Goal: Task Accomplishment & Management: Complete application form

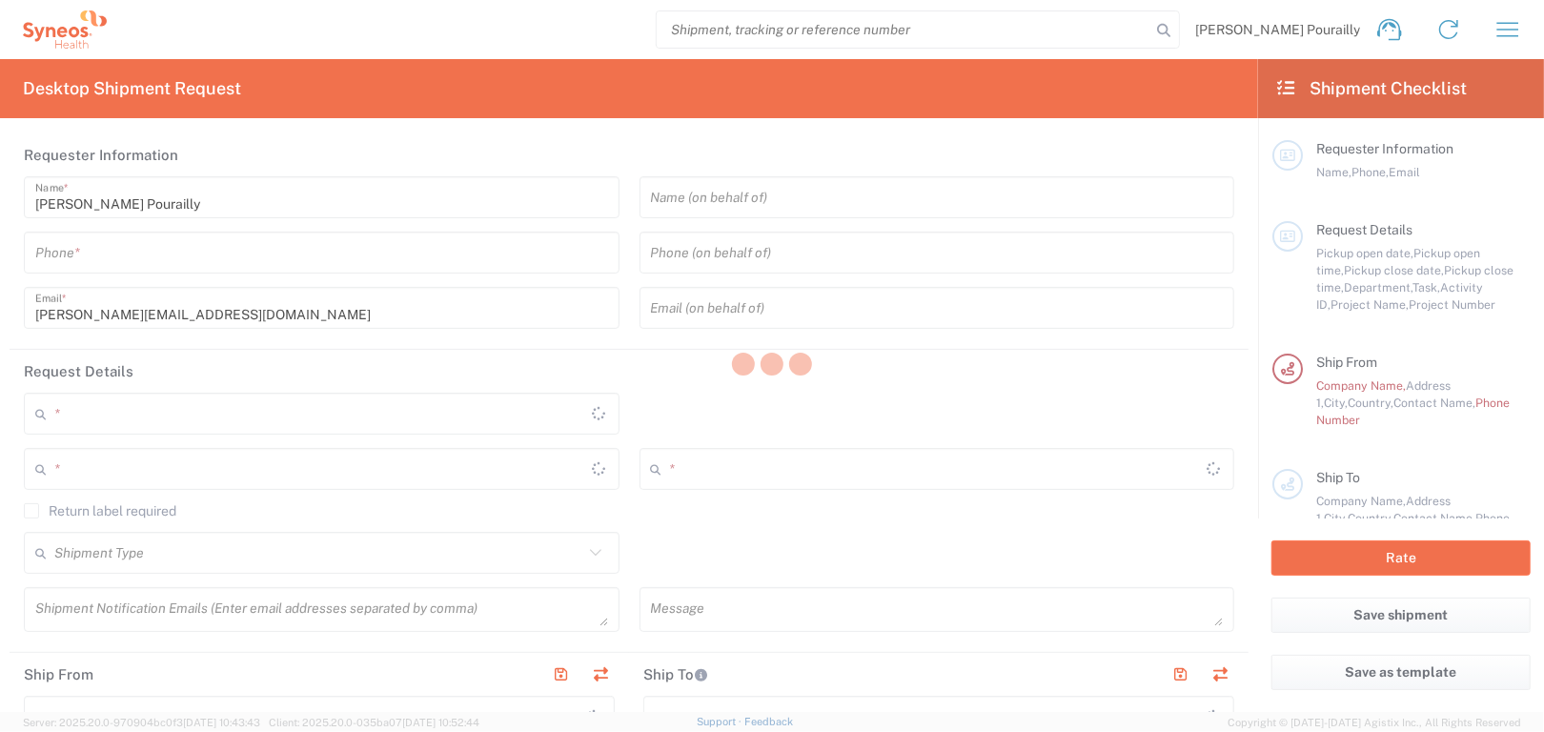
type input "3229"
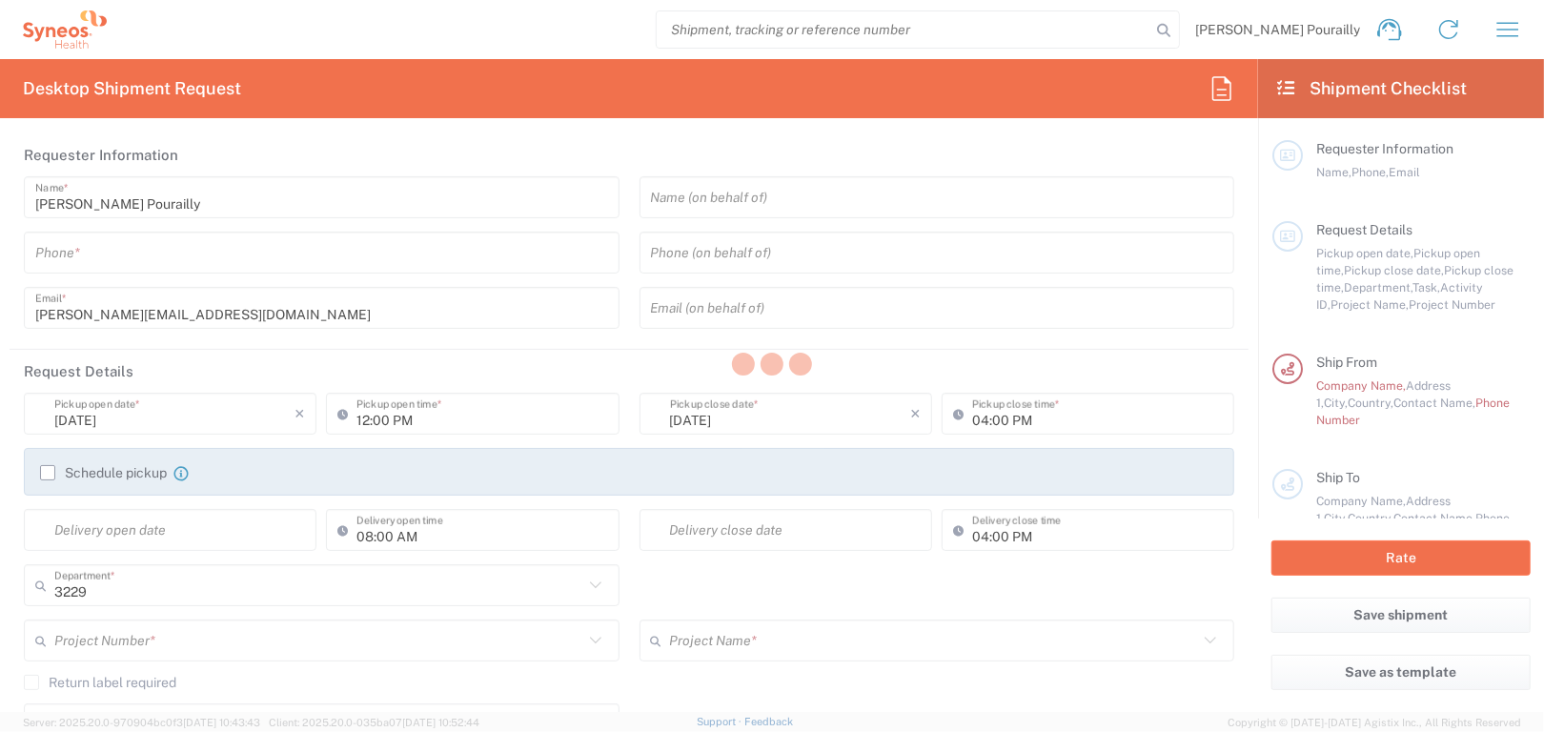
type input "France"
type input "Syneos Health France SARL"
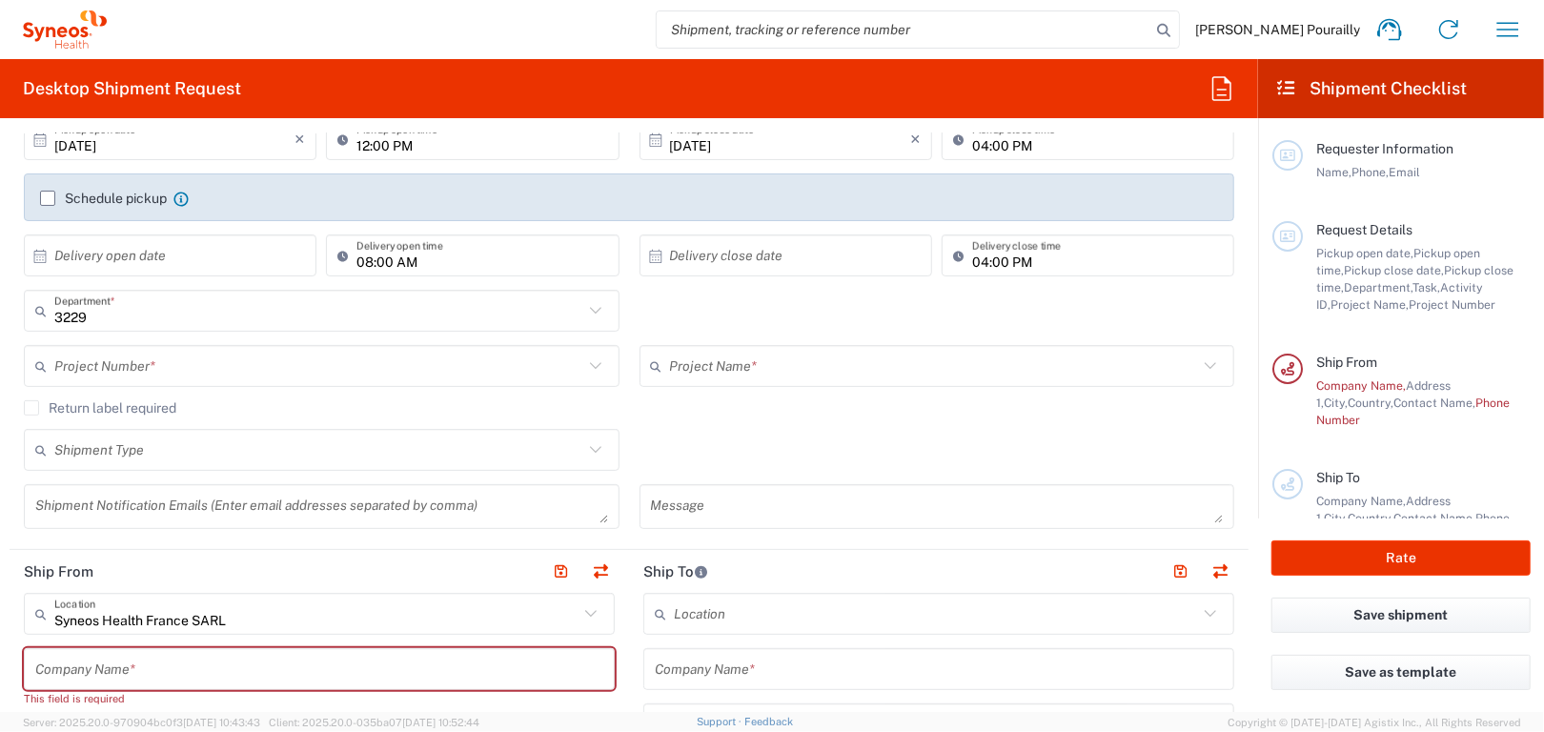
scroll to position [286, 0]
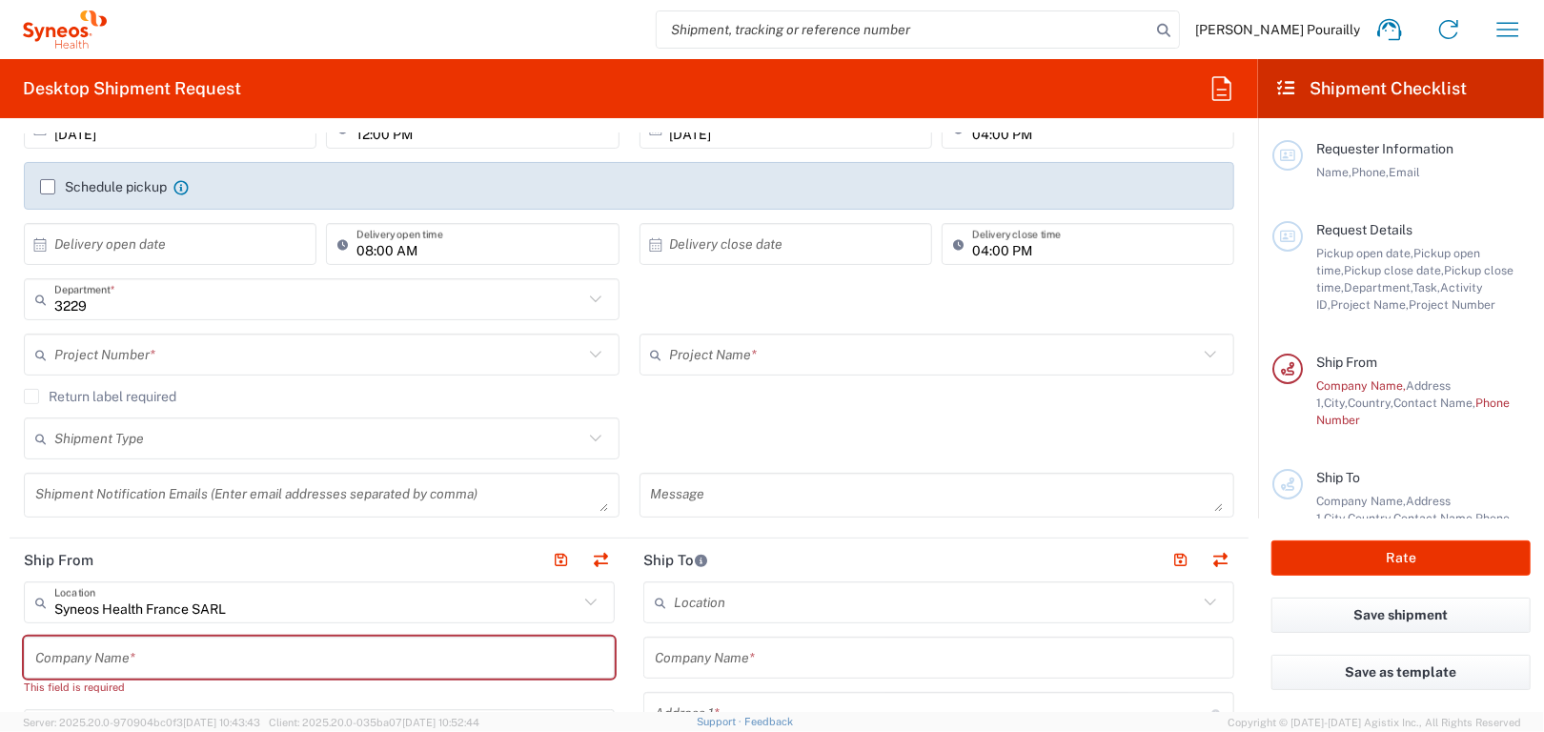
click at [390, 654] on input "text" at bounding box center [319, 657] width 568 height 33
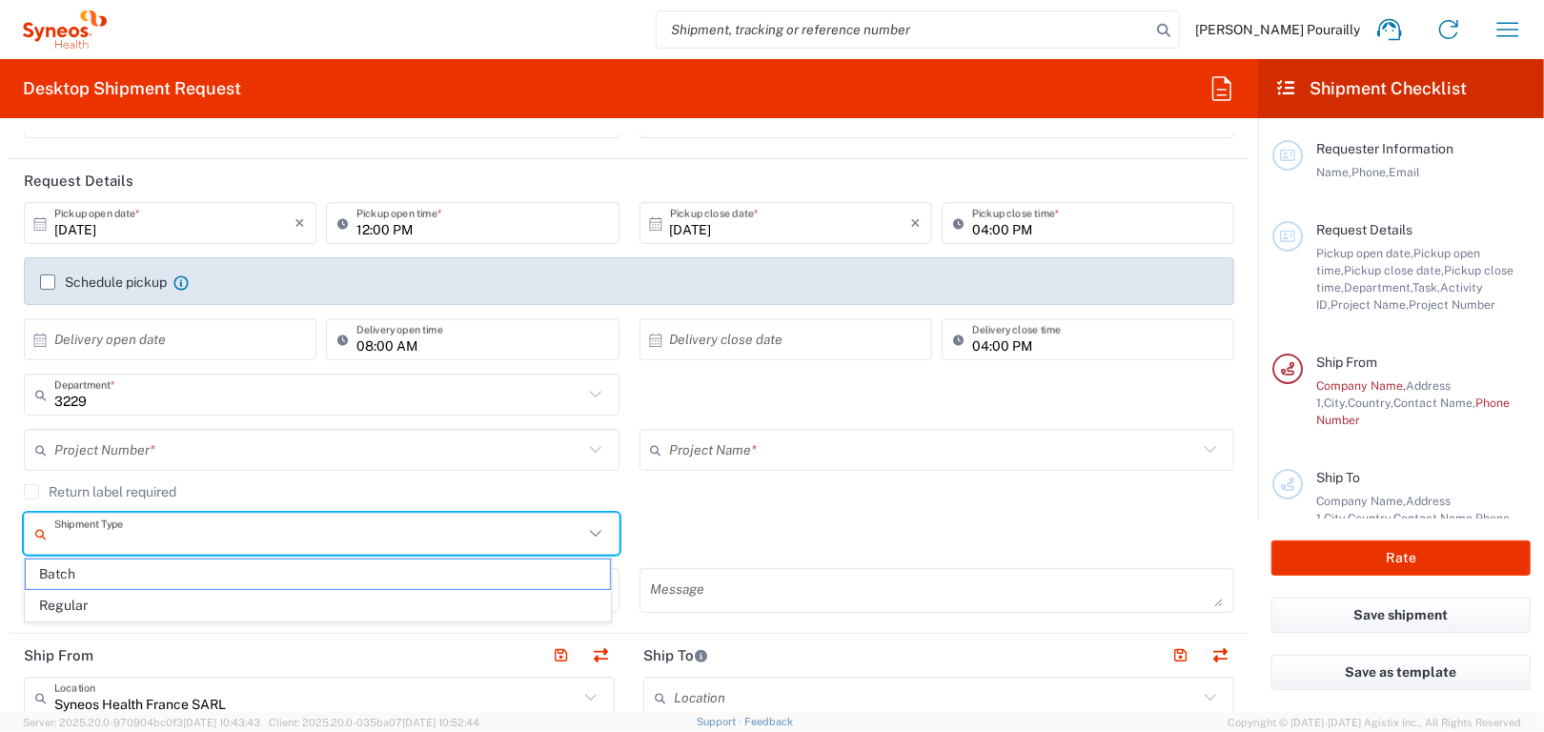
click at [199, 545] on input "text" at bounding box center [318, 534] width 529 height 33
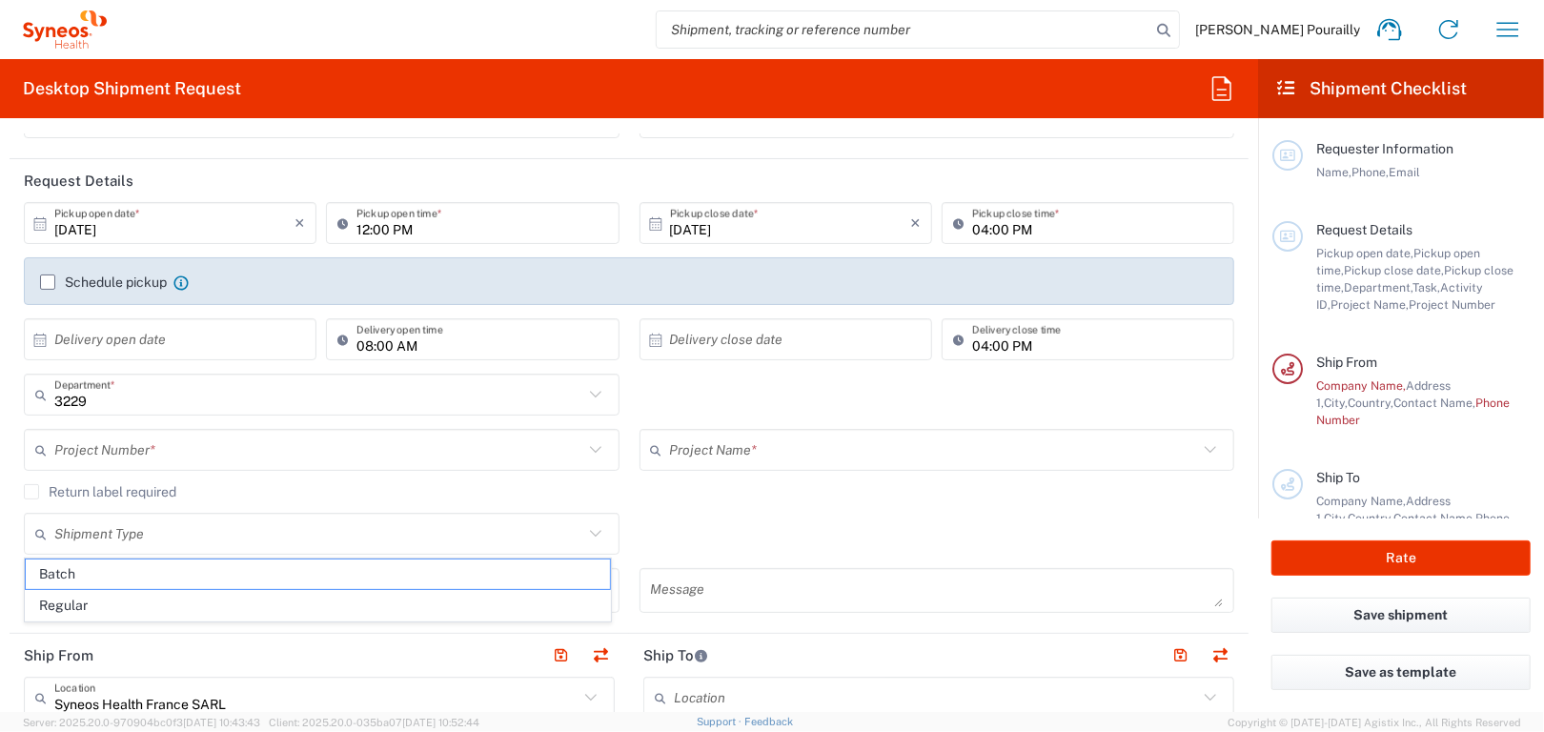
click at [192, 485] on agx-checkbox-control "Return label required" at bounding box center [629, 491] width 1210 height 15
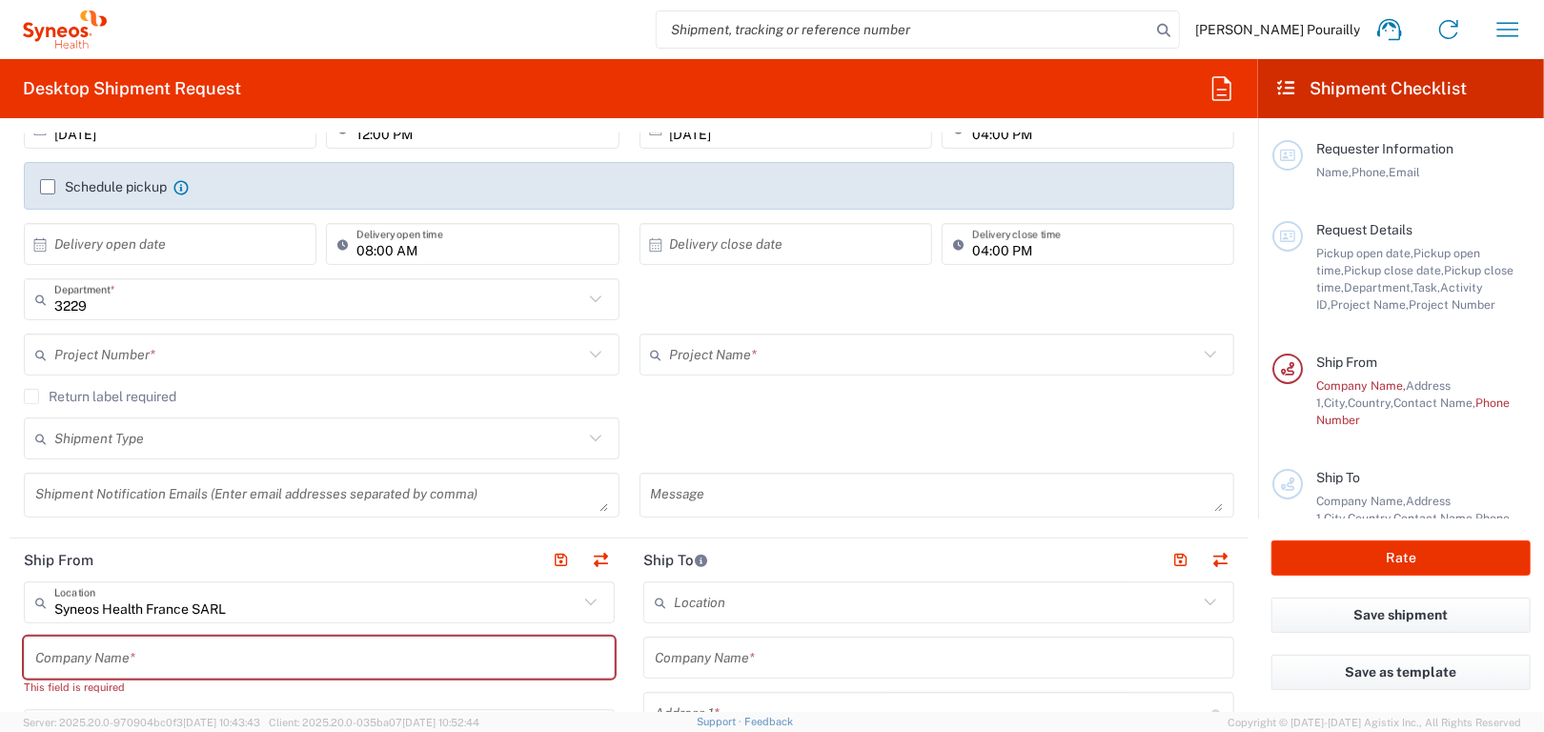
scroll to position [0, 0]
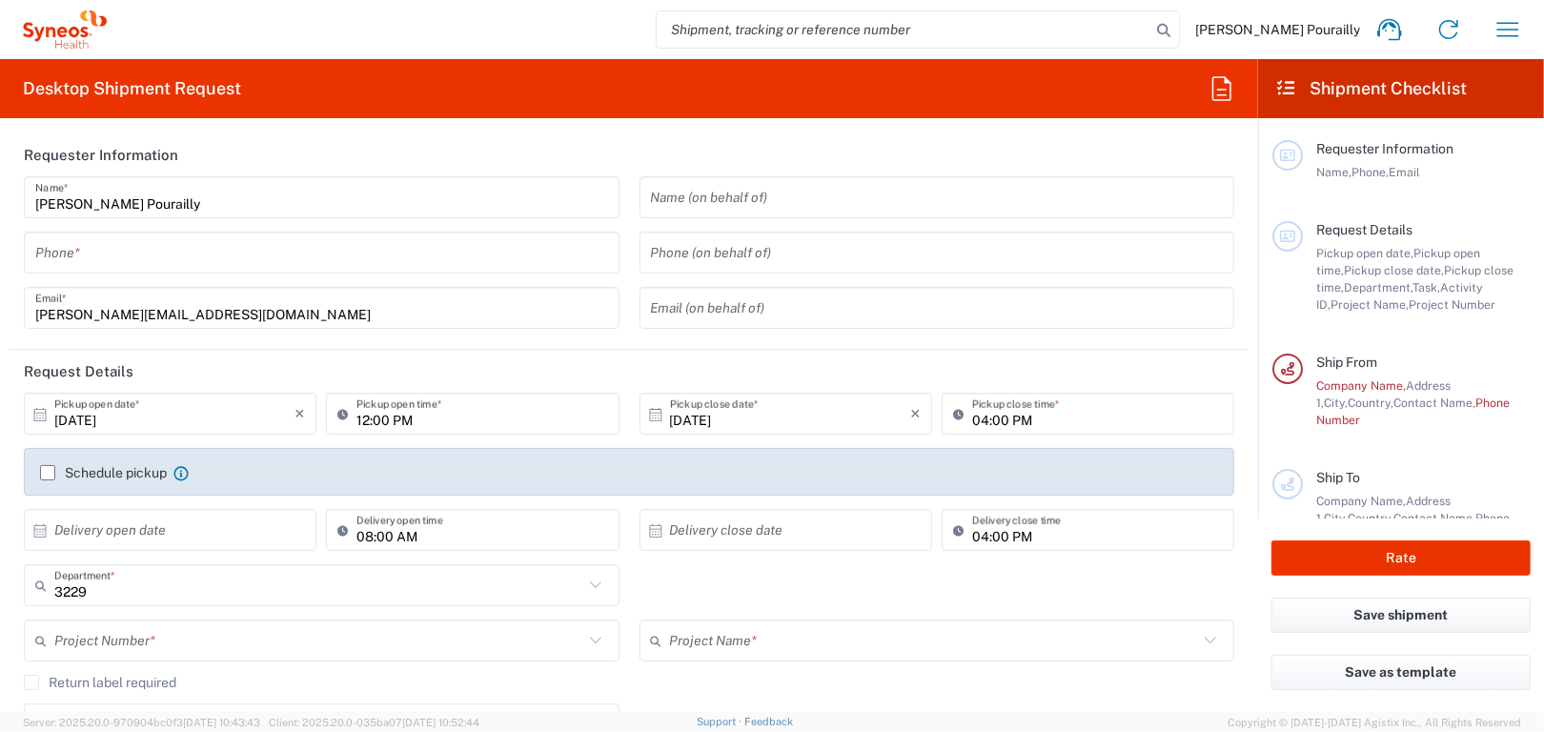
click at [54, 472] on label "Schedule pickup" at bounding box center [103, 472] width 127 height 15
click at [48, 473] on input "Schedule pickup" at bounding box center [48, 473] width 0 height 0
click at [49, 474] on label "Schedule pickup" at bounding box center [103, 472] width 127 height 15
click at [48, 473] on input "Schedule pickup" at bounding box center [48, 473] width 0 height 0
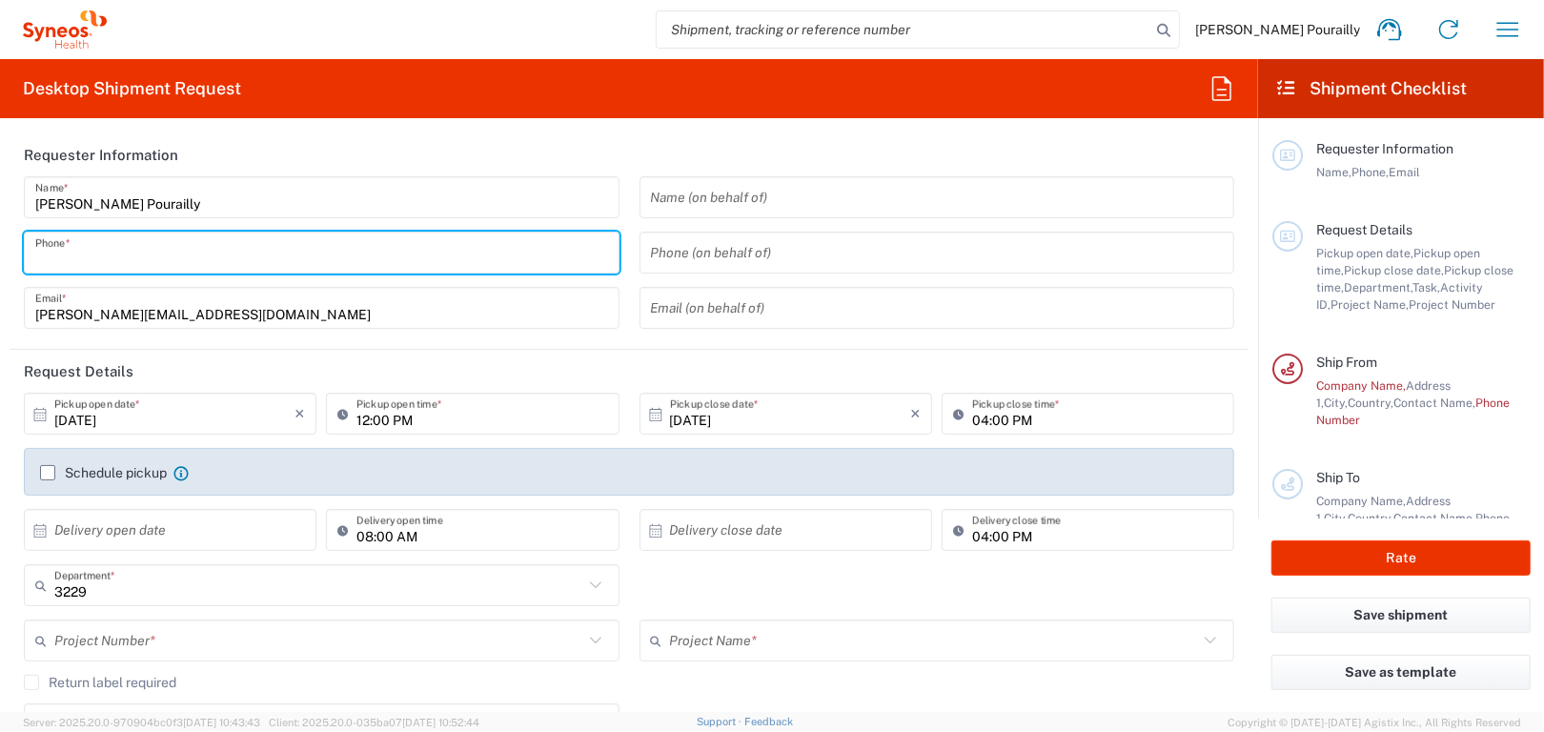
click at [84, 257] on input "tel" at bounding box center [321, 252] width 573 height 33
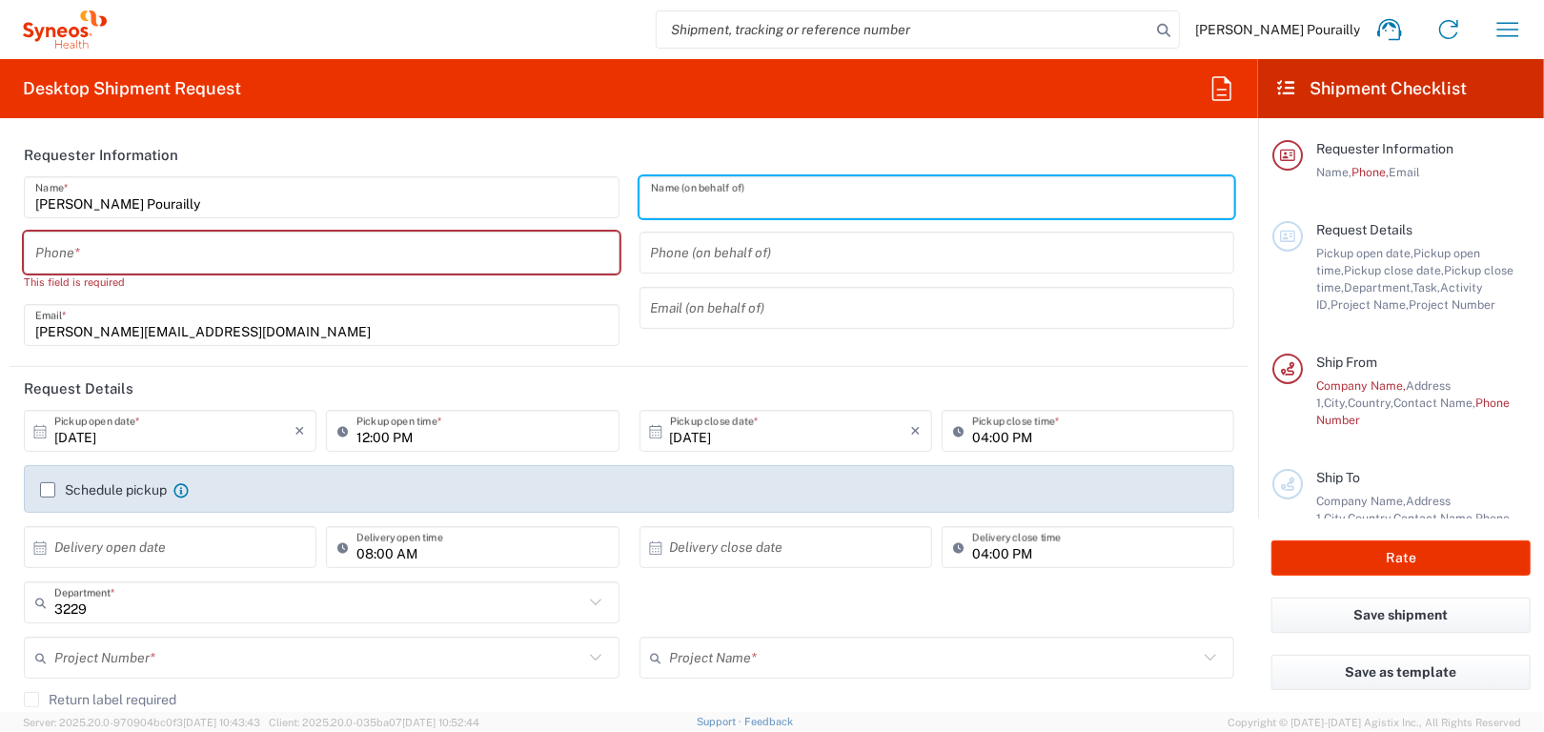
click at [736, 202] on input "text" at bounding box center [937, 197] width 573 height 33
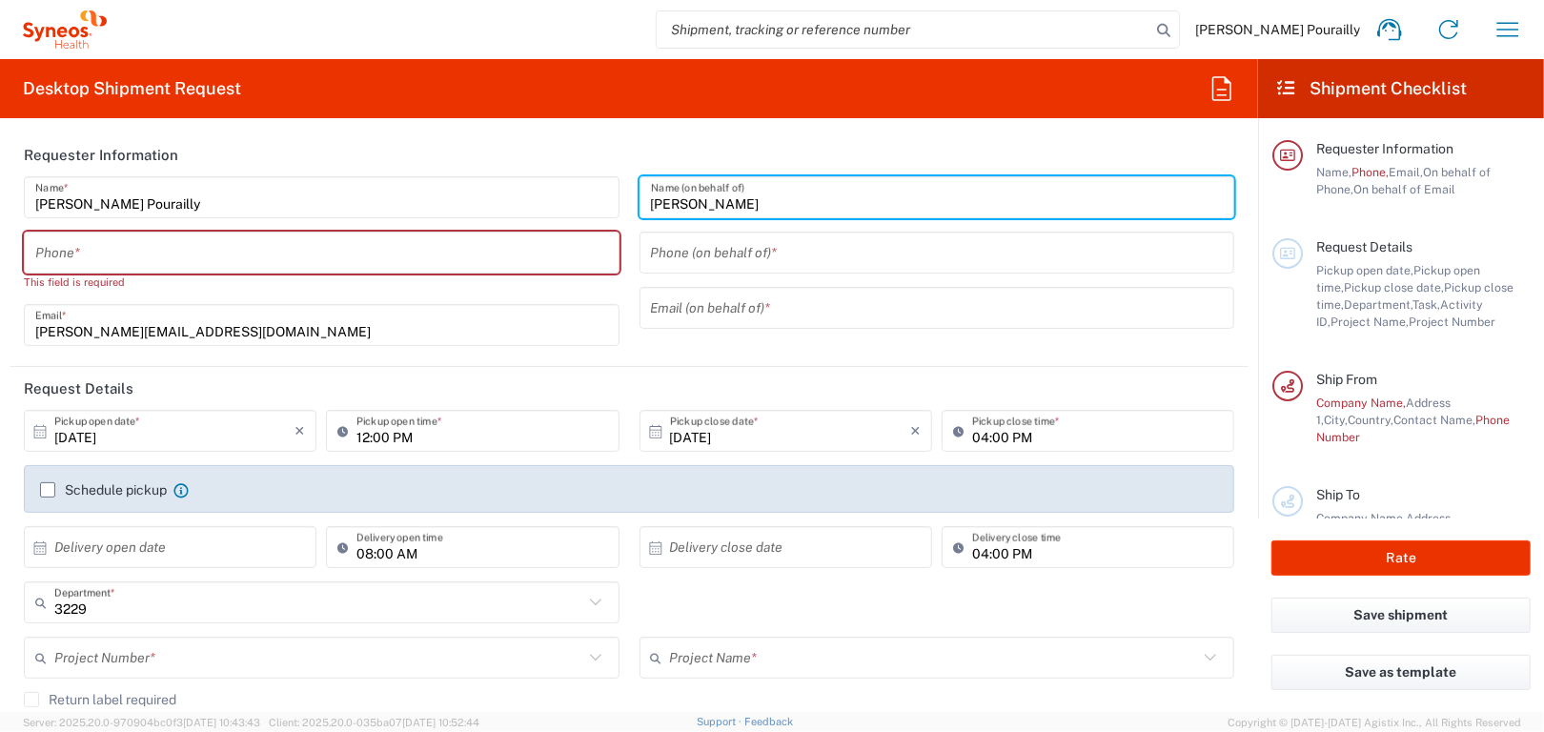
type input "[PERSON_NAME]"
click at [726, 249] on input "tel" at bounding box center [937, 252] width 573 height 33
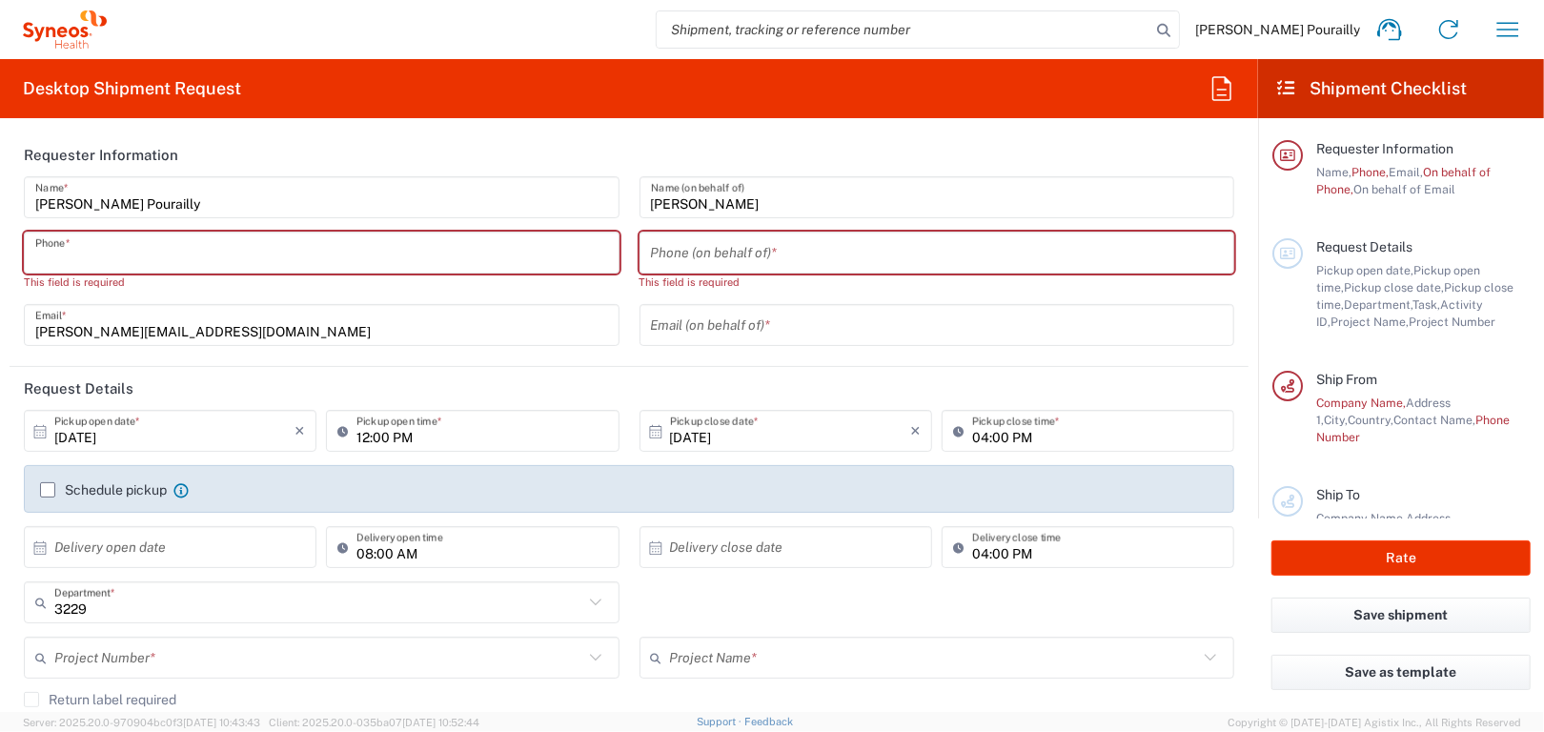
click at [230, 254] on input "tel" at bounding box center [321, 252] width 573 height 33
type input "0603060814"
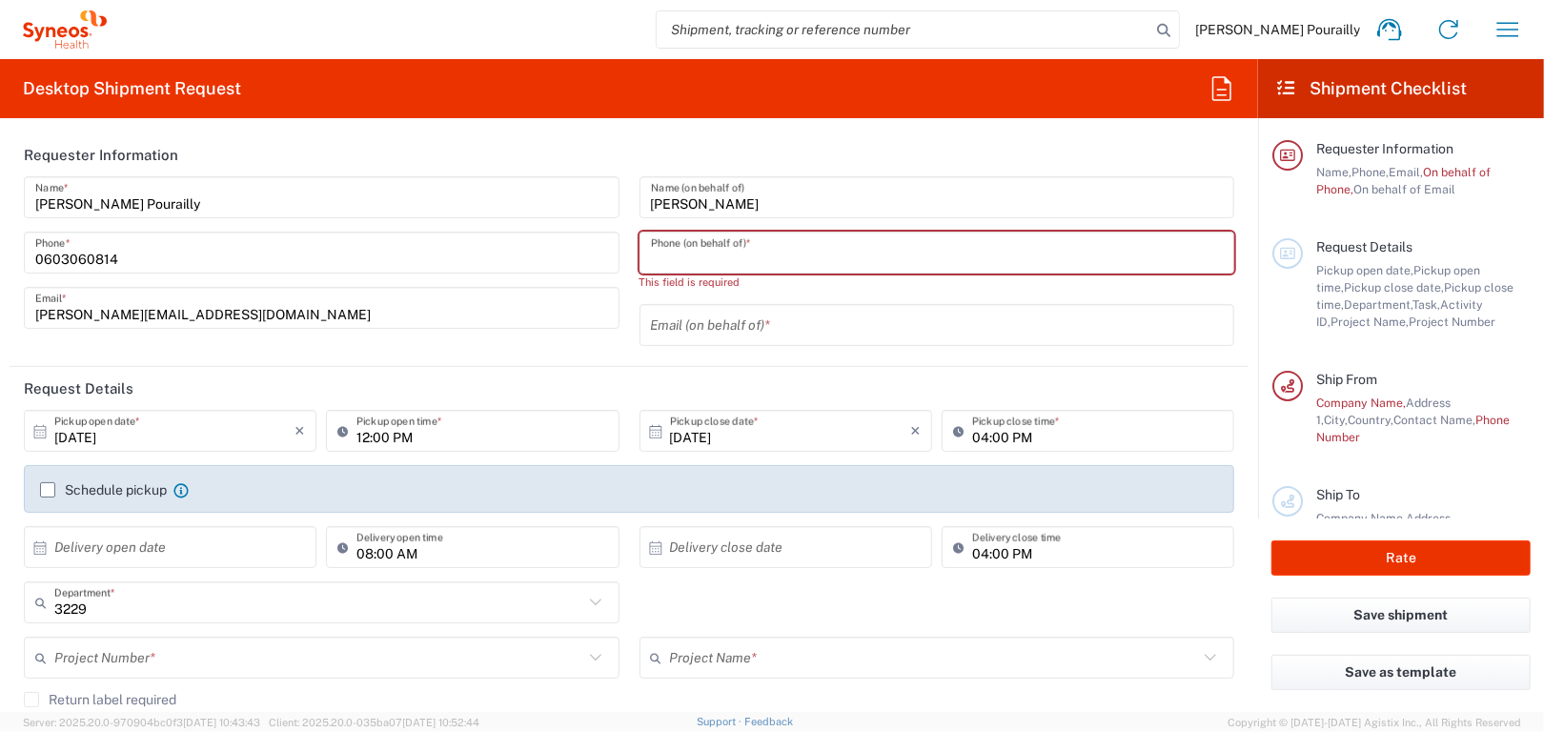
click at [753, 264] on input "tel" at bounding box center [937, 252] width 573 height 33
click at [674, 260] on input "tel" at bounding box center [937, 252] width 573 height 33
paste input "6 33 17 82 92"
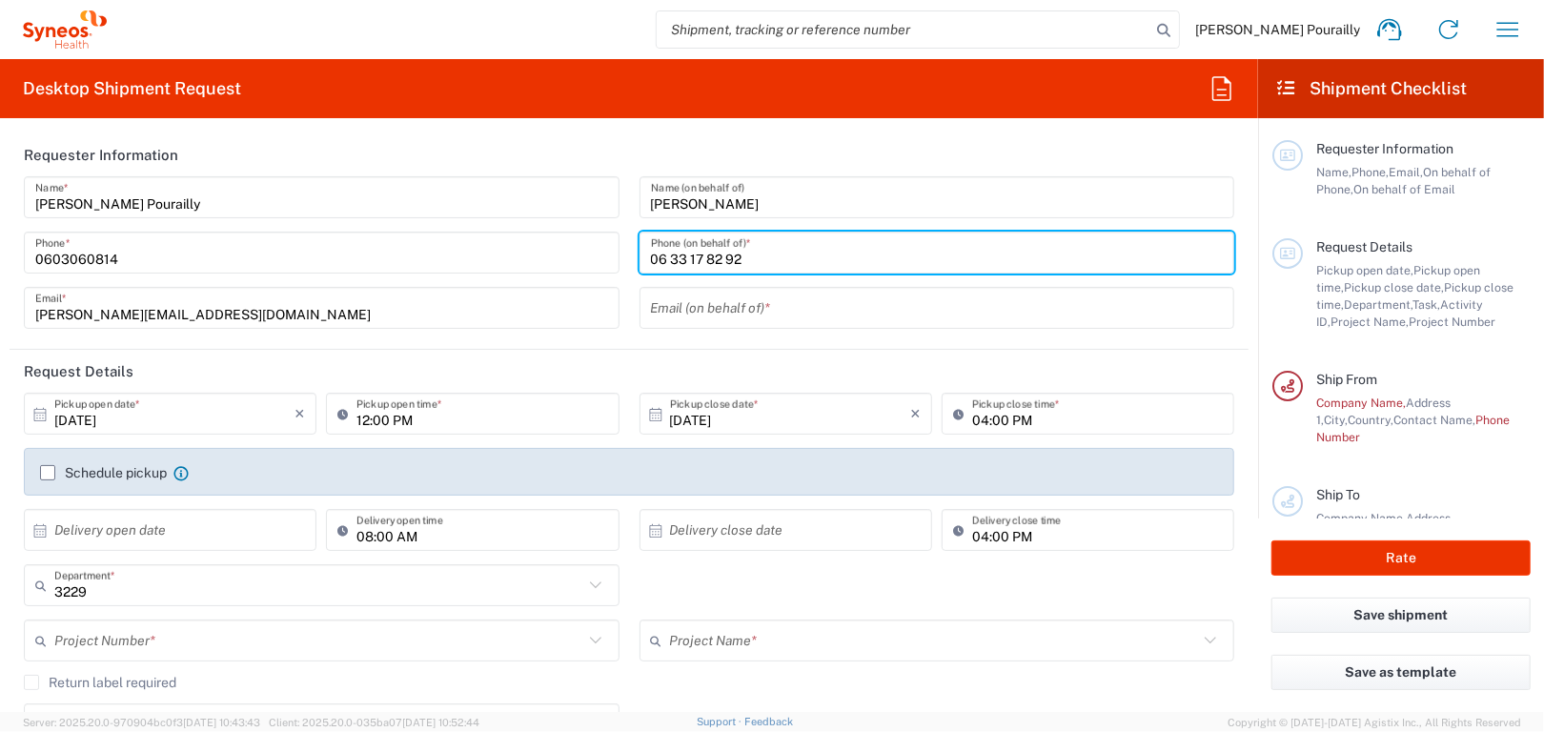
type input "06 33 17 82 92"
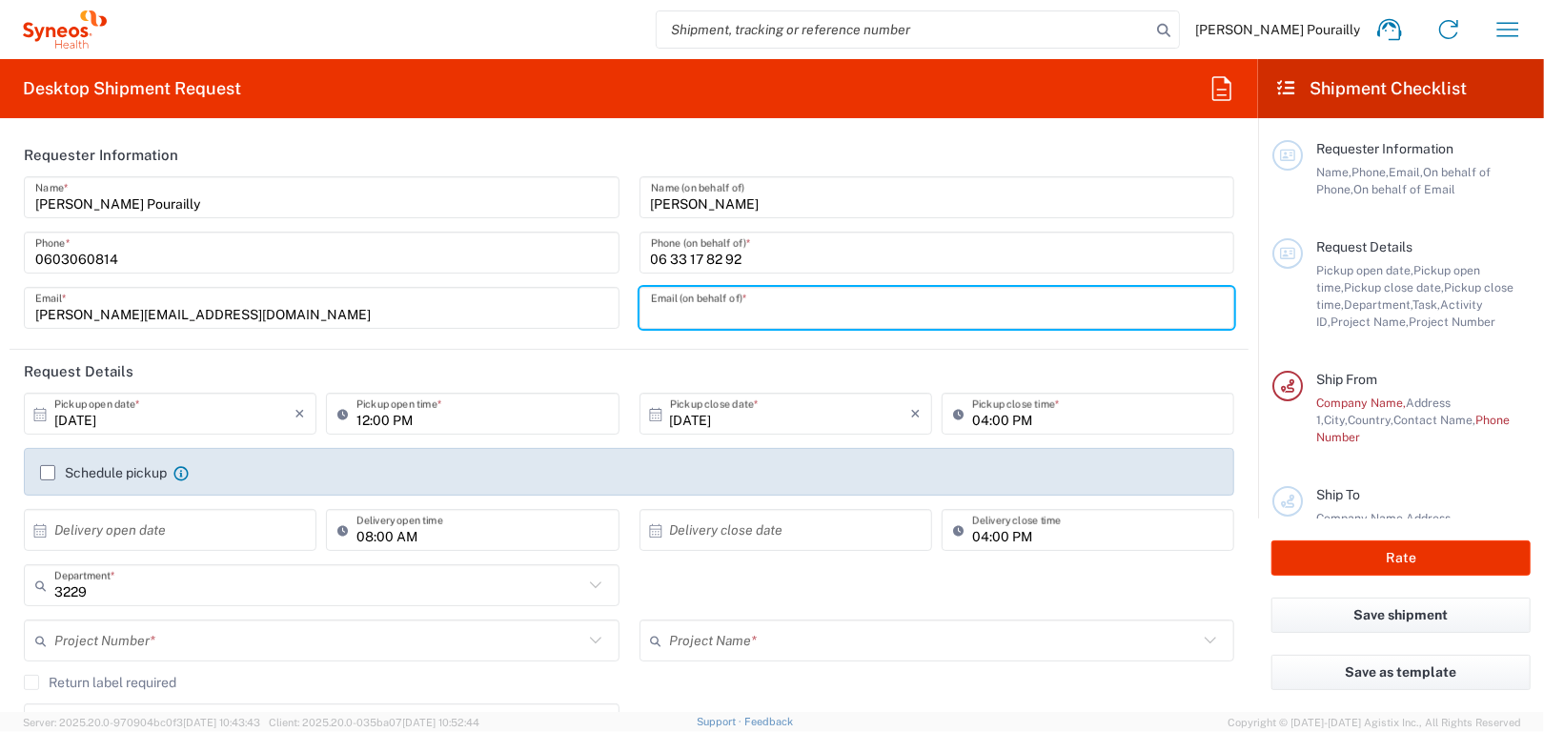
drag, startPoint x: 673, startPoint y: 302, endPoint x: 663, endPoint y: 338, distance: 37.5
click at [673, 302] on input "text" at bounding box center [937, 308] width 573 height 33
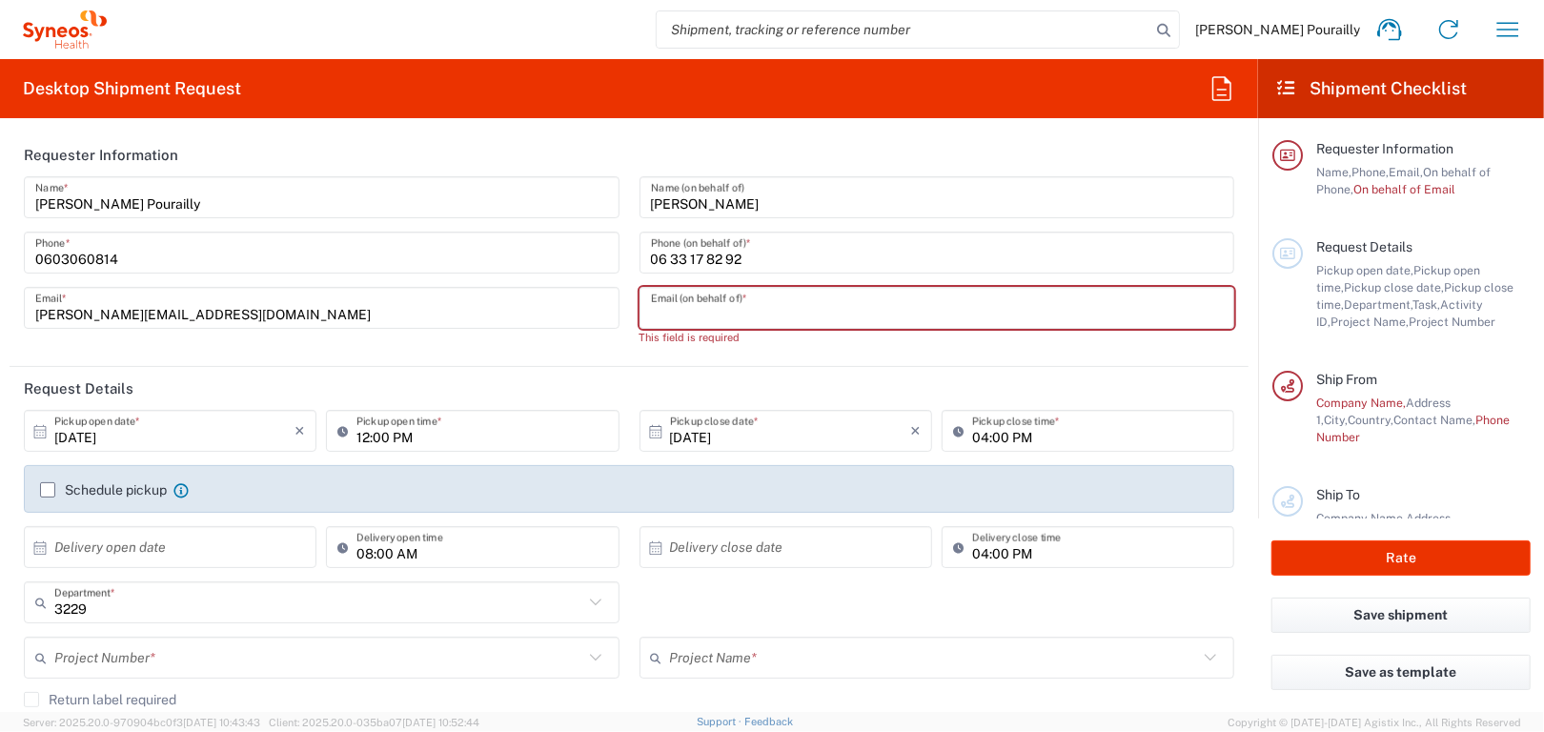
paste input "[PERSON_NAME] <[PERSON_NAME][EMAIL_ADDRESS][PERSON_NAME][DOMAIN_NAME]>"
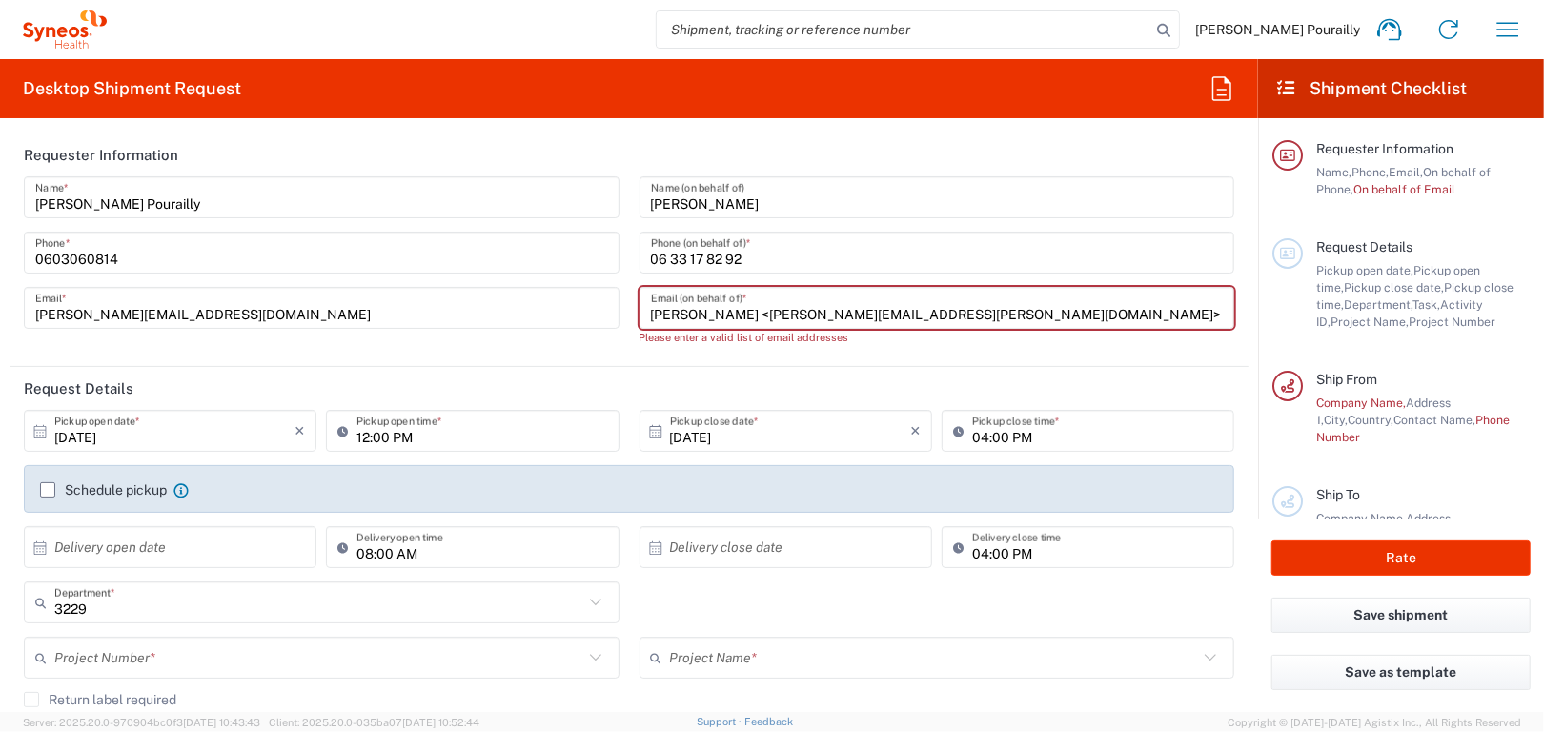
click at [734, 313] on input "[PERSON_NAME] <[PERSON_NAME][EMAIL_ADDRESS][PERSON_NAME][DOMAIN_NAME]>" at bounding box center [937, 308] width 573 height 33
click at [921, 305] on input "[PERSON_NAME][EMAIL_ADDRESS][PERSON_NAME][DOMAIN_NAME]>" at bounding box center [937, 308] width 573 height 33
click at [865, 312] on input "[PERSON_NAME][EMAIL_ADDRESS][PERSON_NAME][DOMAIN_NAME]>" at bounding box center [937, 308] width 573 height 33
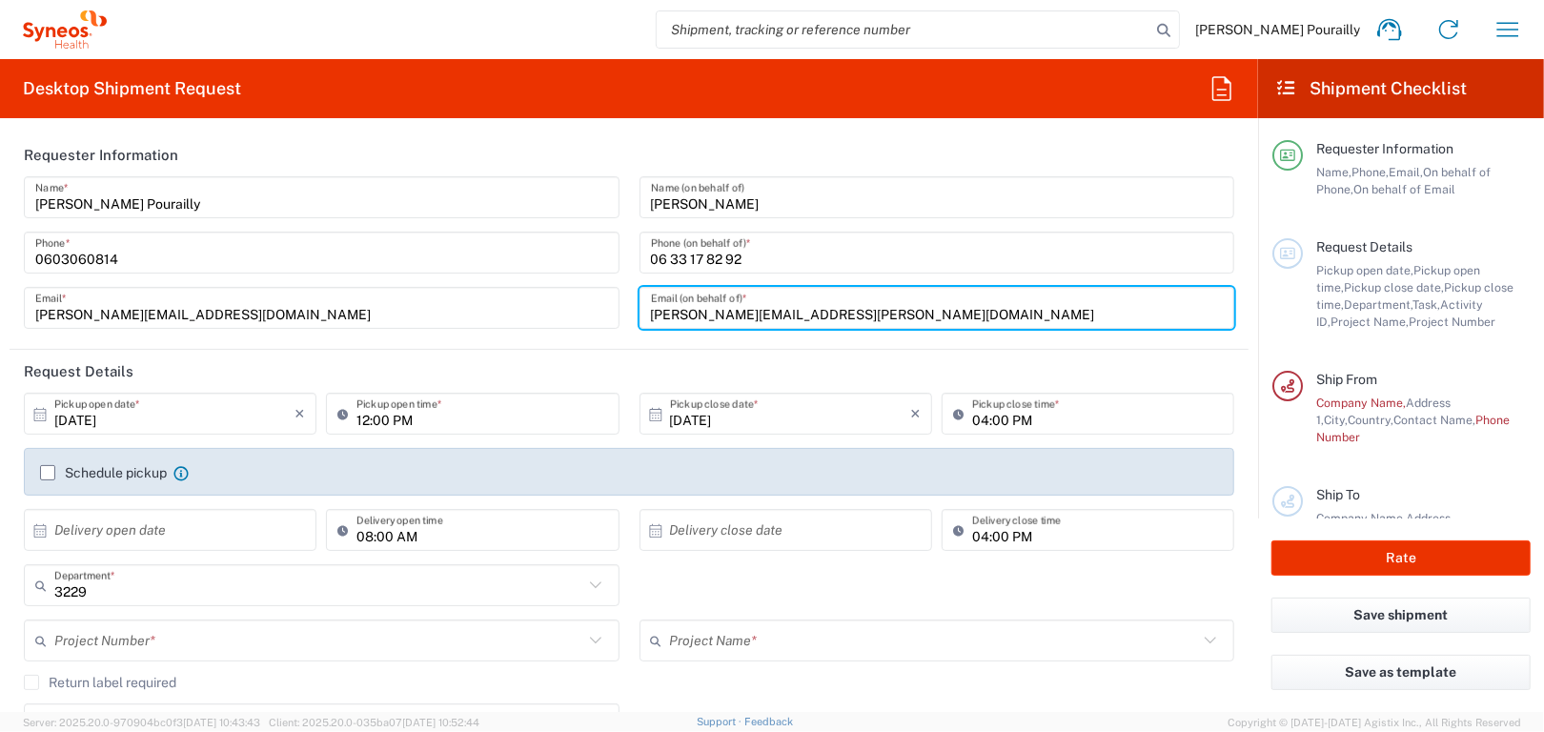
type input "[PERSON_NAME][EMAIL_ADDRESS][PERSON_NAME][DOMAIN_NAME]"
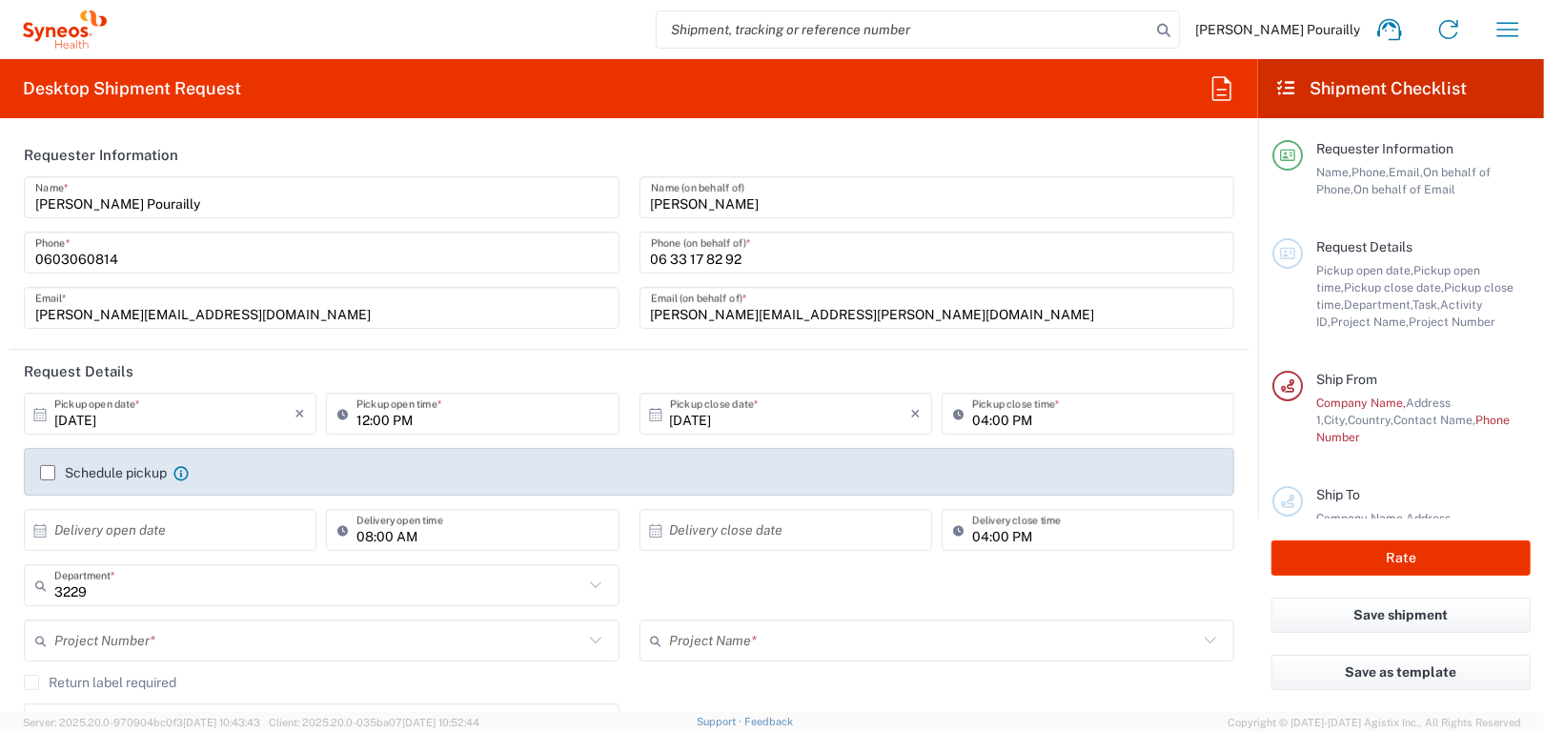
drag, startPoint x: 49, startPoint y: 473, endPoint x: 49, endPoint y: 488, distance: 15.2
click at [49, 473] on label "Schedule pickup" at bounding box center [103, 472] width 127 height 15
click at [48, 473] on input "Schedule pickup" at bounding box center [48, 473] width 0 height 0
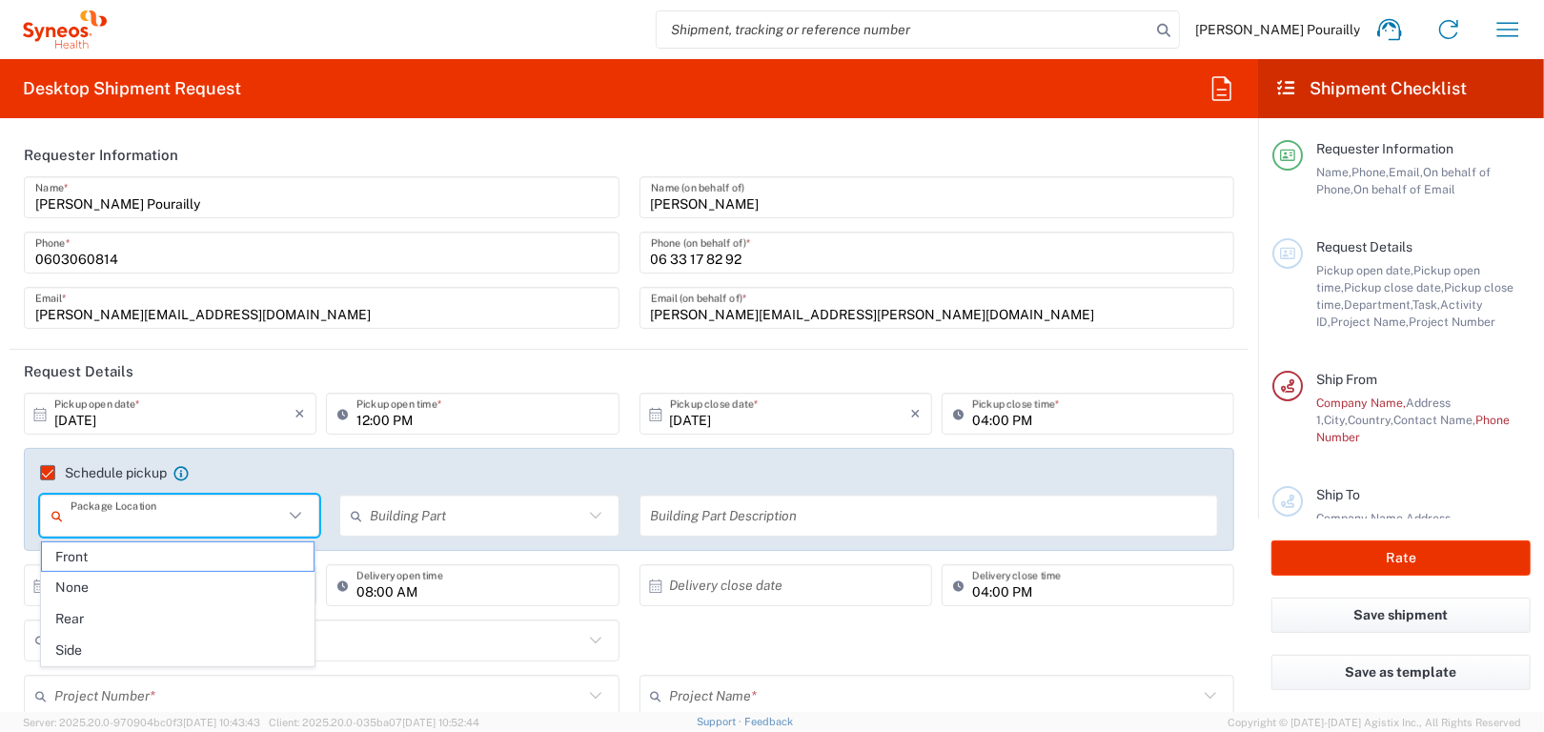
click at [196, 522] on input "text" at bounding box center [177, 515] width 213 height 33
click at [75, 561] on span "Front" at bounding box center [178, 557] width 273 height 30
type input "Front"
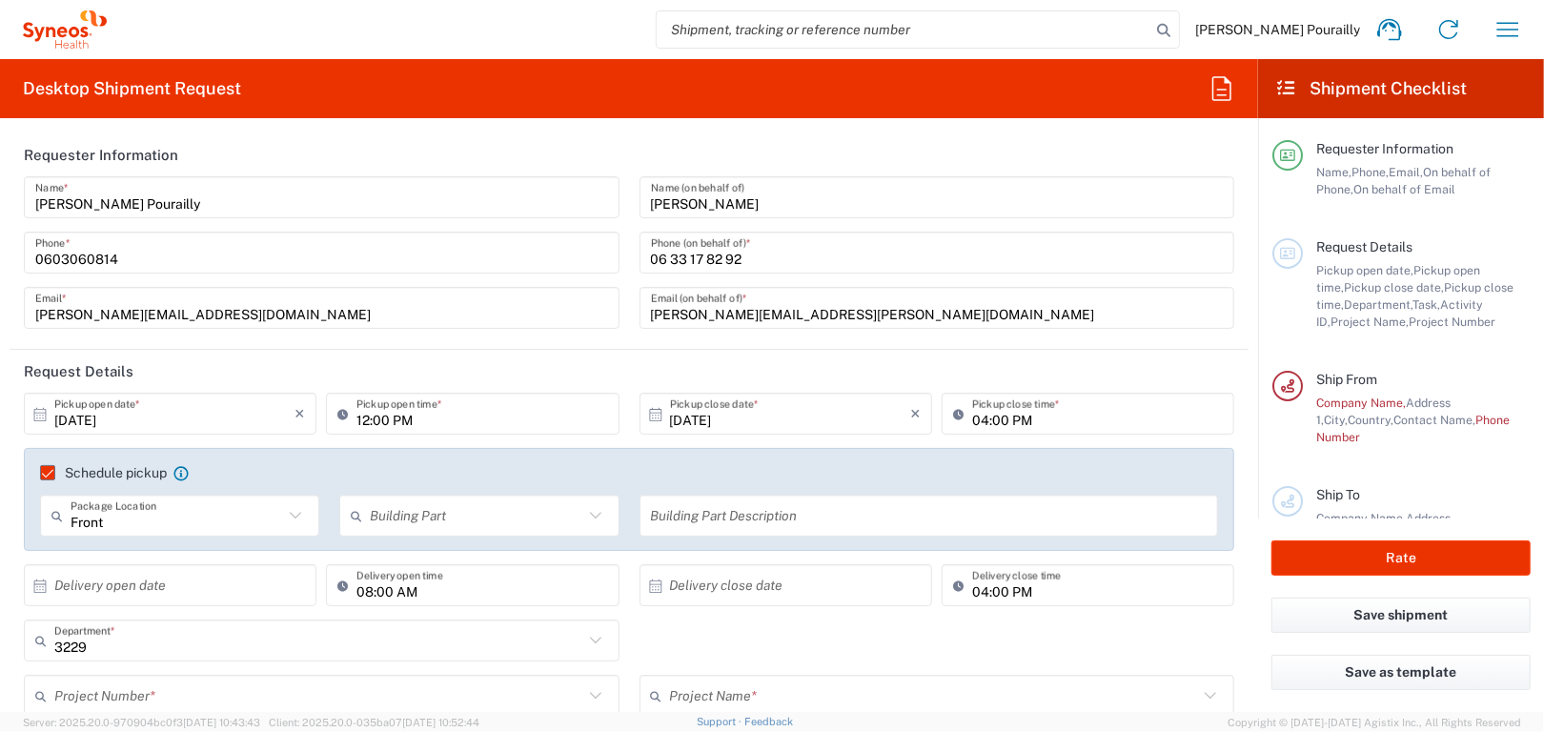
drag, startPoint x: 453, startPoint y: 520, endPoint x: 482, endPoint y: 659, distance: 141.3
click at [454, 520] on input "text" at bounding box center [476, 515] width 213 height 33
click at [393, 588] on span "Building" at bounding box center [473, 588] width 273 height 30
type input "Building"
click at [695, 514] on input "text" at bounding box center [929, 515] width 557 height 33
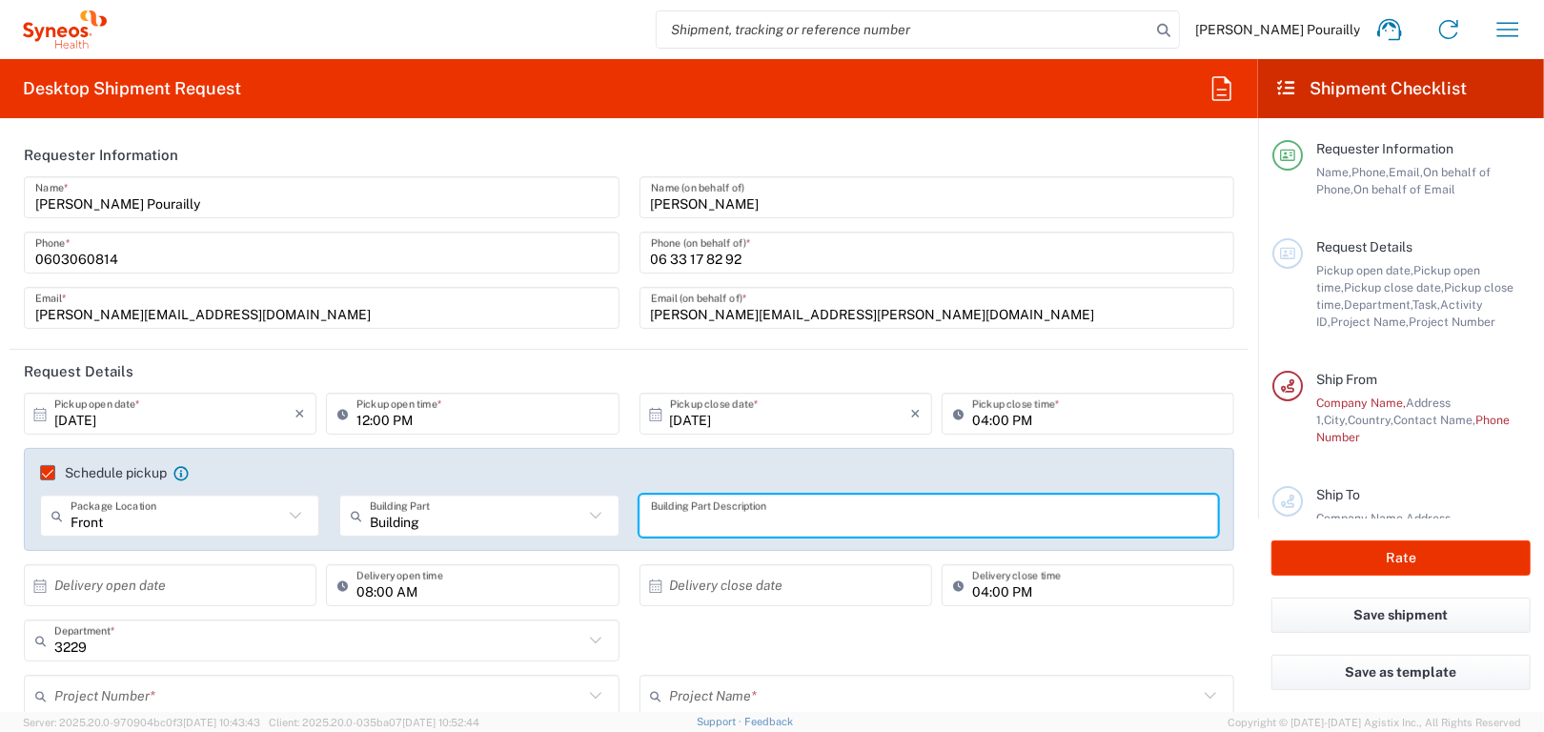
click at [769, 515] on input "text" at bounding box center [929, 515] width 557 height 33
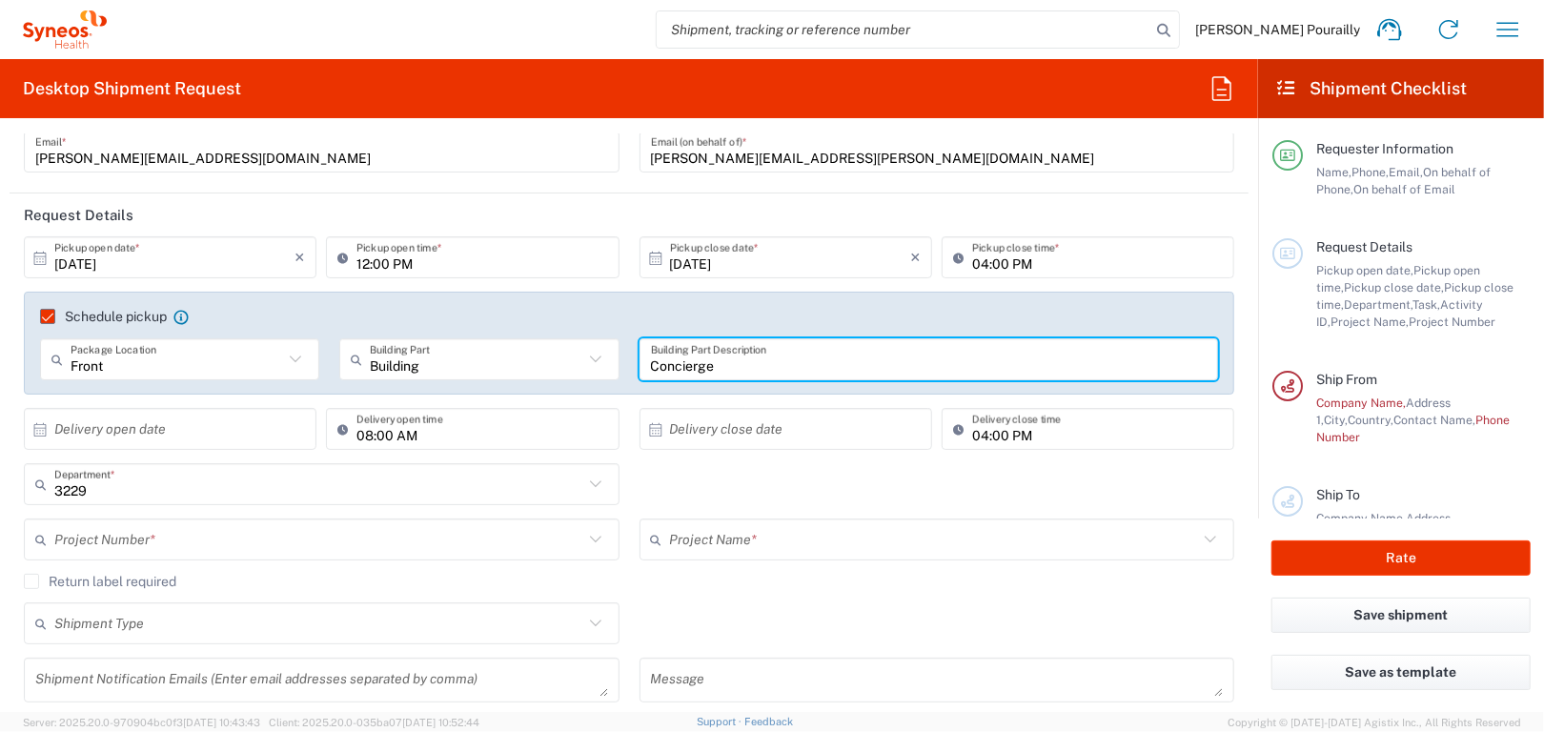
scroll to position [191, 0]
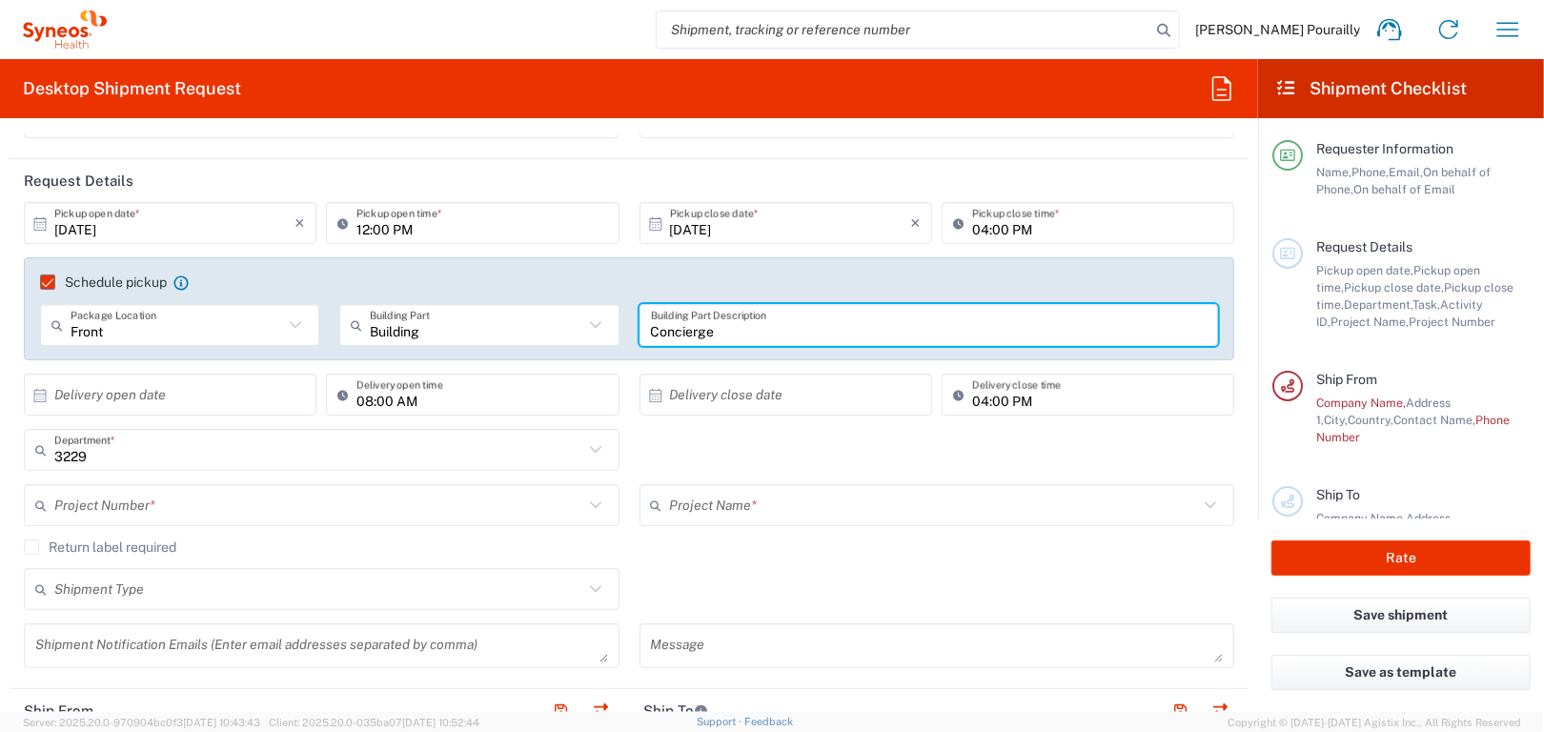
type input "Concierge"
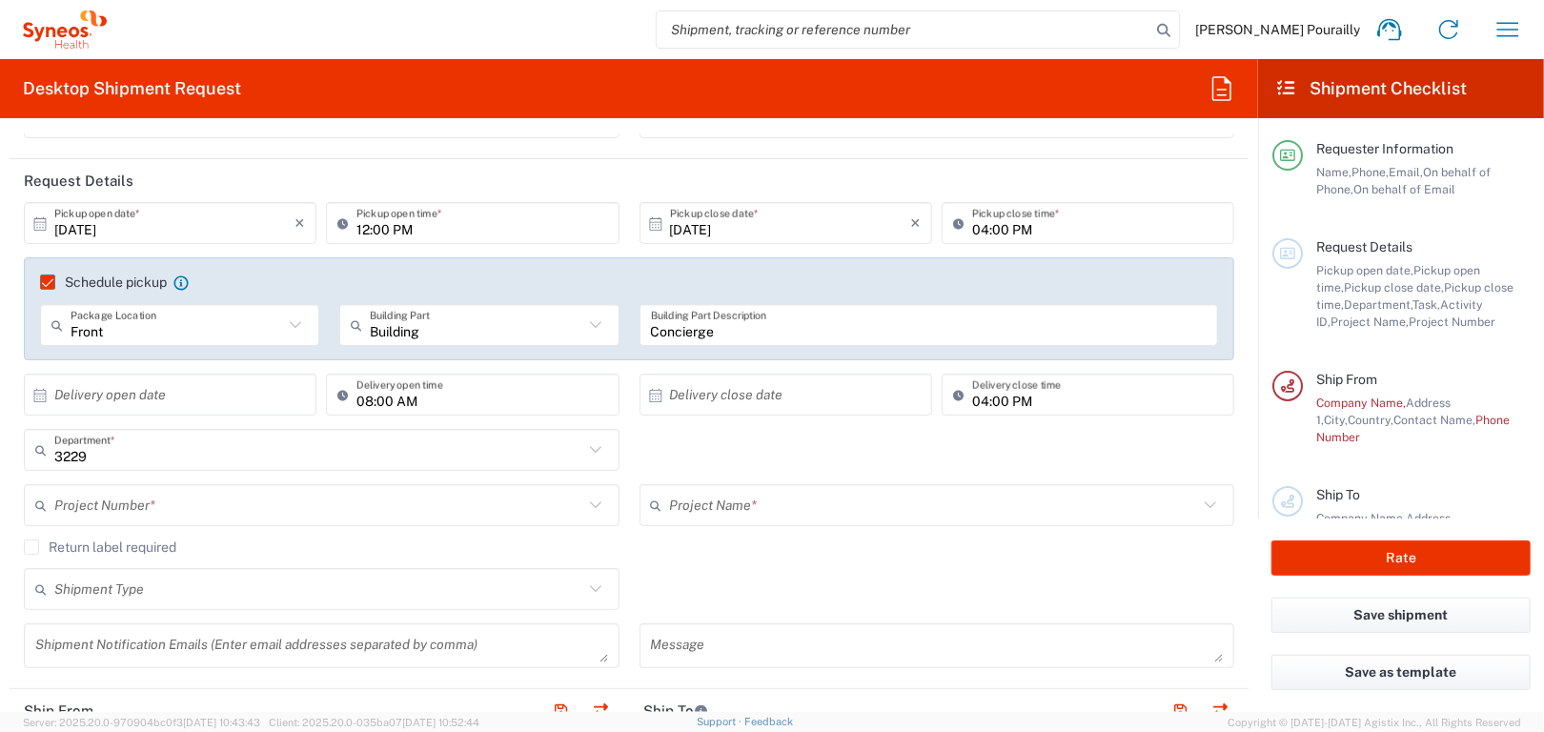
click at [647, 397] on icon at bounding box center [655, 395] width 17 height 17
click at [946, 522] on div "Project Name *" at bounding box center [938, 505] width 596 height 42
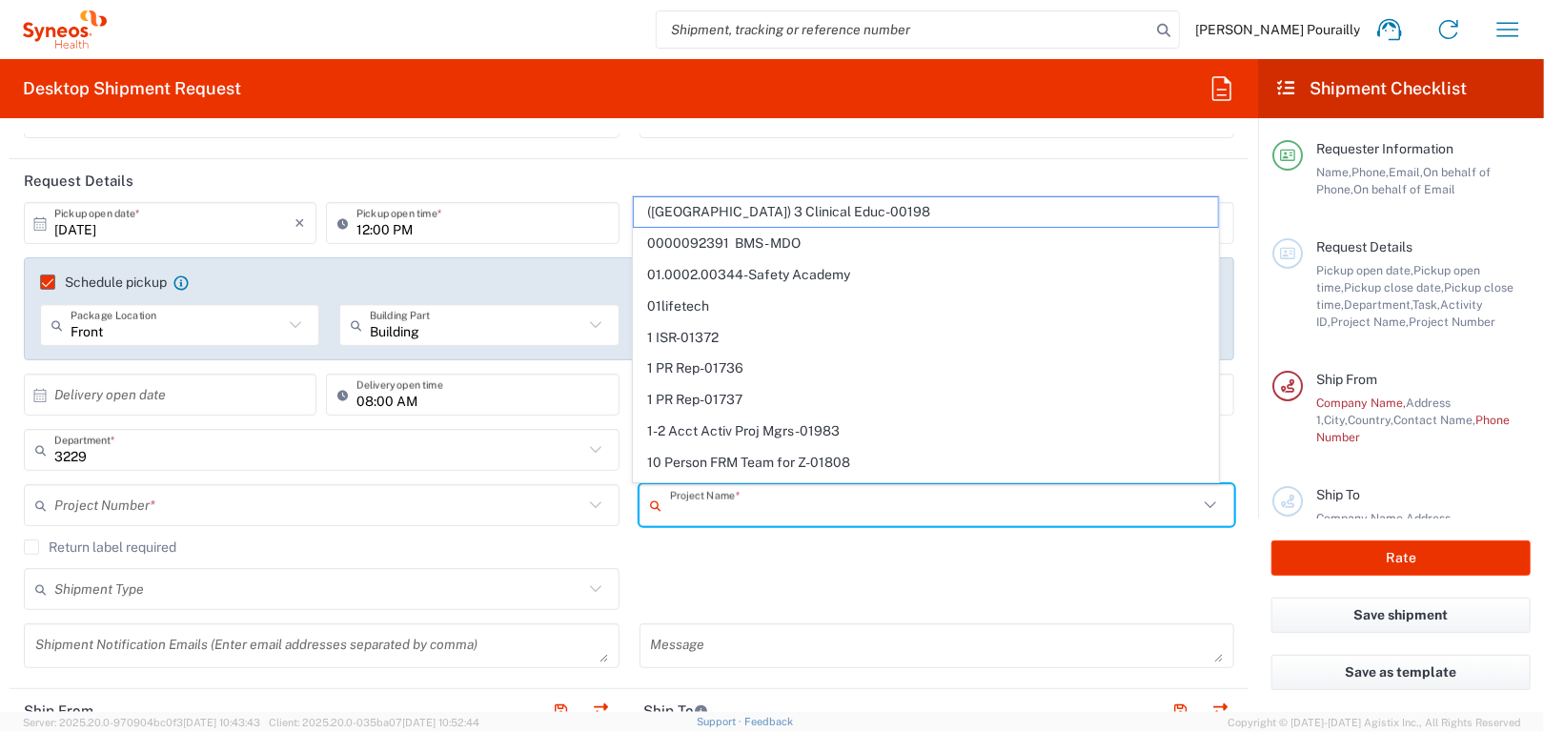
drag, startPoint x: 545, startPoint y: 561, endPoint x: 277, endPoint y: 393, distance: 316.5
click at [533, 546] on div "Return label required" at bounding box center [629, 553] width 1210 height 29
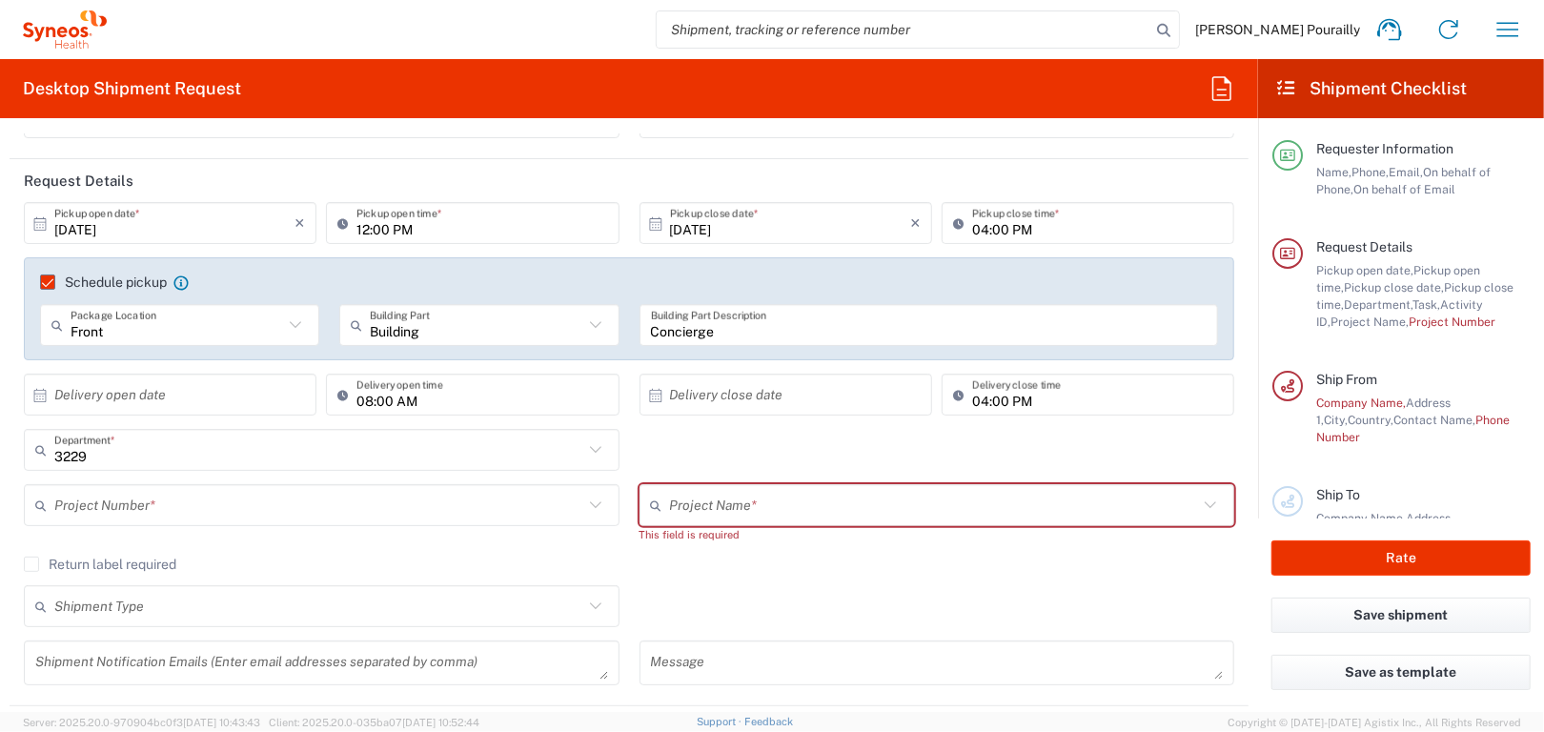
click at [816, 589] on div "Shipment Type Batch Regular" at bounding box center [629, 612] width 1230 height 55
click at [784, 499] on input "text" at bounding box center [934, 505] width 529 height 33
type input "7055873"
click at [801, 585] on div "Shipment Type Batch Regular" at bounding box center [629, 612] width 1230 height 55
click at [793, 512] on input "text" at bounding box center [939, 505] width 538 height 33
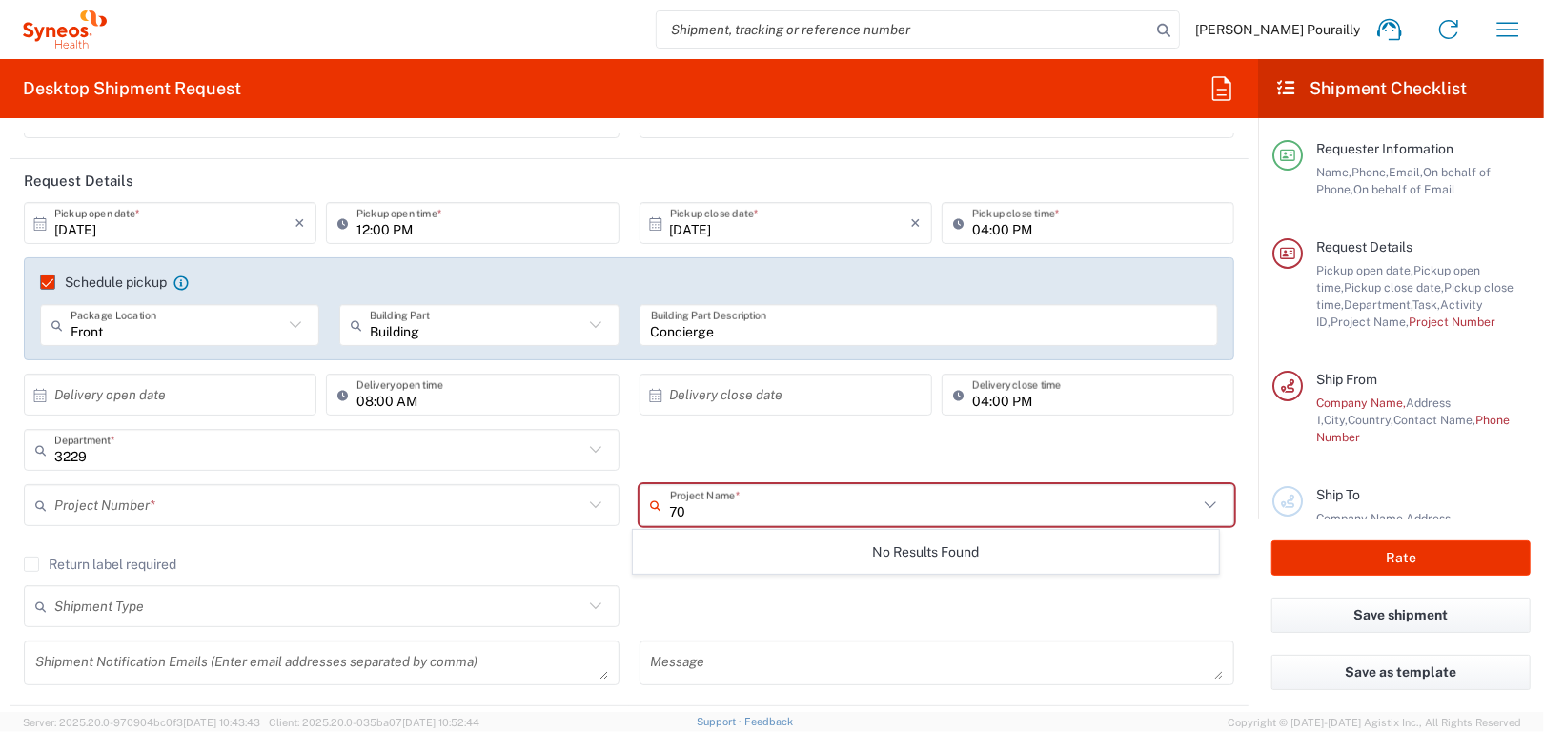
type input "7"
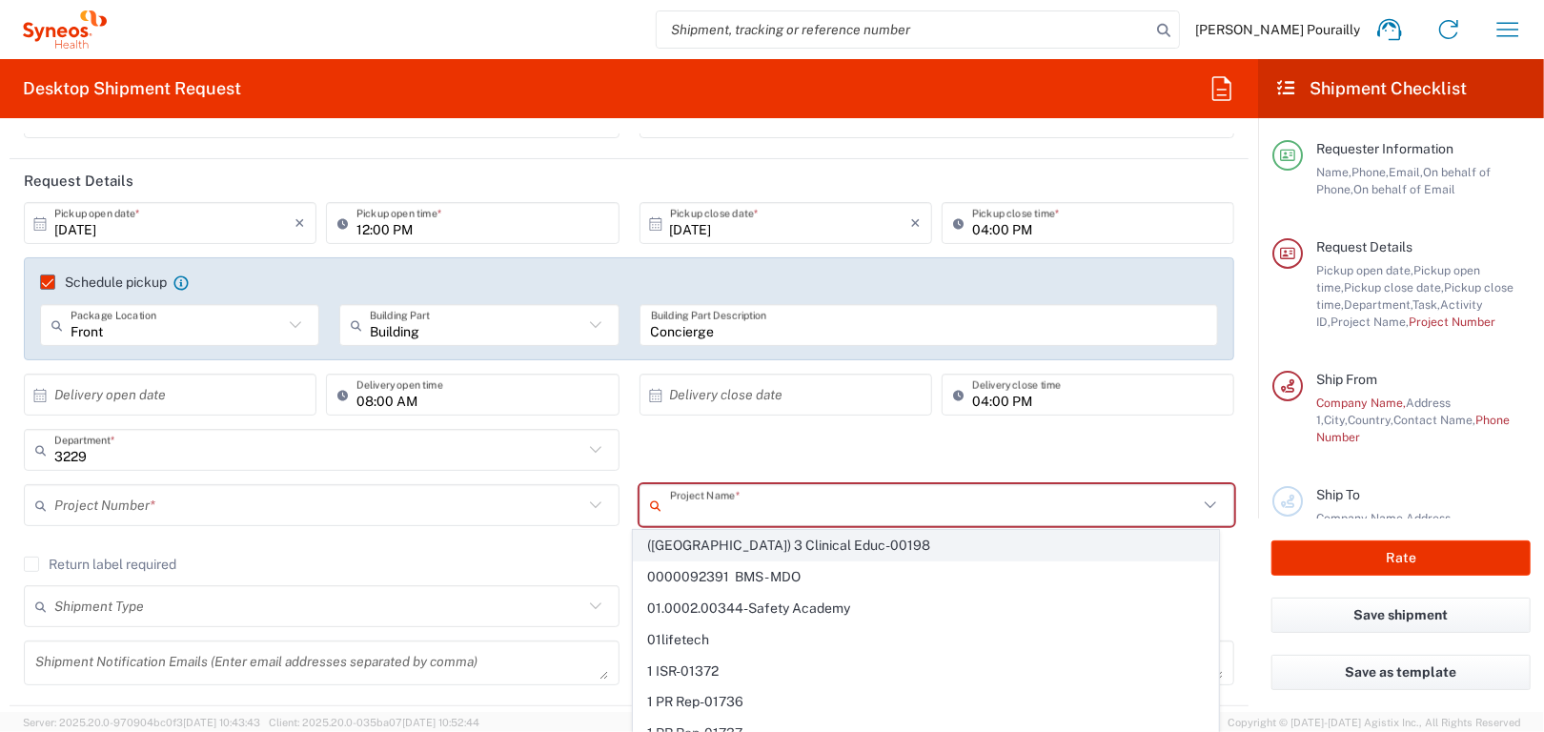
paste input "Egle Tx - EGL-121"
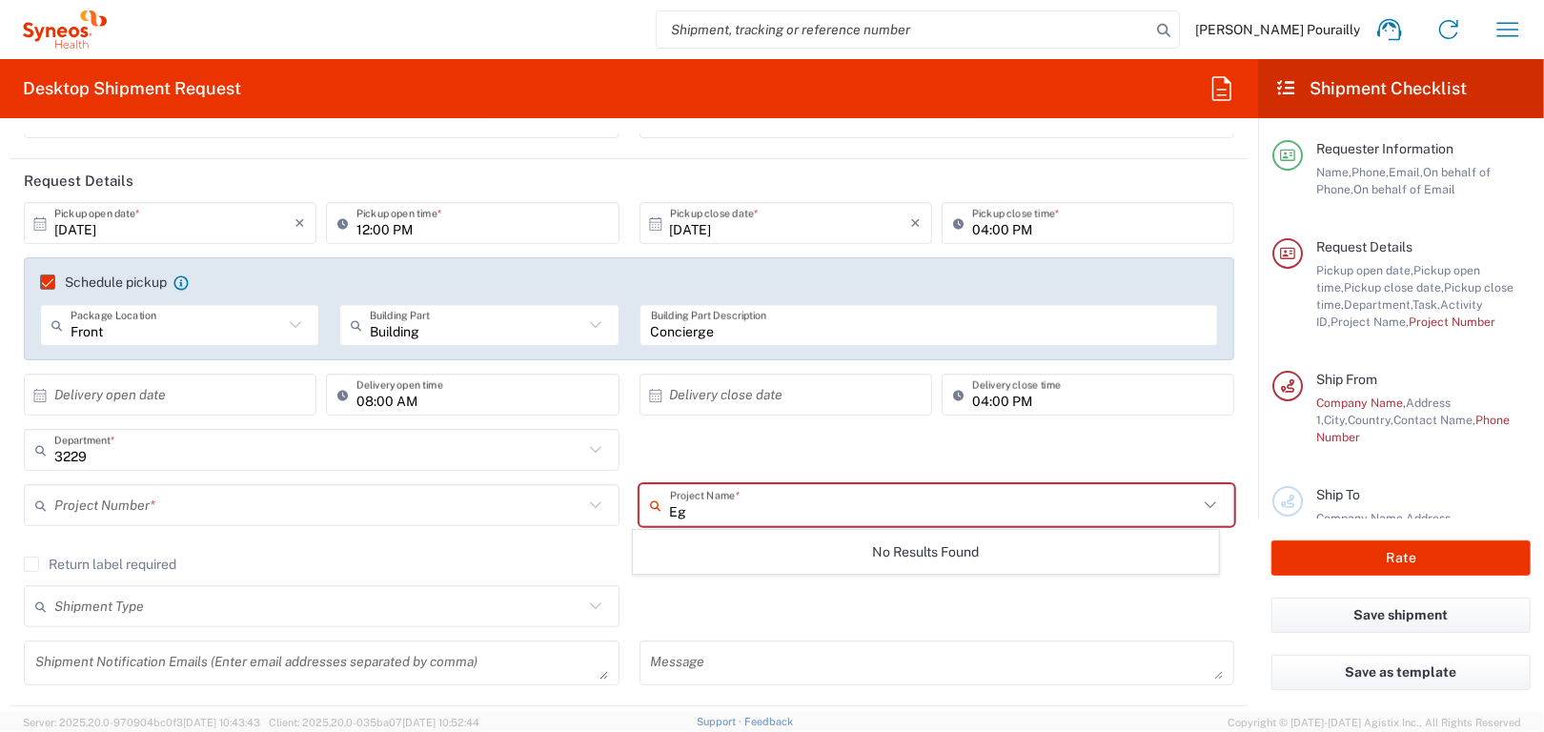
type input "E"
click at [795, 471] on div "3229 Department * 3229 3000 3100 3109 3110 3111 3112 3125 3130 3135 3136 3150 3…" at bounding box center [629, 456] width 1230 height 55
click at [143, 498] on input "text" at bounding box center [318, 505] width 529 height 33
click at [180, 510] on input "text" at bounding box center [318, 505] width 529 height 33
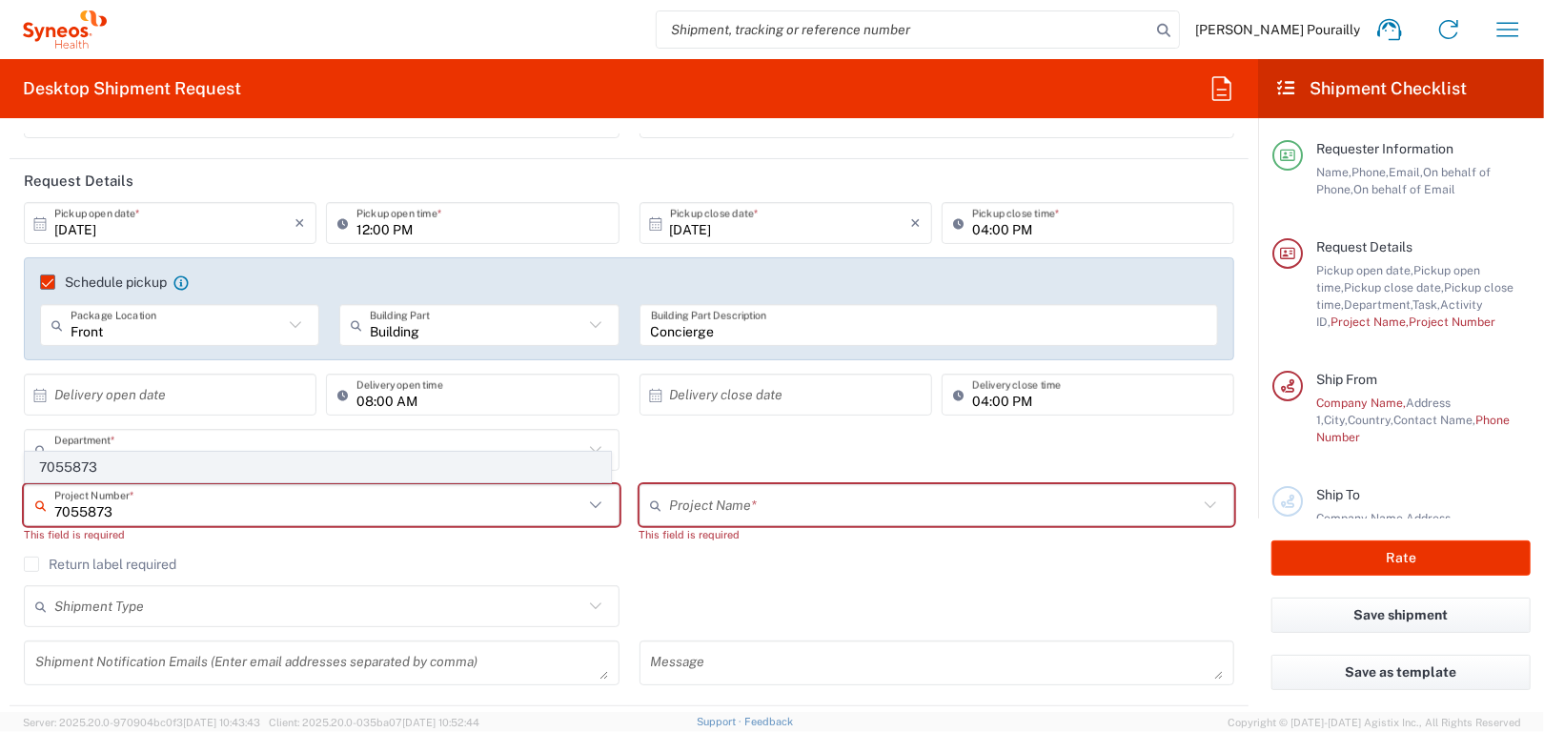
type input "7055873"
click at [71, 469] on span "7055873" at bounding box center [318, 468] width 584 height 30
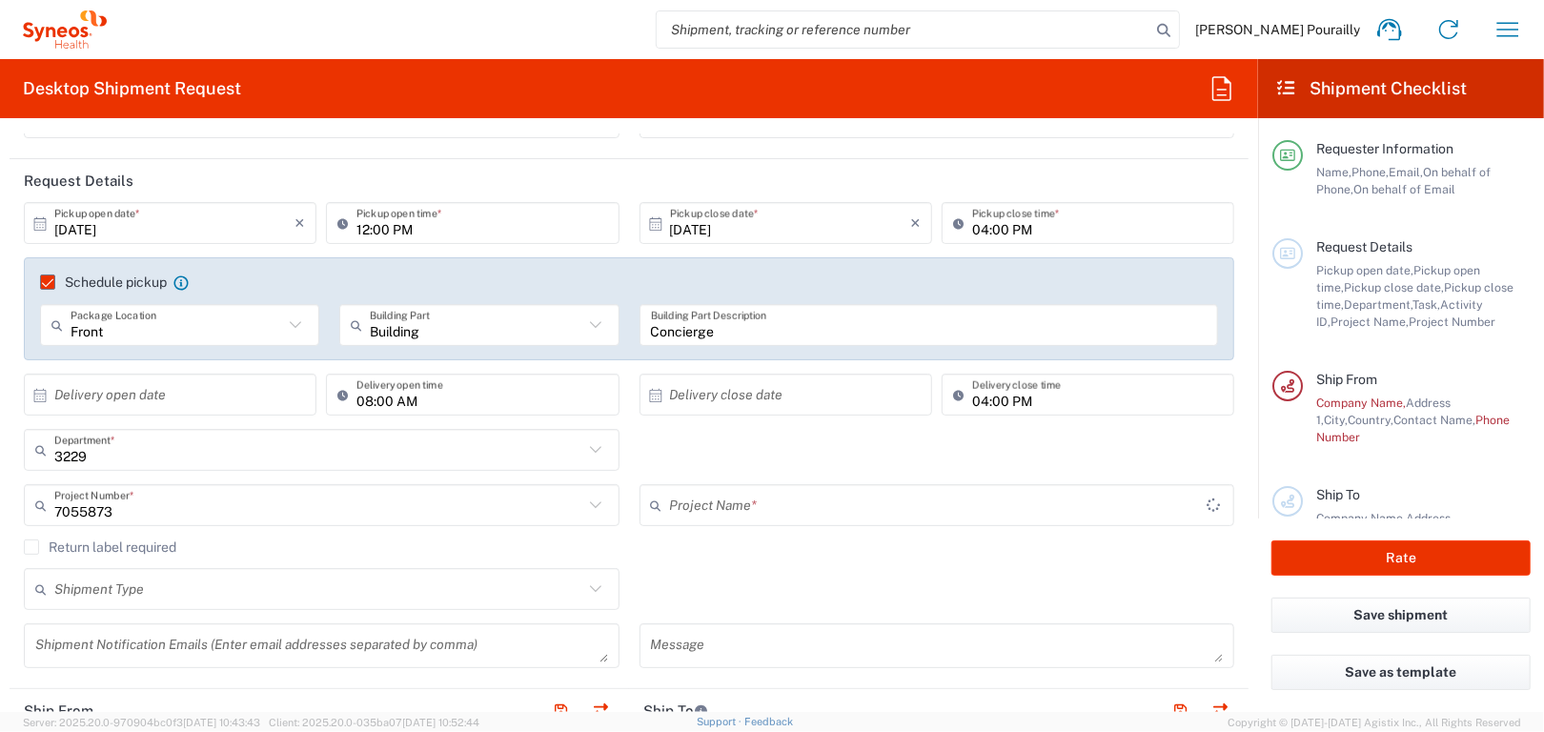
type input "EGL-001-FIH"
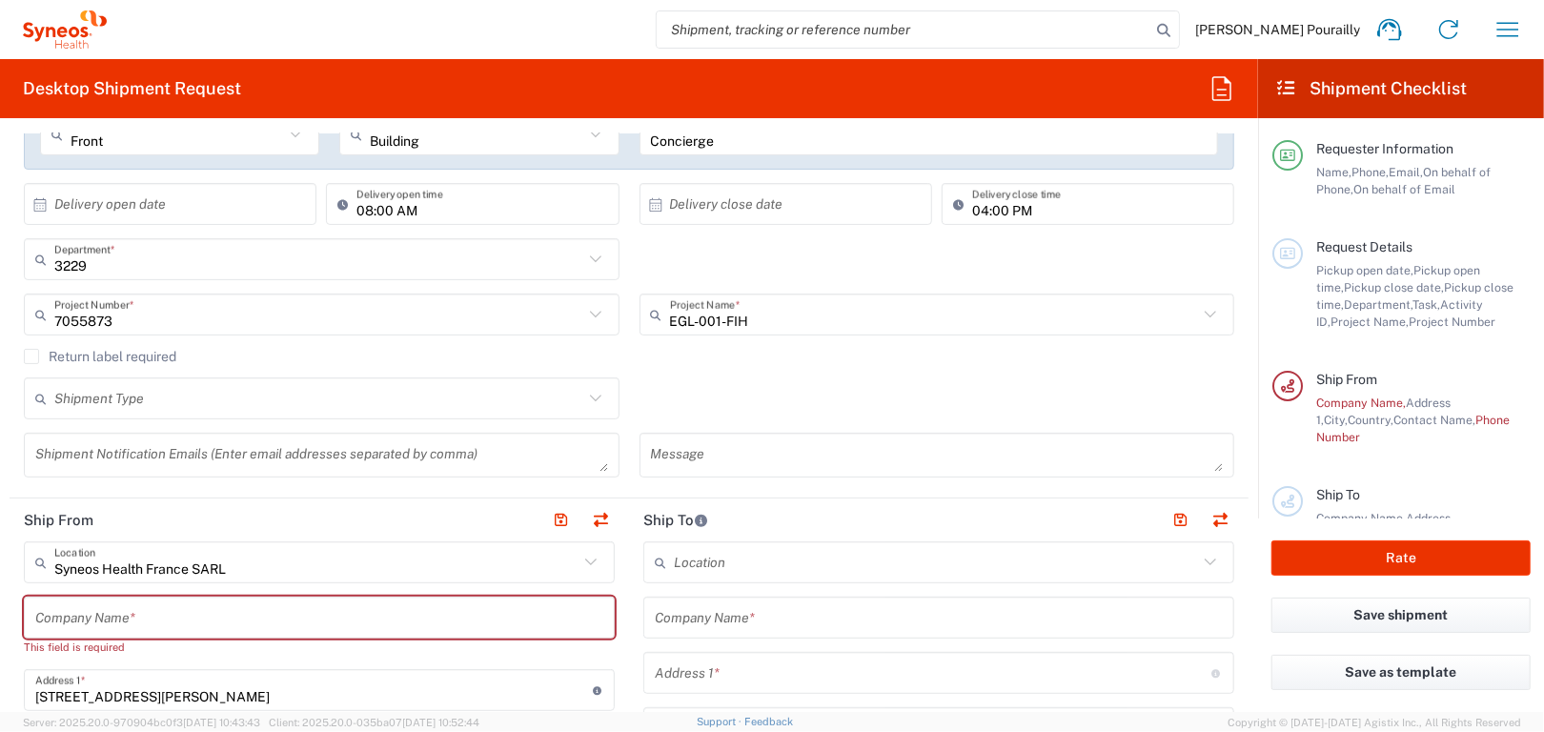
scroll to position [477, 0]
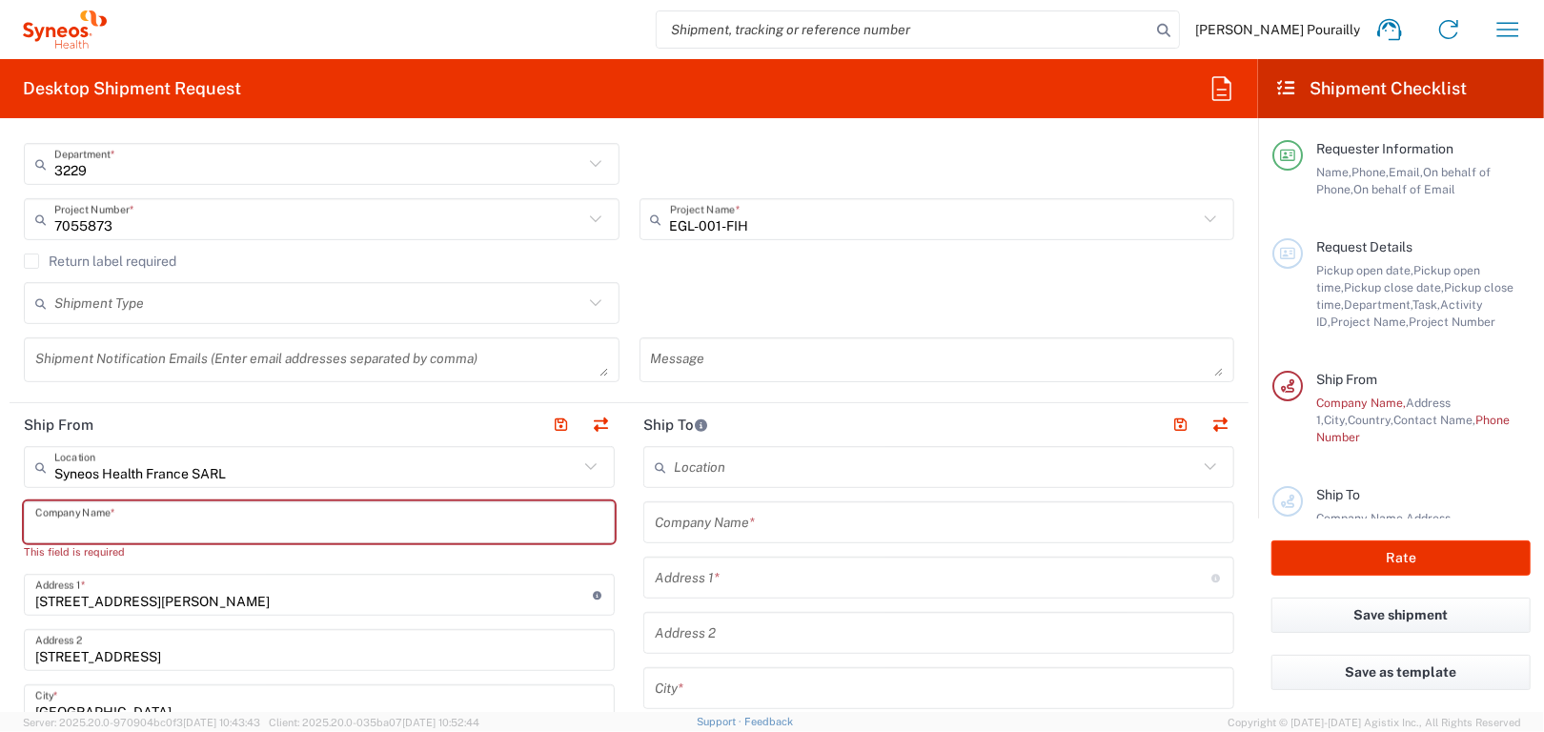
click at [149, 515] on input "text" at bounding box center [319, 522] width 568 height 33
click at [356, 525] on input "text" at bounding box center [319, 522] width 568 height 33
type input "S"
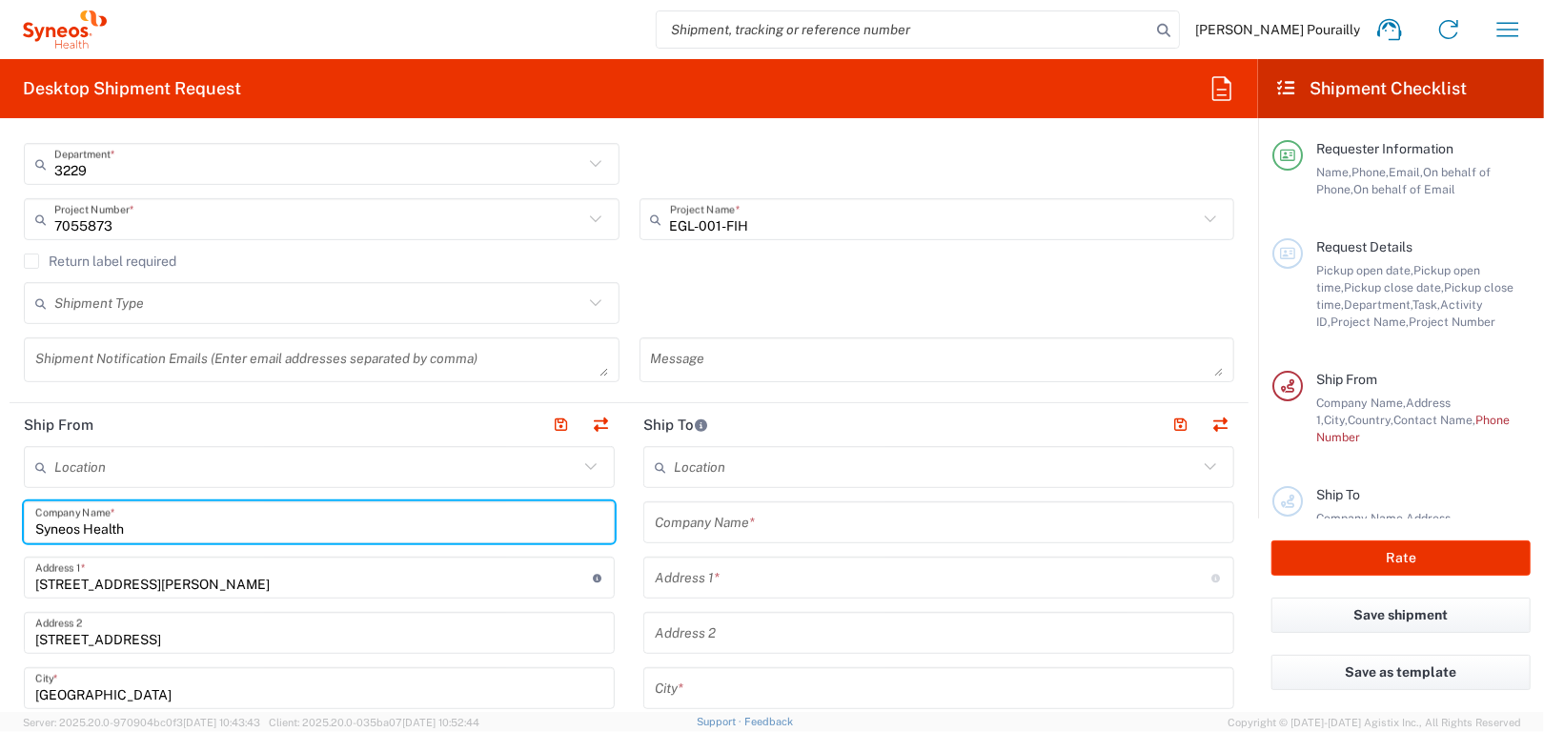
type input "Syneos Health"
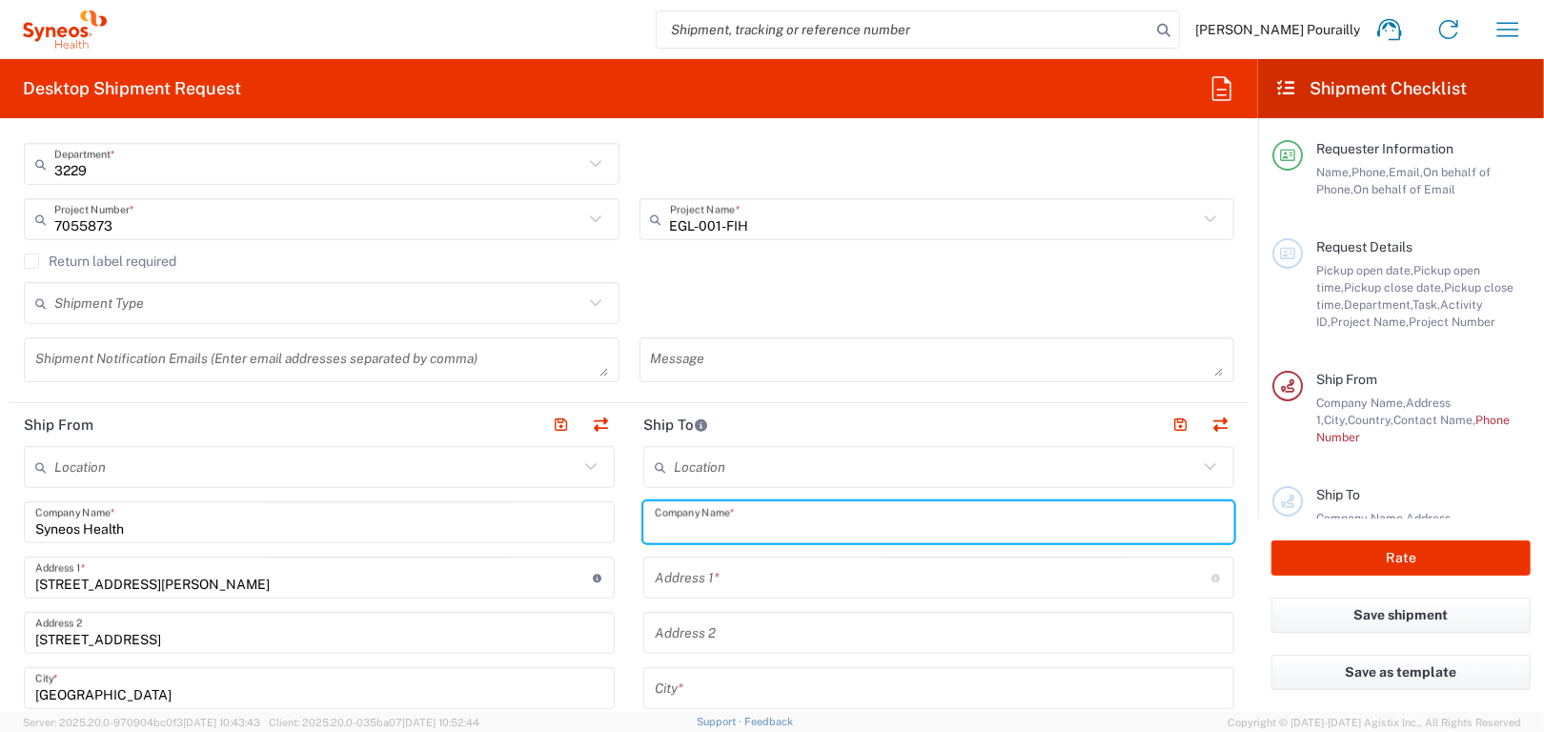
click at [758, 530] on input "text" at bounding box center [939, 522] width 568 height 33
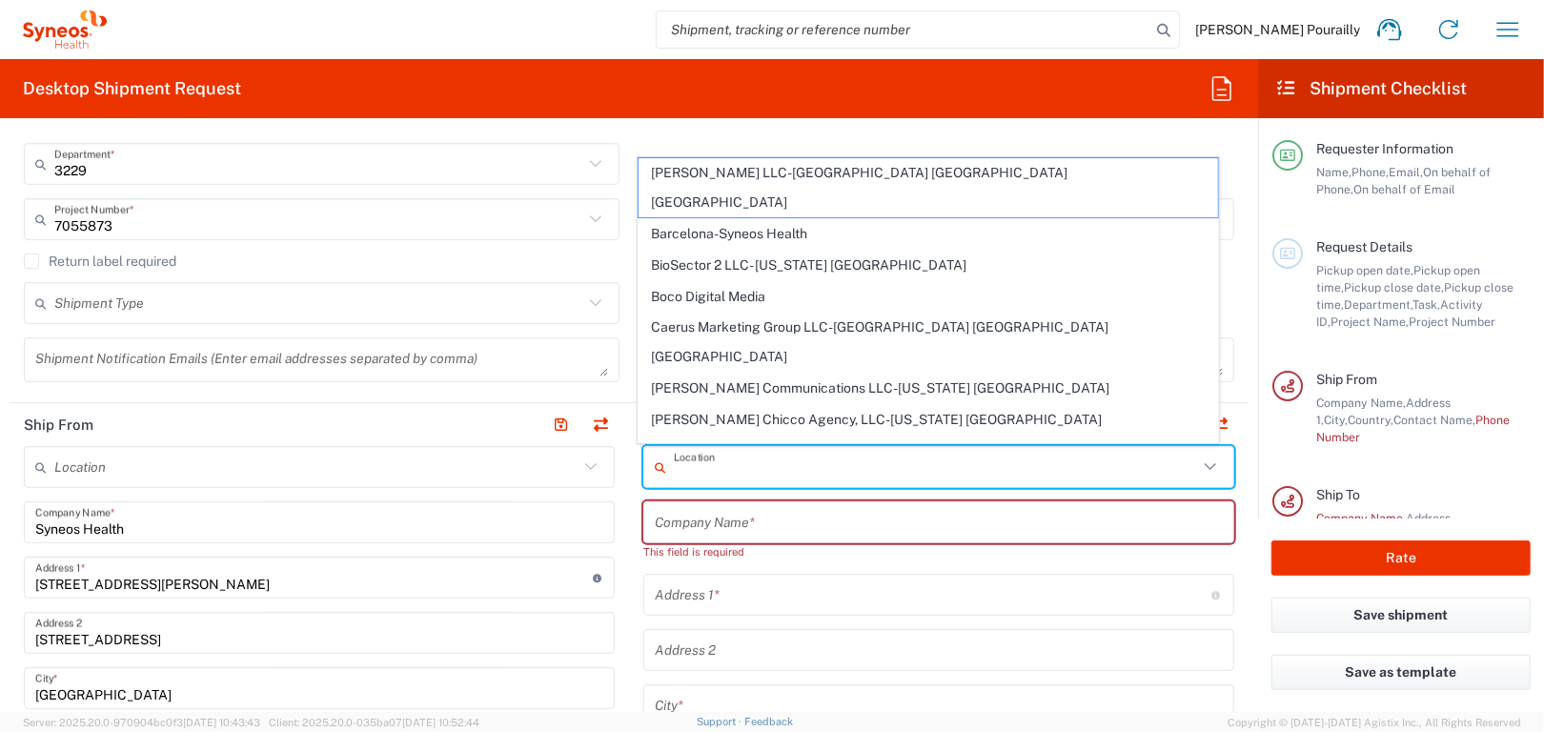
click at [705, 467] on input "text" at bounding box center [936, 467] width 524 height 33
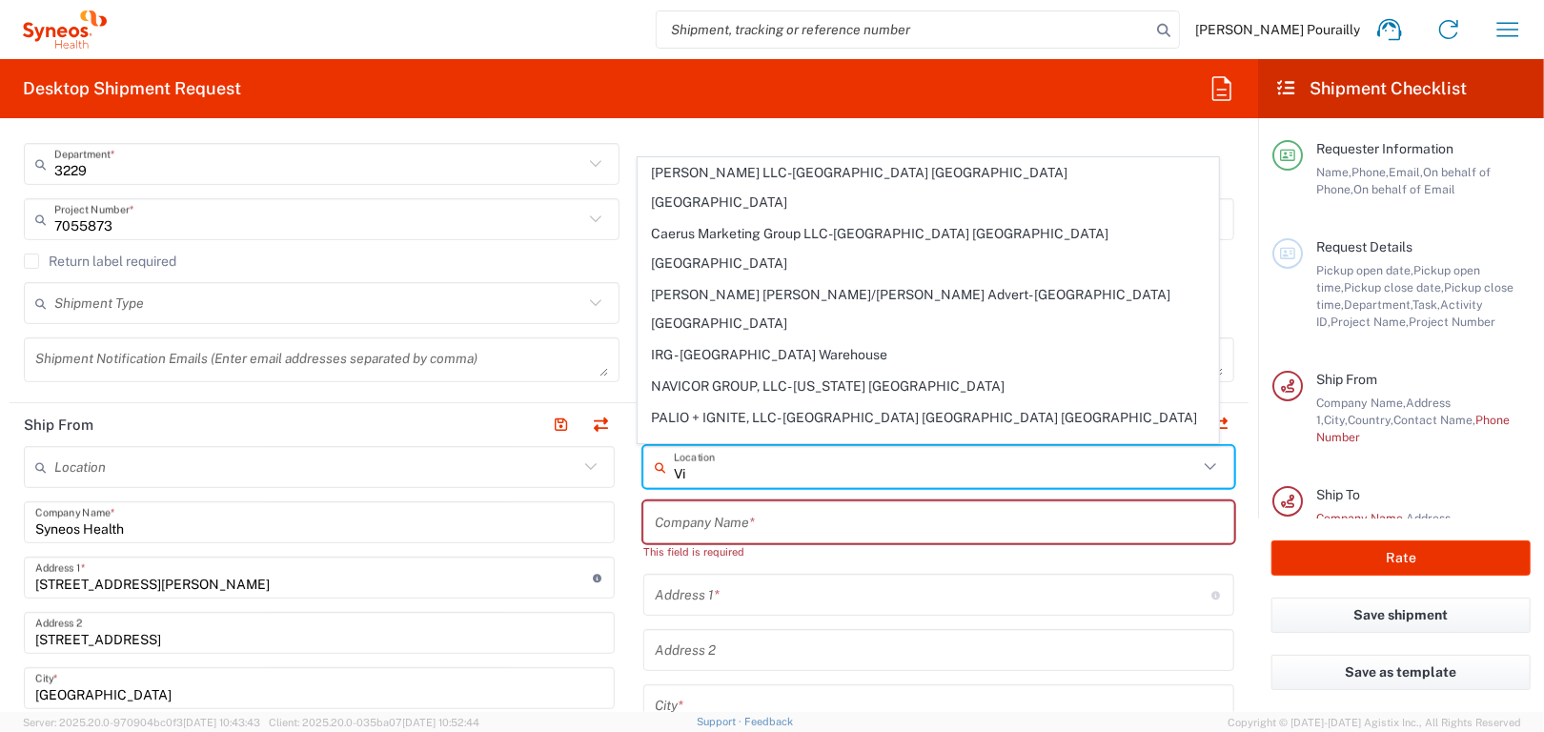
type input "V"
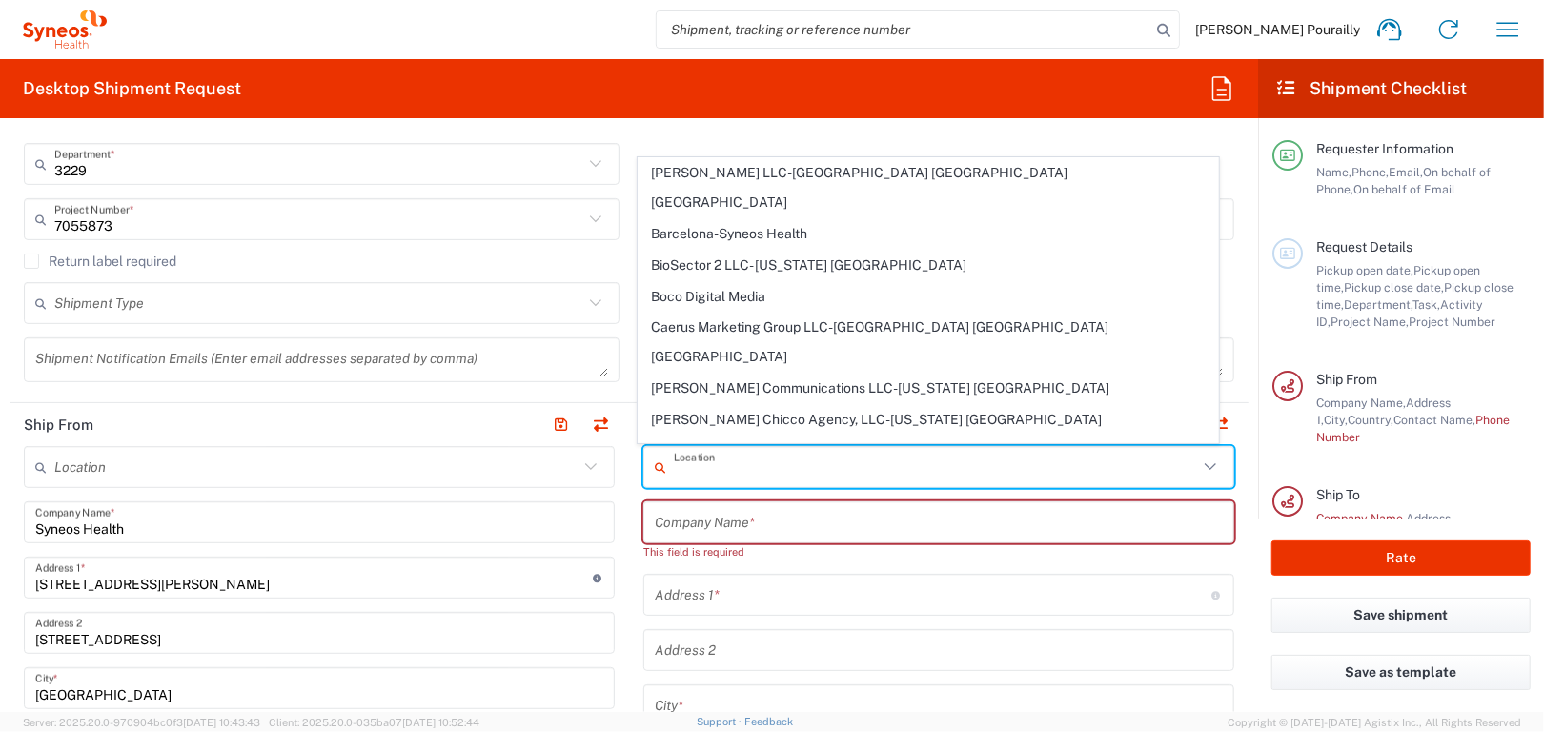
click at [1027, 589] on input "text" at bounding box center [934, 595] width 558 height 33
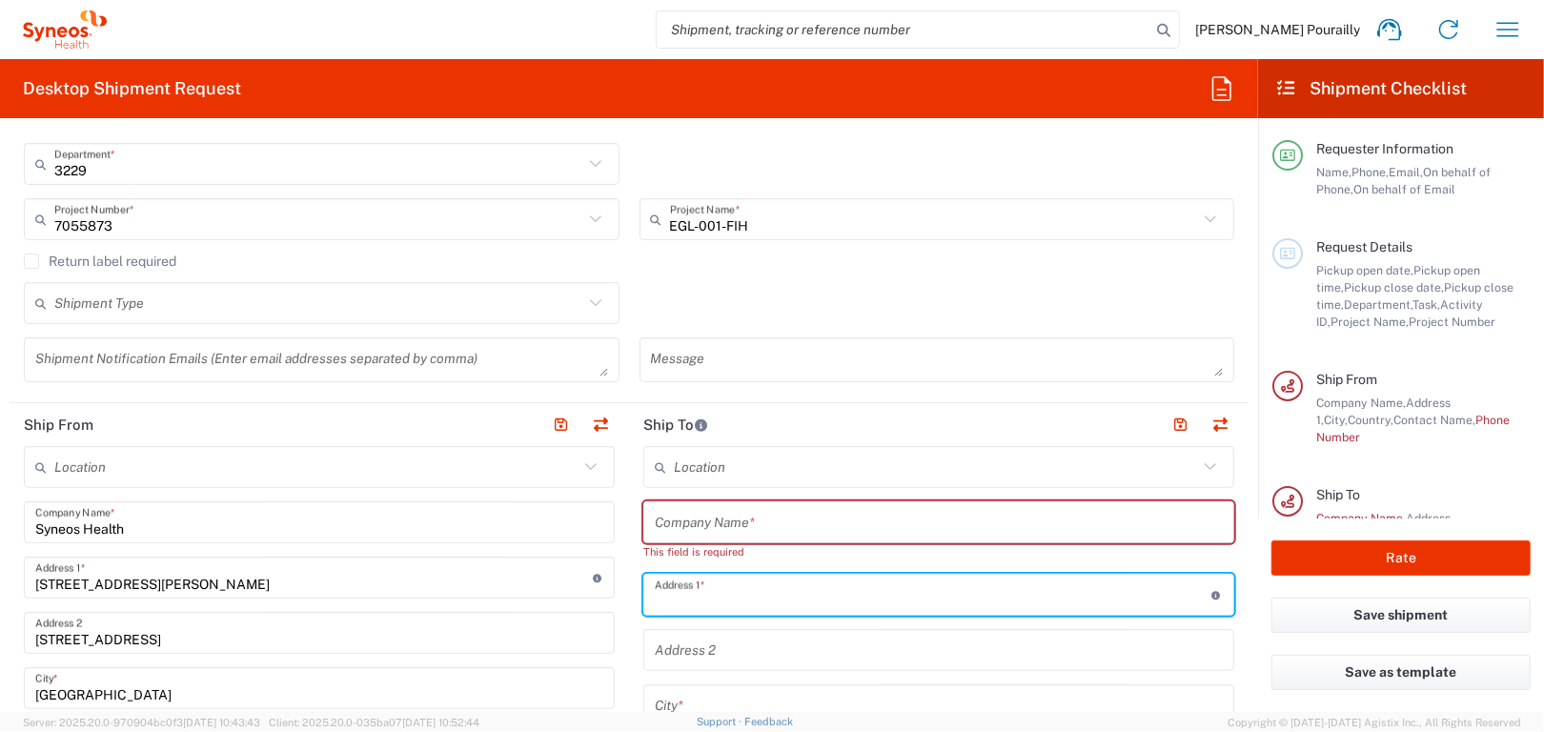
drag, startPoint x: 663, startPoint y: 528, endPoint x: 801, endPoint y: 561, distance: 141.2
click at [663, 529] on input "text" at bounding box center [939, 522] width 568 height 33
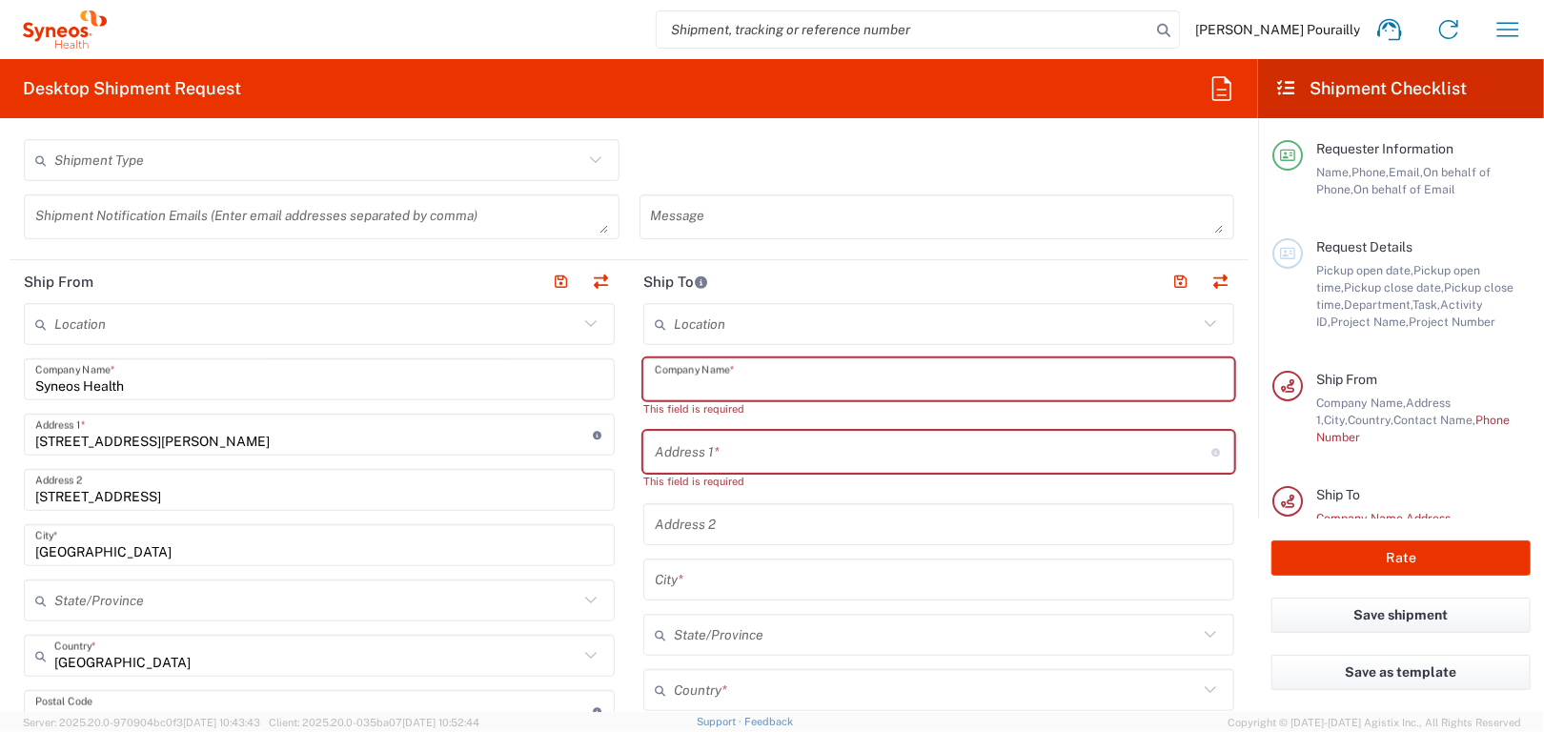
scroll to position [762, 0]
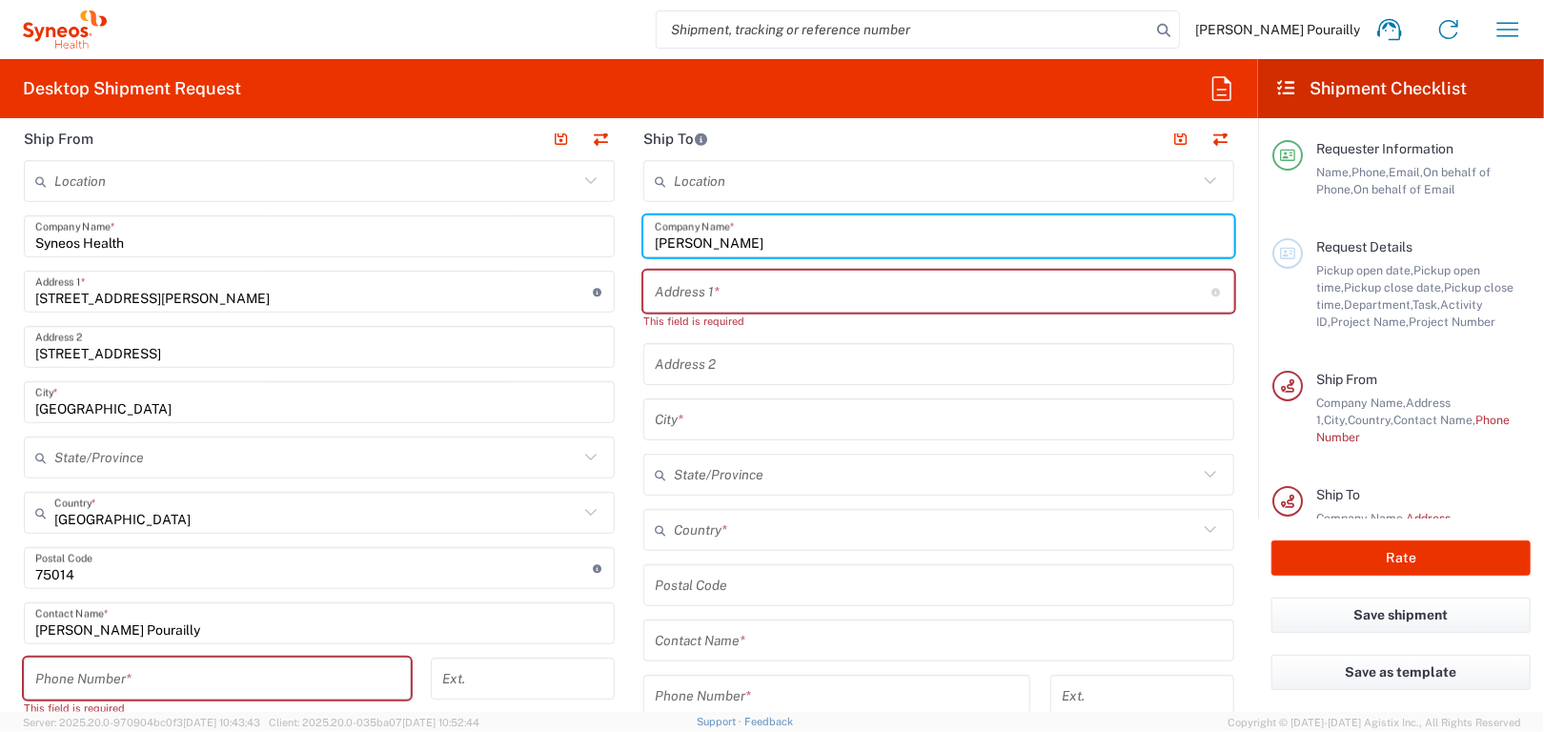
type input "Assia Hamamouche"
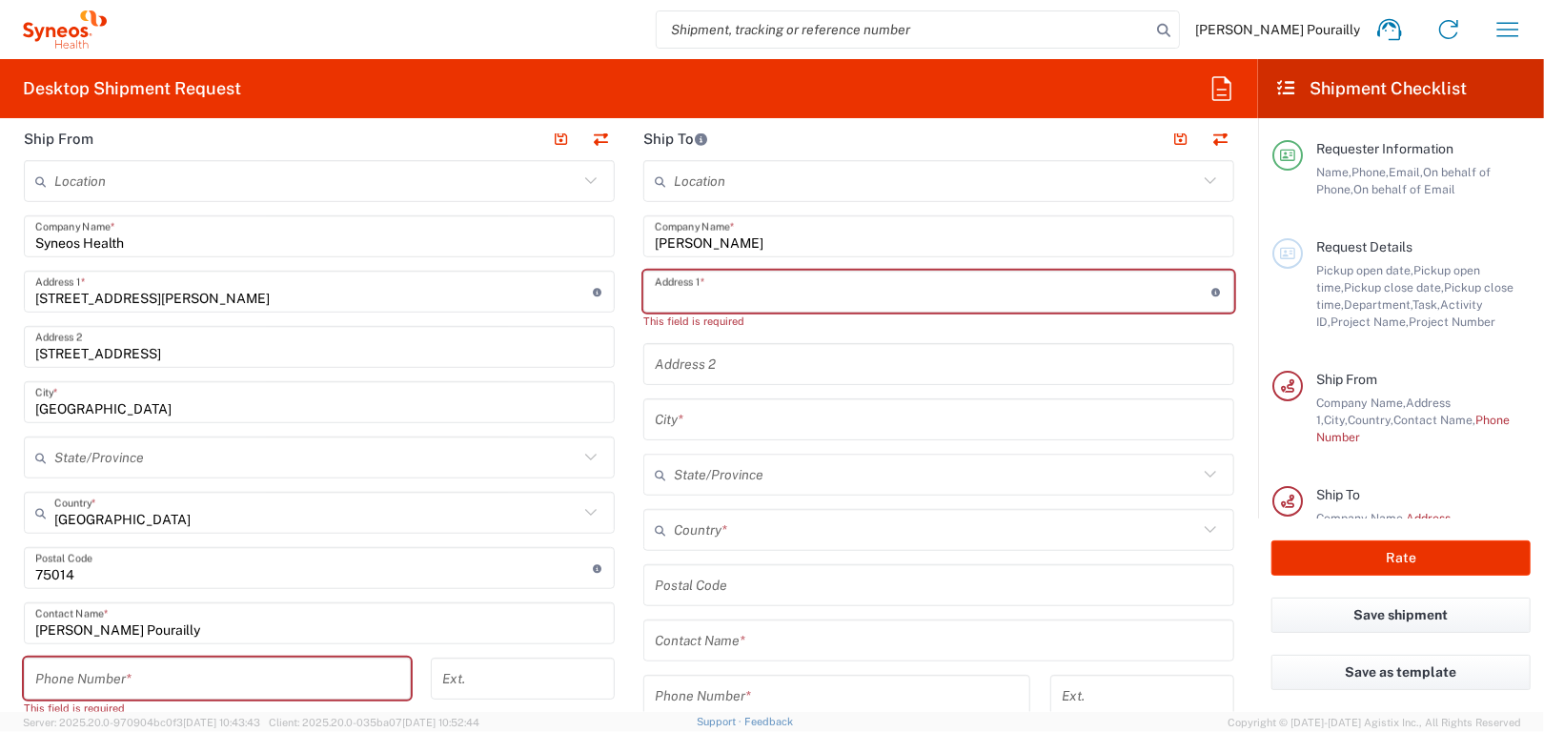
drag, startPoint x: 674, startPoint y: 291, endPoint x: 916, endPoint y: 600, distance: 392.4
click at [674, 291] on input "text" at bounding box center [934, 291] width 558 height 33
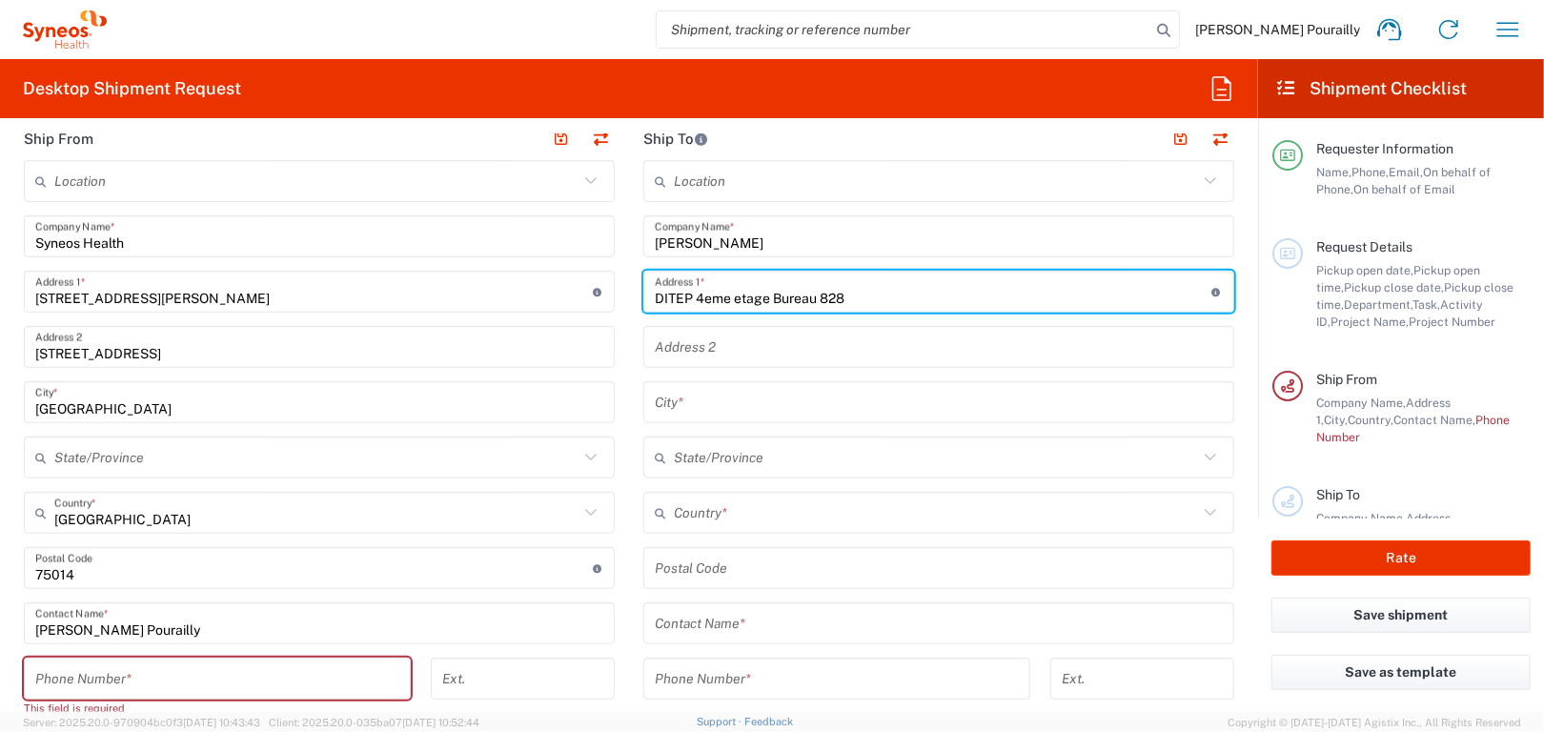
drag, startPoint x: 688, startPoint y: 293, endPoint x: 722, endPoint y: 340, distance: 58.2
click at [688, 293] on input "DITEP 4eme etage Bureau 828" at bounding box center [934, 291] width 558 height 33
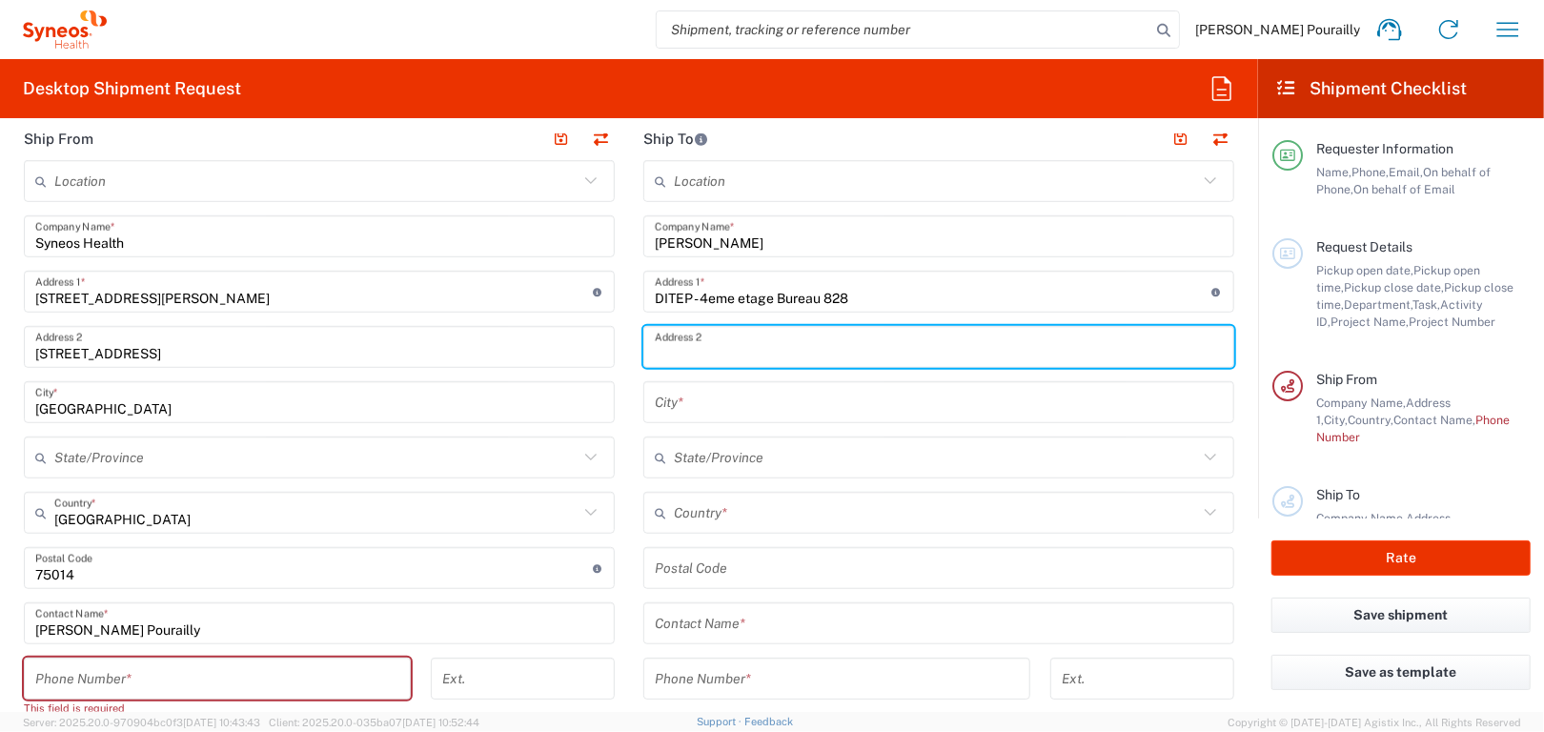
click at [662, 346] on input "text" at bounding box center [939, 347] width 568 height 33
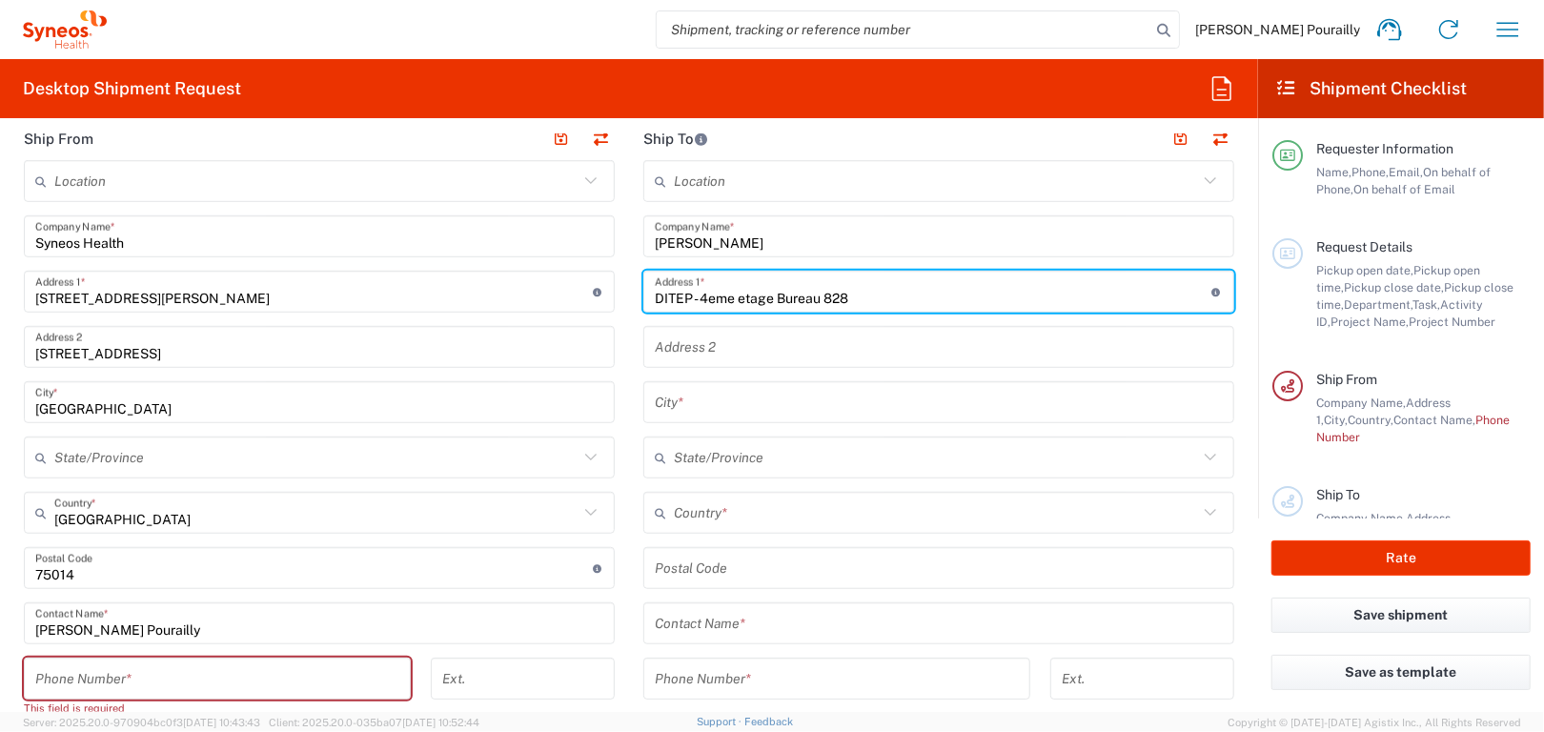
click at [655, 294] on input "DITEP - 4eme etage Bureau 828" at bounding box center [934, 291] width 558 height 33
type input "Gustave Roussy DITEP - 4eme etage Bureau 828"
drag, startPoint x: 694, startPoint y: 340, endPoint x: 758, endPoint y: 698, distance: 363.1
click at [694, 340] on input "text" at bounding box center [939, 347] width 568 height 33
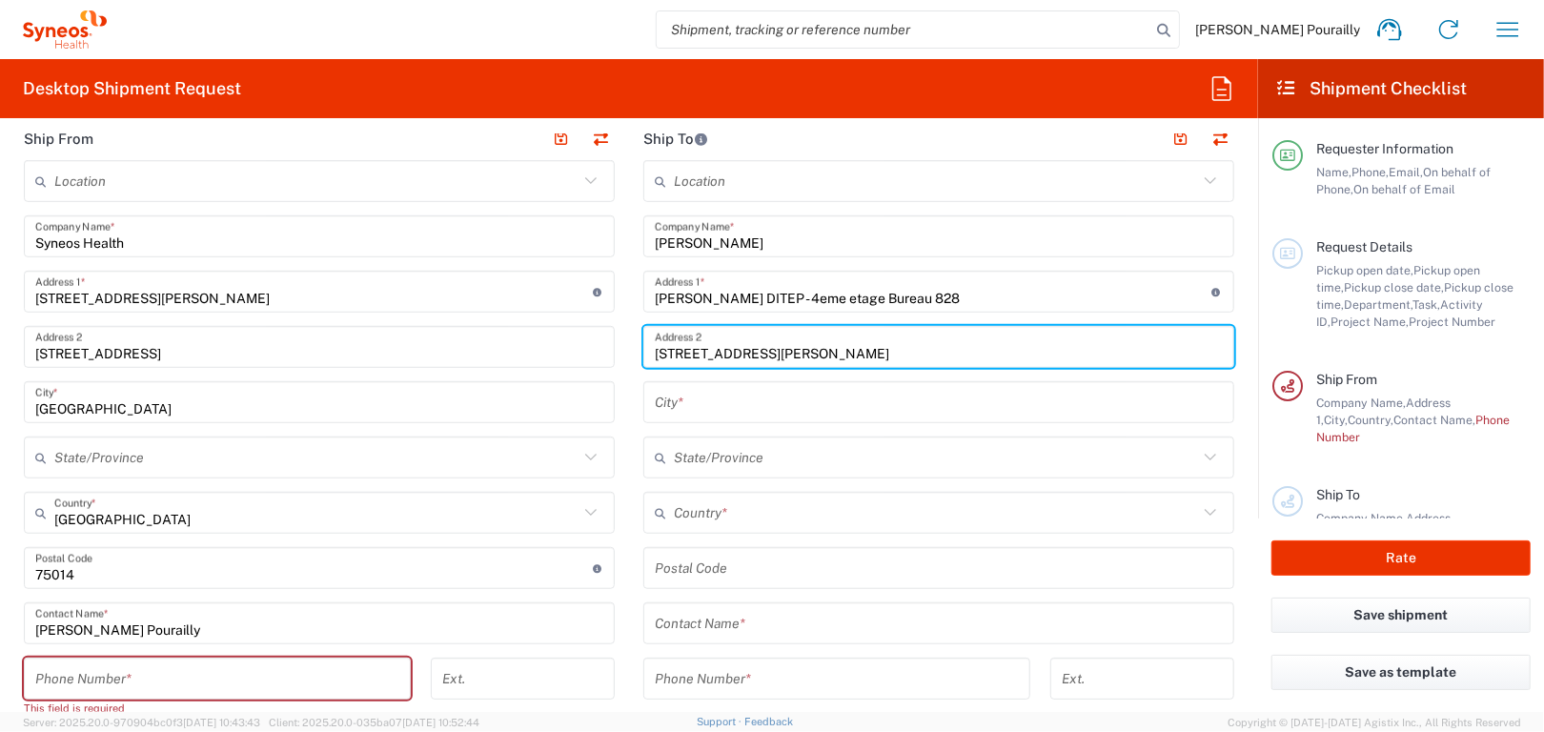
type input "[STREET_ADDRESS][PERSON_NAME]"
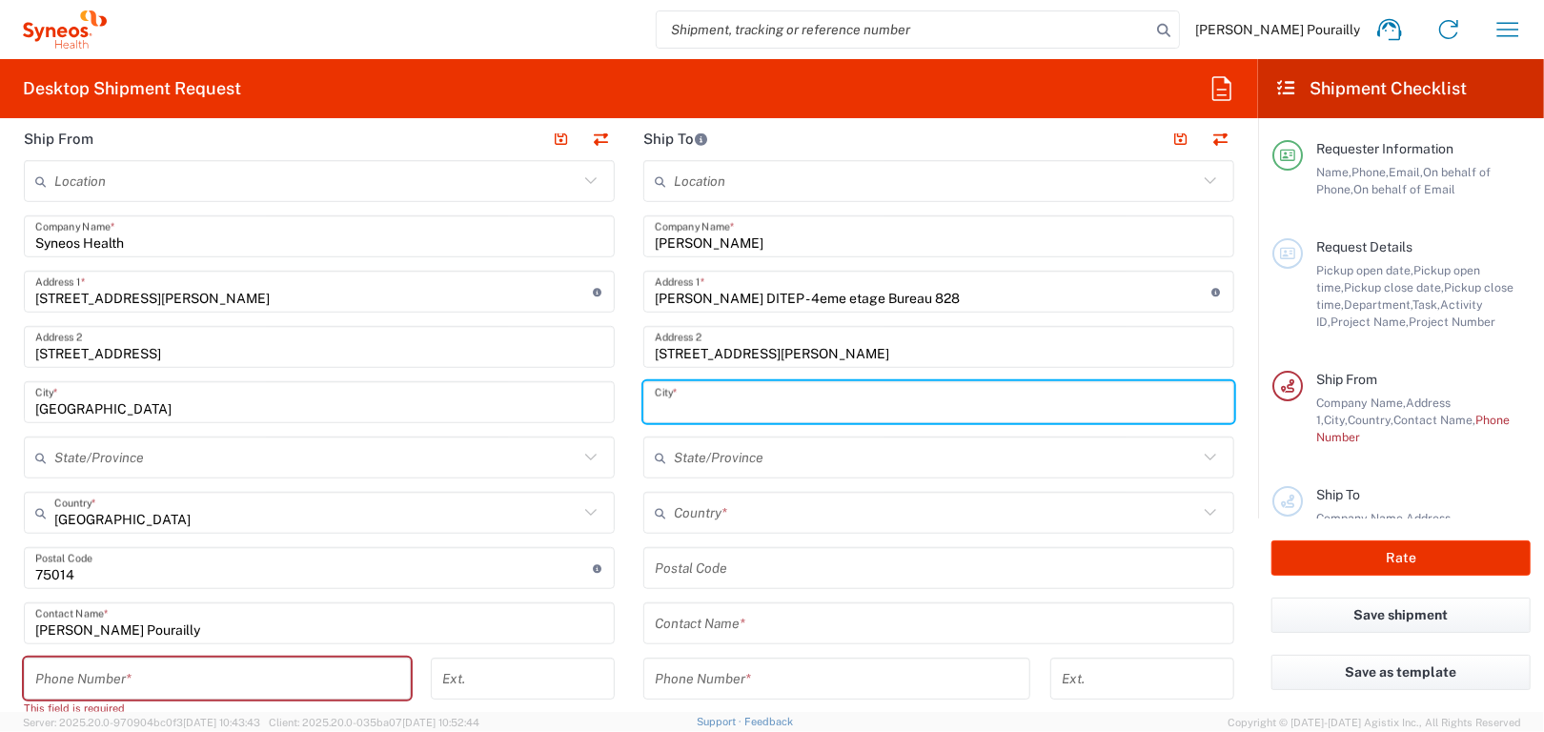
click at [666, 400] on input "text" at bounding box center [939, 402] width 568 height 33
click at [673, 237] on input "Assia Hamamouche" at bounding box center [939, 236] width 568 height 33
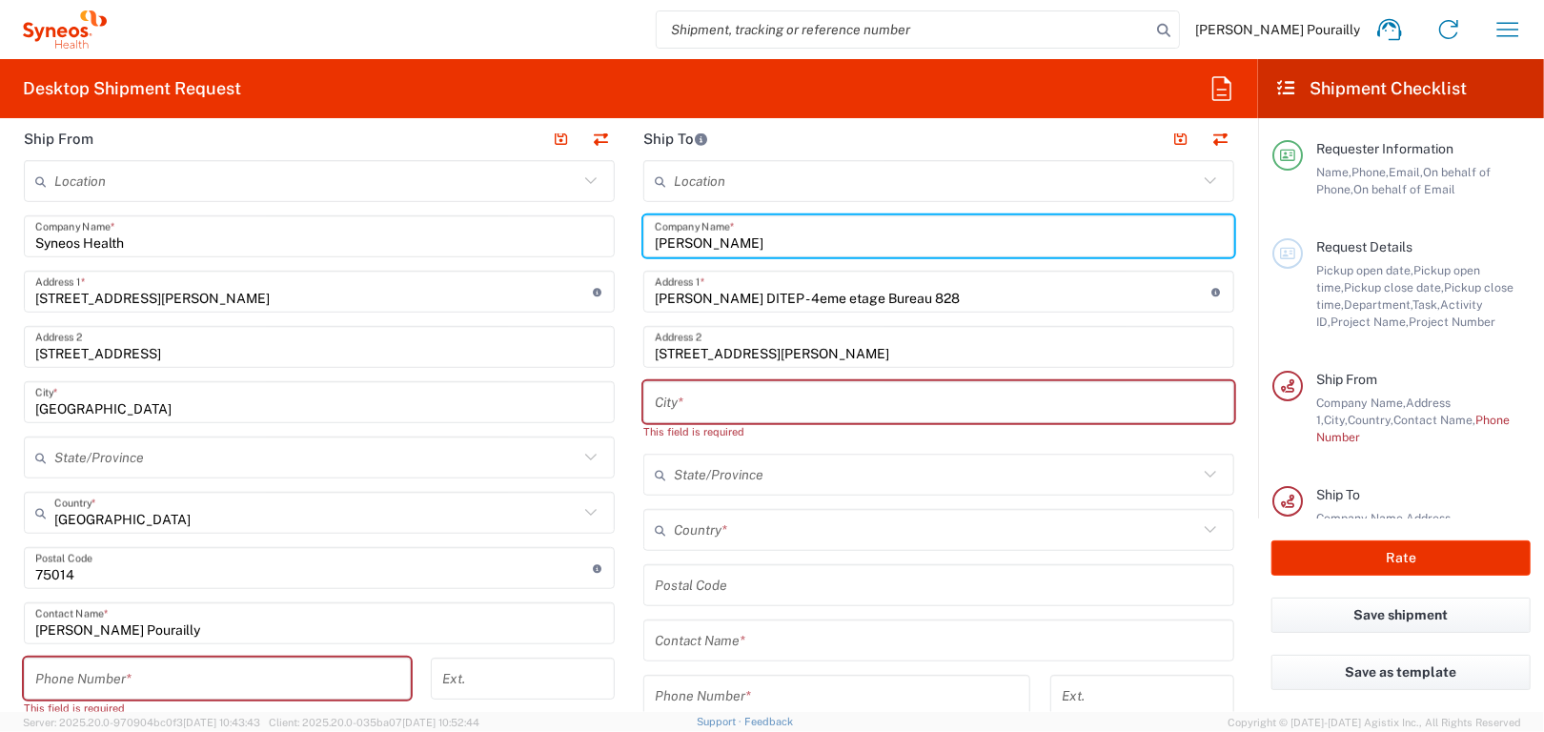
drag, startPoint x: 794, startPoint y: 234, endPoint x: 742, endPoint y: 242, distance: 52.0
click at [794, 234] on input "Assia Hamamouche" at bounding box center [939, 236] width 568 height 33
drag, startPoint x: 647, startPoint y: 239, endPoint x: 768, endPoint y: 241, distance: 121.1
click at [767, 239] on input "Assia Hamamouche" at bounding box center [939, 236] width 568 height 33
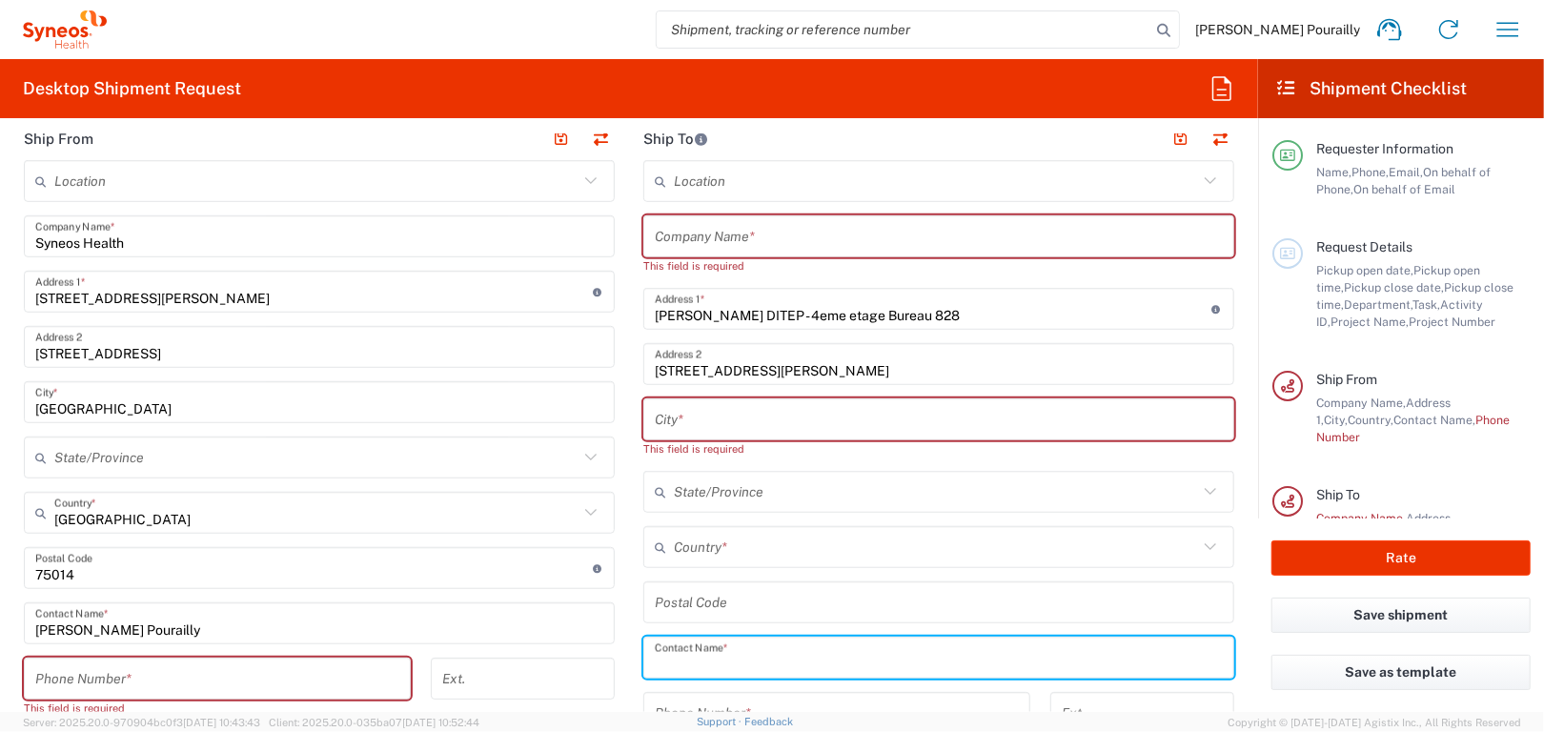
click at [687, 660] on input "text" at bounding box center [939, 657] width 568 height 33
paste input "Assia Hamamouche"
type input "Assia Hamamouche"
drag, startPoint x: 707, startPoint y: 237, endPoint x: 948, endPoint y: 337, distance: 261.1
click at [708, 237] on input "text" at bounding box center [939, 236] width 568 height 33
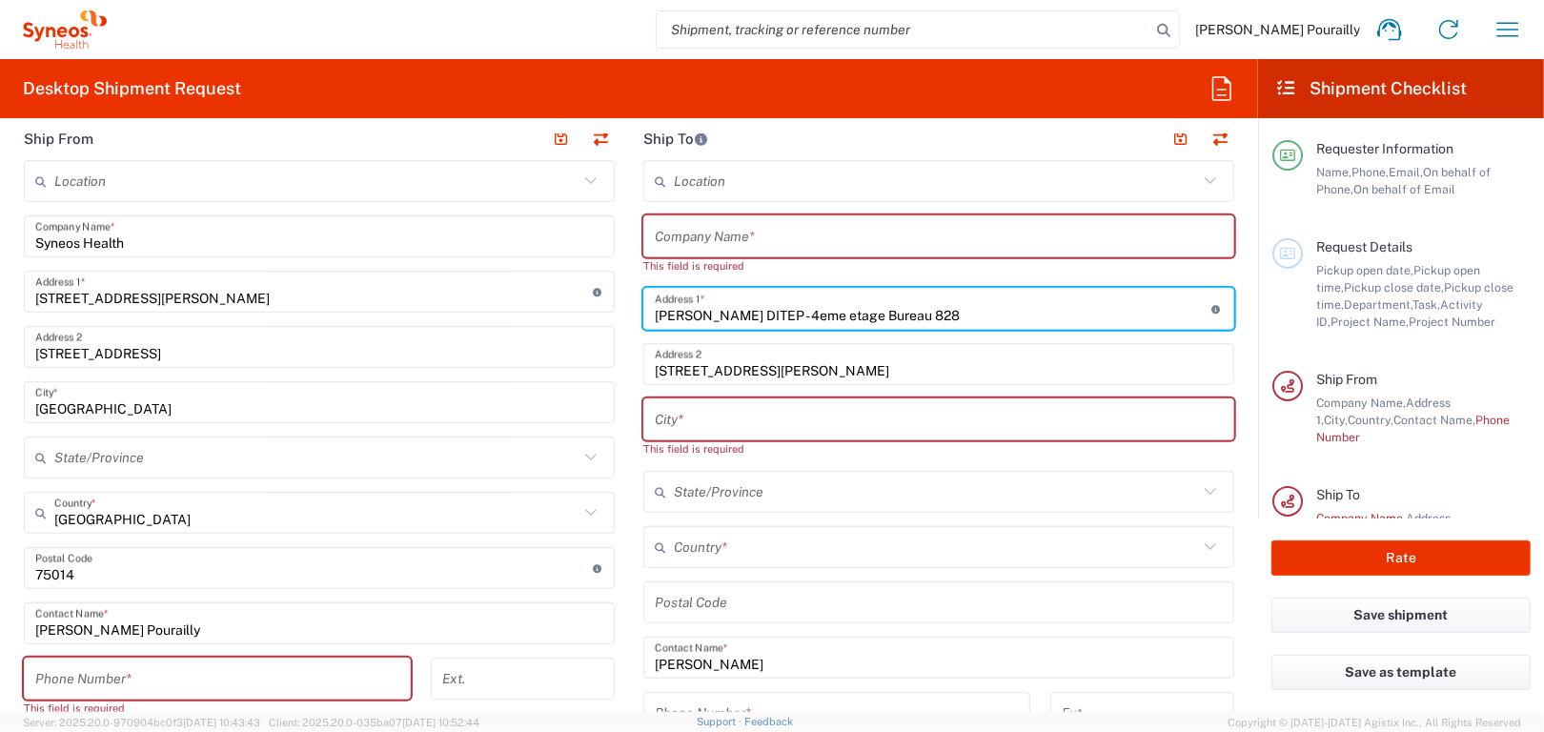
drag, startPoint x: 748, startPoint y: 312, endPoint x: 602, endPoint y: 304, distance: 146.0
click at [602, 304] on div "Ship From Location [PERSON_NAME] LLC-[GEOGRAPHIC_DATA] [GEOGRAPHIC_DATA] [GEOGR…" at bounding box center [629, 606] width 1239 height 979
type input "DITEP - 4eme etage Bureau 828"
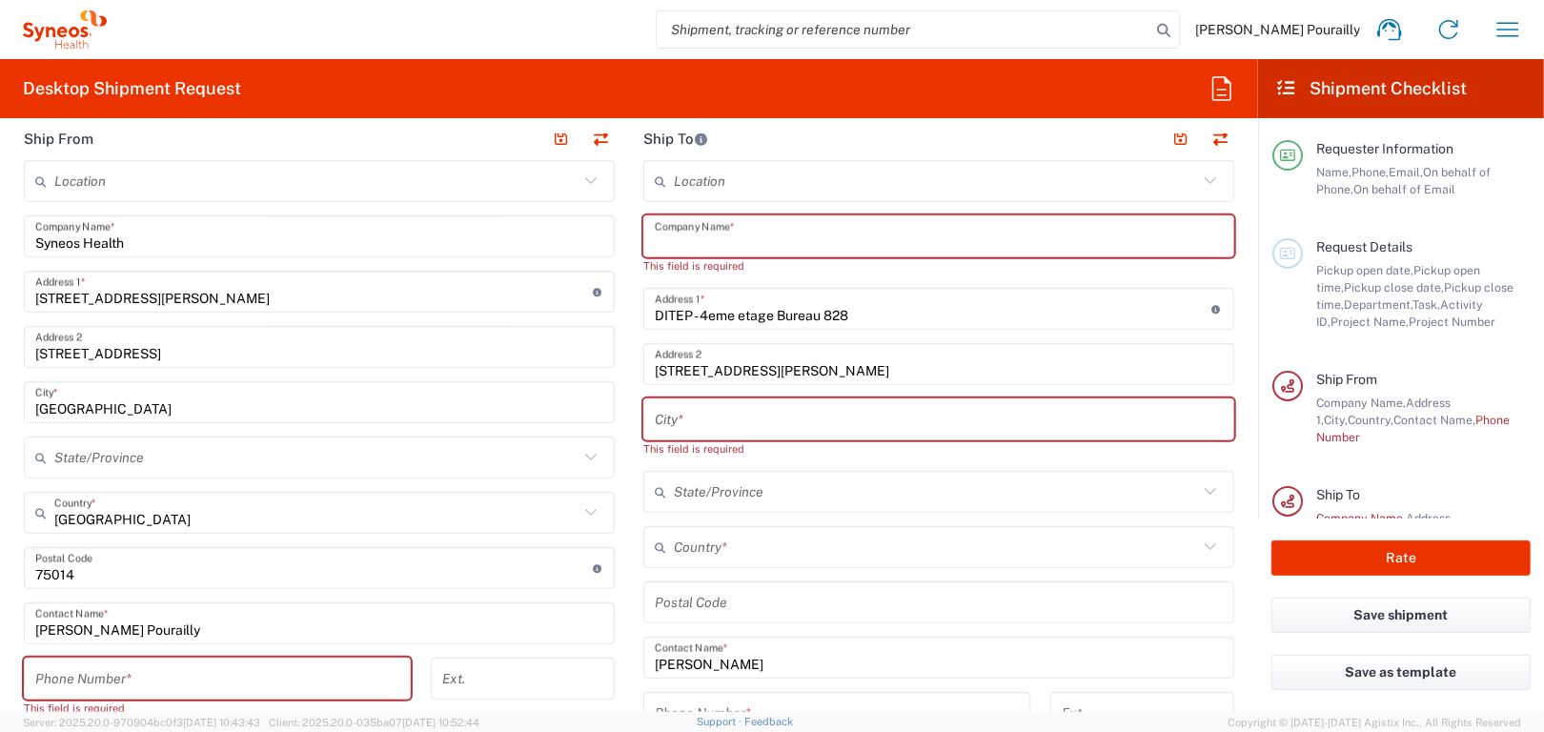
click at [677, 234] on input "text" at bounding box center [939, 236] width 568 height 33
paste input "[PERSON_NAME]"
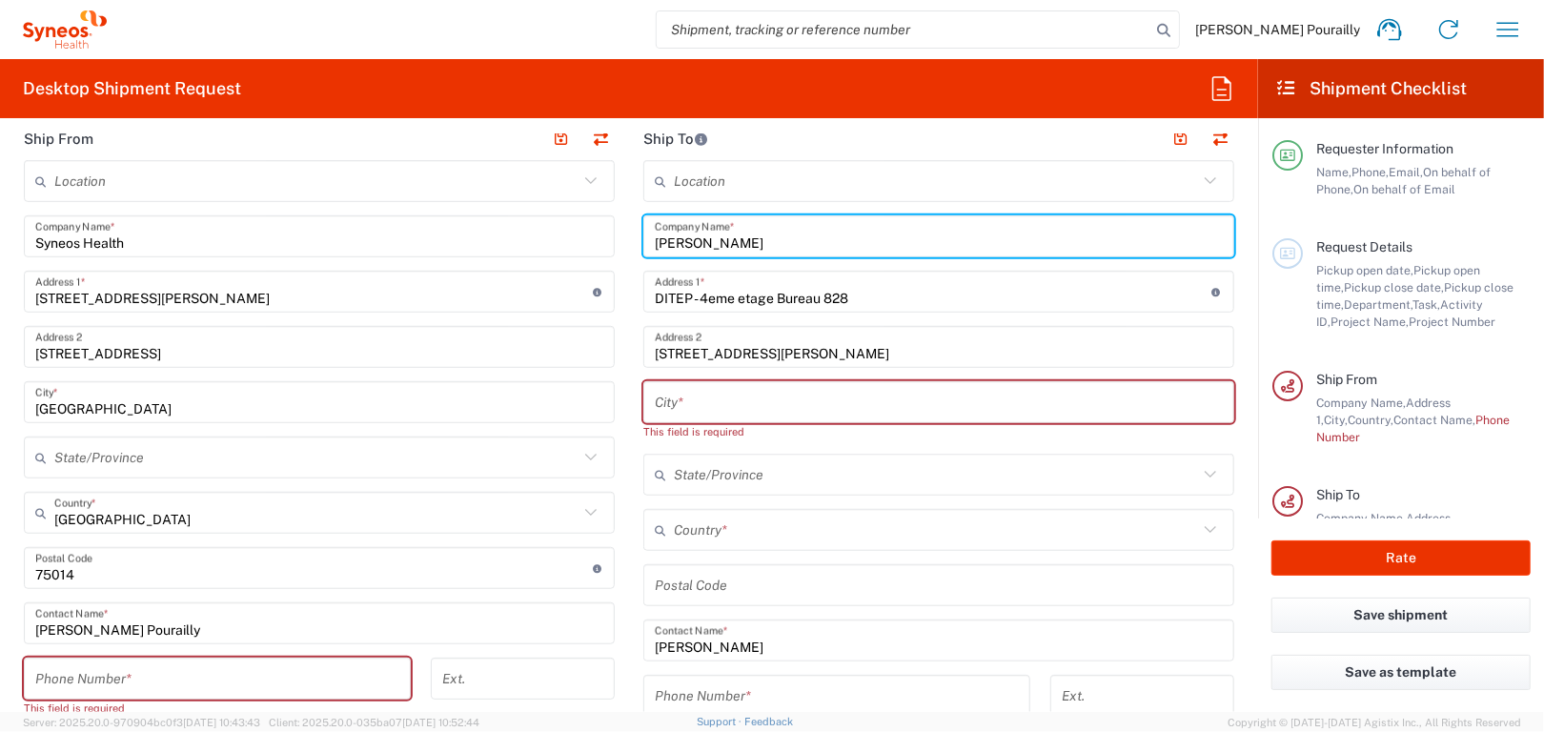
type input "[PERSON_NAME]"
click at [1205, 179] on icon at bounding box center [1210, 180] width 11 height 7
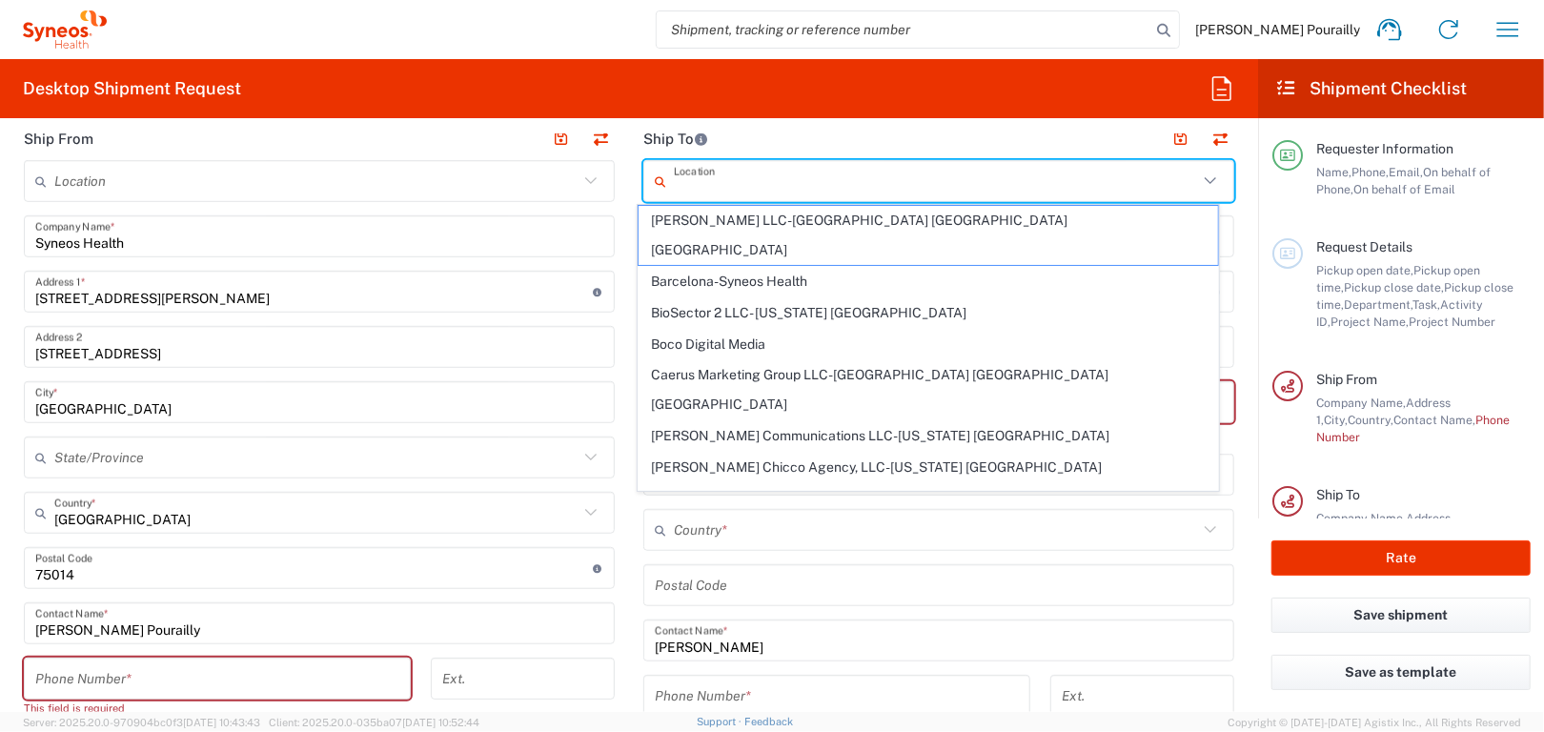
click at [1198, 177] on icon at bounding box center [1210, 181] width 25 height 25
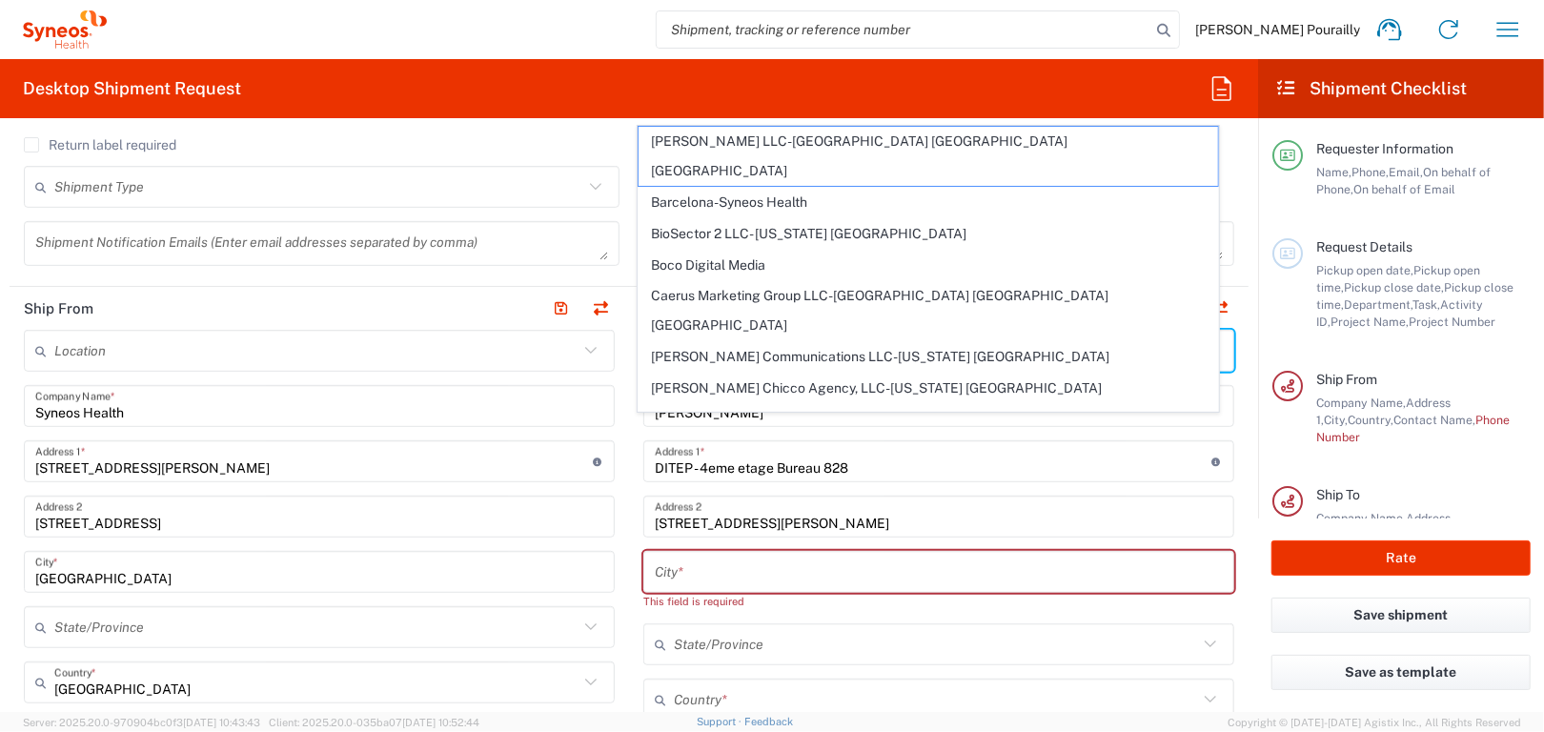
scroll to position [477, 0]
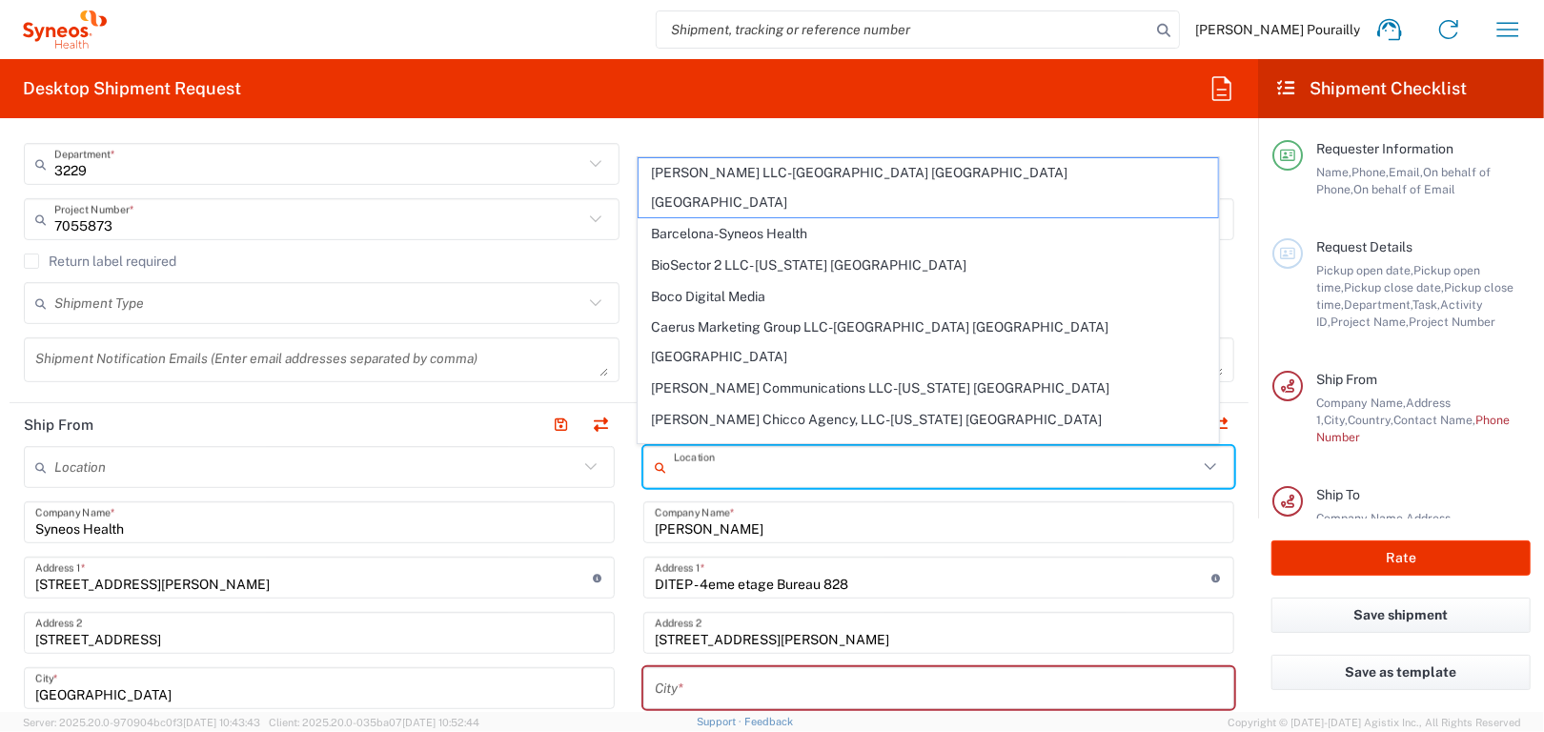
click at [967, 138] on div "04:00 PM Delivery close time" at bounding box center [1088, 115] width 302 height 55
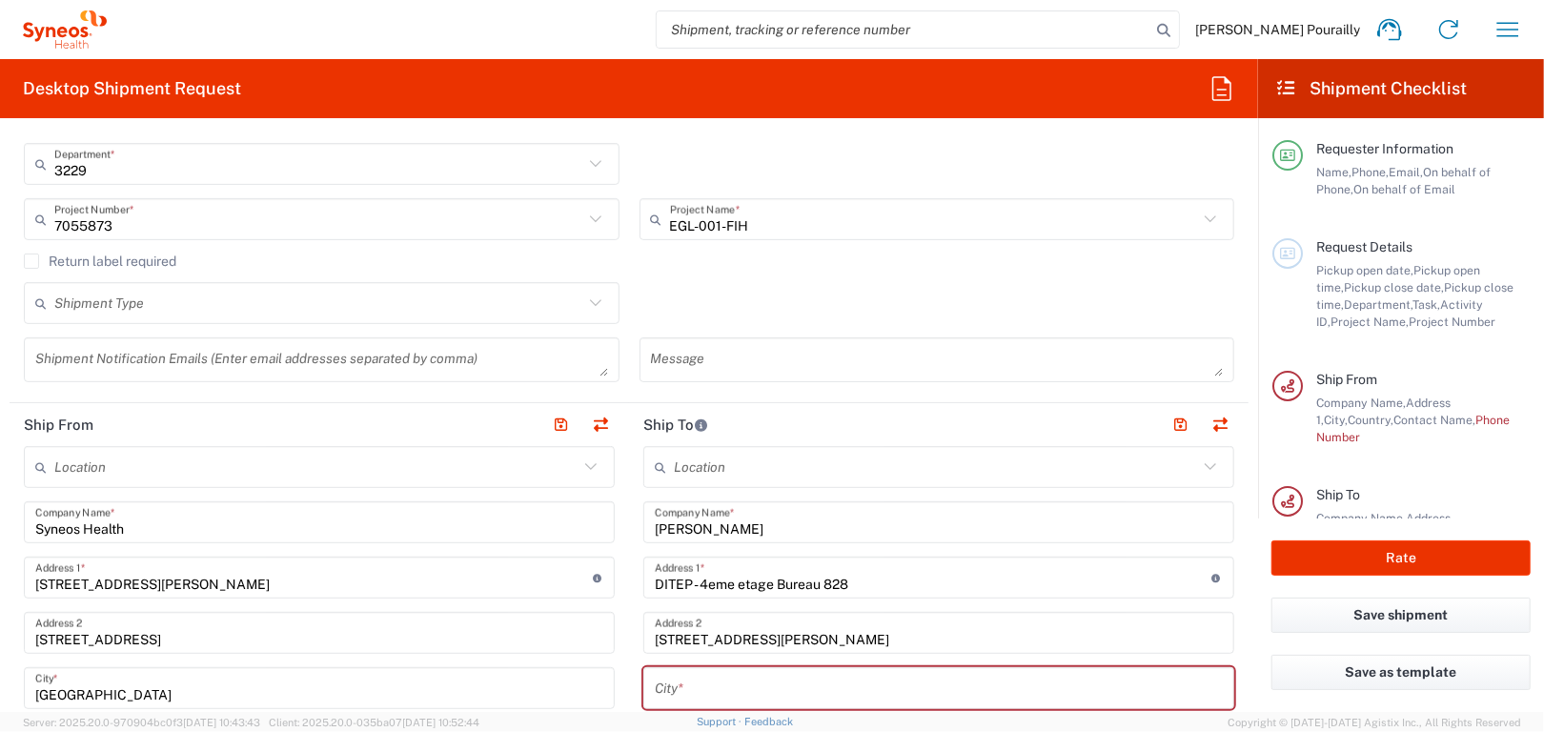
click at [1205, 467] on icon at bounding box center [1210, 466] width 11 height 7
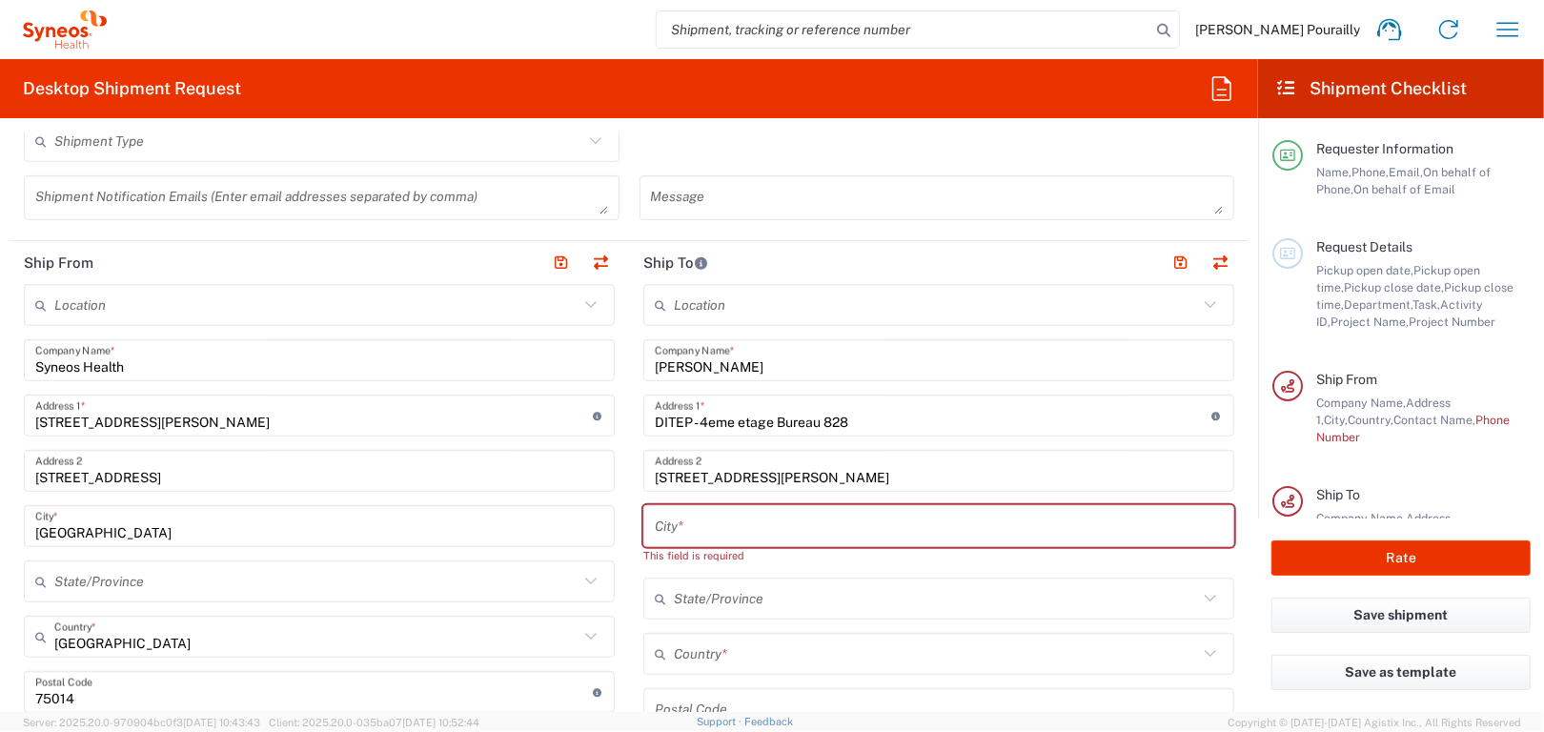
scroll to position [667, 0]
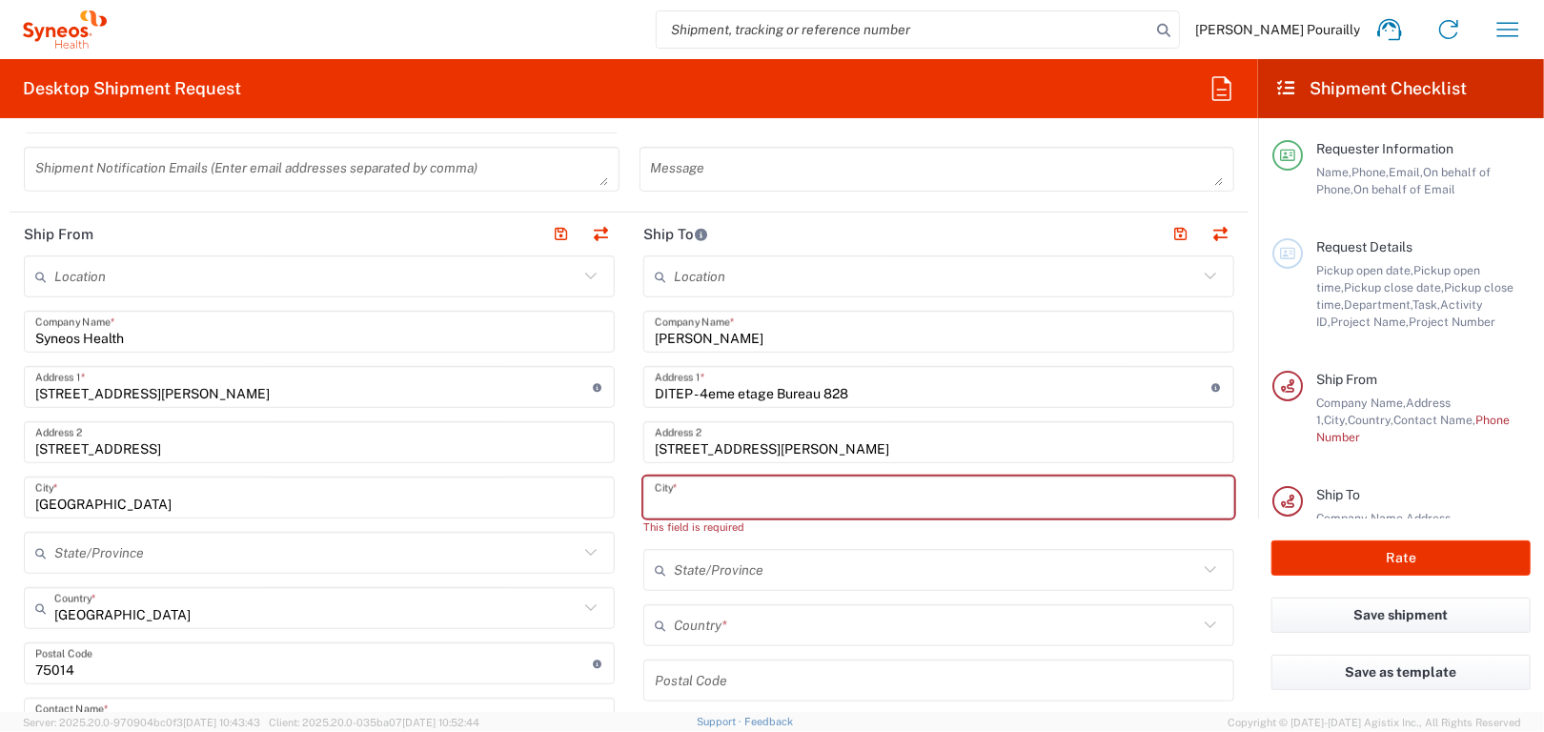
click at [727, 494] on input "text" at bounding box center [939, 497] width 568 height 33
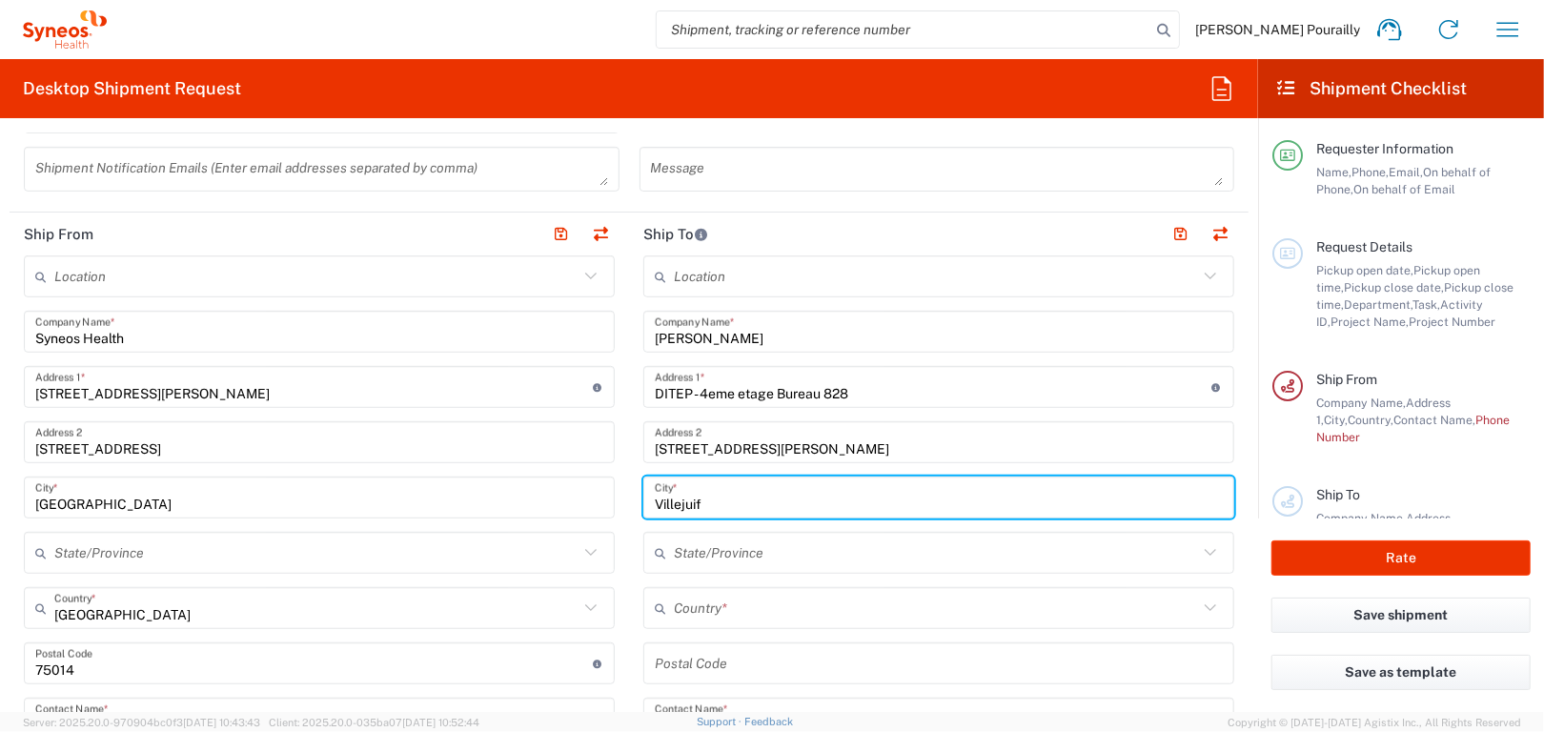
type input "Villejuif"
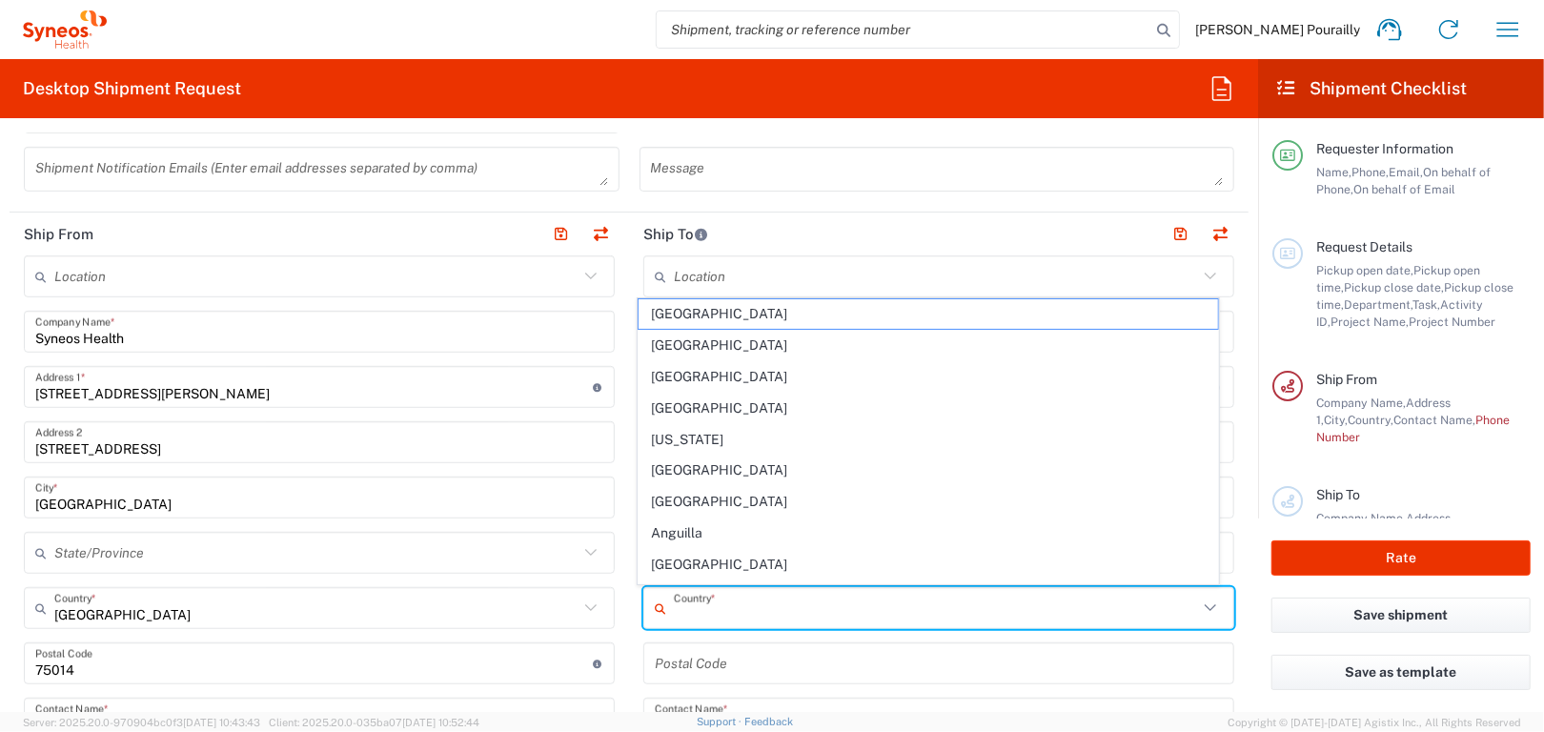
drag, startPoint x: 696, startPoint y: 604, endPoint x: 726, endPoint y: 615, distance: 32.3
click at [697, 604] on input "text" at bounding box center [936, 608] width 524 height 33
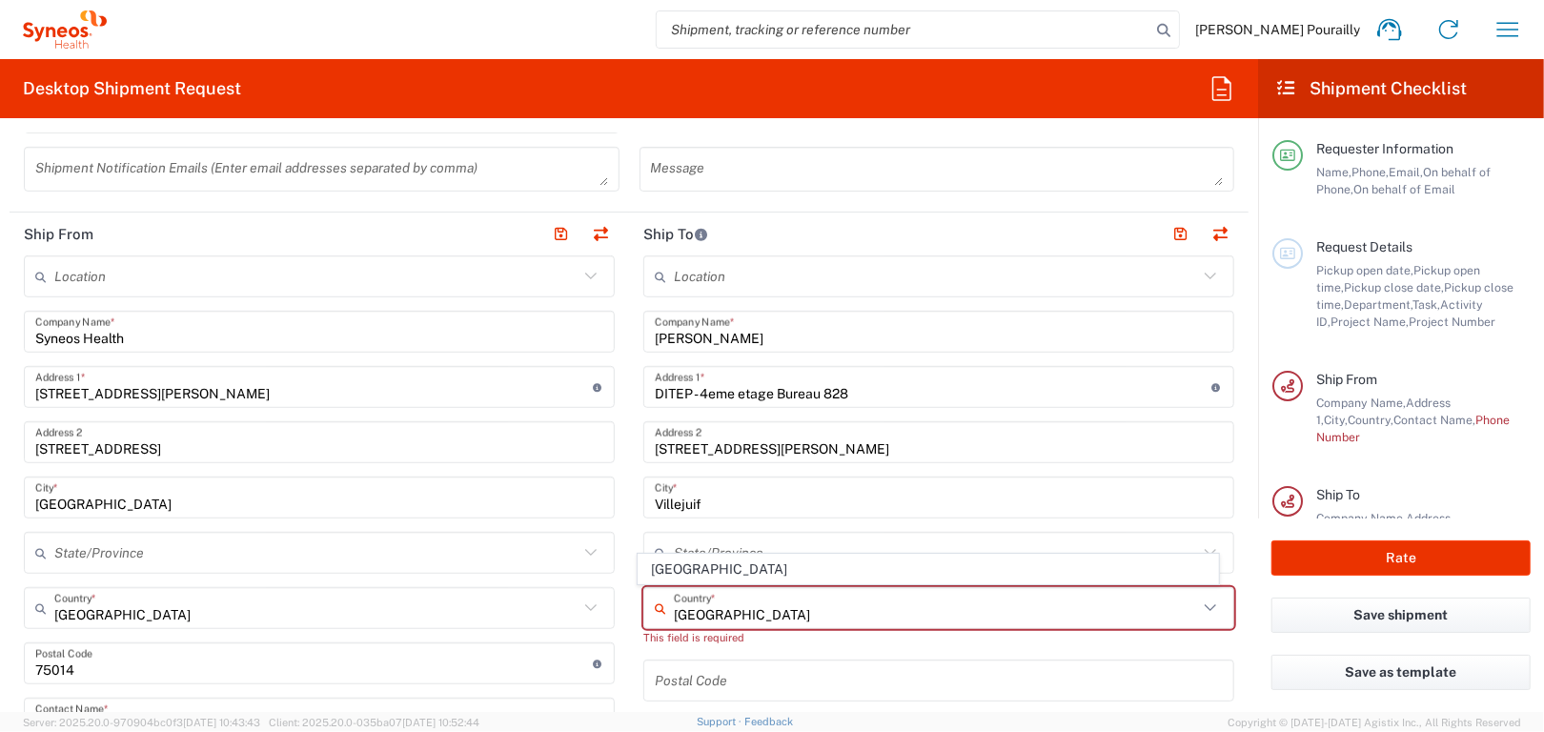
type input "[GEOGRAPHIC_DATA]"
click at [749, 660] on div "Postal Code" at bounding box center [938, 681] width 591 height 42
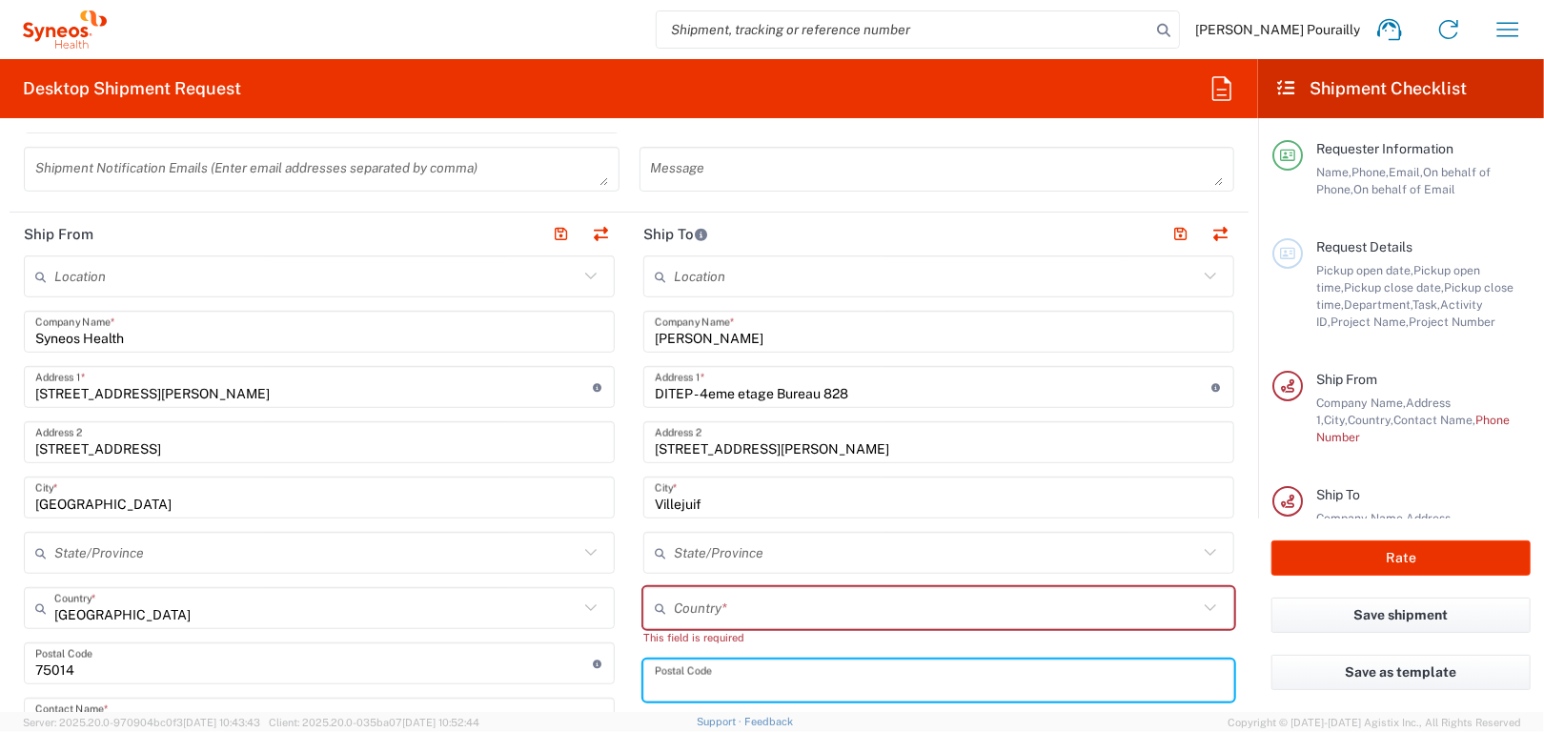
click at [702, 604] on input "text" at bounding box center [936, 608] width 524 height 33
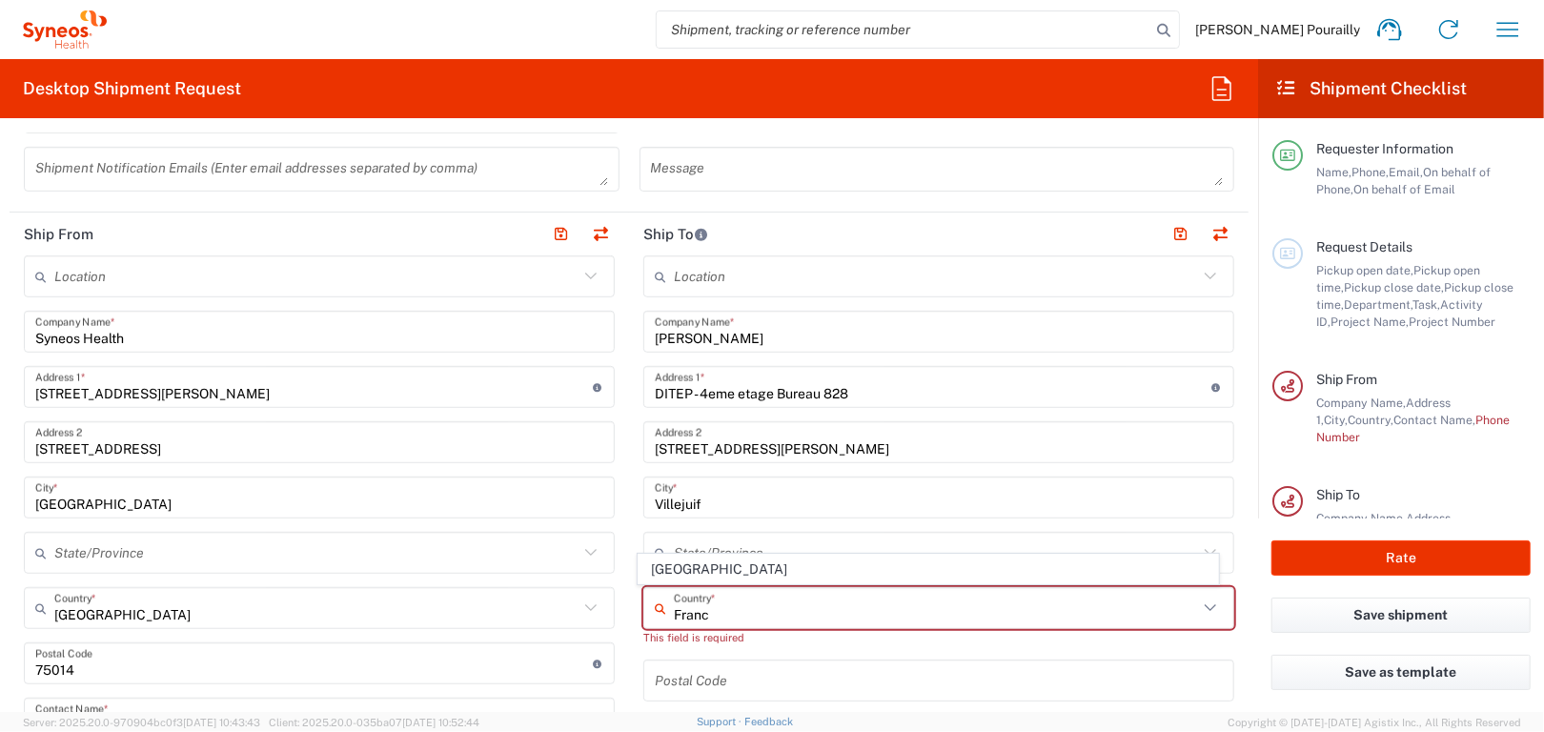
type input "[GEOGRAPHIC_DATA]"
type input "Yes"
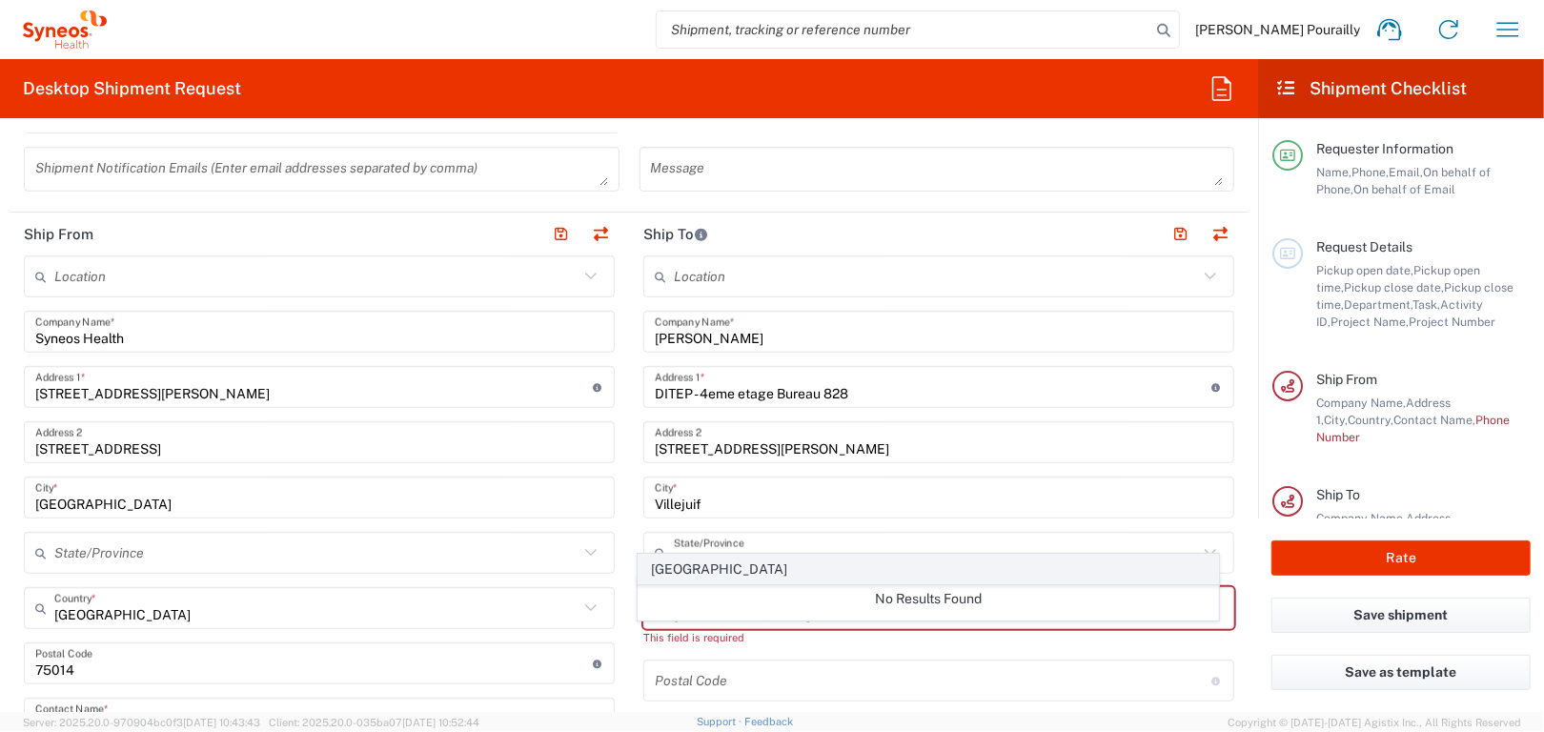
type input "[GEOGRAPHIC_DATA]"
click at [685, 568] on span "[GEOGRAPHIC_DATA]" at bounding box center [929, 570] width 580 height 30
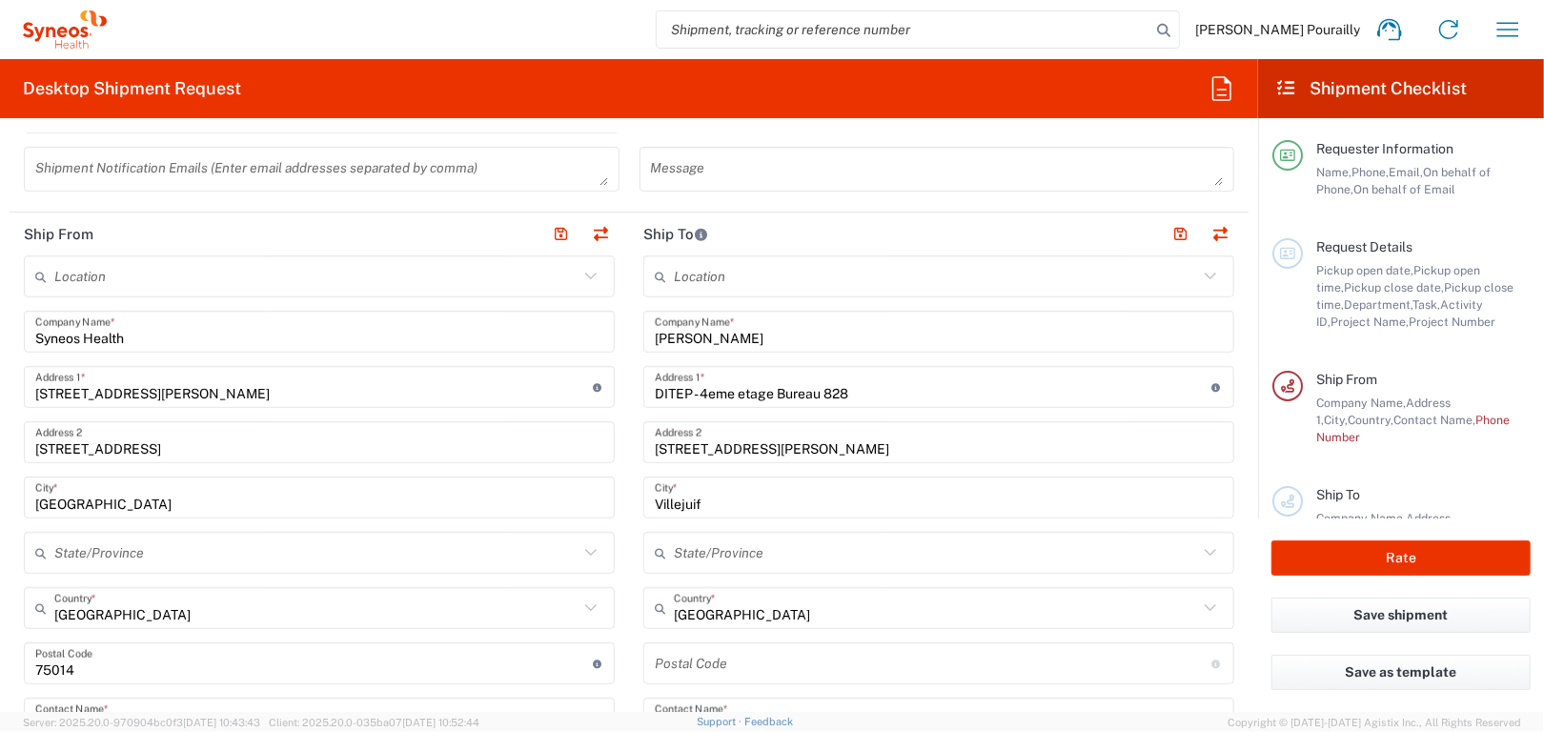
click at [1235, 562] on form "Requester Information Richard Pourailly Name * 0603060814 Phone * richard.poura…" at bounding box center [629, 422] width 1258 height 579
click at [685, 672] on input "undefined" at bounding box center [934, 663] width 558 height 33
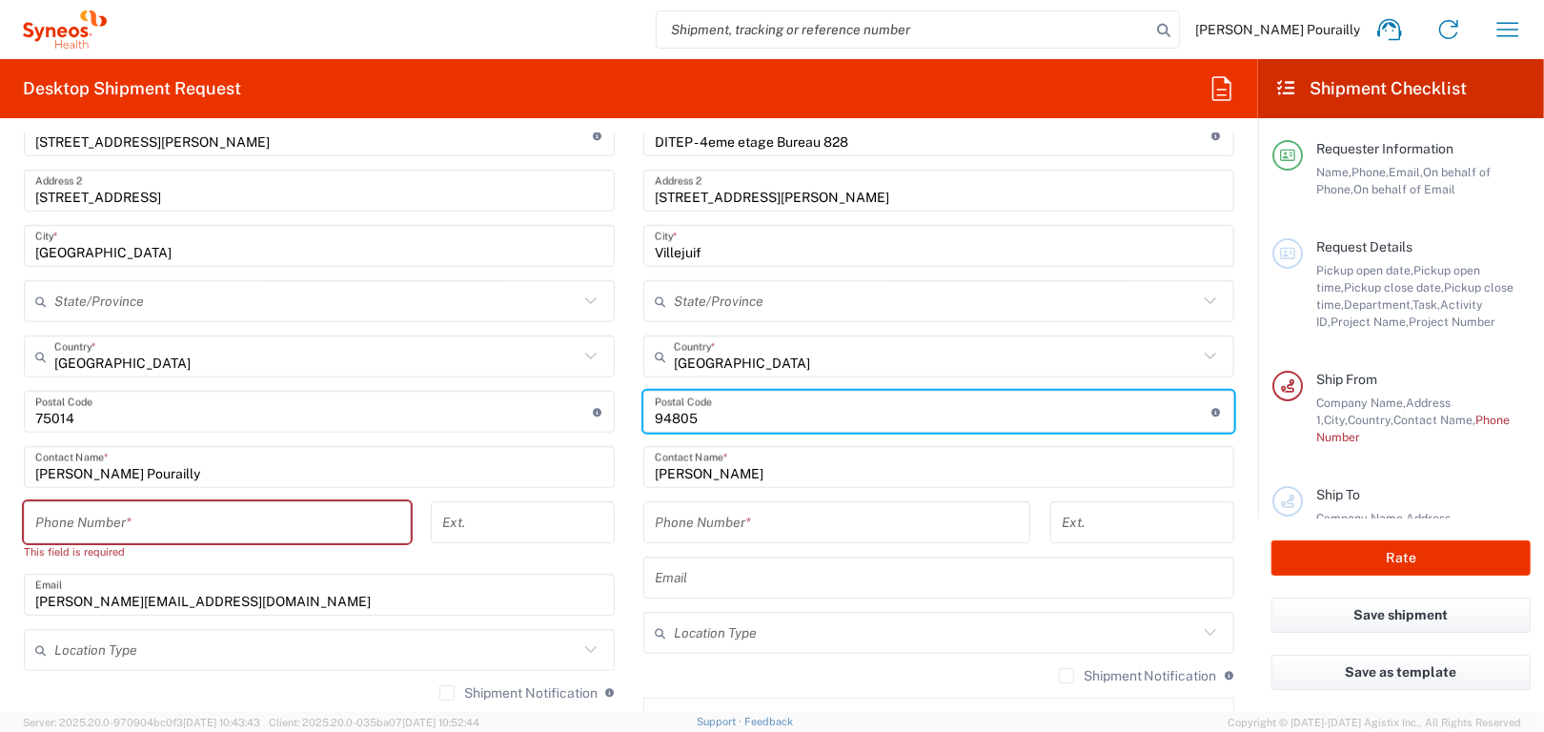
scroll to position [953, 0]
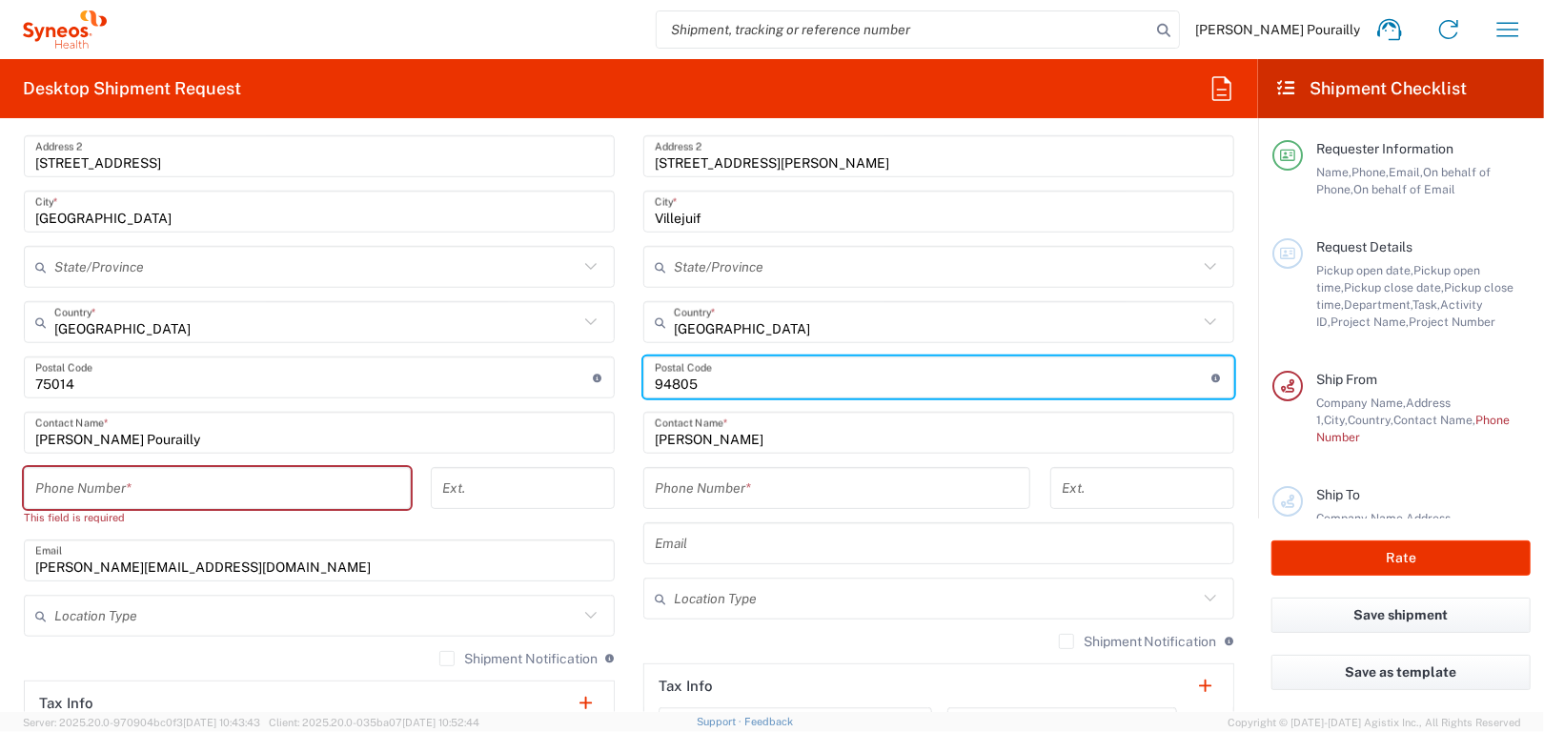
type input "94805"
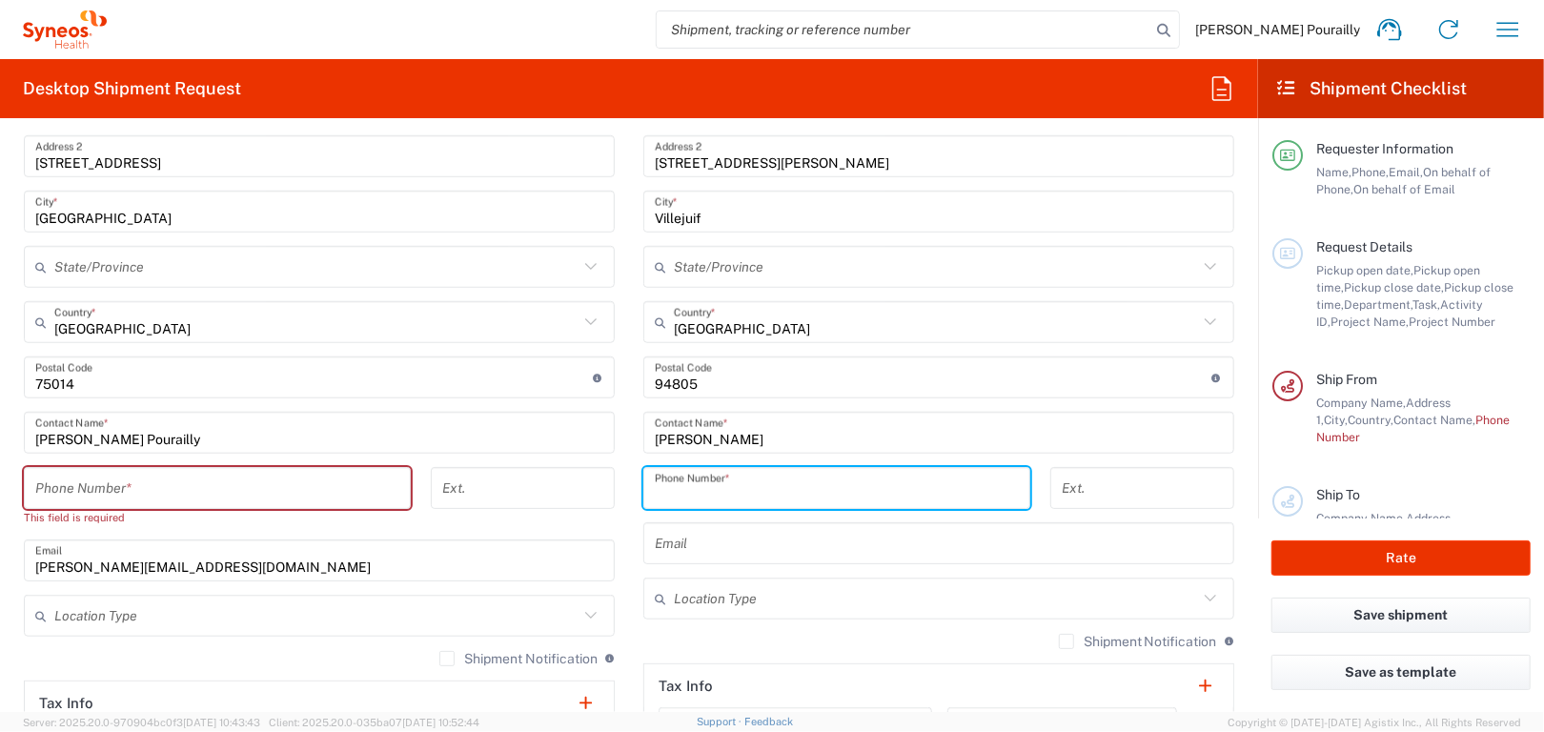
click at [712, 488] on input "tel" at bounding box center [837, 488] width 364 height 33
type input "01 42 11 56 54"
click at [671, 534] on input "text" at bounding box center [939, 543] width 568 height 33
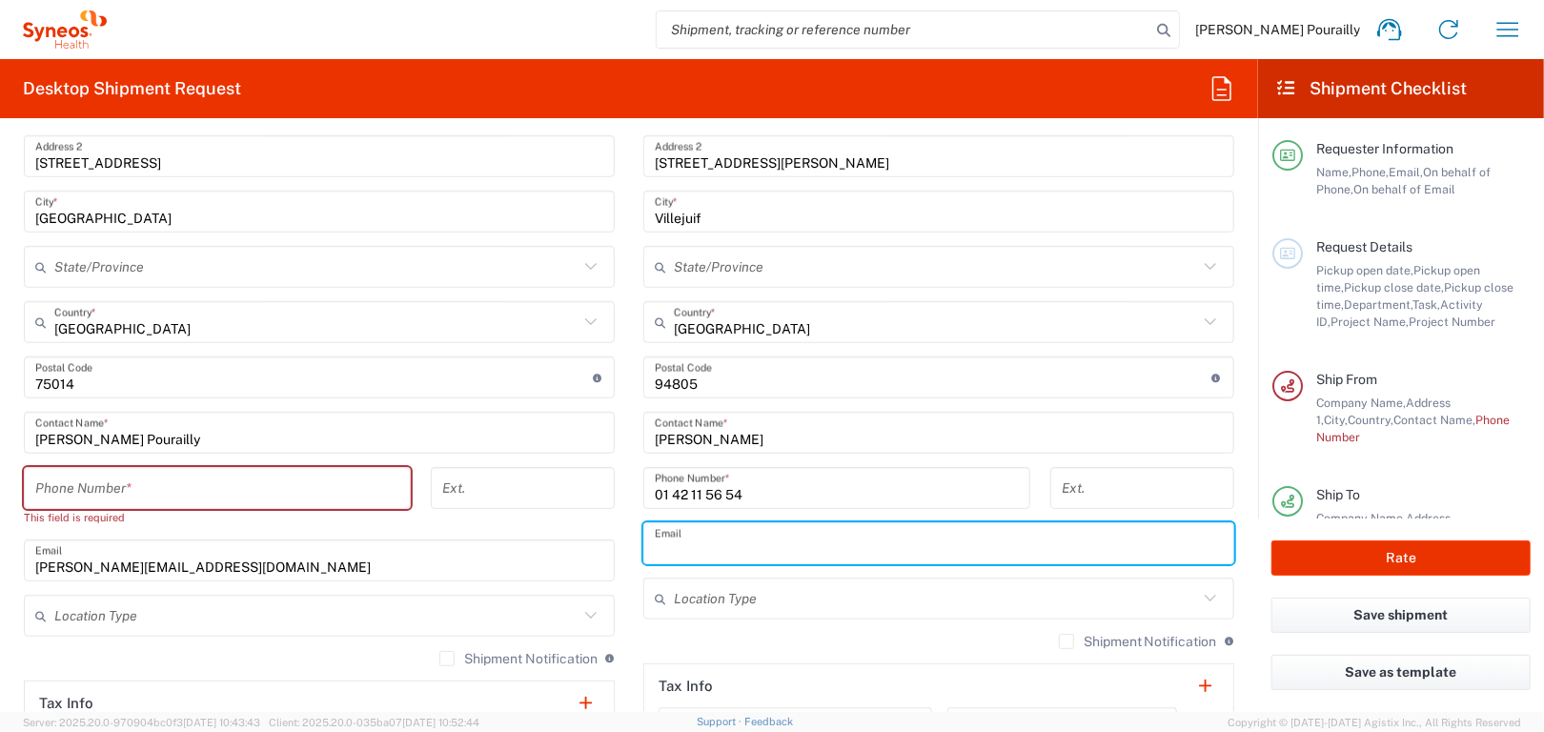
click at [661, 649] on div "Shipment Notification If checked, a shipment notification email will be sent to…" at bounding box center [938, 648] width 591 height 30
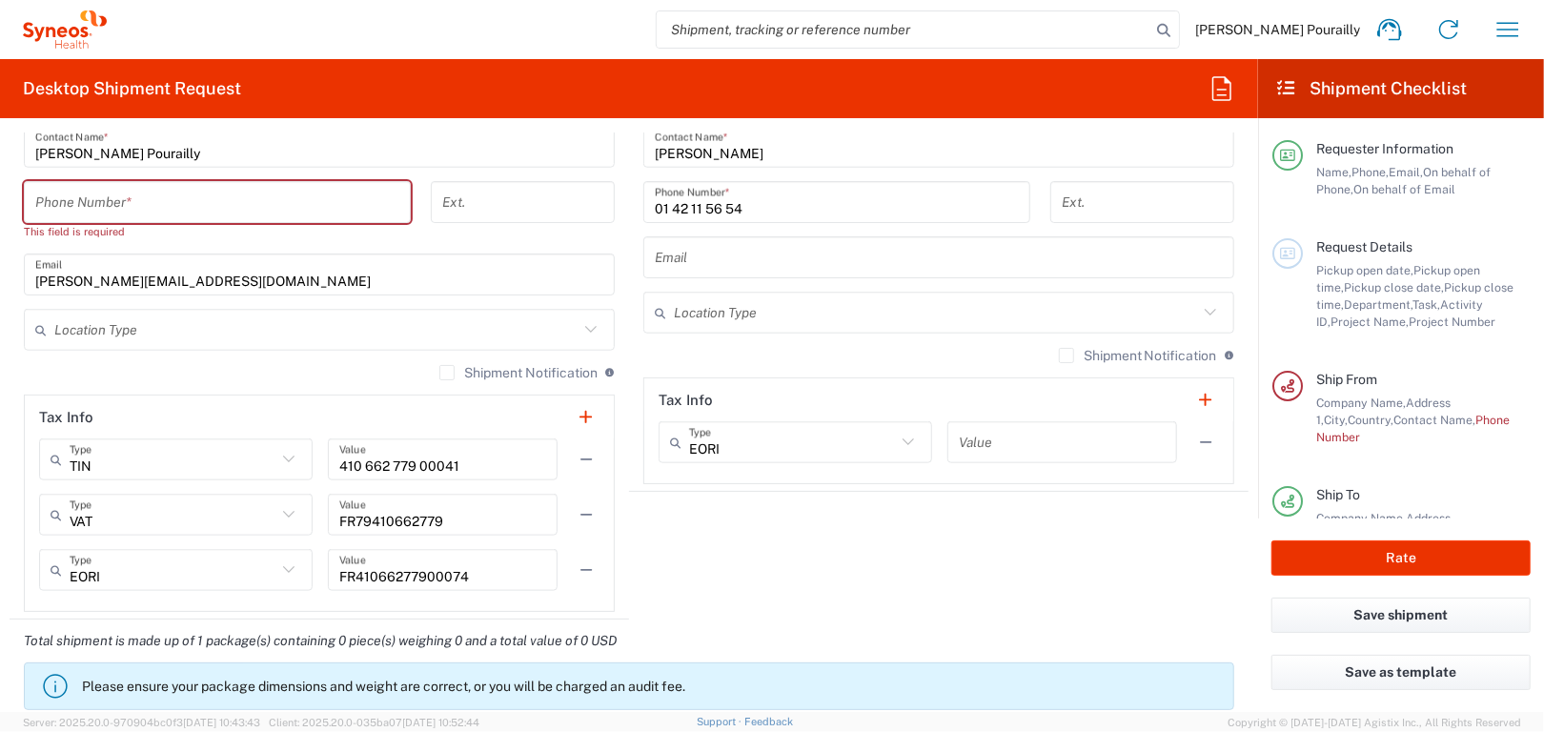
scroll to position [1144, 0]
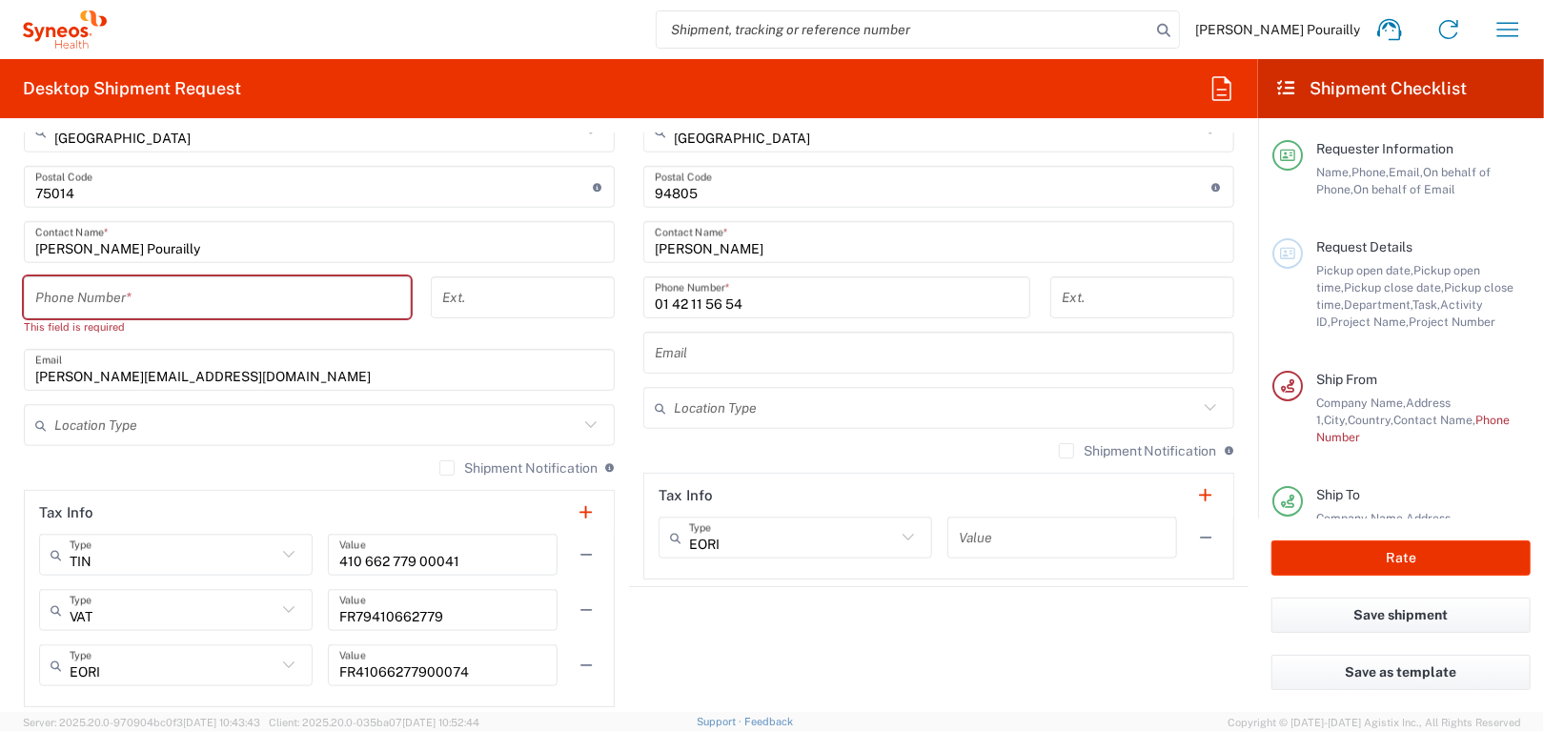
click at [223, 300] on input "tel" at bounding box center [217, 297] width 364 height 33
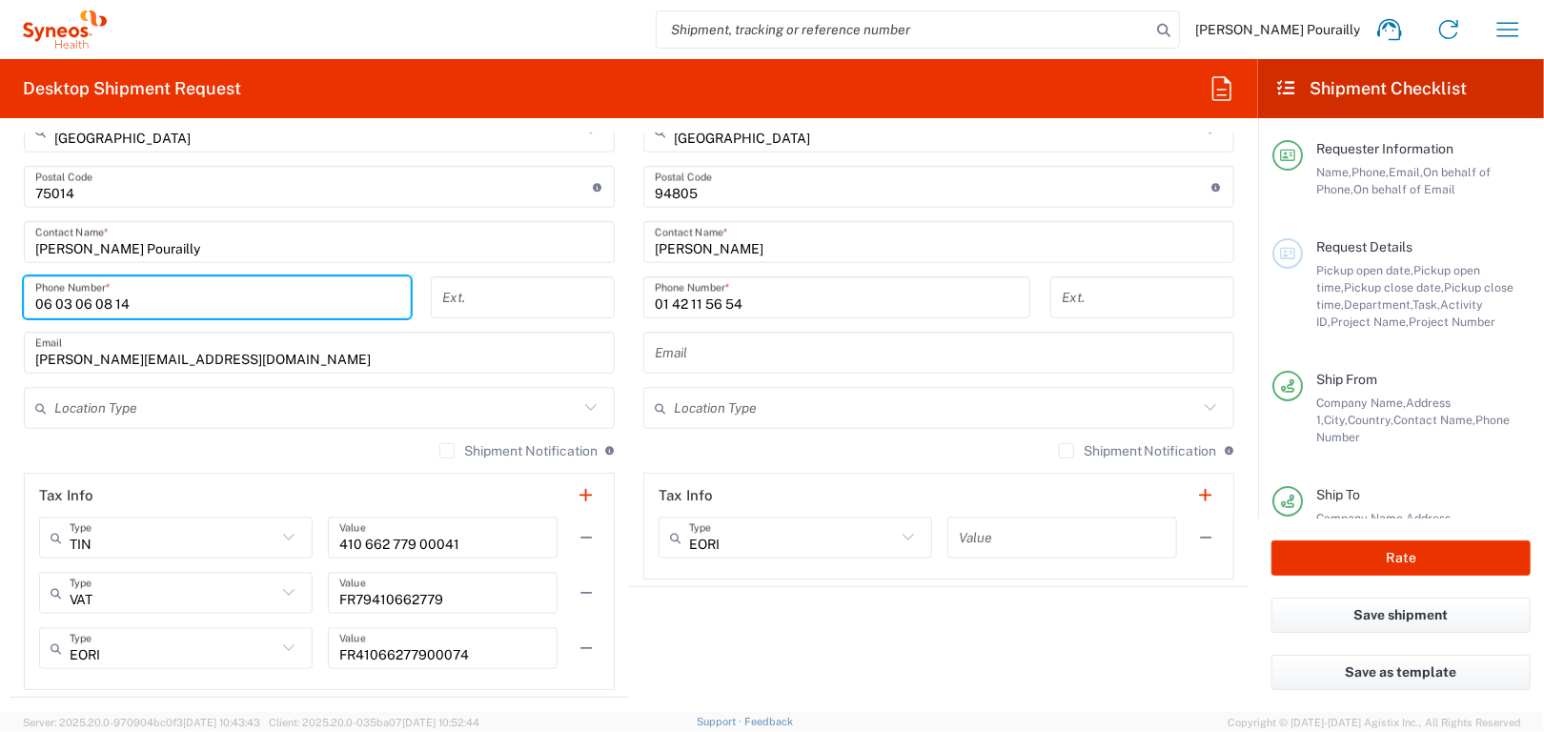
type input "06 03 06 08 14"
click at [10, 620] on main "Location [PERSON_NAME] LLC-[GEOGRAPHIC_DATA] [GEOGRAPHIC_DATA] [GEOGRAPHIC_DATA…" at bounding box center [320, 234] width 620 height 911
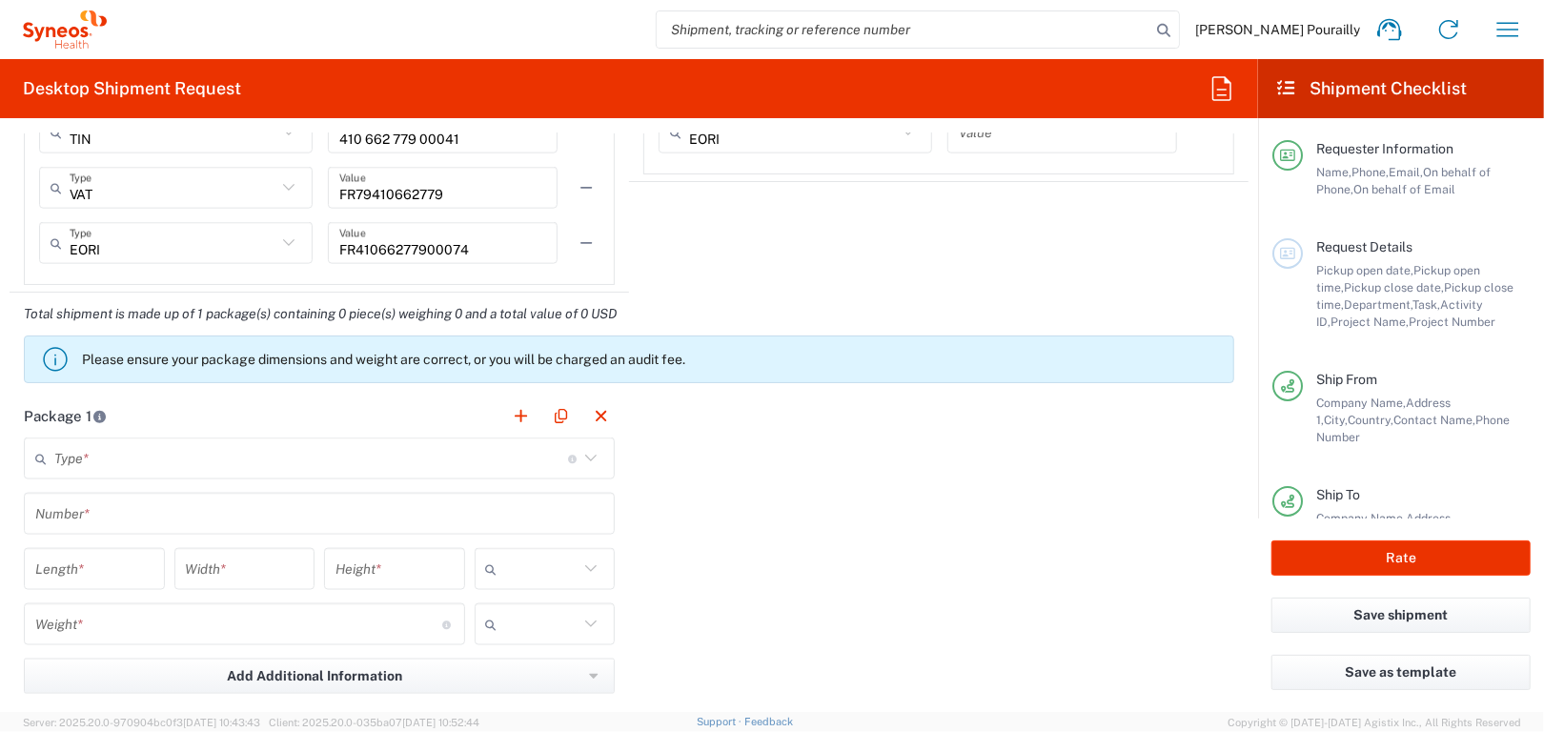
scroll to position [1620, 0]
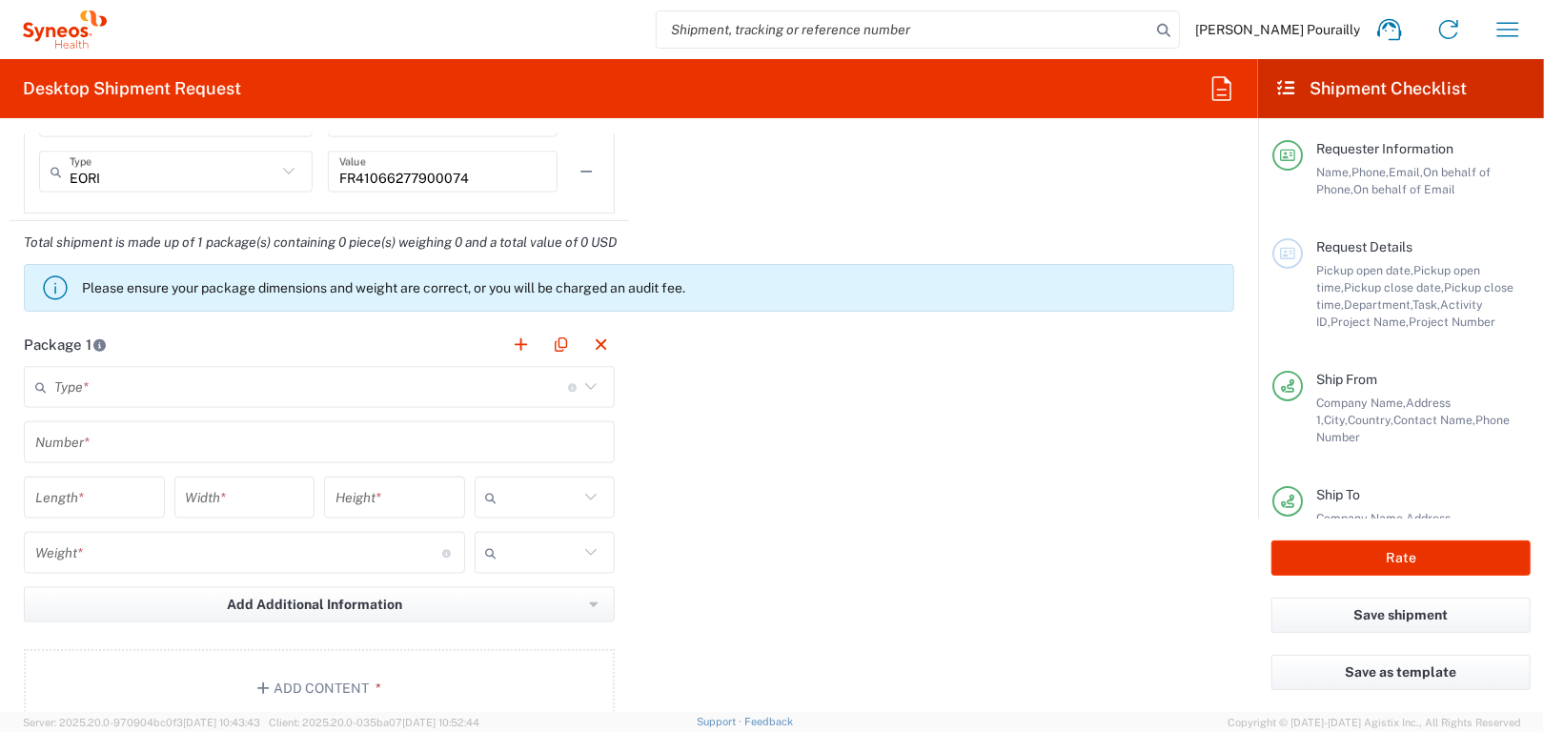
click at [586, 383] on icon at bounding box center [590, 386] width 11 height 7
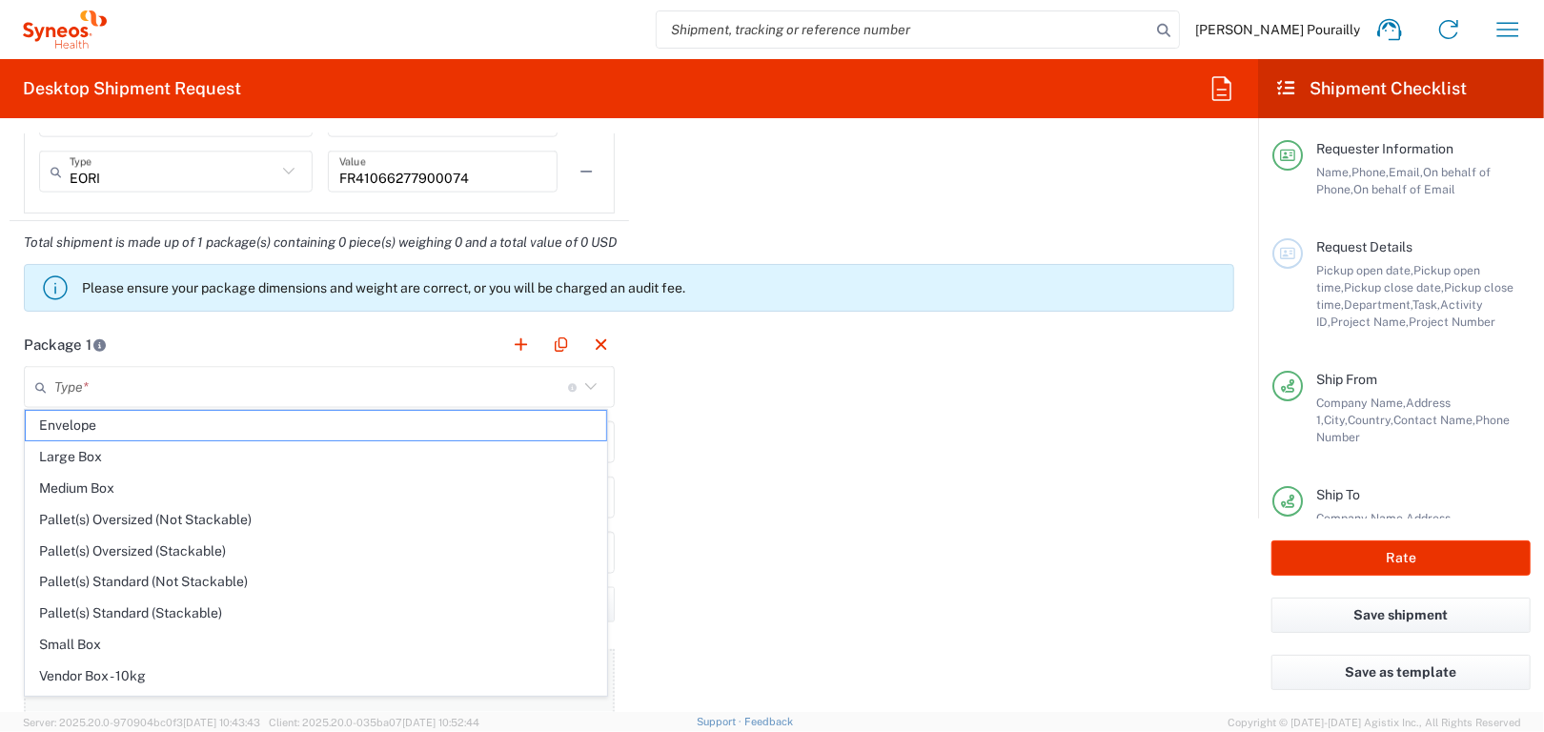
click at [91, 645] on span "Small Box" at bounding box center [316, 645] width 580 height 30
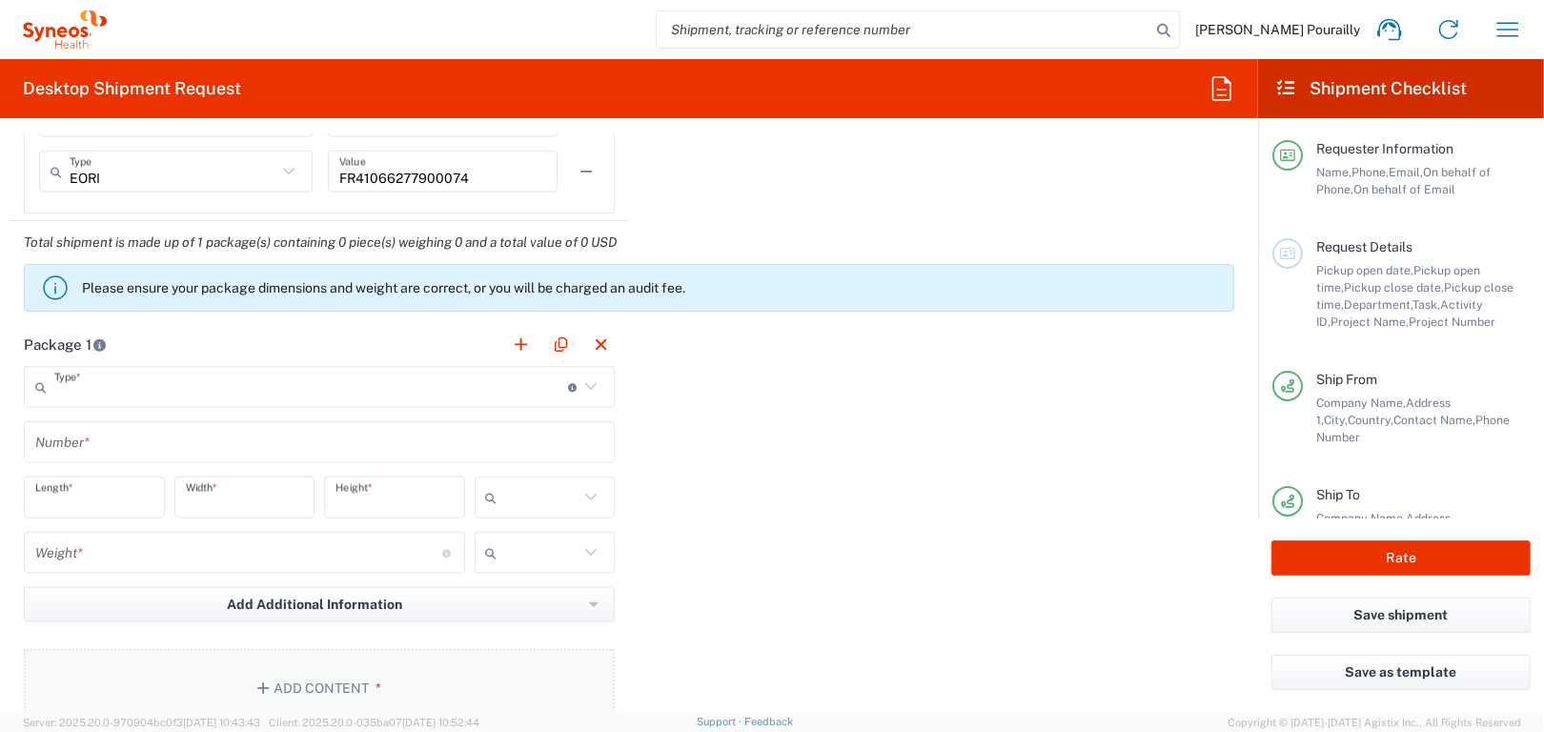
type input "Small Box"
type input "12.25"
type input "11"
type input "1.5"
type input "in"
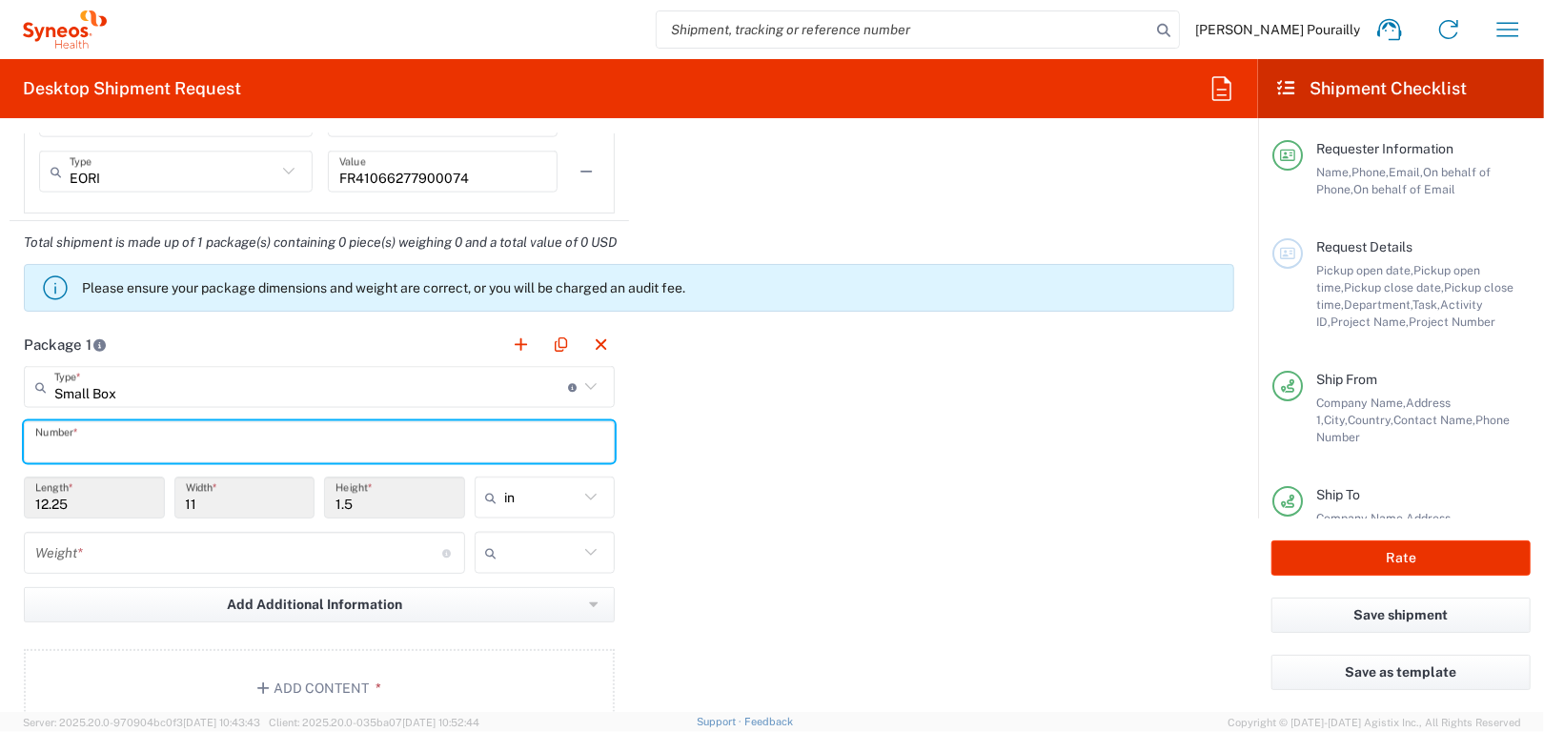
click at [198, 442] on input "text" at bounding box center [319, 442] width 568 height 33
type input "1"
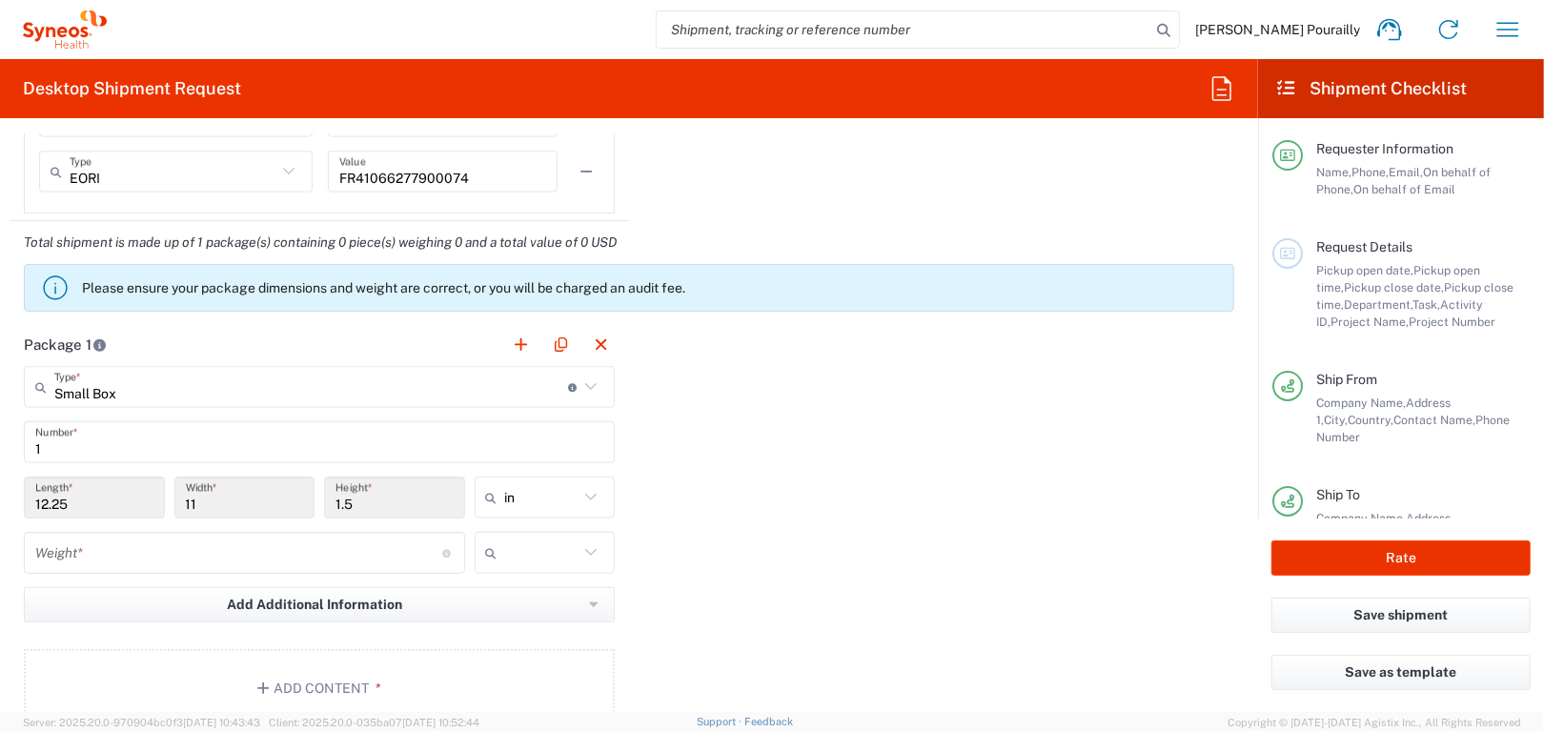
click at [667, 526] on div "Package 1 Small Box Type * Material used to package goods Envelope Large Box Me…" at bounding box center [629, 532] width 1239 height 418
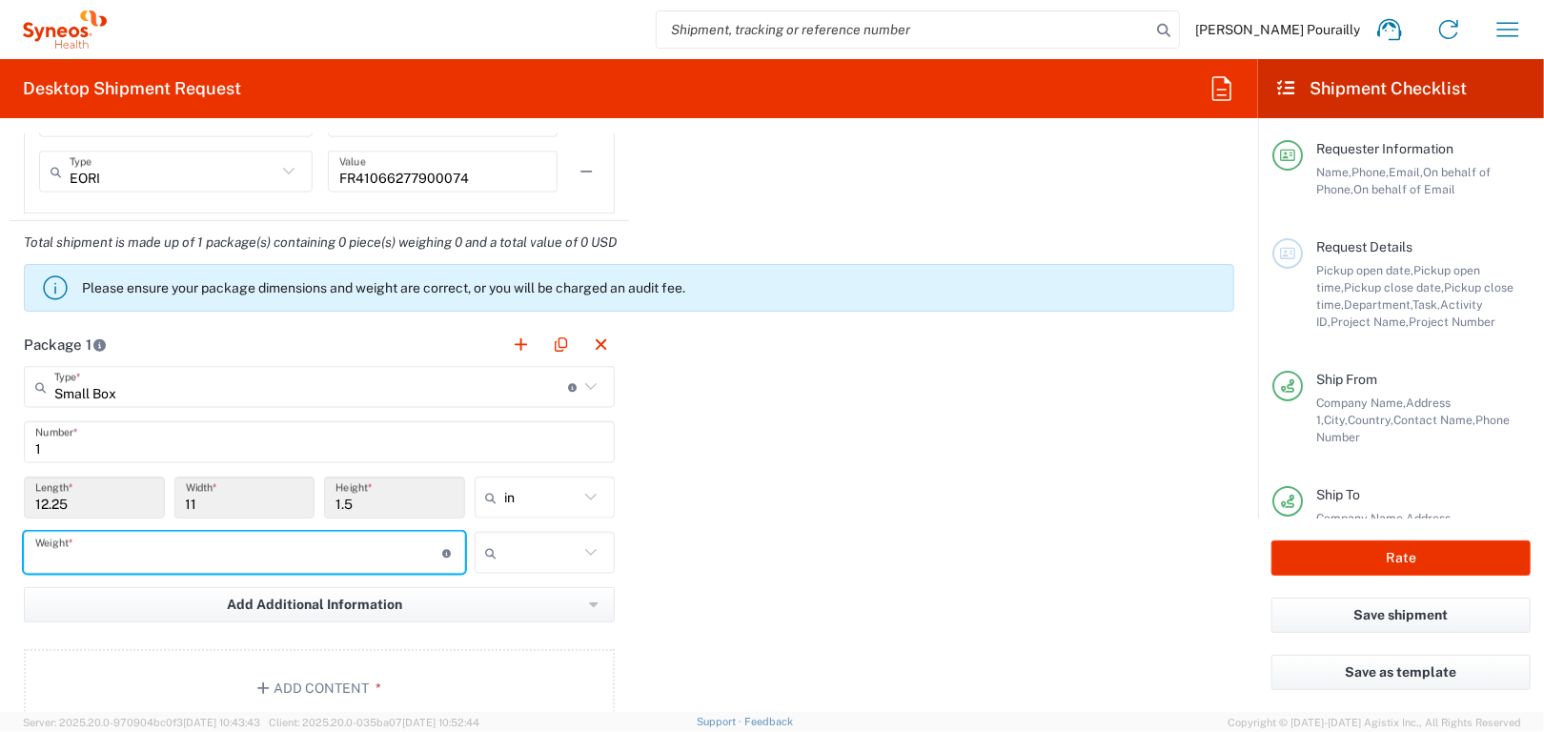
click at [110, 554] on input "number" at bounding box center [238, 553] width 407 height 33
type input "1"
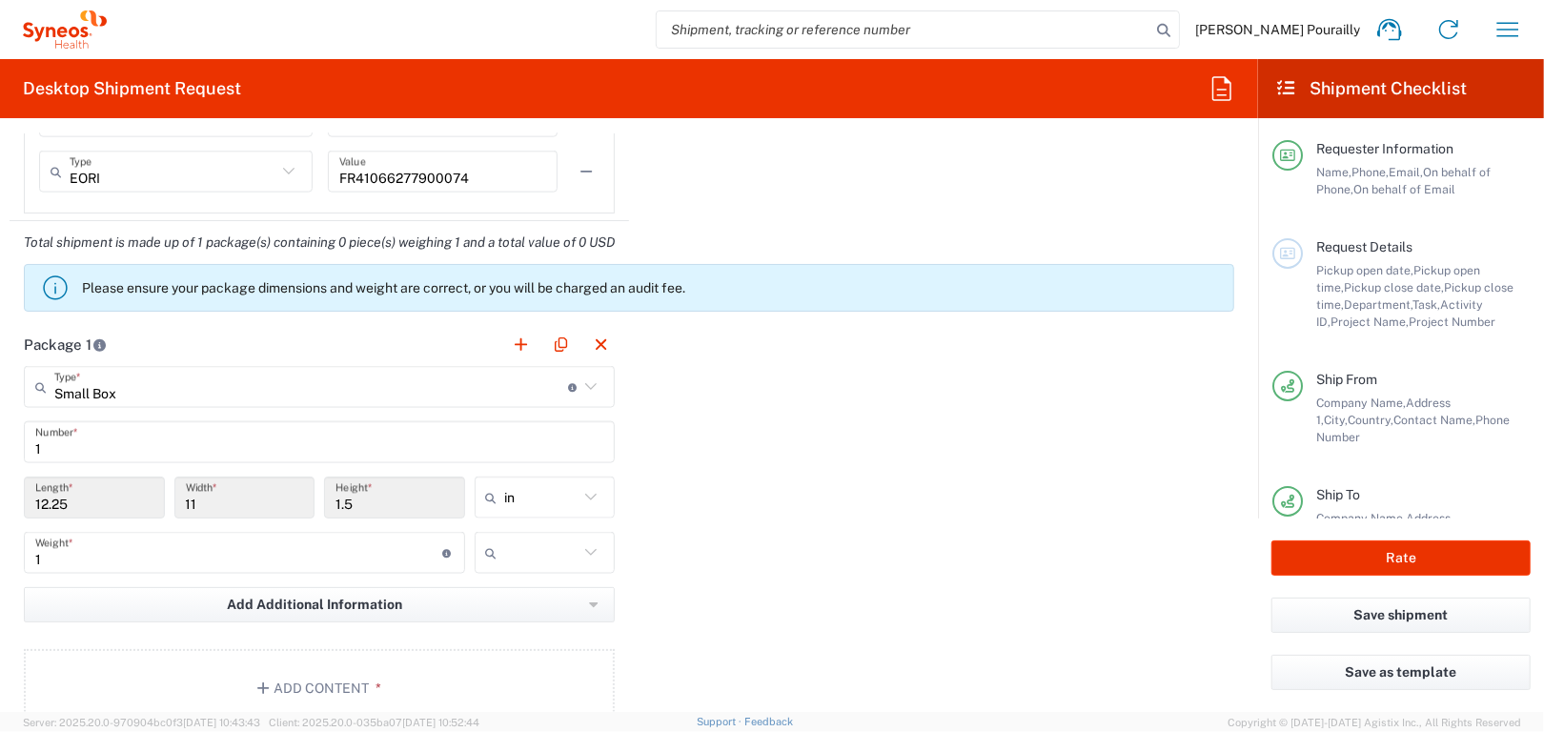
click at [645, 577] on div "Package 1 Small Box Type * Material used to package goods Envelope Large Box Me…" at bounding box center [629, 532] width 1239 height 418
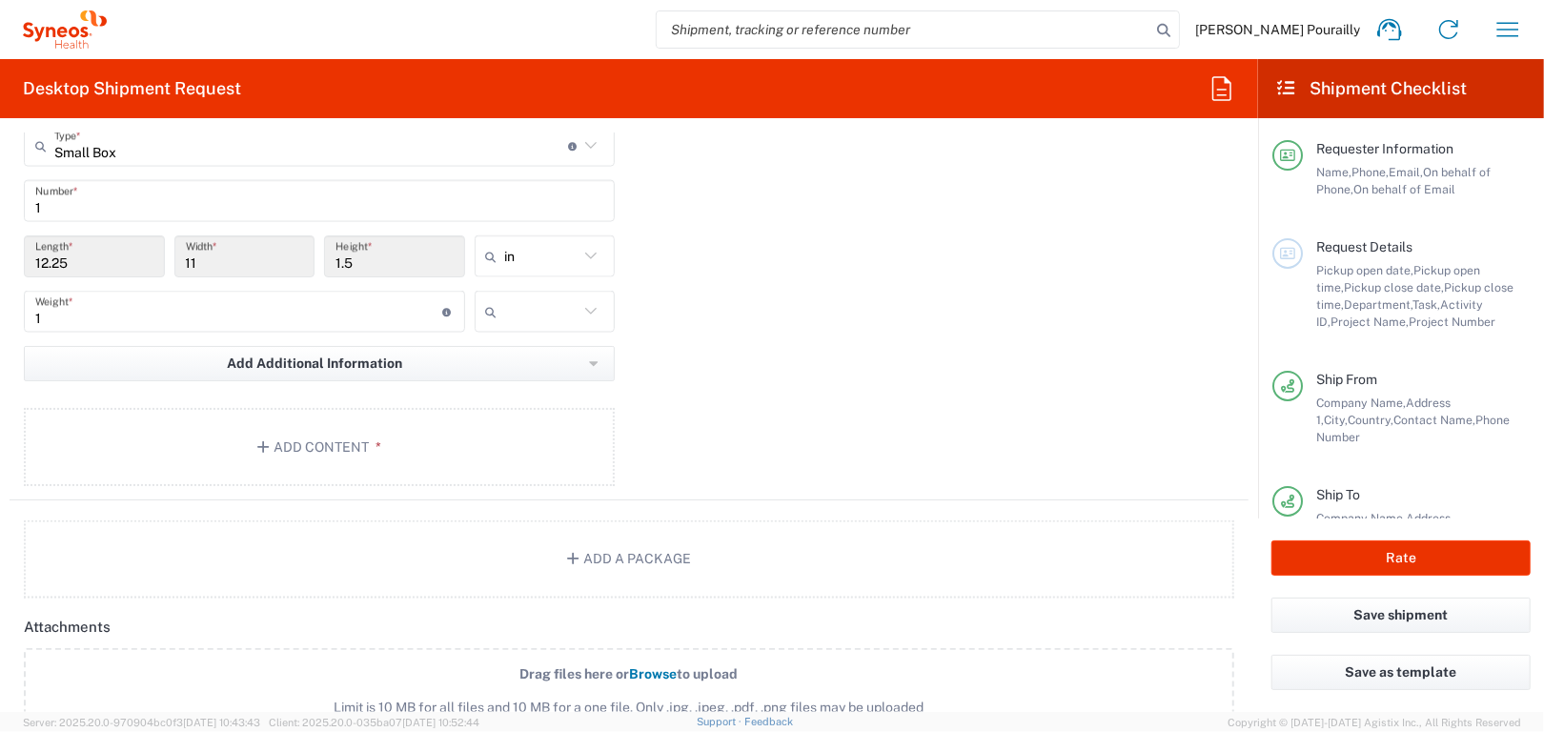
scroll to position [1906, 0]
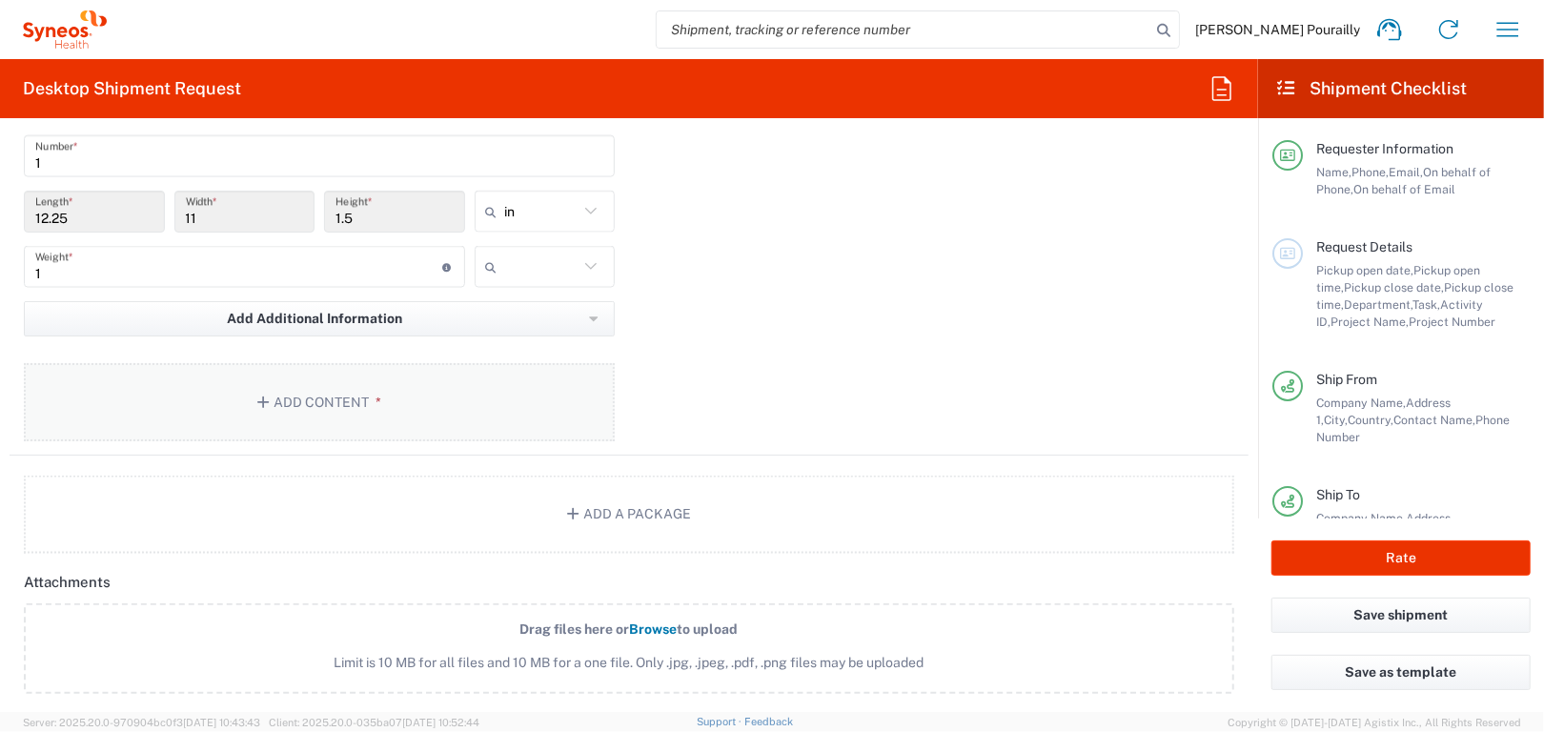
click at [272, 403] on button "Add Content *" at bounding box center [319, 402] width 591 height 78
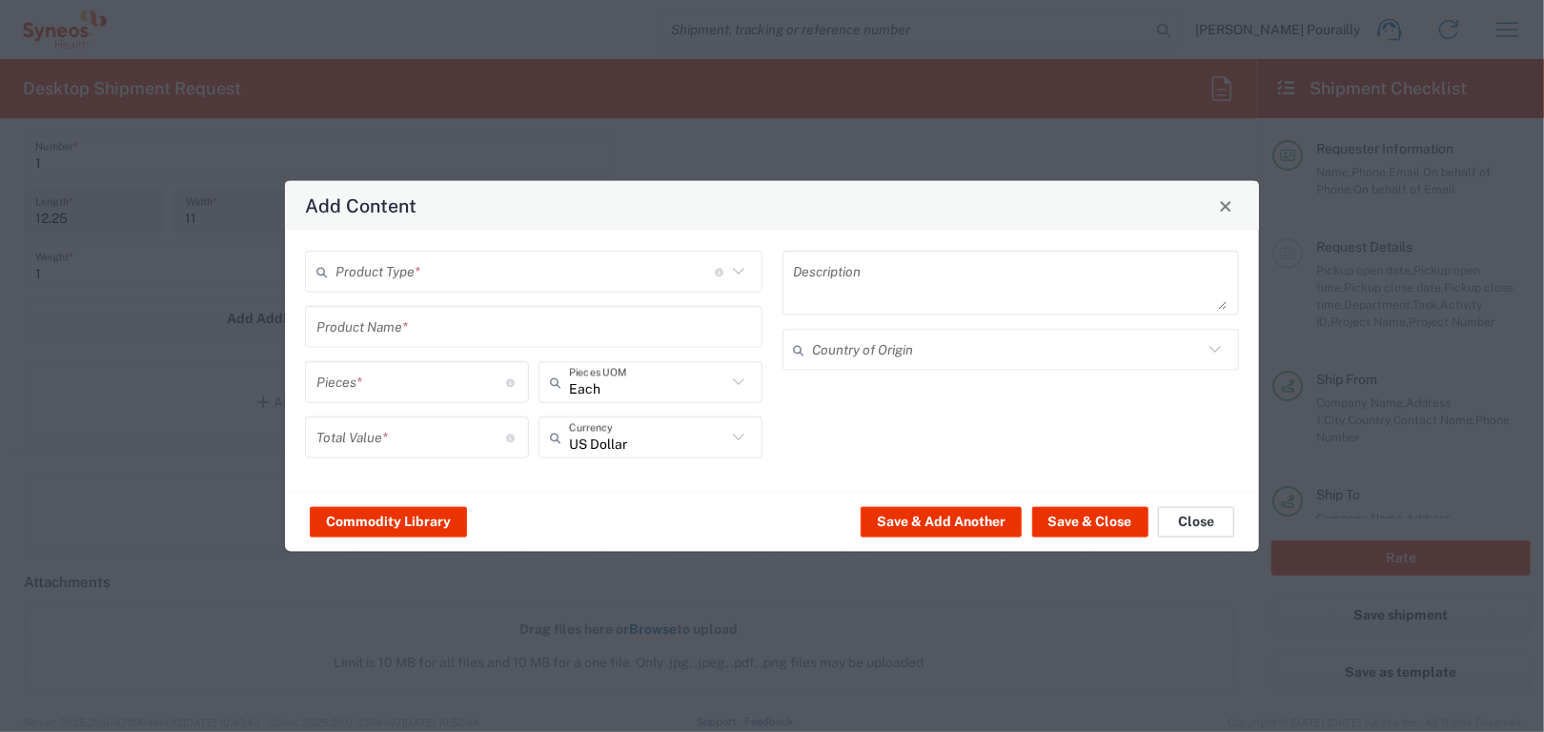
click at [1212, 520] on button "Close" at bounding box center [1196, 521] width 76 height 30
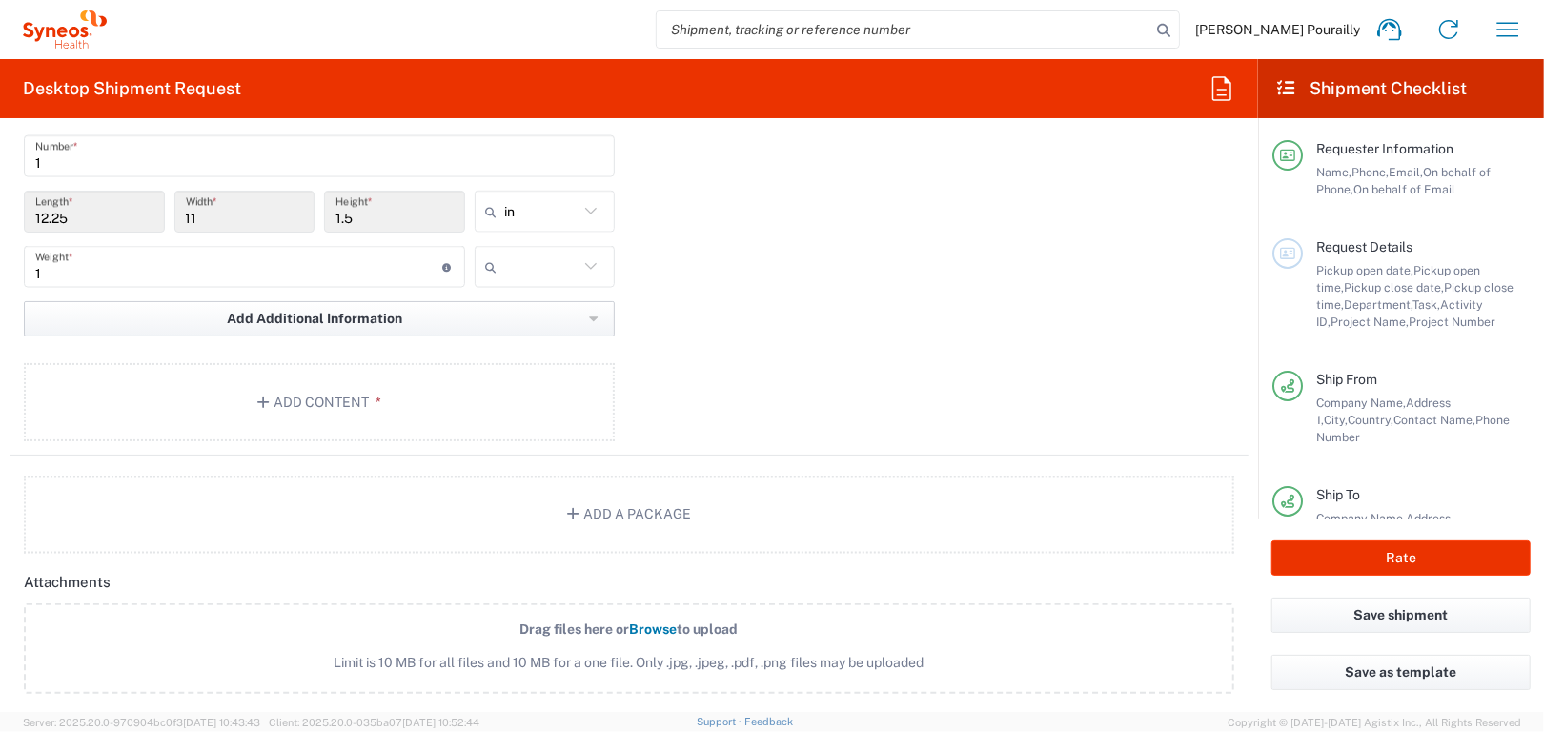
click at [589, 313] on icon "button" at bounding box center [594, 319] width 10 height 13
click at [101, 361] on li "Package material" at bounding box center [108, 360] width 165 height 30
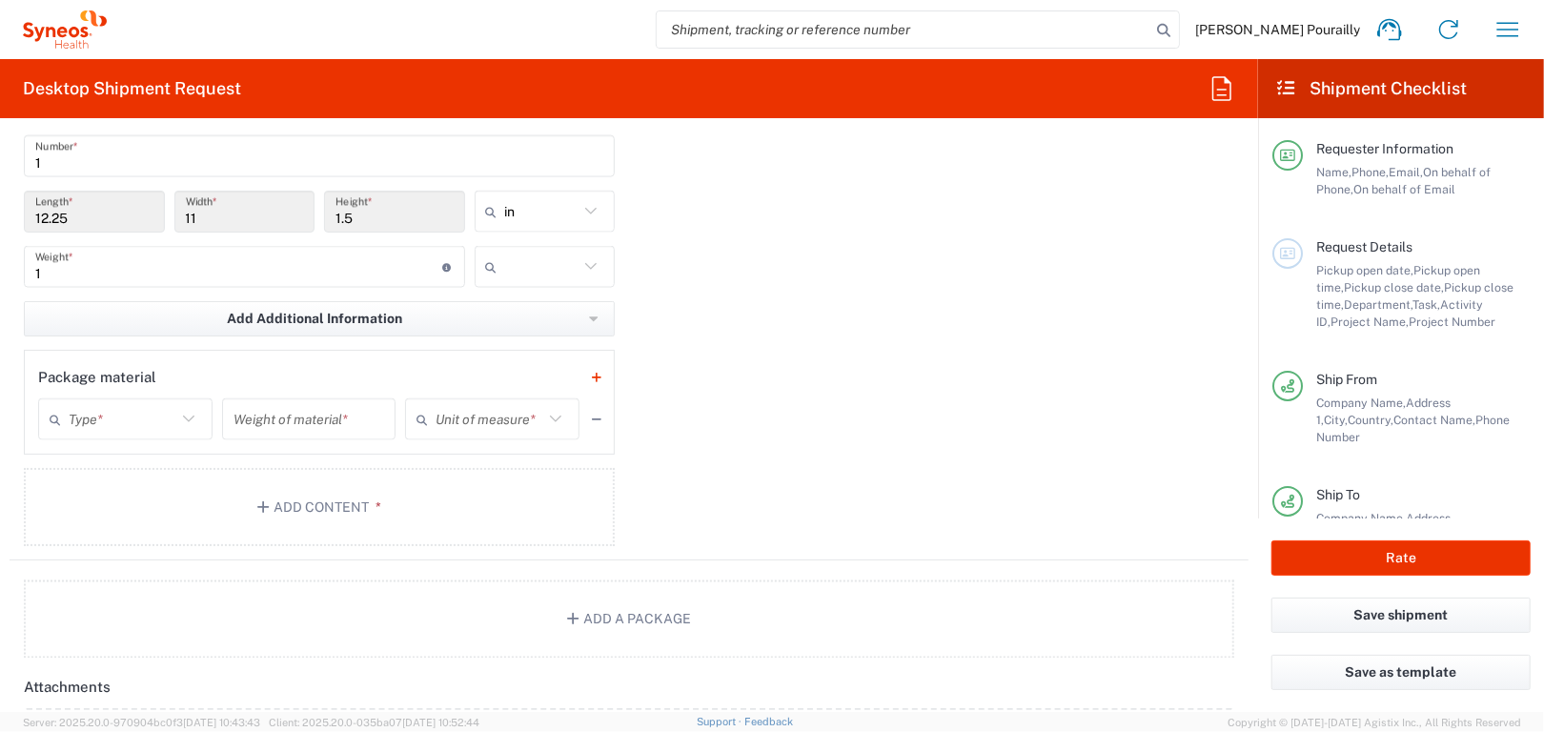
click at [187, 414] on icon at bounding box center [188, 419] width 25 height 25
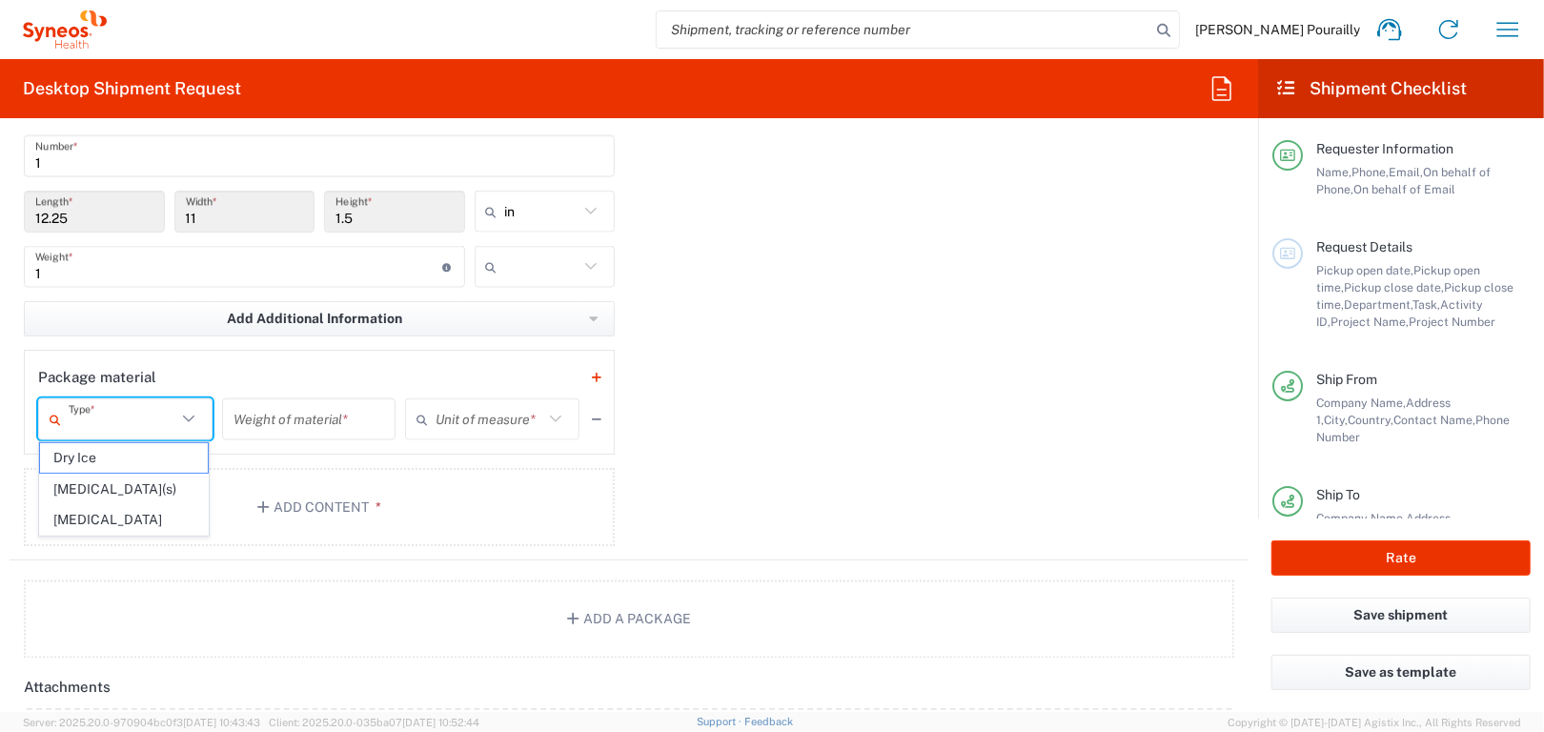
click at [335, 433] on div "Weight of material *" at bounding box center [309, 419] width 174 height 42
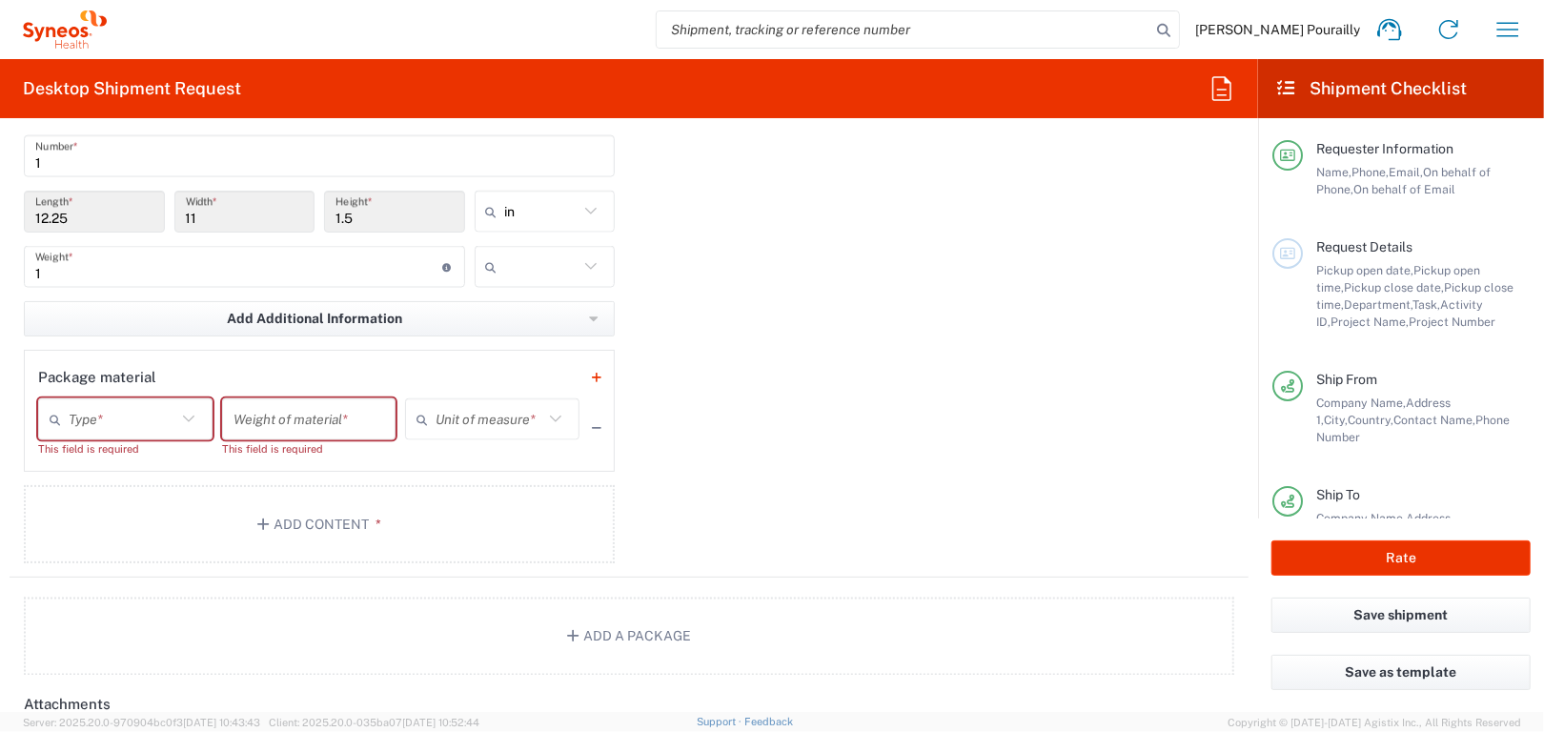
click at [213, 382] on div "Package material" at bounding box center [319, 377] width 562 height 27
drag, startPoint x: 670, startPoint y: 414, endPoint x: 388, endPoint y: 428, distance: 282.5
click at [669, 414] on div "Package 1 Small Box Type * Material used to package goods Envelope Large Box Me…" at bounding box center [629, 307] width 1239 height 540
click at [381, 324] on span "Add Additional Information" at bounding box center [314, 319] width 175 height 18
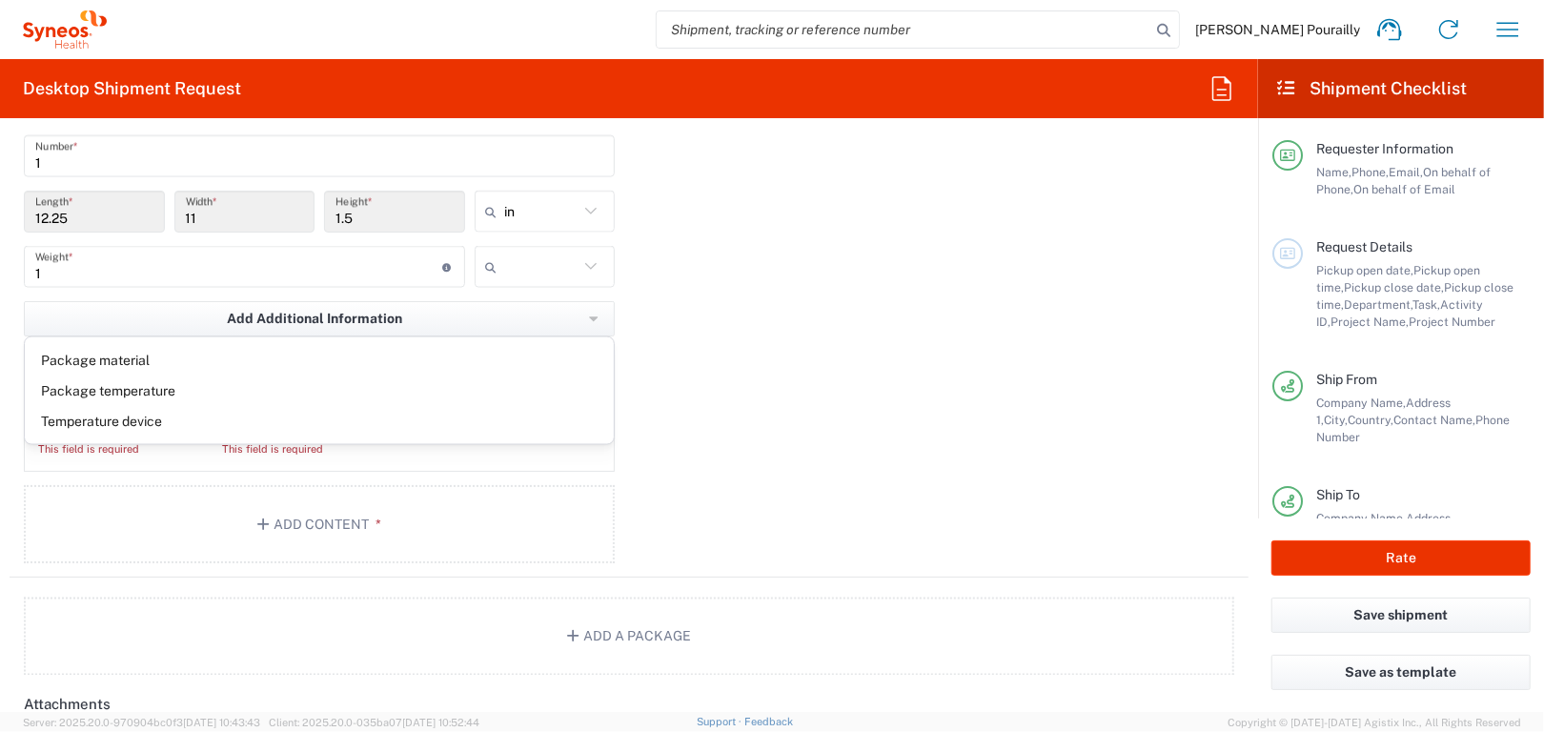
click at [756, 372] on div "Package 1 Small Box Type * Material used to package goods Envelope Large Box Me…" at bounding box center [629, 307] width 1239 height 540
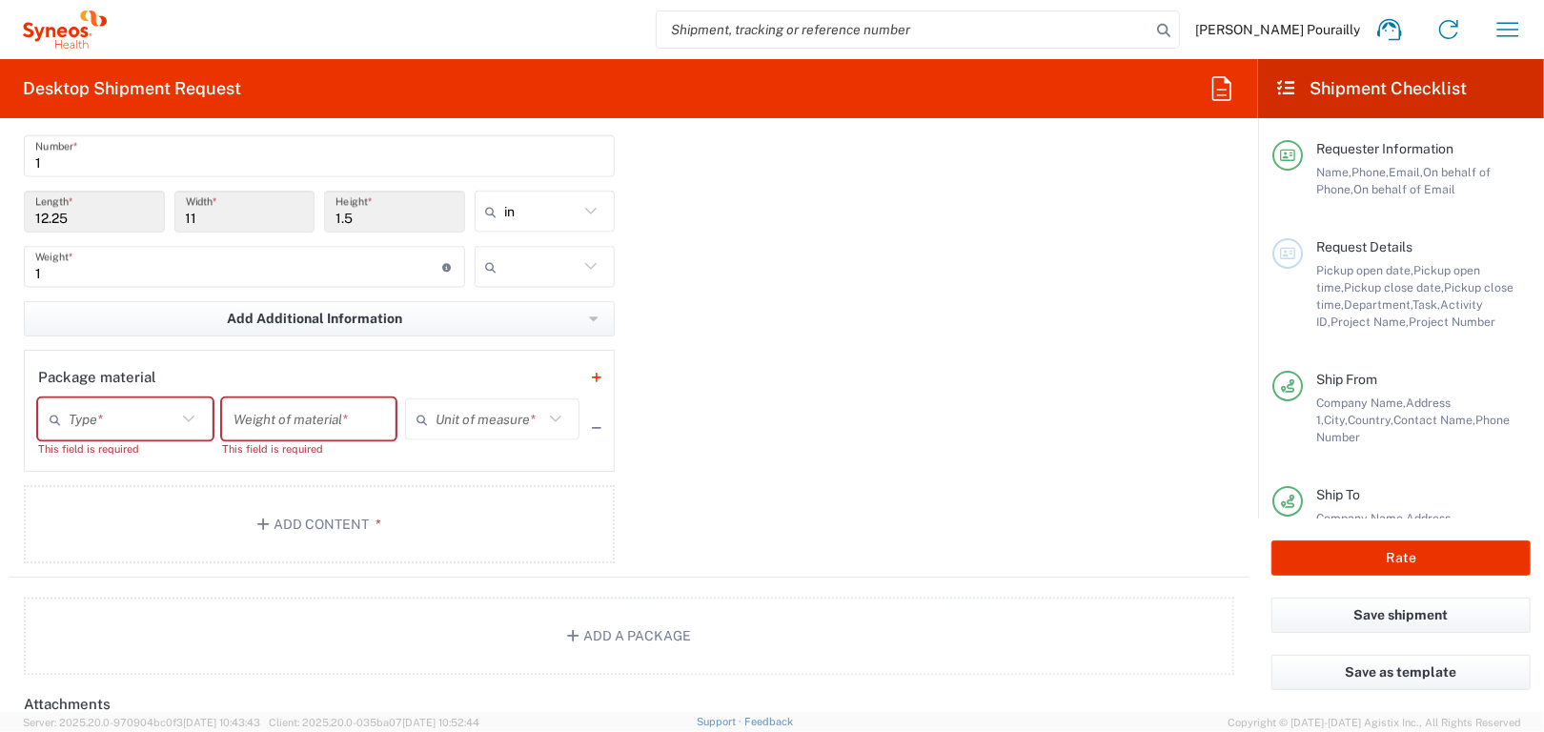
drag, startPoint x: 103, startPoint y: 375, endPoint x: 254, endPoint y: 434, distance: 161.8
click at [102, 375] on div "Package material" at bounding box center [97, 377] width 118 height 19
drag, startPoint x: 171, startPoint y: 372, endPoint x: 4, endPoint y: 361, distance: 167.1
click at [6, 359] on form "Requester Information Richard Pourailly Name * 0603060814 Phone * richard.poura…" at bounding box center [629, 422] width 1258 height 579
click at [594, 373] on button "button" at bounding box center [596, 377] width 27 height 27
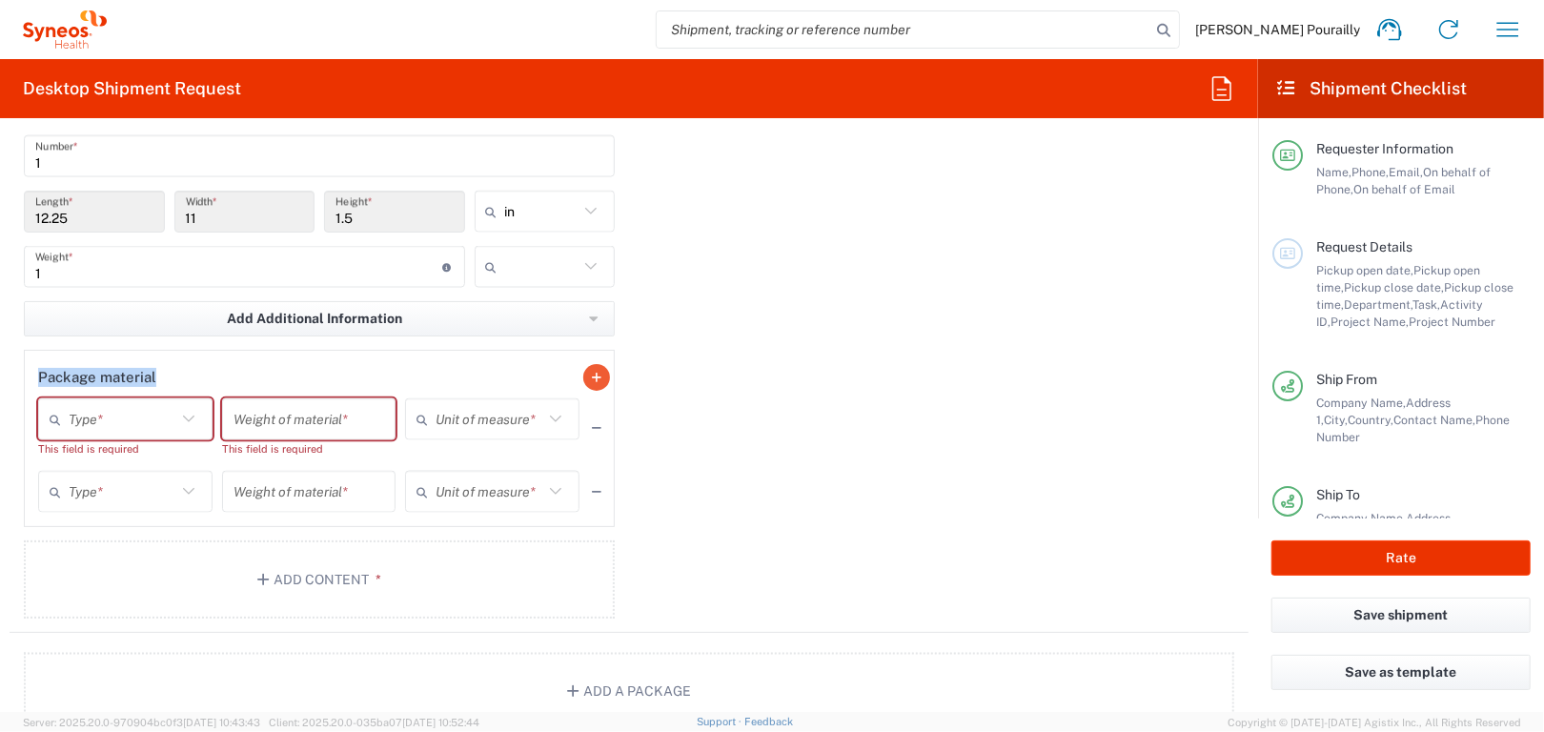
click at [594, 373] on button "button" at bounding box center [596, 377] width 27 height 27
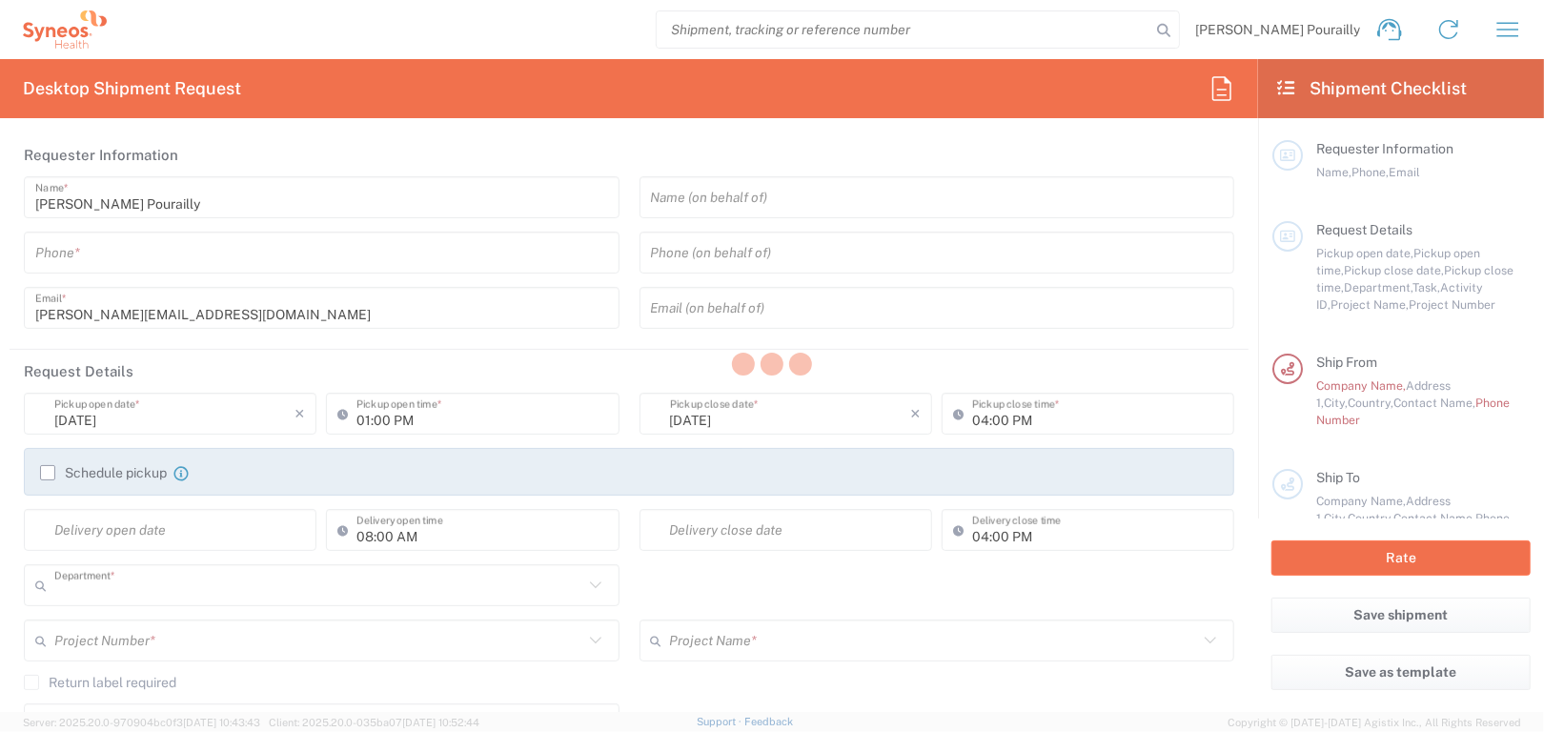
type input "3229"
type input "[GEOGRAPHIC_DATA]"
type input "Syneos Health France SARL"
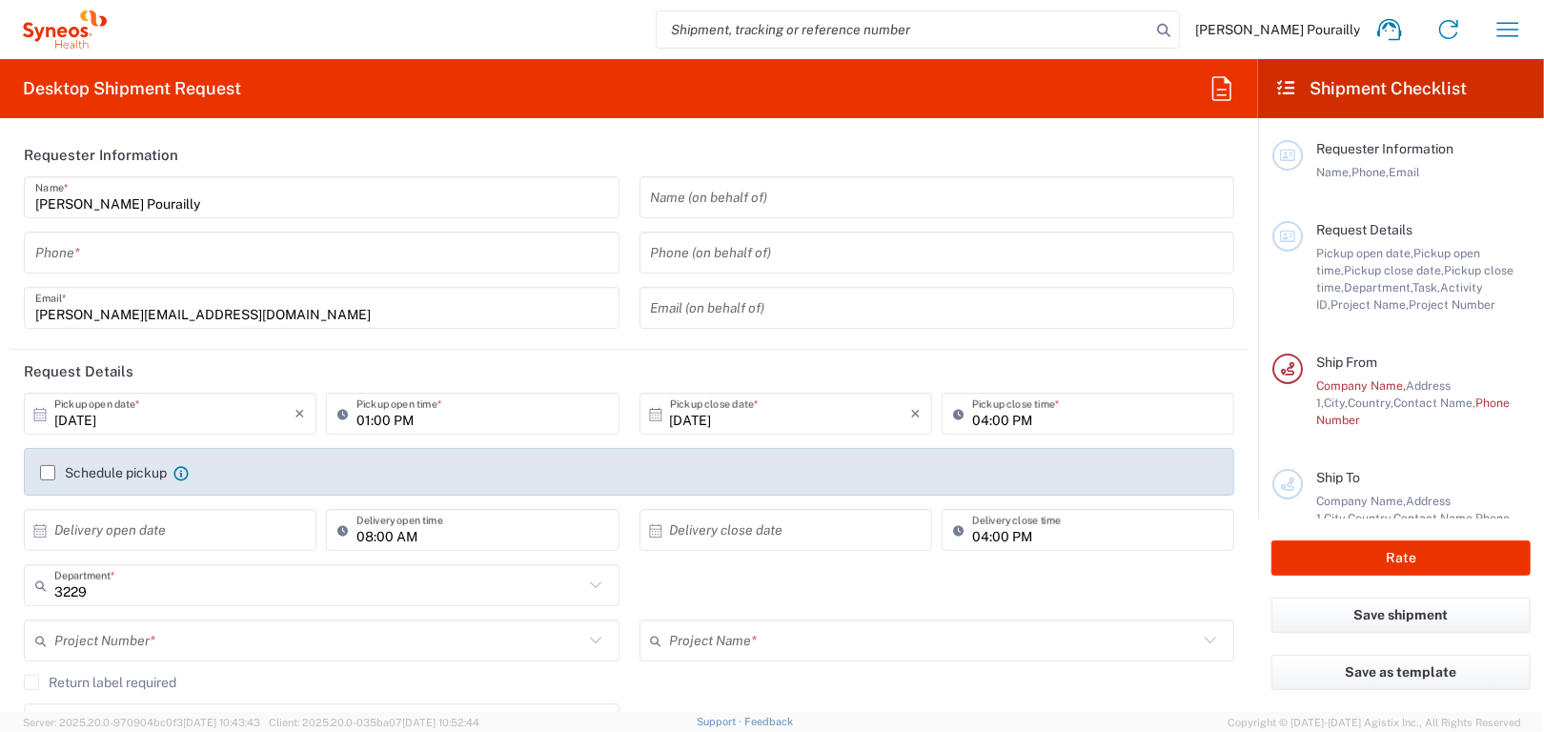
click at [96, 250] on input "tel" at bounding box center [321, 252] width 573 height 33
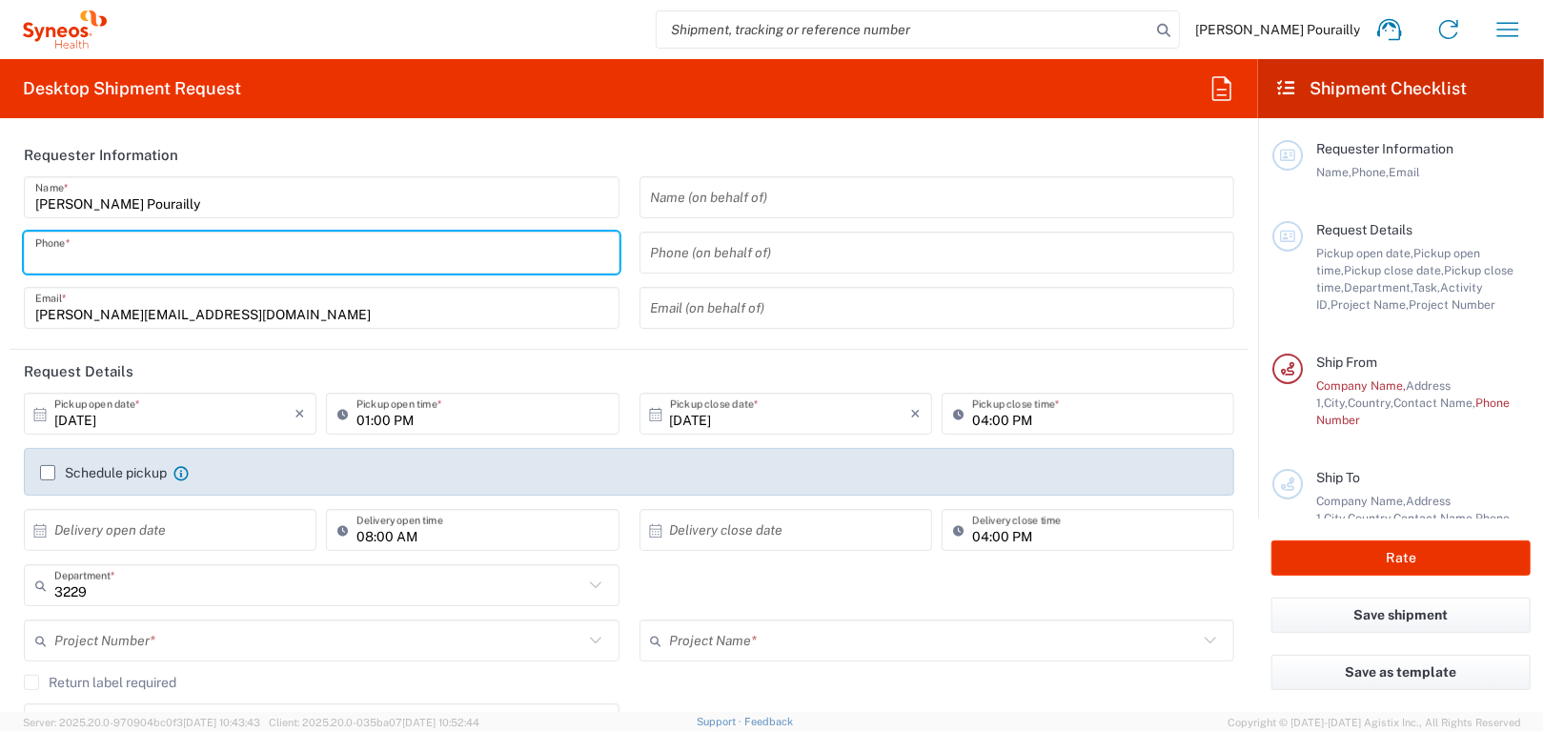
type input "0603060814"
type input "[PERSON_NAME][EMAIL_ADDRESS][PERSON_NAME][DOMAIN_NAME]"
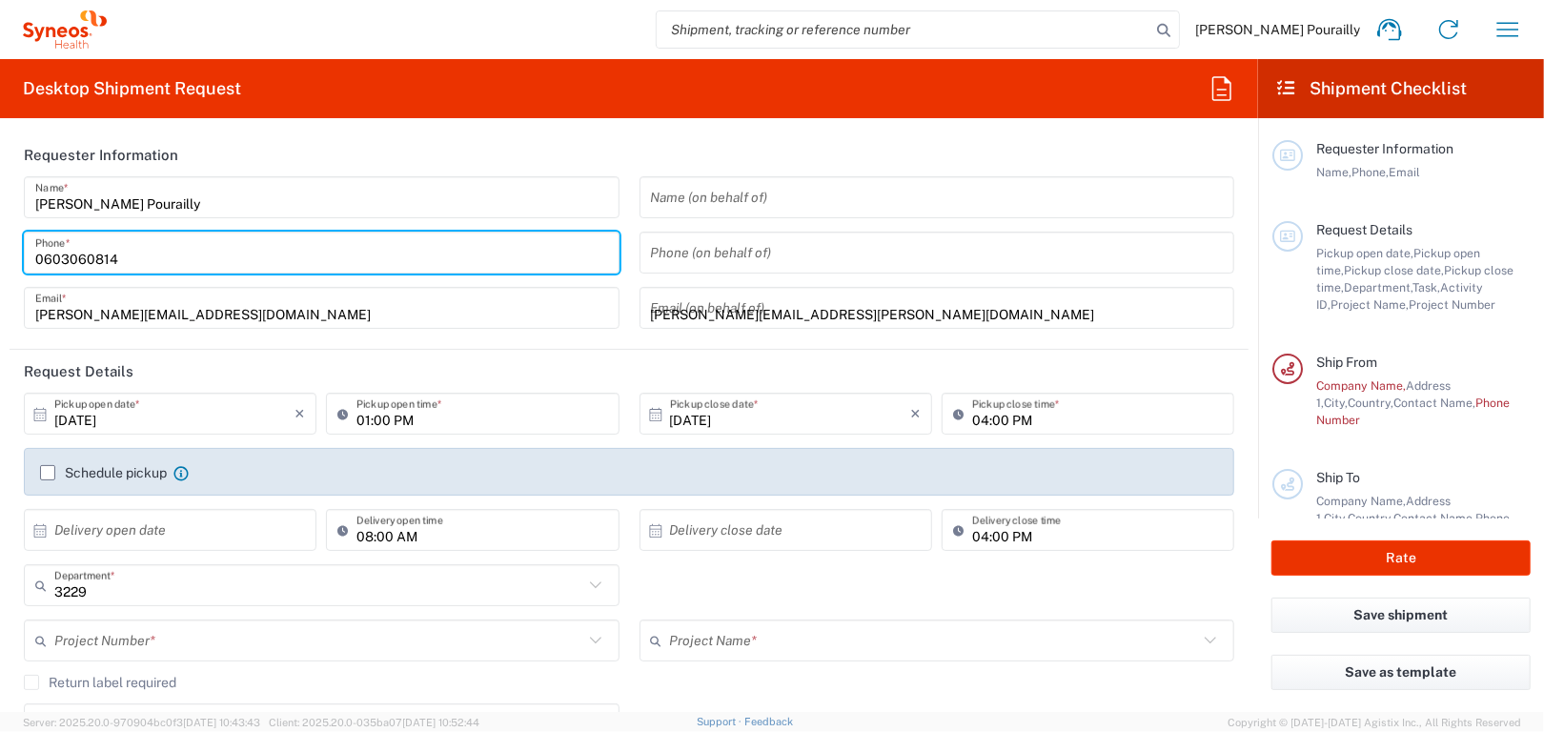
type input "Syneos Health"
type input "06 03 06 08 14"
type input "[PERSON_NAME]"
type input "DITEP - 4eme etage Bureau 828"
type input "[STREET_ADDRESS][PERSON_NAME]"
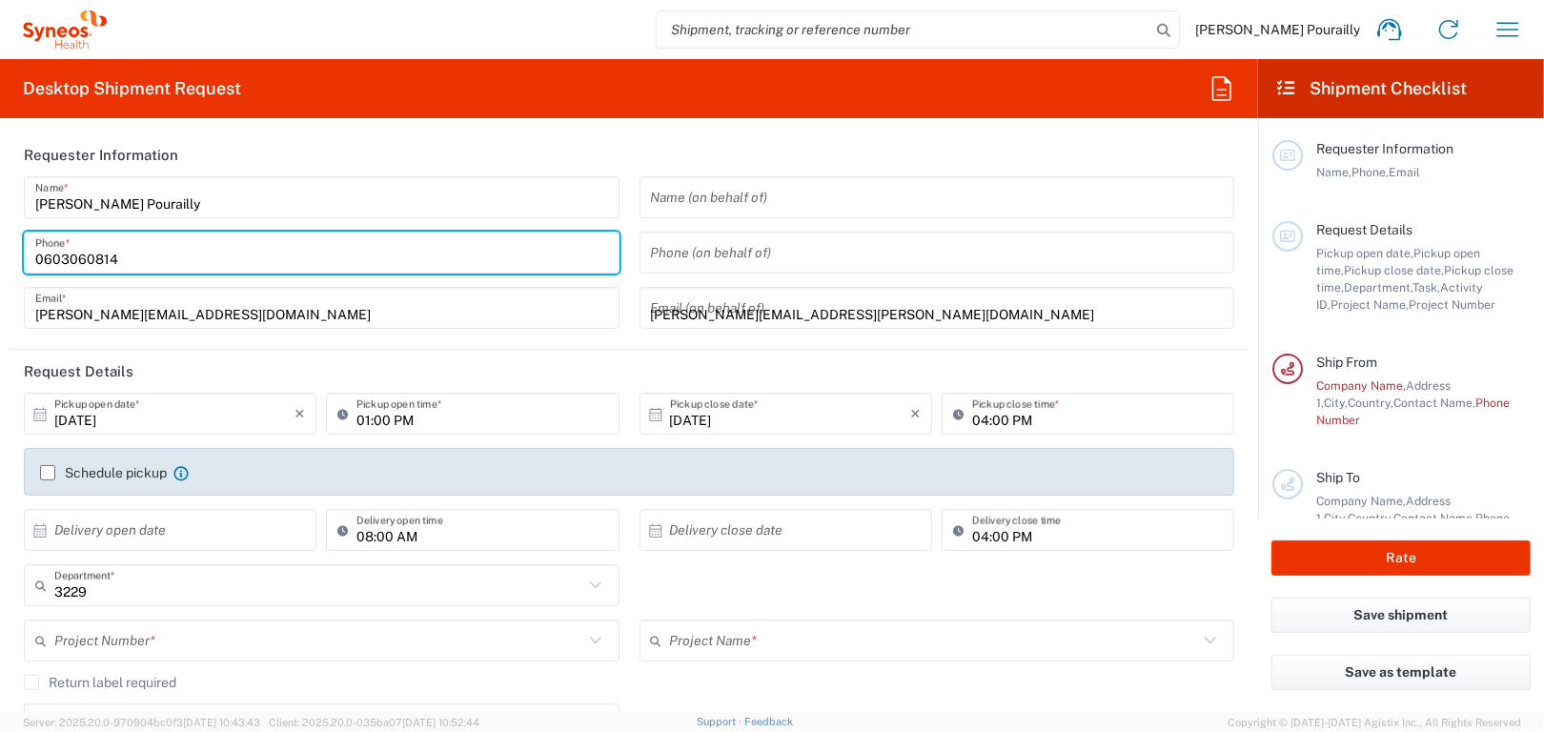
type input "Villejuif"
type input "[GEOGRAPHIC_DATA]"
type input "94805"
type input "01 42 11 56 54"
click at [702, 259] on input "tel" at bounding box center [937, 252] width 573 height 33
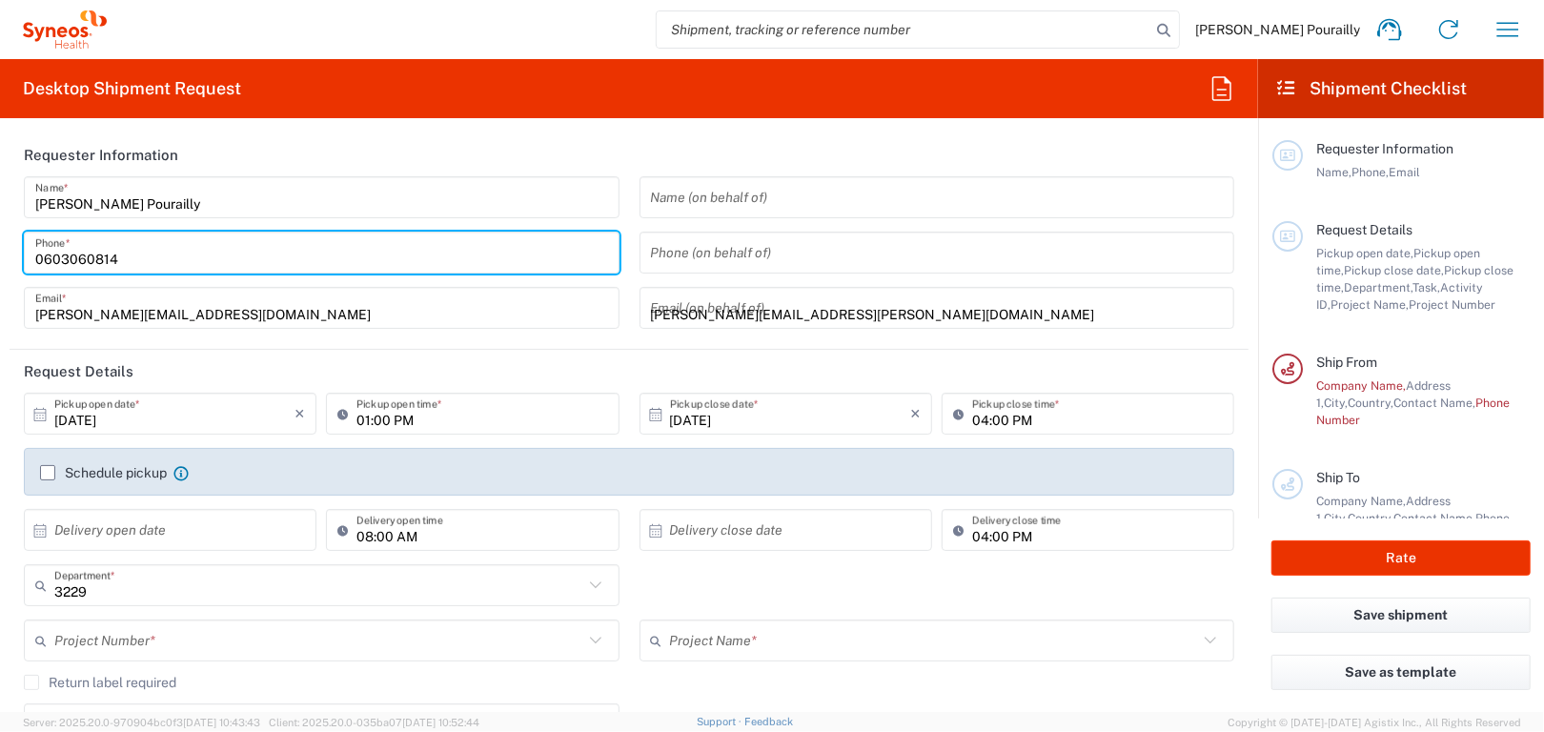
click at [803, 255] on input "tel" at bounding box center [937, 252] width 573 height 33
click at [682, 198] on input "text" at bounding box center [937, 197] width 573 height 33
click at [806, 192] on div "Name (on behalf of)" at bounding box center [938, 197] width 596 height 42
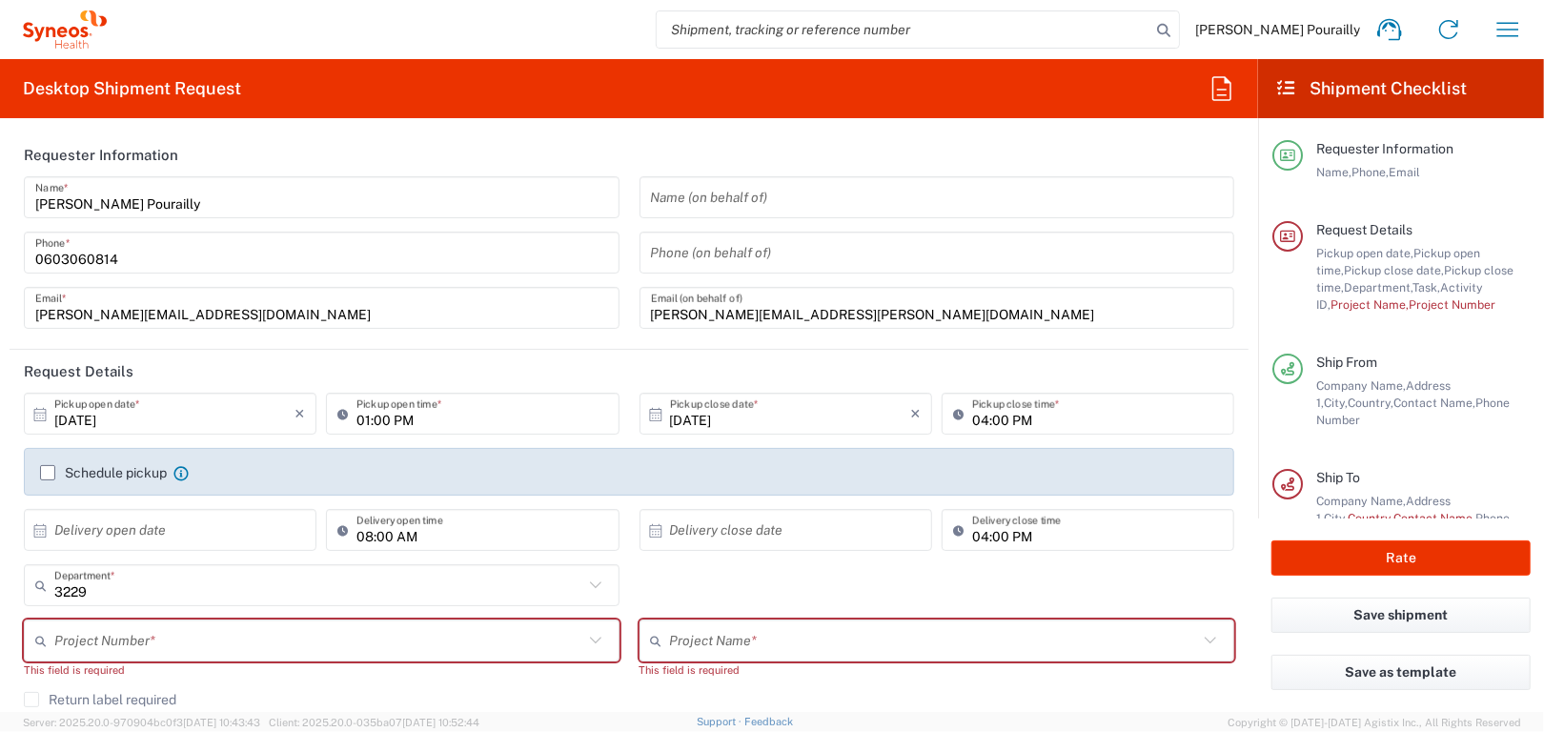
click at [616, 345] on agx-form-section "Requester Information [PERSON_NAME] Name * [PHONE_NUMBER] Phone * [PERSON_NAME]…" at bounding box center [629, 241] width 1239 height 216
click at [689, 205] on input "text" at bounding box center [937, 197] width 573 height 33
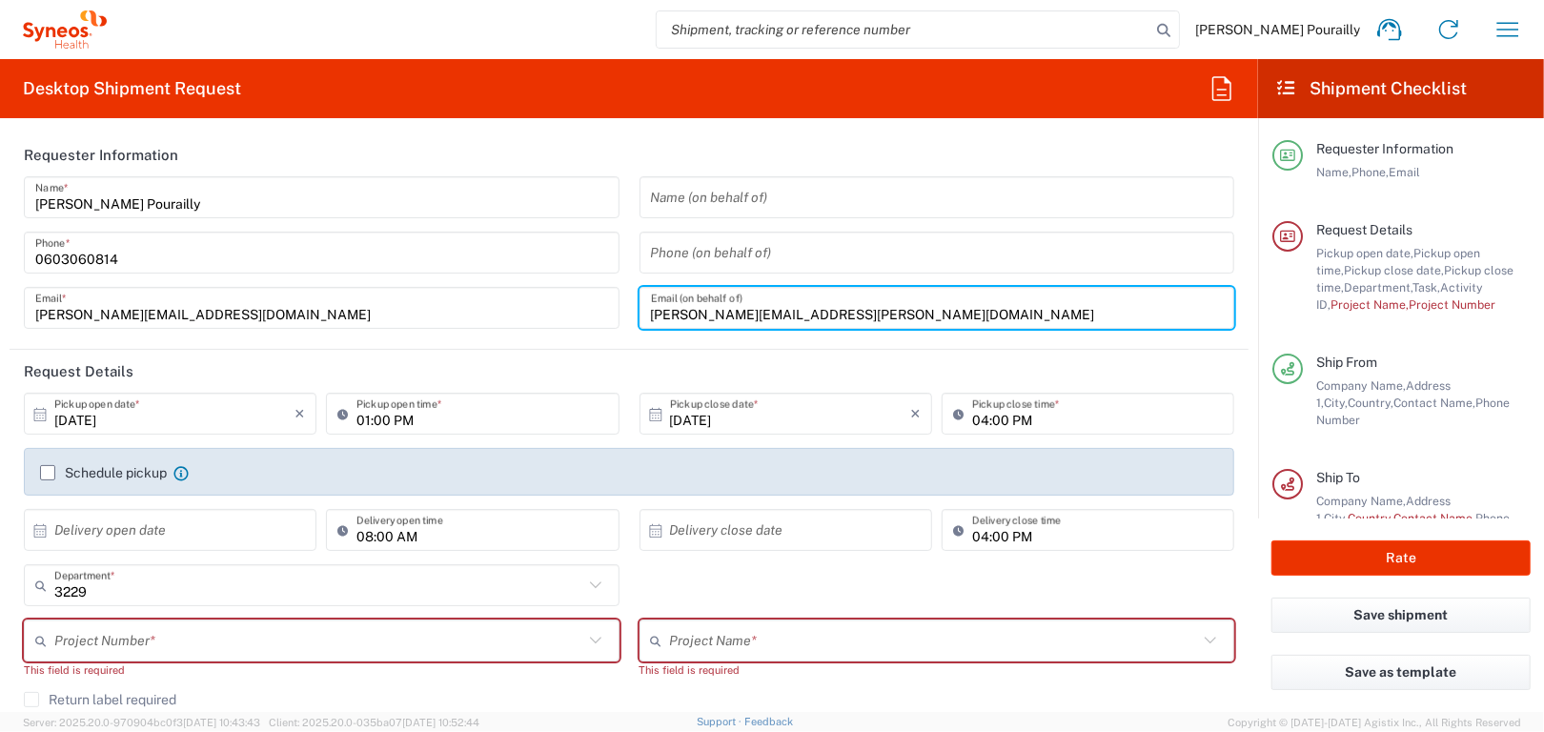
click at [831, 314] on input "[PERSON_NAME][EMAIL_ADDRESS][PERSON_NAME][DOMAIN_NAME]" at bounding box center [937, 308] width 573 height 33
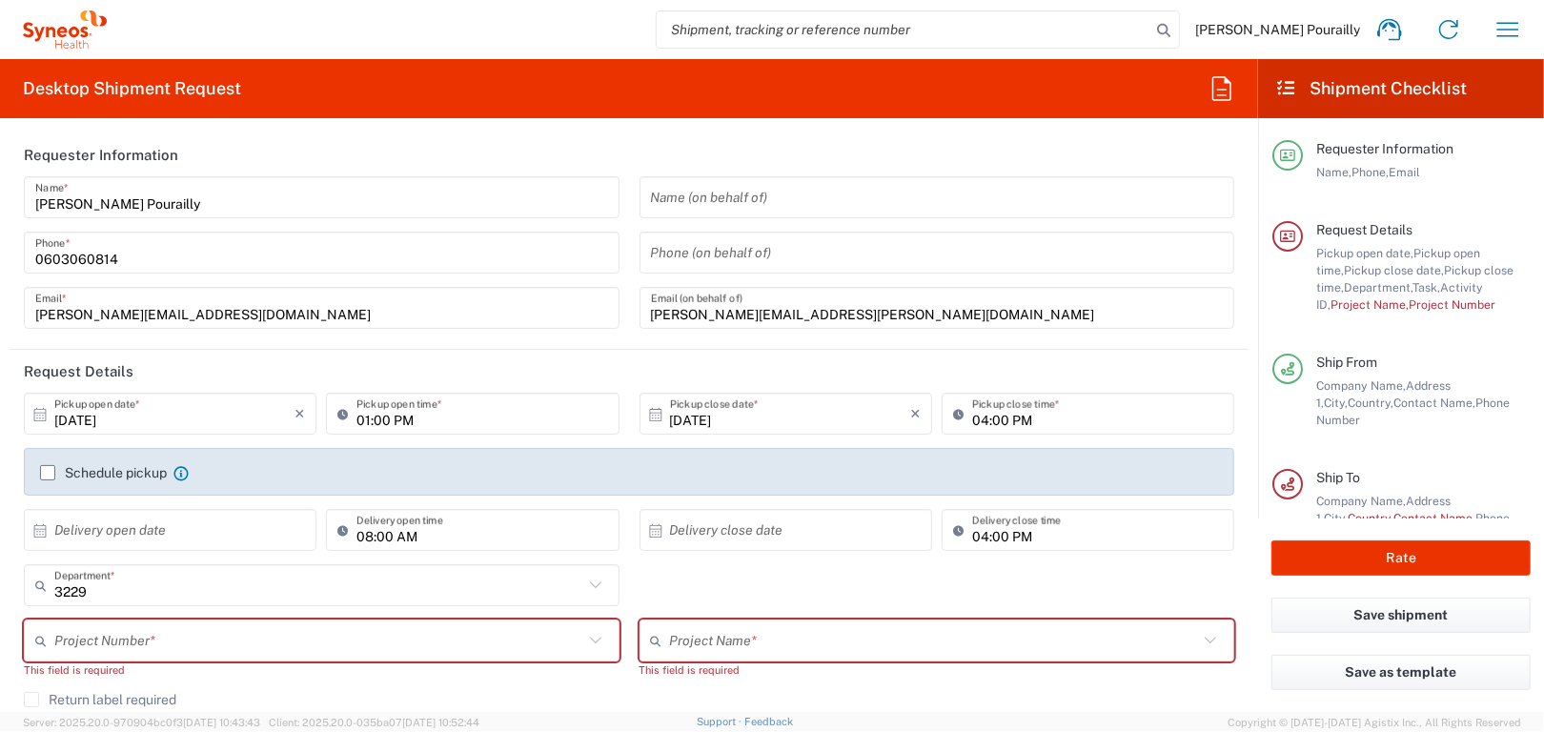
click at [246, 339] on div "[PERSON_NAME] Pourailly Name * [PHONE_NUMBER] Phone * [PERSON_NAME][EMAIL_ADDRE…" at bounding box center [322, 259] width 616 height 166
click at [844, 311] on input "[PERSON_NAME][EMAIL_ADDRESS][PERSON_NAME][DOMAIN_NAME]" at bounding box center [937, 308] width 573 height 33
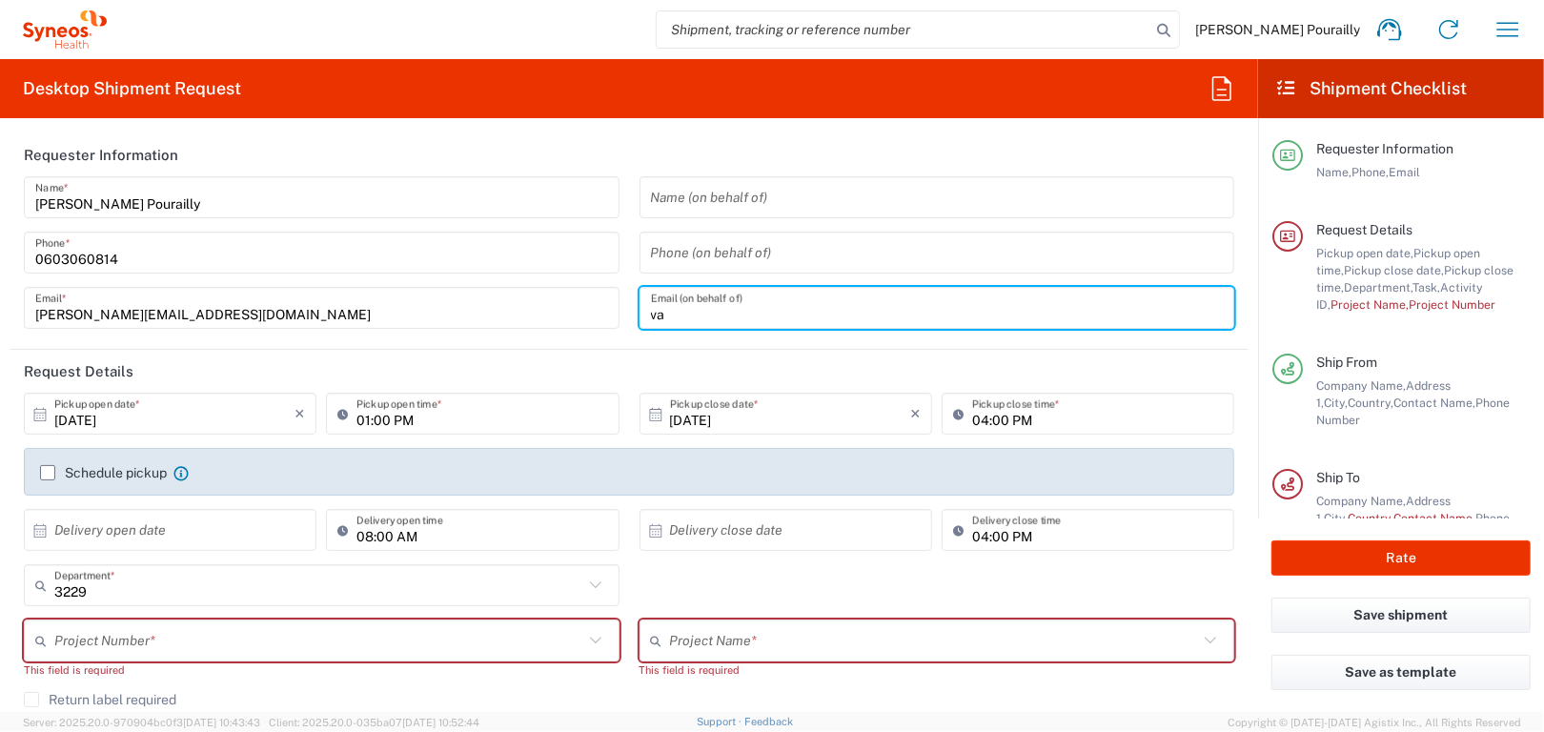
type input "v"
click at [773, 197] on input "text" at bounding box center [937, 197] width 573 height 33
click at [651, 193] on input "text" at bounding box center [937, 197] width 573 height 33
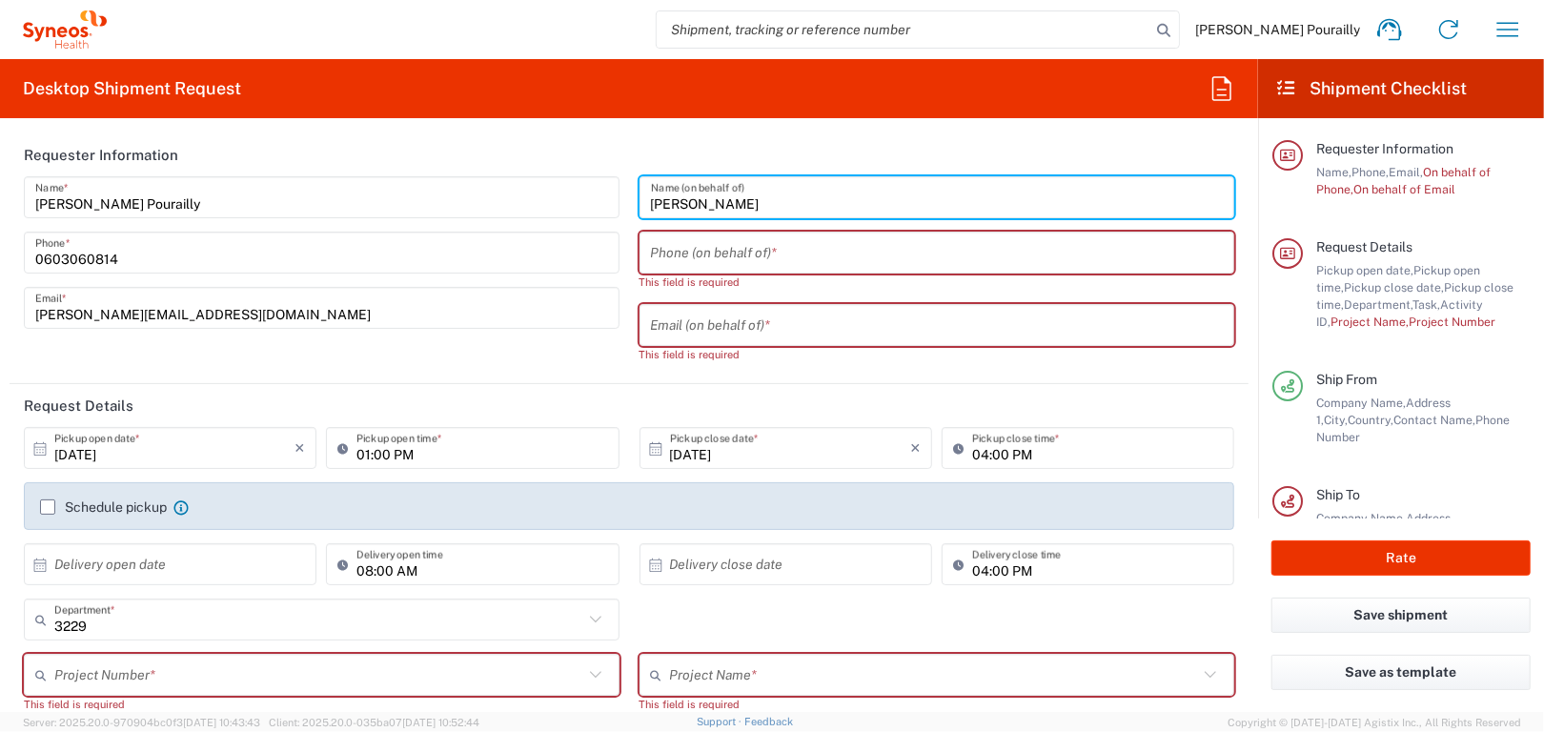
type input "[PERSON_NAME]"
click at [683, 251] on input "tel" at bounding box center [937, 252] width 573 height 33
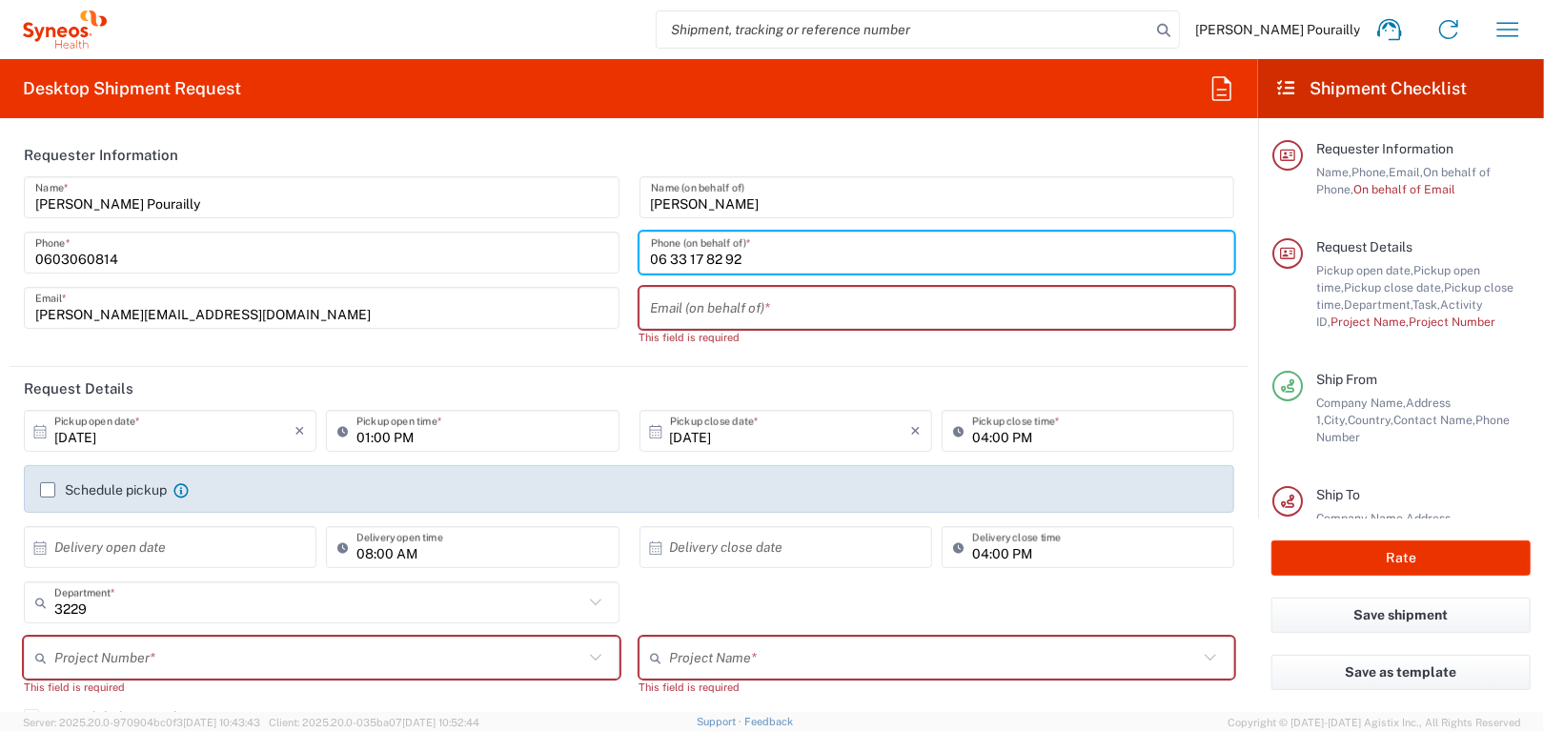
type input "06 33 17 82 92"
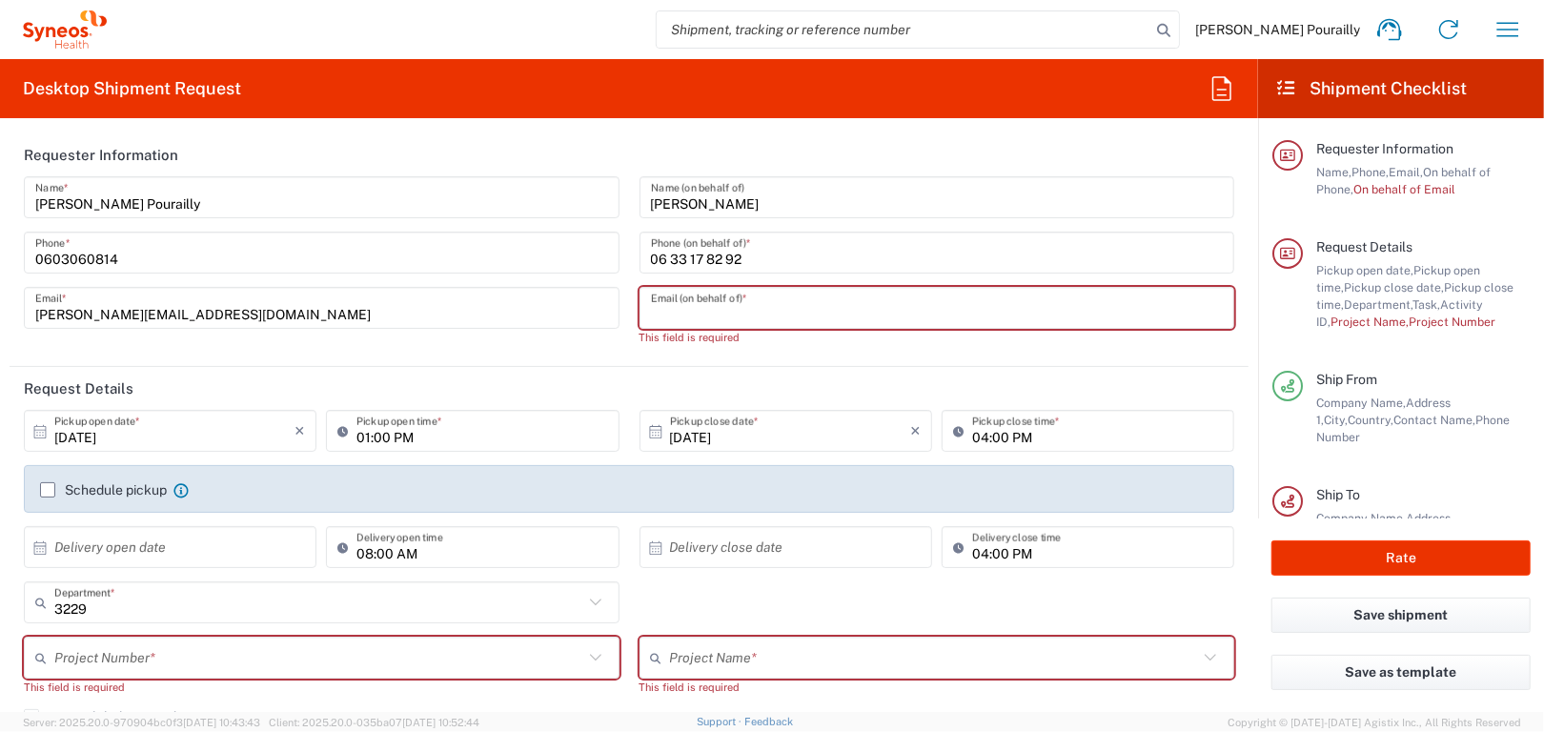
paste input "[PERSON_NAME] <[PERSON_NAME][EMAIL_ADDRESS][PERSON_NAME][DOMAIN_NAME]>"
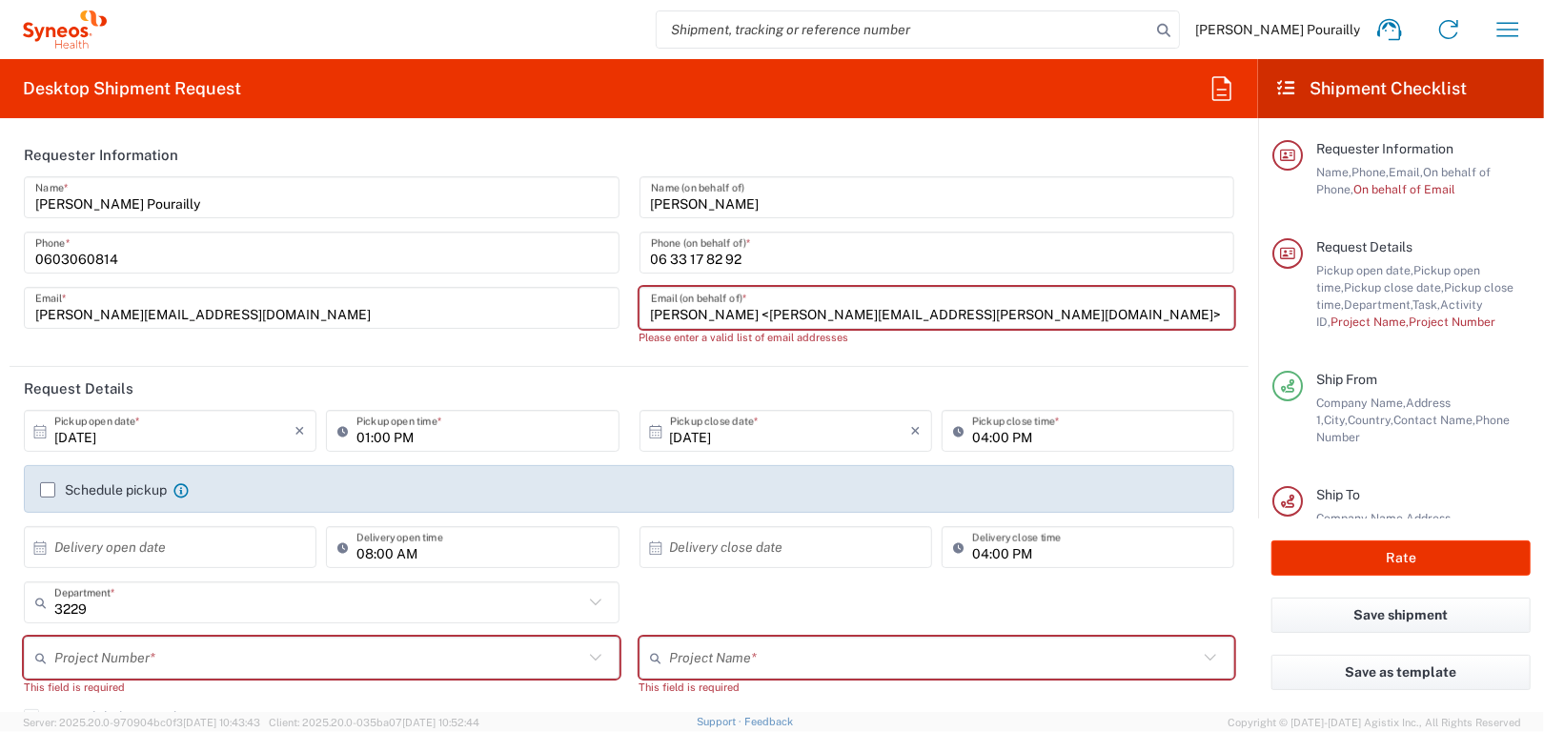
click at [731, 312] on input "[PERSON_NAME] <[PERSON_NAME][EMAIL_ADDRESS][PERSON_NAME][DOMAIN_NAME]>" at bounding box center [937, 308] width 573 height 33
click at [842, 306] on input "[PERSON_NAME][EMAIL_ADDRESS][PERSON_NAME][DOMAIN_NAME]>" at bounding box center [937, 308] width 573 height 33
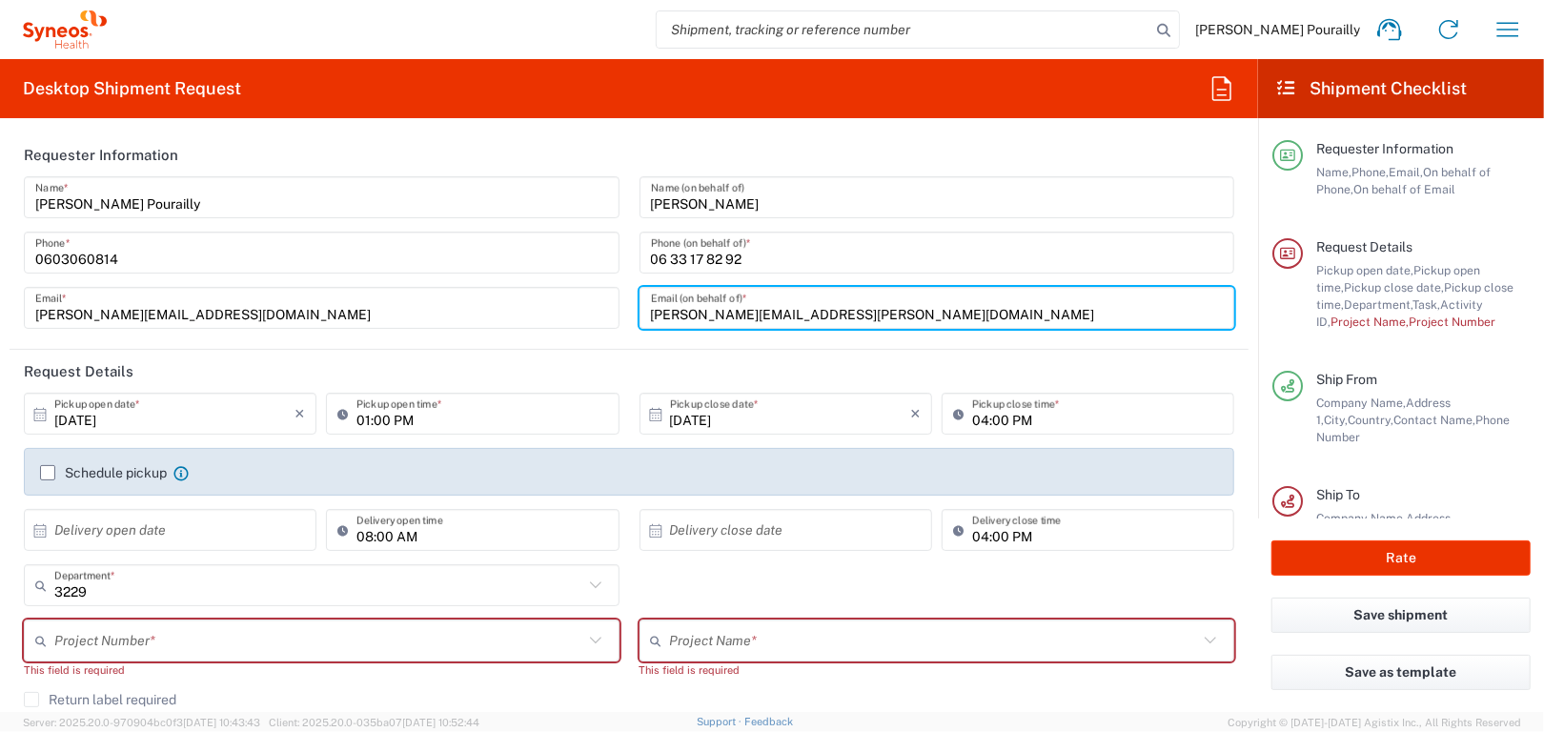
type input "[PERSON_NAME][EMAIL_ADDRESS][PERSON_NAME][DOMAIN_NAME]"
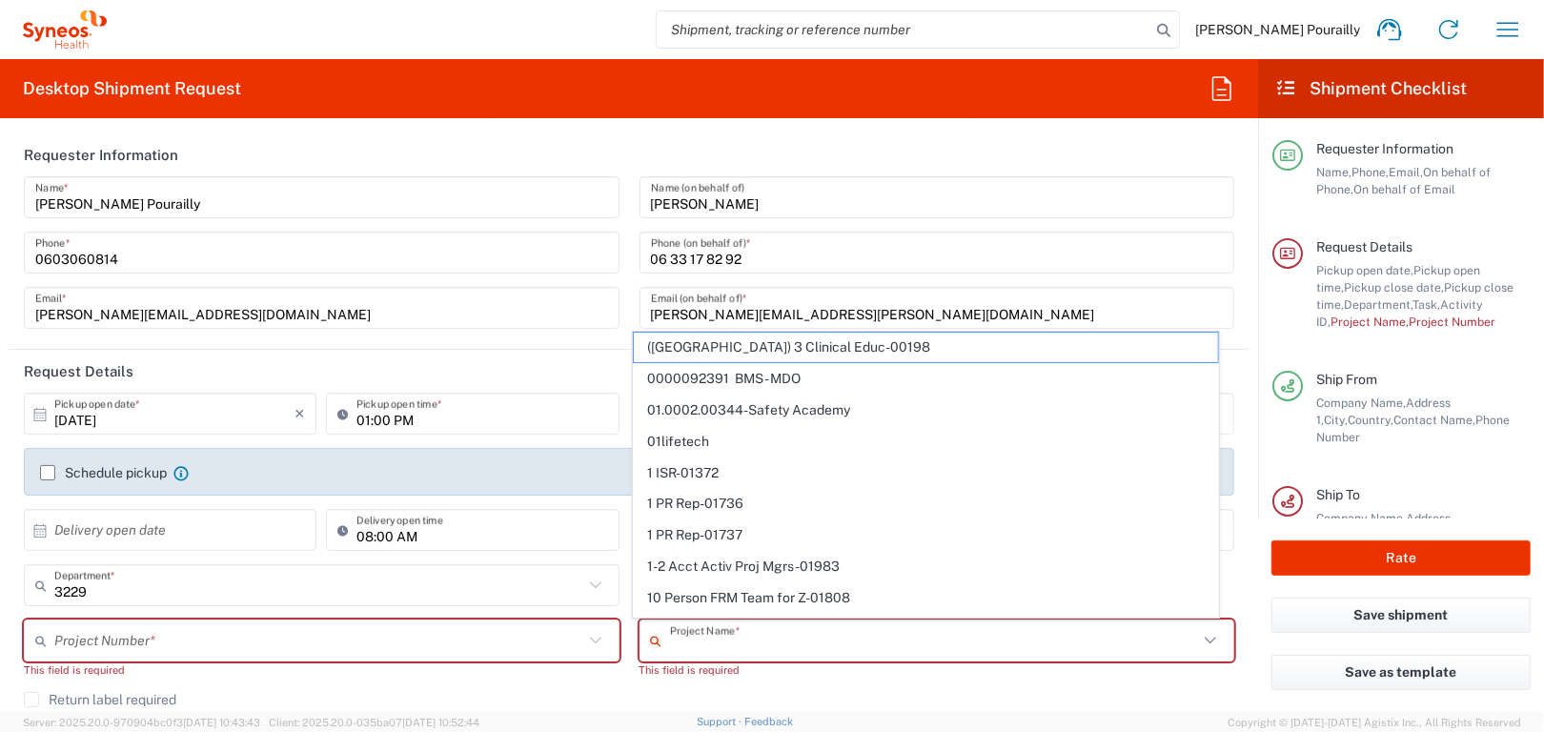
click at [752, 640] on input "text" at bounding box center [934, 640] width 529 height 33
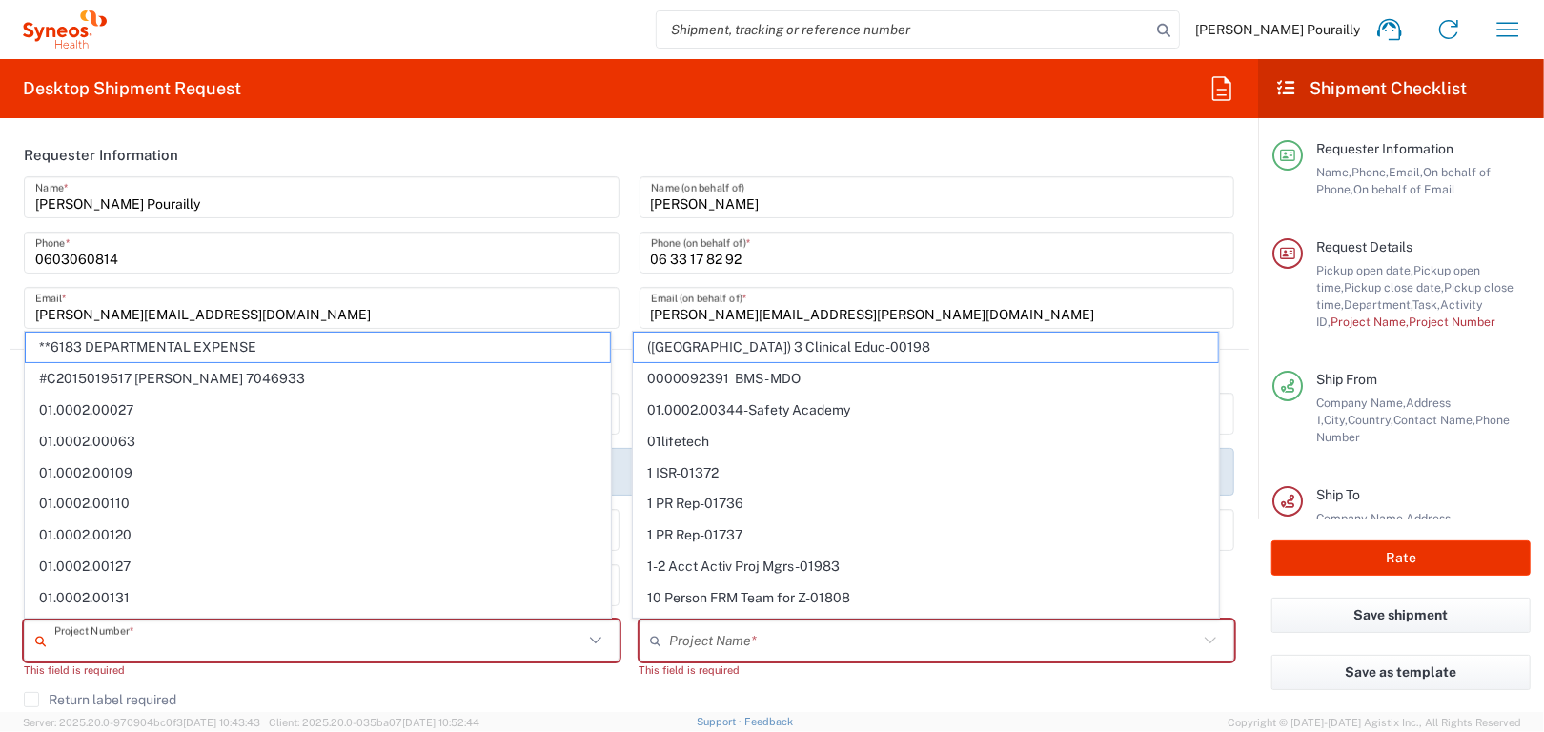
click at [90, 649] on input "text" at bounding box center [318, 640] width 529 height 33
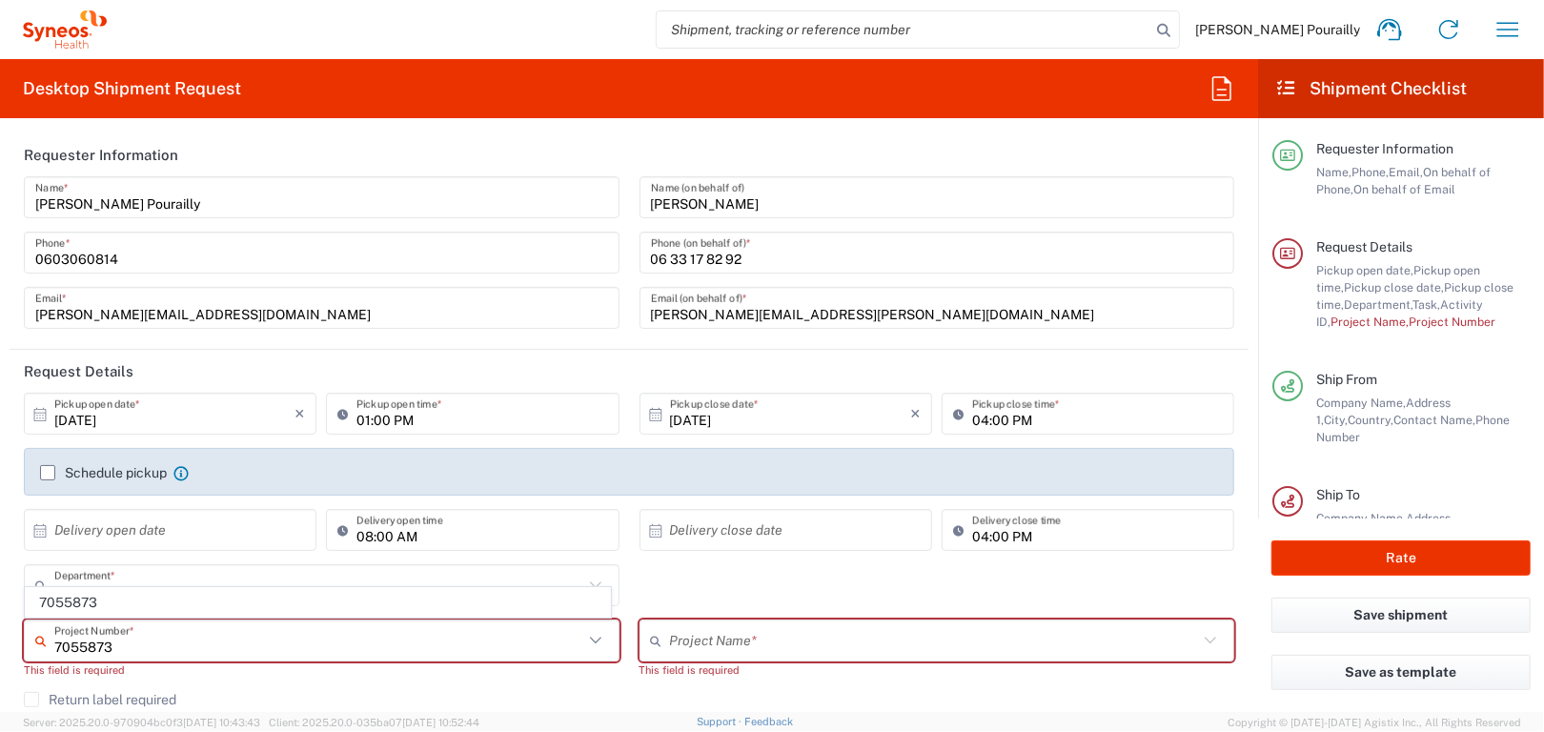
type input "7055873"
click at [208, 686] on div "7055873 Project Number * 7055873 This field is required" at bounding box center [322, 656] width 616 height 72
click at [46, 473] on label "Schedule pickup" at bounding box center [103, 472] width 127 height 15
click at [48, 473] on input "Schedule pickup" at bounding box center [48, 473] width 0 height 0
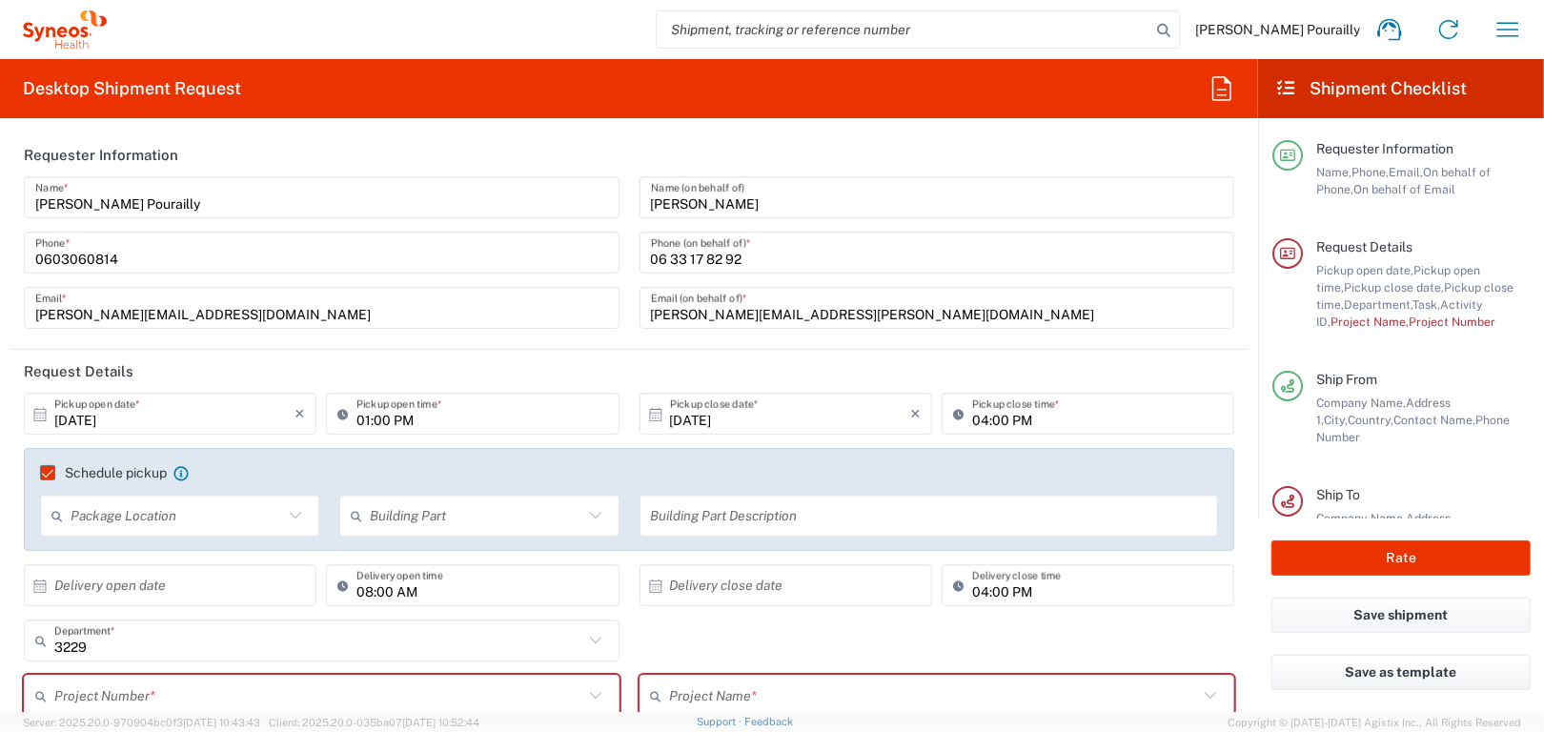
click at [290, 514] on icon at bounding box center [295, 515] width 11 height 7
click at [89, 562] on span "Front" at bounding box center [178, 557] width 273 height 30
type input "Front"
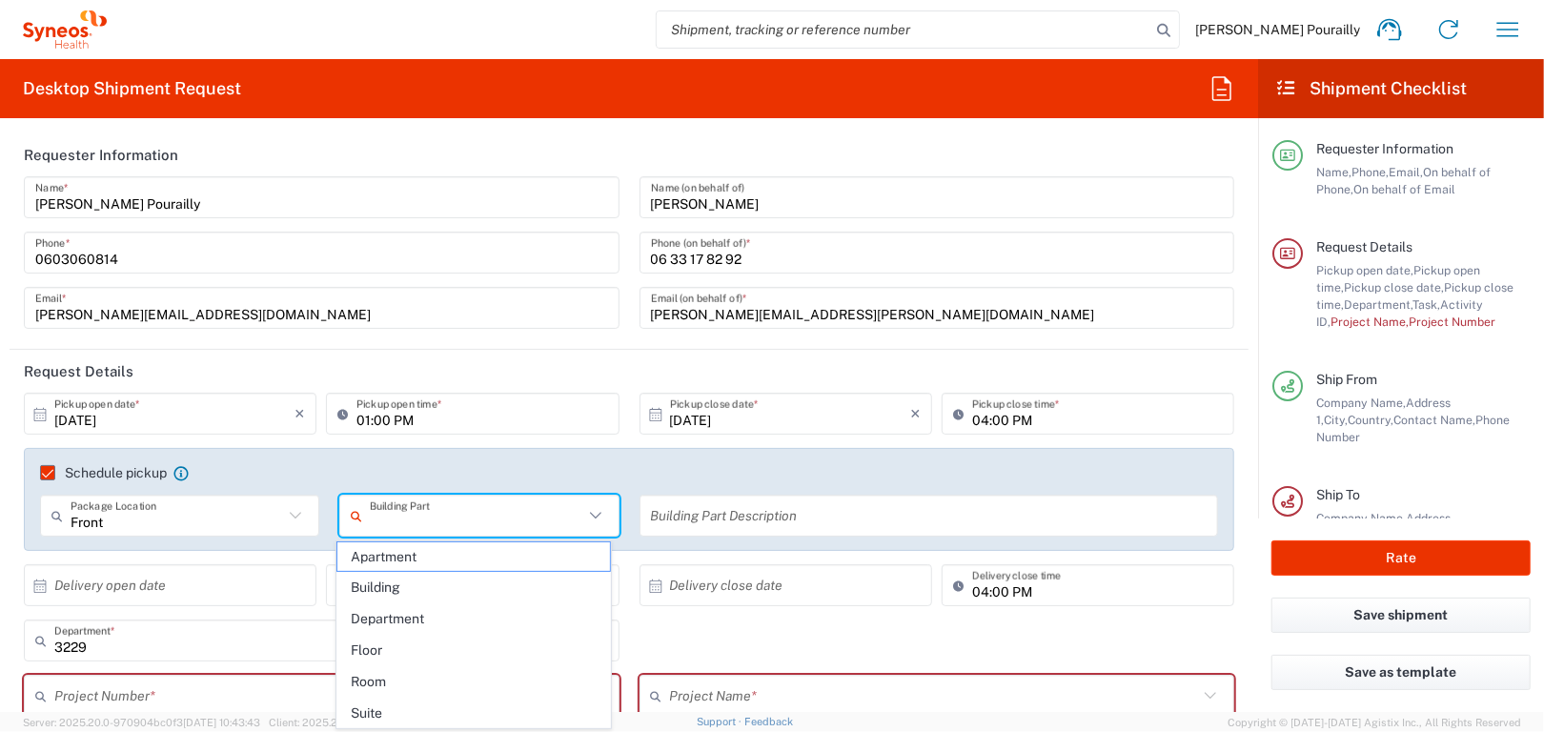
click at [446, 520] on input "text" at bounding box center [476, 515] width 213 height 33
click at [374, 590] on span "Building" at bounding box center [473, 588] width 273 height 30
type input "Building"
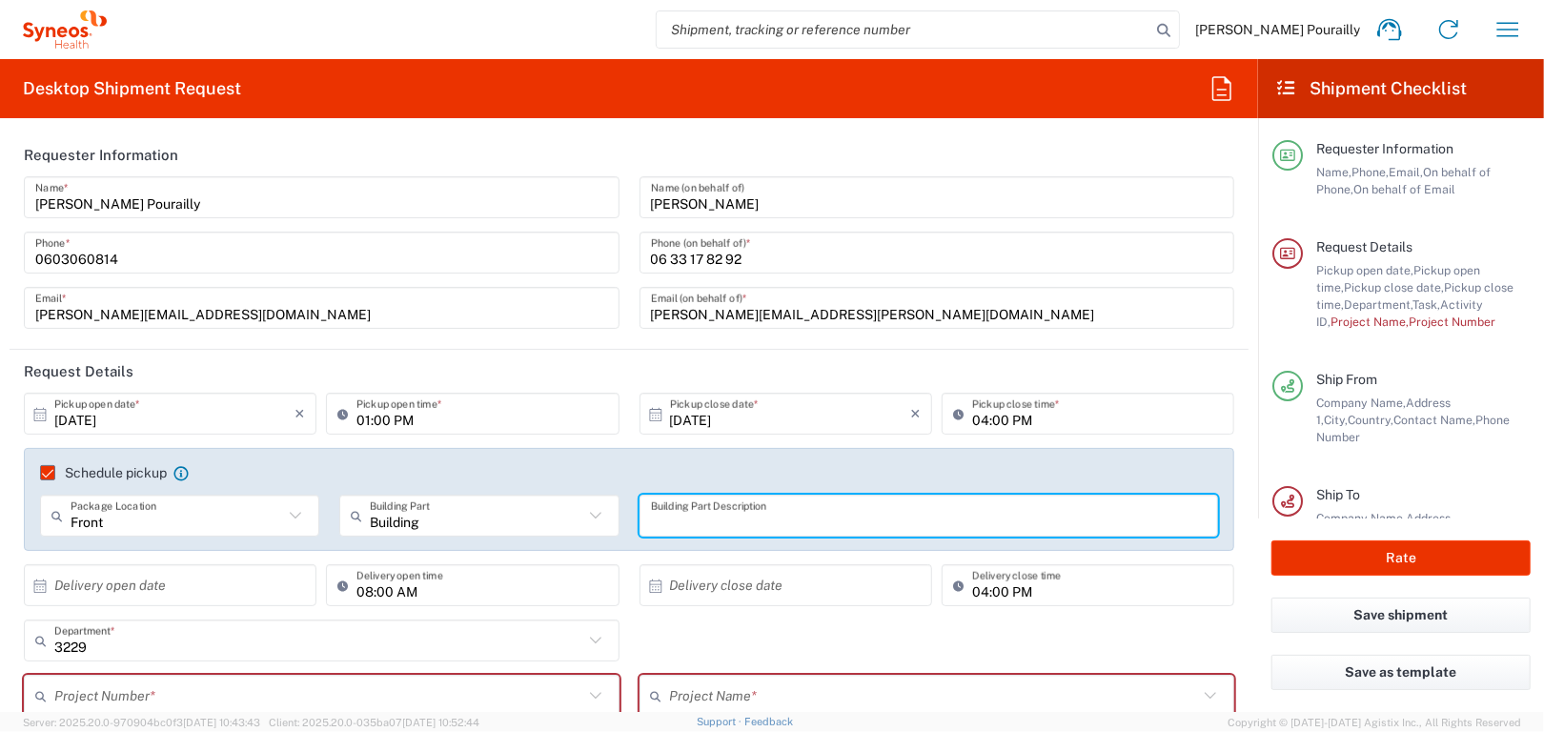
click at [753, 525] on input "text" at bounding box center [929, 515] width 557 height 33
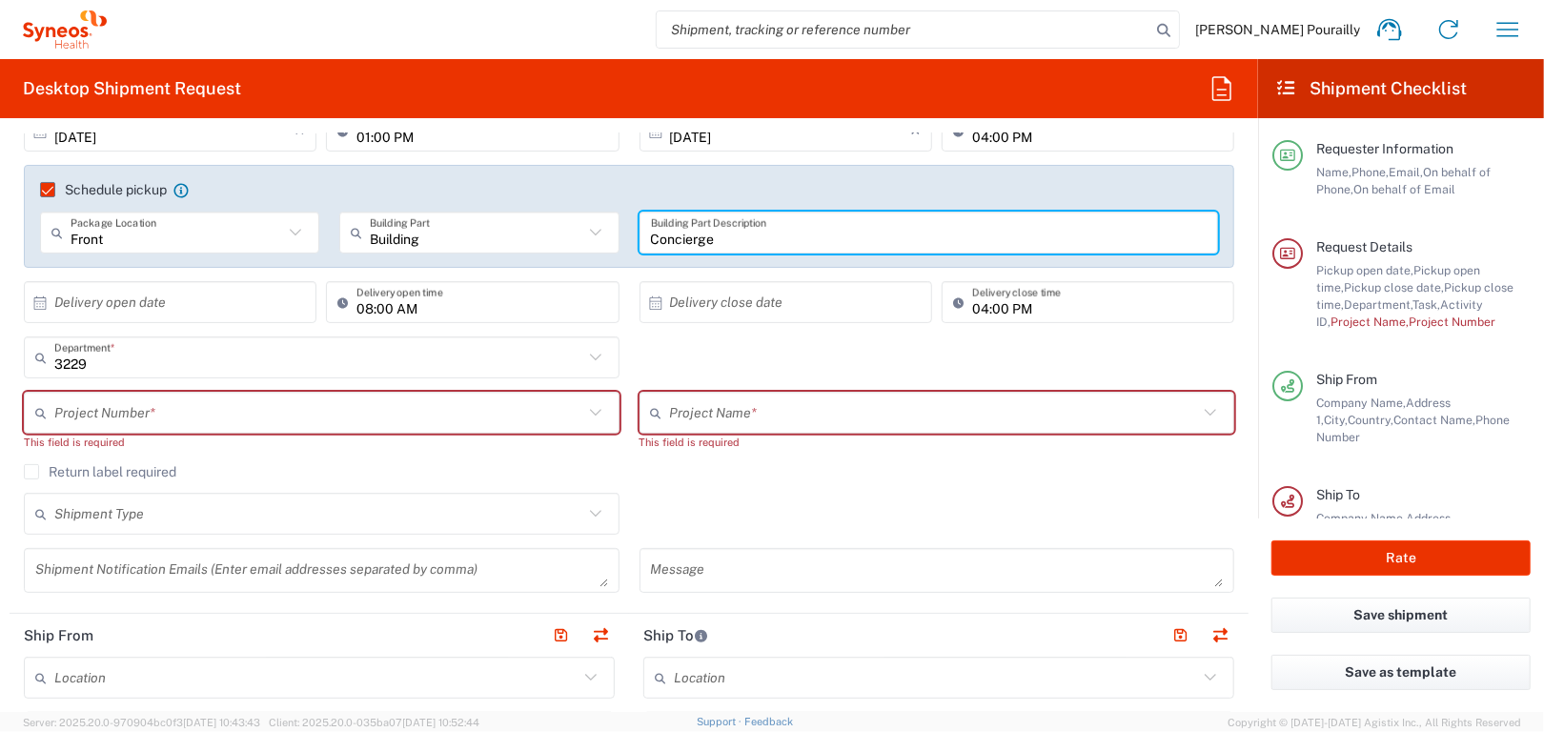
scroll to position [286, 0]
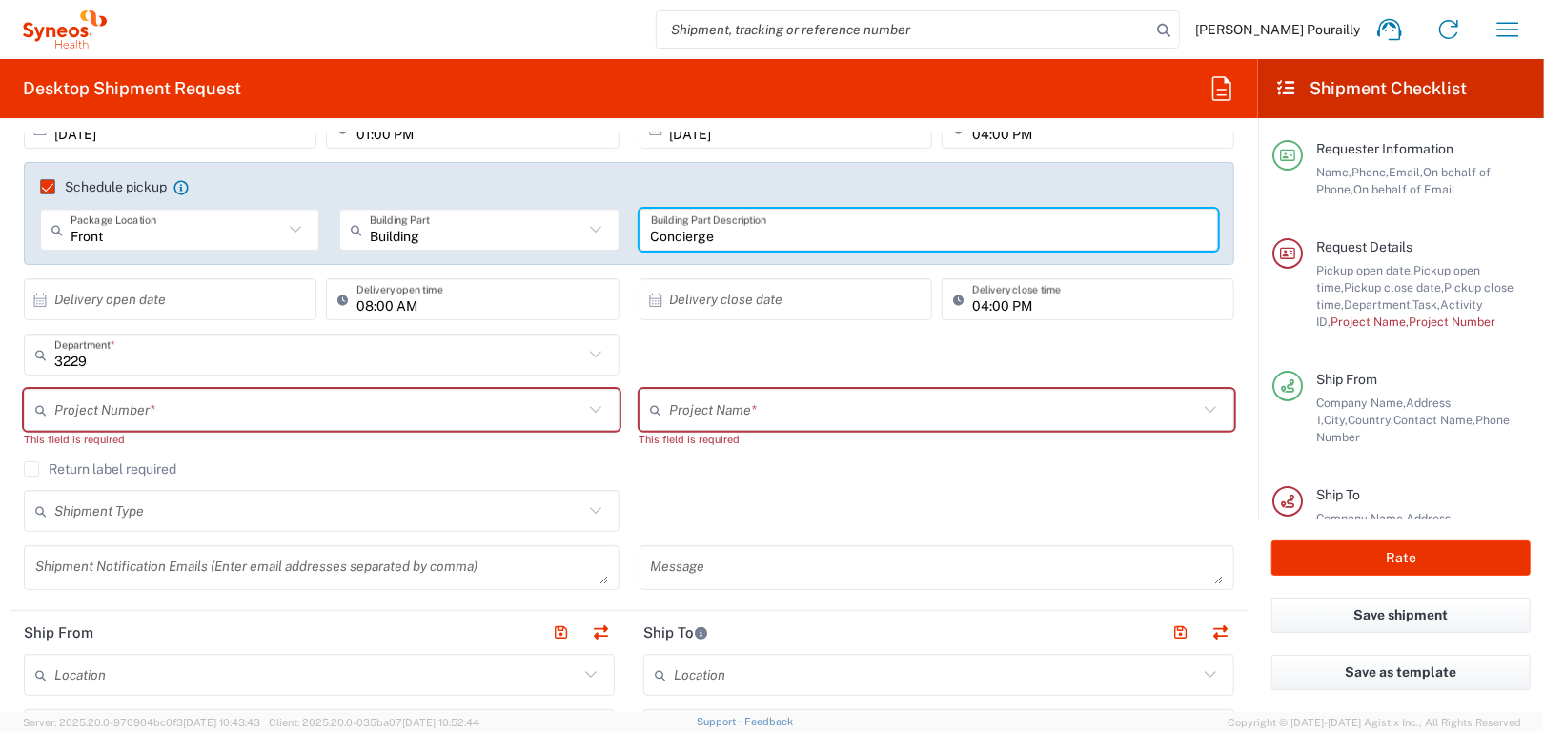
type input "Concierge"
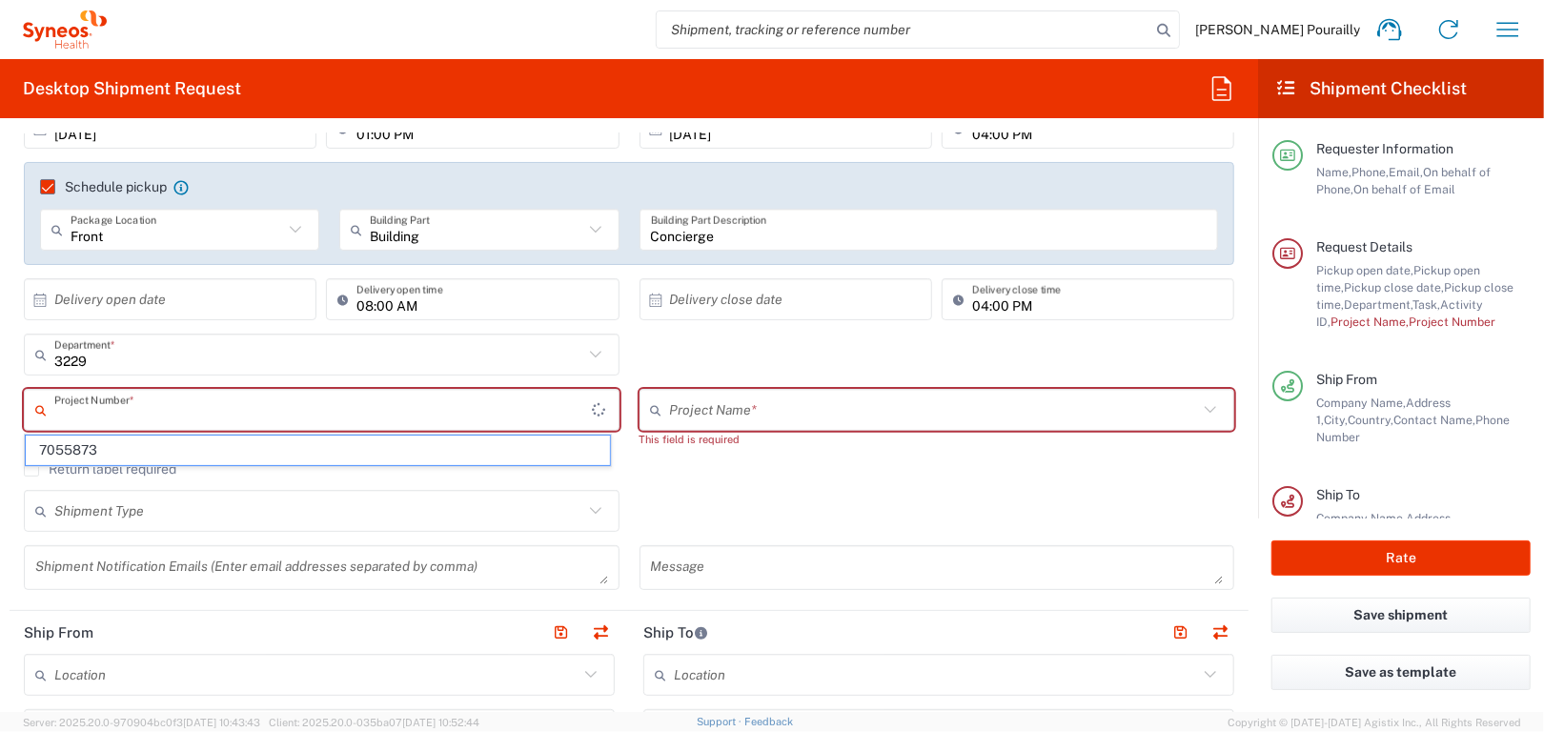
click at [120, 409] on input "text" at bounding box center [323, 410] width 538 height 33
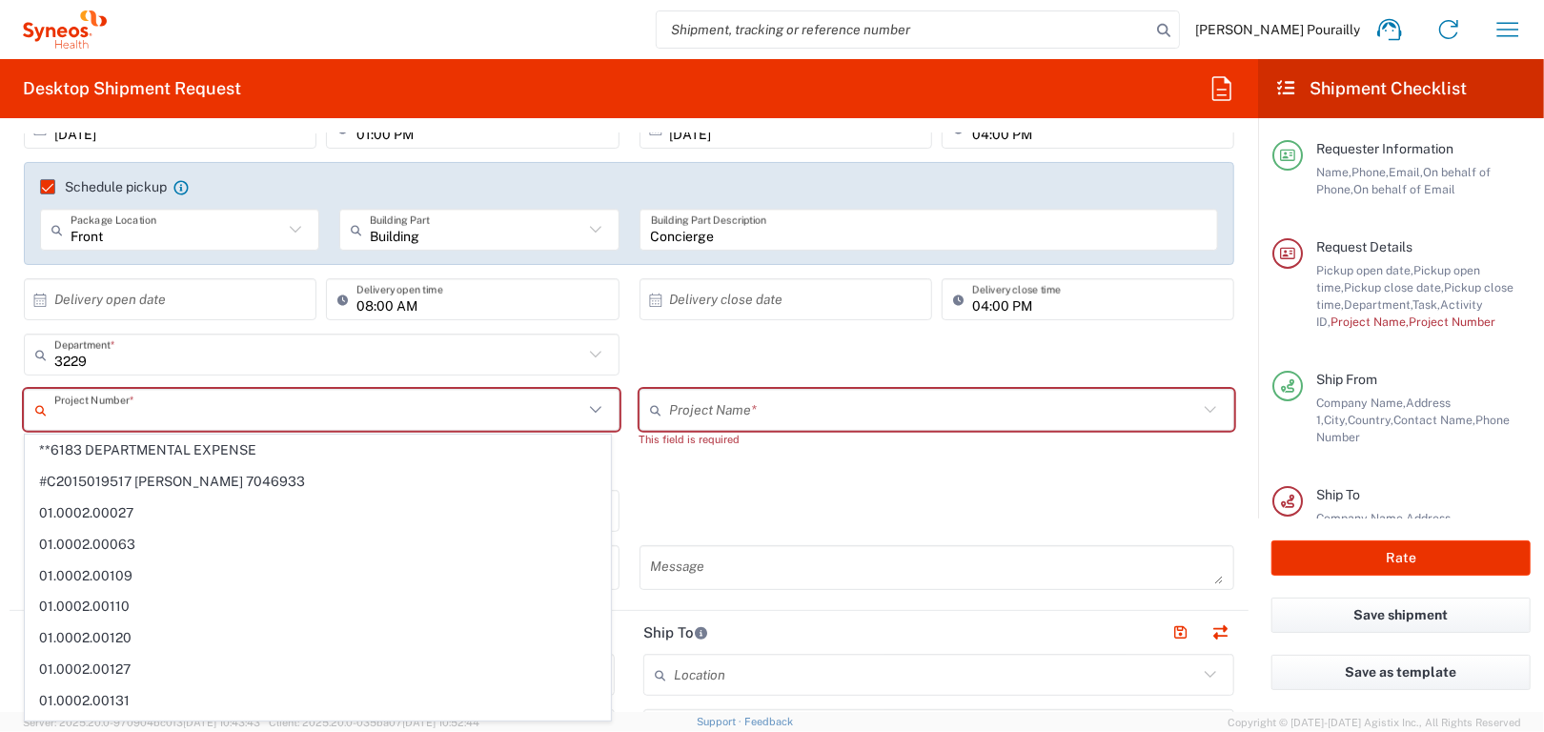
click at [101, 413] on input "text" at bounding box center [318, 410] width 529 height 33
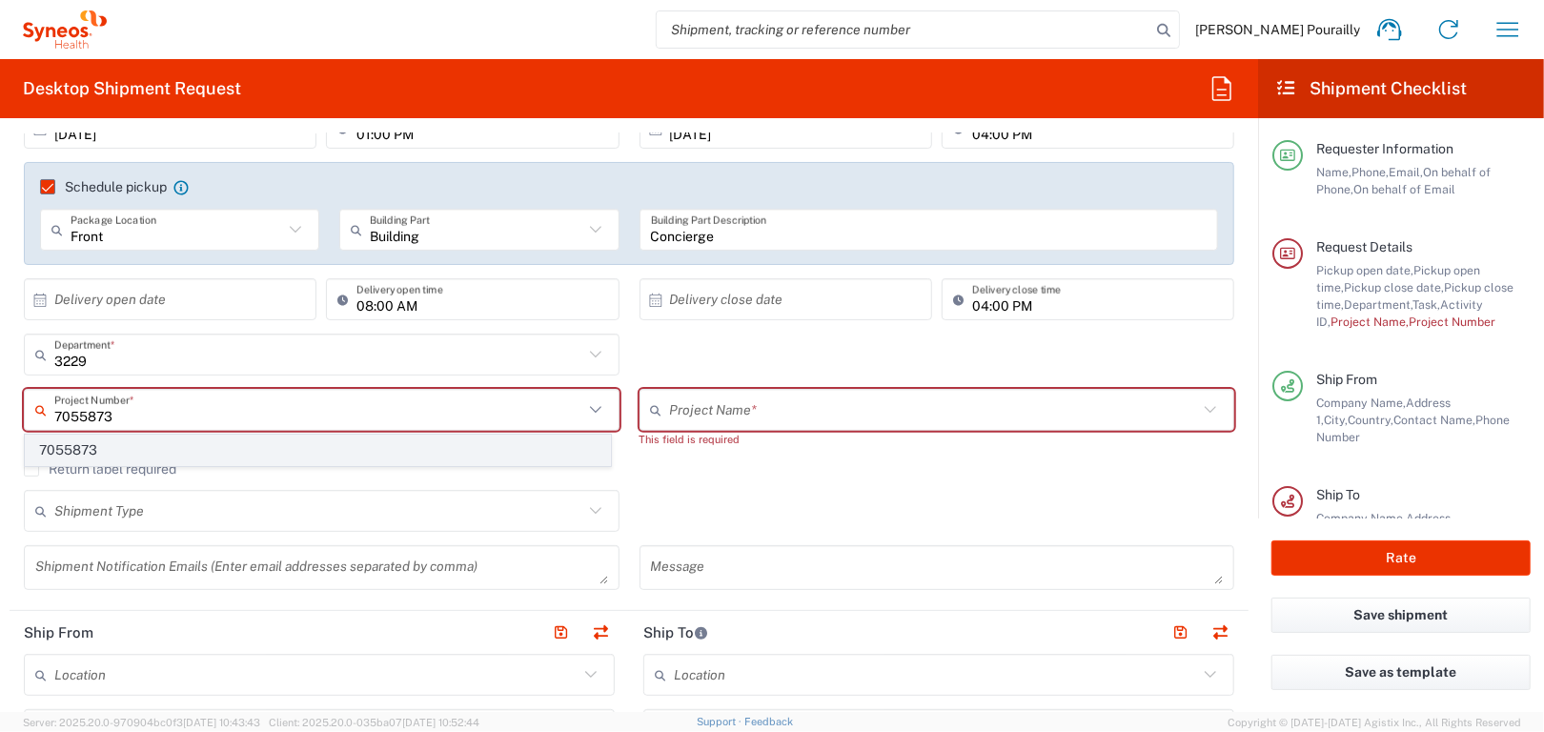
type input "7055873"
click at [88, 453] on span "7055873" at bounding box center [318, 451] width 584 height 30
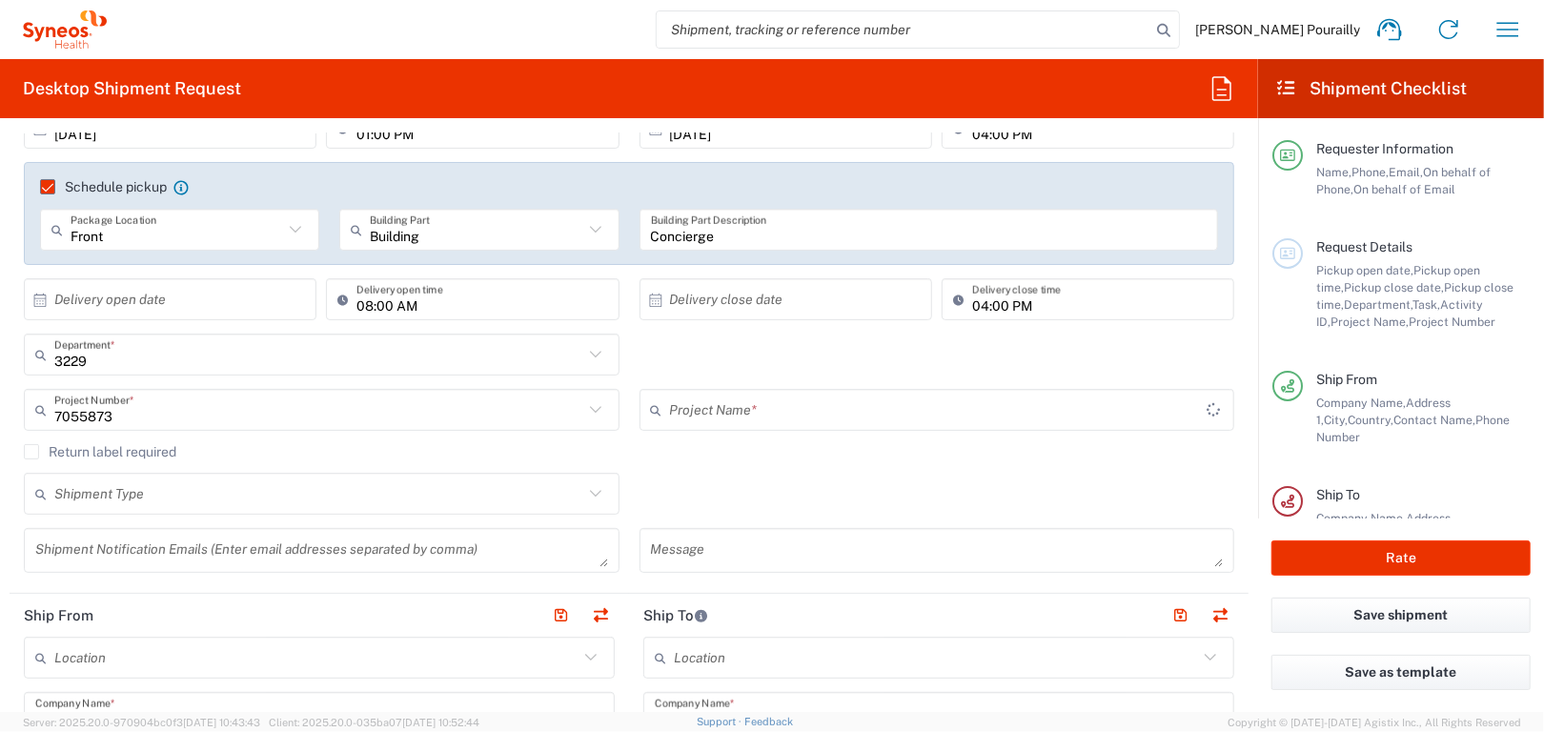
type input "EGL-001-FIH"
click at [588, 497] on icon at bounding box center [595, 493] width 25 height 25
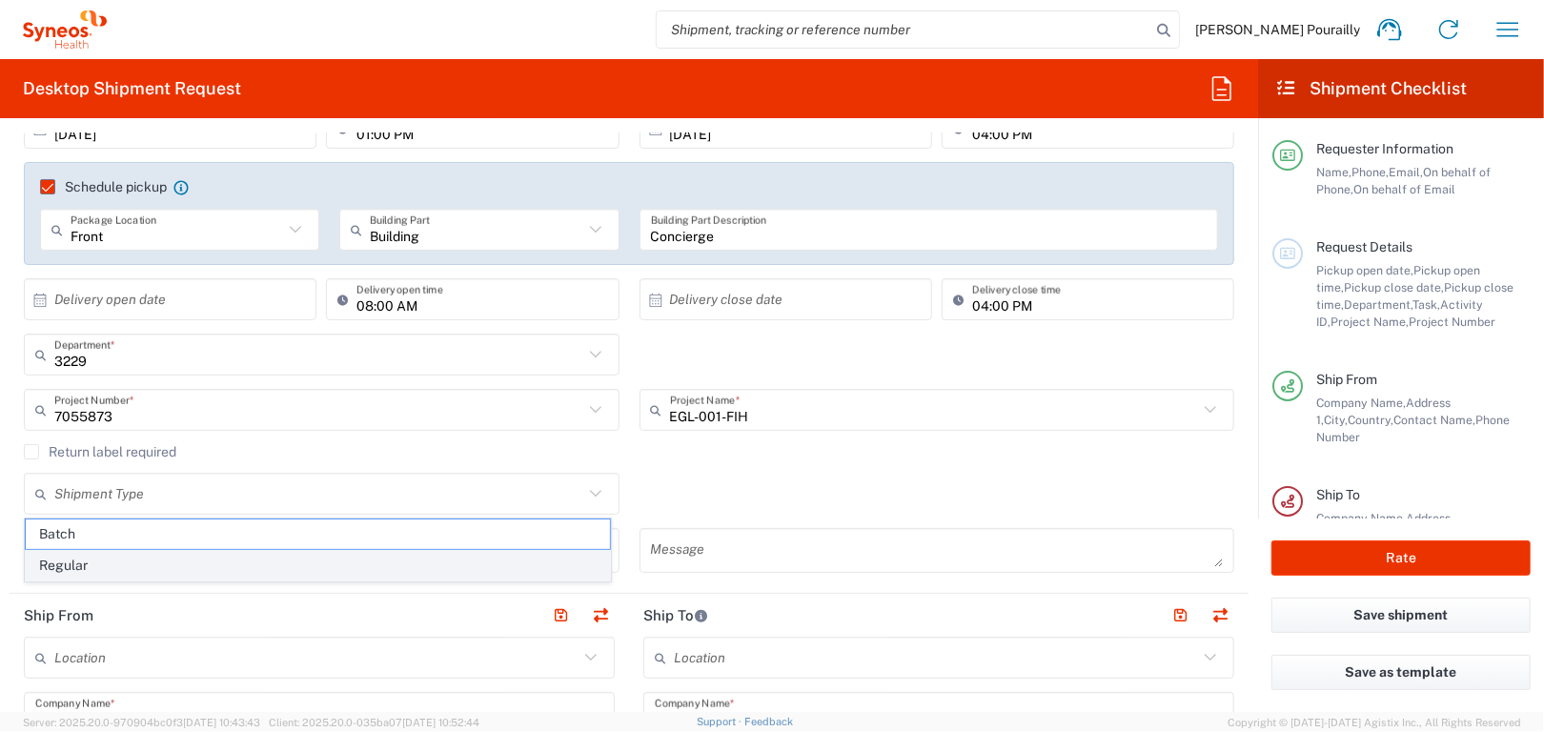
click at [77, 572] on span "Regular" at bounding box center [318, 566] width 584 height 30
type input "Regular"
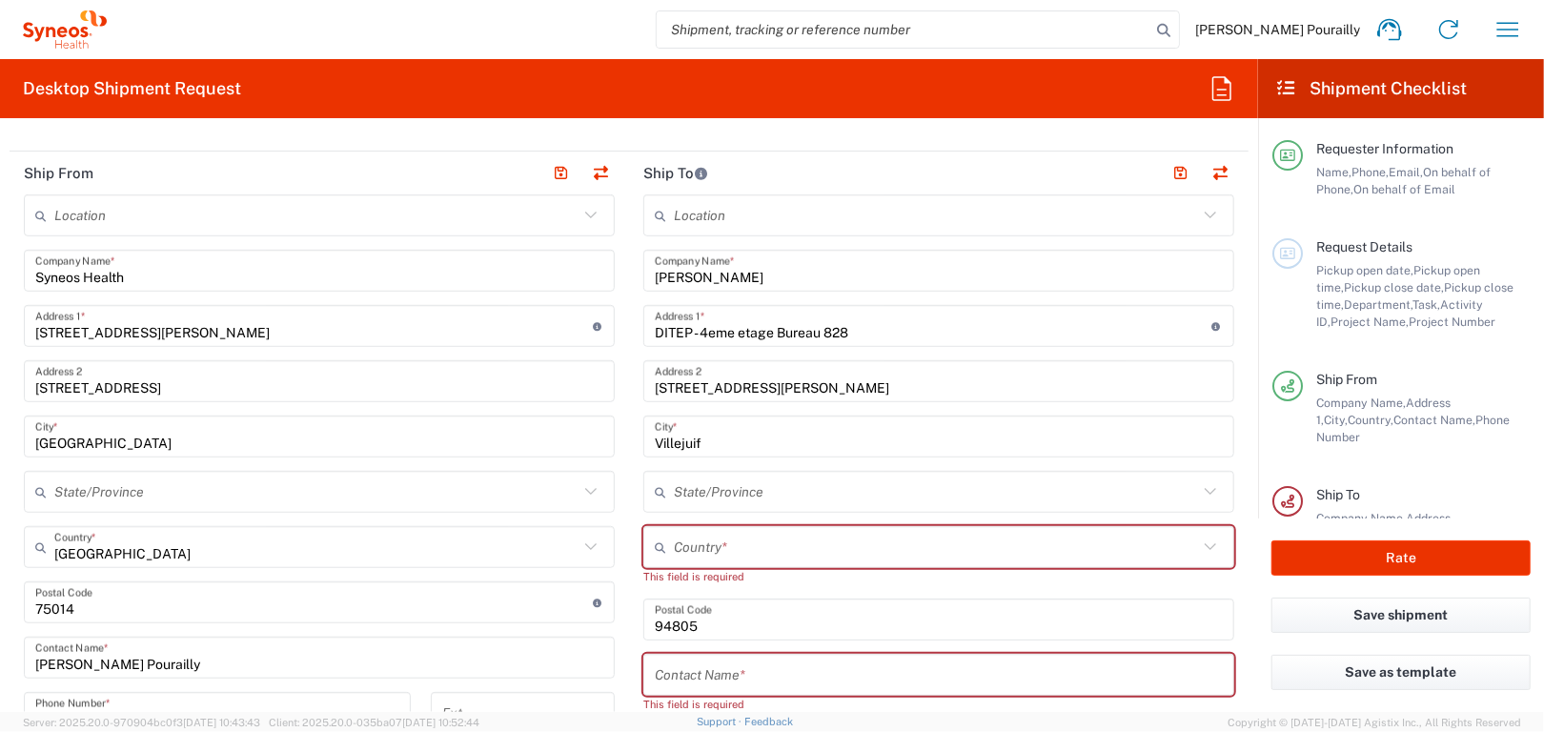
scroll to position [762, 0]
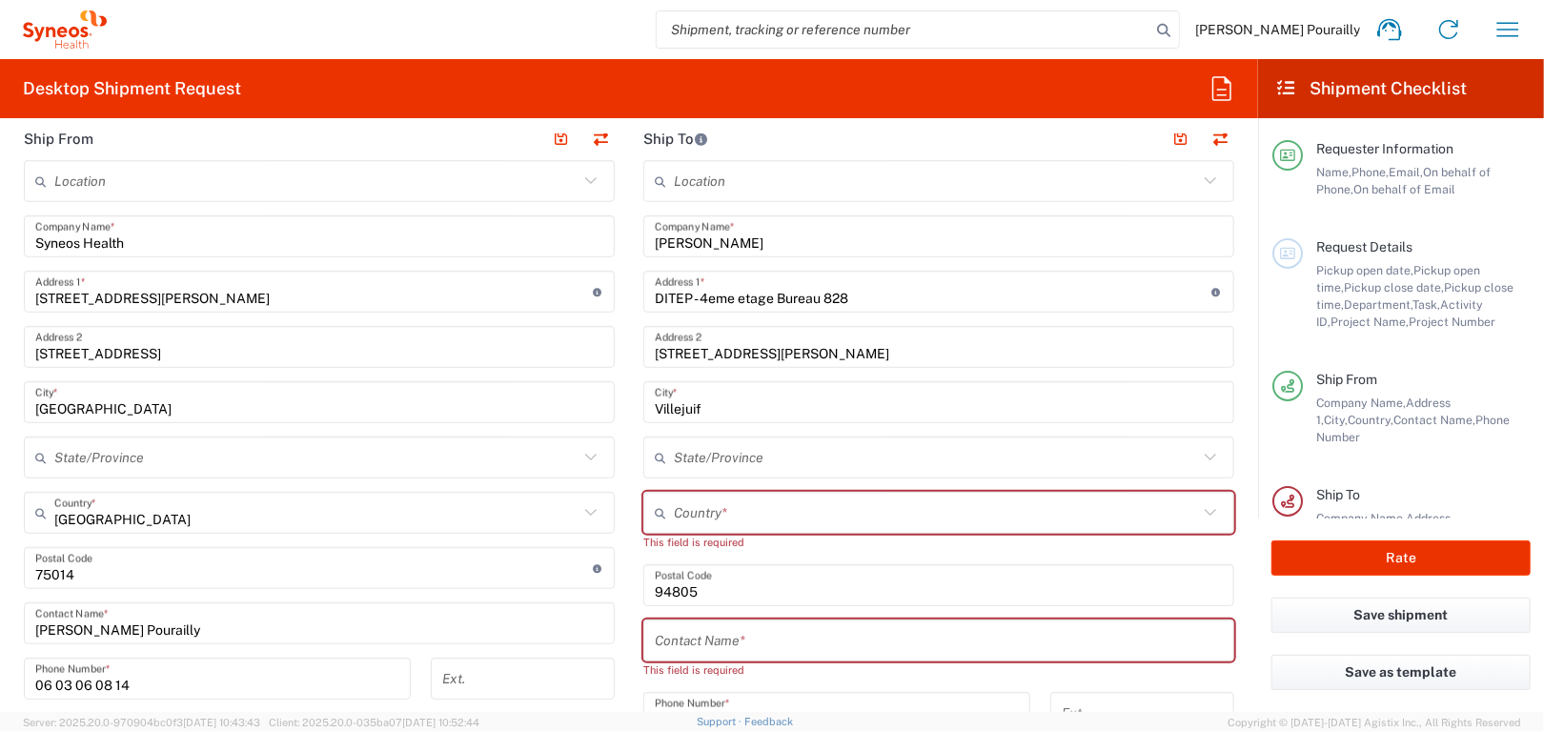
click at [722, 517] on input "text" at bounding box center [936, 513] width 524 height 33
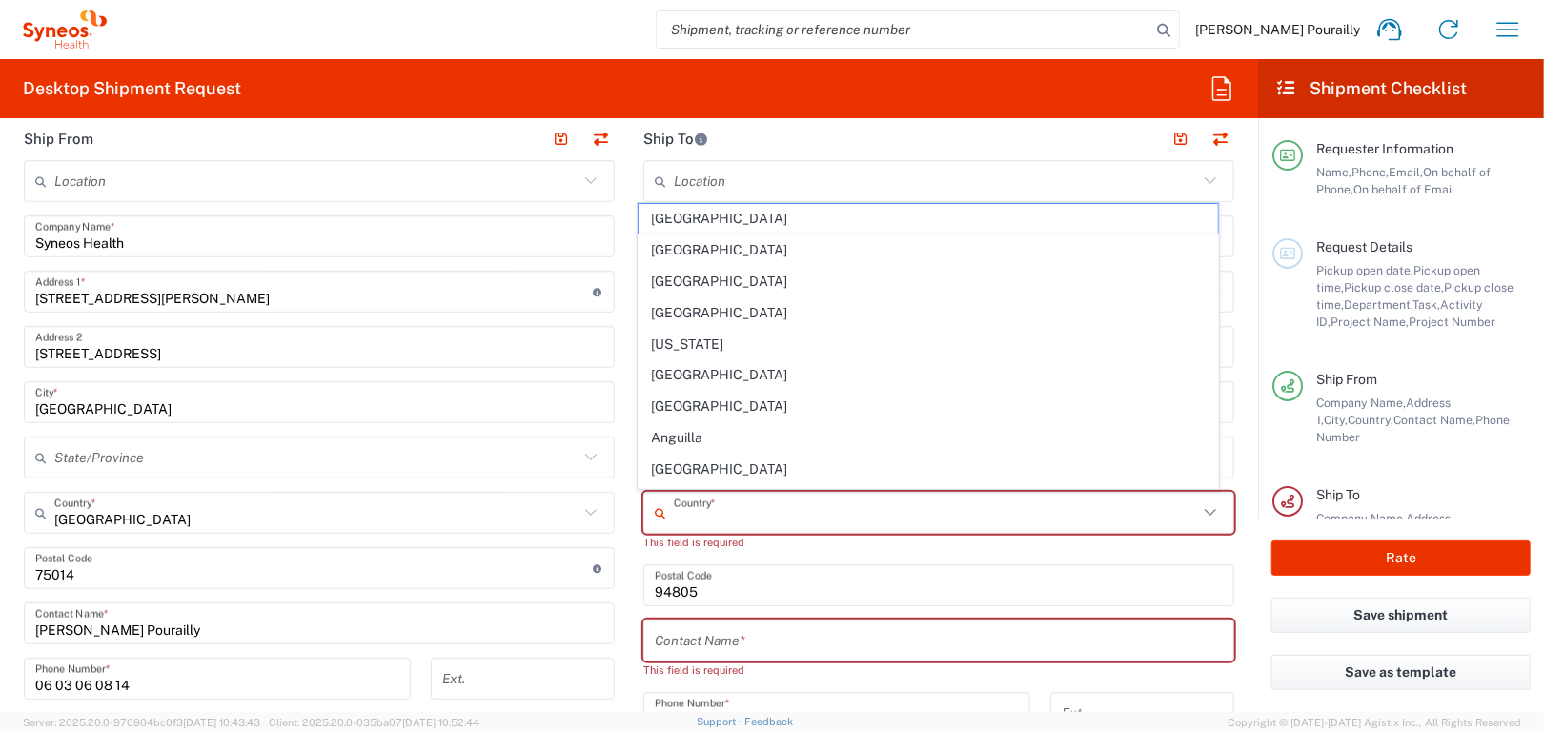
click at [680, 518] on input "text" at bounding box center [936, 513] width 524 height 33
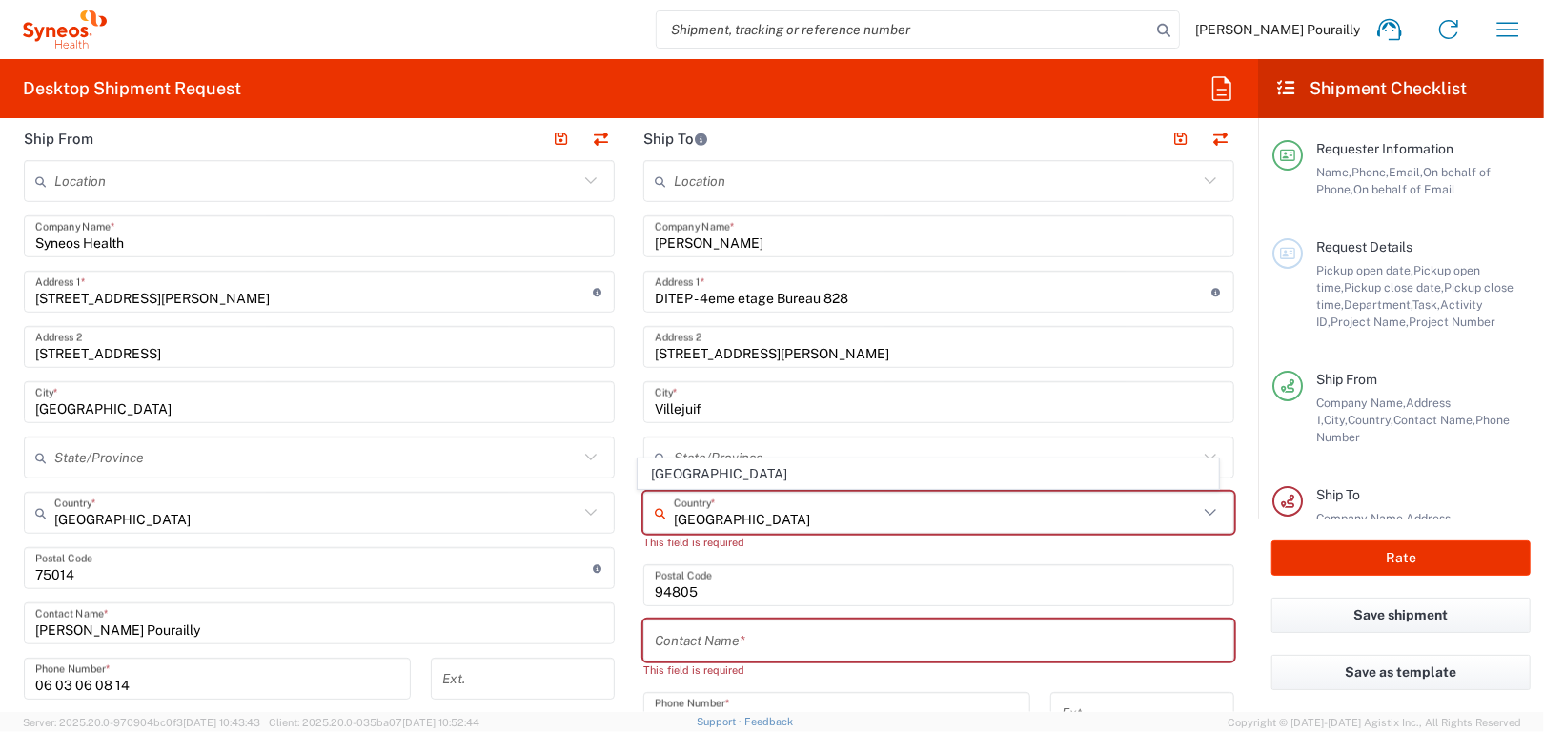
type input "[GEOGRAPHIC_DATA]"
drag, startPoint x: 684, startPoint y: 643, endPoint x: 388, endPoint y: 638, distance: 296.5
click at [684, 643] on input "text" at bounding box center [939, 640] width 568 height 33
click at [678, 649] on input "text" at bounding box center [939, 640] width 568 height 33
paste input "[PERSON_NAME]"
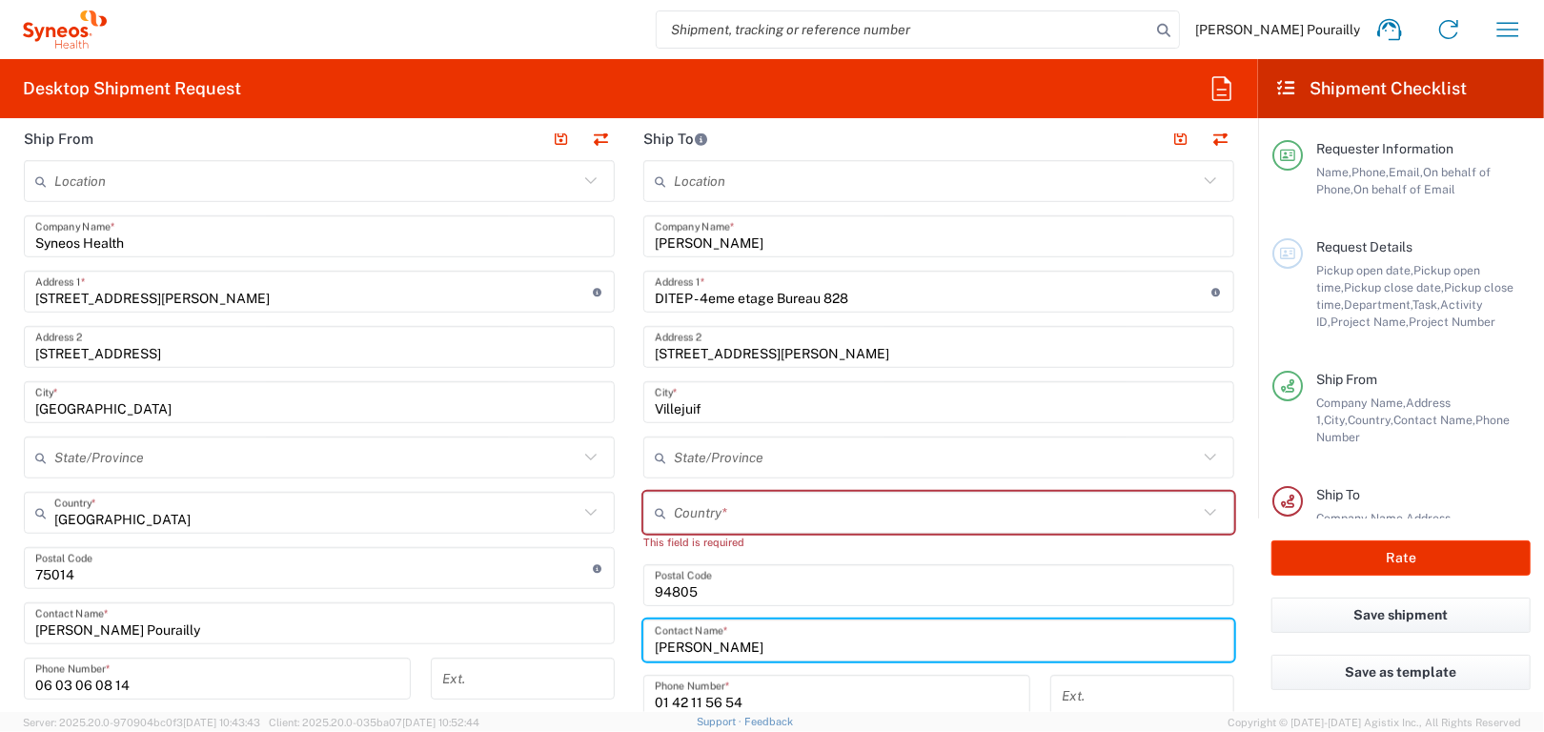
type input "[PERSON_NAME]"
click at [678, 507] on input "text" at bounding box center [936, 513] width 524 height 33
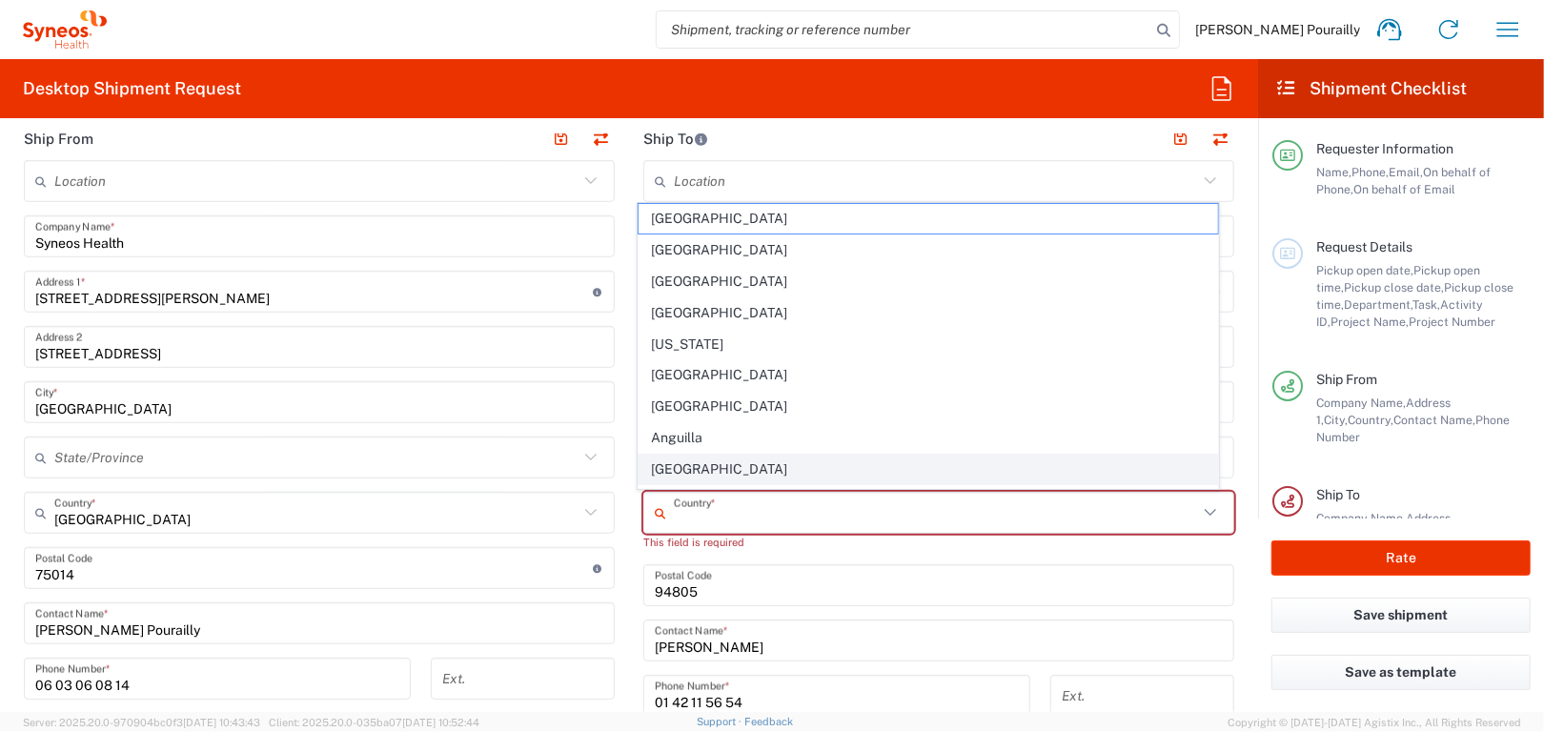
type input "[GEOGRAPHIC_DATA]"
type input "No"
type input "[EMAIL_ADDRESS][DOMAIN_NAME]"
type input "Pourailly, [PERSON_NAME]"
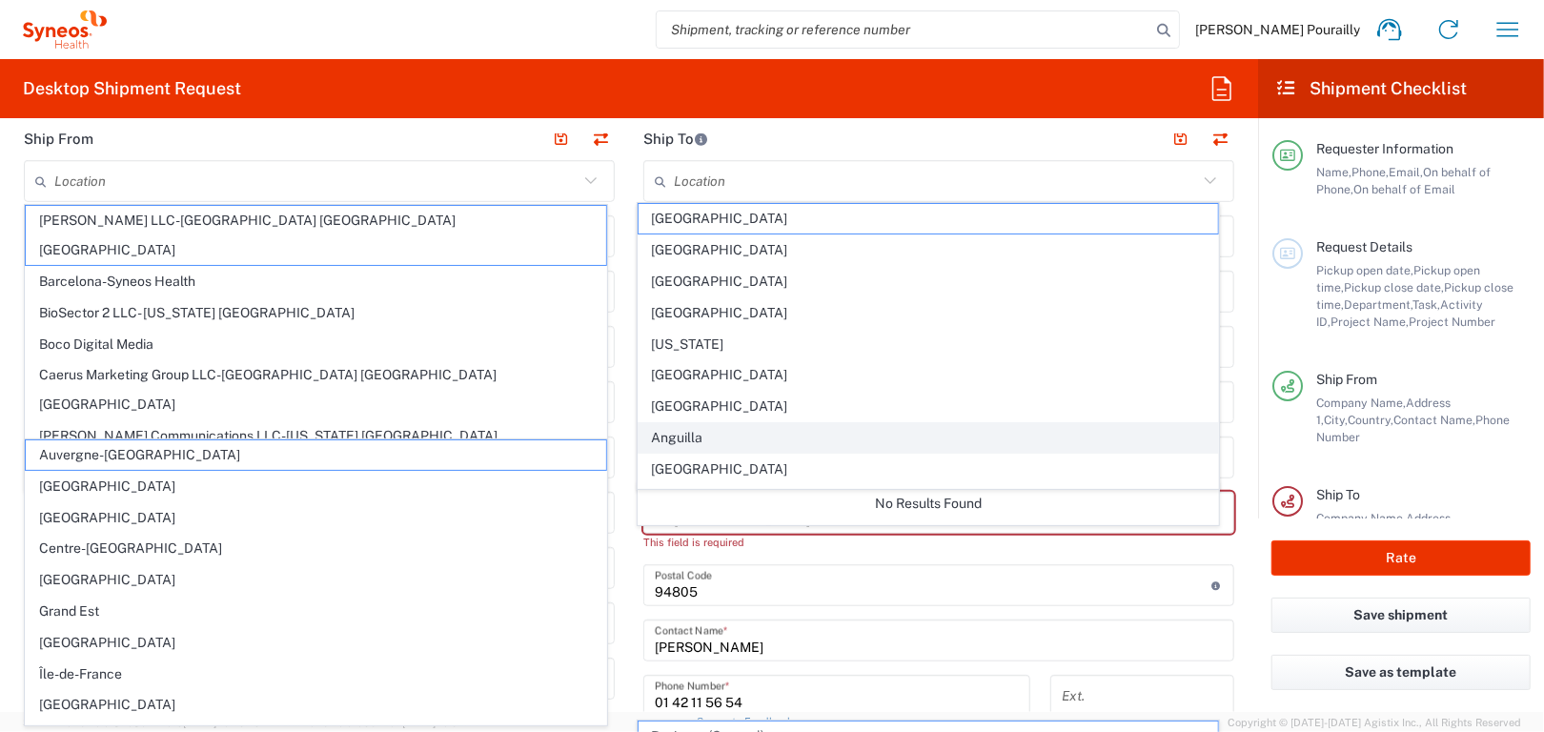
scroll to position [2192, 0]
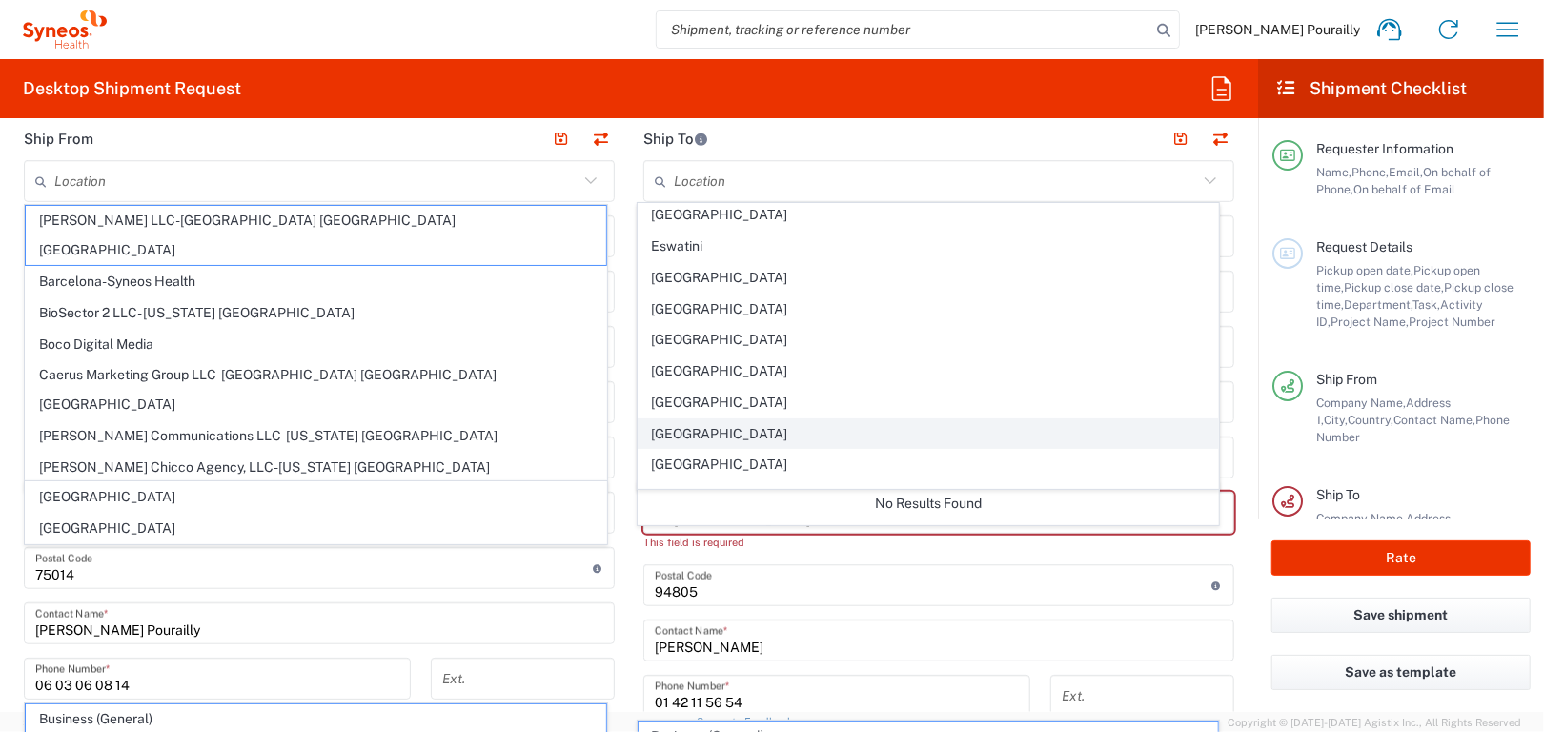
click at [695, 419] on span "[GEOGRAPHIC_DATA]" at bounding box center [929, 434] width 580 height 30
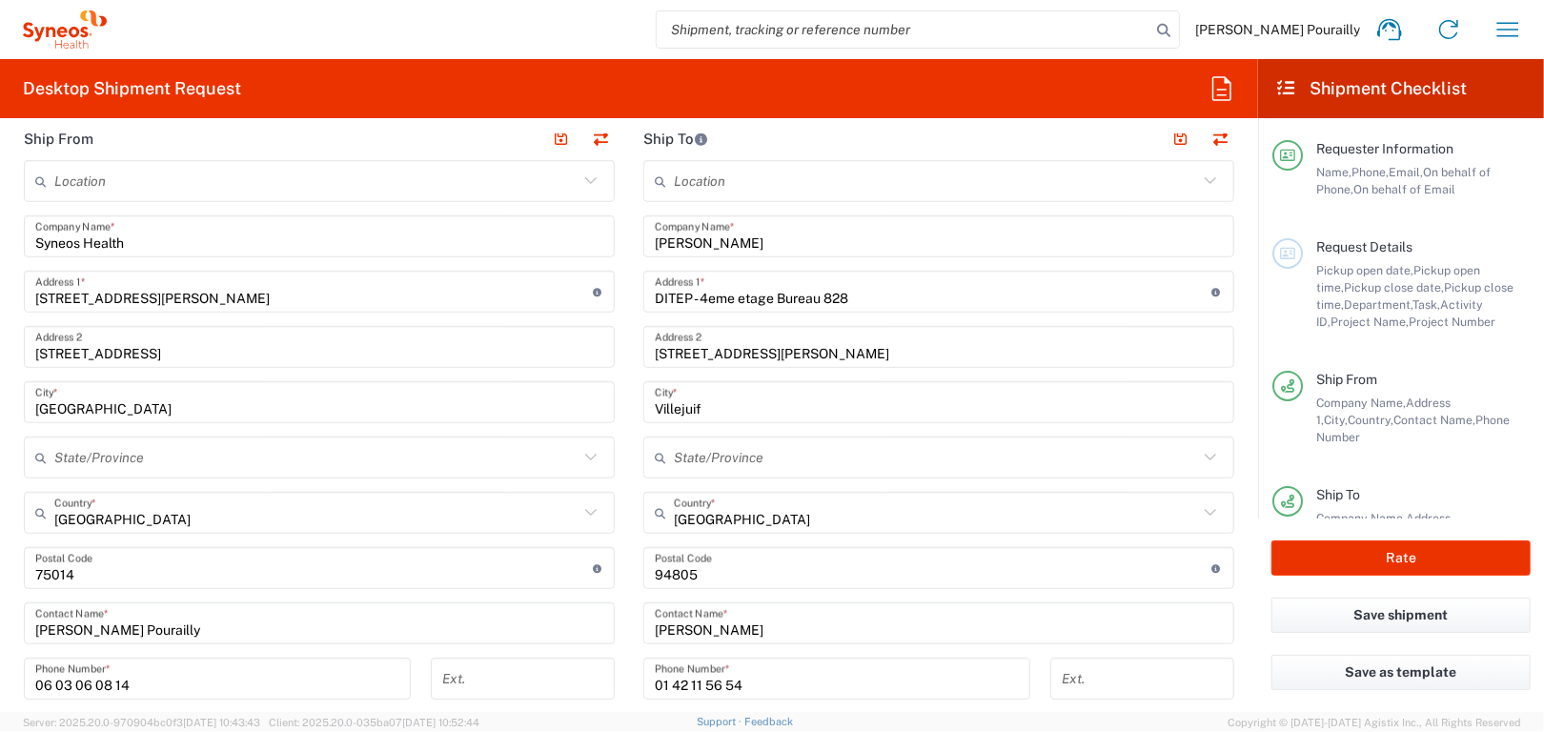
click at [1023, 677] on div "[PHONE_NUMBER] Phone Number *" at bounding box center [837, 685] width 407 height 55
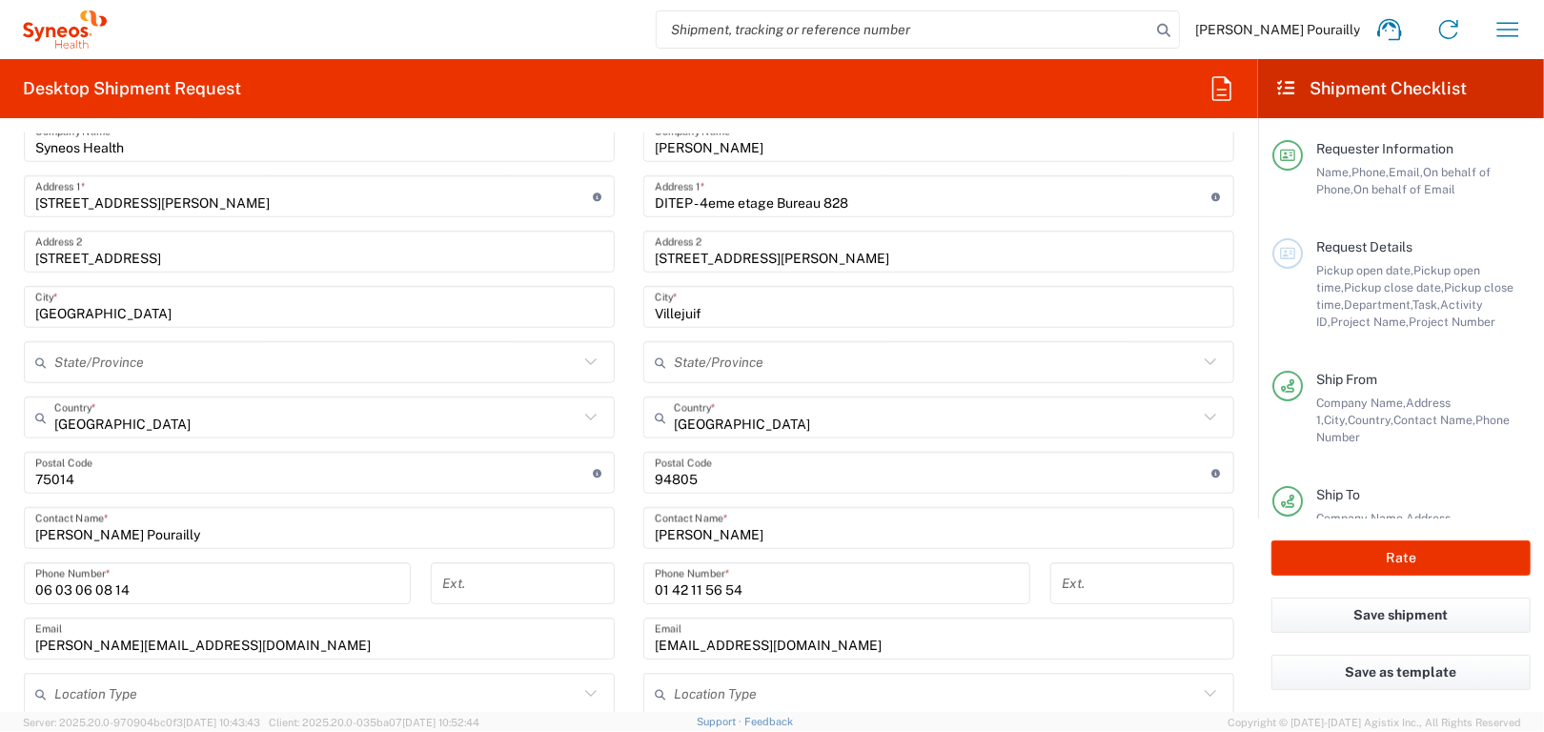
scroll to position [953, 0]
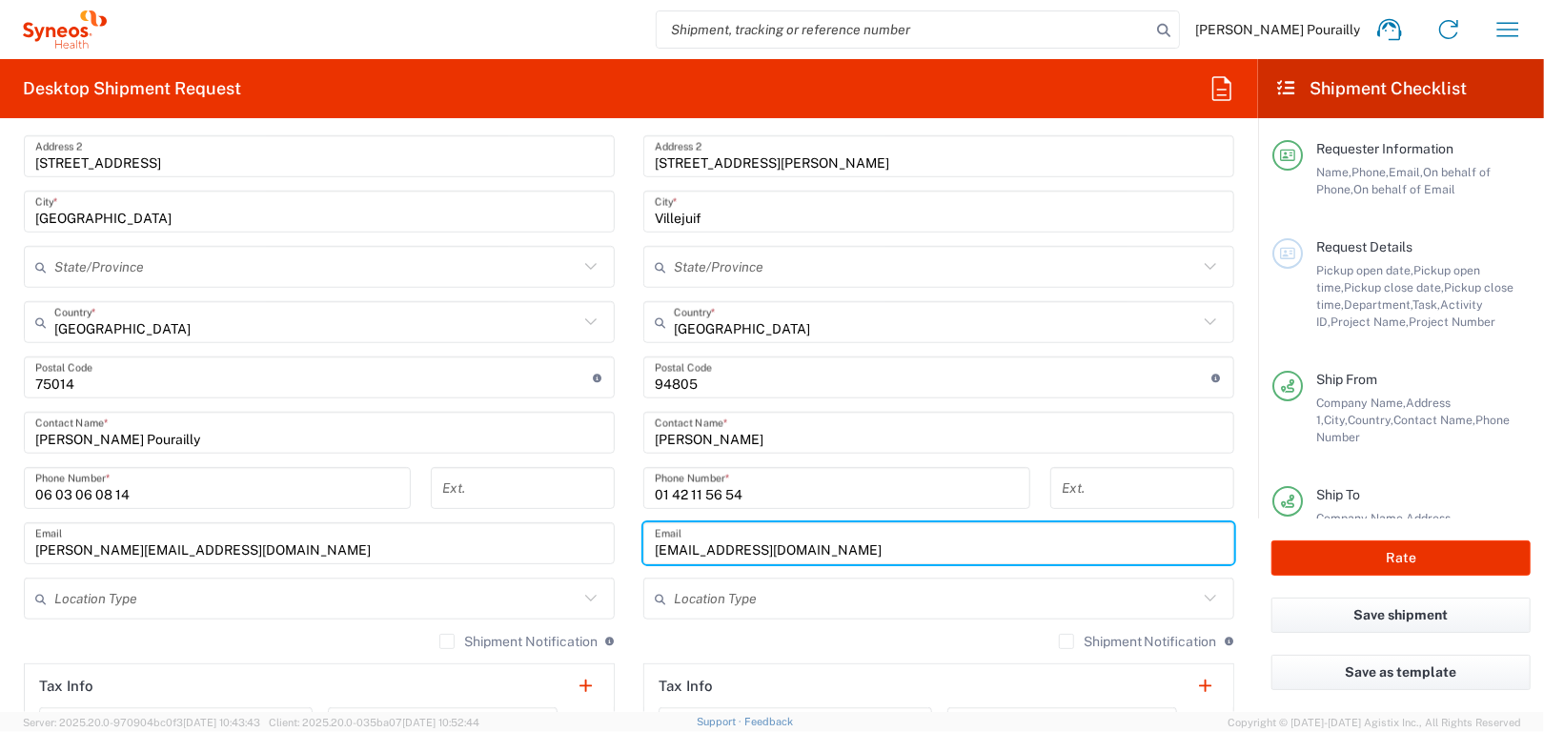
click at [786, 546] on input "[EMAIL_ADDRESS][DOMAIN_NAME]" at bounding box center [939, 543] width 568 height 33
drag, startPoint x: 786, startPoint y: 546, endPoint x: 575, endPoint y: 559, distance: 212.0
click at [575, 559] on div "Ship From Location [PERSON_NAME] LLC-[GEOGRAPHIC_DATA] [GEOGRAPHIC_DATA] [GEOGR…" at bounding box center [629, 408] width 1239 height 962
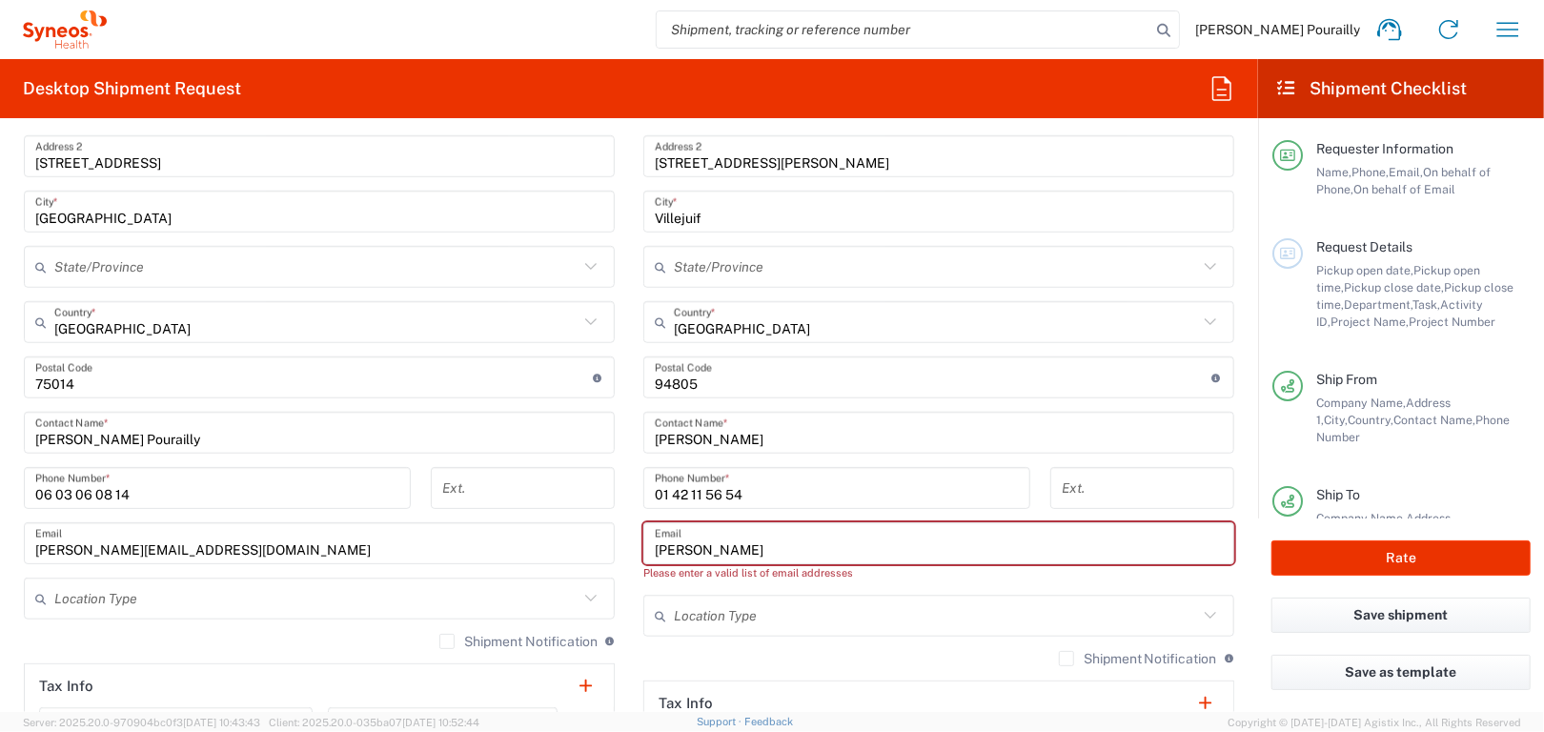
type input "[PERSON_NAME][EMAIL_ADDRESS][DOMAIN_NAME]"
type input "-- Choose --"
click at [0, 0] on span "BioSector 2 LLC- [US_STATE] [GEOGRAPHIC_DATA]" at bounding box center [0, 0] width 0 height 0
type input "BioSector 2 LLC- [US_STATE] [GEOGRAPHIC_DATA]"
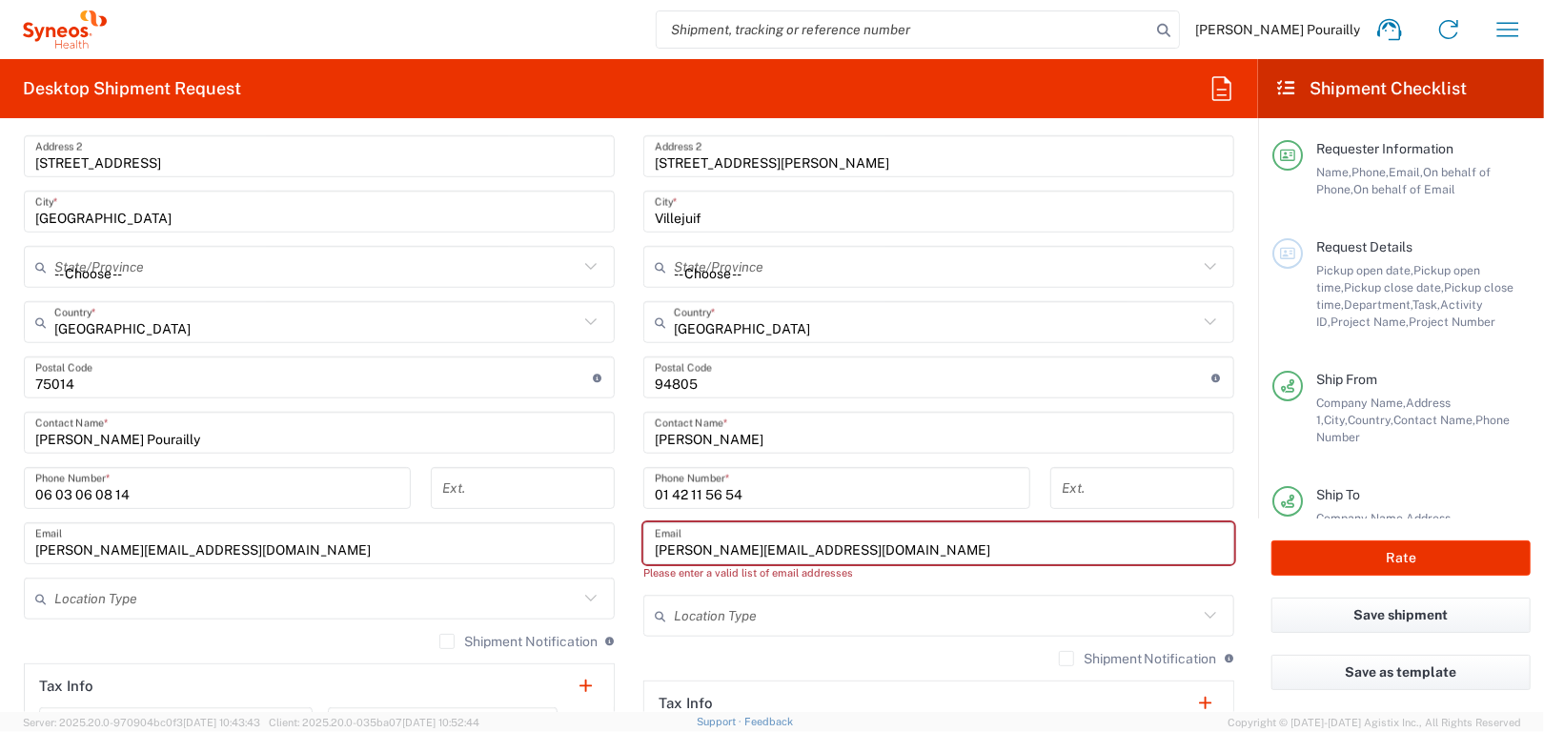
type input "BioSector 2 LLC"
type input "[STREET_ADDRESS][PERSON_NAME]"
type input "40th Floor"
type input "[US_STATE]"
type input "[GEOGRAPHIC_DATA]"
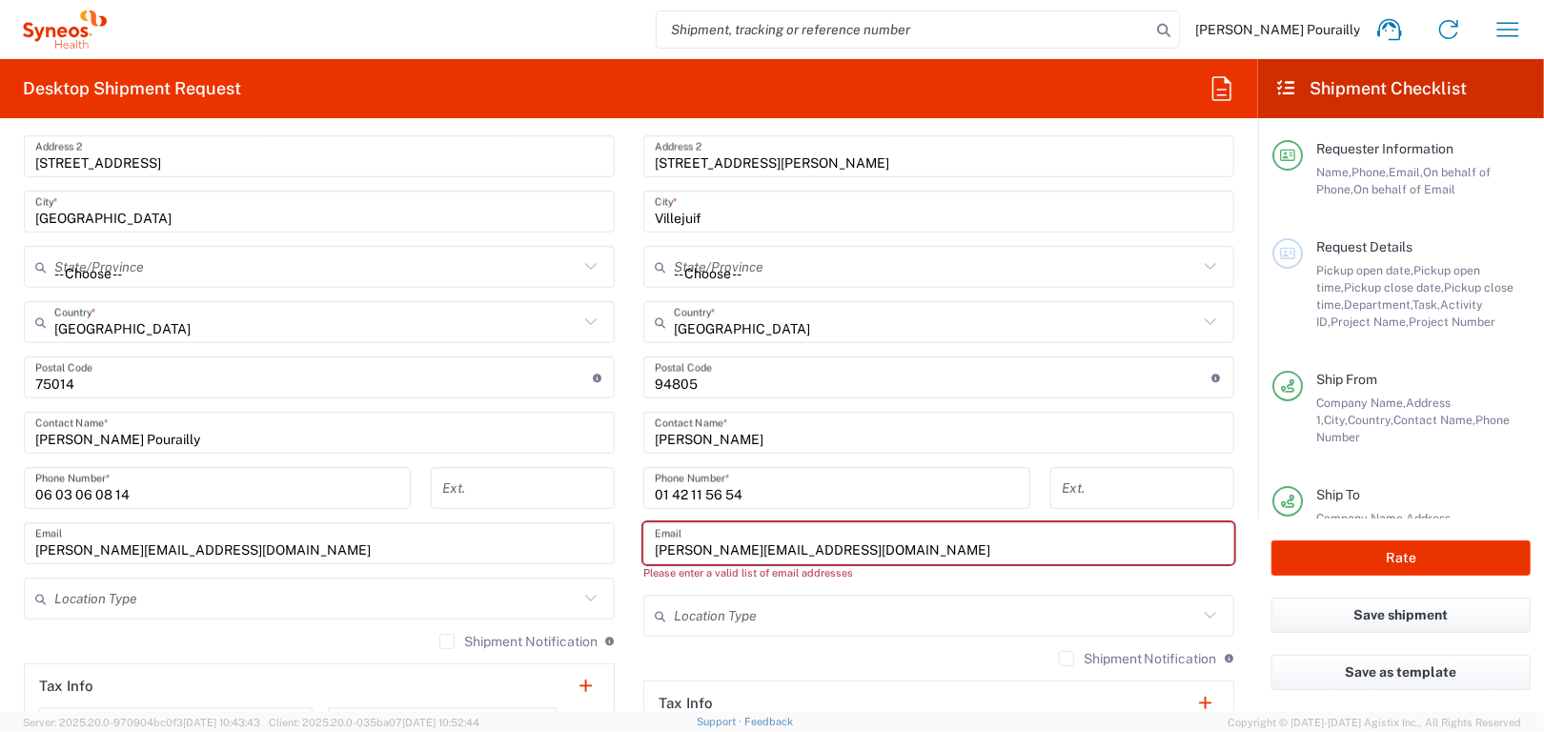
type input "10281"
type input "Sender/Shipper"
type input "Delivery Duty Paid"
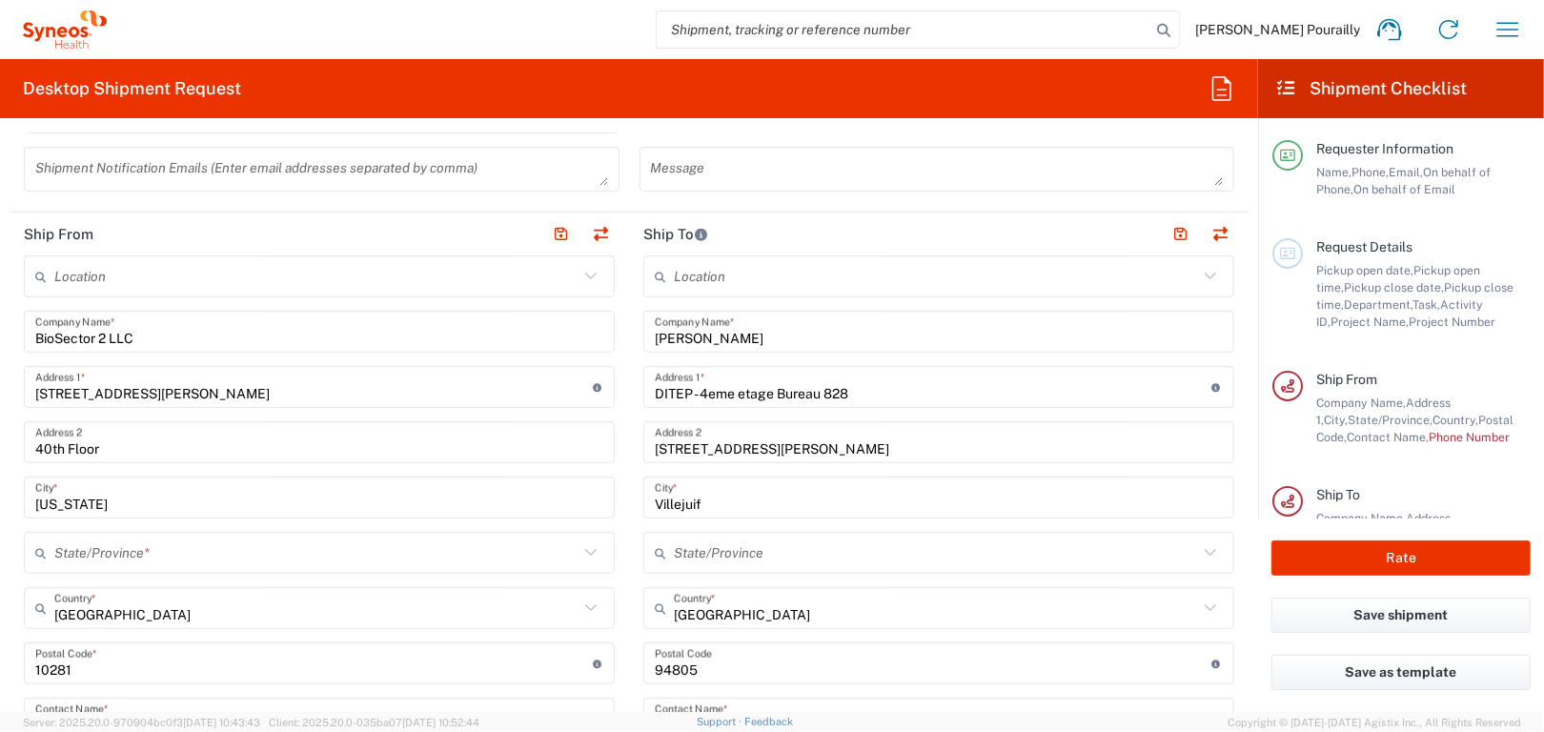
scroll to position [572, 0]
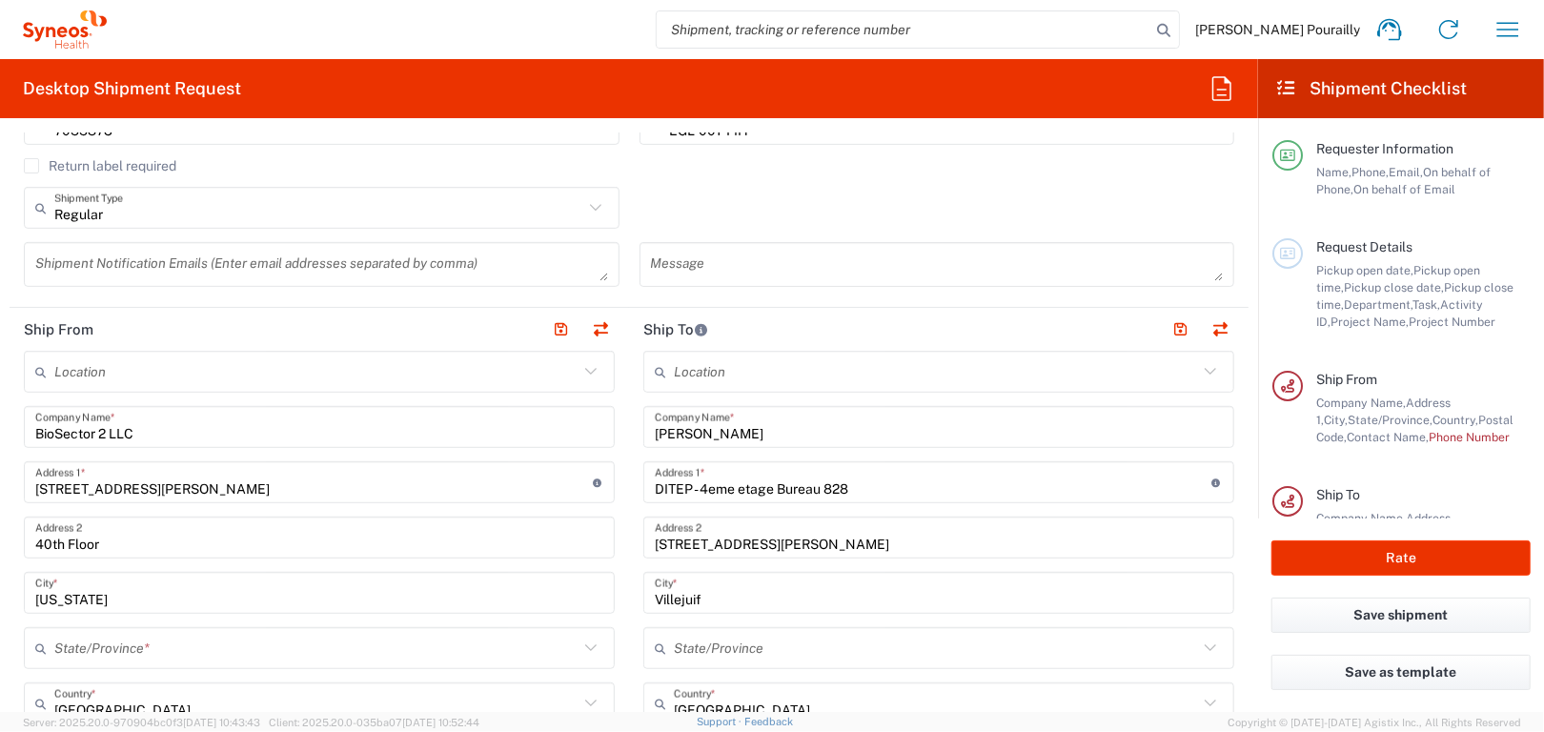
click at [148, 433] on input "BioSector 2 LLC" at bounding box center [319, 427] width 568 height 33
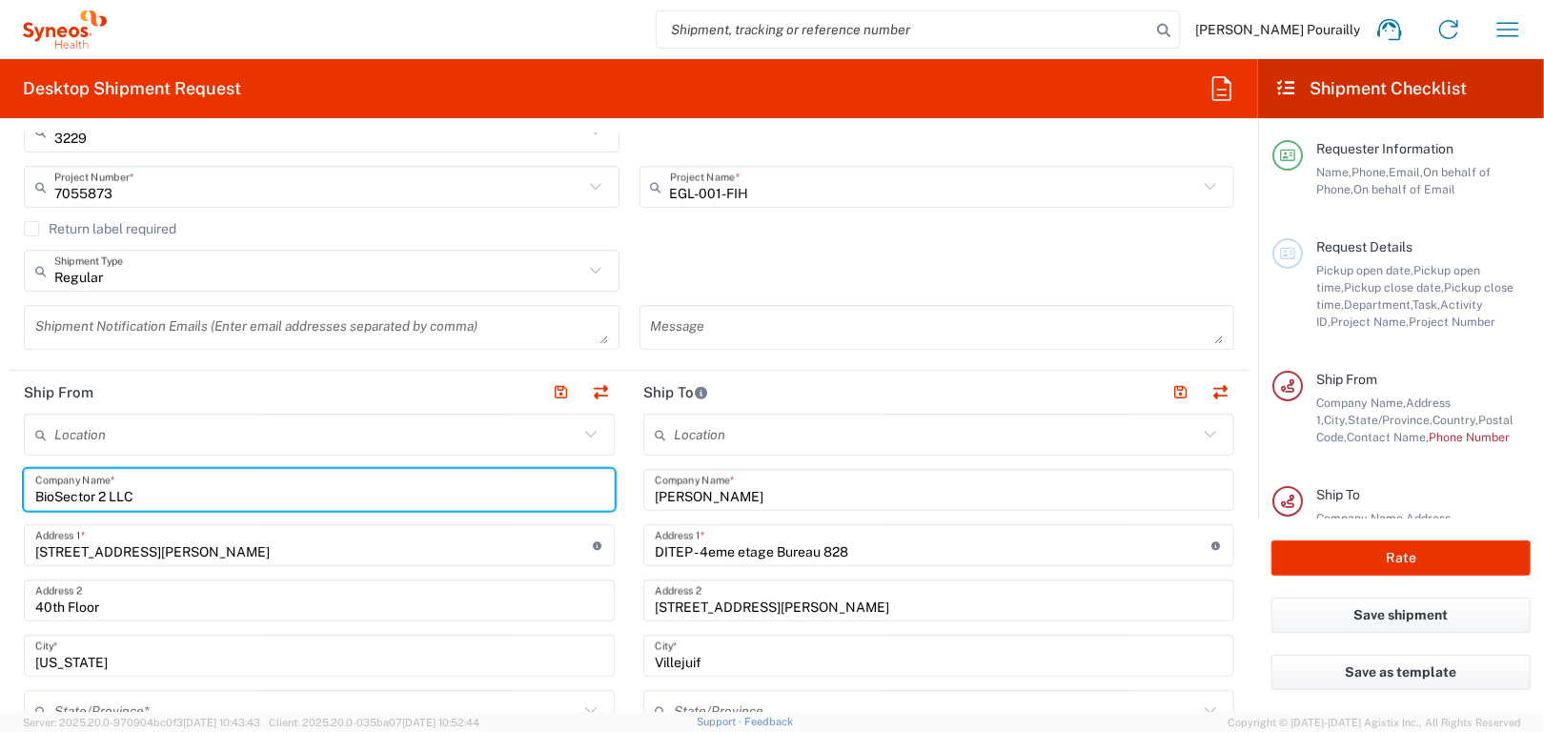
scroll to position [477, 0]
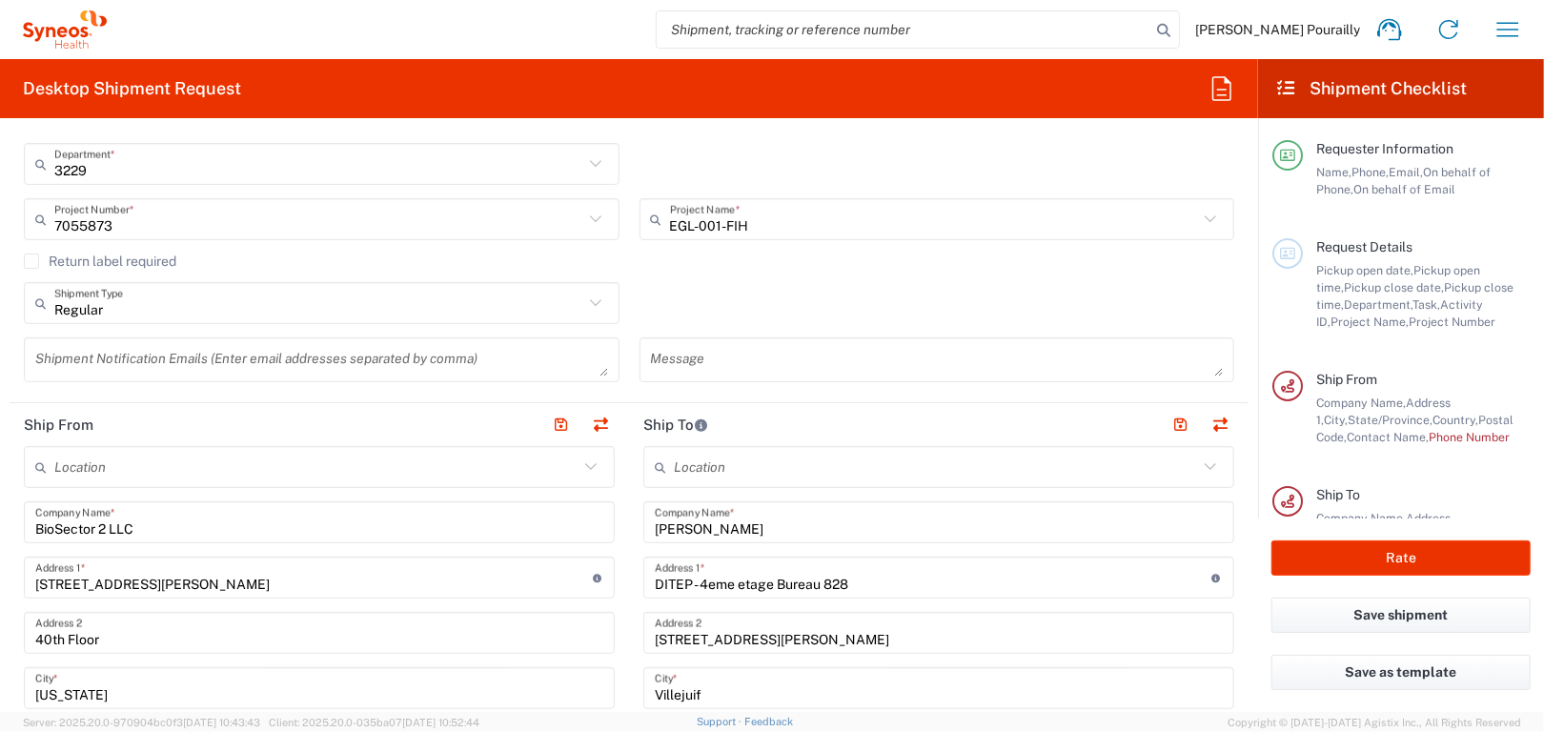
click at [586, 466] on icon at bounding box center [591, 467] width 25 height 25
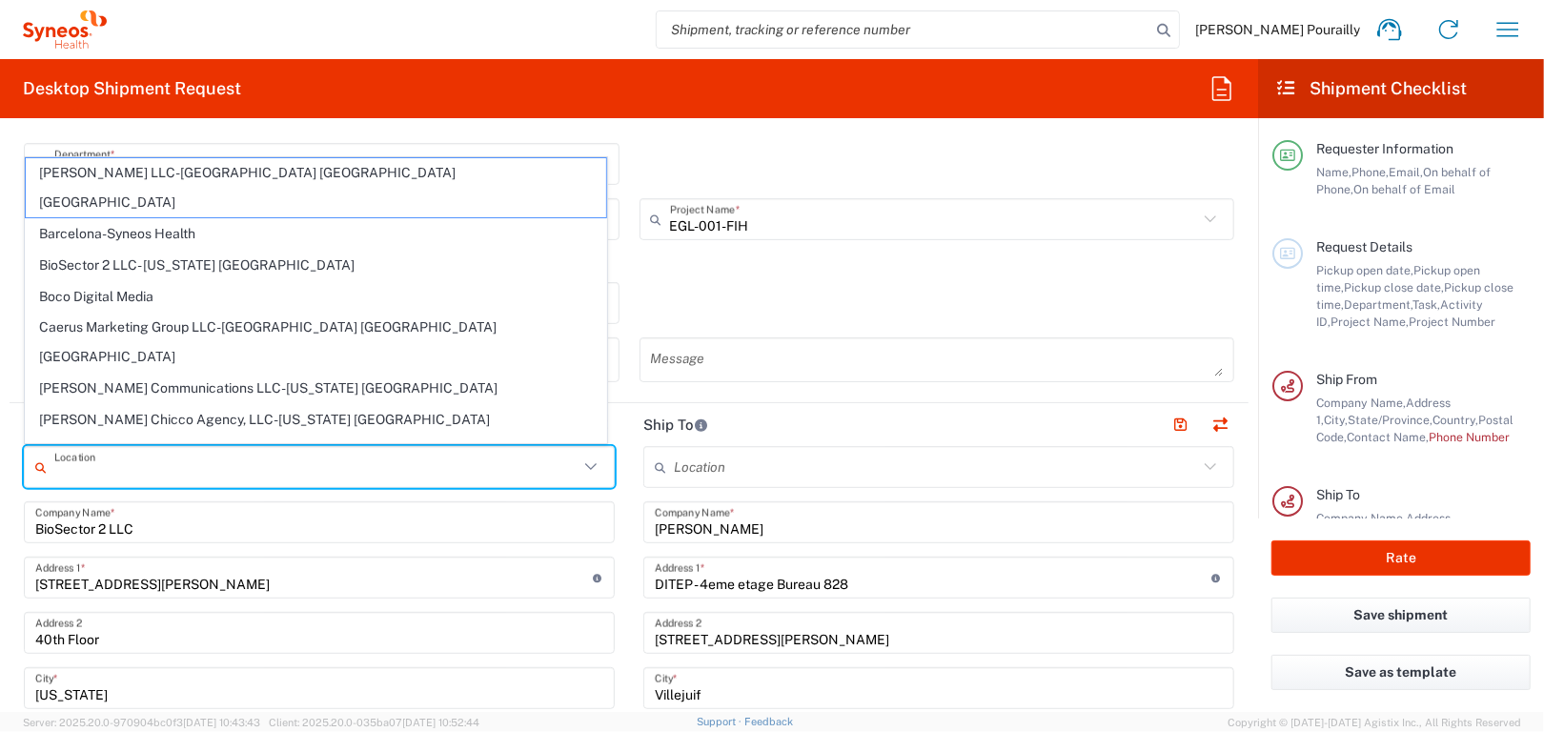
click at [803, 307] on div "Regular Shipment Type Batch Regular" at bounding box center [629, 309] width 1230 height 55
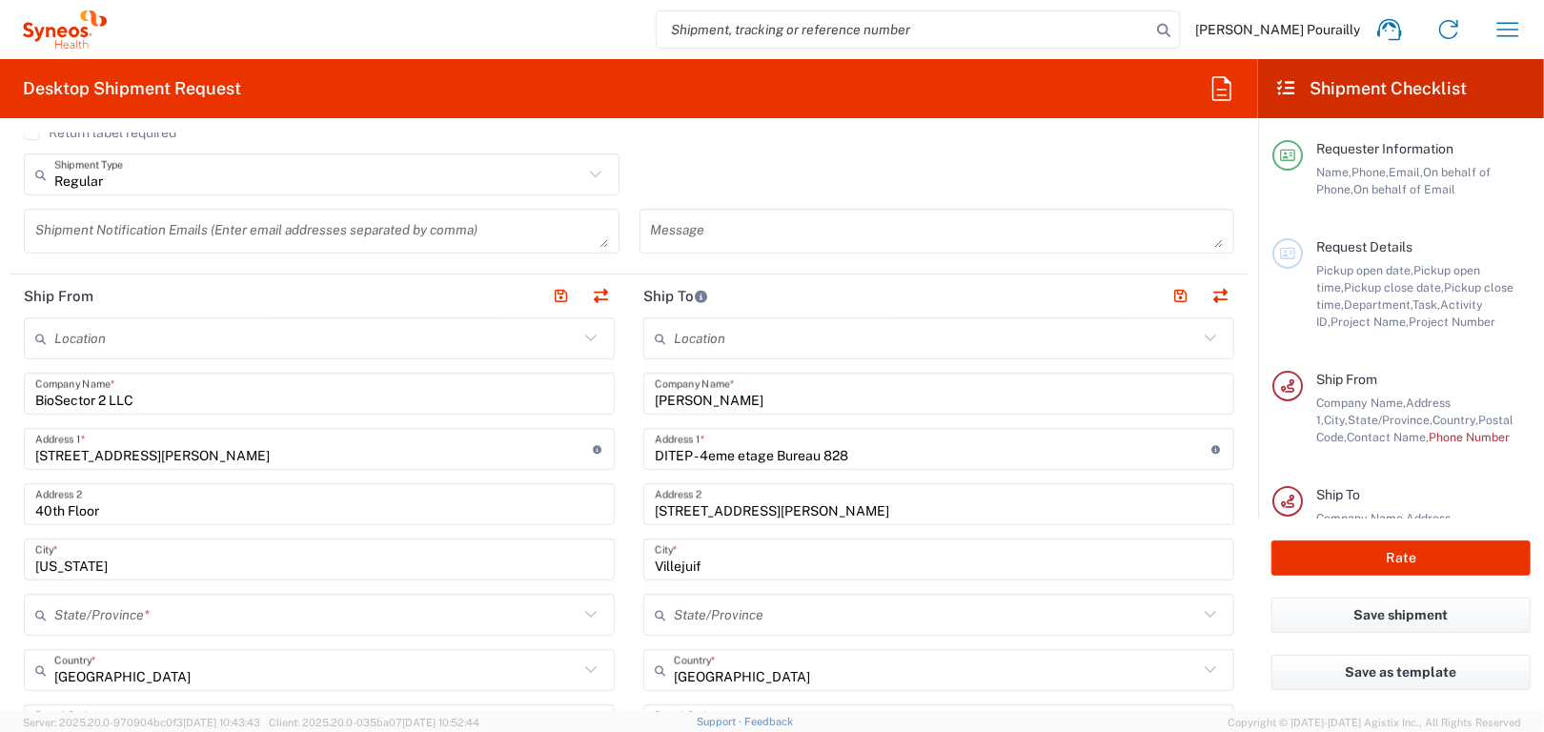
scroll to position [572, 0]
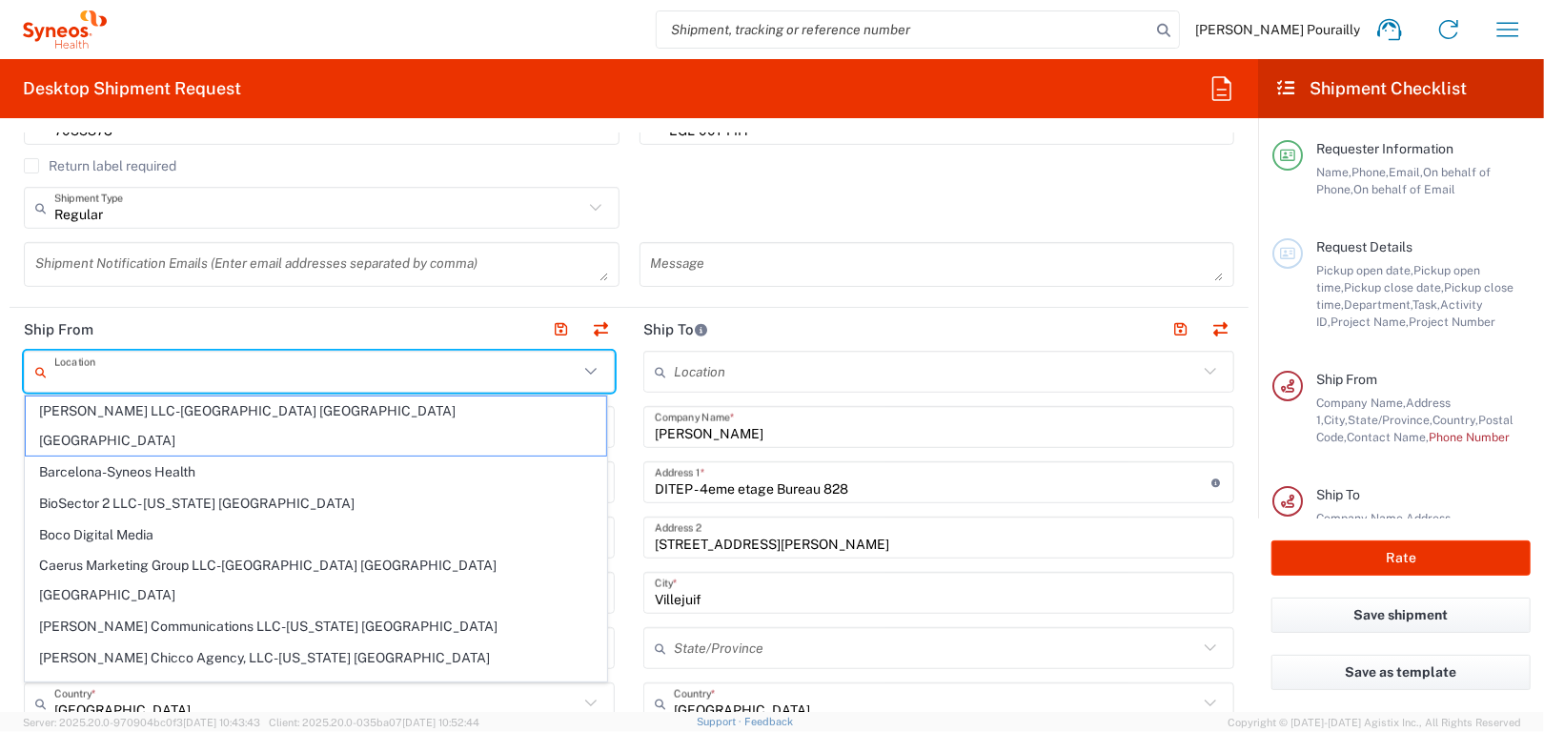
click at [97, 372] on input "text" at bounding box center [316, 372] width 524 height 33
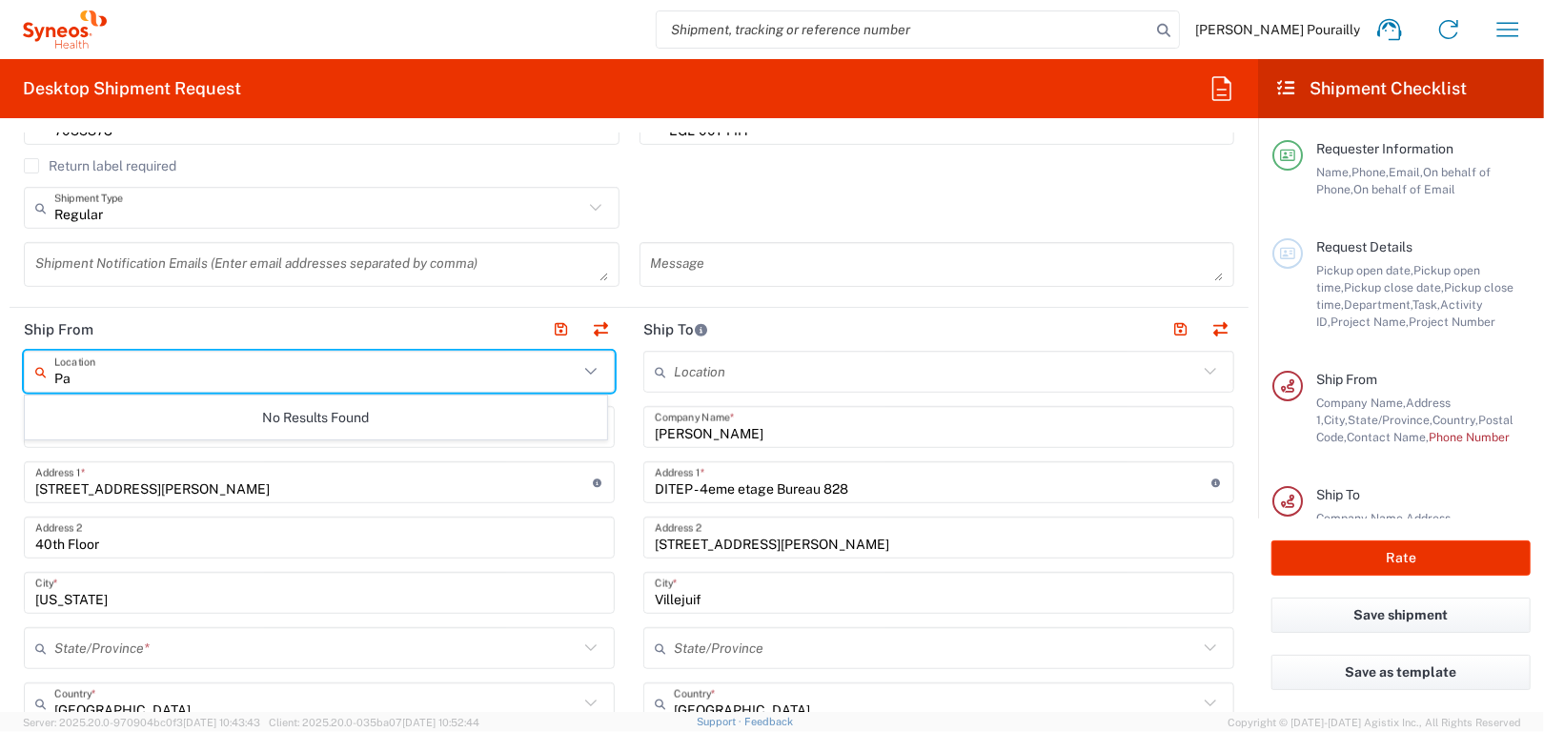
type input "P"
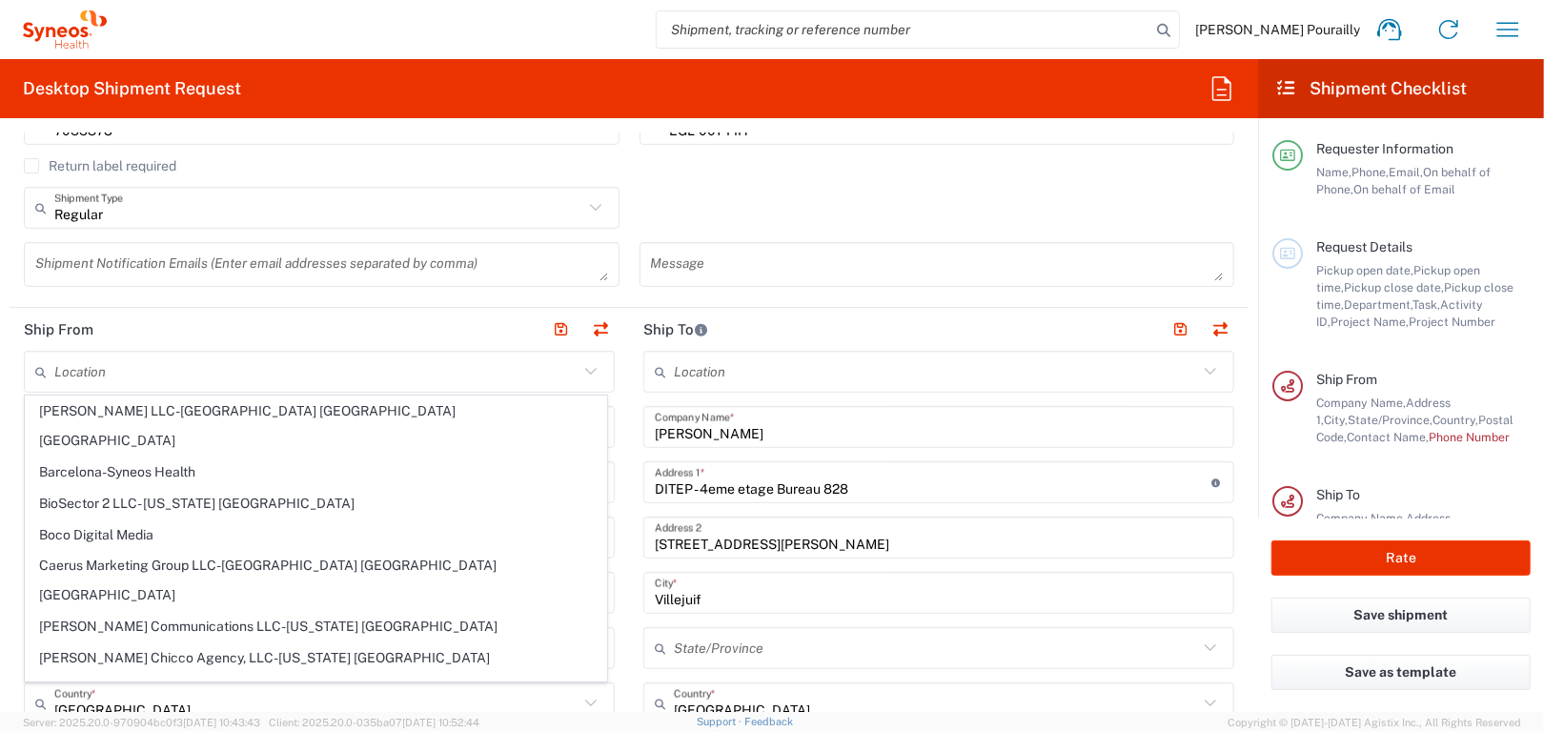
click at [329, 329] on header "Ship From" at bounding box center [320, 329] width 620 height 43
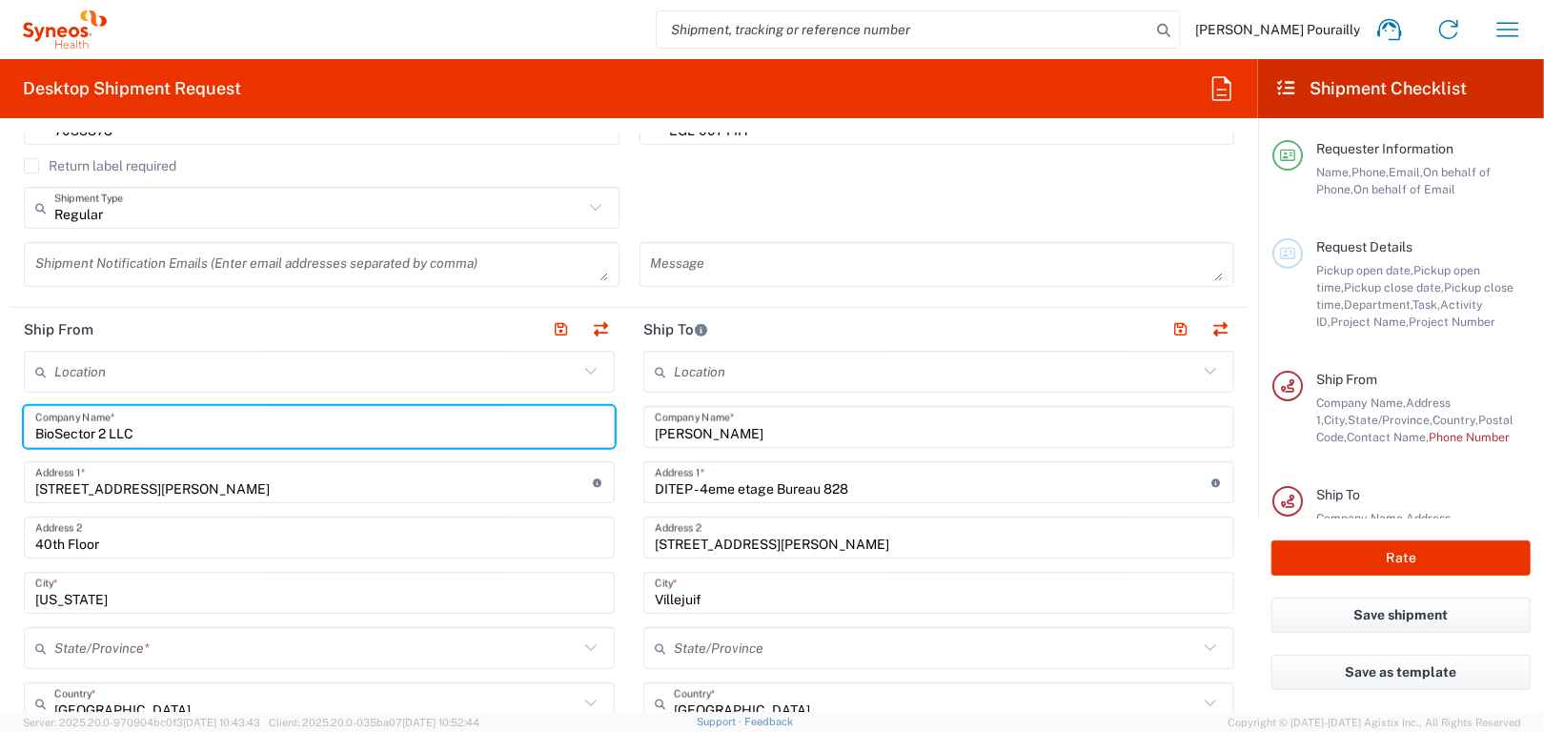
drag, startPoint x: 158, startPoint y: 433, endPoint x: 61, endPoint y: 457, distance: 100.3
click at [0, 427] on html "[PERSON_NAME] Pourailly Home Shipment estimator Shipment tracking Desktop shipm…" at bounding box center [772, 366] width 1544 height 732
click at [97, 436] on input "Syneos Health" at bounding box center [319, 427] width 568 height 33
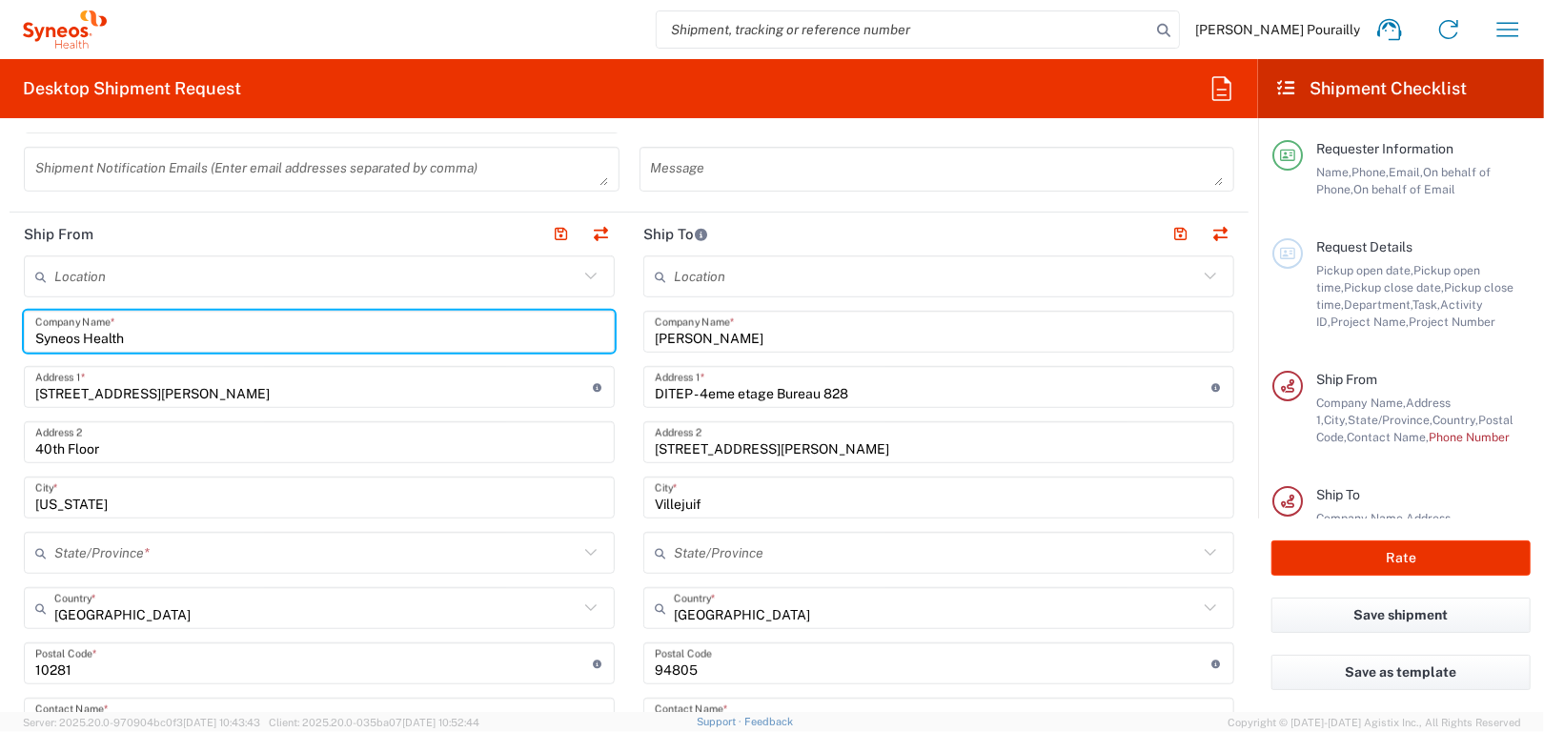
type input "Syneos Health"
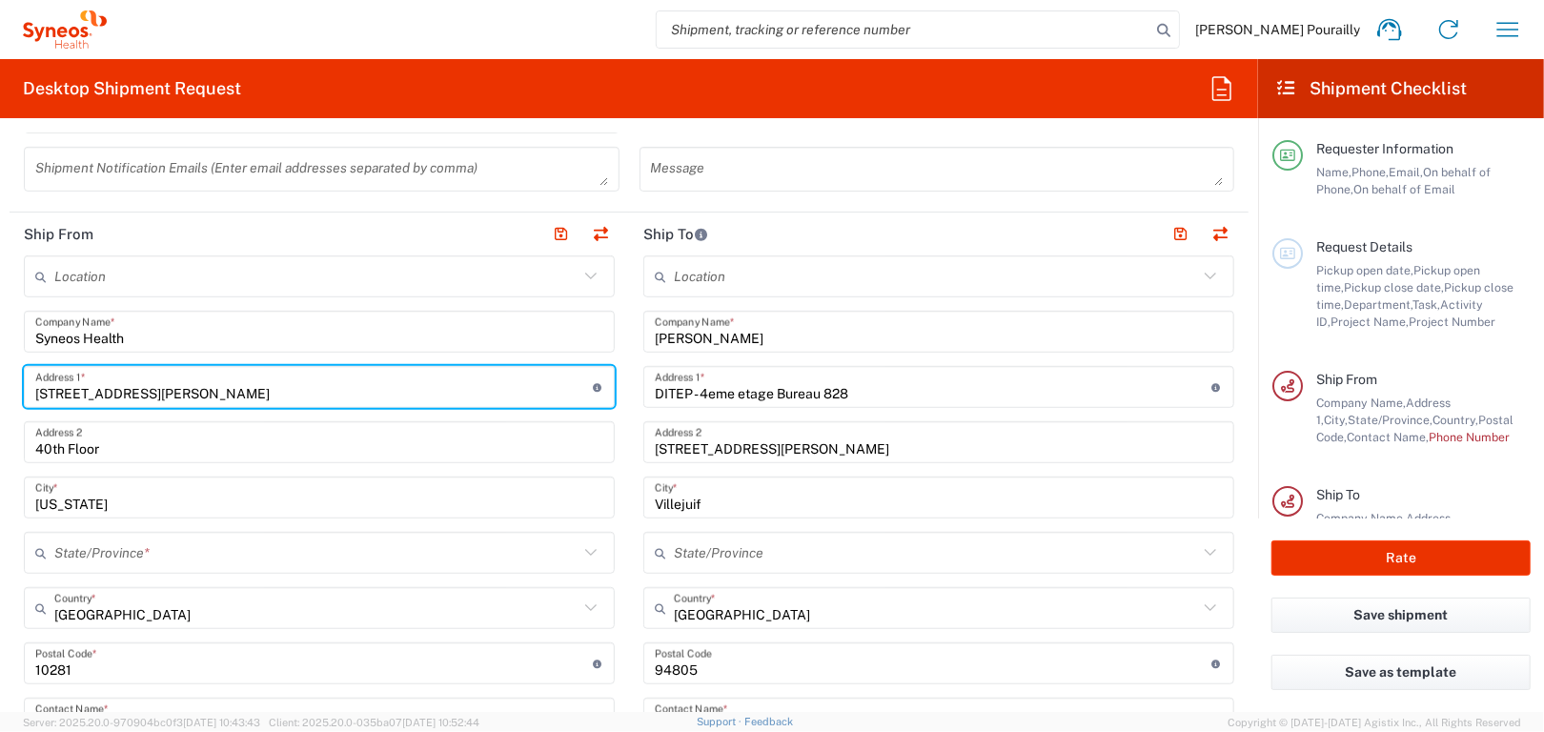
drag, startPoint x: 152, startPoint y: 390, endPoint x: -116, endPoint y: 376, distance: 269.1
click at [0, 376] on html "[PERSON_NAME] Pourailly Home Shipment estimator Shipment tracking Desktop shipm…" at bounding box center [772, 366] width 1544 height 732
type input "[STREET_ADDRESS][PERSON_NAME]"
type input "0603060814"
click at [0, 0] on span "Armed Forces Europe" at bounding box center [0, 0] width 0 height 0
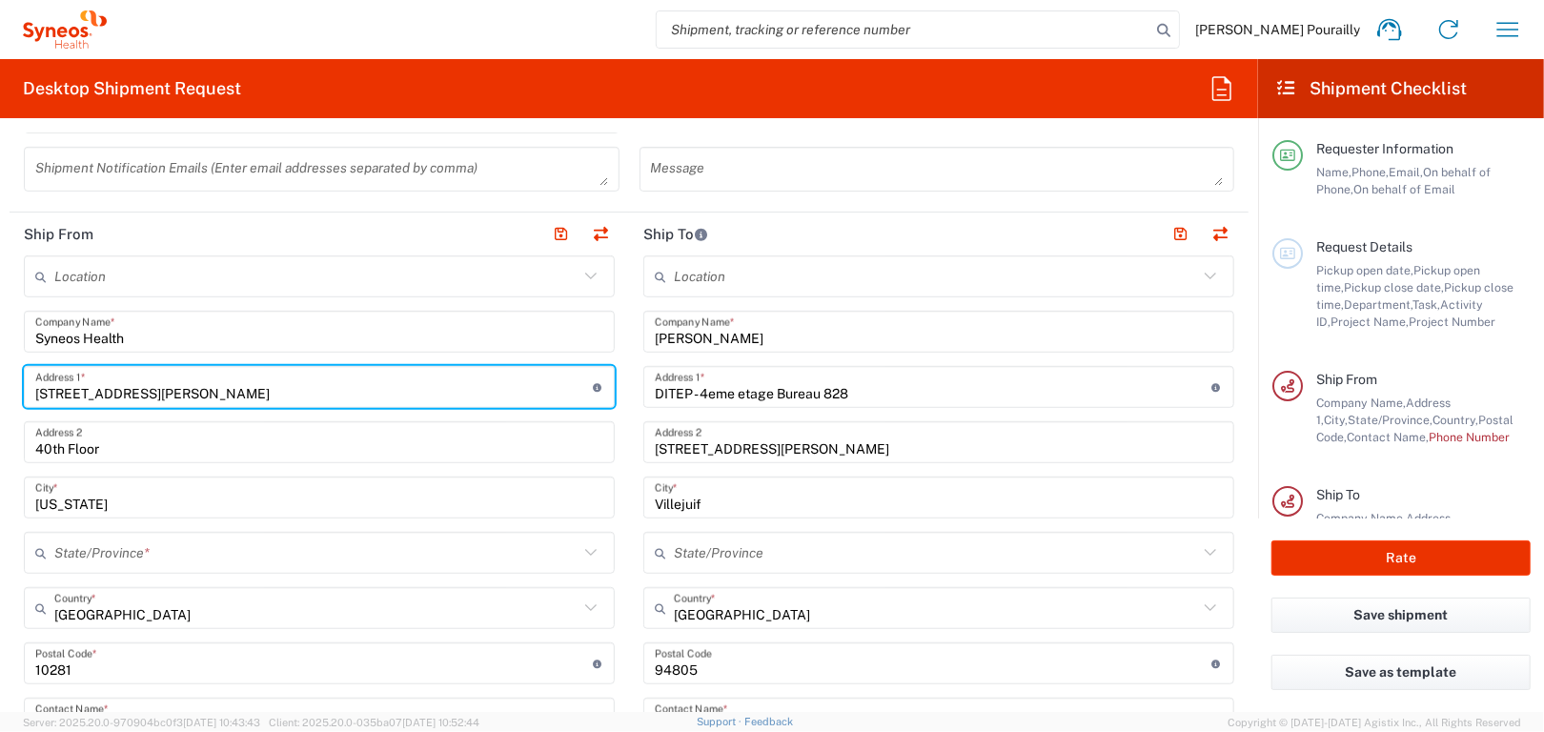
type input "Armed Forces Europe"
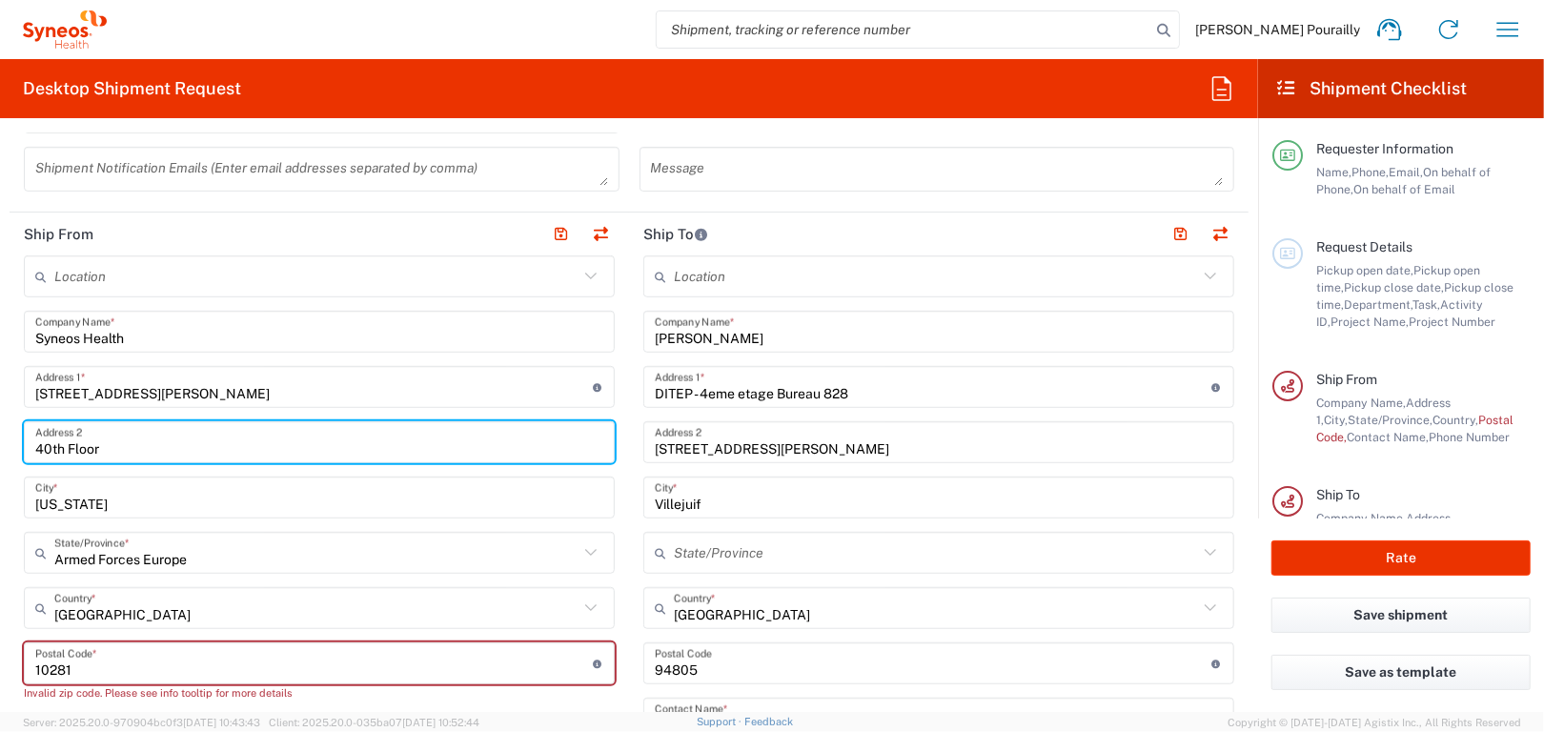
click at [103, 447] on input "40th Floor" at bounding box center [319, 442] width 568 height 33
type input "4"
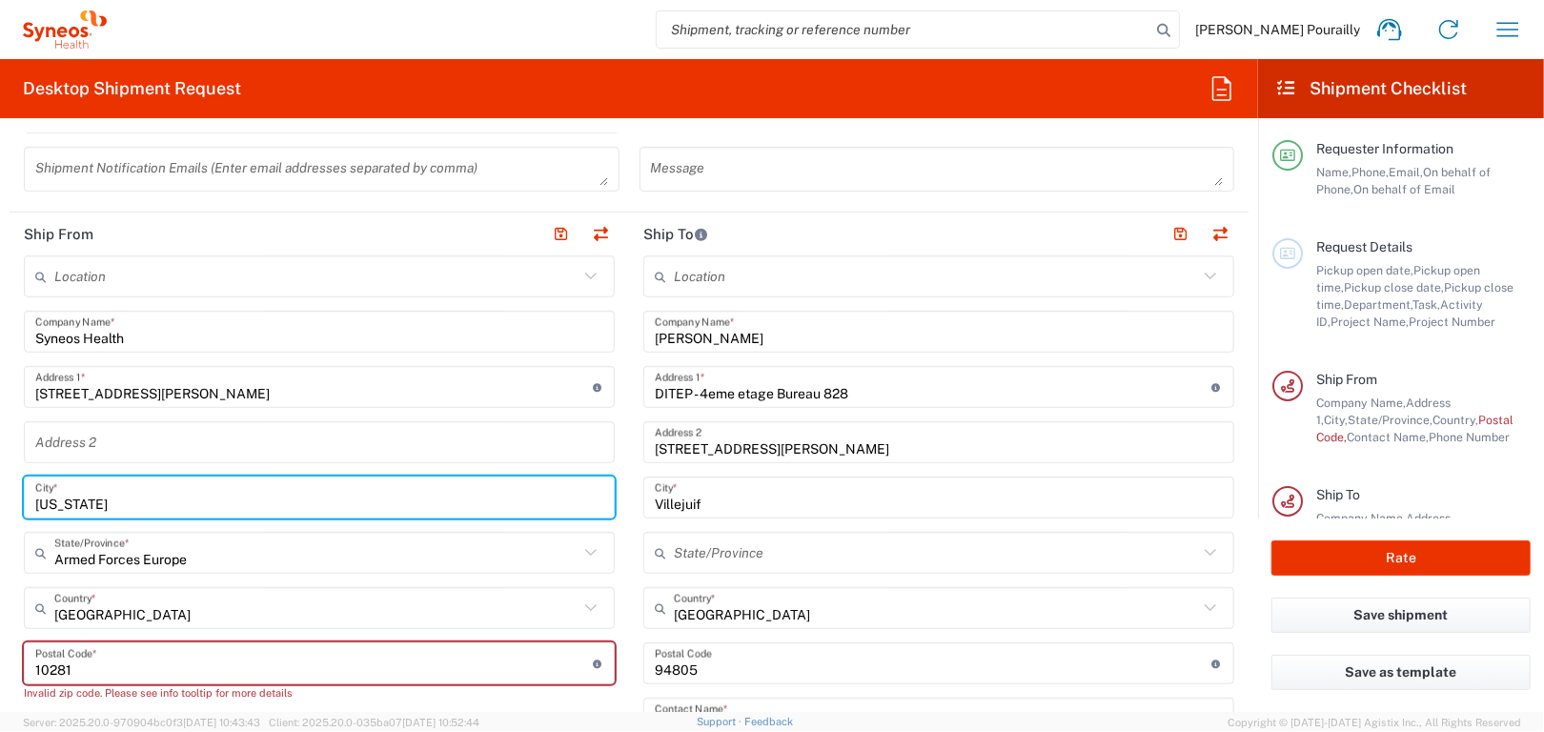
click at [127, 501] on input "[US_STATE]" at bounding box center [319, 497] width 568 height 33
type input "N"
type input "[GEOGRAPHIC_DATA]"
type input "Armed Forces Europe"
click at [193, 557] on input "Armed Forces Europe" at bounding box center [316, 553] width 524 height 33
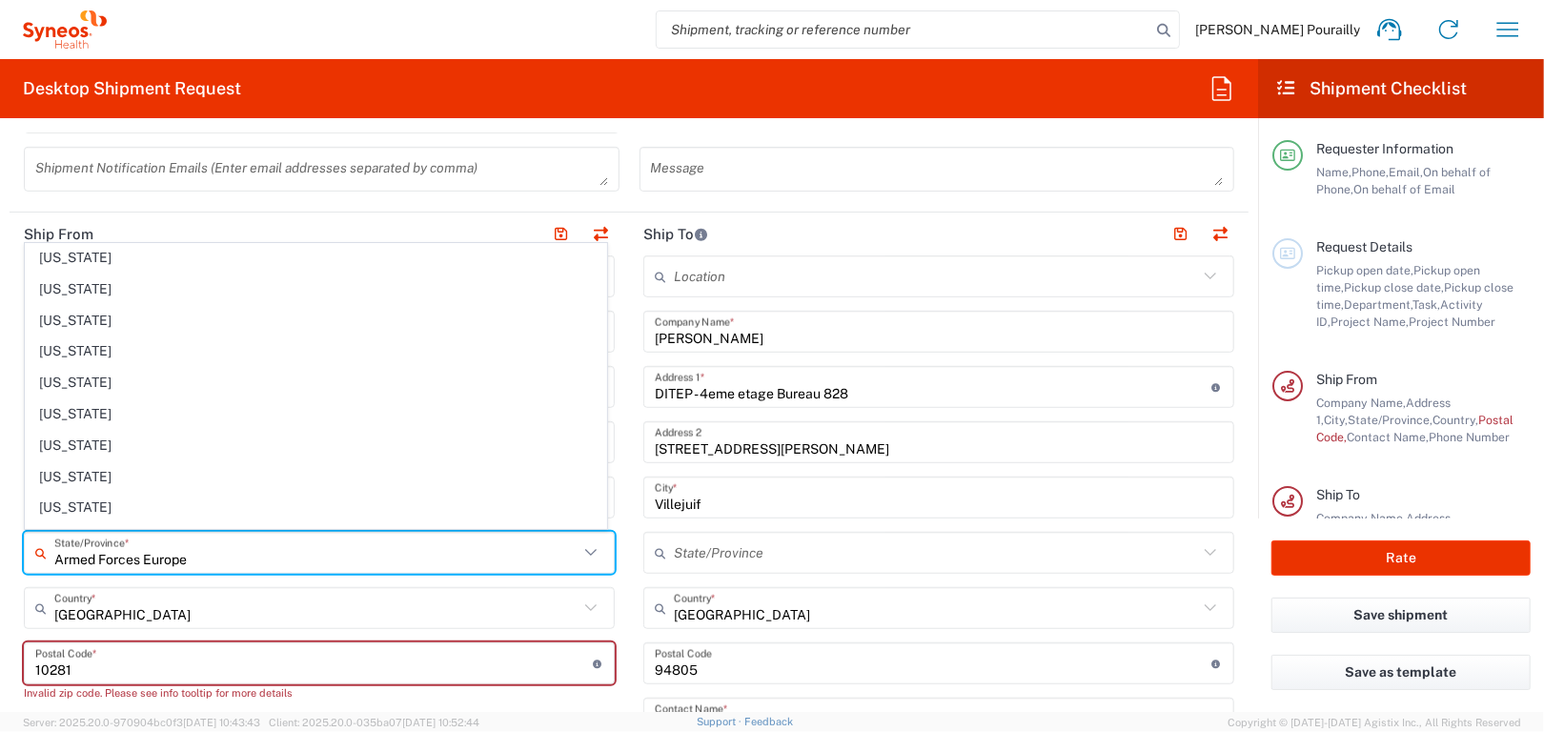
scroll to position [477, 0]
drag, startPoint x: 217, startPoint y: 556, endPoint x: 19, endPoint y: 547, distance: 198.4
click at [32, 552] on div "Armed Forces Europe State/Province *" at bounding box center [319, 553] width 591 height 42
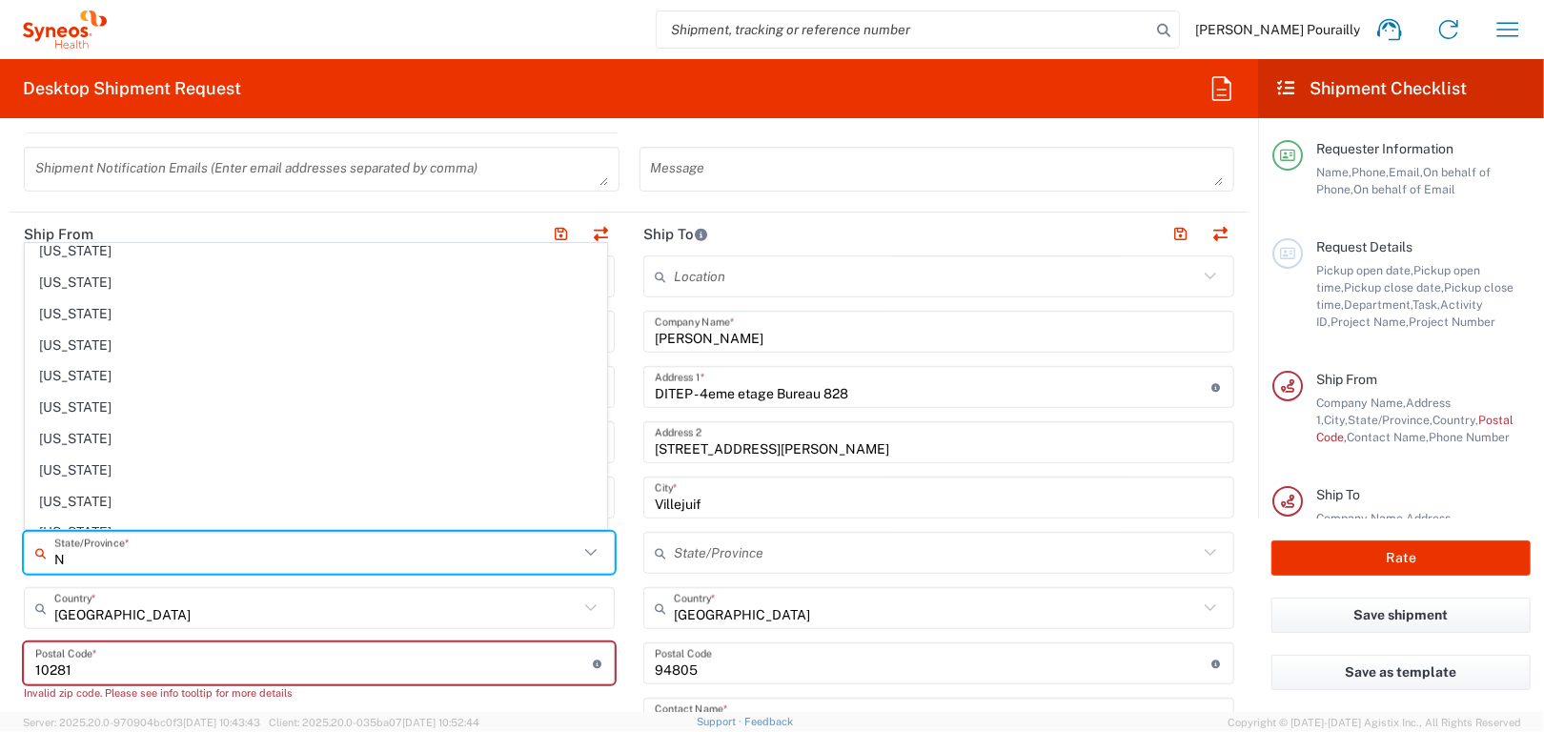
type input "No"
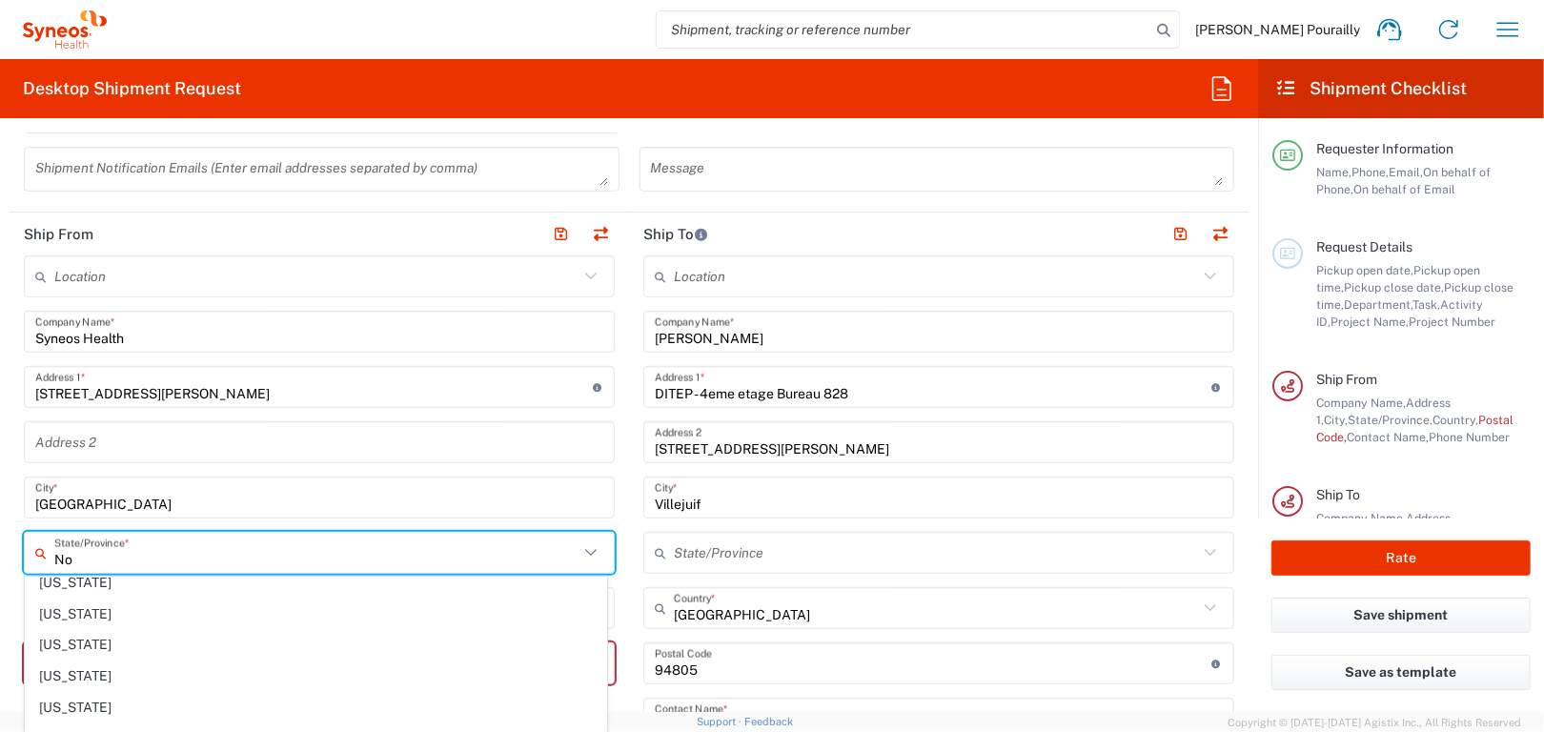
scroll to position [0, 0]
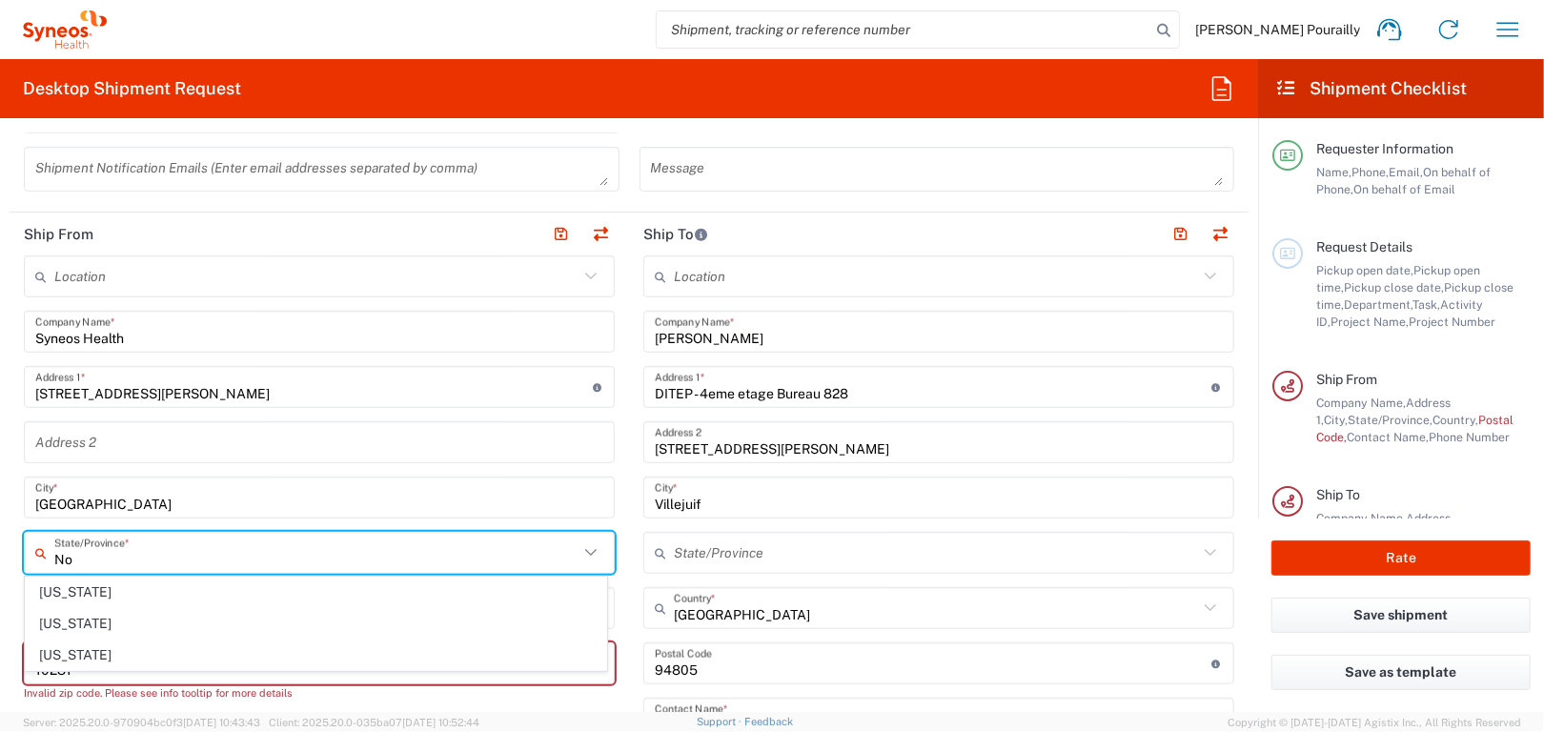
type input "No"
click at [0, 0] on span "[PERSON_NAME] Communications LLC-[US_STATE] [GEOGRAPHIC_DATA]" at bounding box center [0, 0] width 0 height 0
type input "[PERSON_NAME] Communications LLC-[US_STATE] [GEOGRAPHIC_DATA]"
type input "[PERSON_NAME] Communications Group LLC"
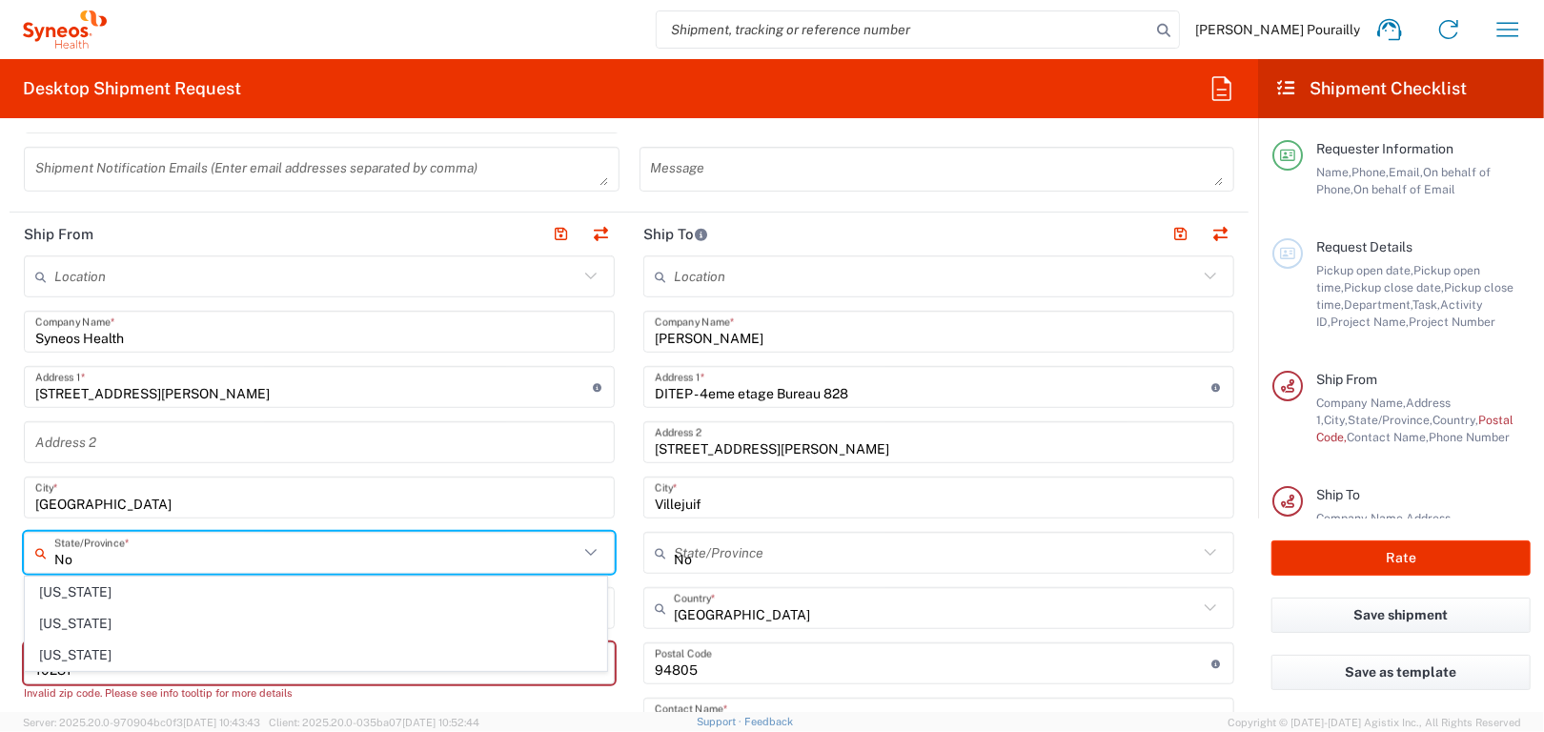
type input "[STREET_ADDRESS][PERSON_NAME]"
type input "40th Floor"
type input "[US_STATE]"
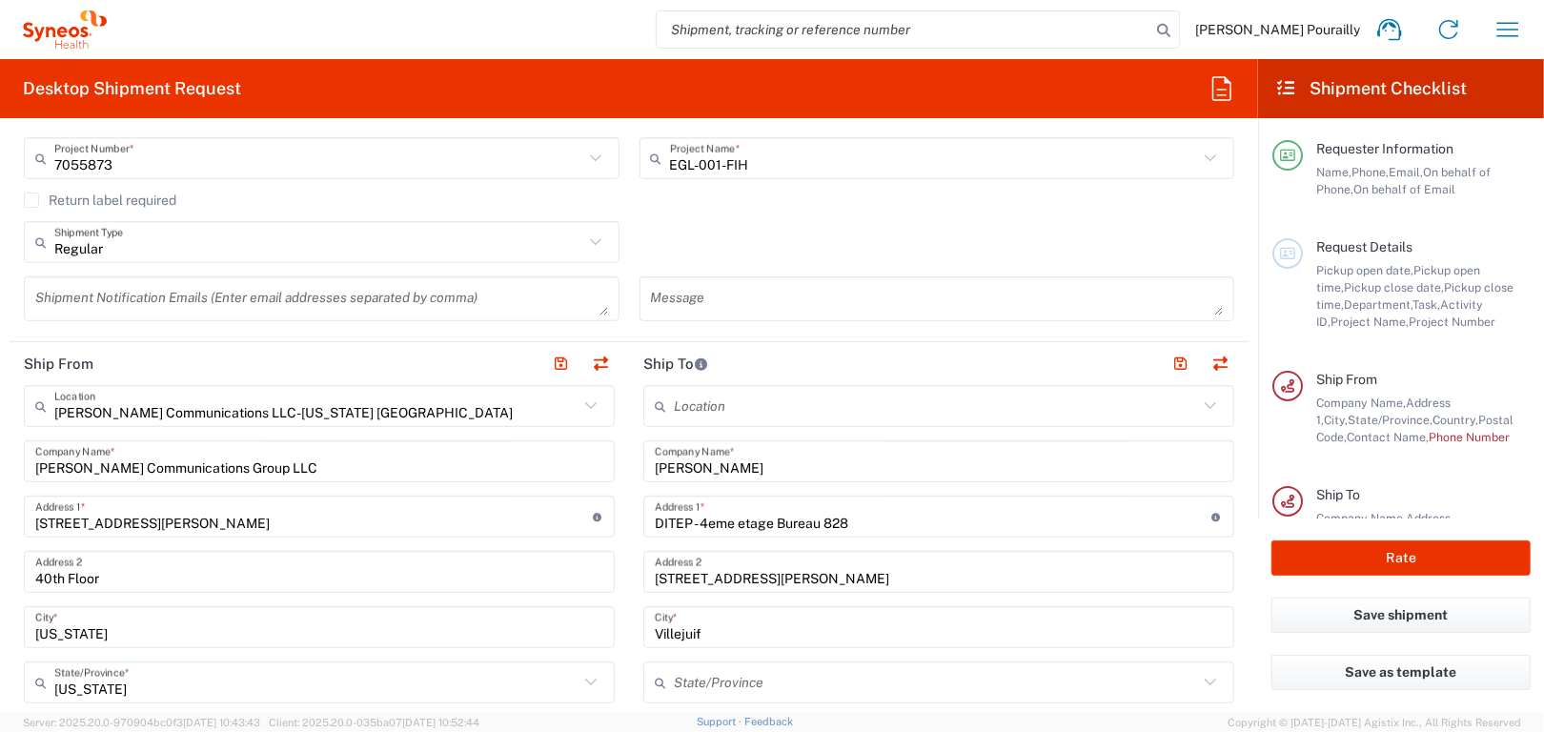
scroll to position [572, 0]
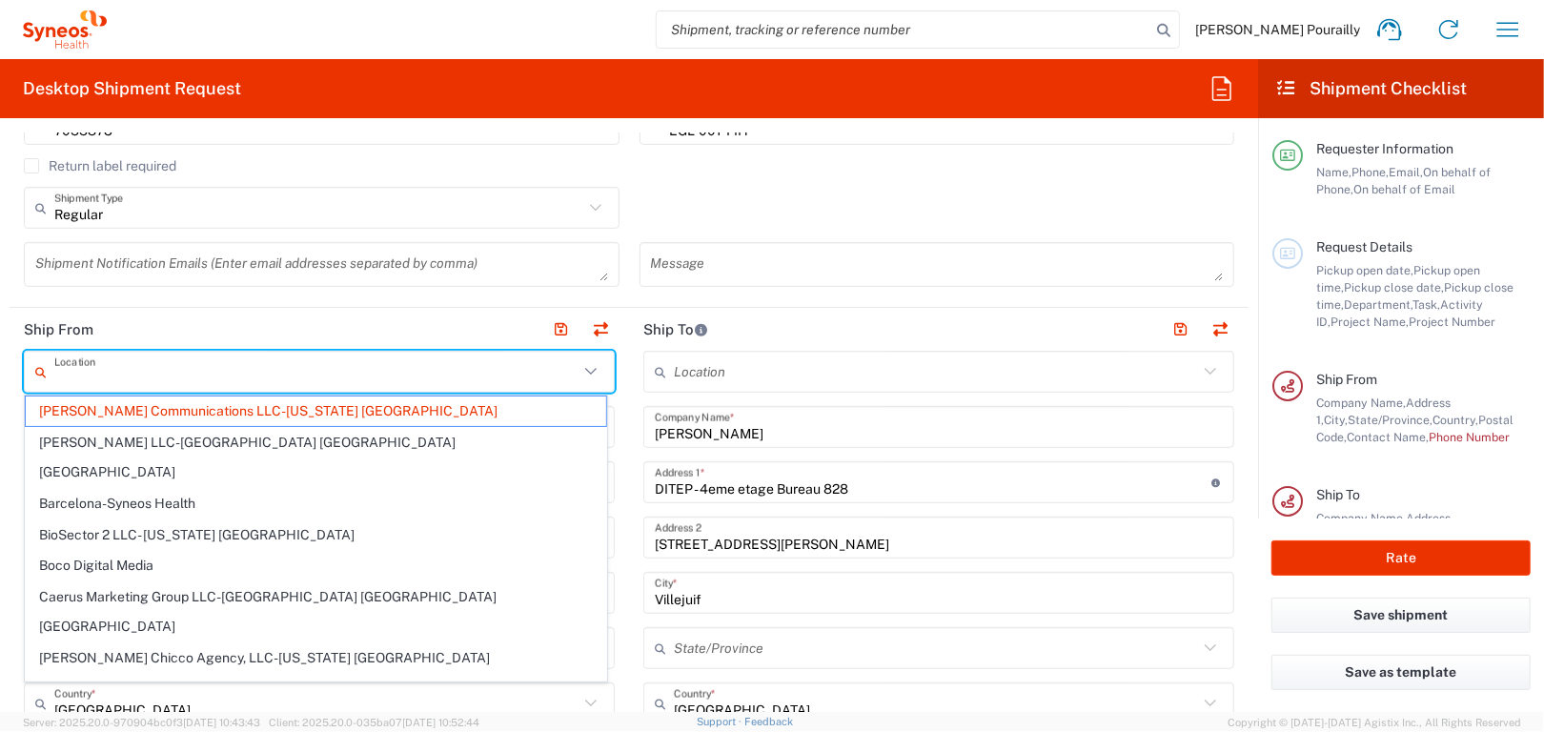
click at [362, 372] on input "text" at bounding box center [316, 372] width 524 height 33
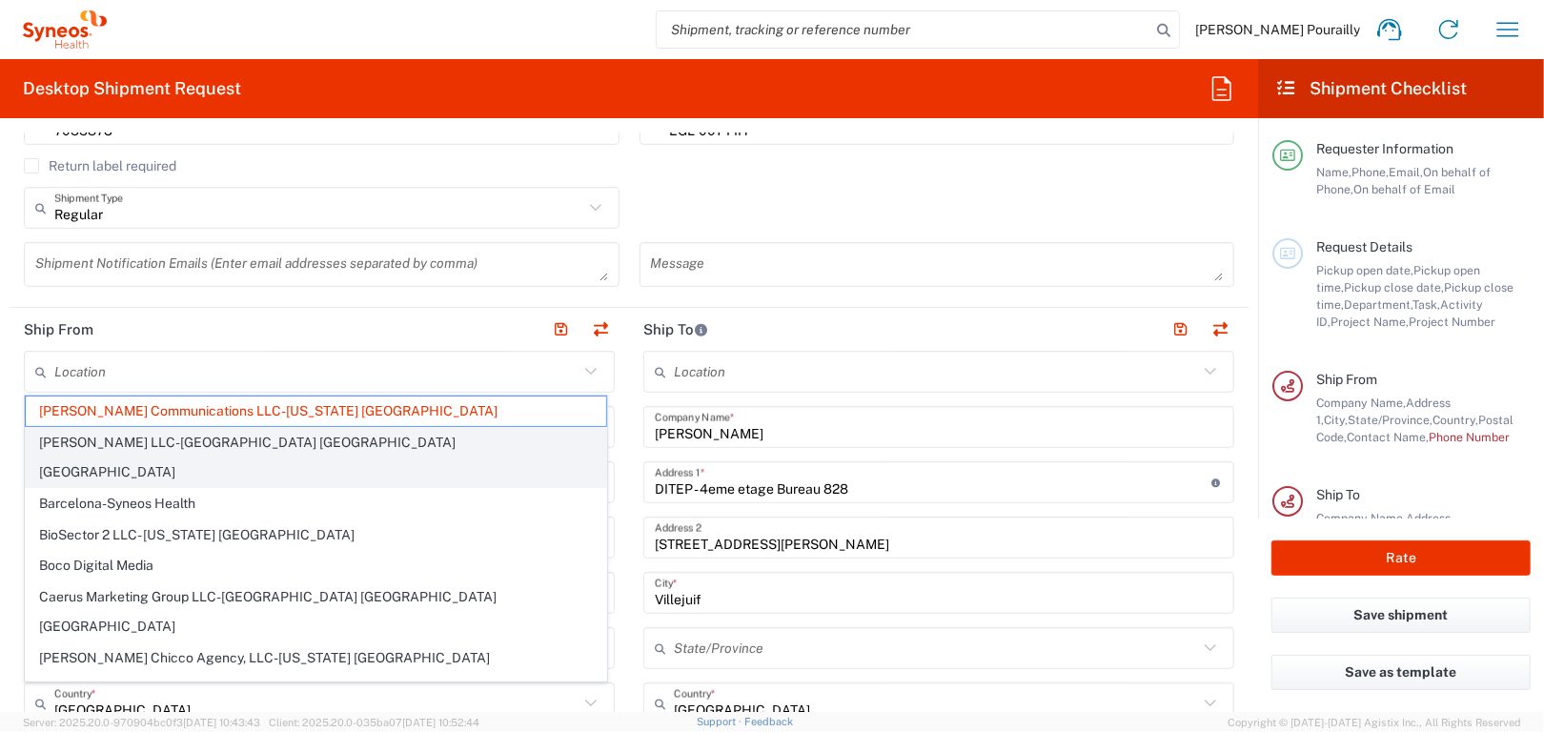
click at [281, 452] on span "[PERSON_NAME] LLC-[GEOGRAPHIC_DATA] [GEOGRAPHIC_DATA] [GEOGRAPHIC_DATA]" at bounding box center [316, 457] width 580 height 59
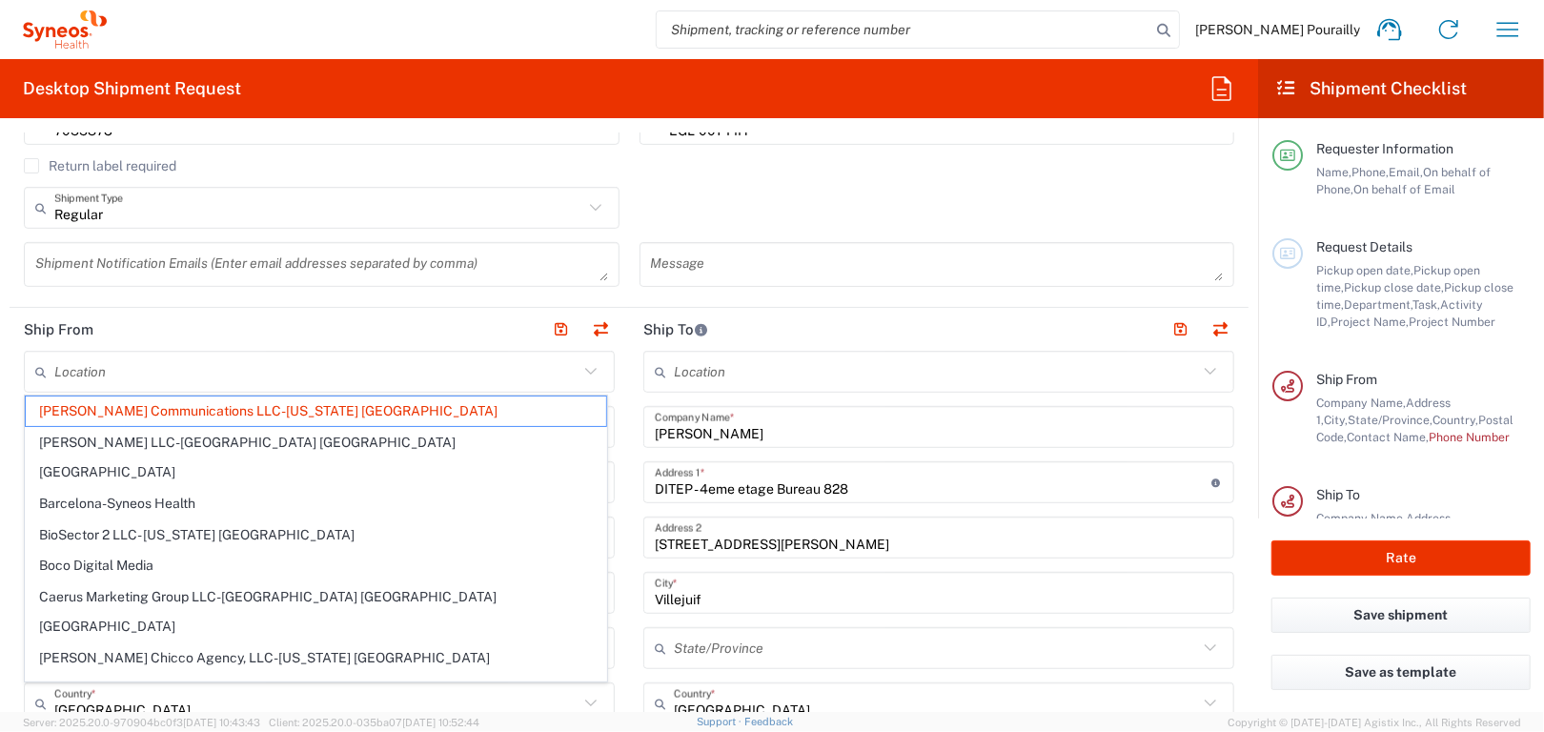
type input "[PERSON_NAME] LLC-[GEOGRAPHIC_DATA] [GEOGRAPHIC_DATA] [GEOGRAPHIC_DATA]"
type input "[PERSON_NAME] LLC"
type input "1030 Sync St"
type input "Morrisville"
type input "[US_STATE]"
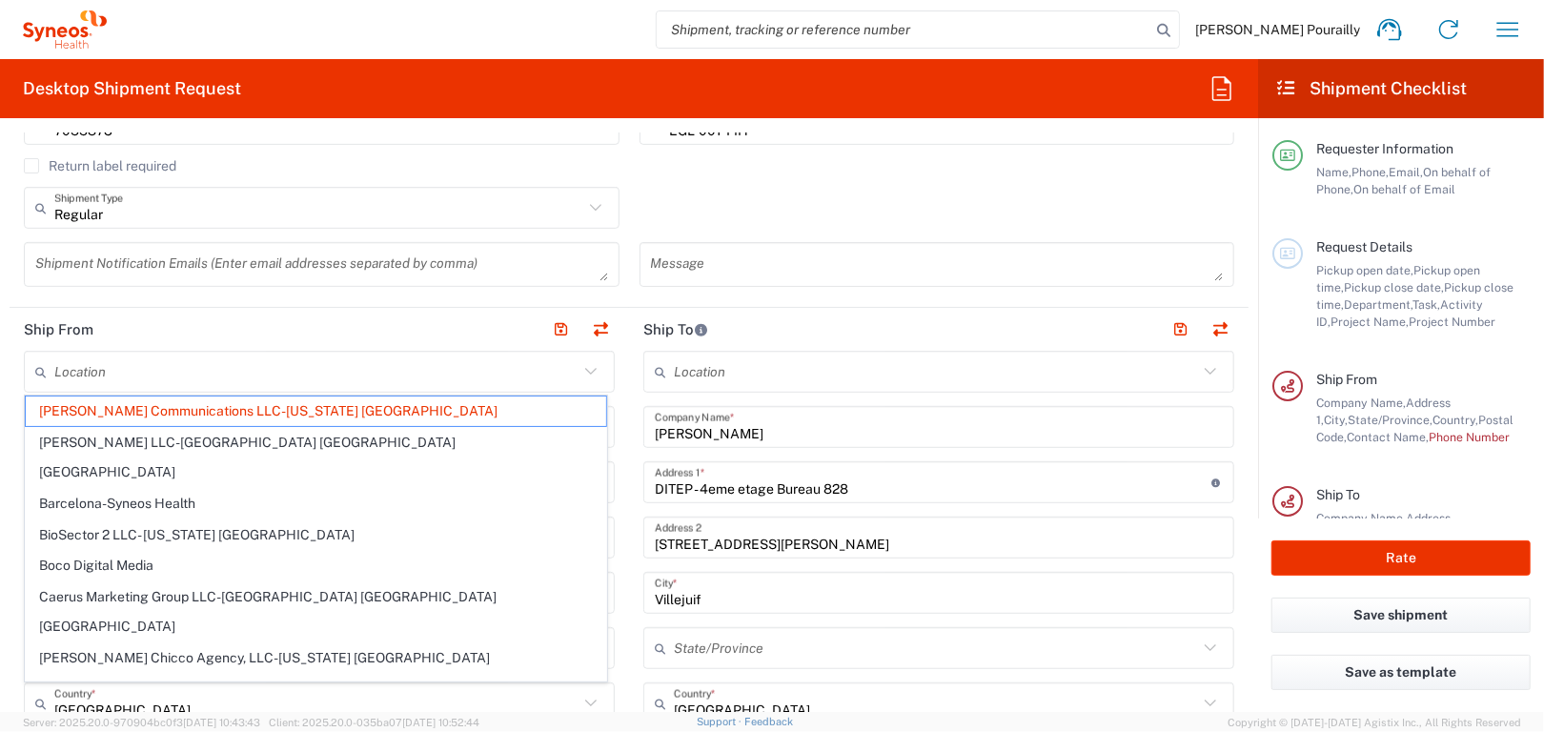
type input "27560"
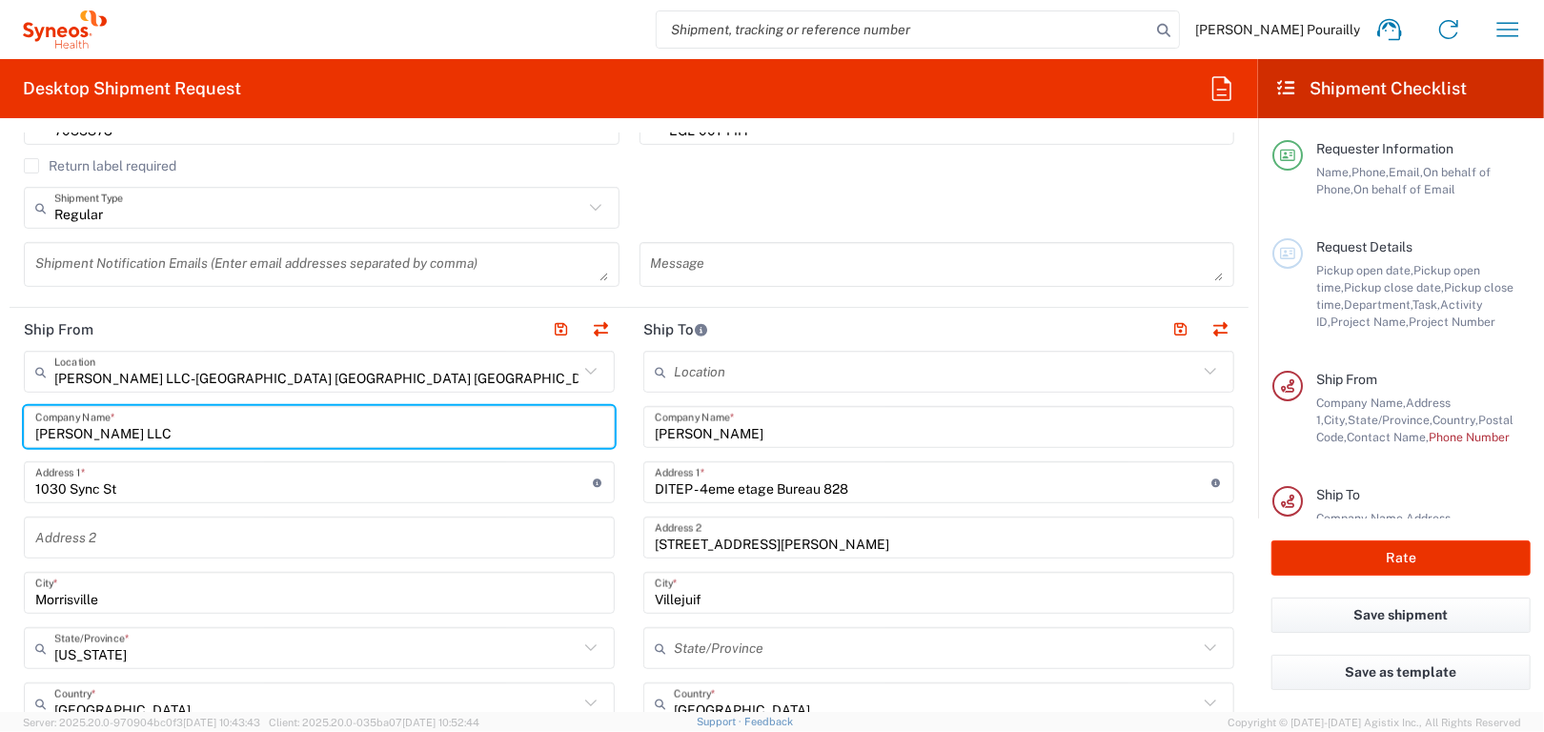
click at [199, 433] on input "[PERSON_NAME] LLC" at bounding box center [319, 427] width 568 height 33
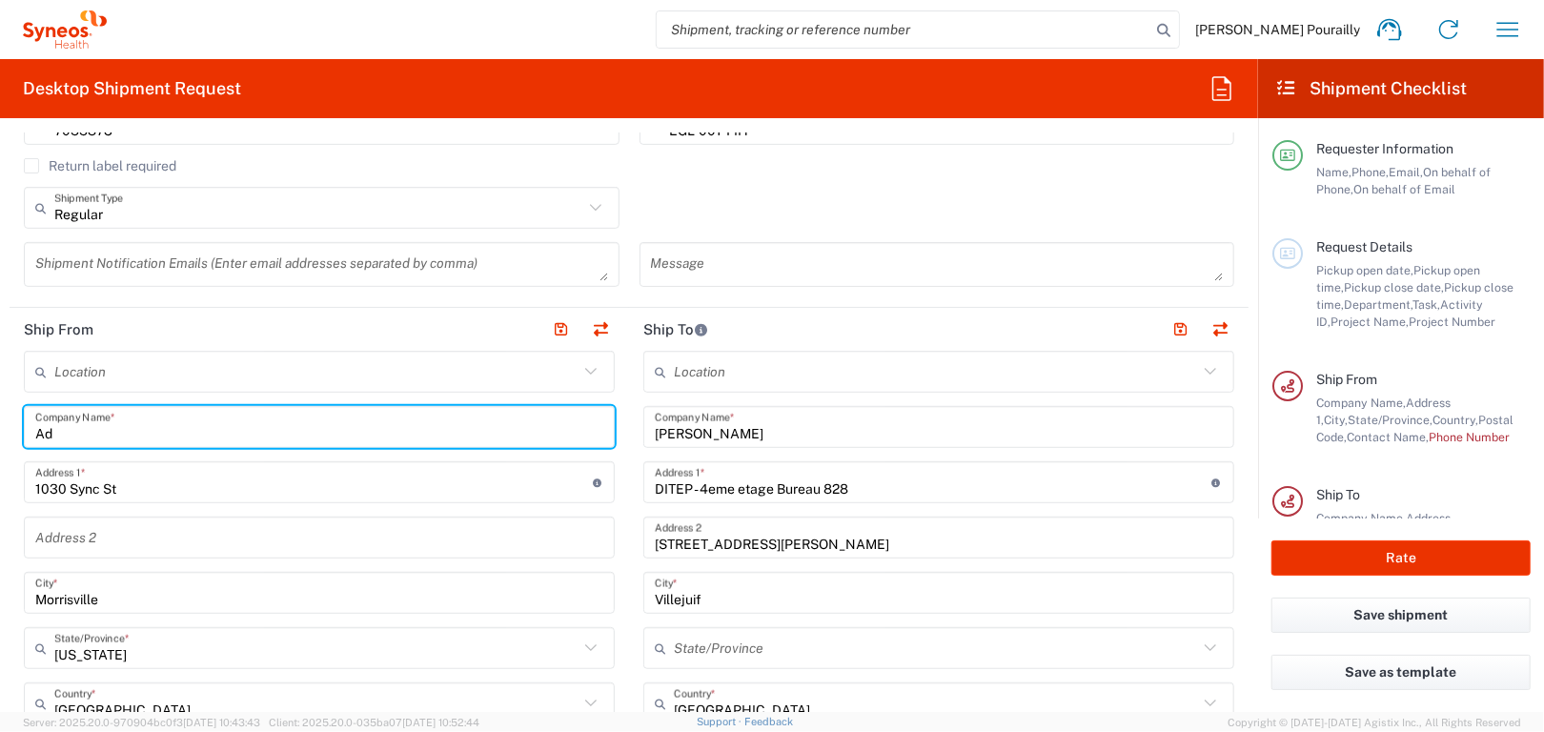
type input "A"
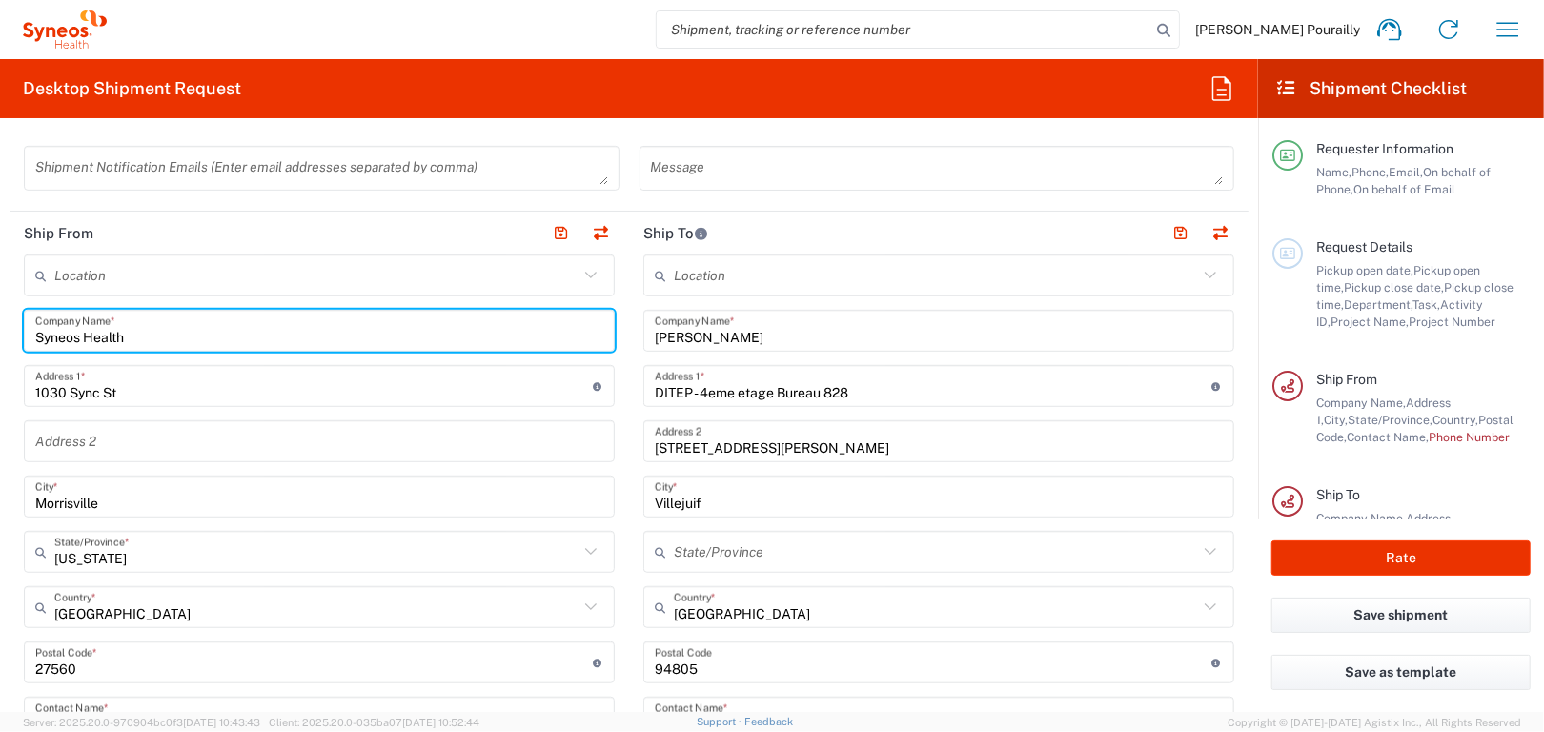
scroll to position [762, 0]
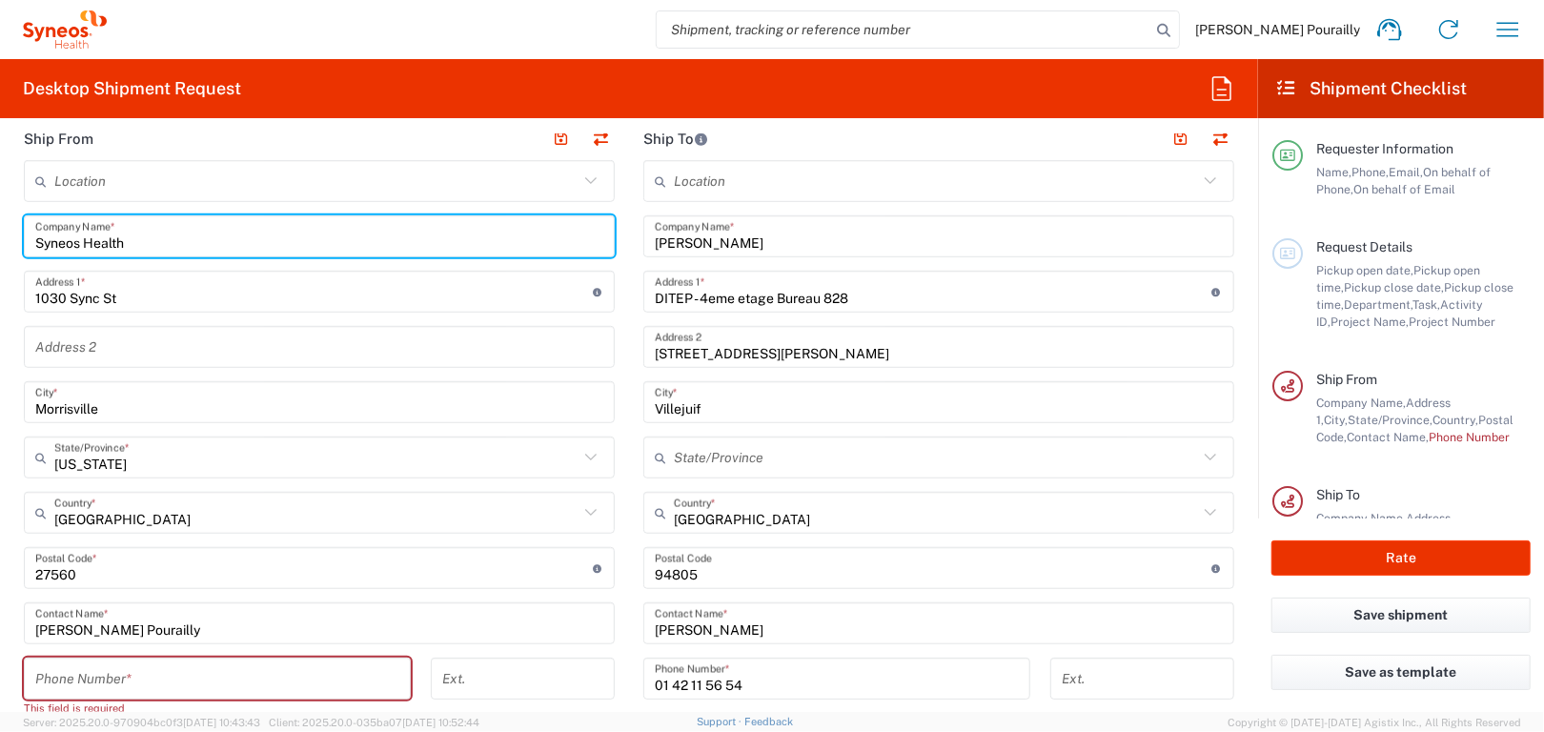
type input "Syneos Health"
click at [135, 297] on input "1030 Sync St" at bounding box center [314, 291] width 558 height 33
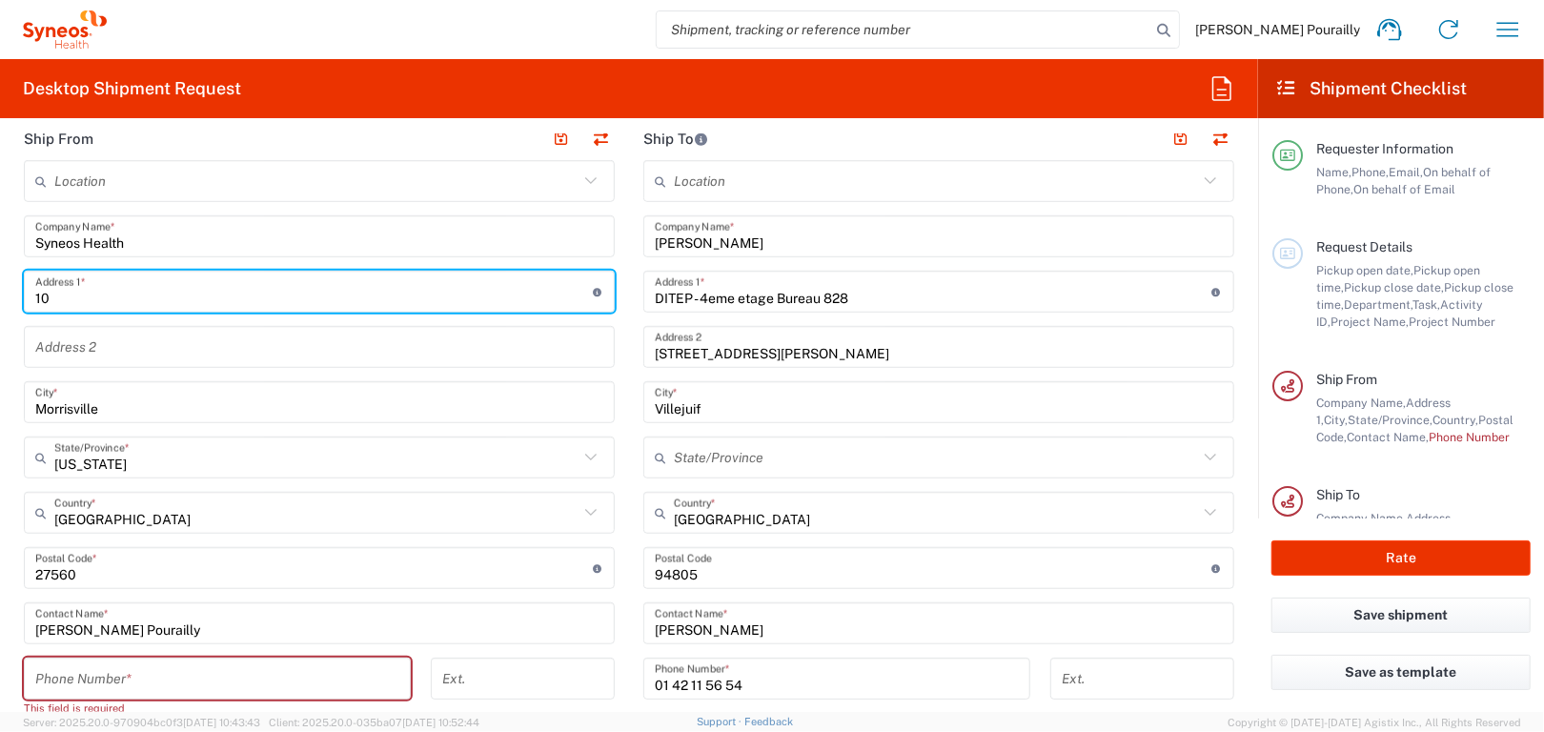
type input "1"
type input "[STREET_ADDRESS][PERSON_NAME]"
type input "0603060814"
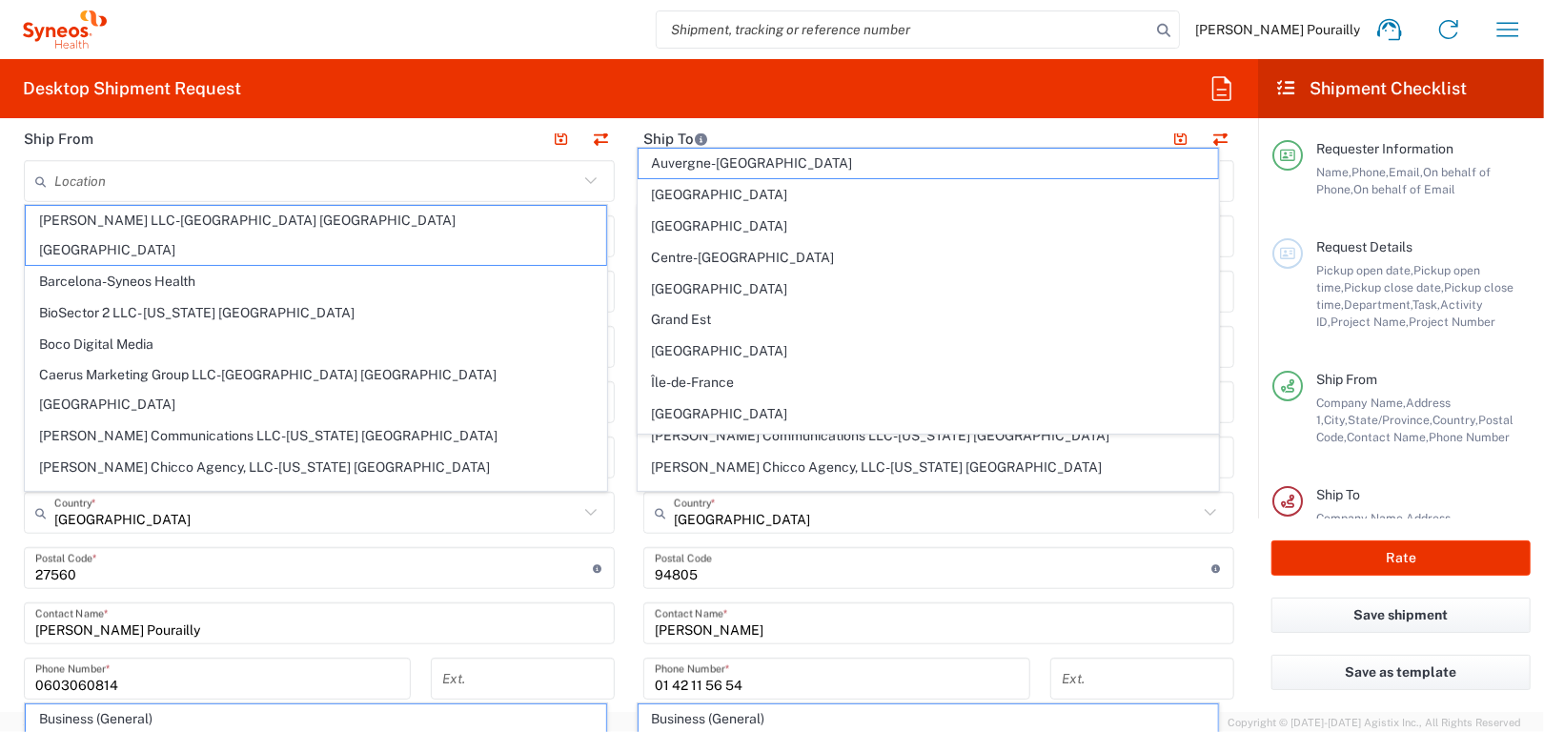
click at [452, 650] on div "Location [PERSON_NAME] LLC-[GEOGRAPHIC_DATA] [GEOGRAPHIC_DATA] [GEOGRAPHIC_DATA…" at bounding box center [319, 560] width 591 height 801
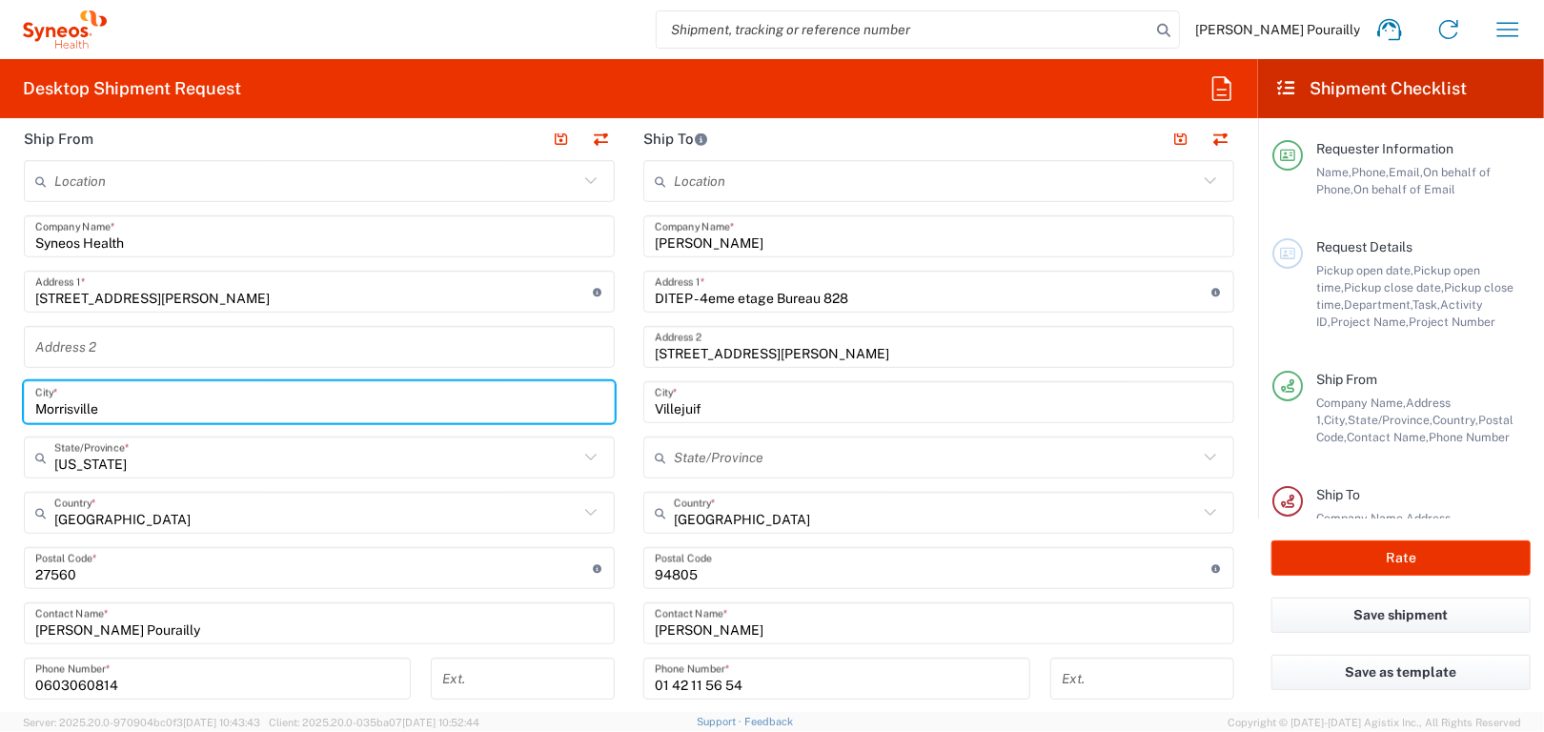
click at [120, 410] on input "Morrisville" at bounding box center [319, 402] width 568 height 33
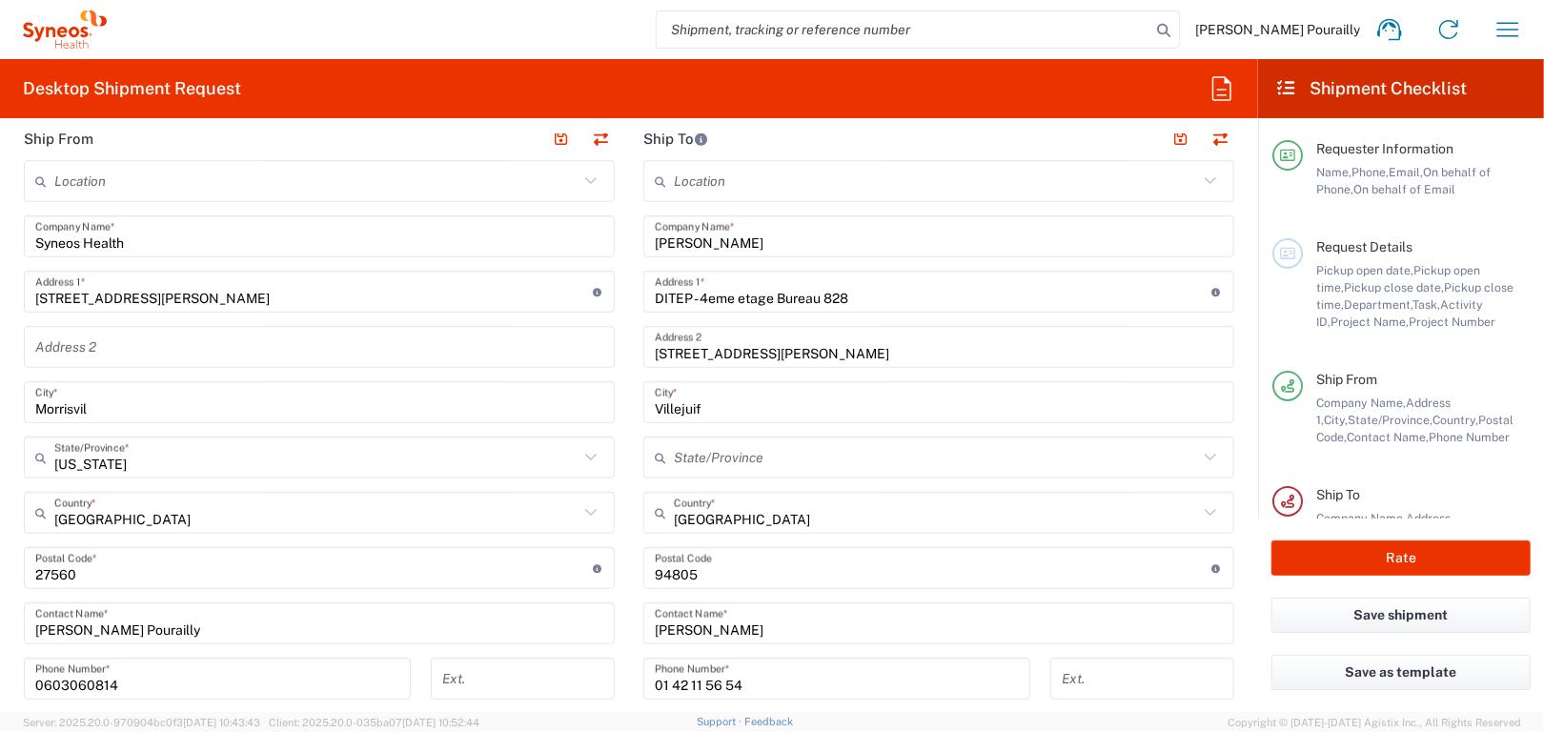
drag, startPoint x: 335, startPoint y: 511, endPoint x: 616, endPoint y: 476, distance: 283.4
click at [616, 476] on main "Location [PERSON_NAME] LLC-[GEOGRAPHIC_DATA] [GEOGRAPHIC_DATA] [GEOGRAPHIC_DATA…" at bounding box center [320, 560] width 620 height 801
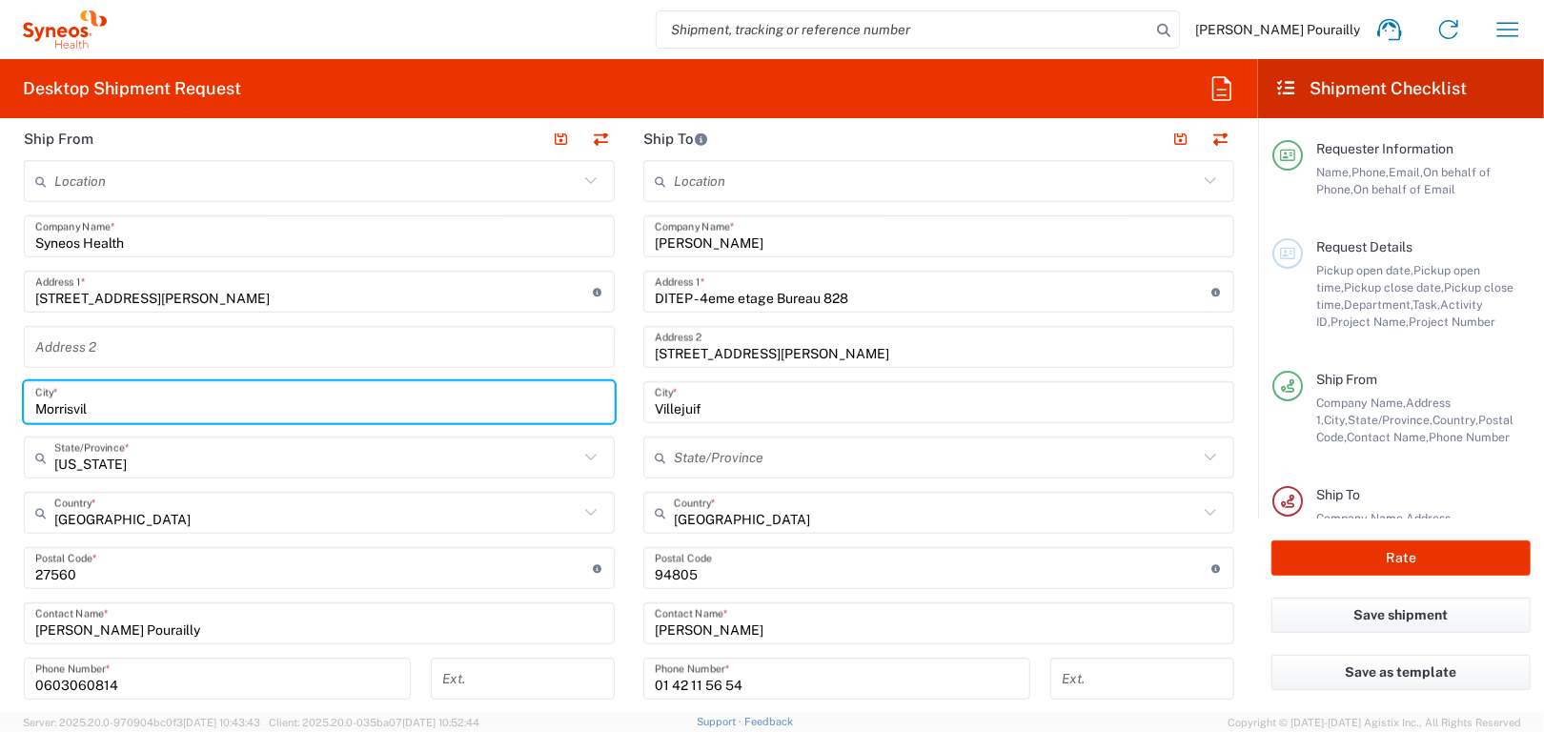
click at [141, 409] on input "Morrisvil" at bounding box center [319, 402] width 568 height 33
type input "M"
type input "[GEOGRAPHIC_DATA]"
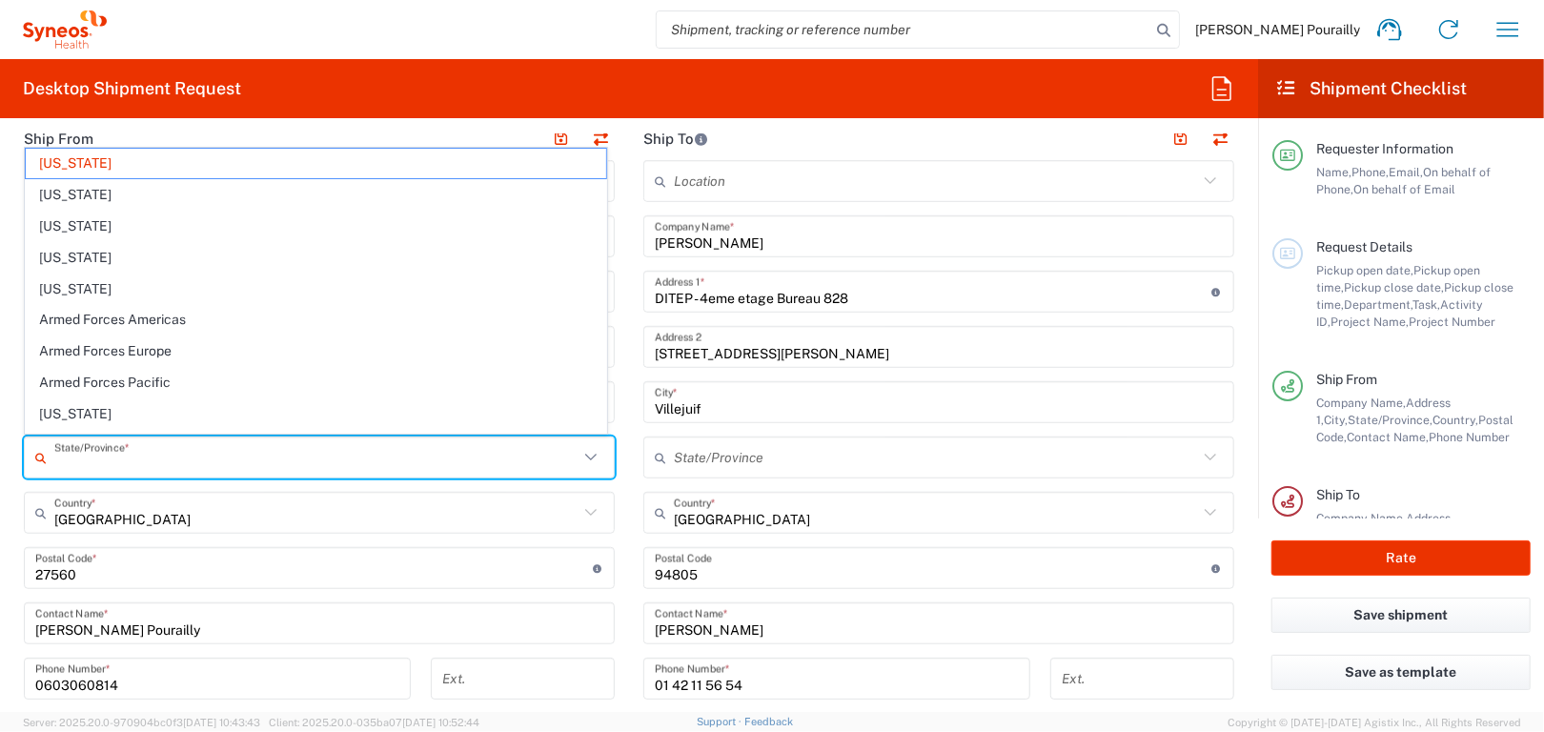
click at [150, 457] on input "text" at bounding box center [316, 457] width 524 height 33
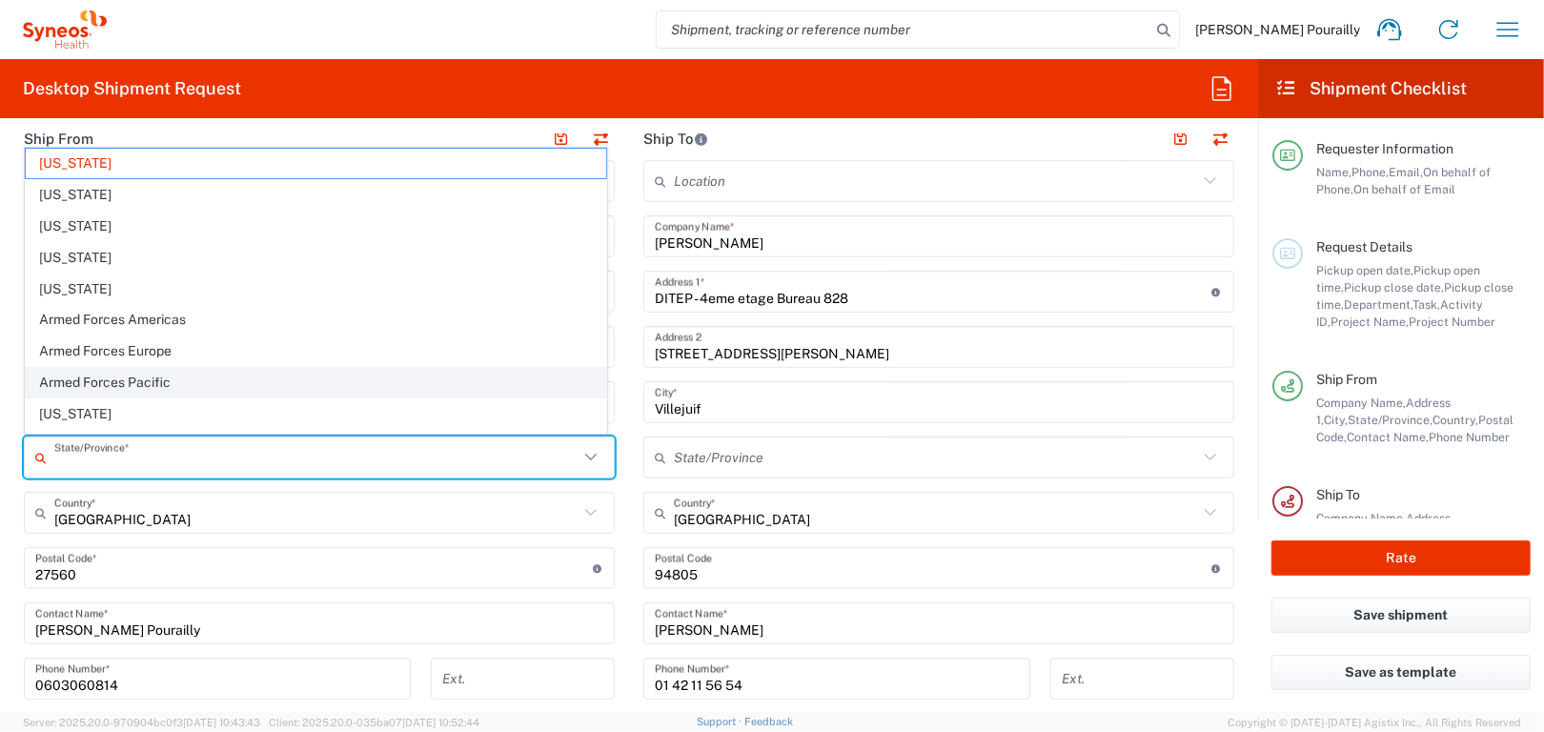
type input "Europe"
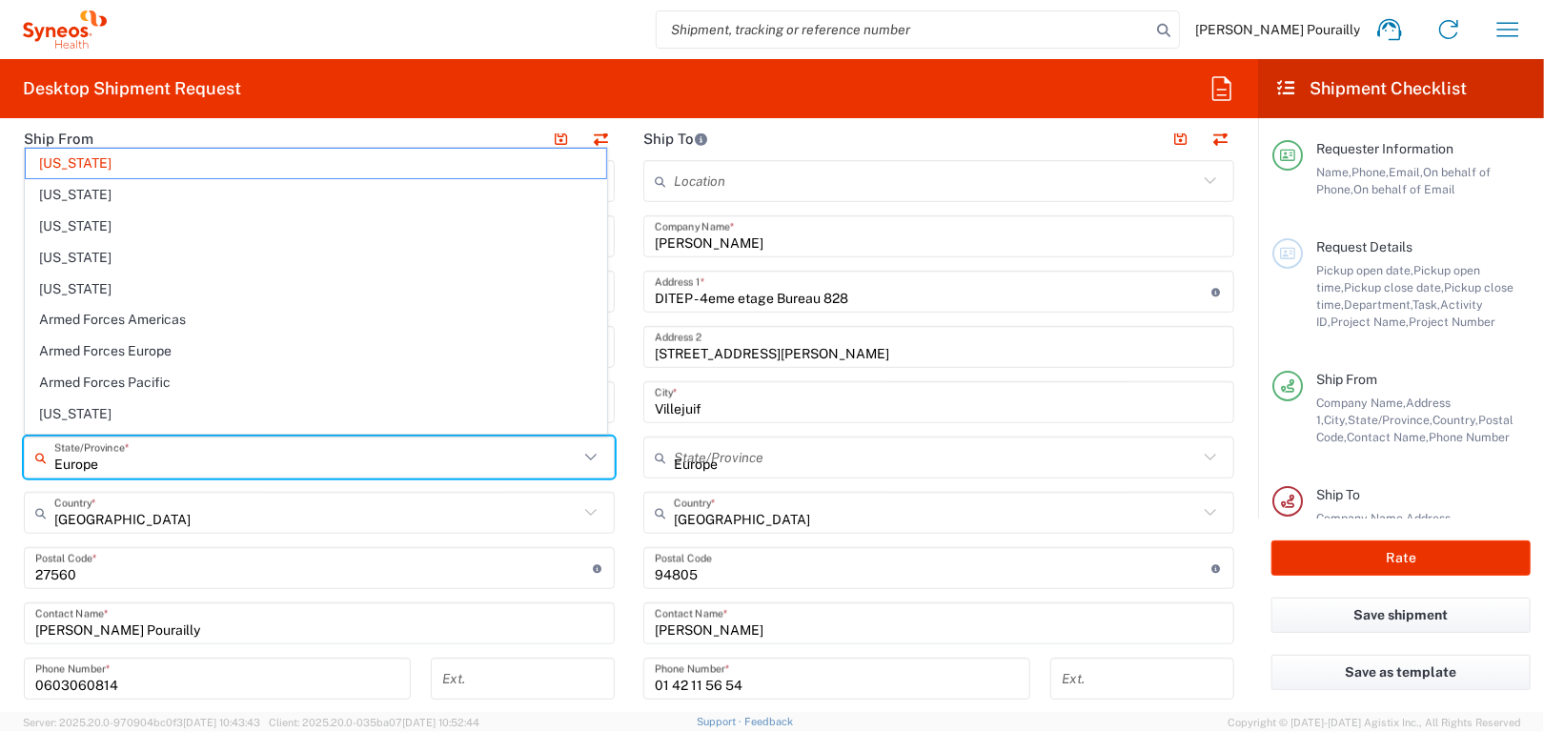
click at [93, 515] on input "[GEOGRAPHIC_DATA]" at bounding box center [316, 513] width 524 height 33
type input "[US_STATE]"
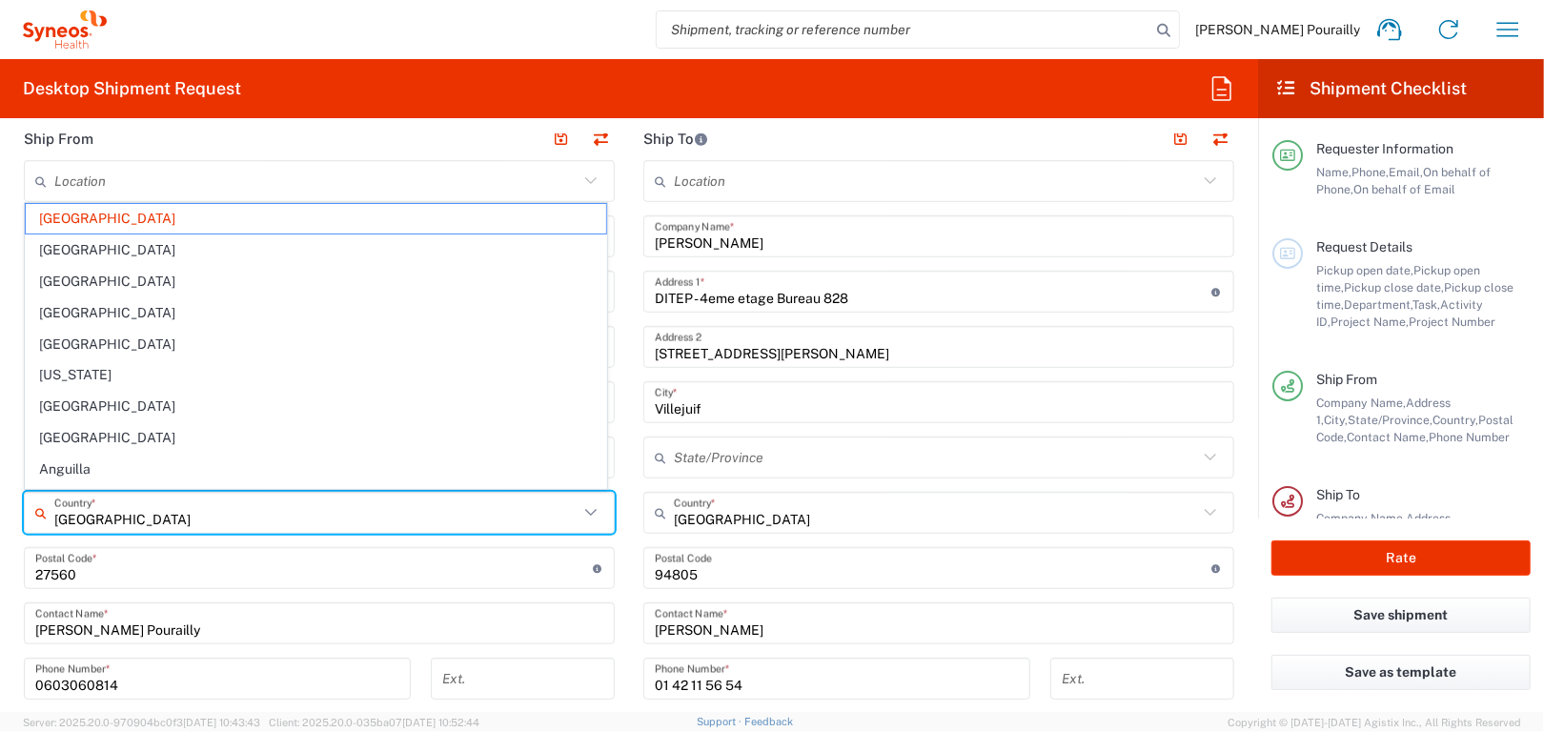
click at [128, 574] on input "undefined" at bounding box center [314, 568] width 558 height 33
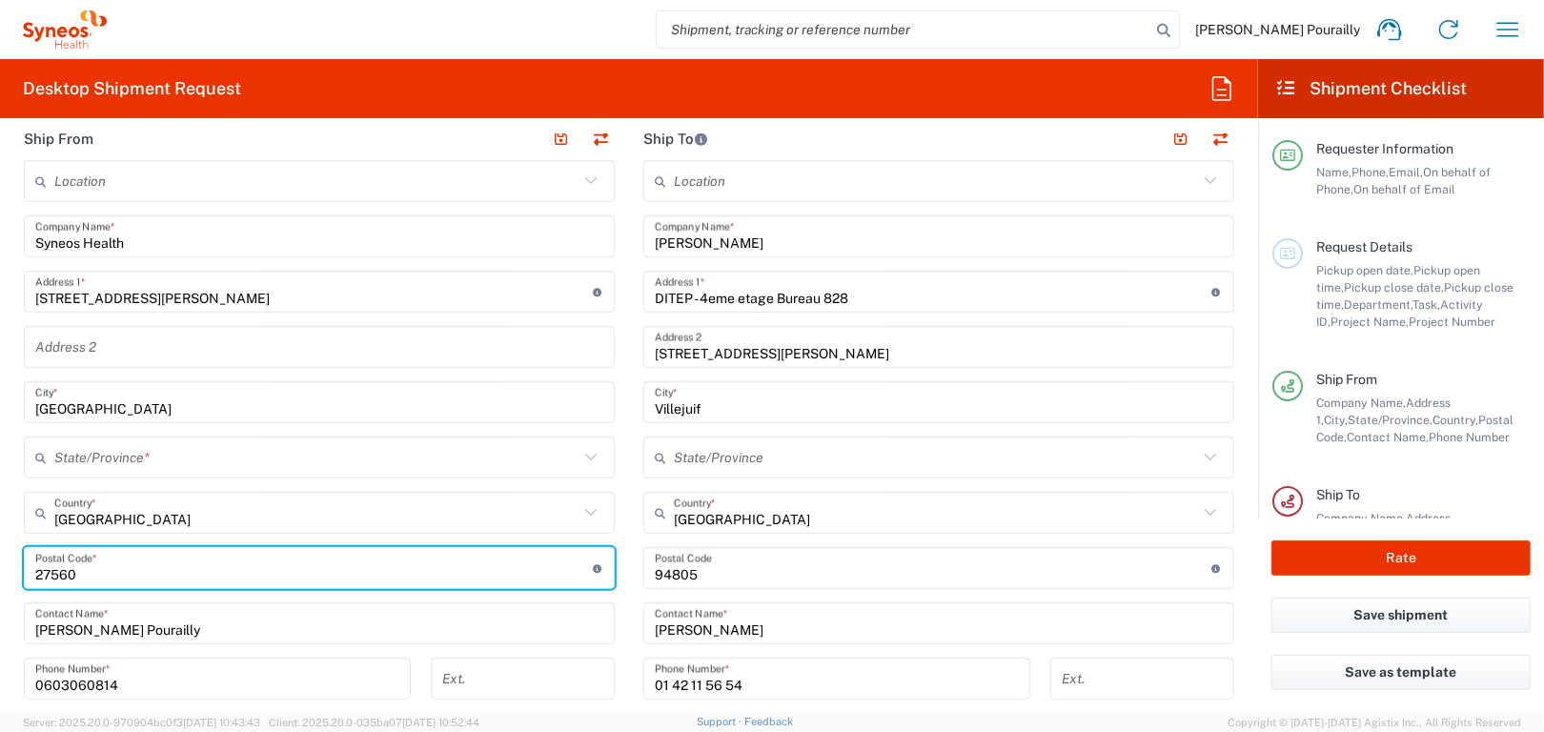
type input "[GEOGRAPHIC_DATA]"
click at [80, 513] on input "text" at bounding box center [316, 513] width 524 height 33
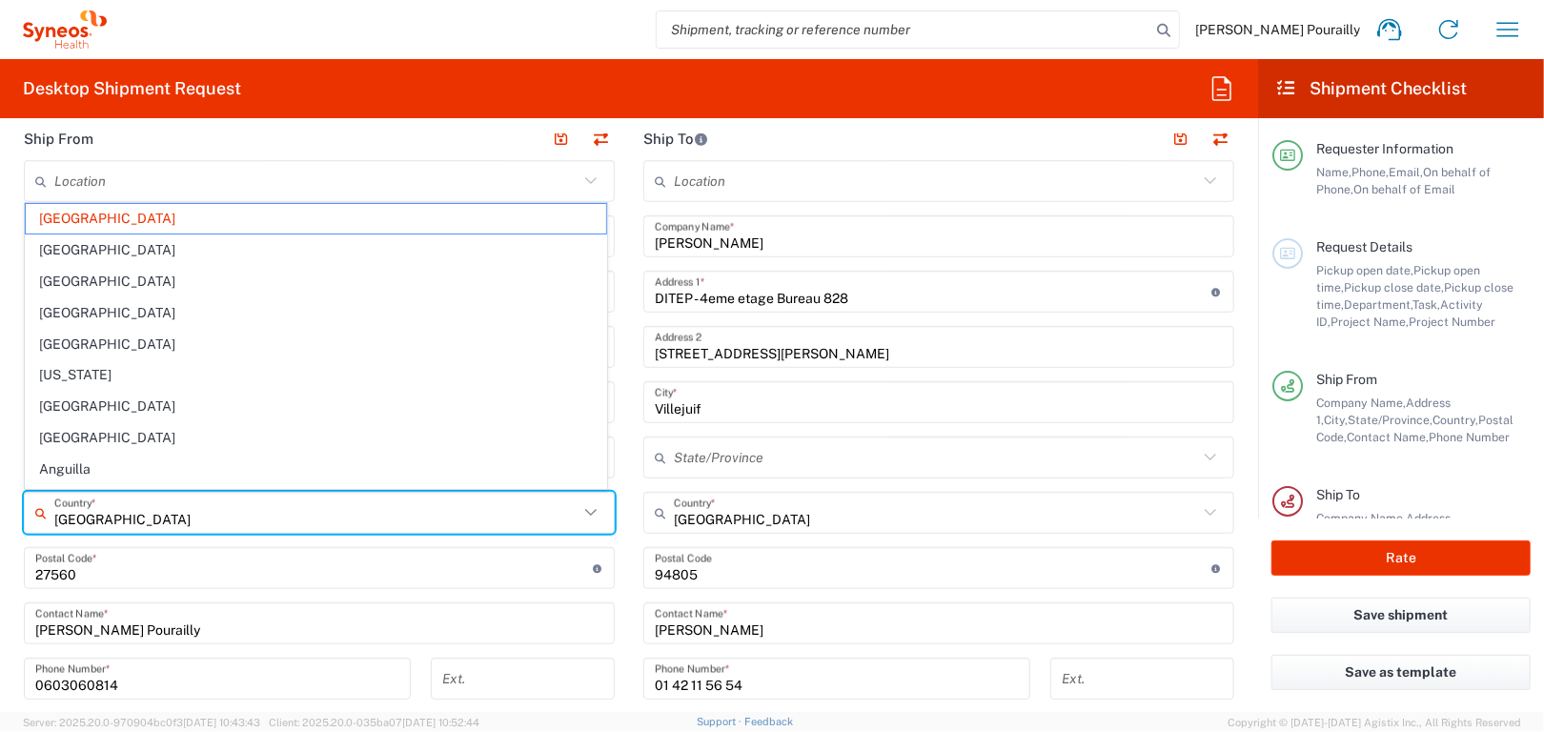
drag, startPoint x: 138, startPoint y: 518, endPoint x: 356, endPoint y: 672, distance: 266.8
click at [139, 518] on input "[GEOGRAPHIC_DATA]" at bounding box center [316, 513] width 524 height 33
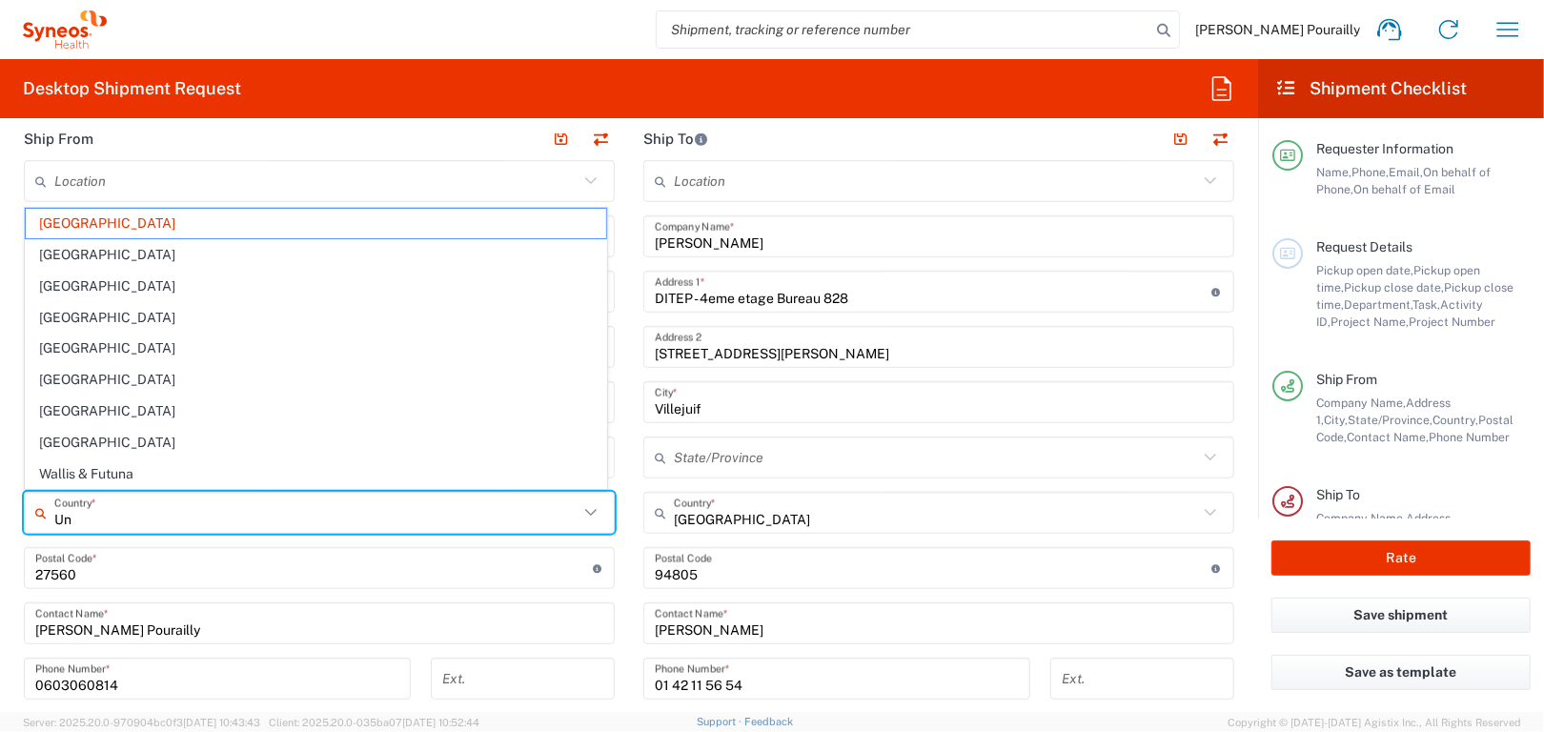
type input "U"
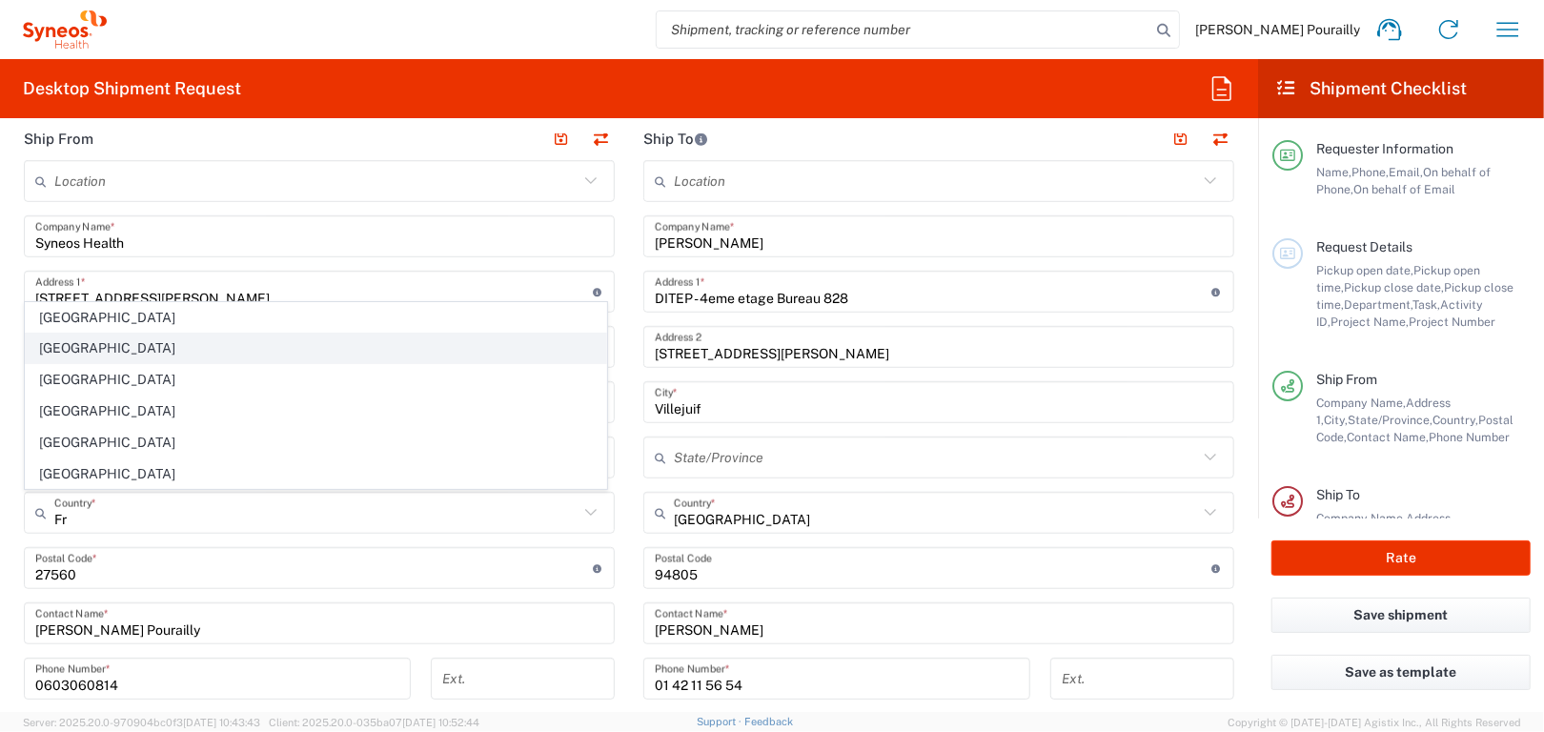
click at [62, 349] on span "[GEOGRAPHIC_DATA]" at bounding box center [316, 349] width 580 height 30
type input "[GEOGRAPHIC_DATA]"
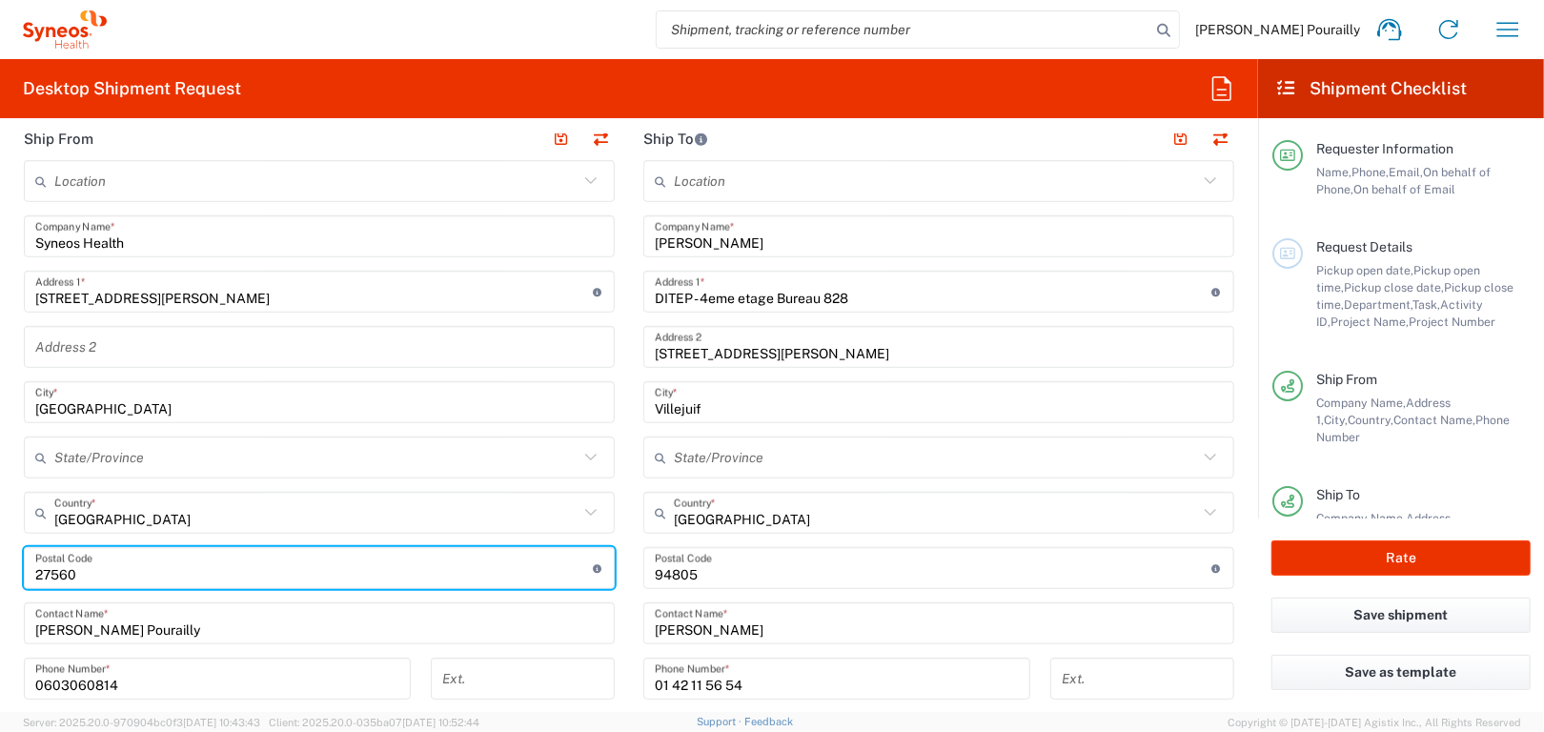
click at [80, 572] on input "undefined" at bounding box center [314, 568] width 558 height 33
type input "2"
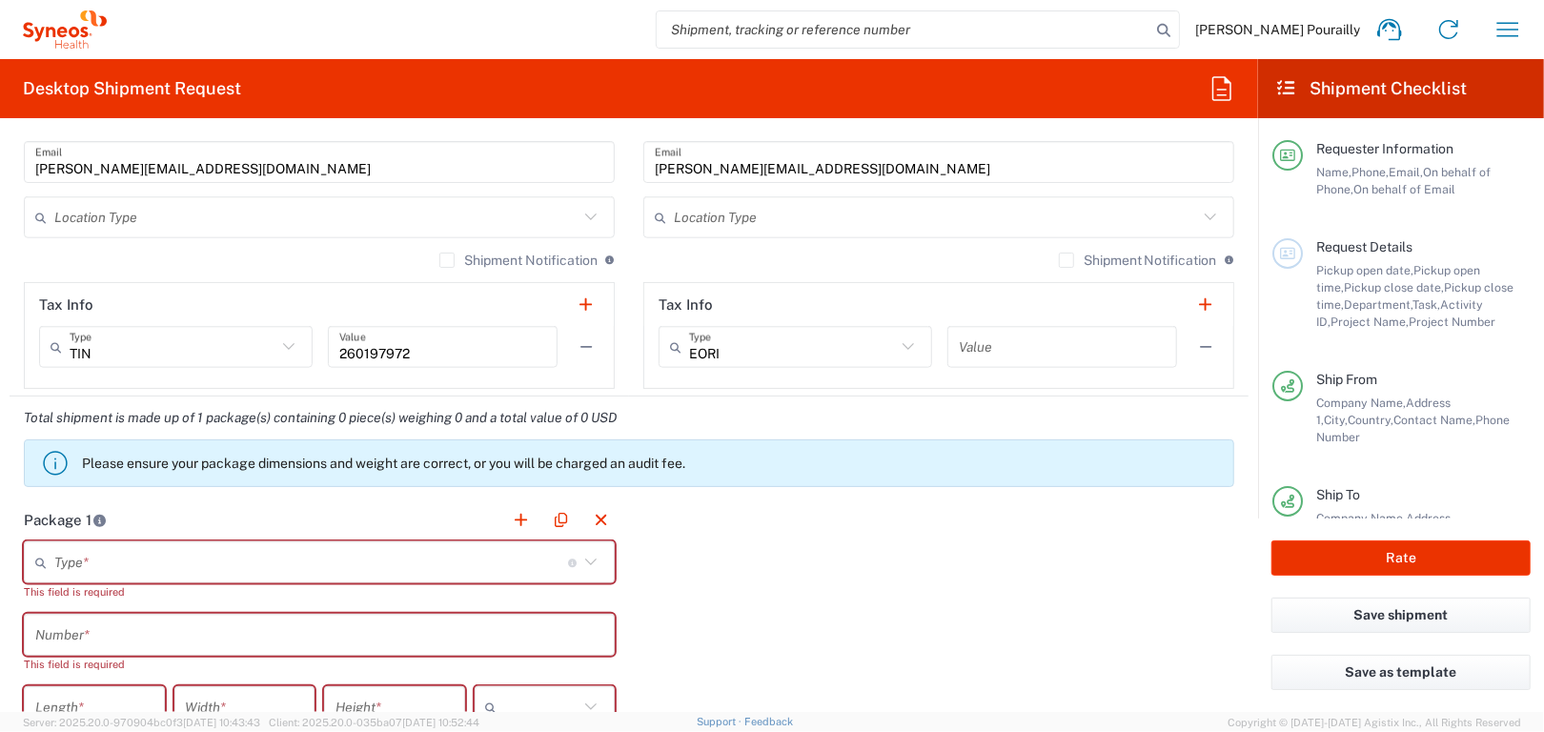
scroll to position [1430, 0]
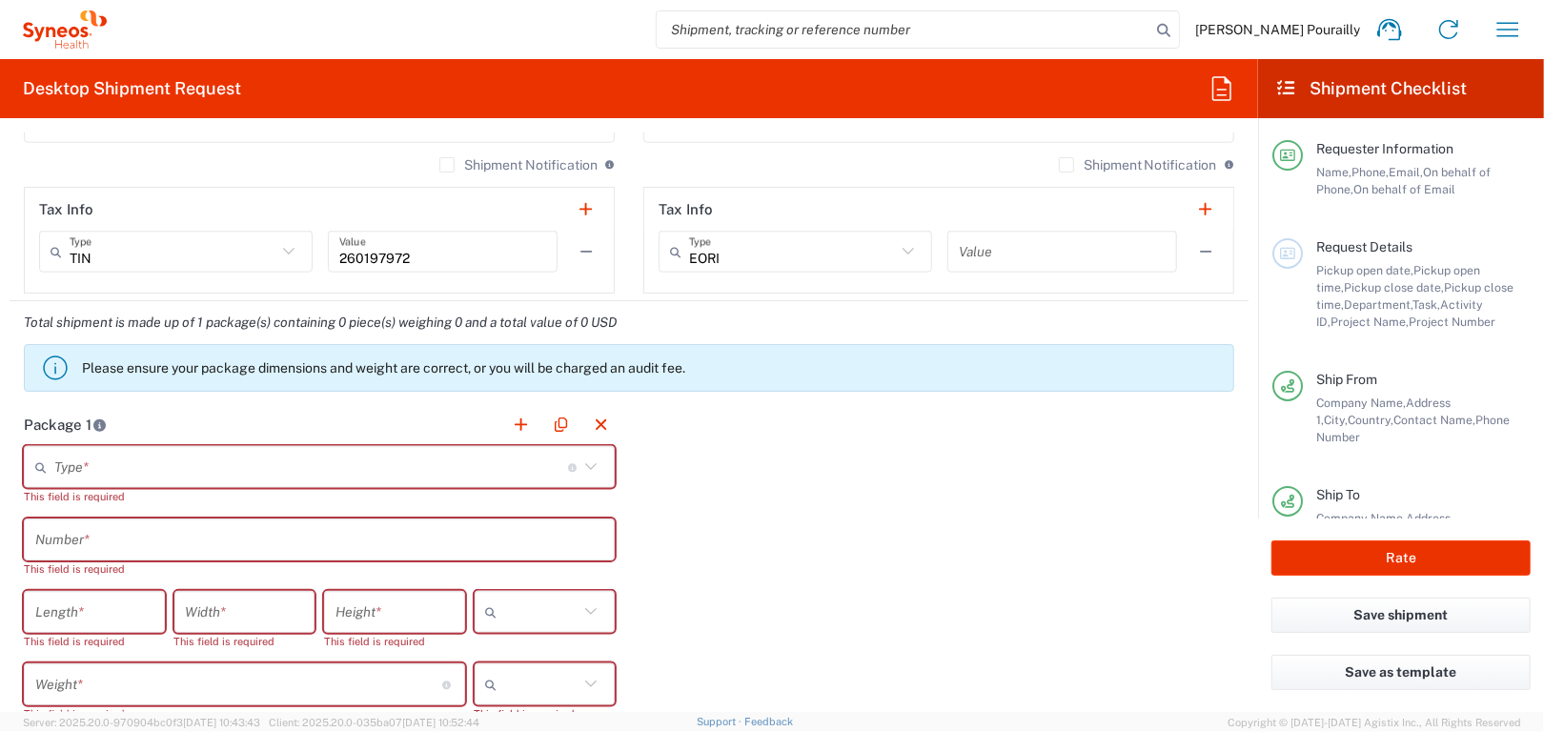
type input "75014"
click at [584, 464] on icon at bounding box center [591, 467] width 25 height 25
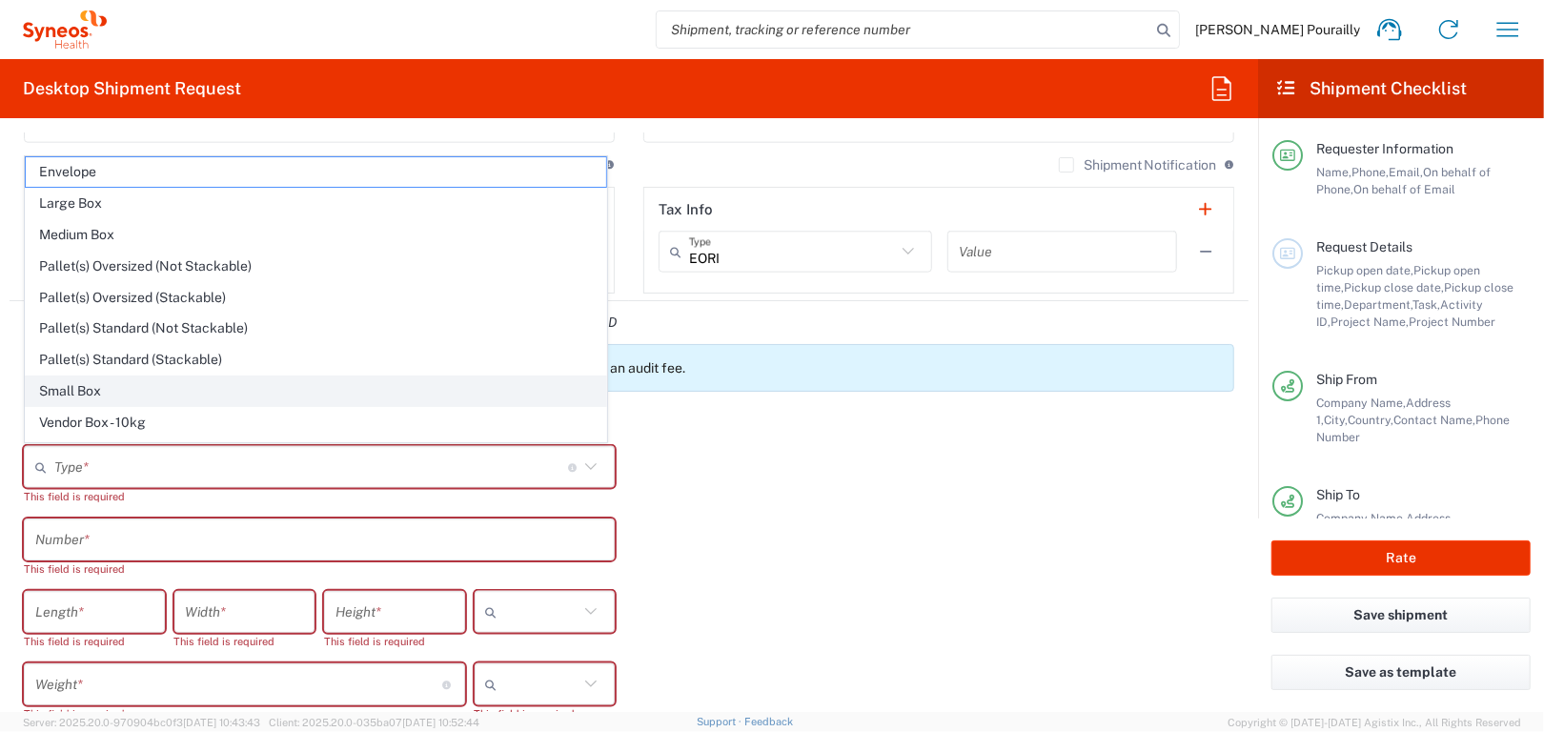
click at [93, 386] on span "Small Box" at bounding box center [316, 391] width 580 height 30
type input "Small Box"
type input "12.25"
type input "11"
type input "1.5"
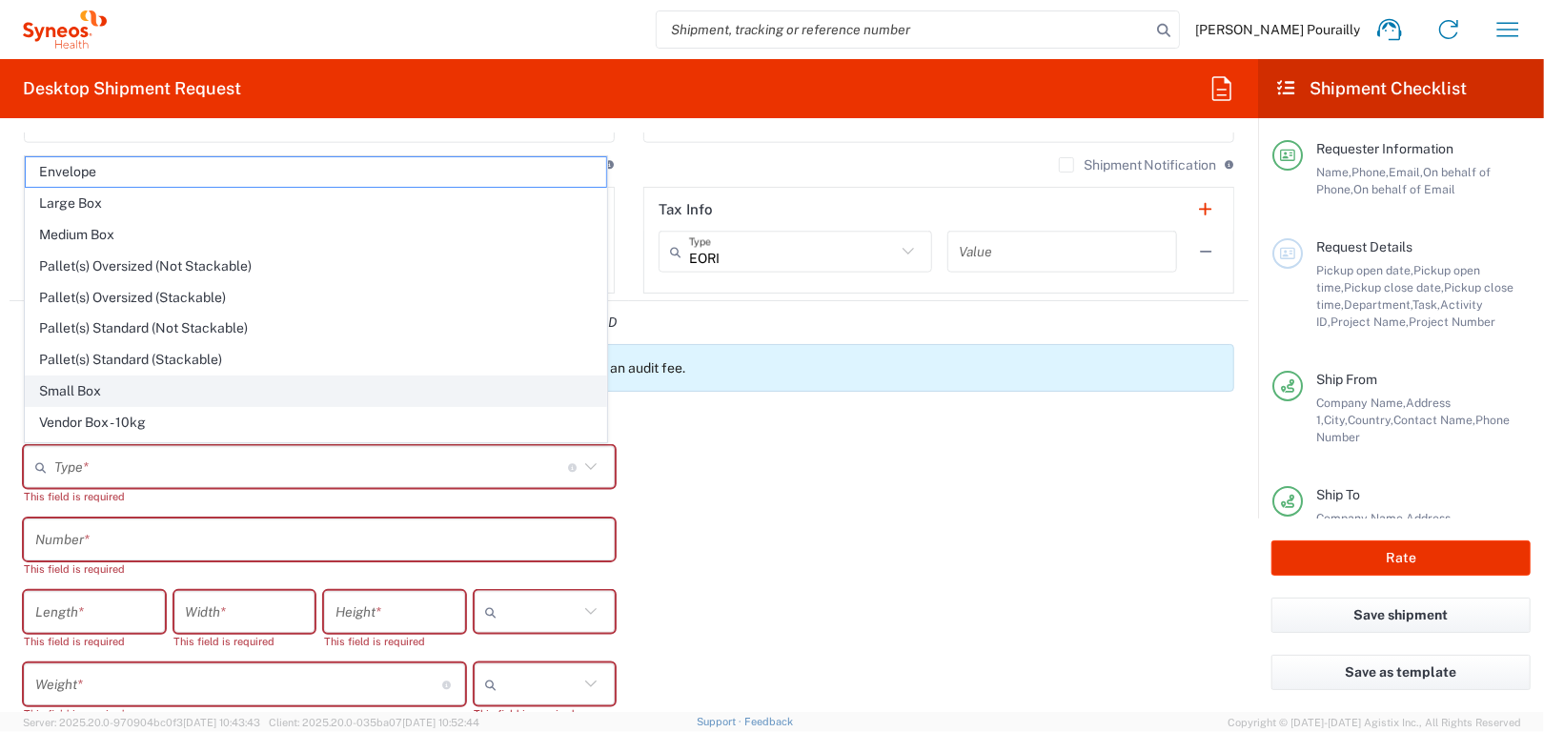
type input "in"
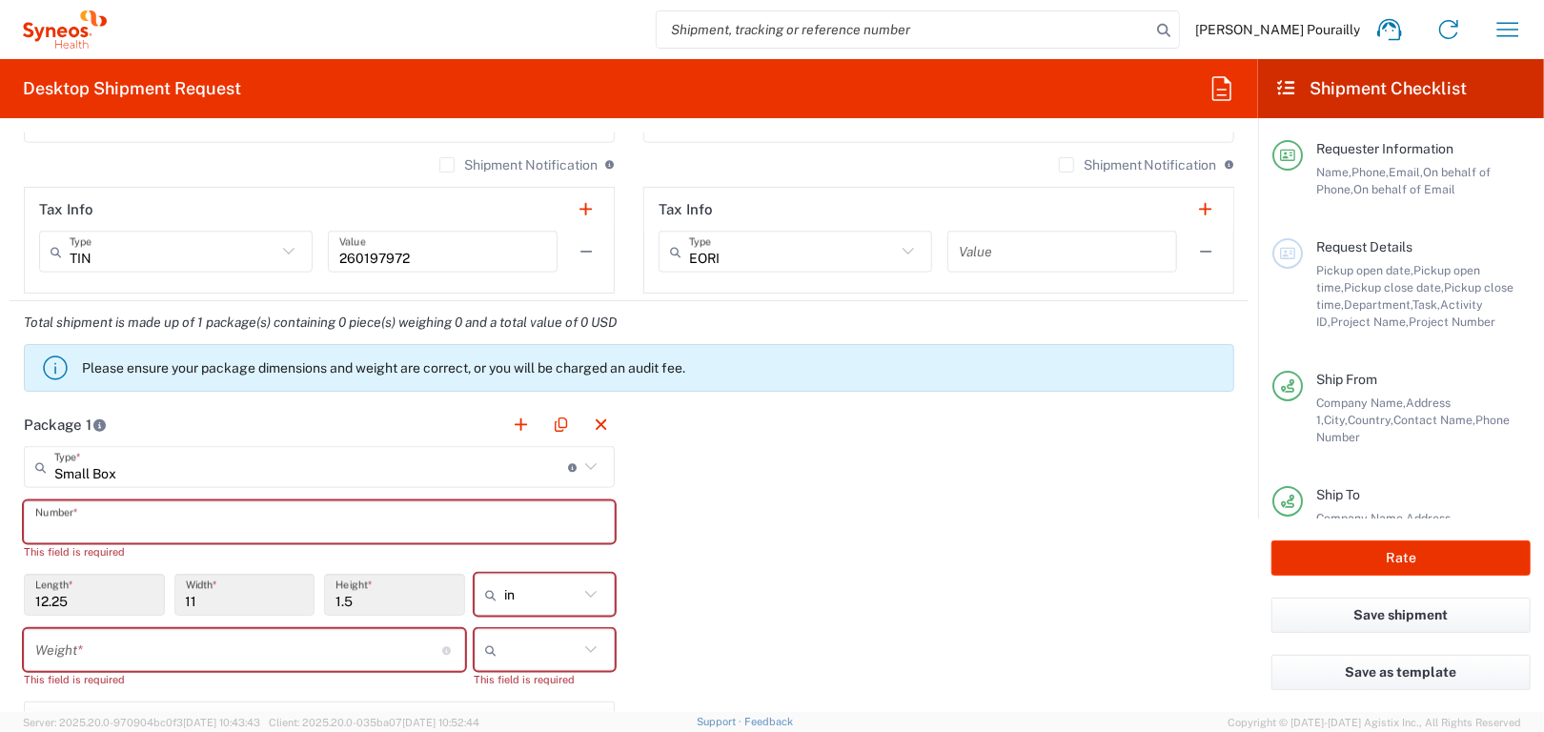
click at [541, 525] on input "text" at bounding box center [319, 522] width 568 height 33
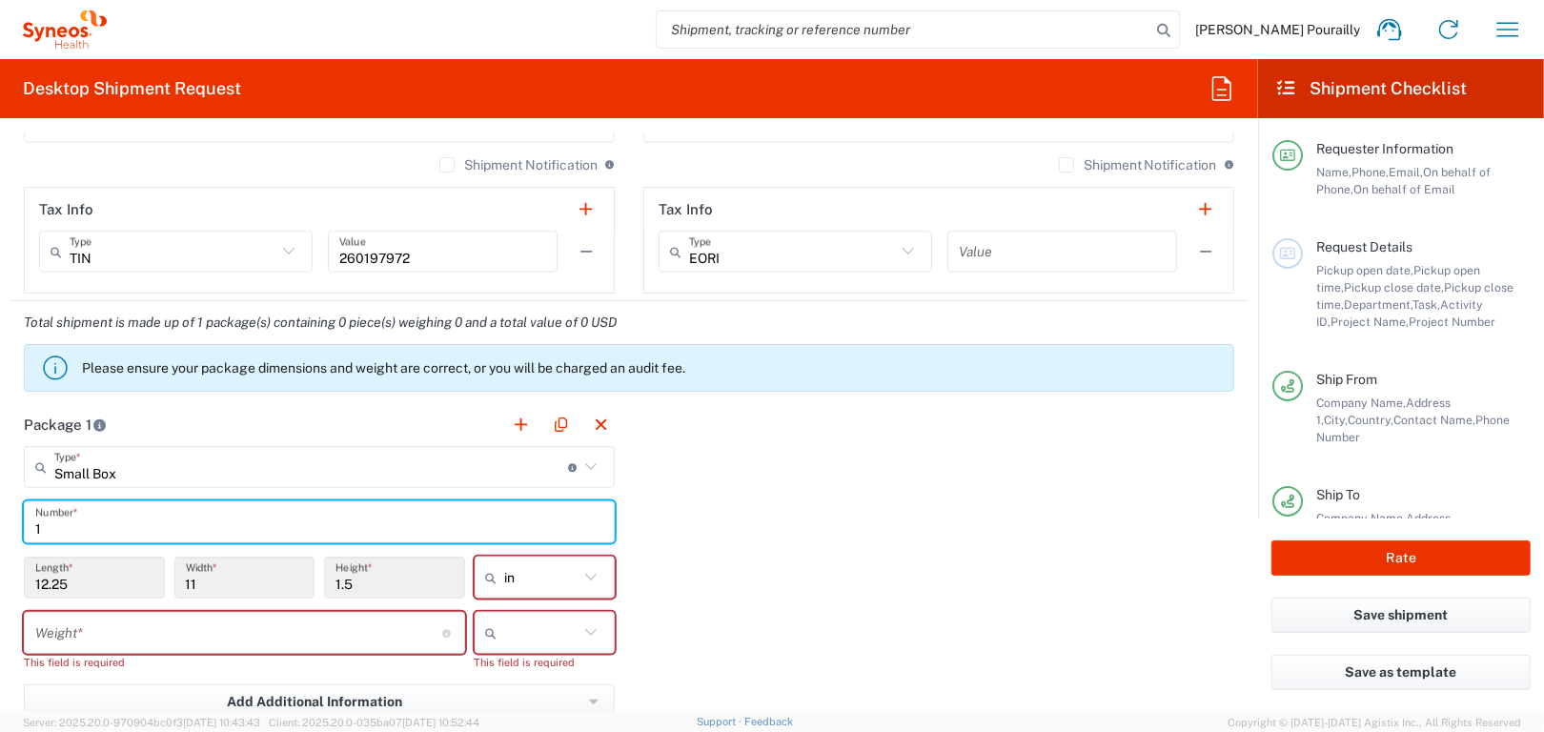
type input "1"
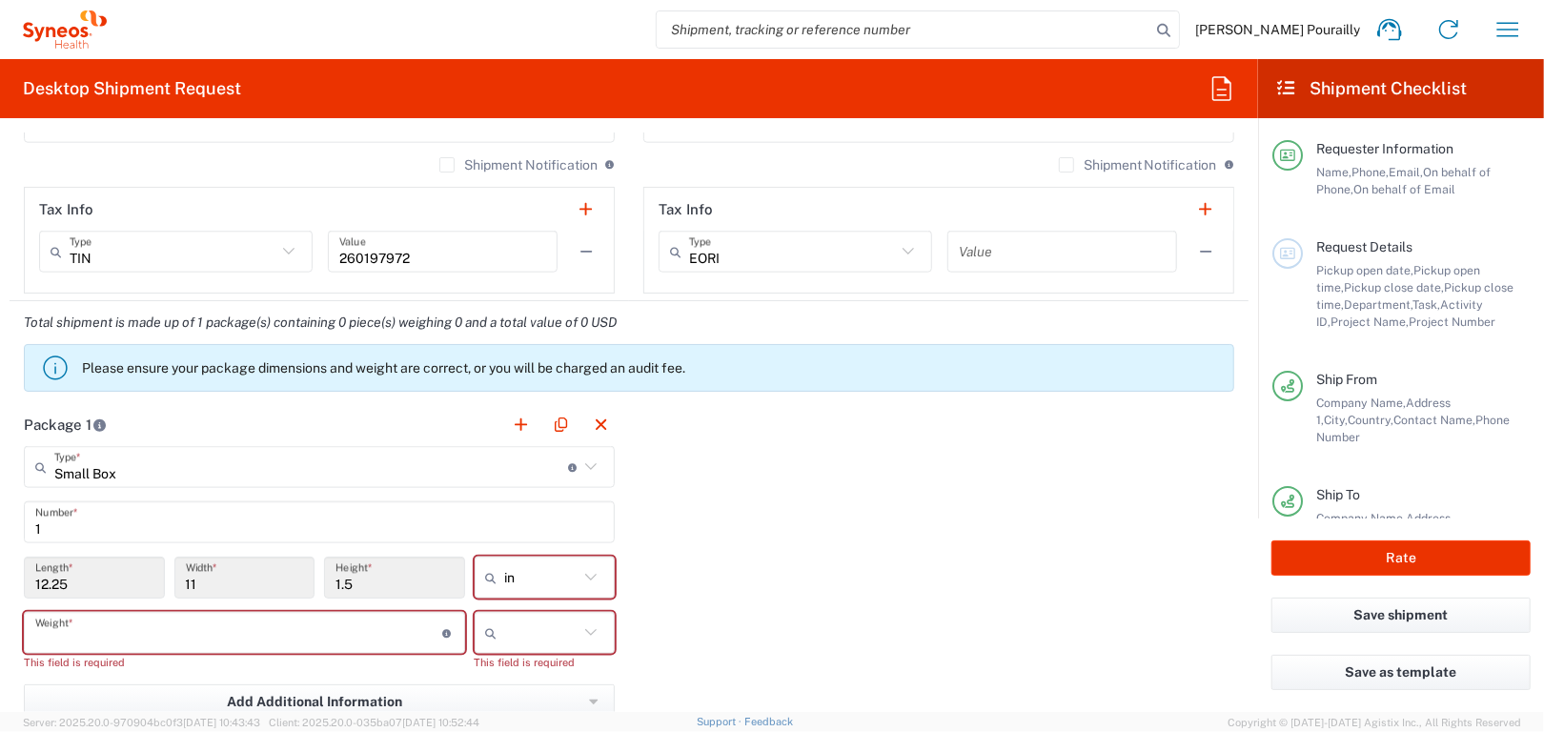
click at [123, 624] on input "number" at bounding box center [238, 633] width 407 height 33
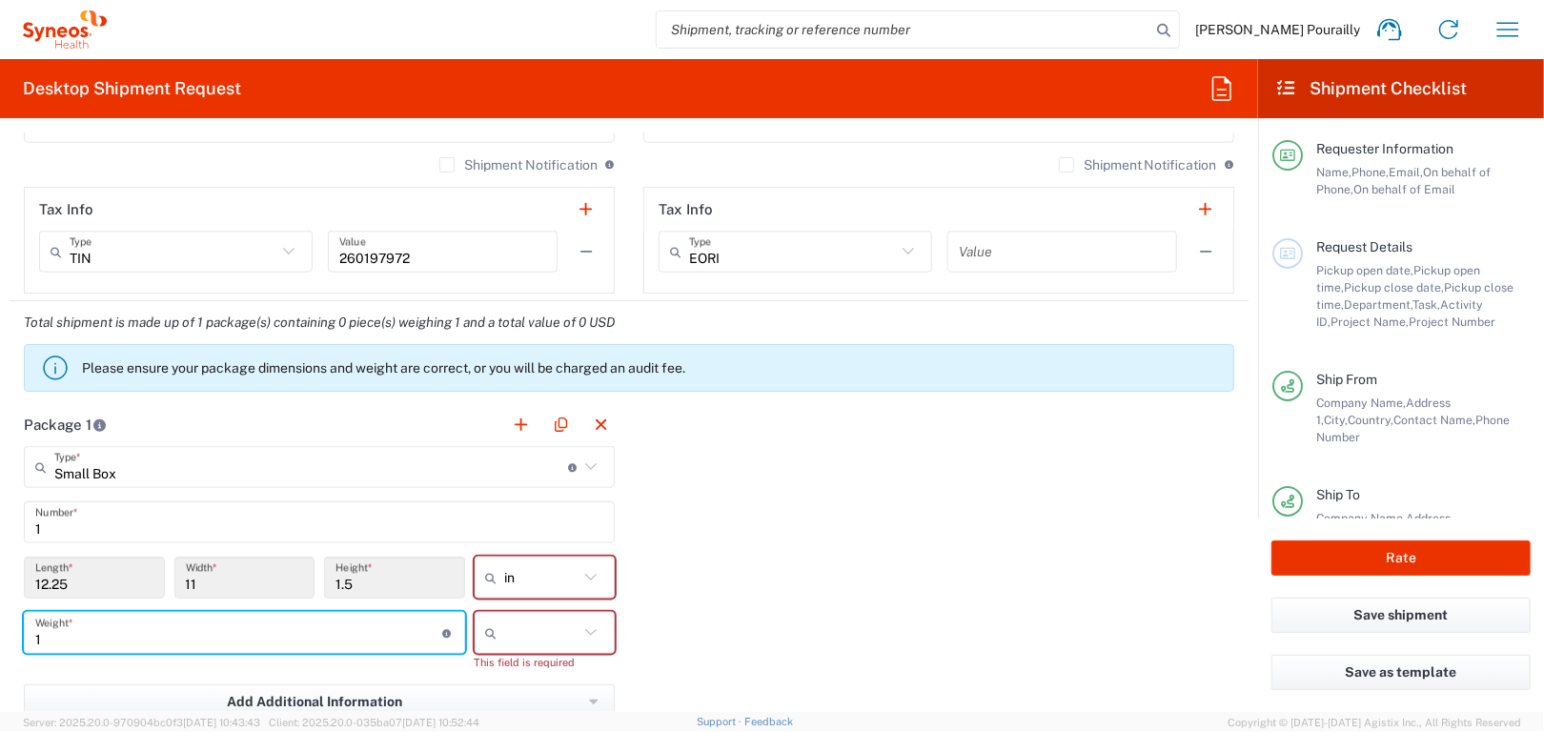
type input "1"
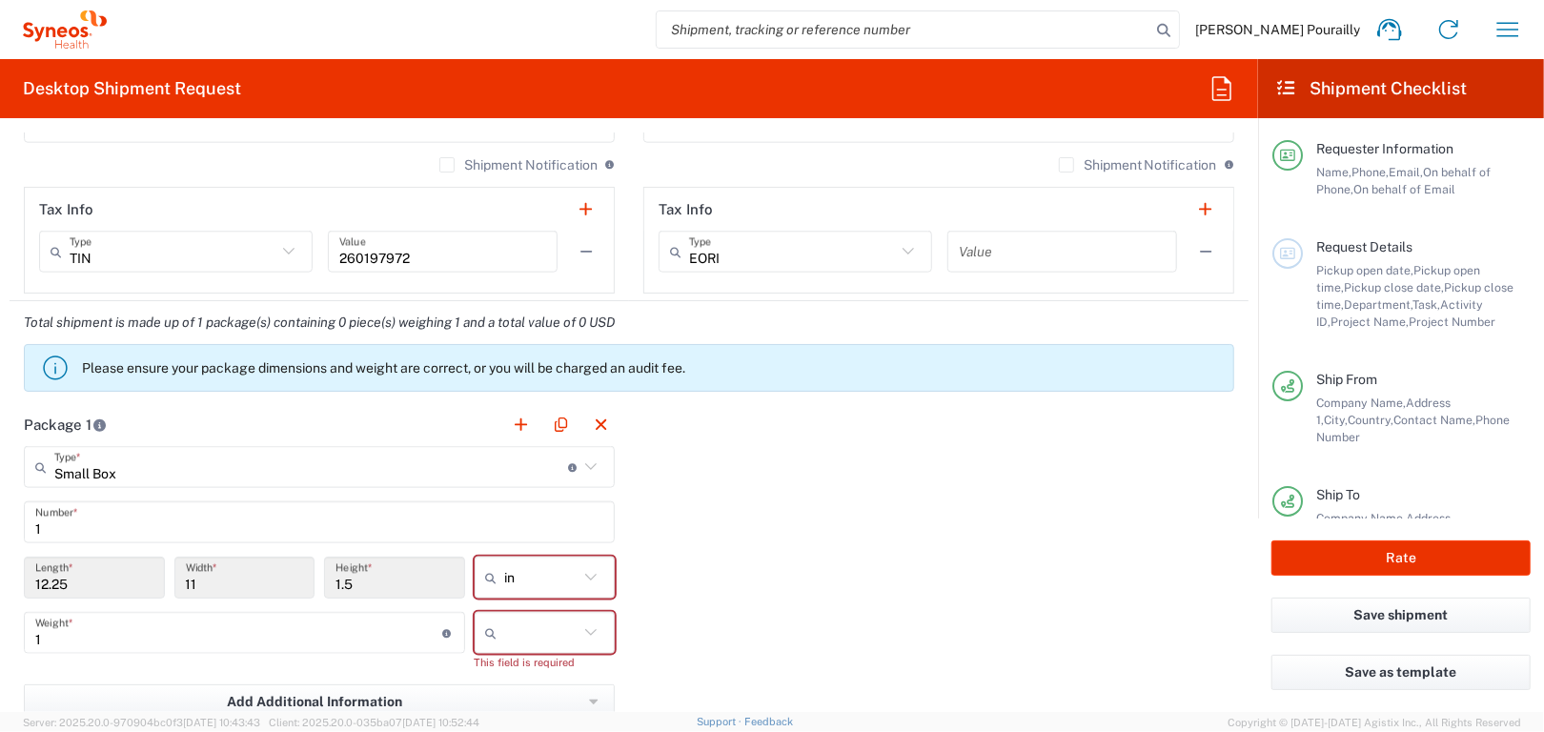
click at [586, 629] on icon at bounding box center [590, 632] width 11 height 7
click at [485, 676] on span "kgs" at bounding box center [538, 672] width 135 height 30
type input "kgs"
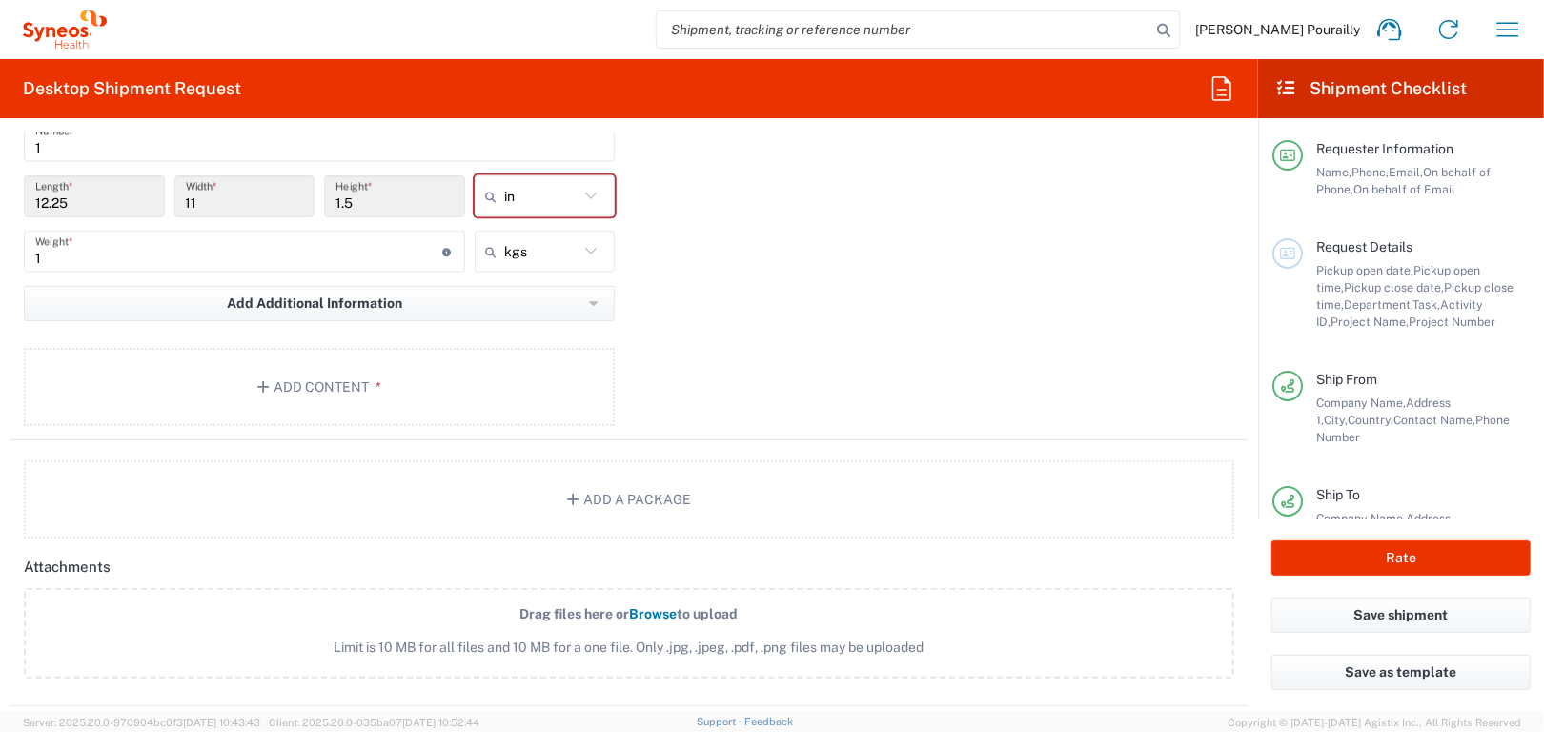
scroll to position [1716, 0]
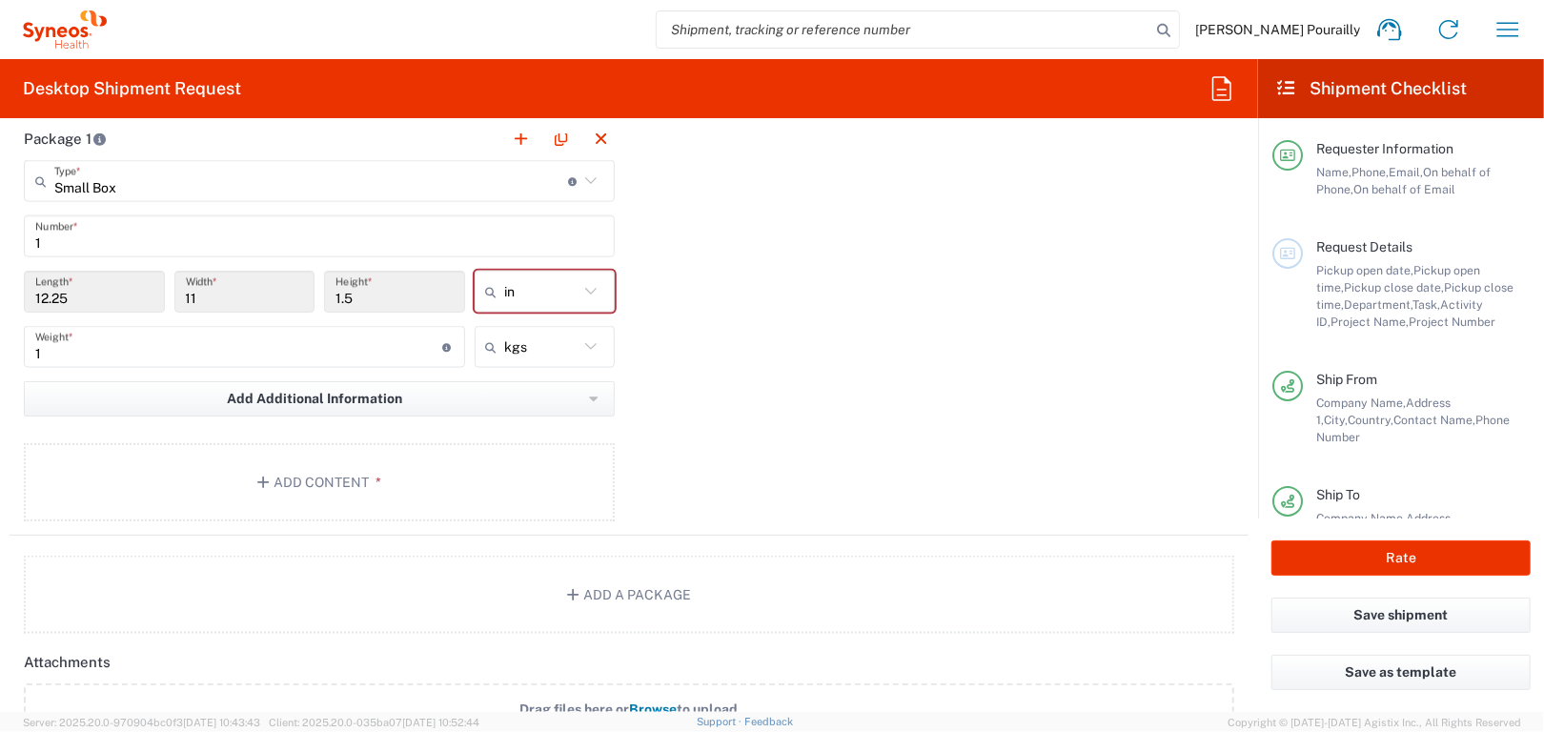
click at [582, 288] on icon at bounding box center [591, 291] width 25 height 25
click at [498, 368] on span "cm" at bounding box center [538, 362] width 135 height 30
type input "31.12"
type input "27.94"
type input "3.81"
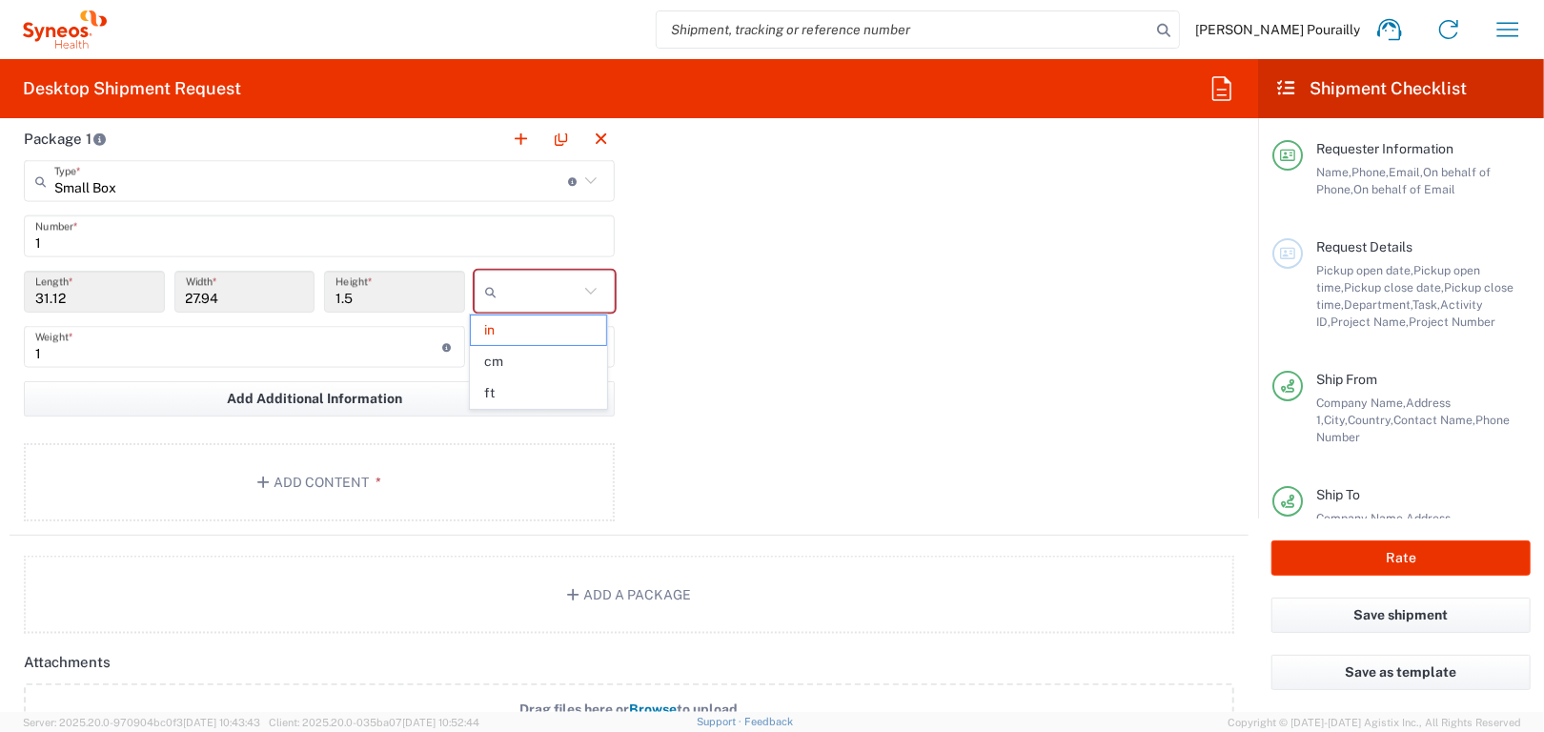
type input "cm"
click at [657, 315] on div "Package 1 Small Box Type * Material used to package goods Envelope Large Box Me…" at bounding box center [629, 326] width 1239 height 418
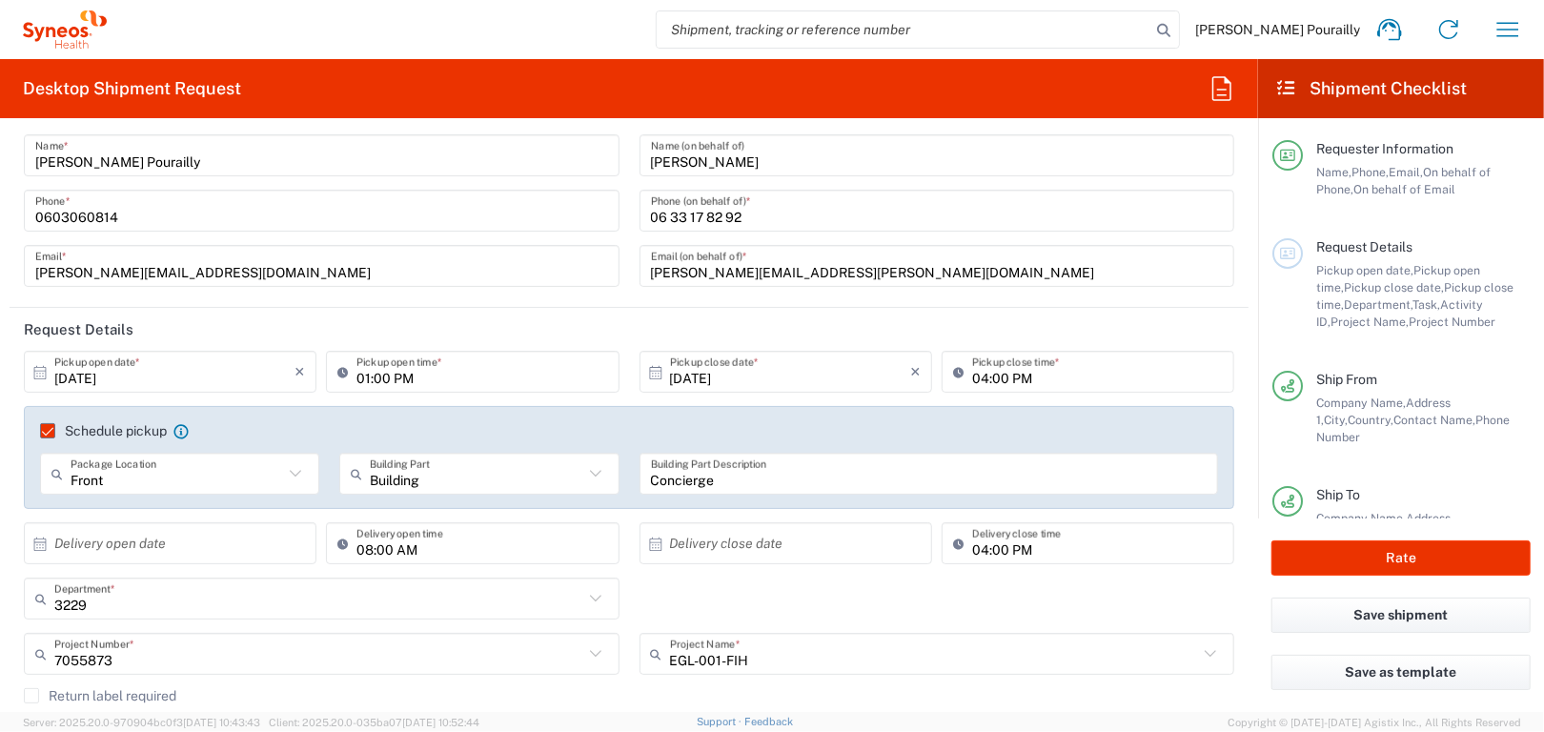
scroll to position [0, 0]
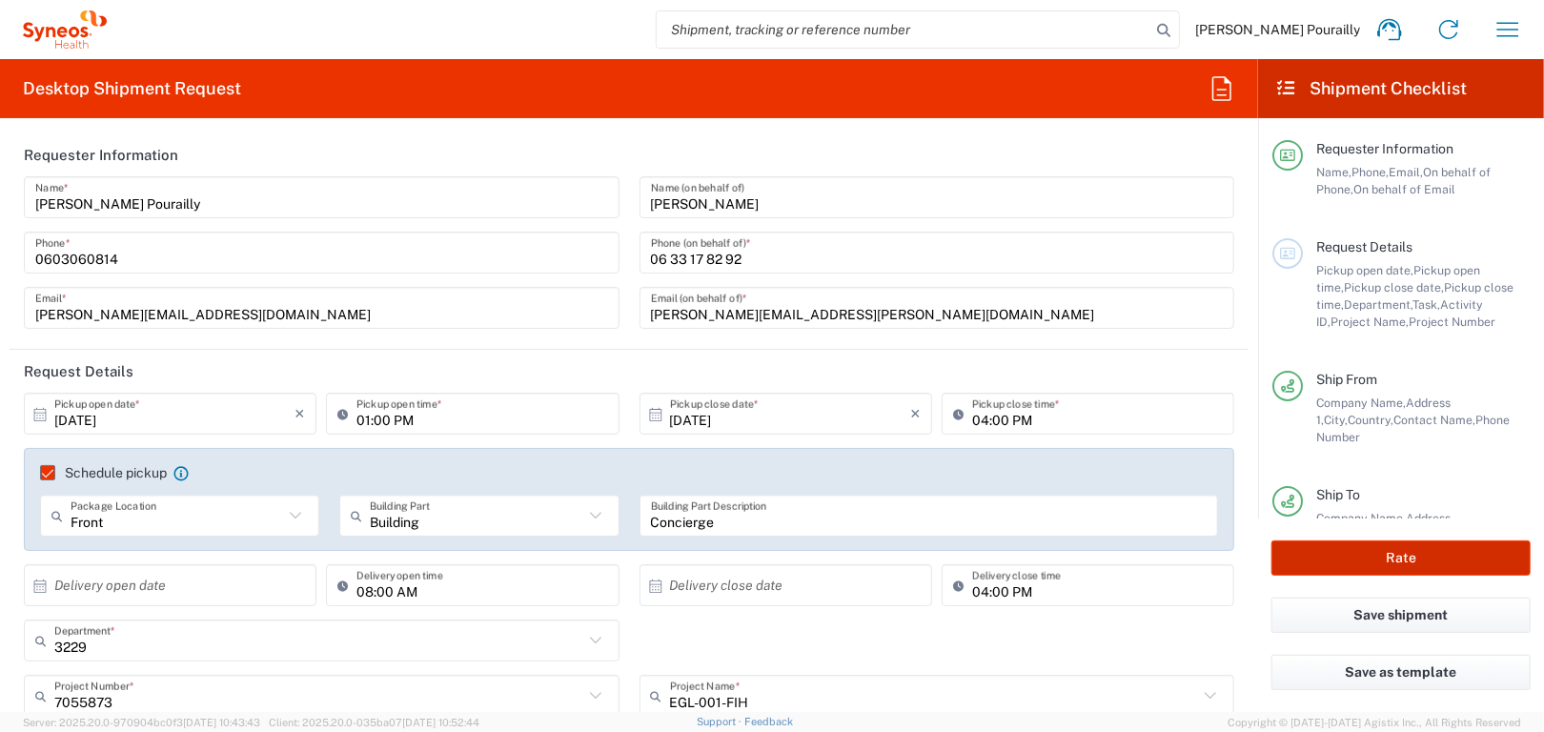
click at [1411, 557] on button "Rate" at bounding box center [1400, 557] width 259 height 35
type input "7055873"
click at [1407, 560] on button "Rate" at bounding box center [1400, 557] width 259 height 35
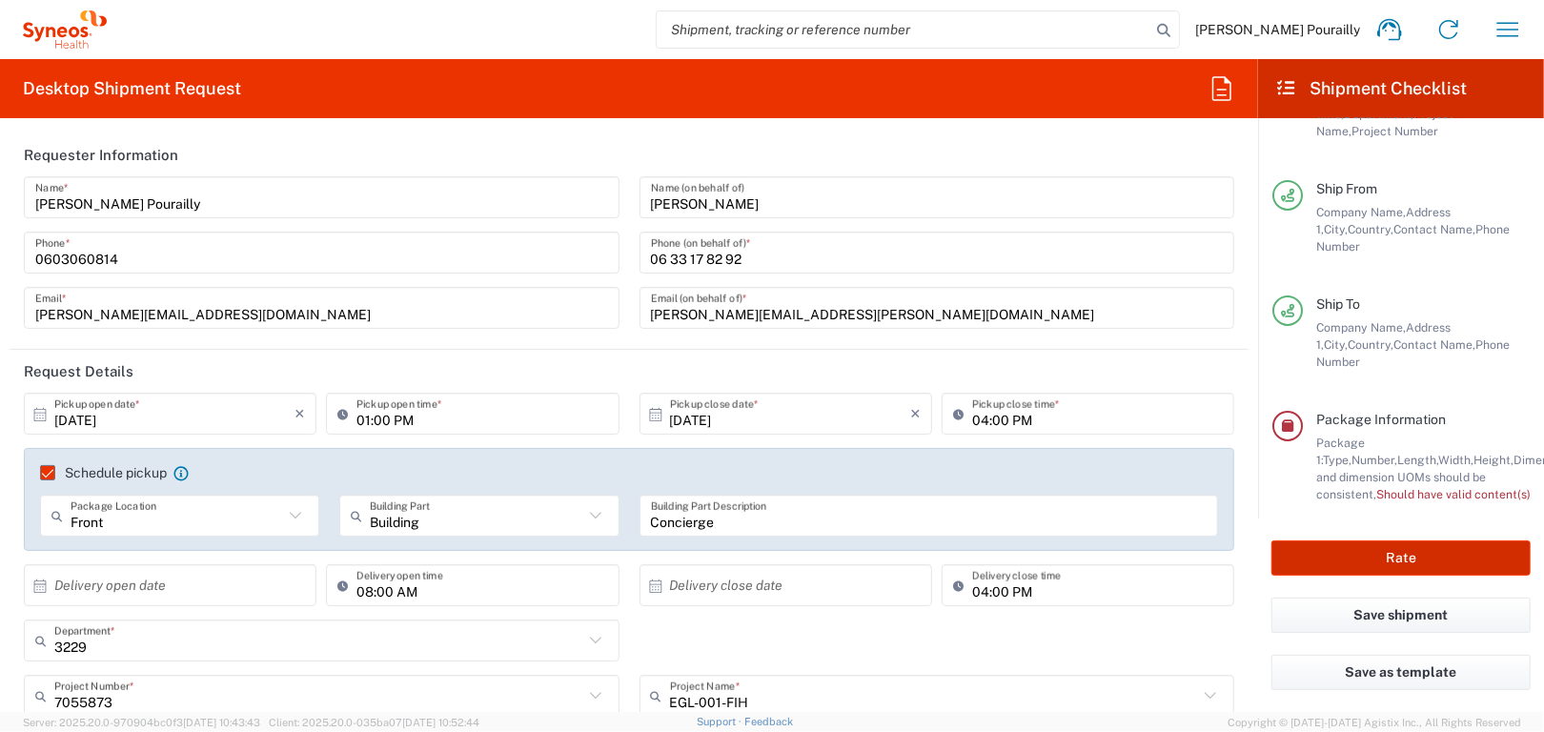
scroll to position [231, 0]
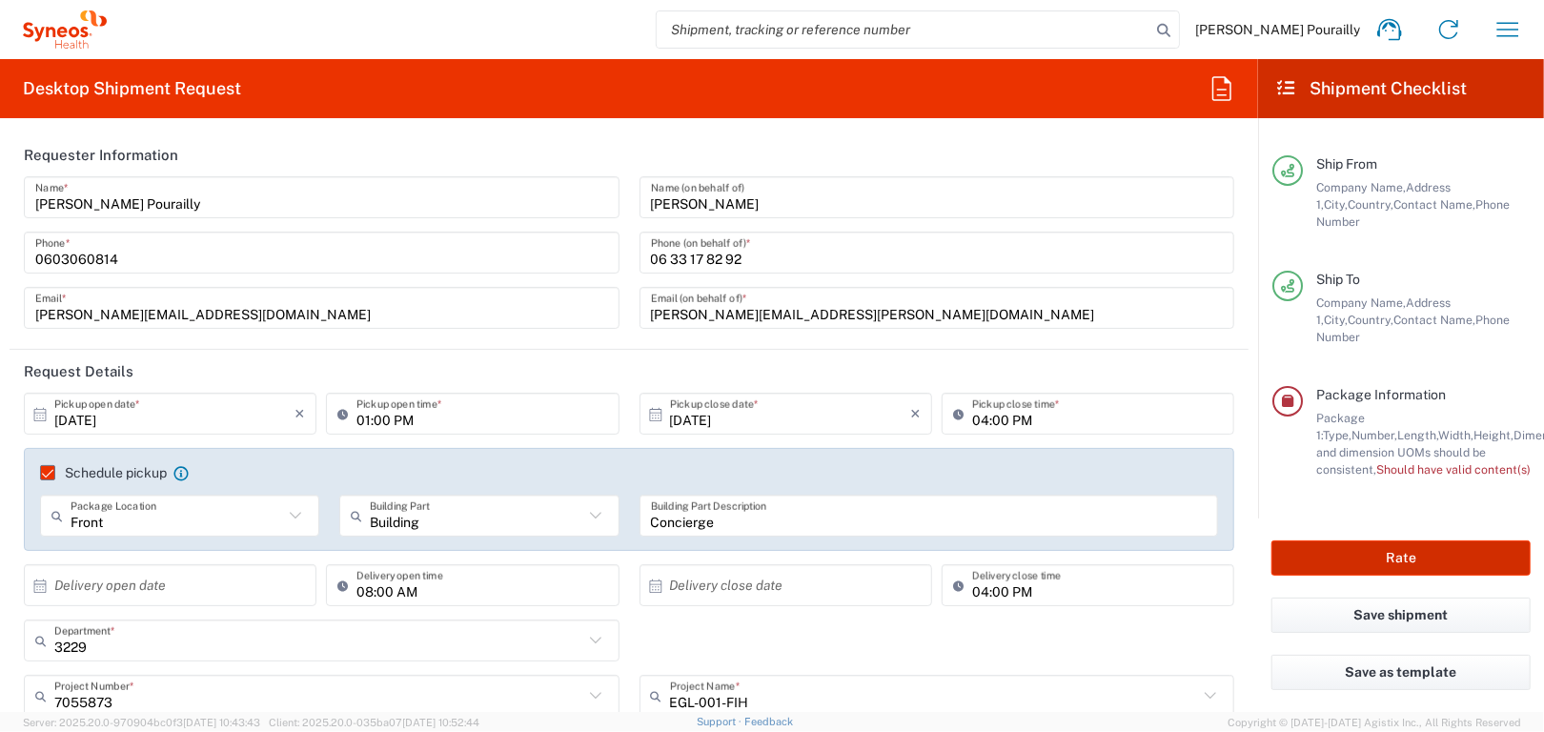
click at [1404, 560] on button "Rate" at bounding box center [1400, 557] width 259 height 35
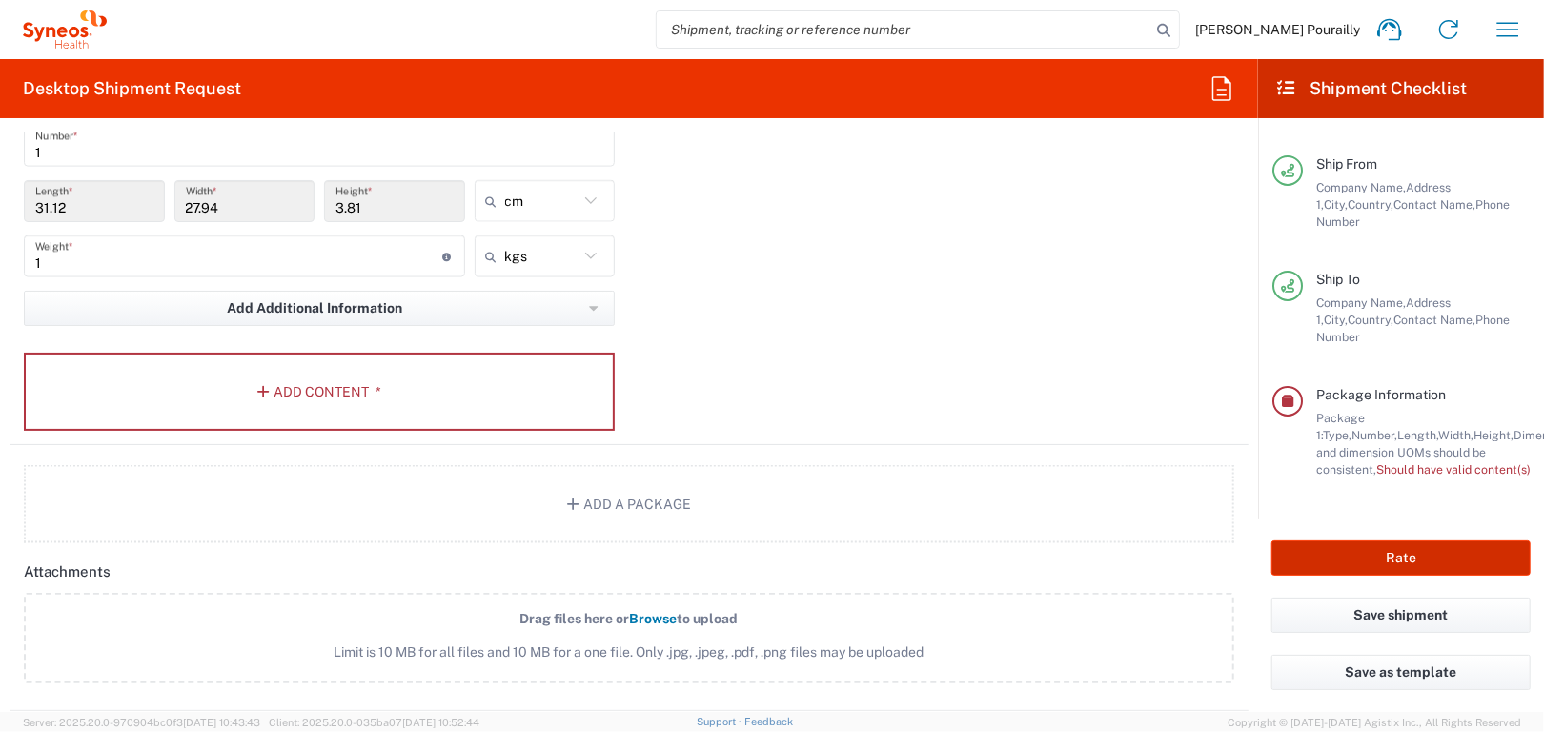
scroll to position [1811, 0]
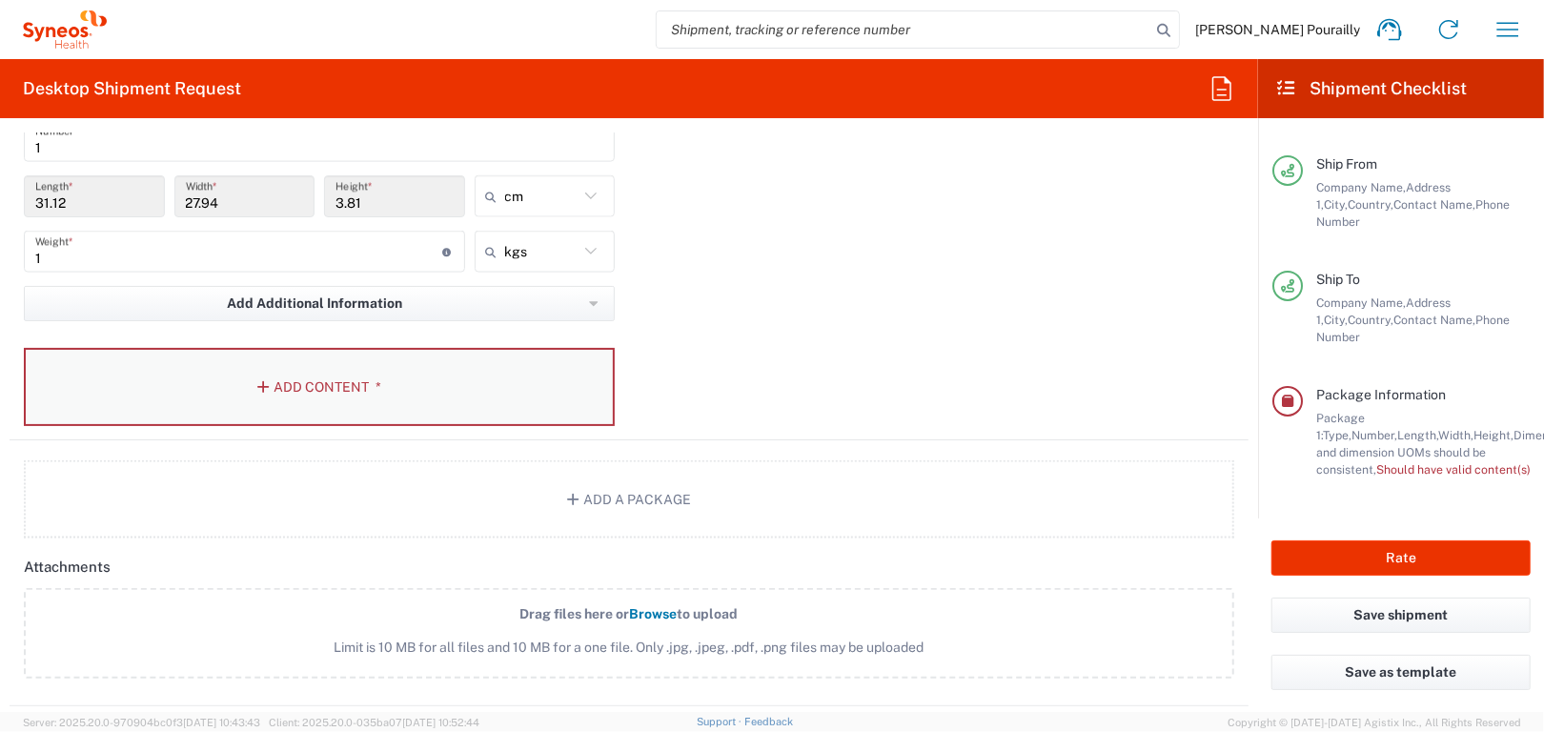
click at [321, 376] on button "Add Content *" at bounding box center [319, 387] width 591 height 78
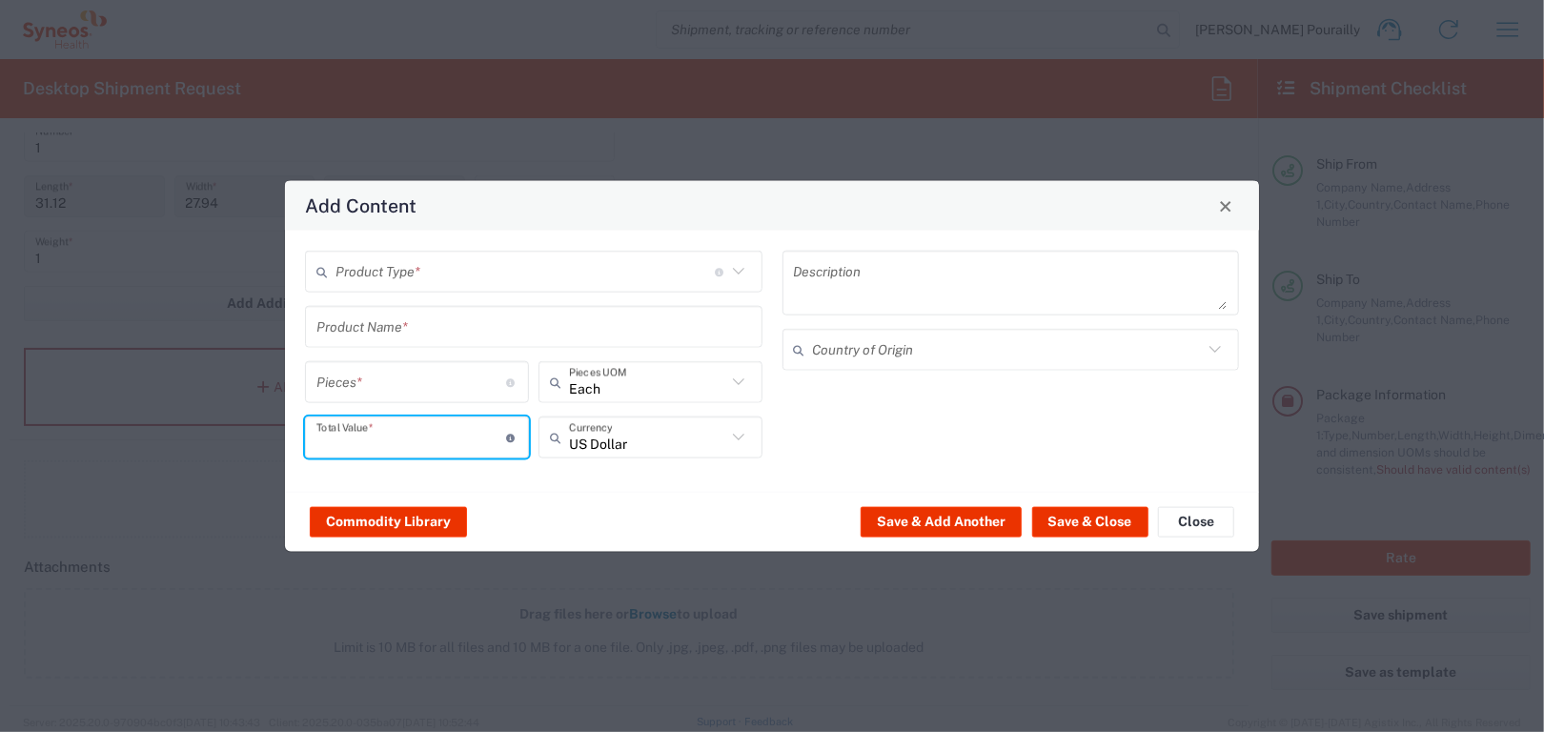
click at [337, 438] on input "number" at bounding box center [411, 436] width 191 height 33
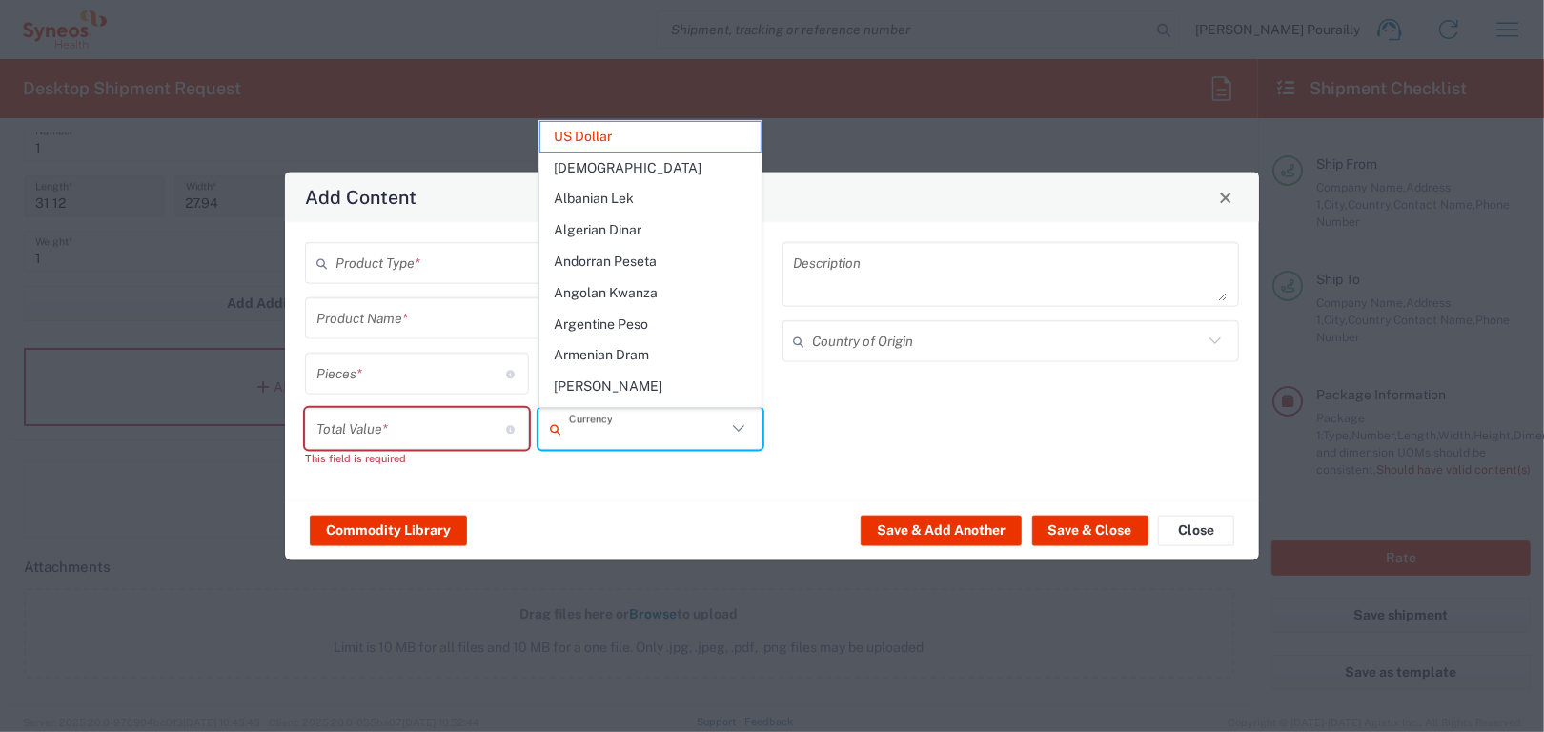
click at [594, 441] on input "text" at bounding box center [647, 428] width 157 height 33
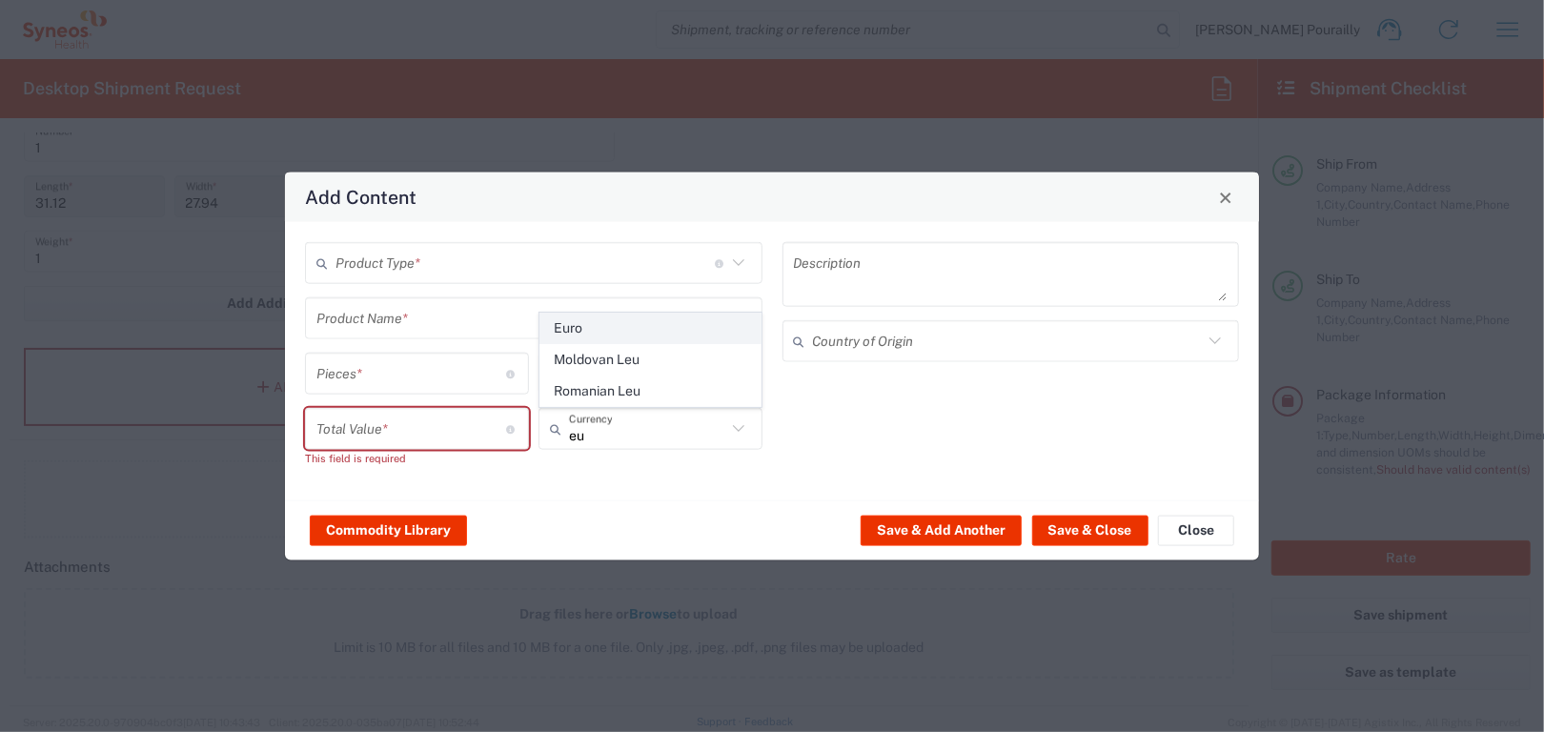
click at [566, 331] on span "Euro" at bounding box center [650, 329] width 220 height 30
type input "Euro"
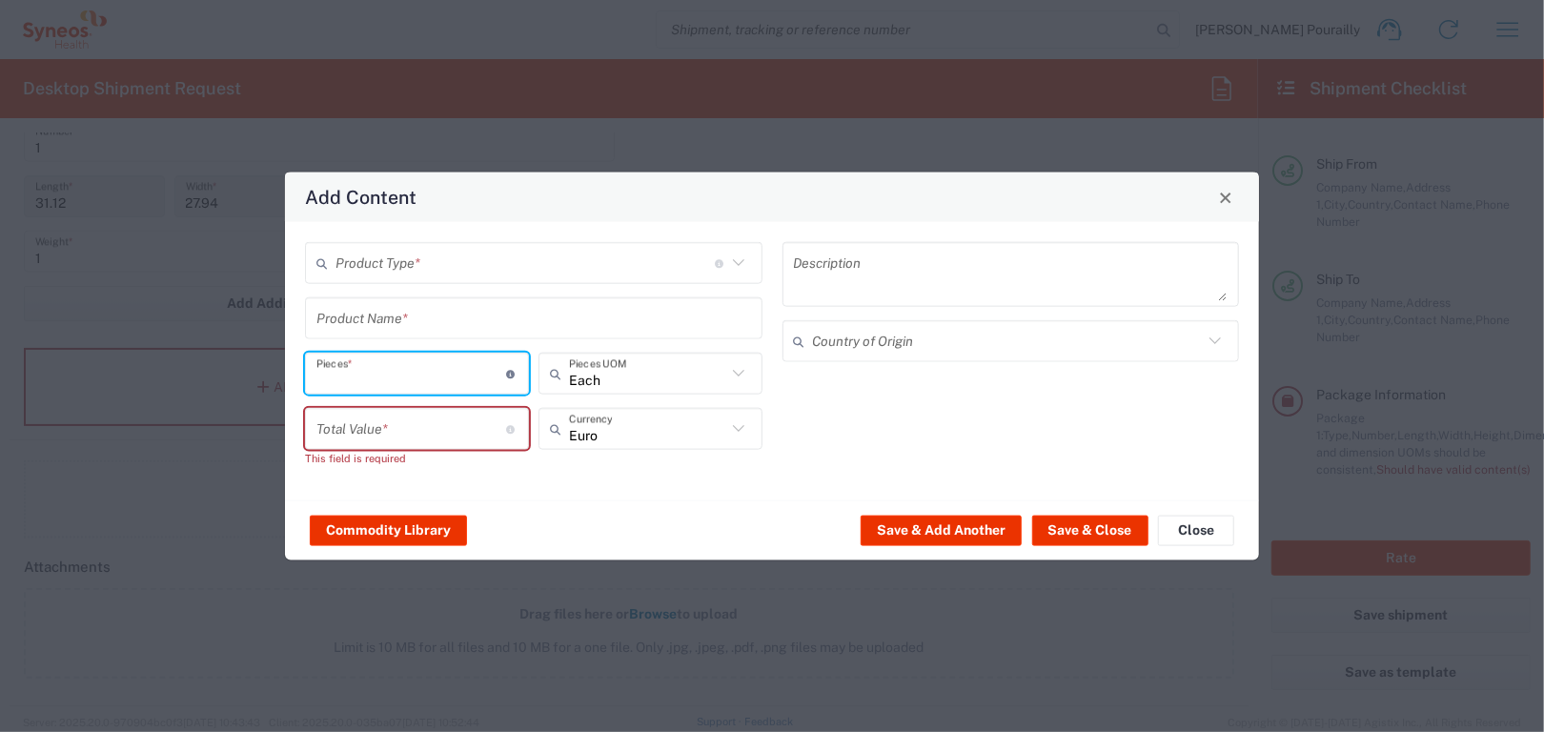
click at [483, 372] on input "number" at bounding box center [411, 372] width 191 height 33
type input "1"
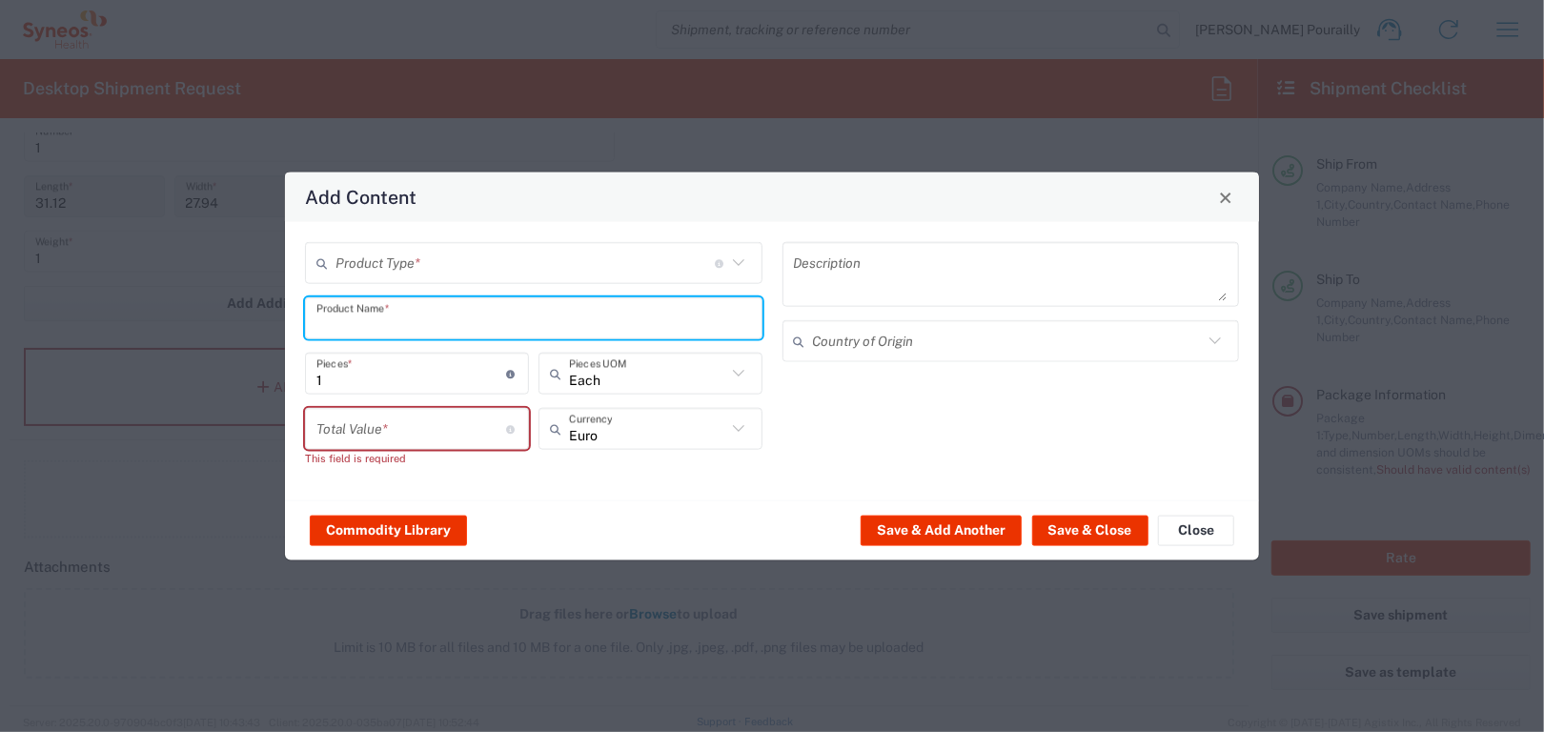
click at [414, 323] on input "text" at bounding box center [533, 317] width 435 height 33
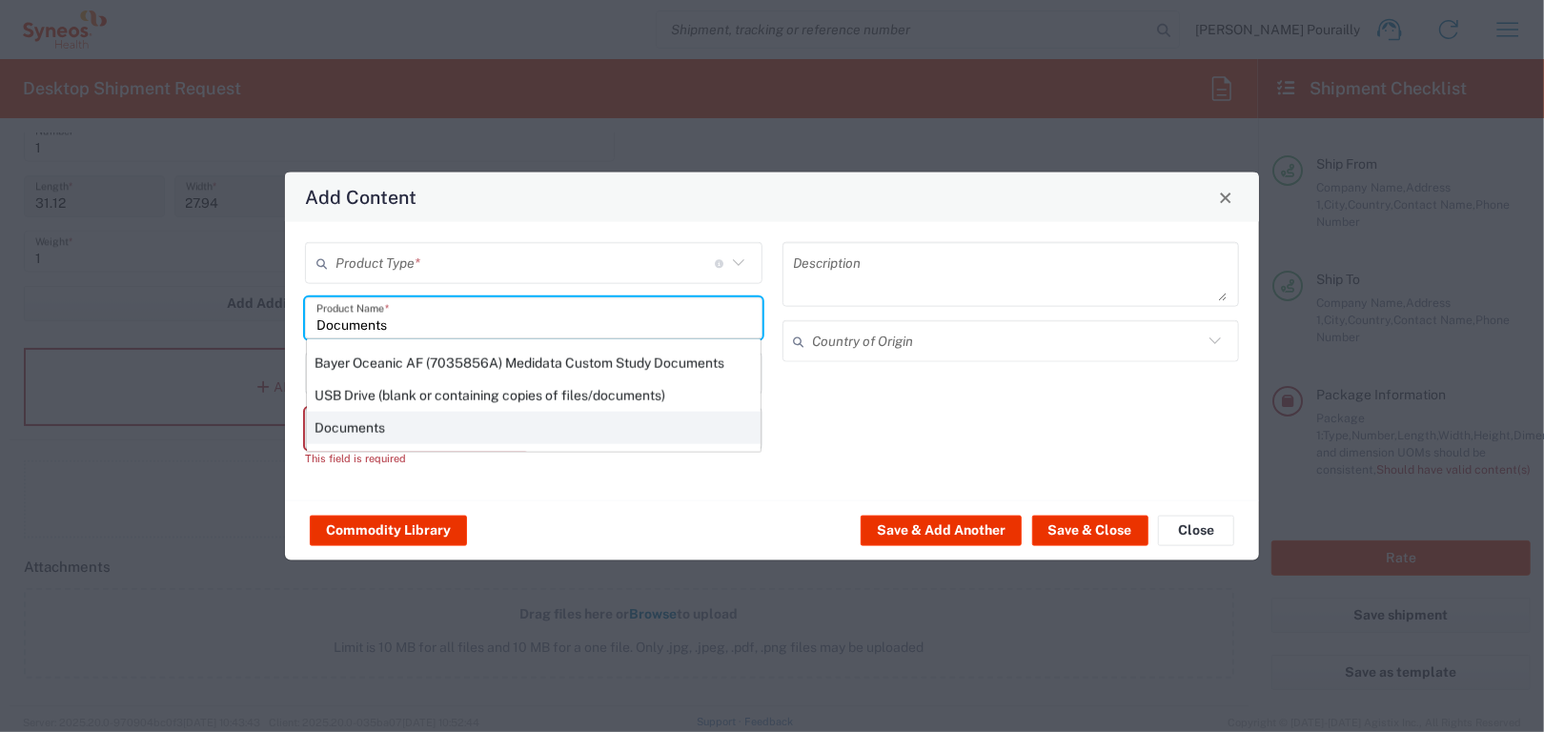
type input "Documents"
click at [378, 424] on div "Documents" at bounding box center [534, 428] width 454 height 32
type input "1"
type input "US Dollar"
type textarea "Documents"
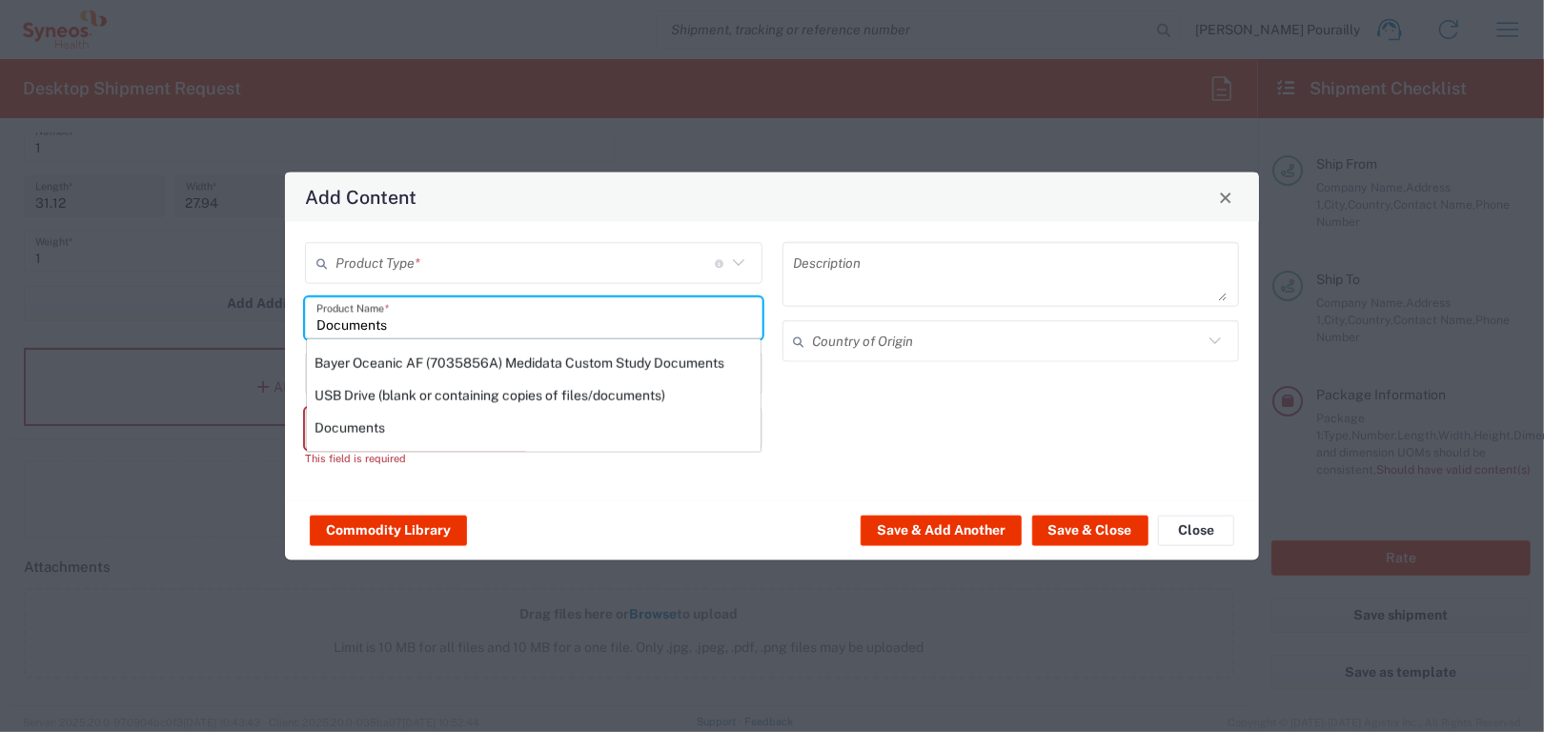
type input "[GEOGRAPHIC_DATA]"
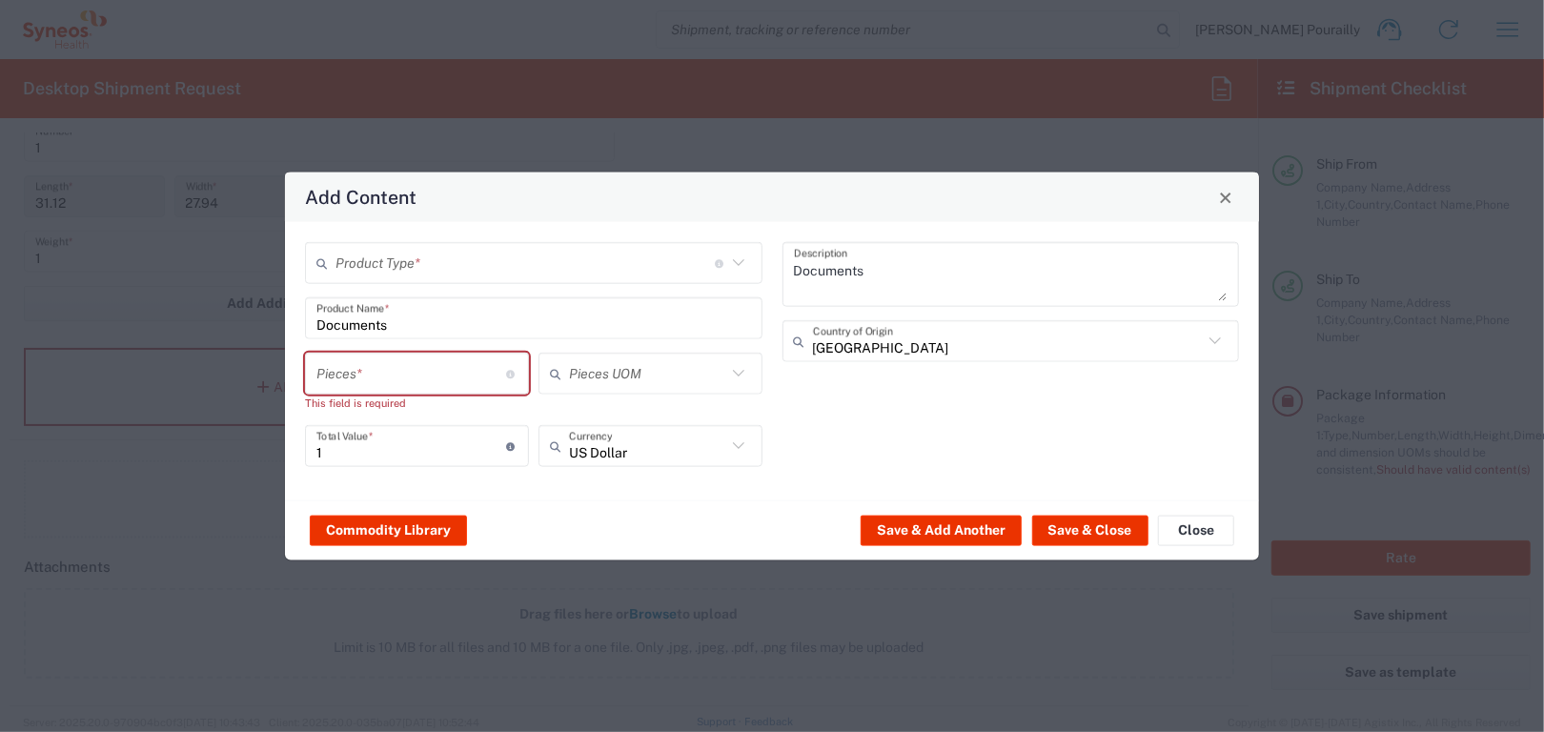
click at [743, 375] on icon at bounding box center [738, 373] width 25 height 25
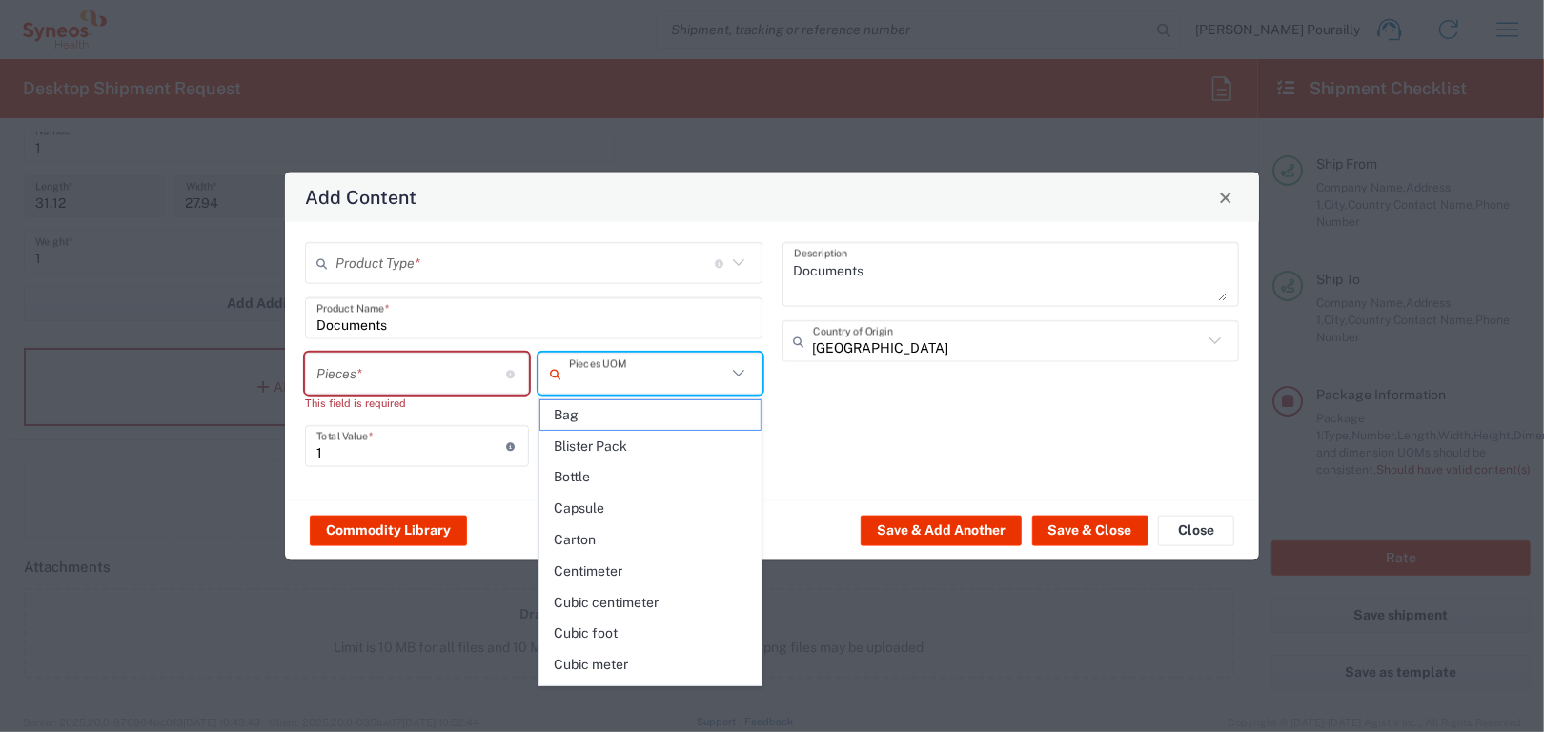
click at [413, 266] on input "text" at bounding box center [524, 262] width 379 height 33
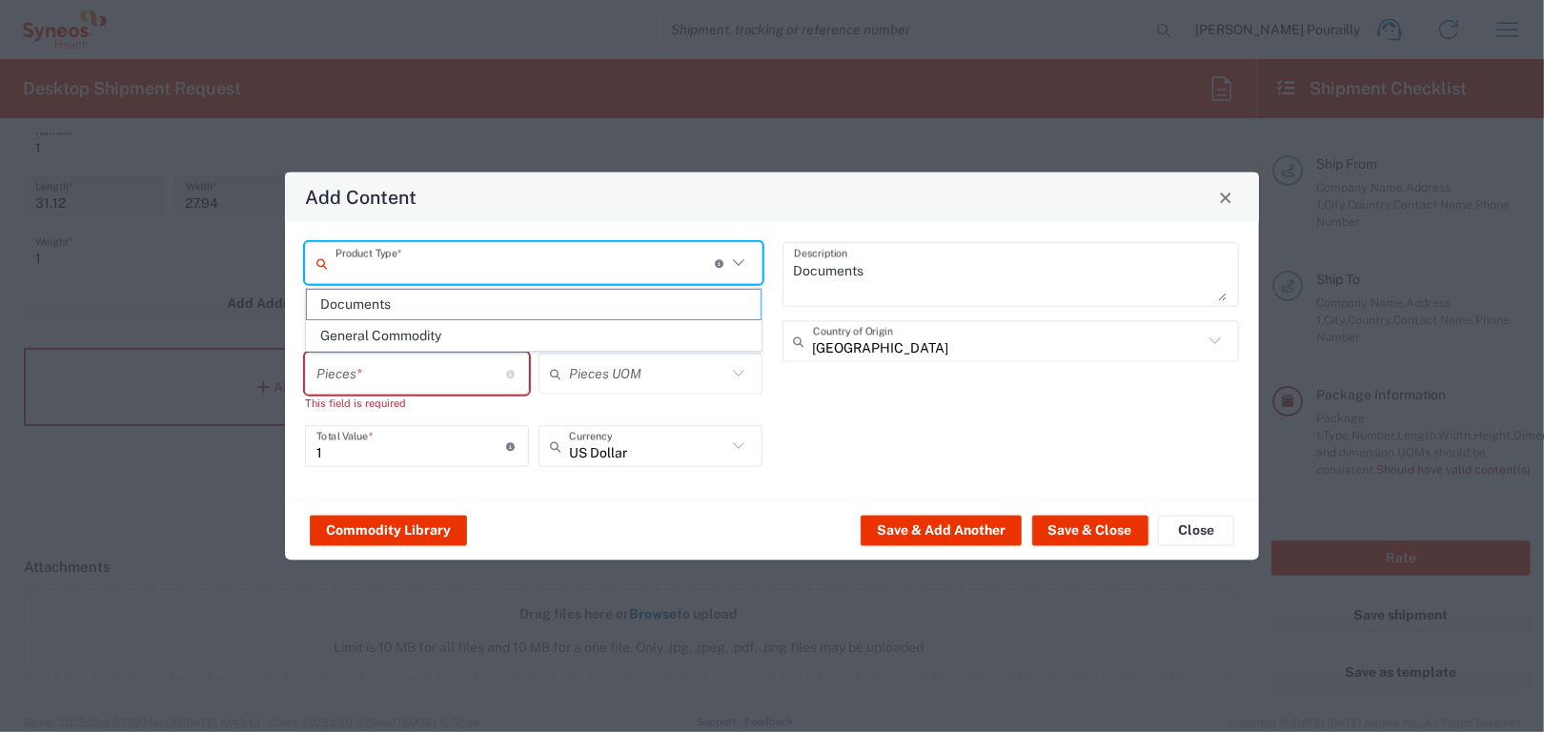
click at [430, 271] on input "text" at bounding box center [524, 262] width 379 height 33
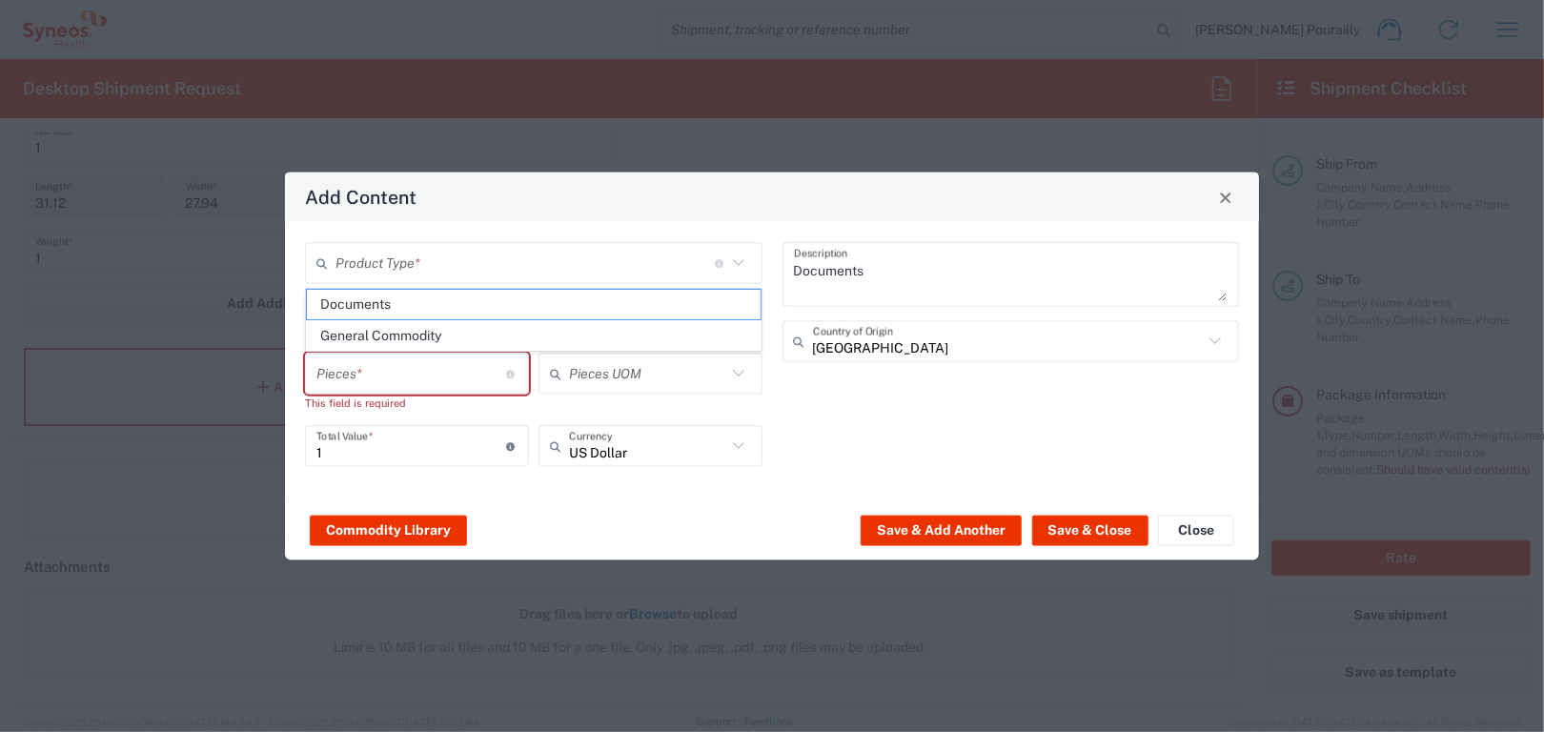
click at [740, 265] on icon at bounding box center [738, 263] width 25 height 25
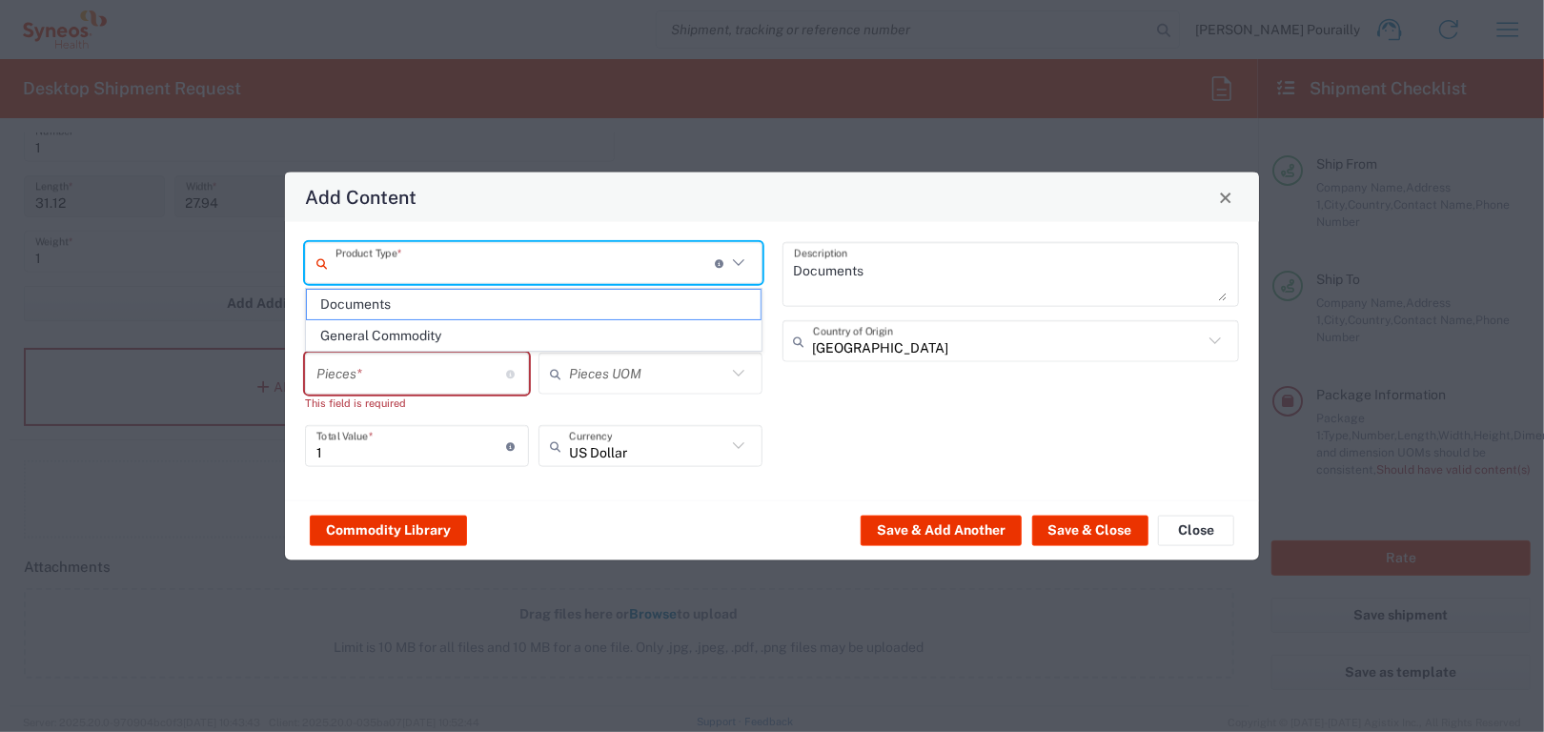
click at [740, 266] on icon at bounding box center [738, 263] width 25 height 25
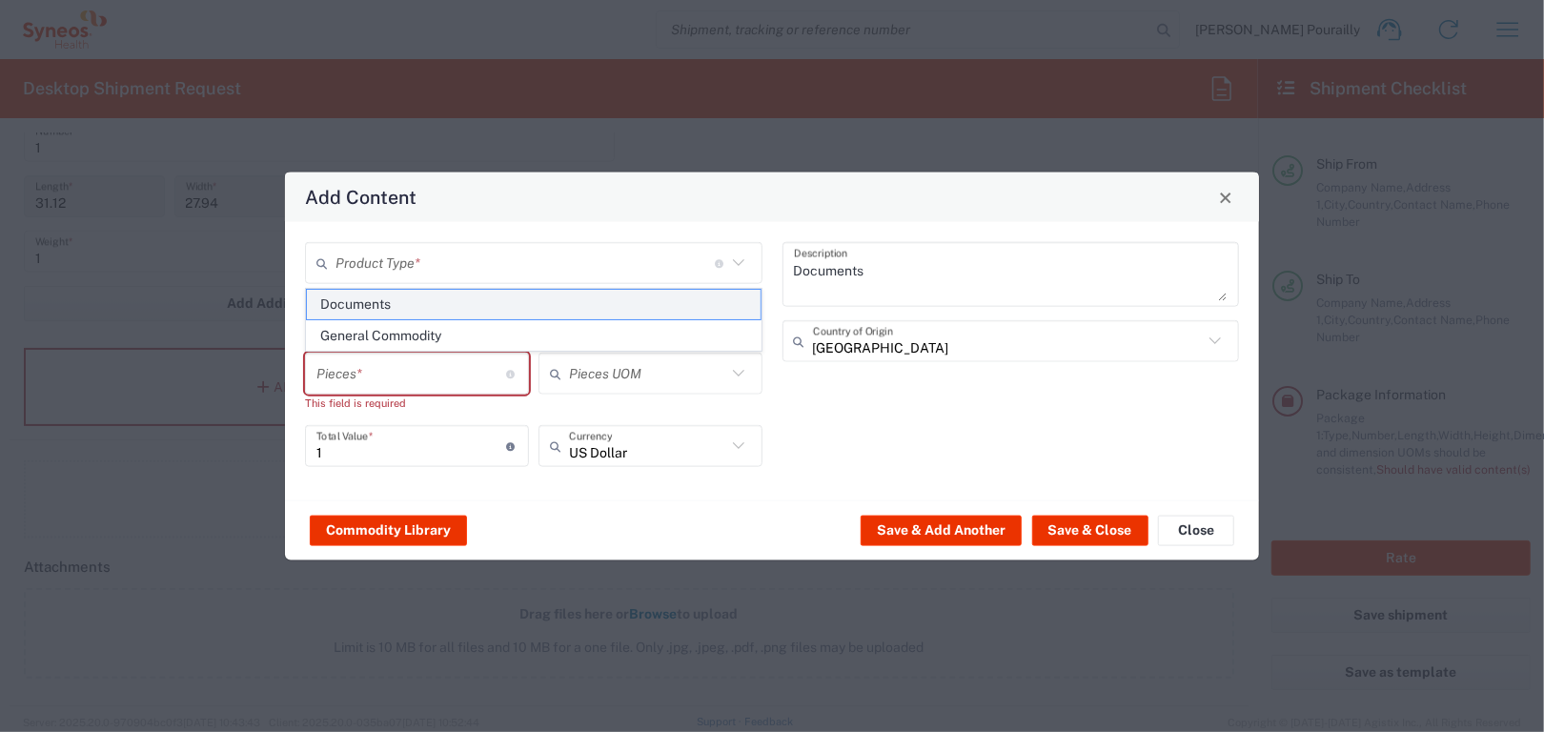
click at [637, 304] on span "Documents" at bounding box center [534, 305] width 454 height 30
type input "Documents"
type input "1"
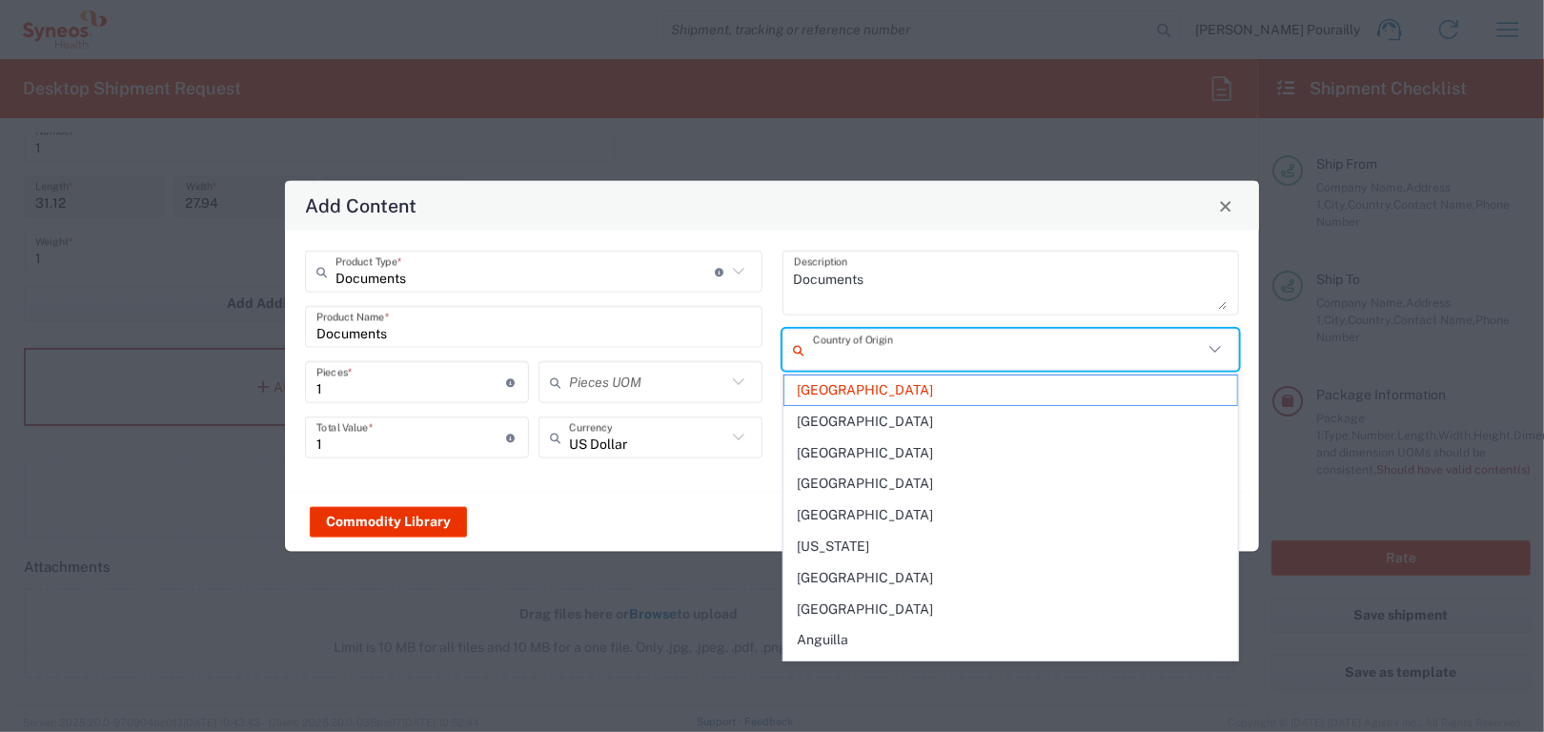
click at [925, 351] on input "text" at bounding box center [1008, 349] width 391 height 33
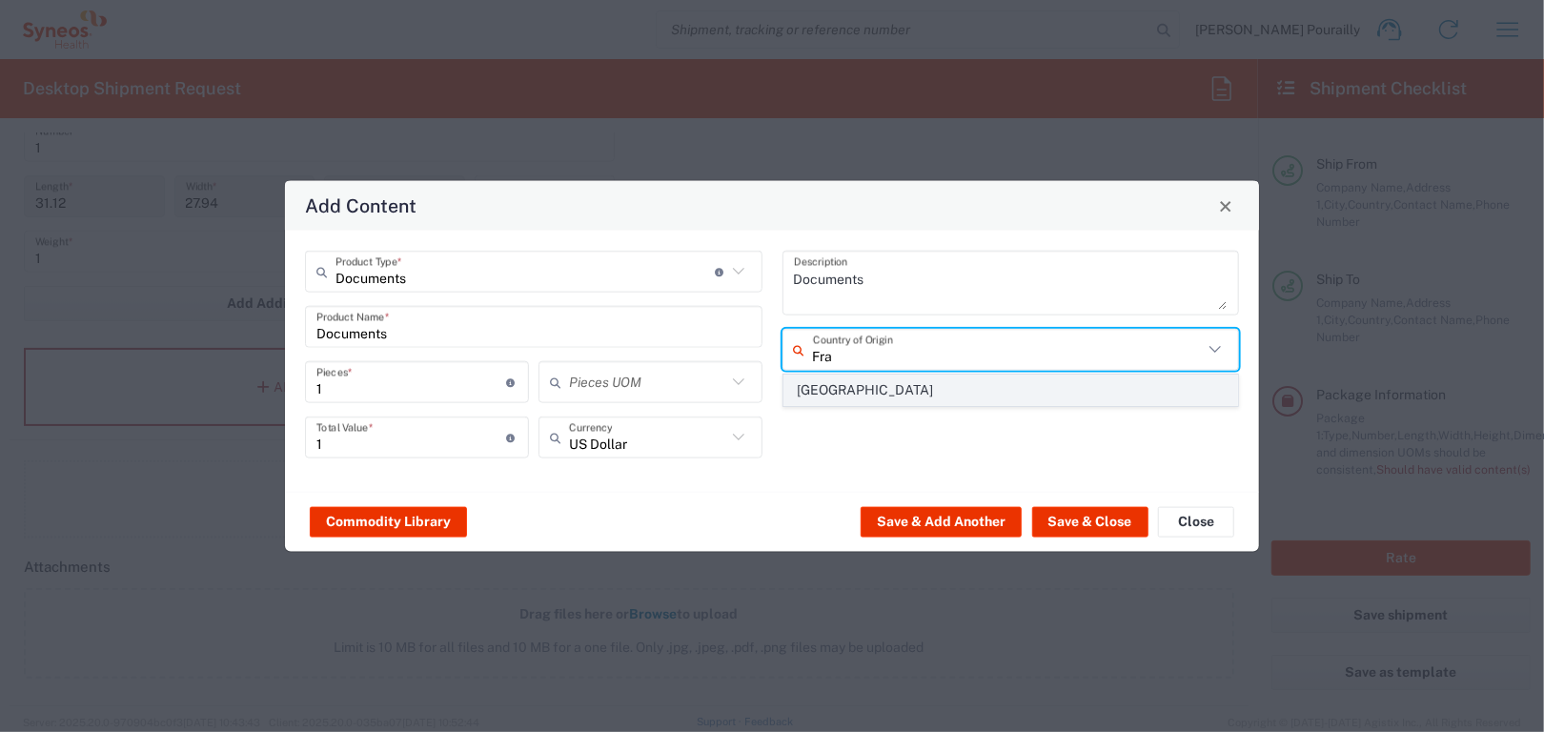
click at [827, 390] on span "[GEOGRAPHIC_DATA]" at bounding box center [1011, 391] width 454 height 30
type input "[GEOGRAPHIC_DATA]"
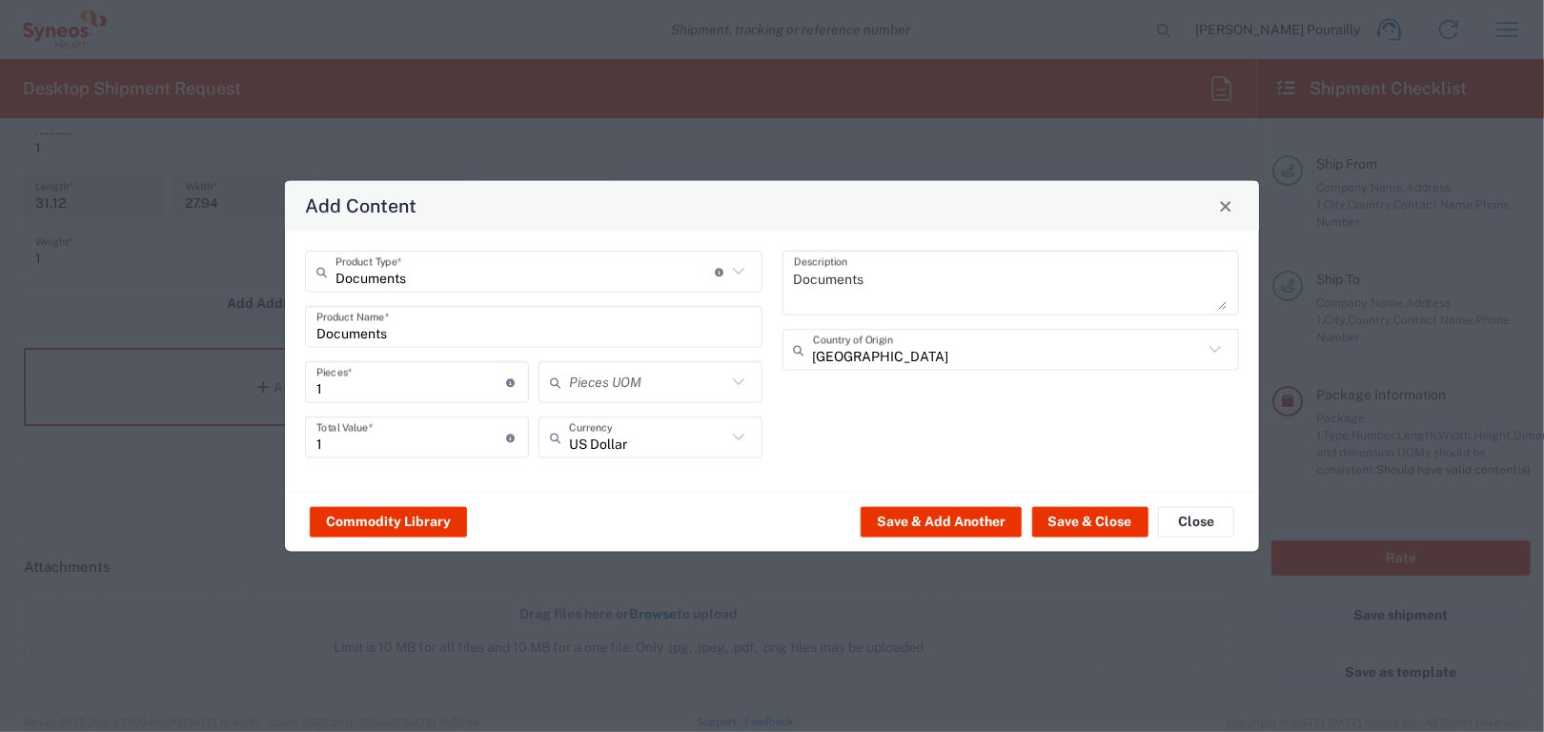
click at [740, 388] on icon at bounding box center [738, 382] width 25 height 25
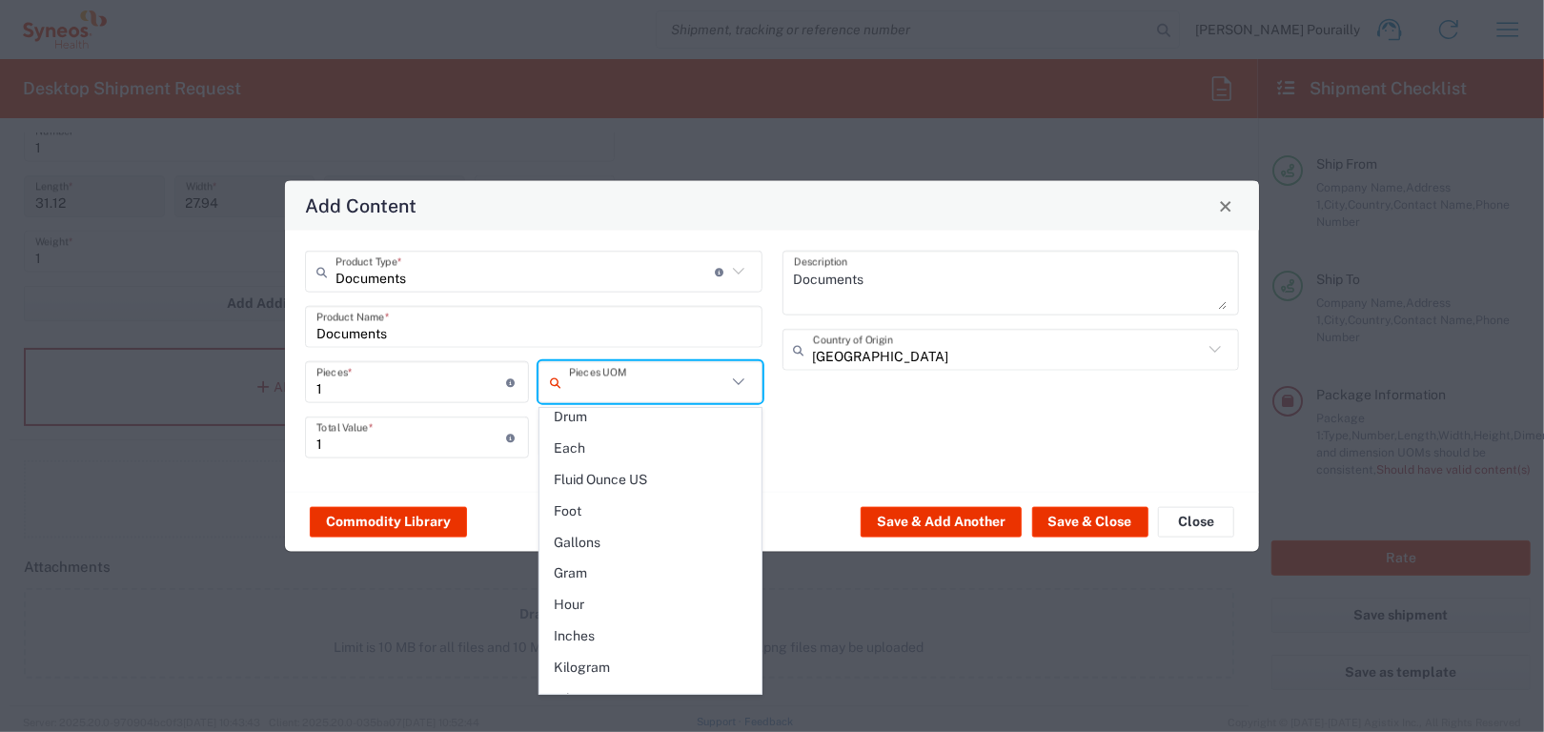
scroll to position [477, 0]
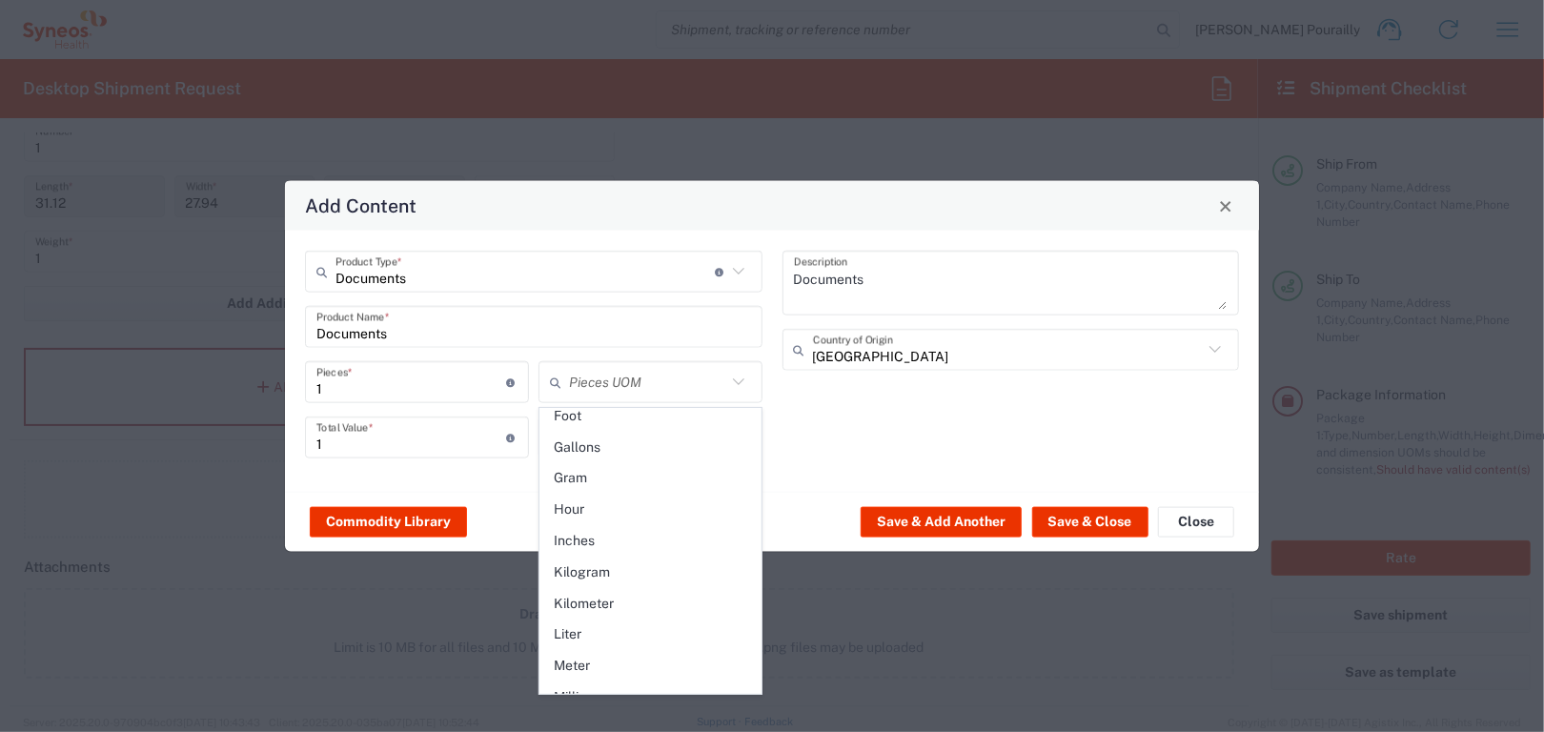
click at [597, 596] on span "Kilometer" at bounding box center [650, 604] width 220 height 30
type input "Kilometer"
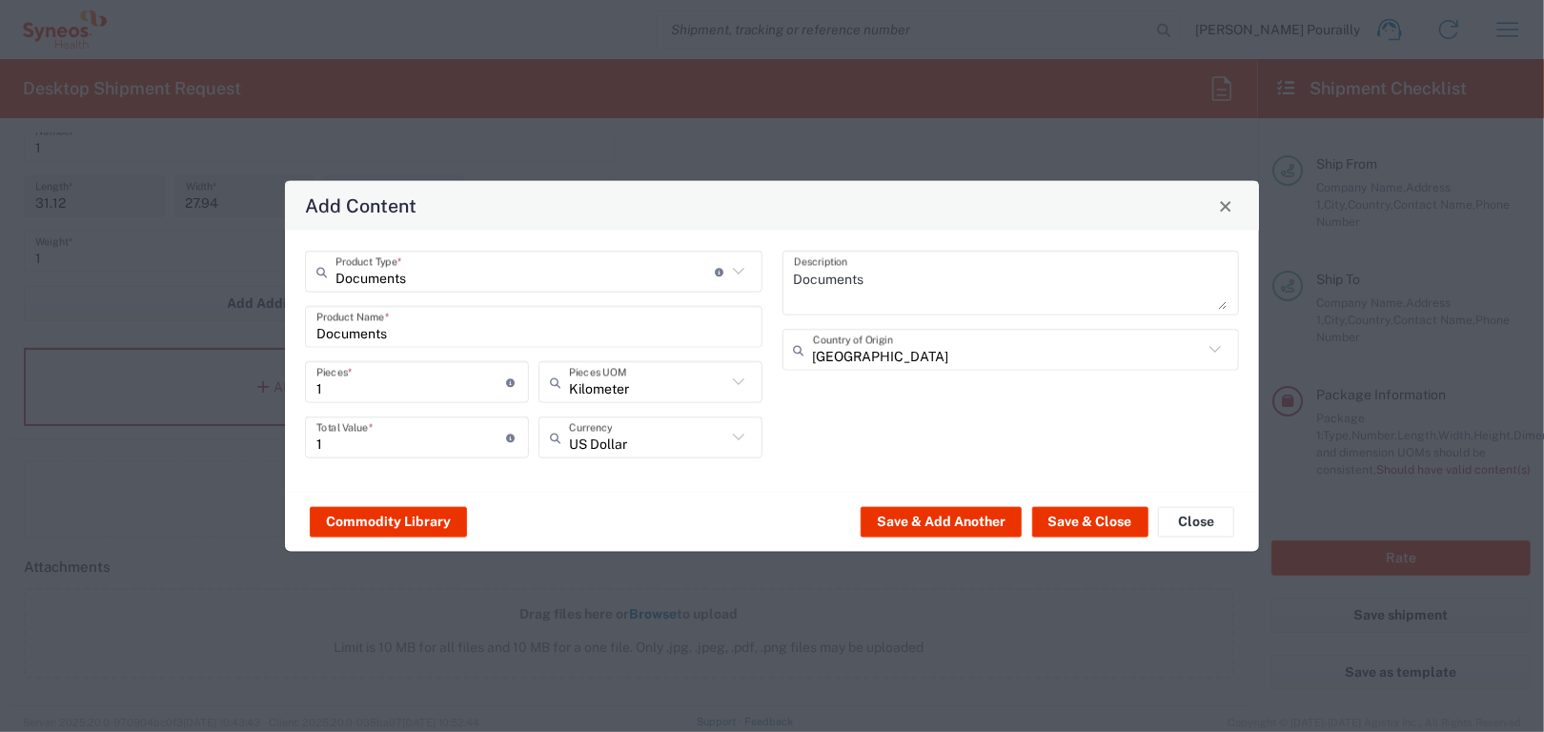
click at [740, 439] on icon at bounding box center [738, 437] width 25 height 25
click at [579, 340] on span "Euro" at bounding box center [650, 337] width 220 height 30
type input "Euro"
click at [597, 516] on div "Commodity Library Save & Add Another Save & Close Close" at bounding box center [772, 522] width 974 height 60
click at [1076, 522] on button "Save & Close" at bounding box center [1090, 521] width 116 height 30
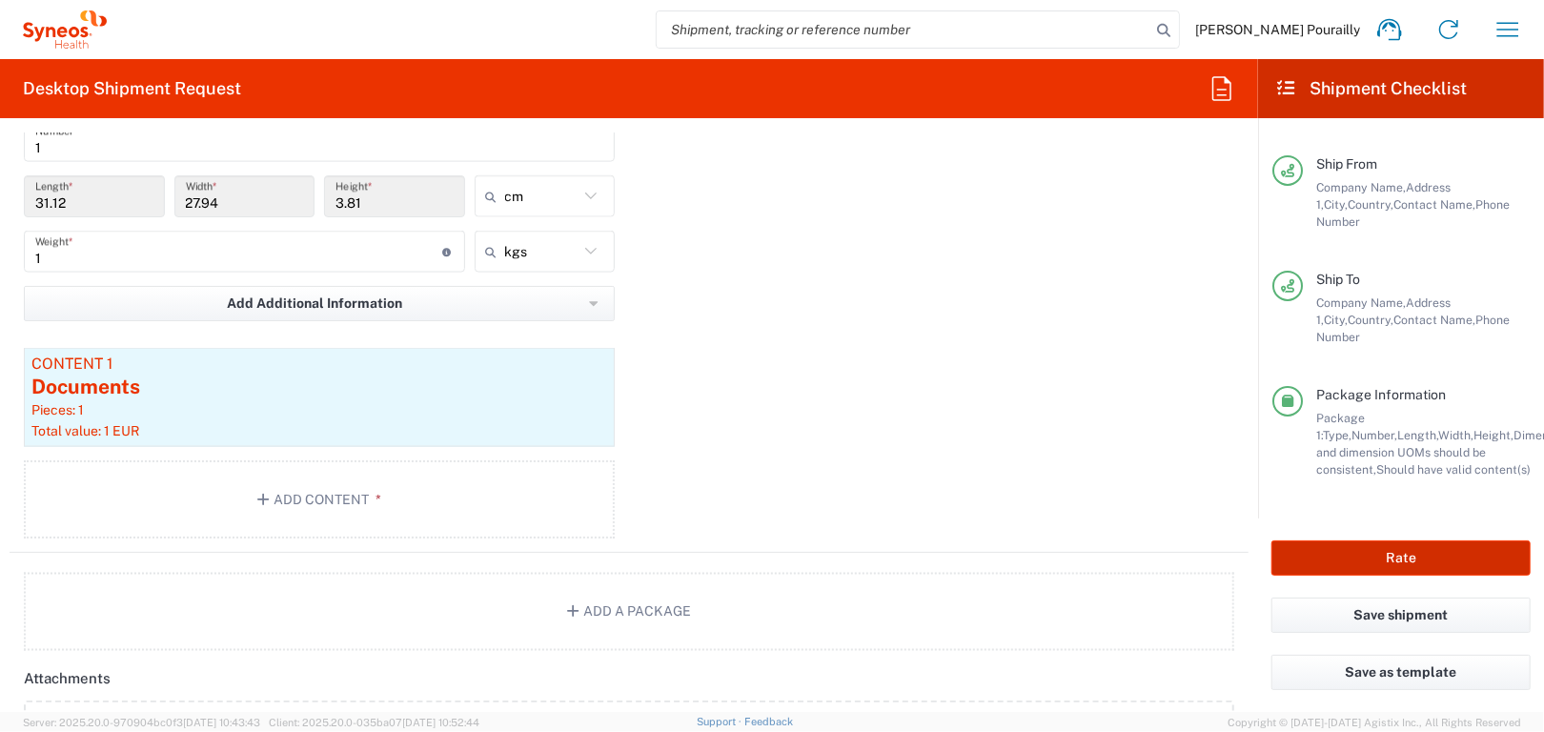
click at [1397, 565] on button "Rate" at bounding box center [1400, 557] width 259 height 35
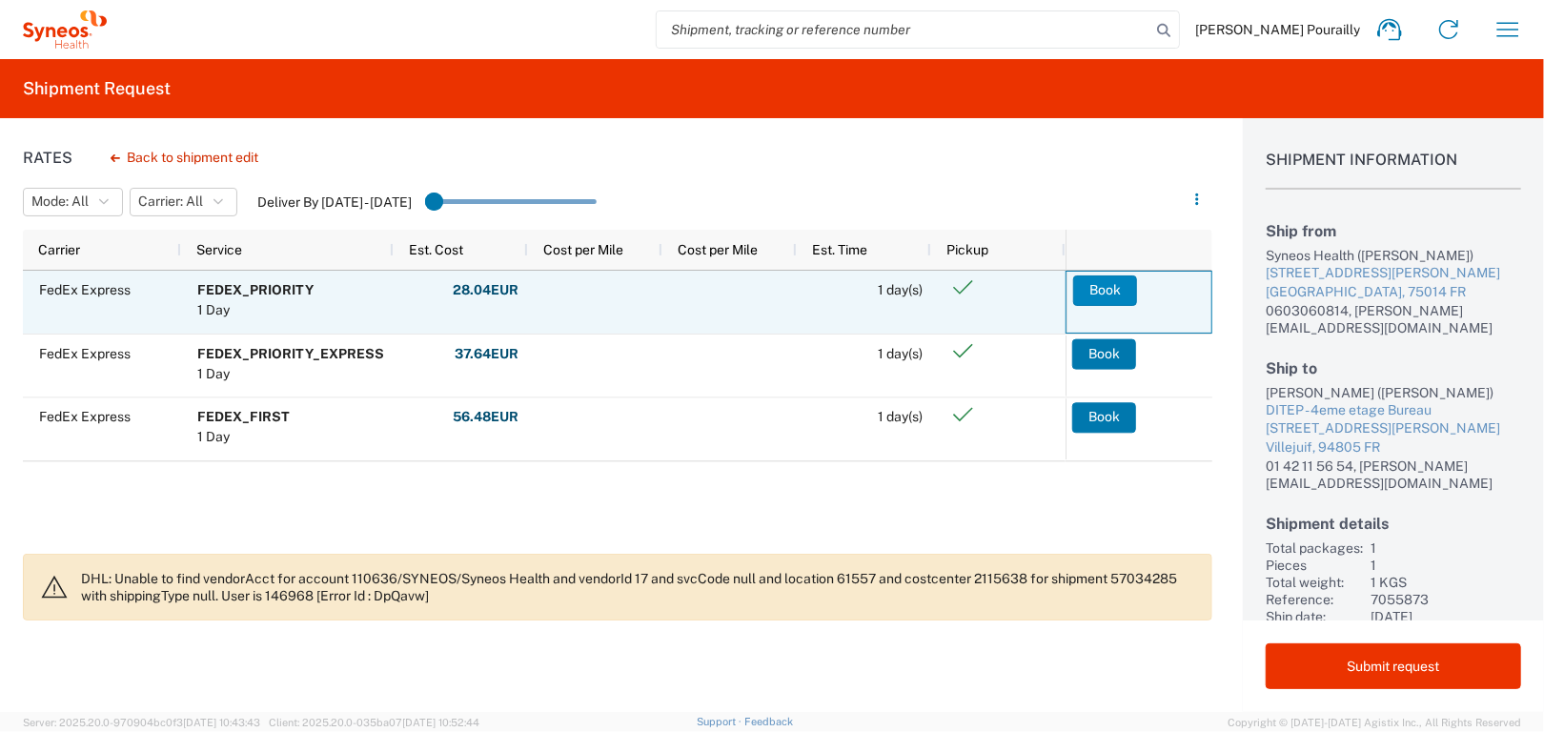
click at [1105, 292] on button "Book" at bounding box center [1105, 290] width 64 height 30
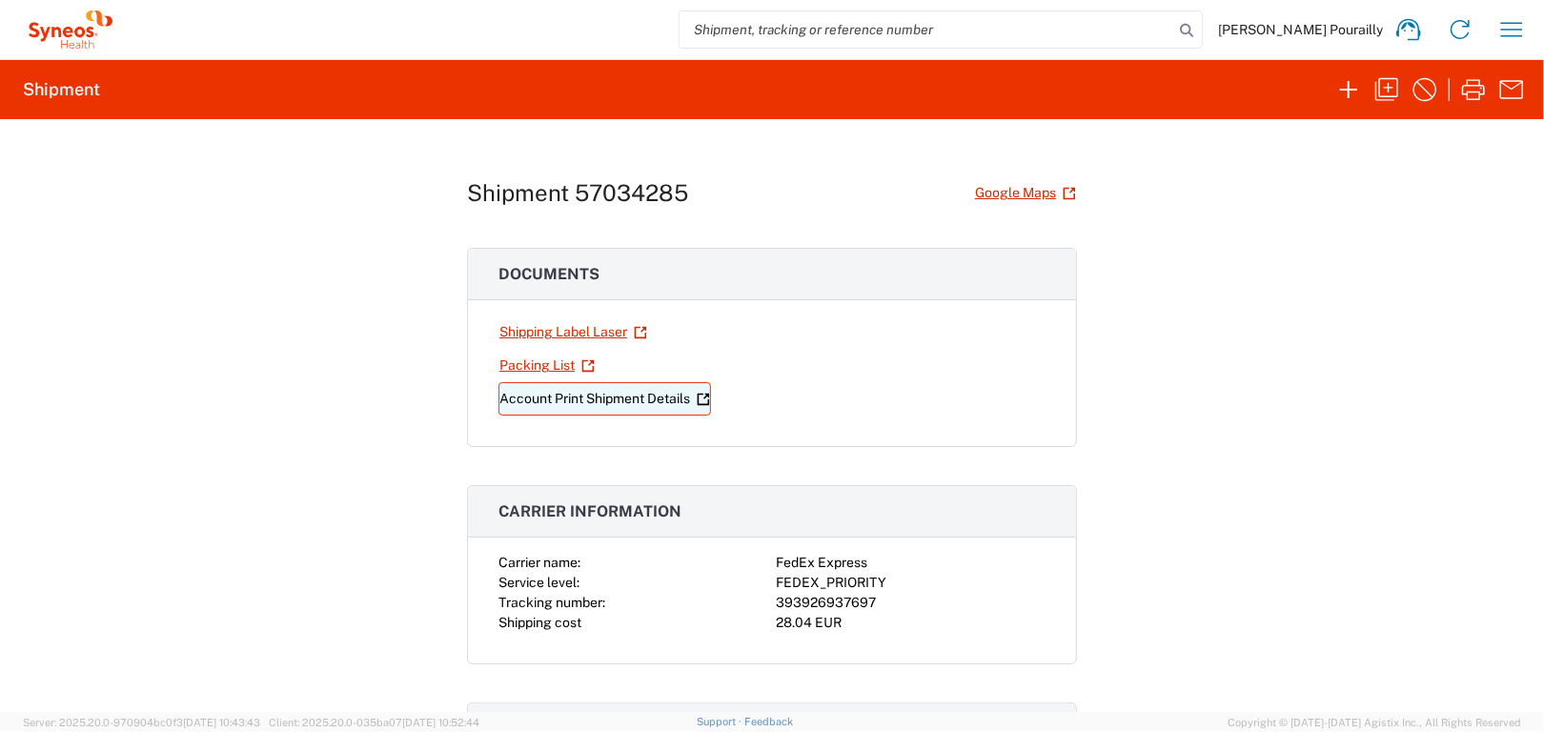
click at [597, 399] on link "Account Print Shipment Details" at bounding box center [604, 398] width 213 height 33
click at [597, 327] on link "Shipping Label Laser" at bounding box center [573, 331] width 150 height 33
click at [1389, 90] on icon "button" at bounding box center [1386, 89] width 23 height 23
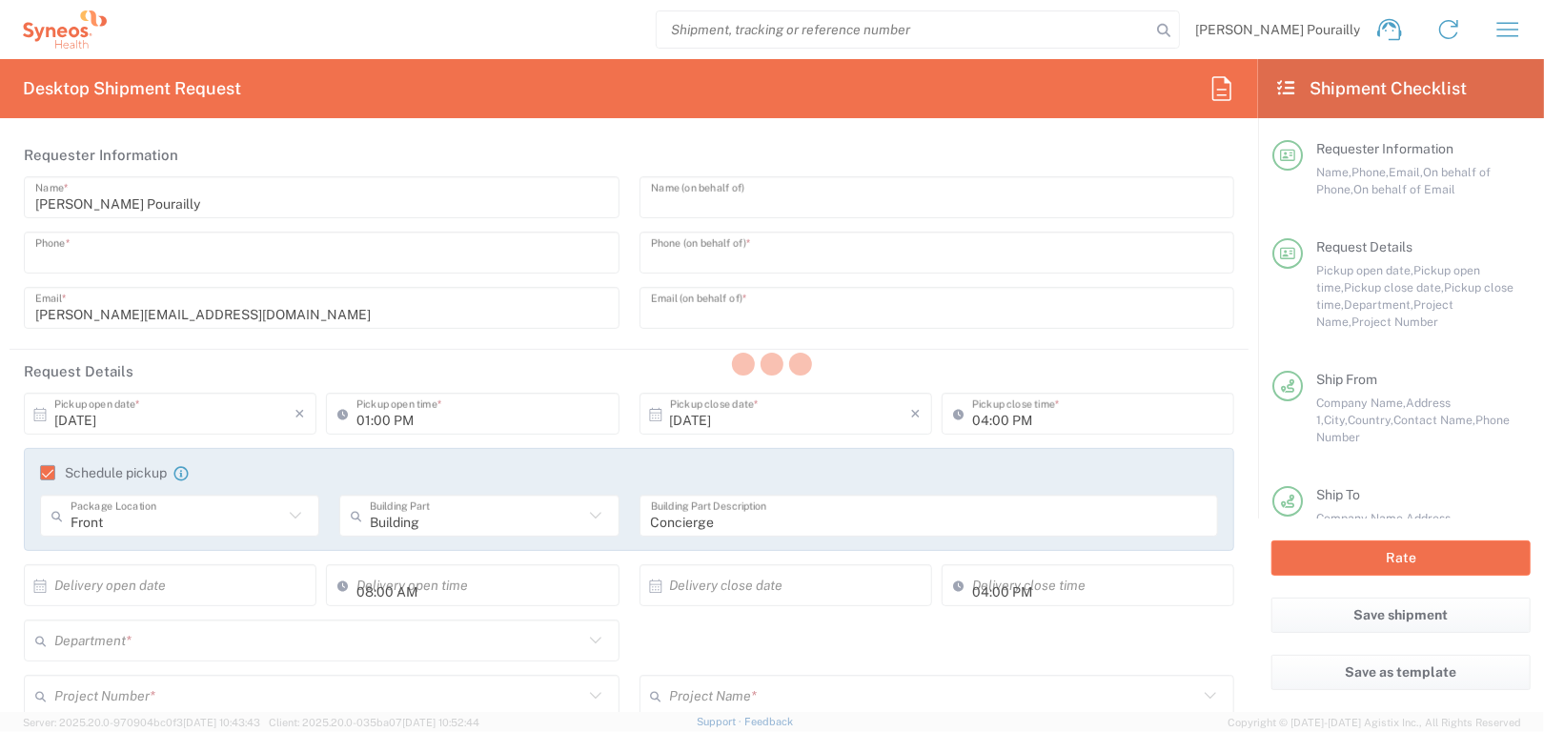
type input "0603060814"
type input "[PERSON_NAME]"
type input "06 33 17 82 92"
type input "[PERSON_NAME][EMAIL_ADDRESS][PERSON_NAME][DOMAIN_NAME]"
type textarea "[PERSON_NAME][EMAIL_ADDRESS][DOMAIN_NAME]"
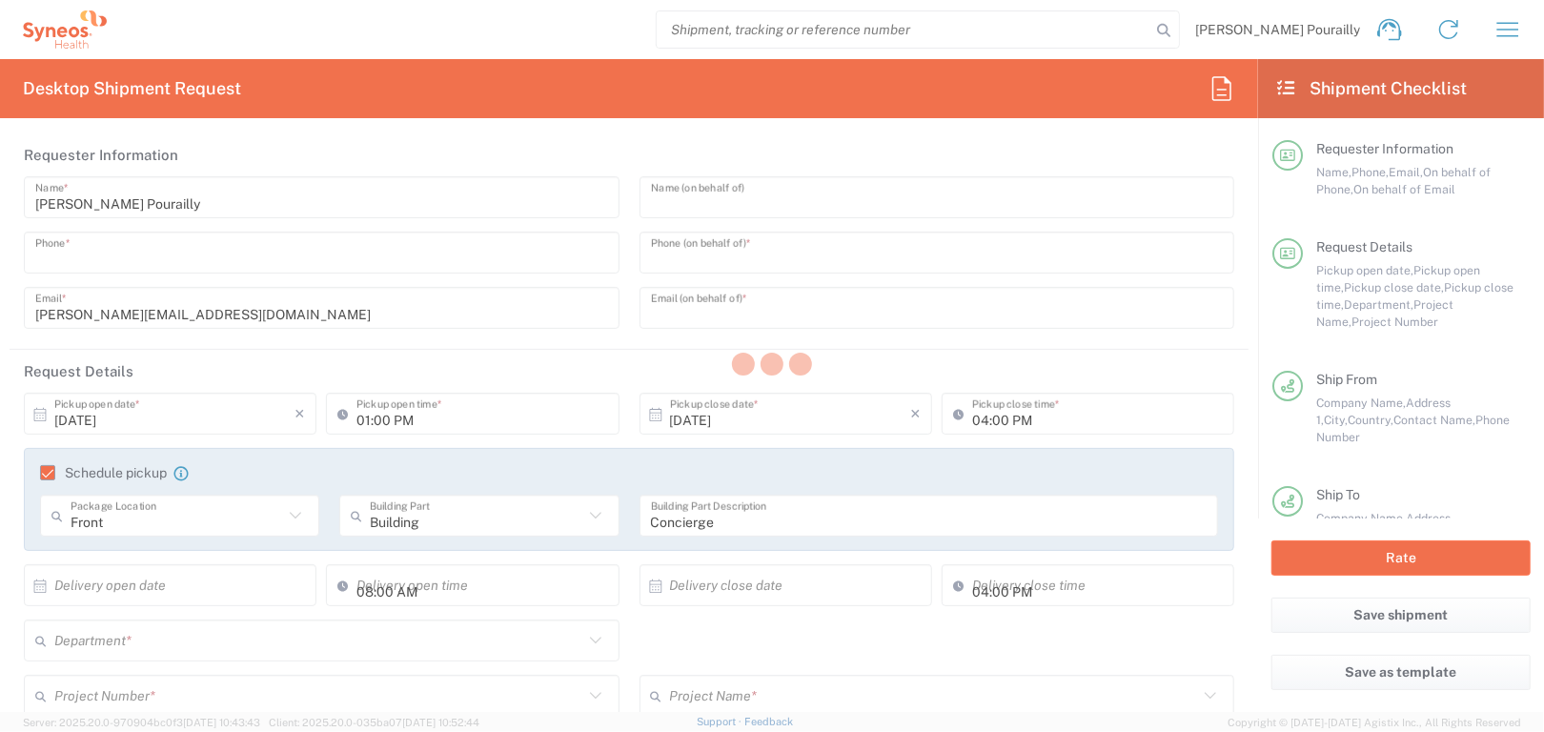
type input "Syneos Health"
type input "[STREET_ADDRESS][PERSON_NAME]"
type input "[GEOGRAPHIC_DATA]"
type input "75014"
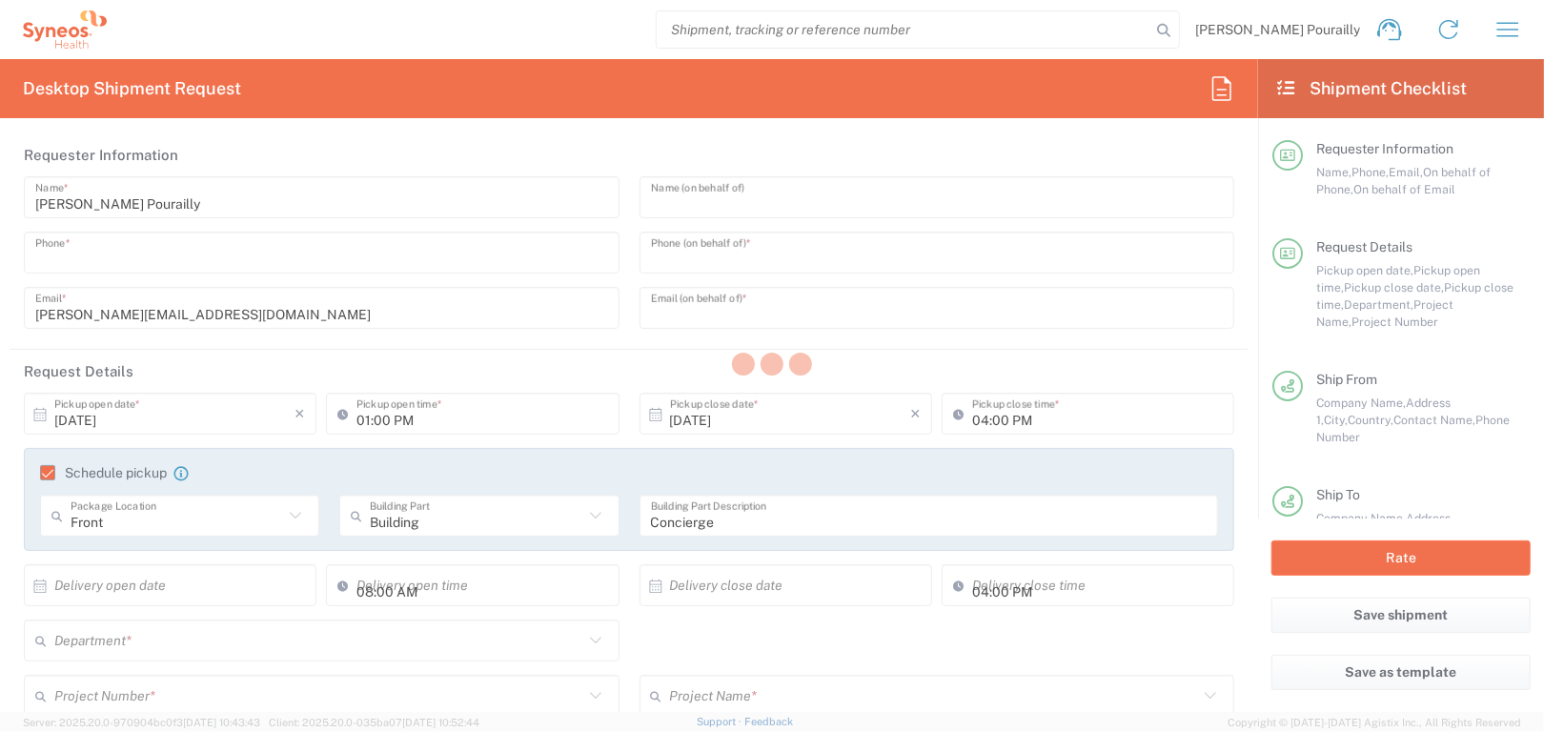
type input "[PERSON_NAME] Pourailly"
type input "0603060814"
type input "[PERSON_NAME][EMAIL_ADDRESS][DOMAIN_NAME]"
type input "[PERSON_NAME]"
type input "DITEP - 4eme etage Bureau 828"
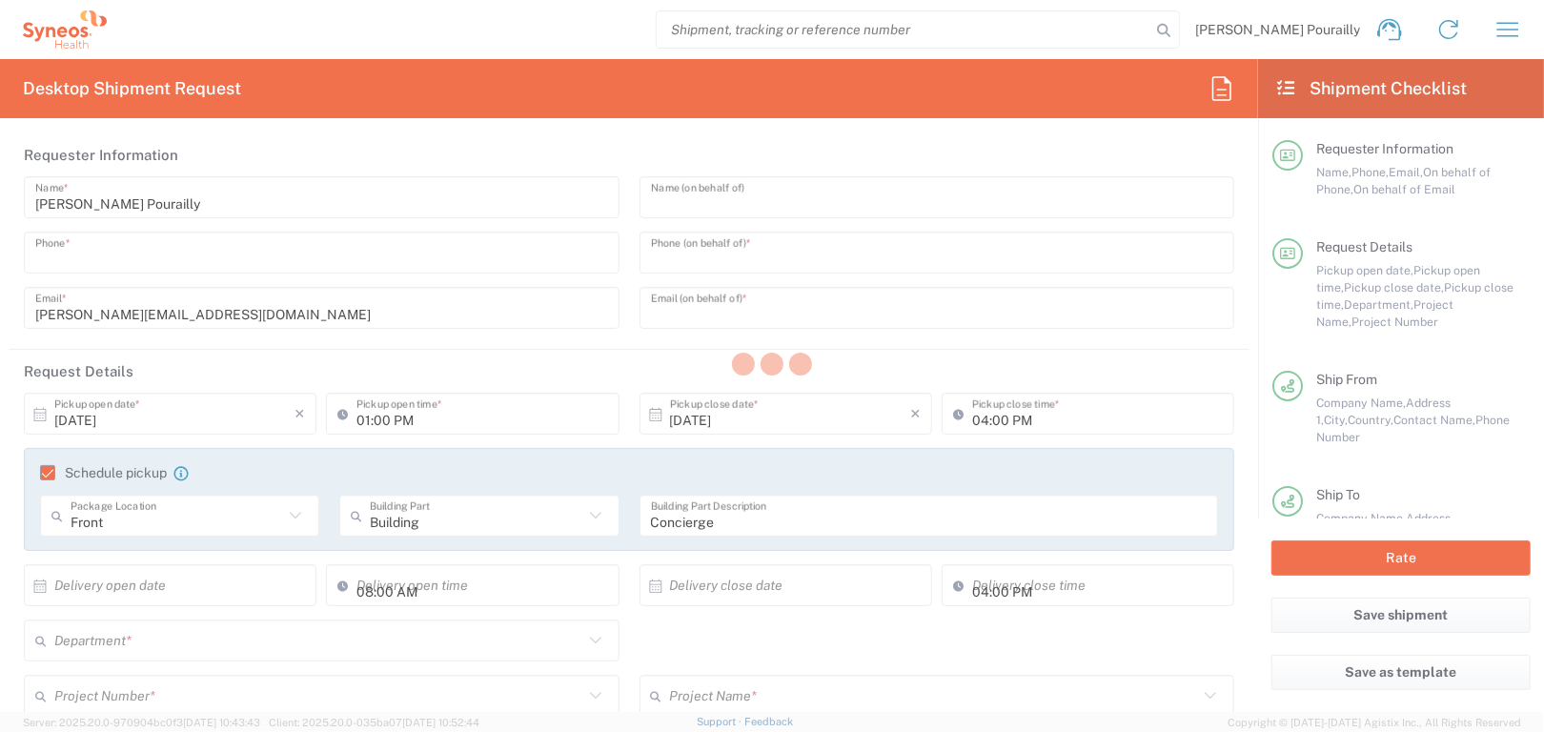
type input "[STREET_ADDRESS][PERSON_NAME]"
type input "Villejuif"
type input "[GEOGRAPHIC_DATA]"
type input "94805"
type input "[PERSON_NAME]"
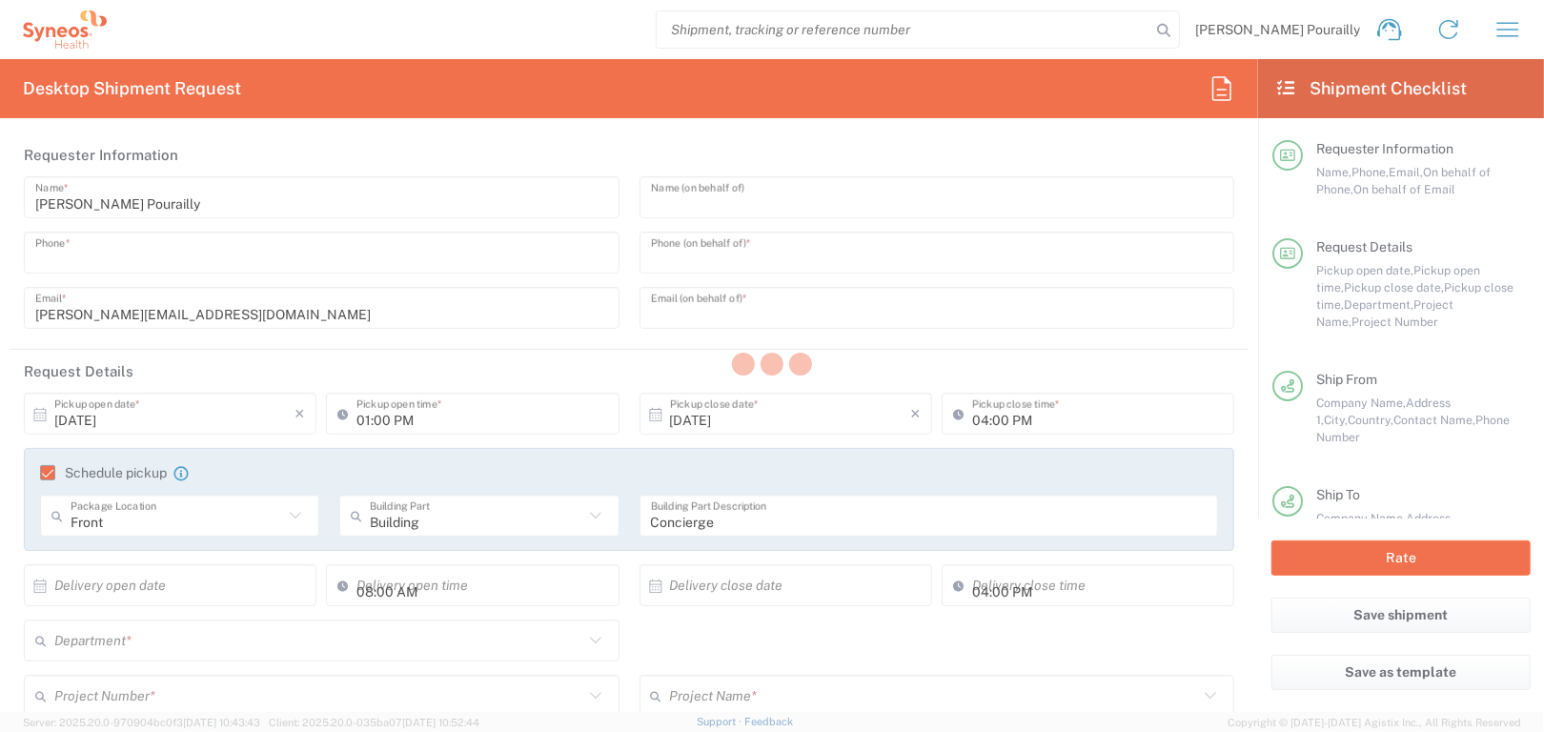
type input "01 42 11 56 54"
type input "[PERSON_NAME][EMAIL_ADDRESS][DOMAIN_NAME]"
type input "Sender/Shipper"
type input "Pourailly, [PERSON_NAME]"
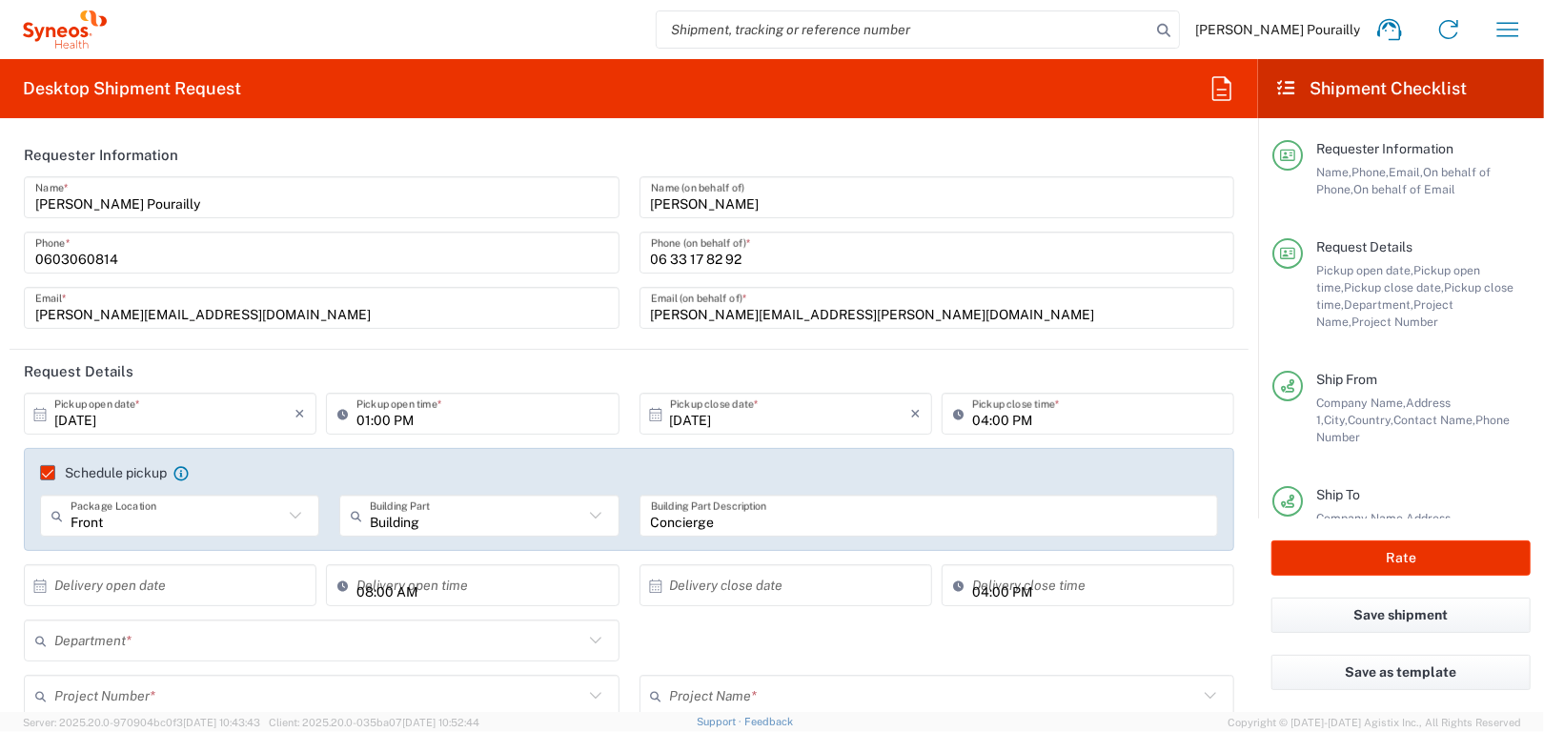
type input "3229"
type input "7055873"
type input "EGL-001-FIH"
type input "Small Box"
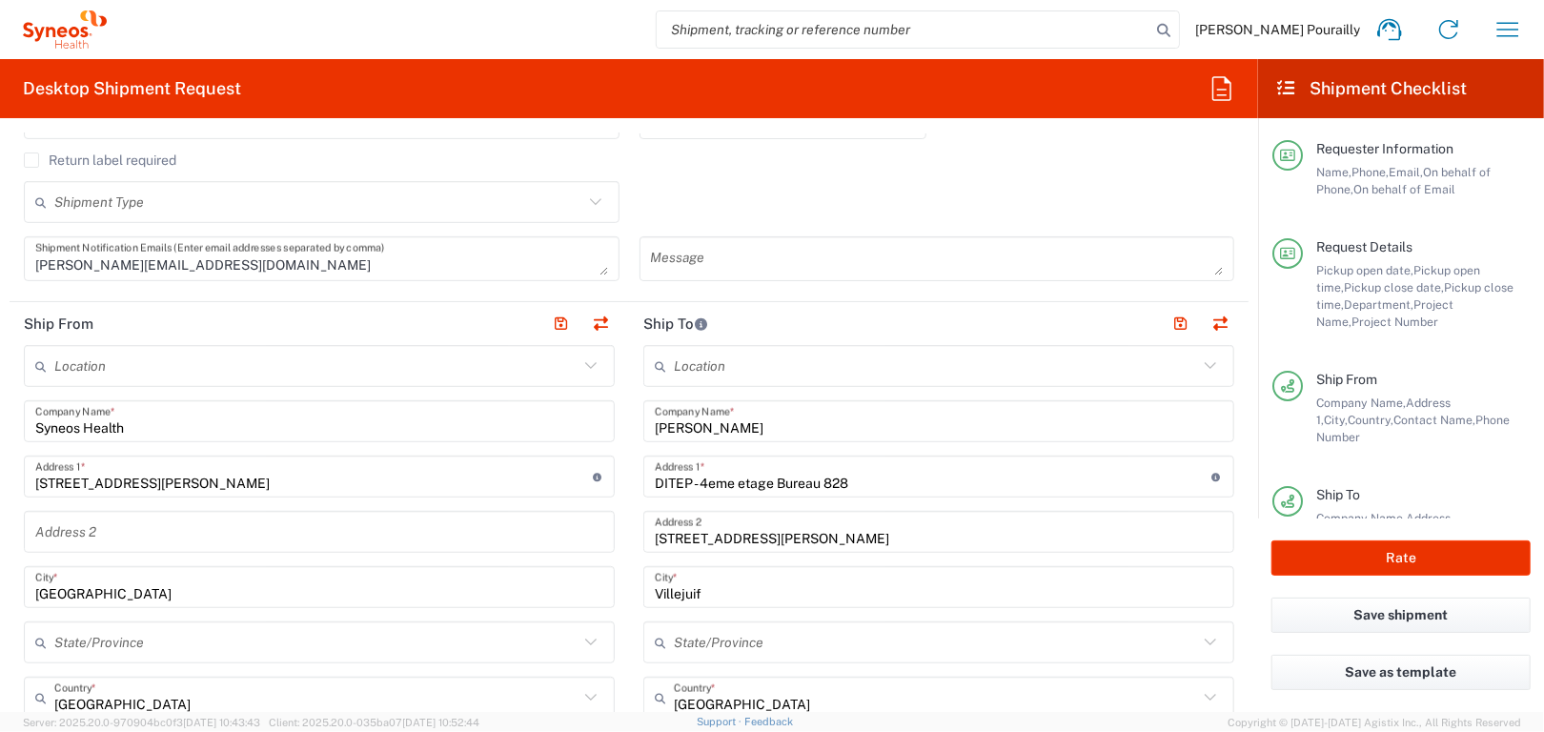
scroll to position [667, 0]
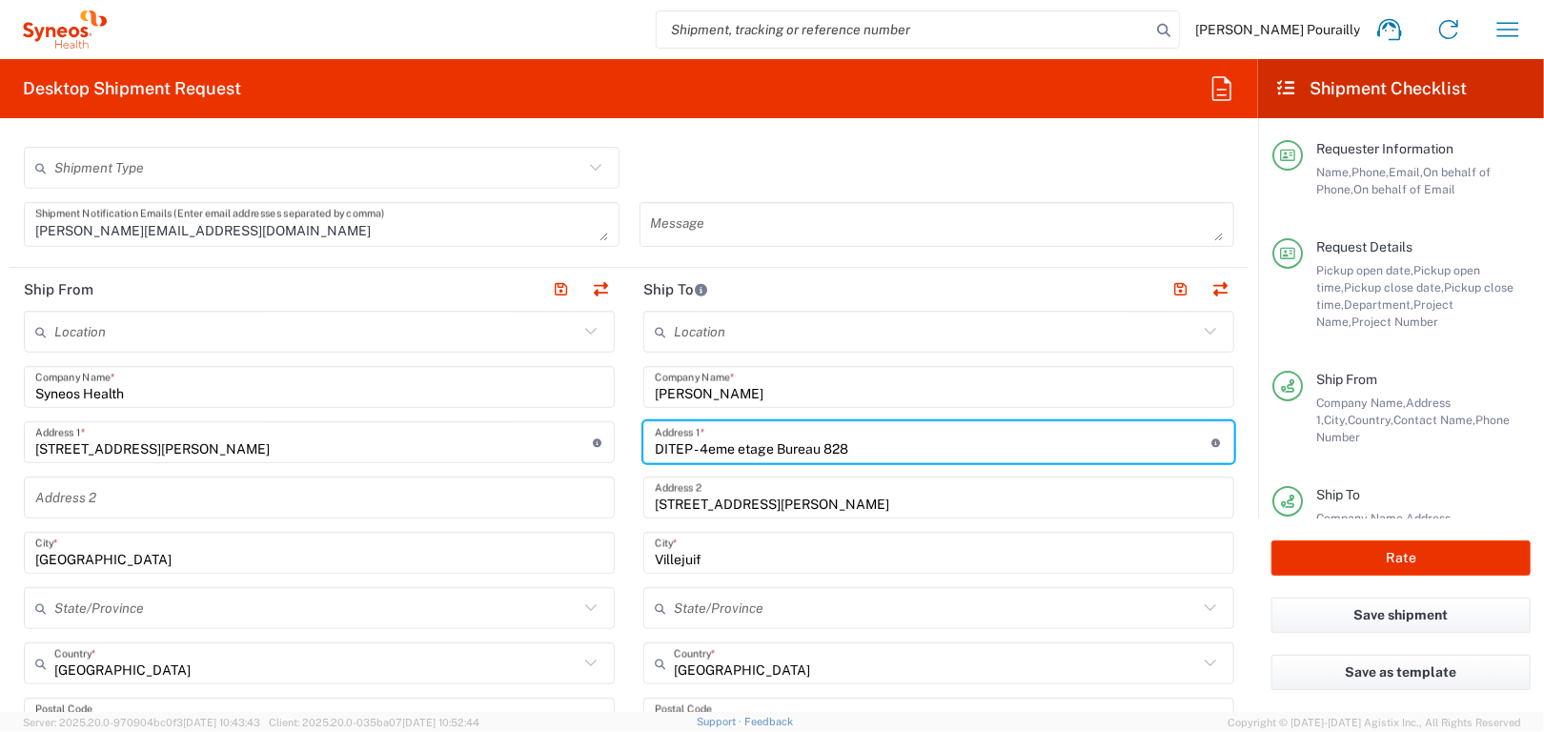
drag, startPoint x: 647, startPoint y: 445, endPoint x: 840, endPoint y: 446, distance: 192.5
click at [840, 446] on input "DITEP - 4eme etage Bureau 828" at bounding box center [934, 442] width 558 height 33
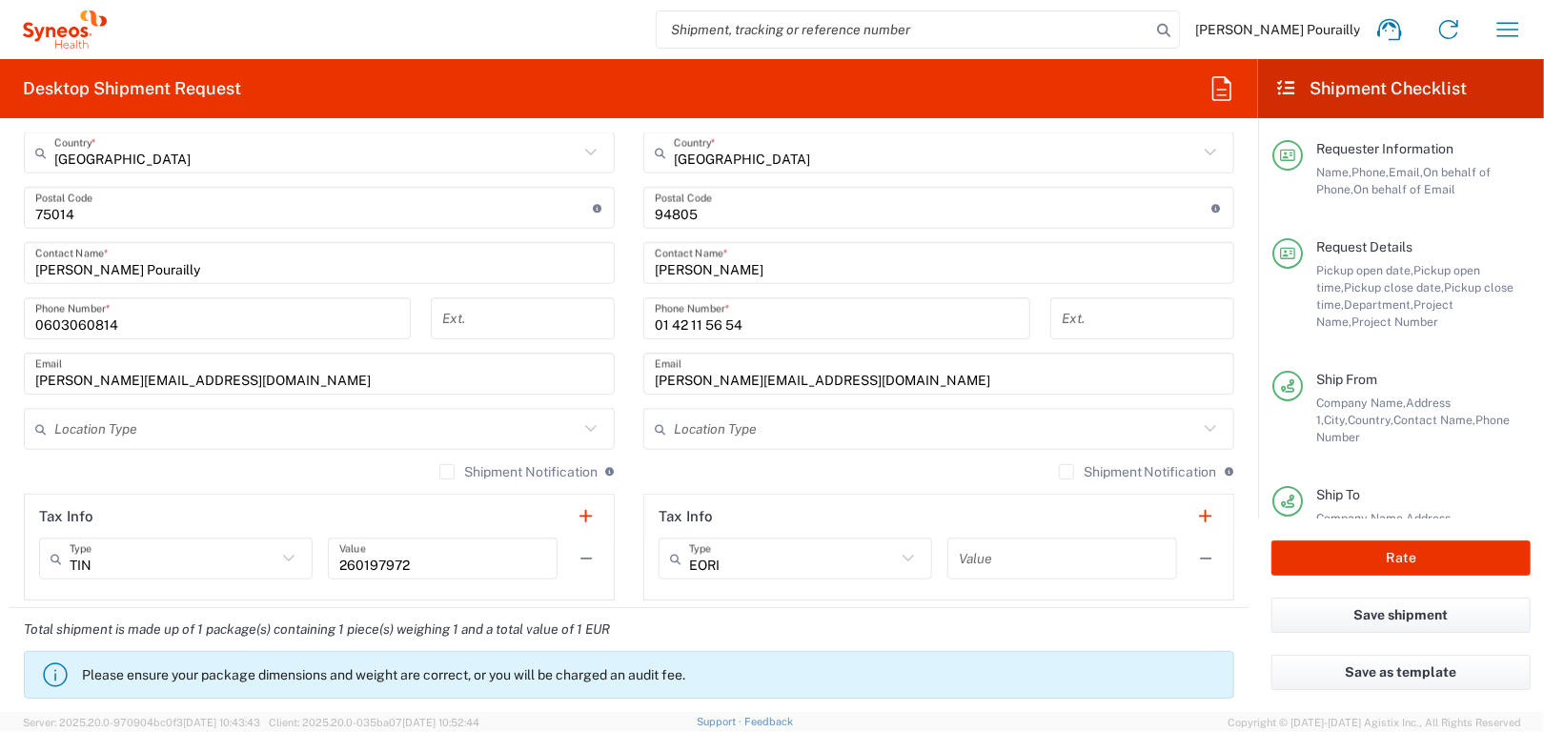
scroll to position [1239, 0]
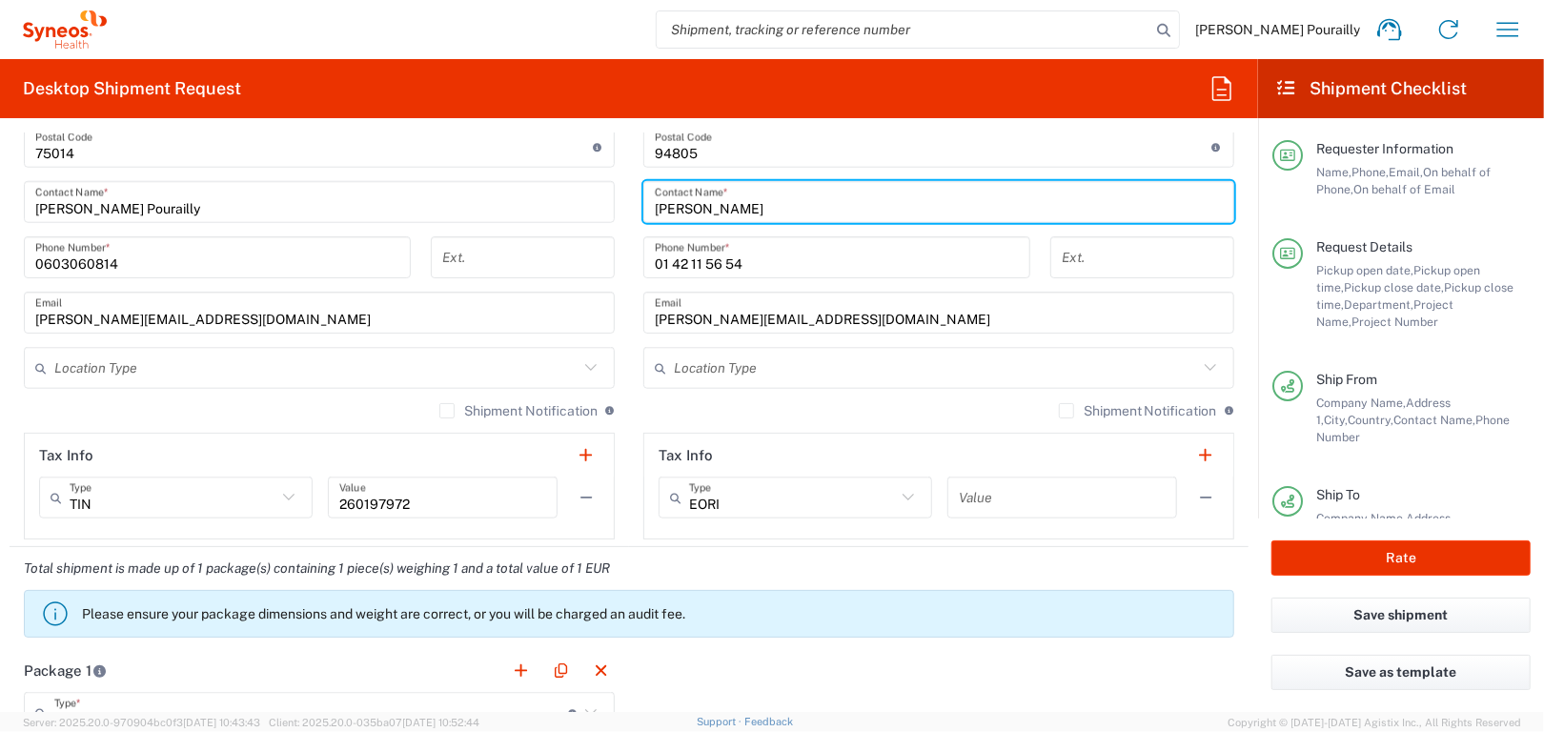
click at [795, 207] on input "[PERSON_NAME]" at bounding box center [939, 202] width 568 height 33
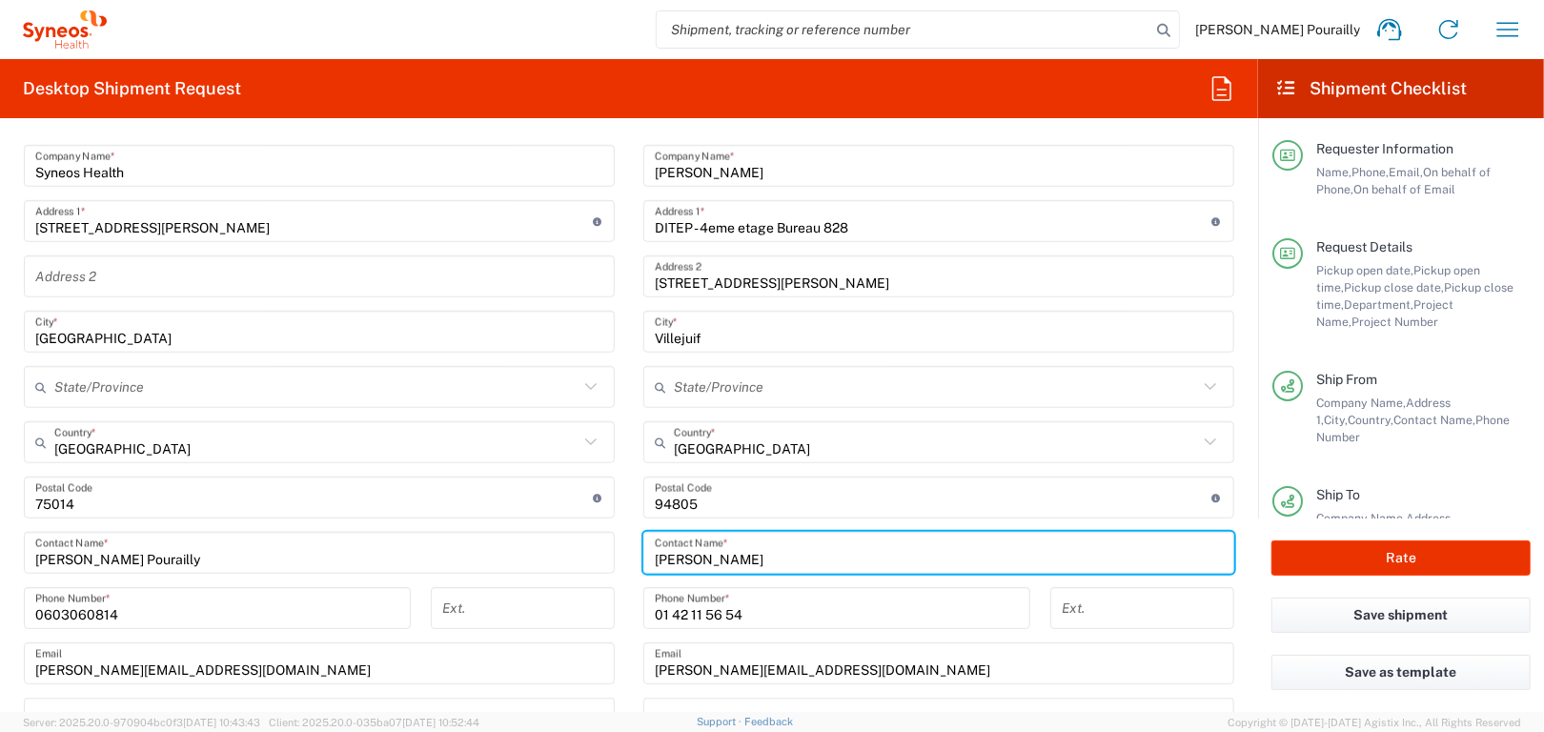
scroll to position [858, 0]
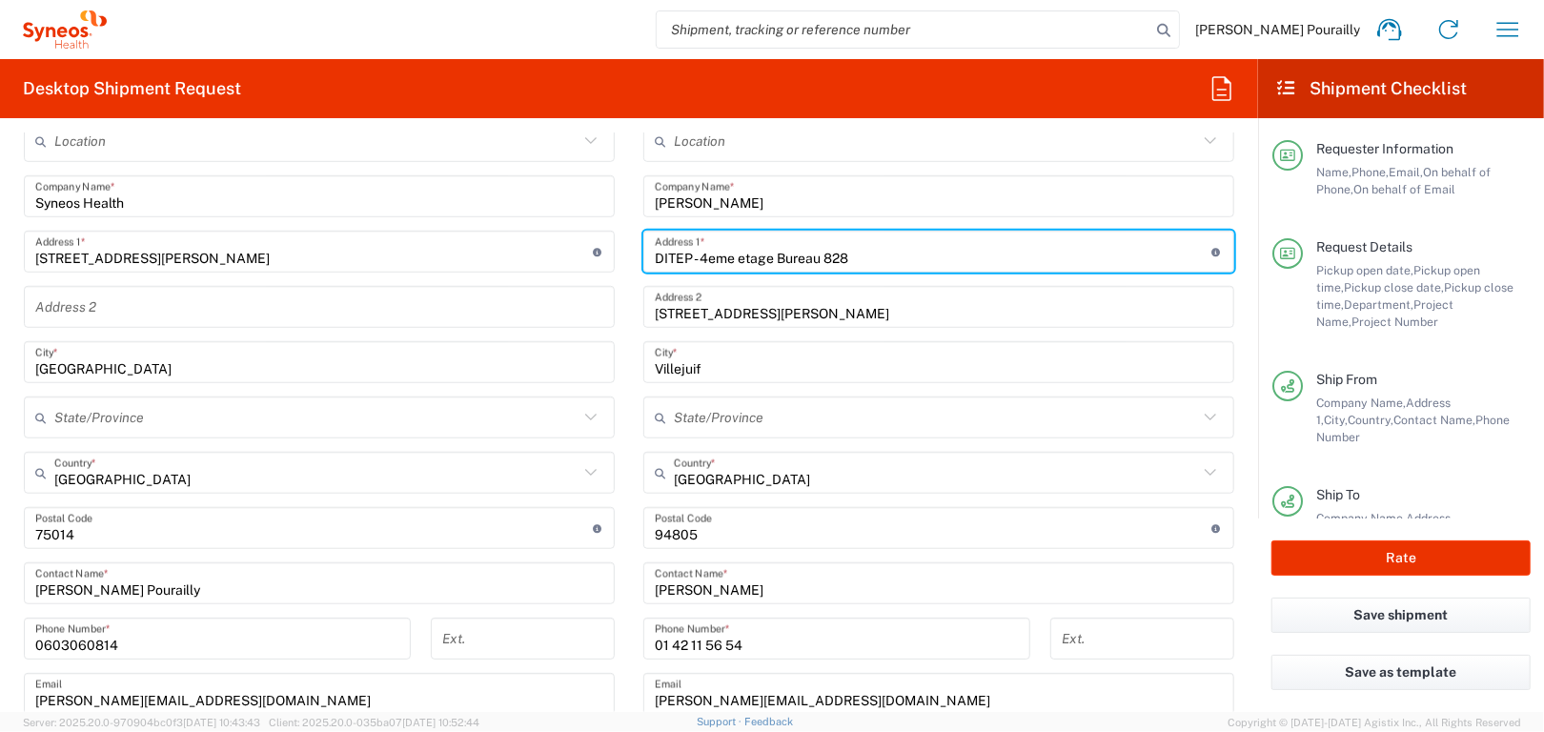
drag, startPoint x: 867, startPoint y: 252, endPoint x: 637, endPoint y: 255, distance: 230.7
click at [643, 255] on div "DITEP - 4eme etage Bureau 828 Address 1 * For cross streets use street names wi…" at bounding box center [938, 252] width 591 height 42
type input "Départemeent de Pharmacie Clinique"
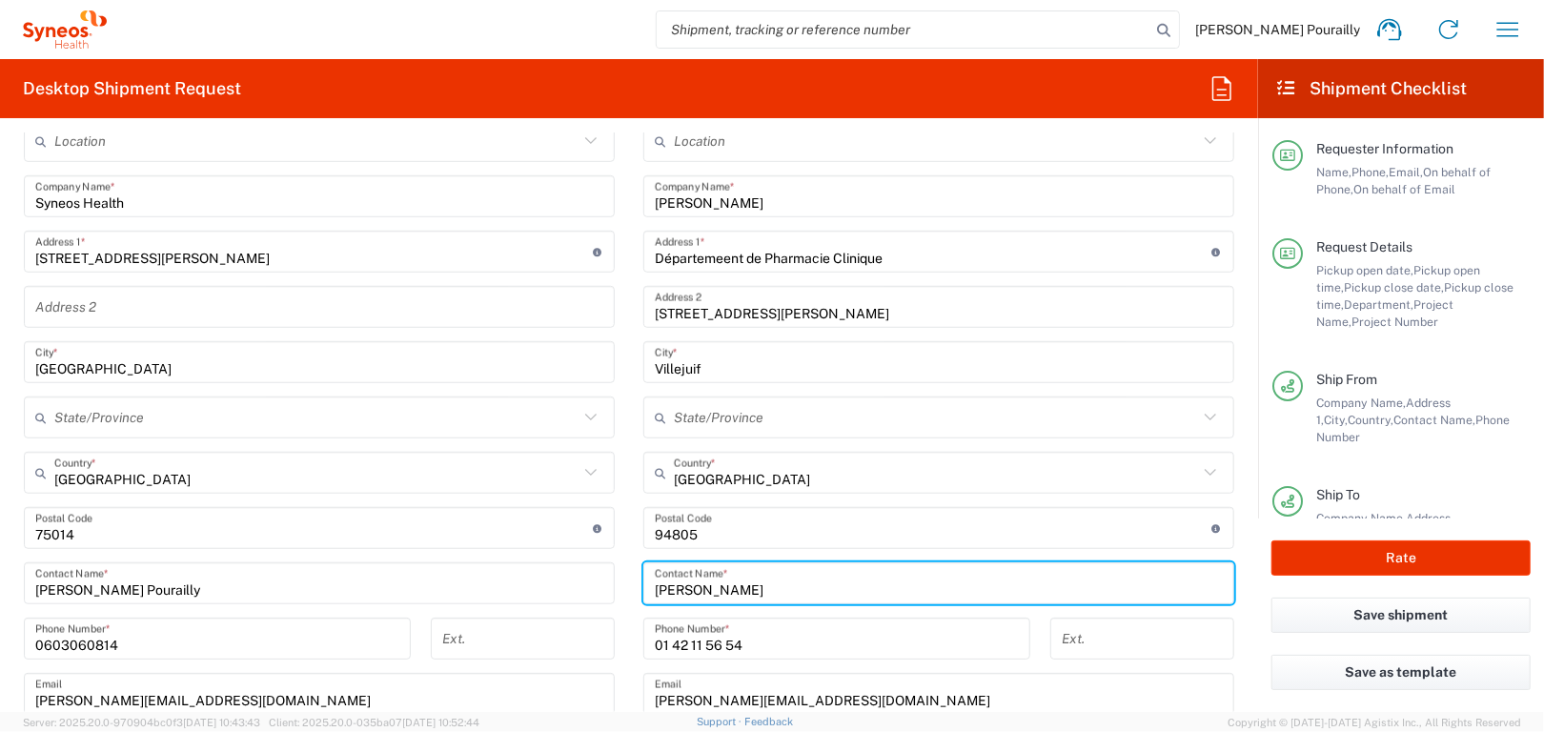
drag, startPoint x: 788, startPoint y: 587, endPoint x: 626, endPoint y: 587, distance: 162.0
click at [629, 587] on main "Location [PERSON_NAME] LLC-[GEOGRAPHIC_DATA] [GEOGRAPHIC_DATA] [GEOGRAPHIC_DATA…" at bounding box center [939, 520] width 620 height 801
type input "[PERSON_NAME]"
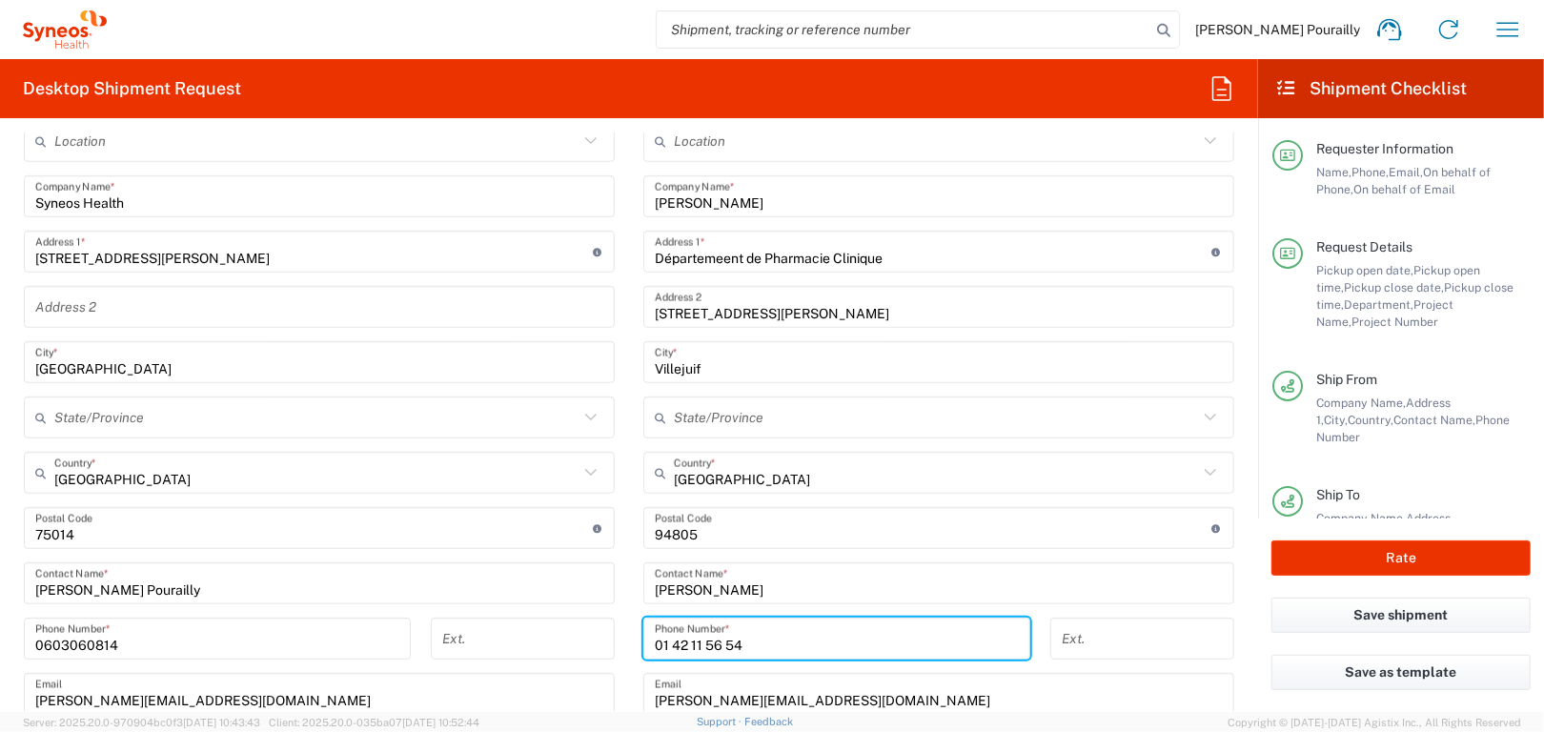
click at [747, 641] on input "01 42 11 56 54" at bounding box center [837, 638] width 364 height 33
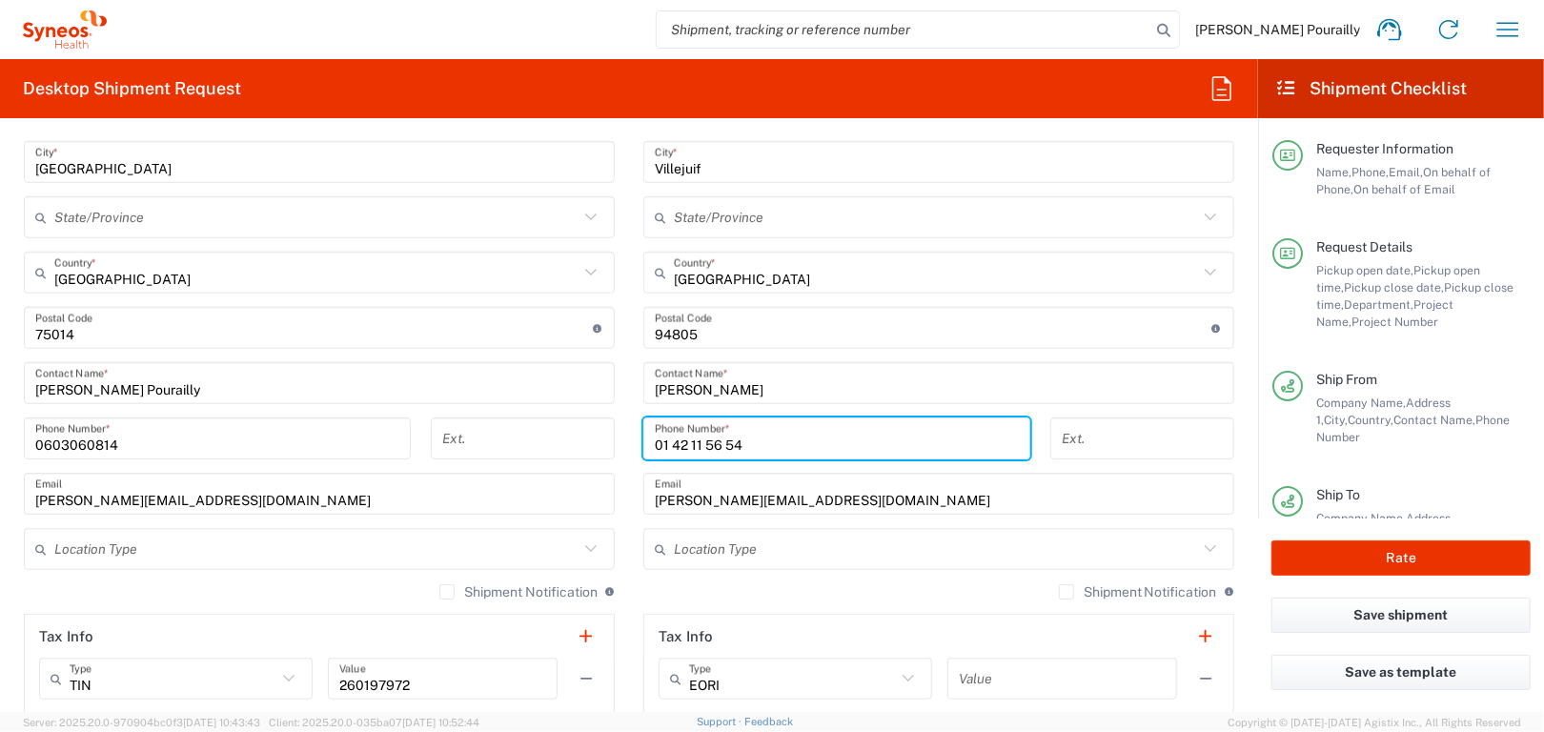
scroll to position [1144, 0]
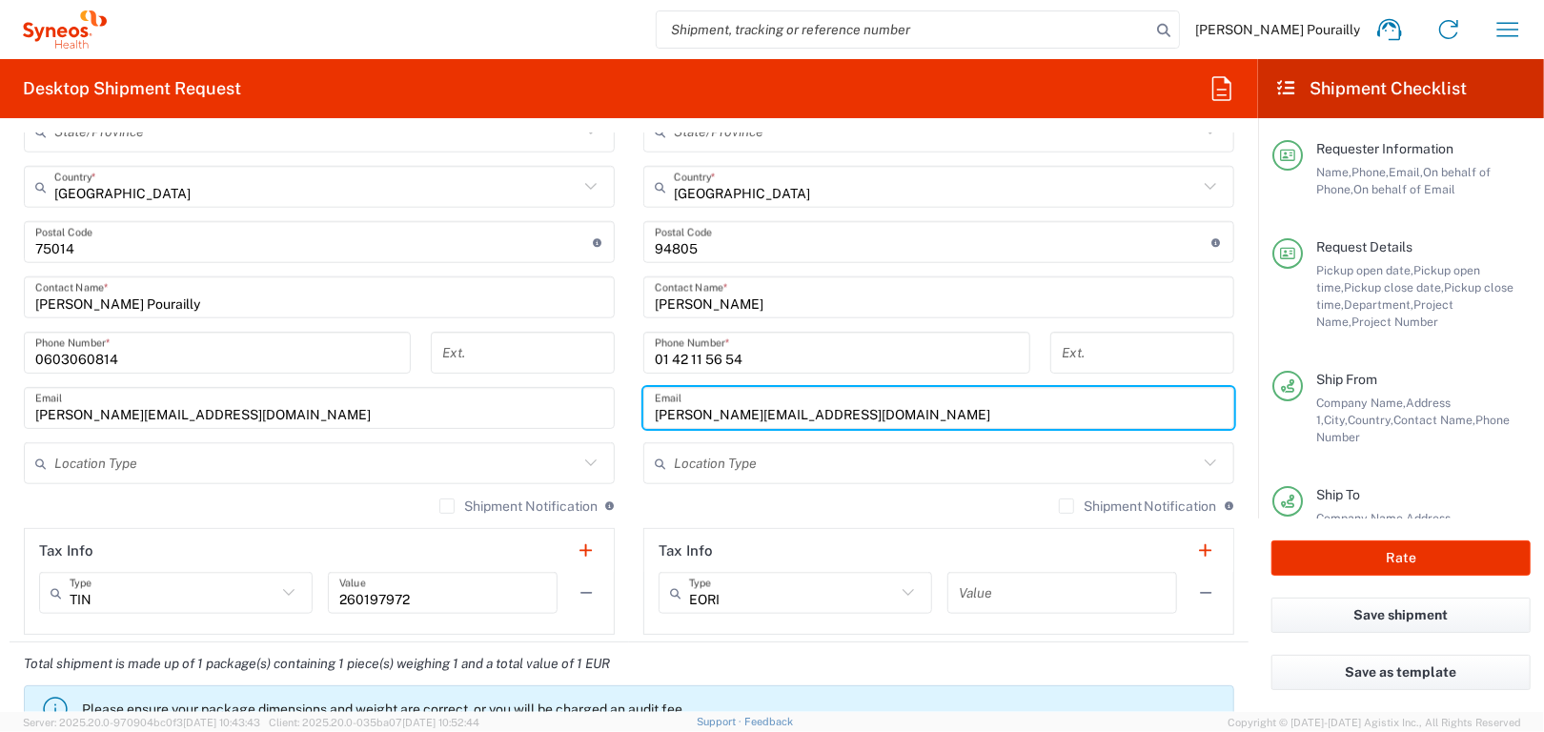
drag, startPoint x: 886, startPoint y: 417, endPoint x: 566, endPoint y: 424, distance: 320.3
click at [567, 424] on div "Ship From Location [PERSON_NAME] LLC-[GEOGRAPHIC_DATA] [GEOGRAPHIC_DATA] [GEOGR…" at bounding box center [629, 216] width 1239 height 851
click at [753, 352] on input "01 42 11 56 54" at bounding box center [837, 352] width 364 height 33
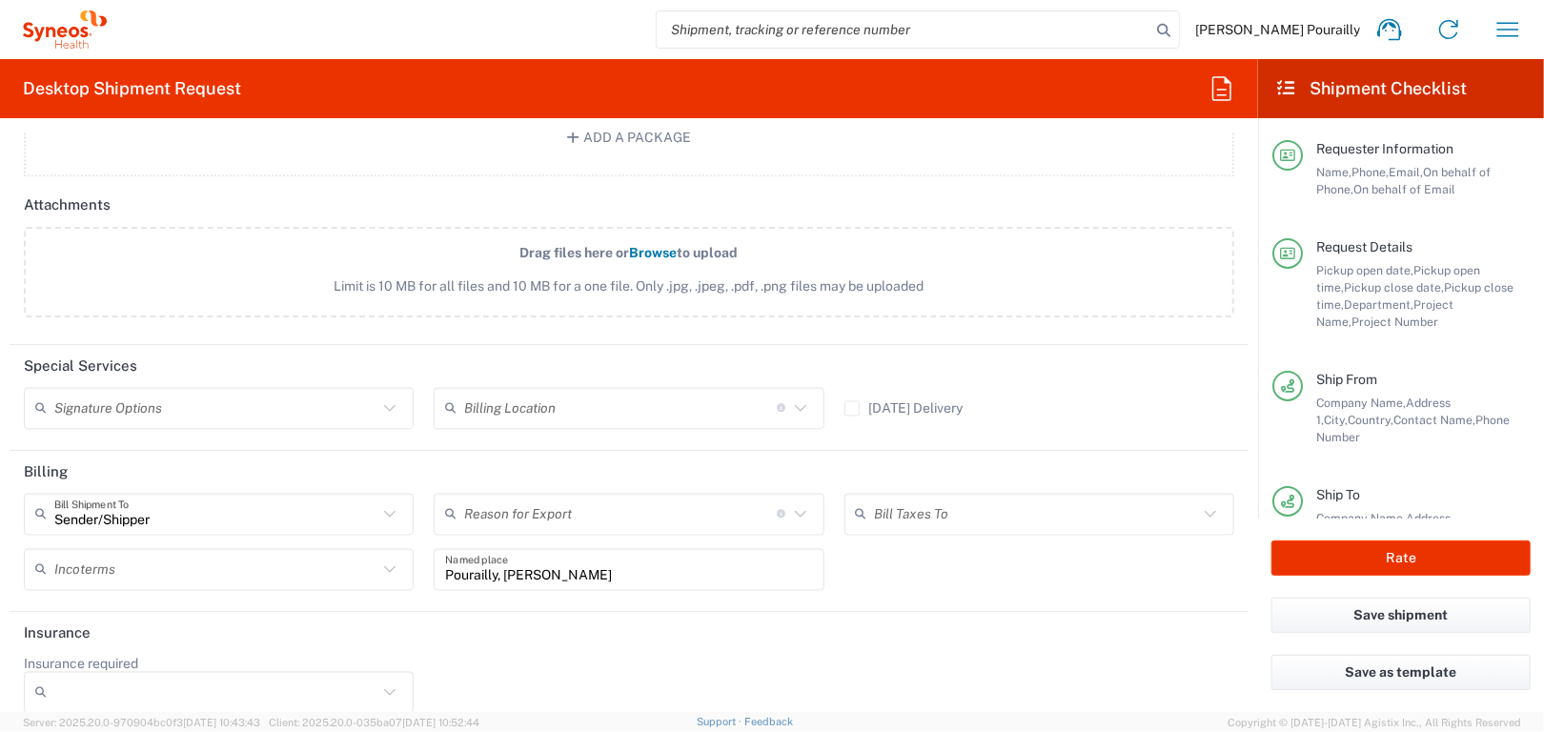
scroll to position [2356, 0]
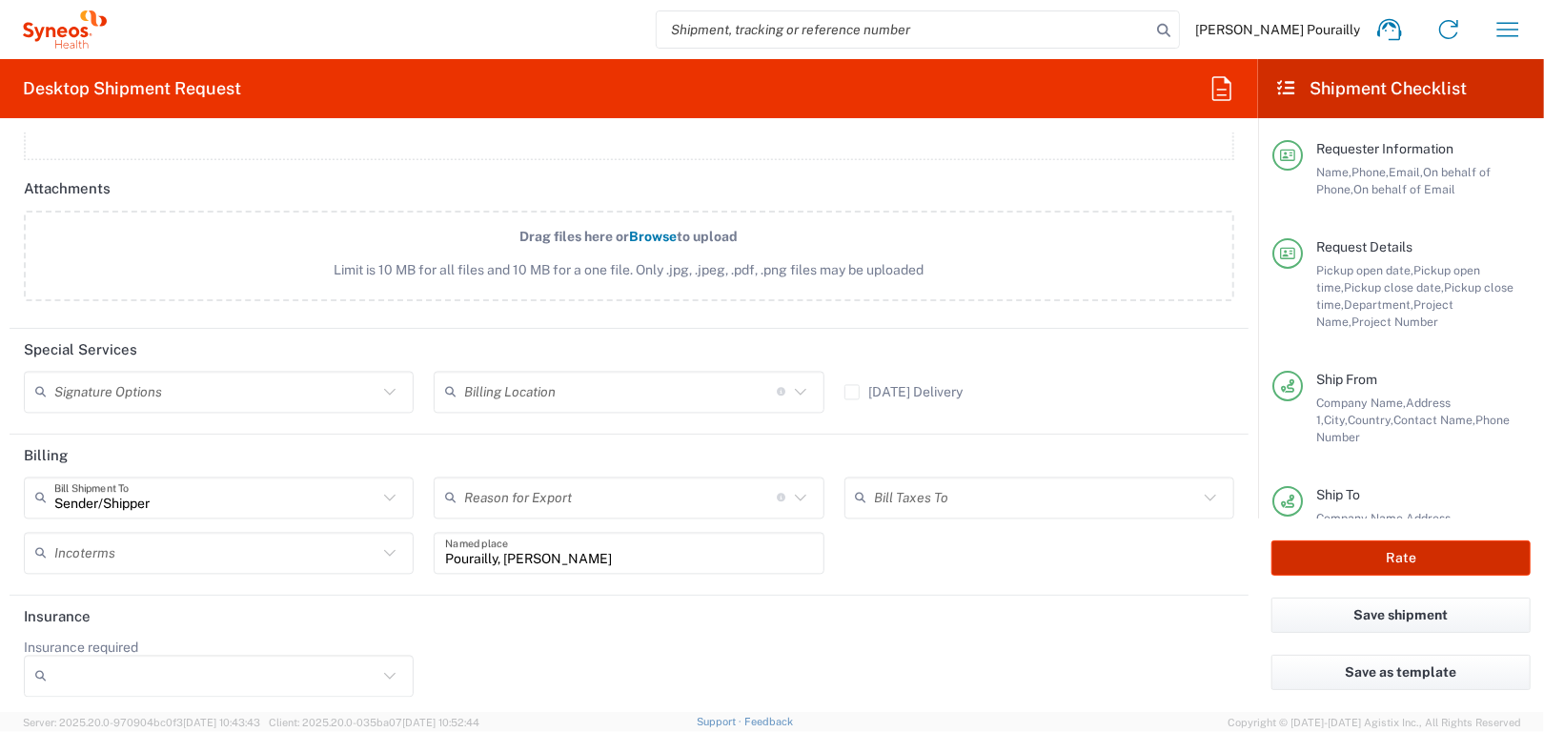
type input "01 42 11 48 07"
click at [1397, 557] on button "Rate" at bounding box center [1400, 557] width 259 height 35
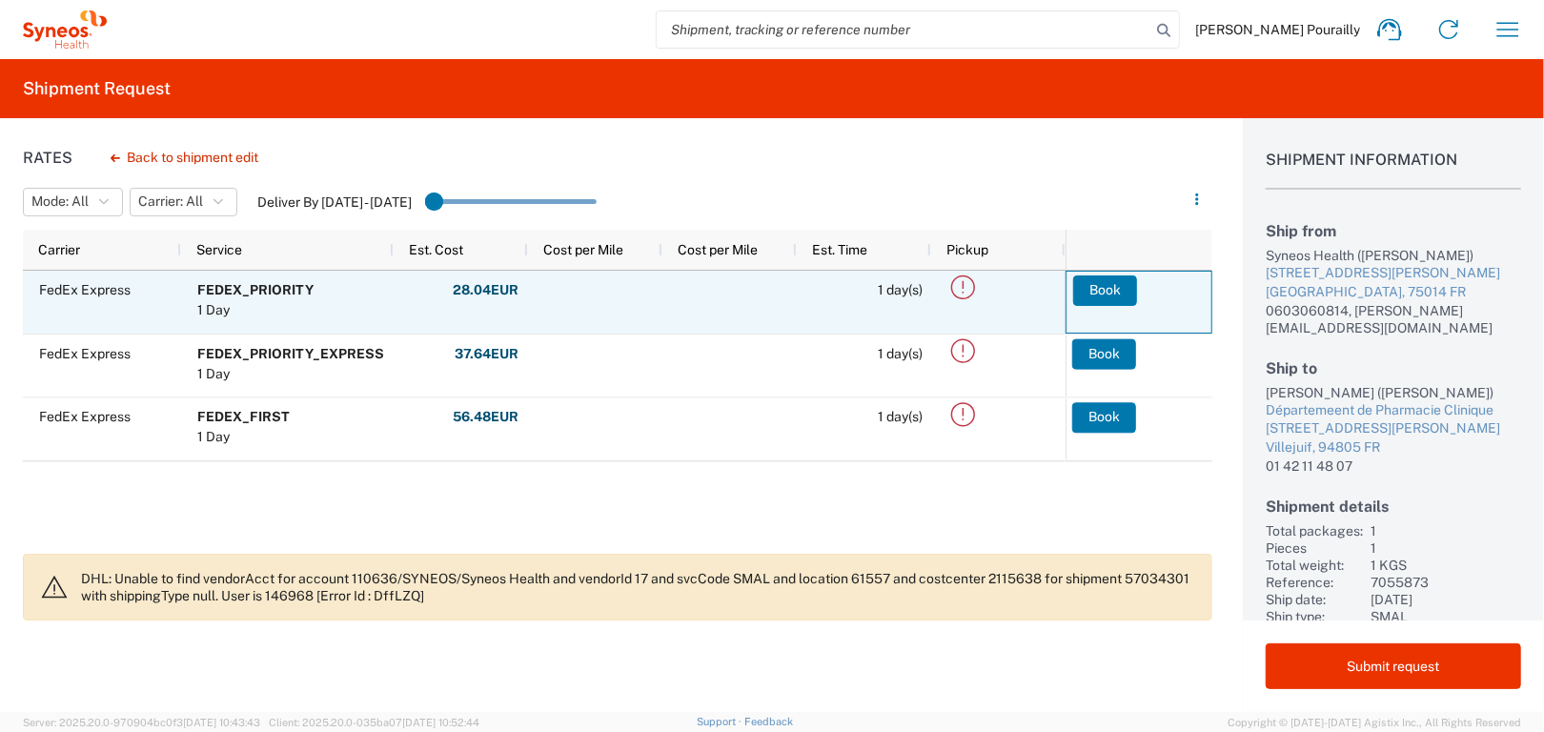
click at [1100, 286] on button "Book" at bounding box center [1105, 290] width 64 height 30
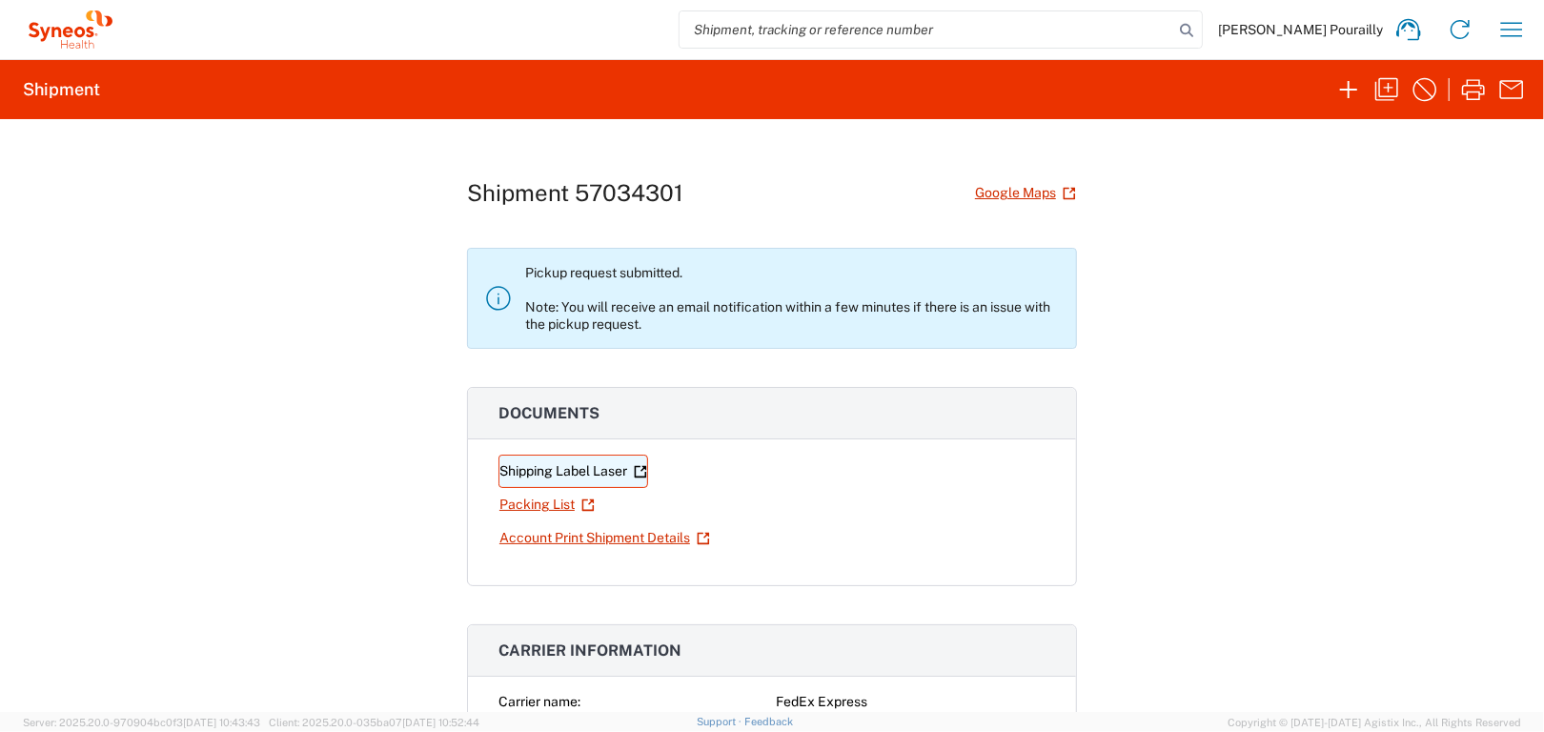
click at [600, 473] on link "Shipping Label Laser" at bounding box center [573, 471] width 150 height 33
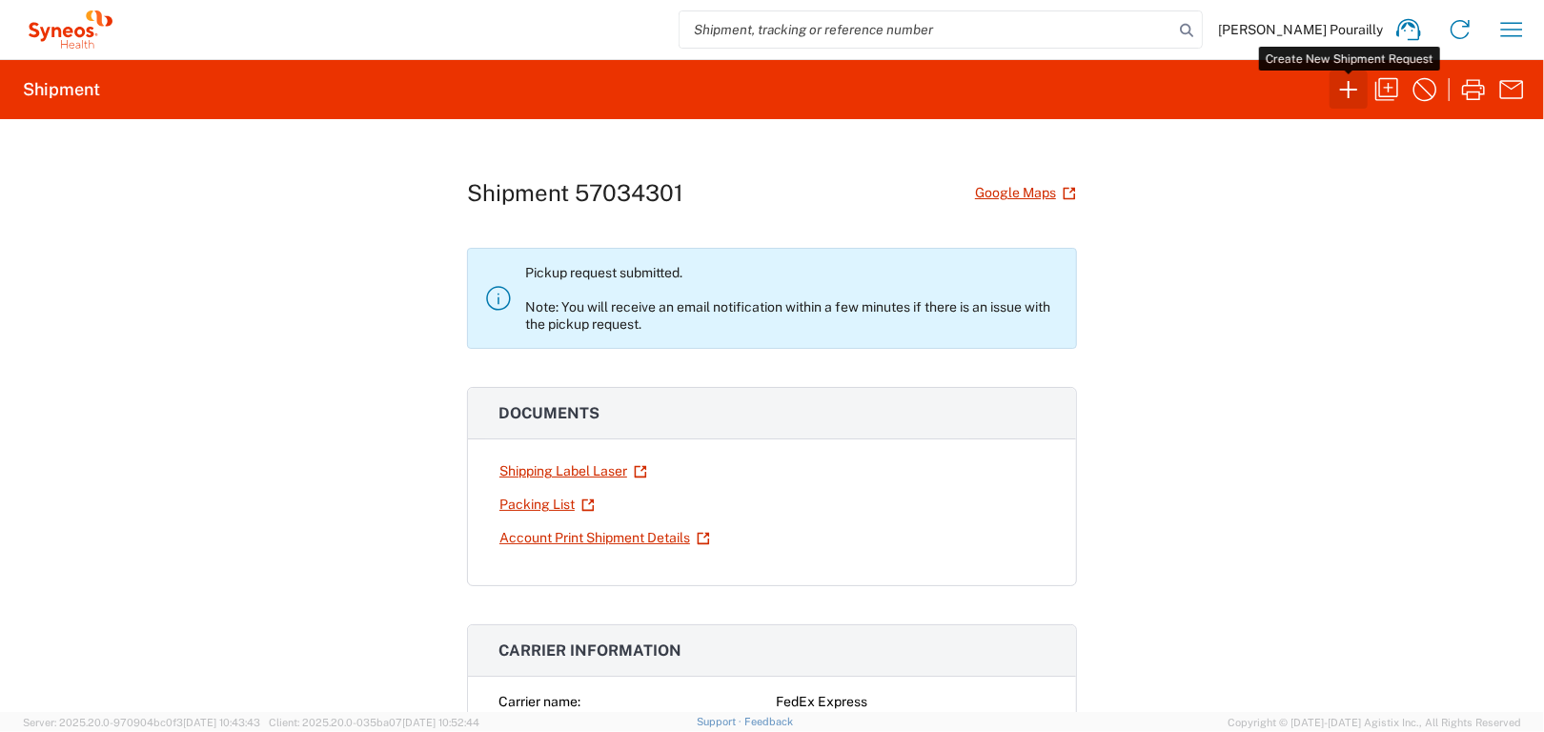
click at [1349, 91] on icon "button" at bounding box center [1348, 89] width 17 height 17
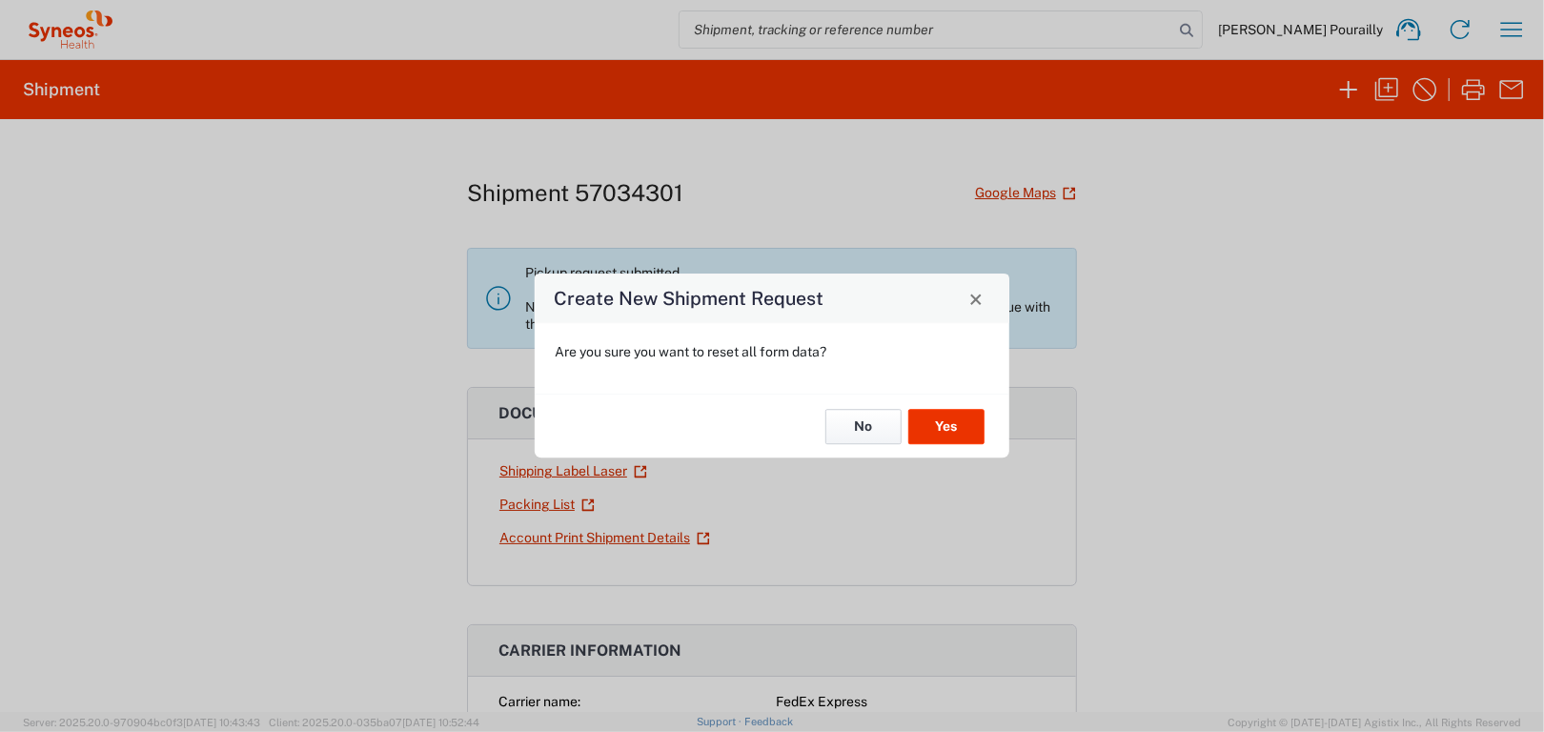
click at [875, 426] on button "No" at bounding box center [863, 426] width 76 height 35
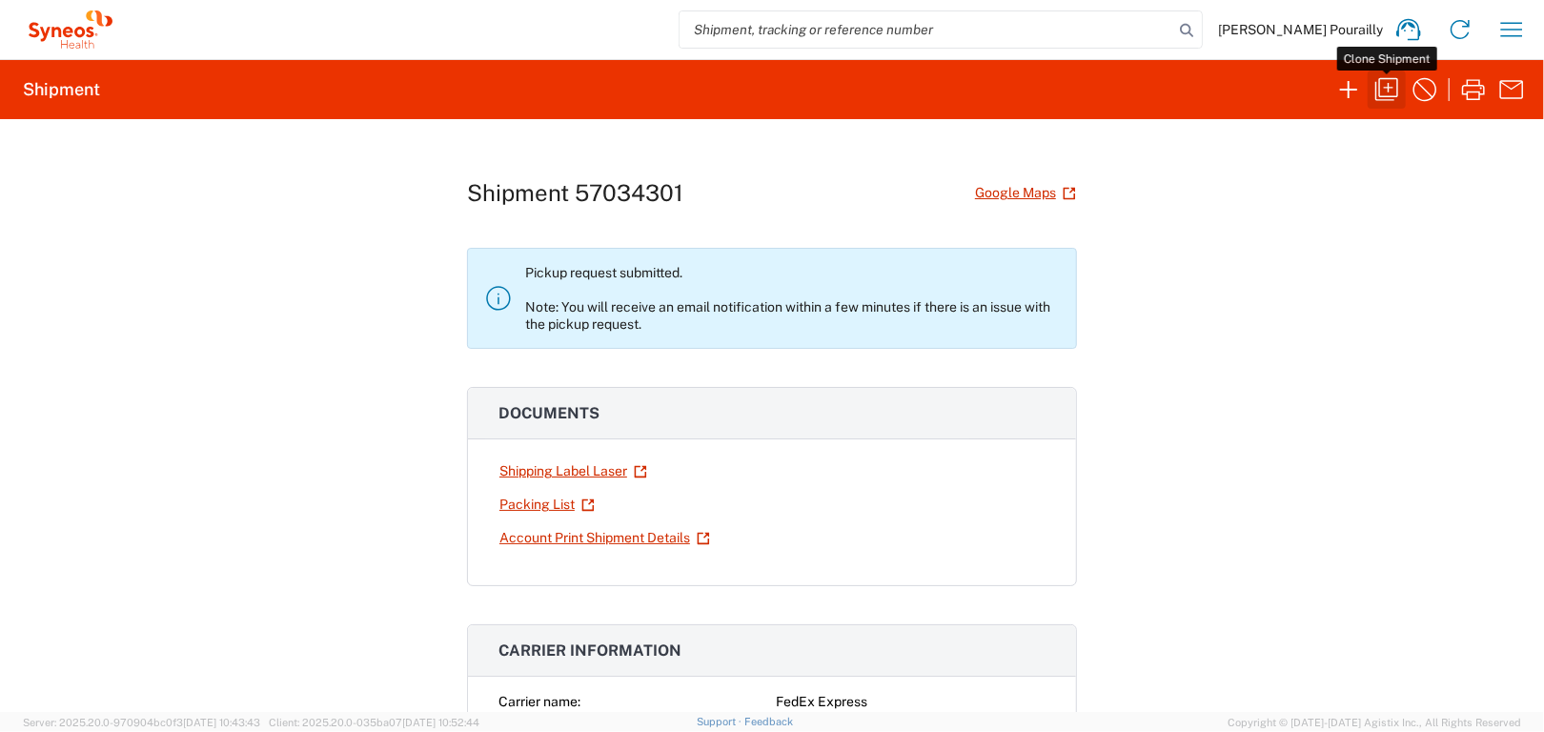
click at [1397, 85] on icon "button" at bounding box center [1386, 89] width 23 height 23
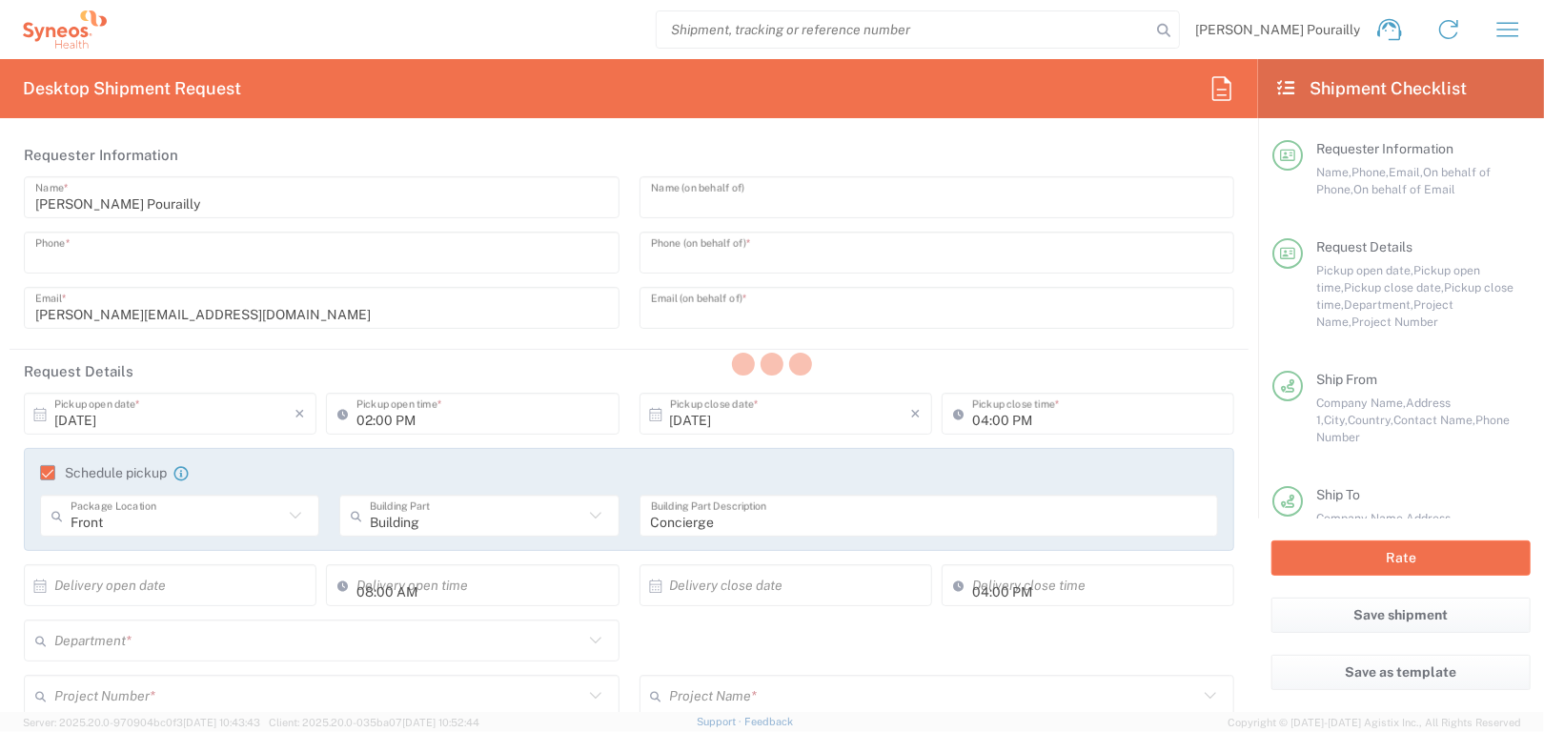
type input "0603060814"
type input "[PERSON_NAME]"
type input "06 33 17 82 92"
type input "[PERSON_NAME][EMAIL_ADDRESS][PERSON_NAME][DOMAIN_NAME]"
type input "01:00 PM"
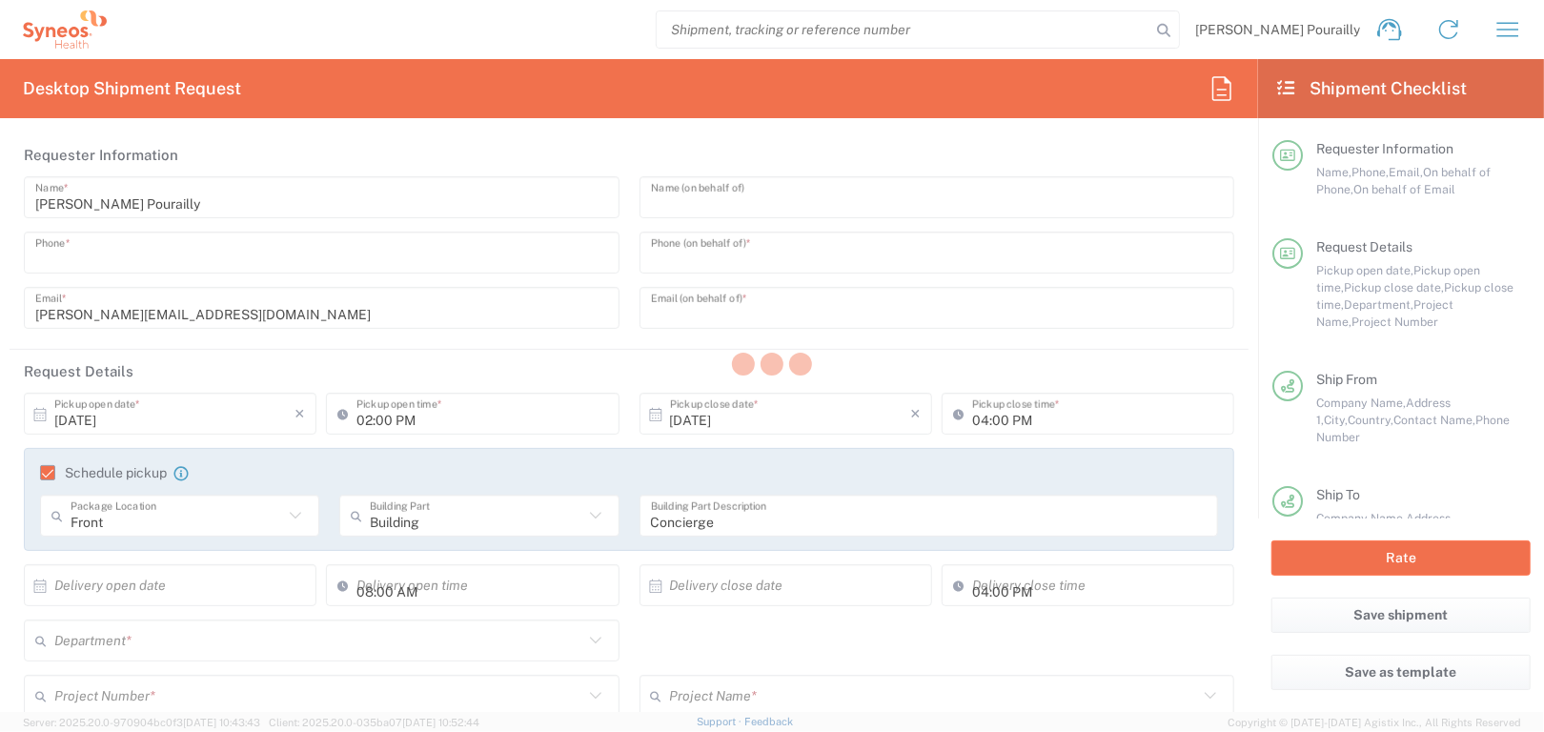
type textarea "[PERSON_NAME][EMAIL_ADDRESS][DOMAIN_NAME]"
type input "Syneos Health"
type input "[STREET_ADDRESS][PERSON_NAME]"
type input "[GEOGRAPHIC_DATA]"
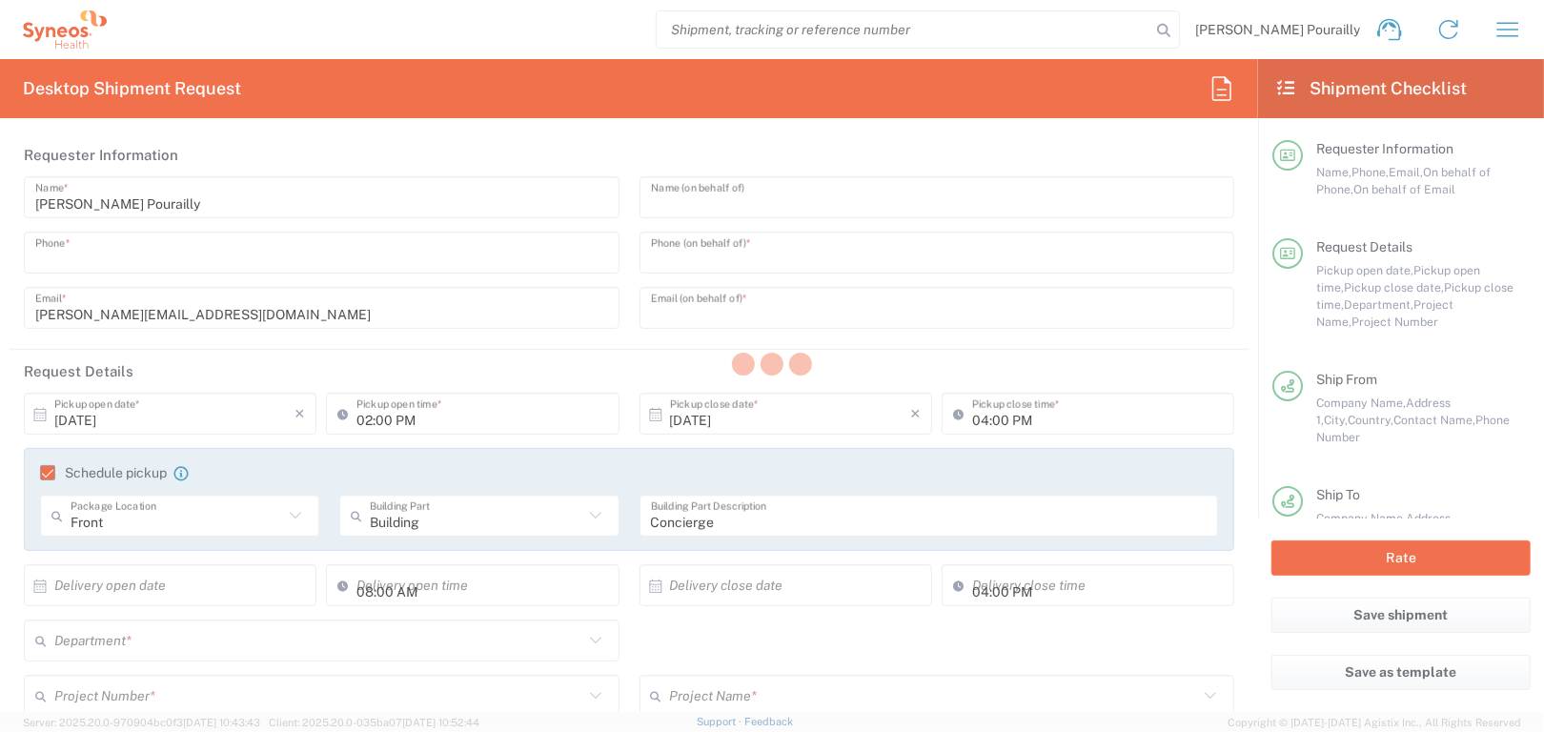
type input "75014"
type input "[PERSON_NAME] Pourailly"
type input "0603060814"
type input "[PERSON_NAME][EMAIL_ADDRESS][DOMAIN_NAME]"
type input "[PERSON_NAME]"
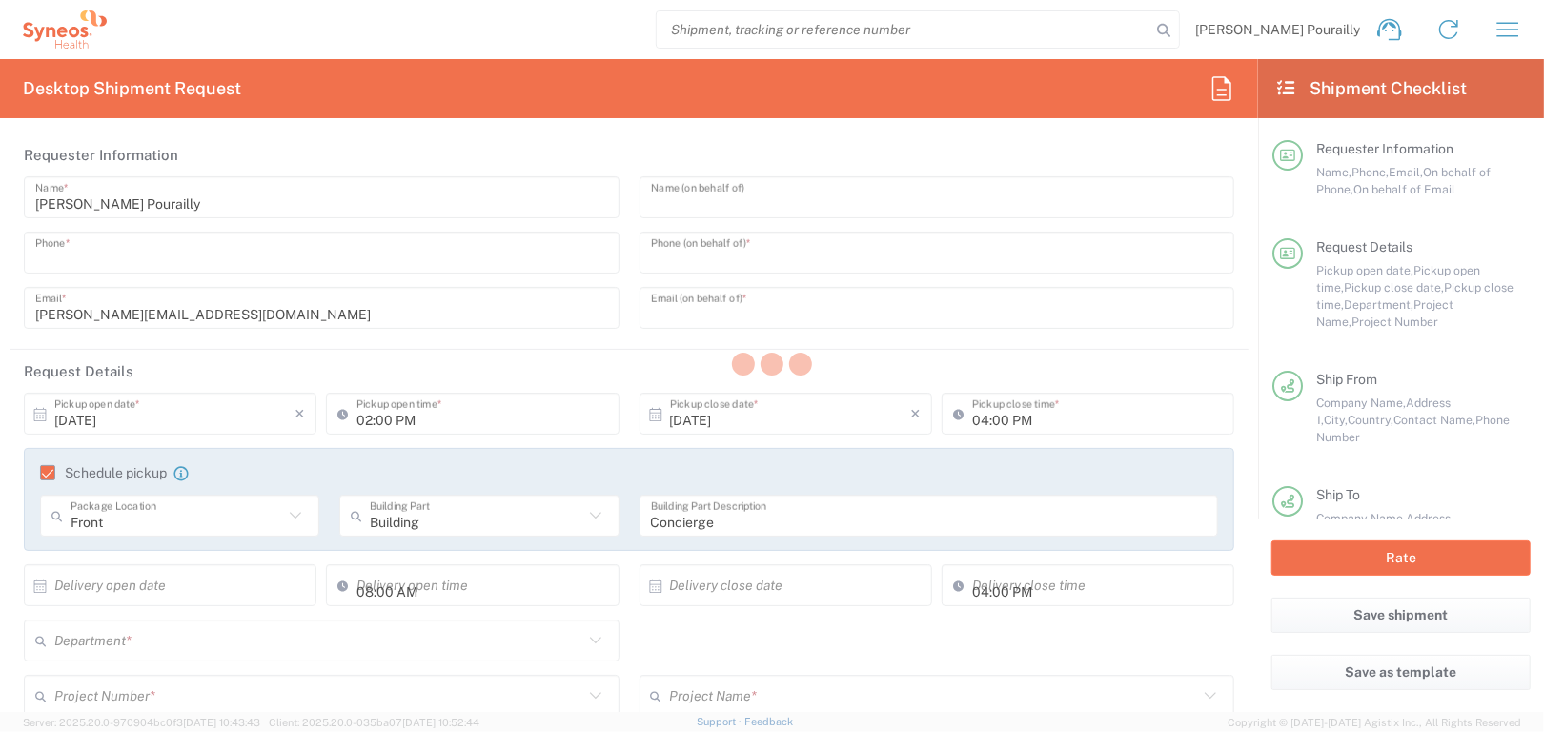
type input "Départemeent de Pharmacie Clinique"
type input "[STREET_ADDRESS][PERSON_NAME]"
type input "Villejuif"
type input "[GEOGRAPHIC_DATA]"
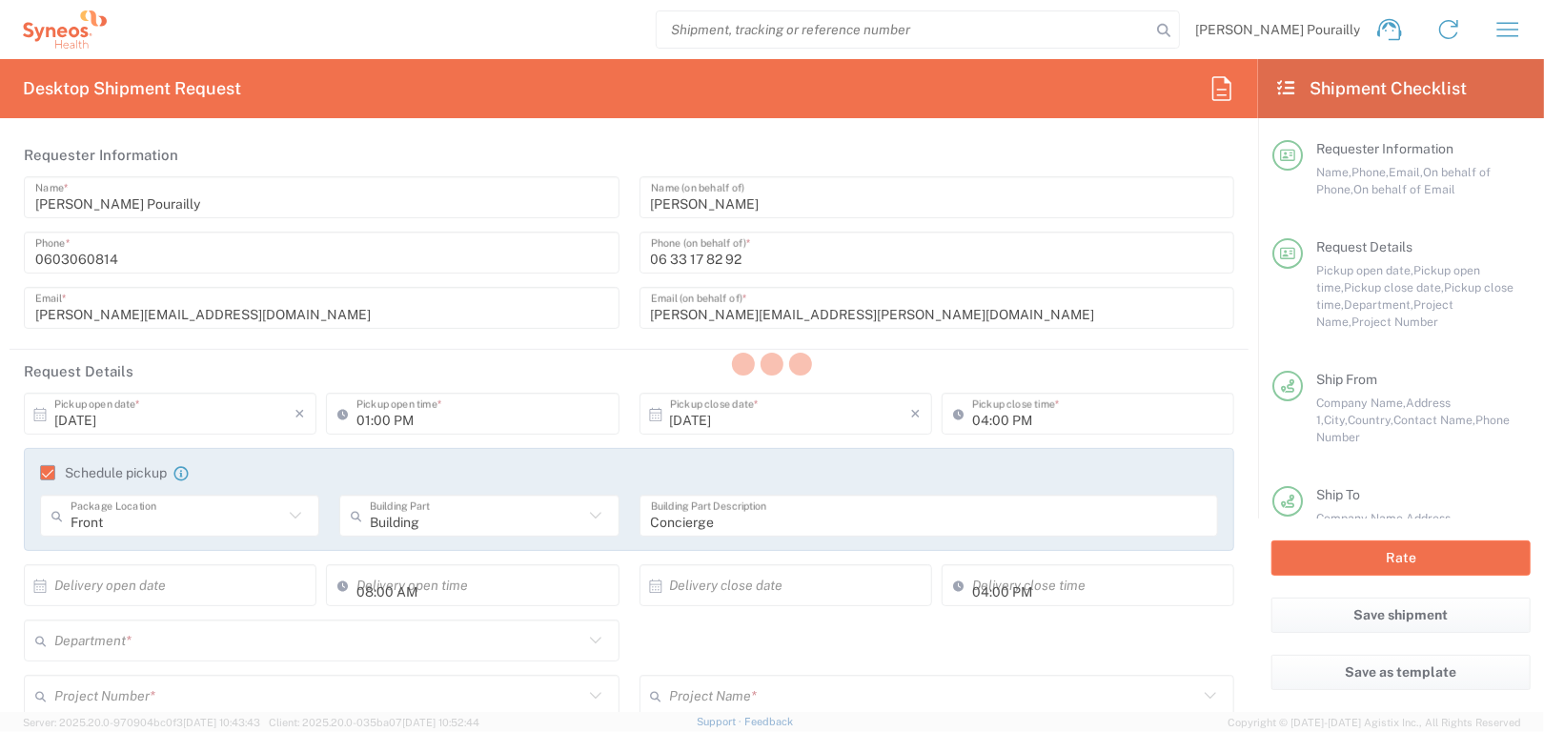
type input "94805"
type input "[PERSON_NAME]"
type input "01 42 11 48 07"
type input "Sender/Shipper"
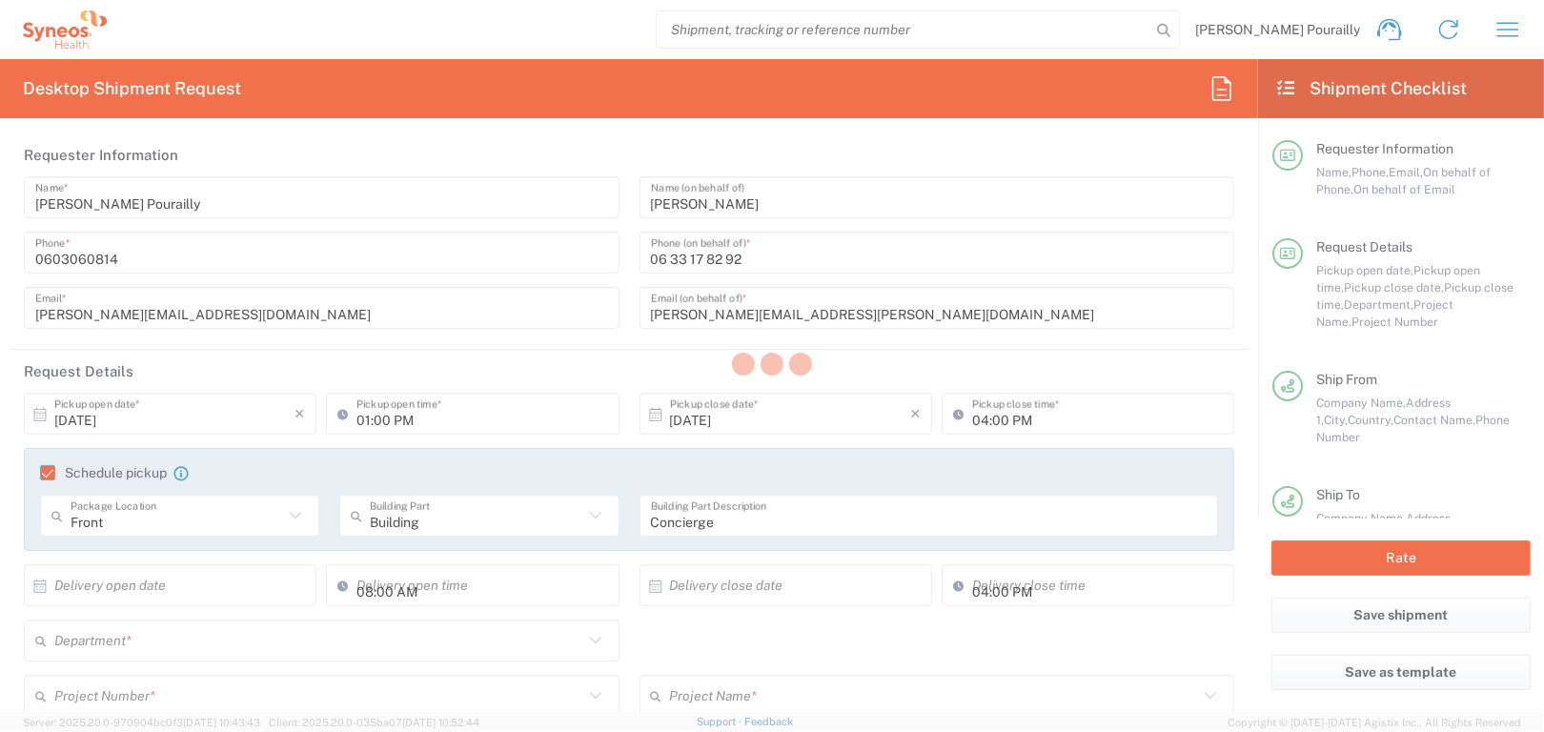
type input "Pourailly, [PERSON_NAME]"
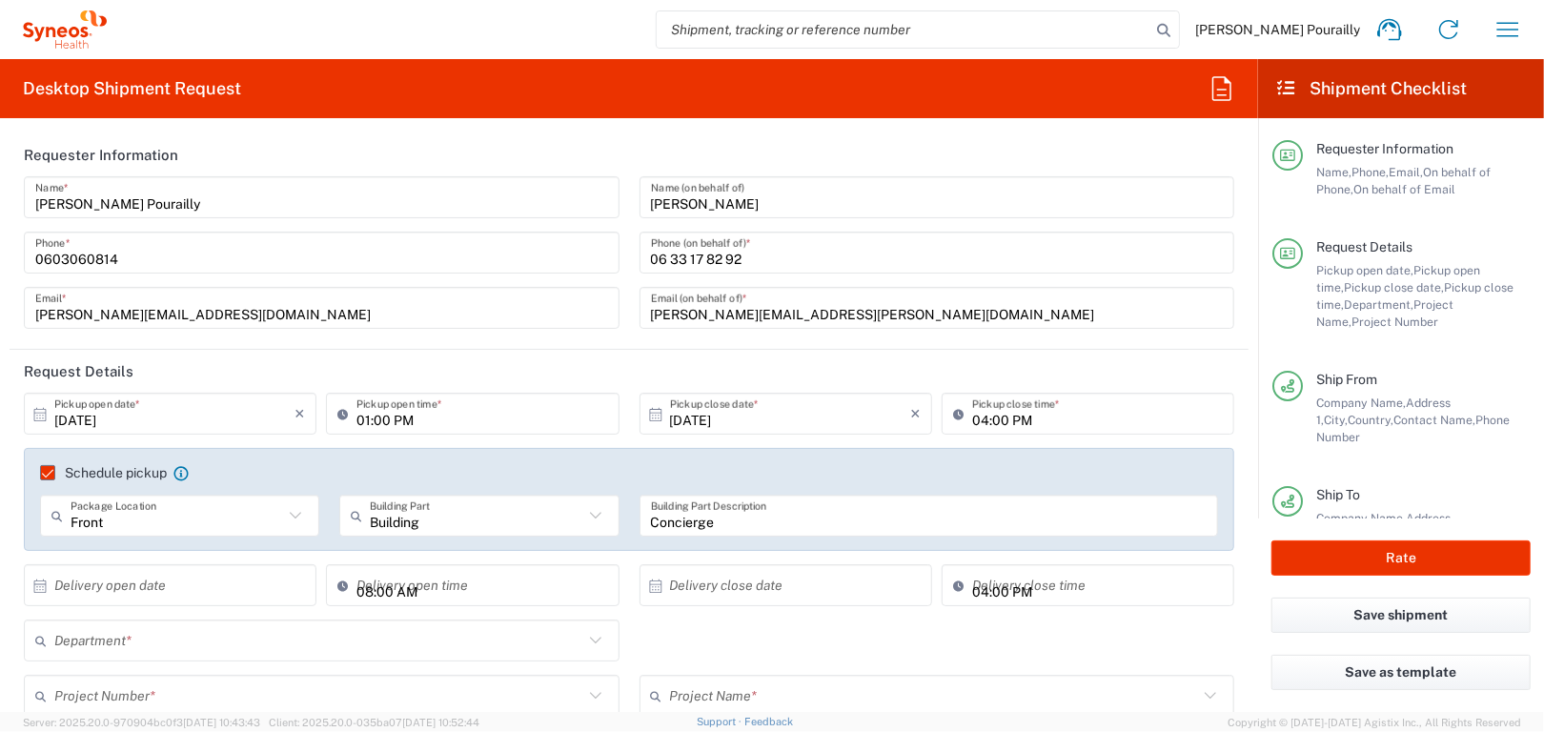
type input "3229"
type input "7055873"
type input "EGL-001-FIH"
type input "Small Box"
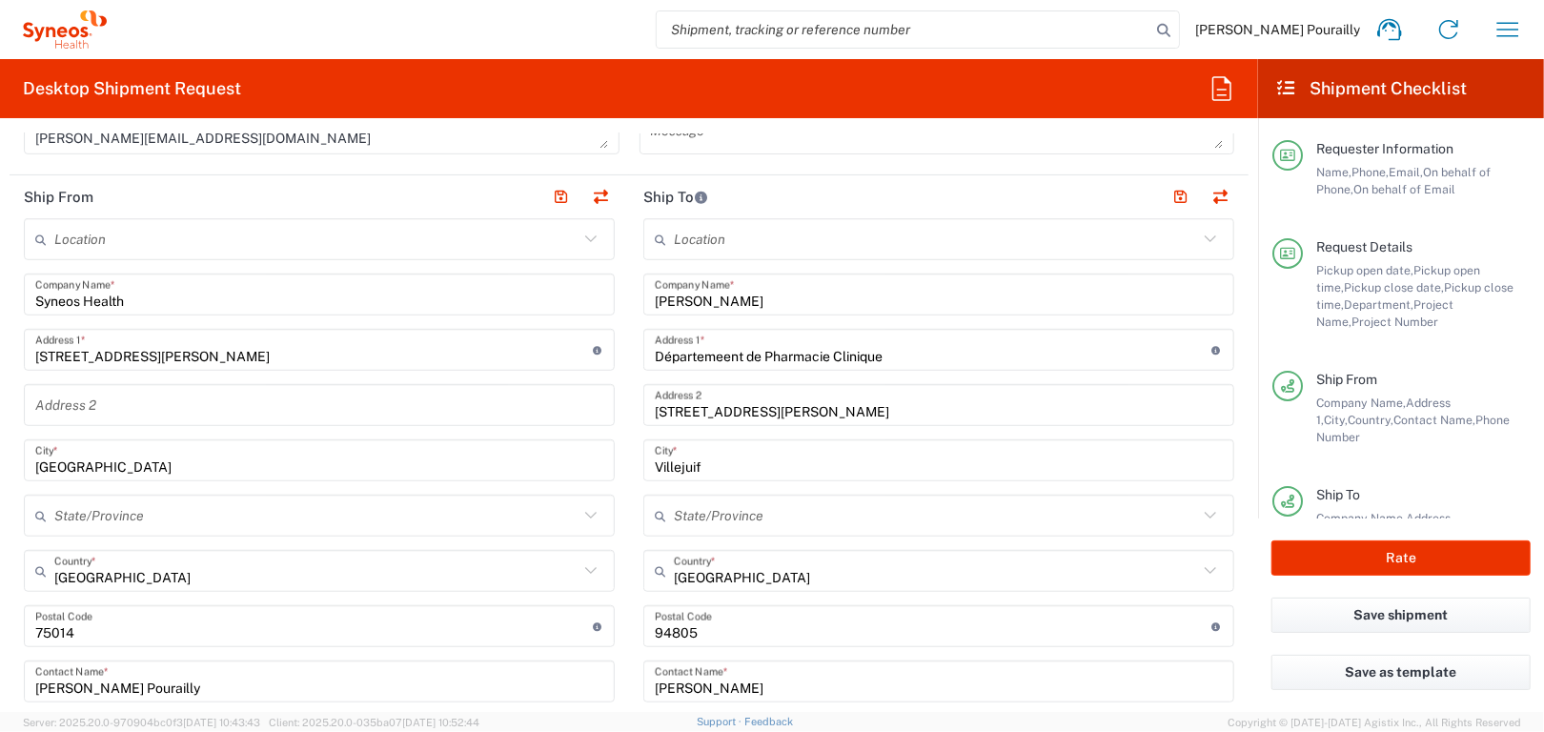
scroll to position [762, 0]
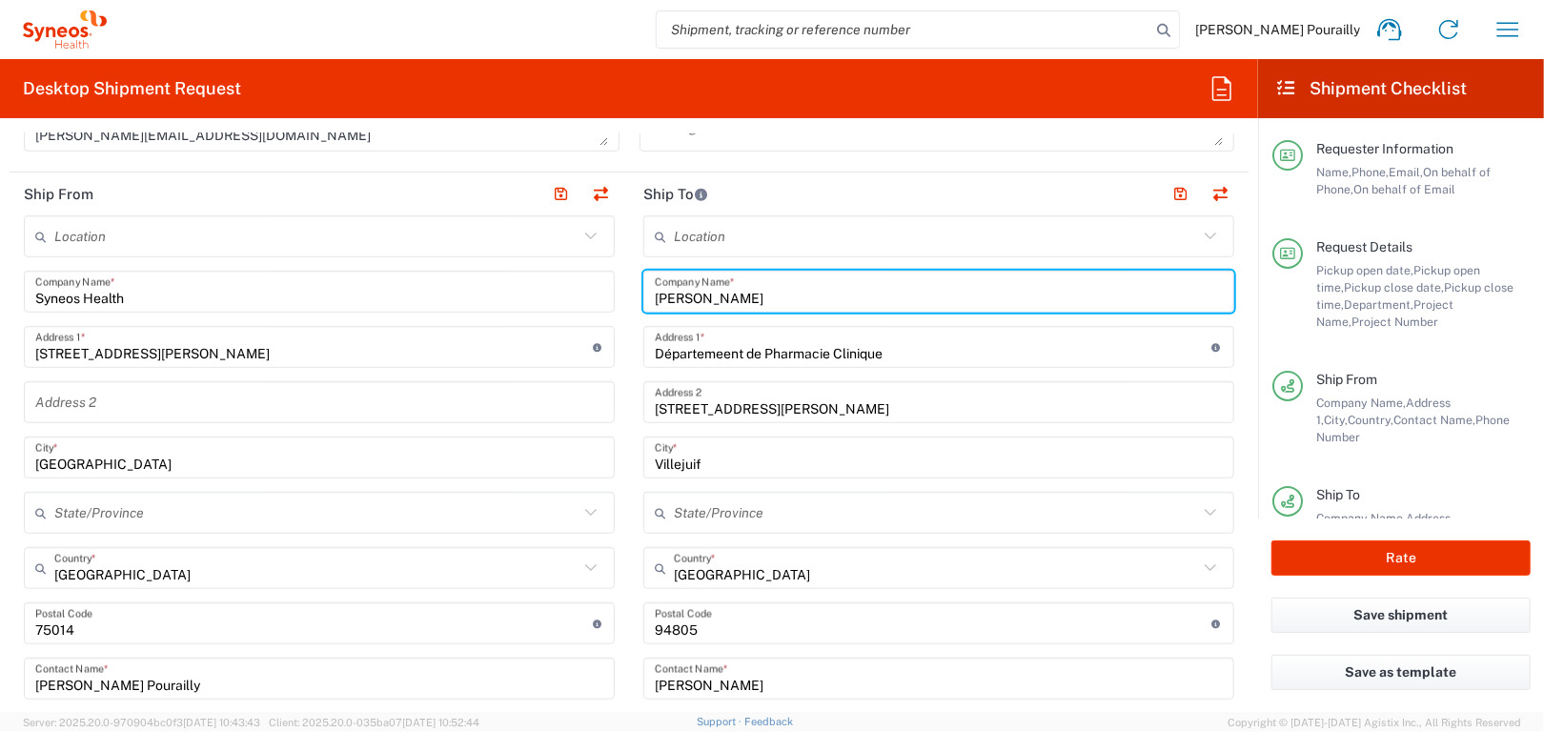
drag, startPoint x: 753, startPoint y: 297, endPoint x: 609, endPoint y: 303, distance: 144.0
click at [610, 302] on div "Ship From Location [PERSON_NAME] LLC-[GEOGRAPHIC_DATA] [GEOGRAPHIC_DATA] [GEOGR…" at bounding box center [629, 598] width 1239 height 851
type input "Centre [PERSON_NAME]"
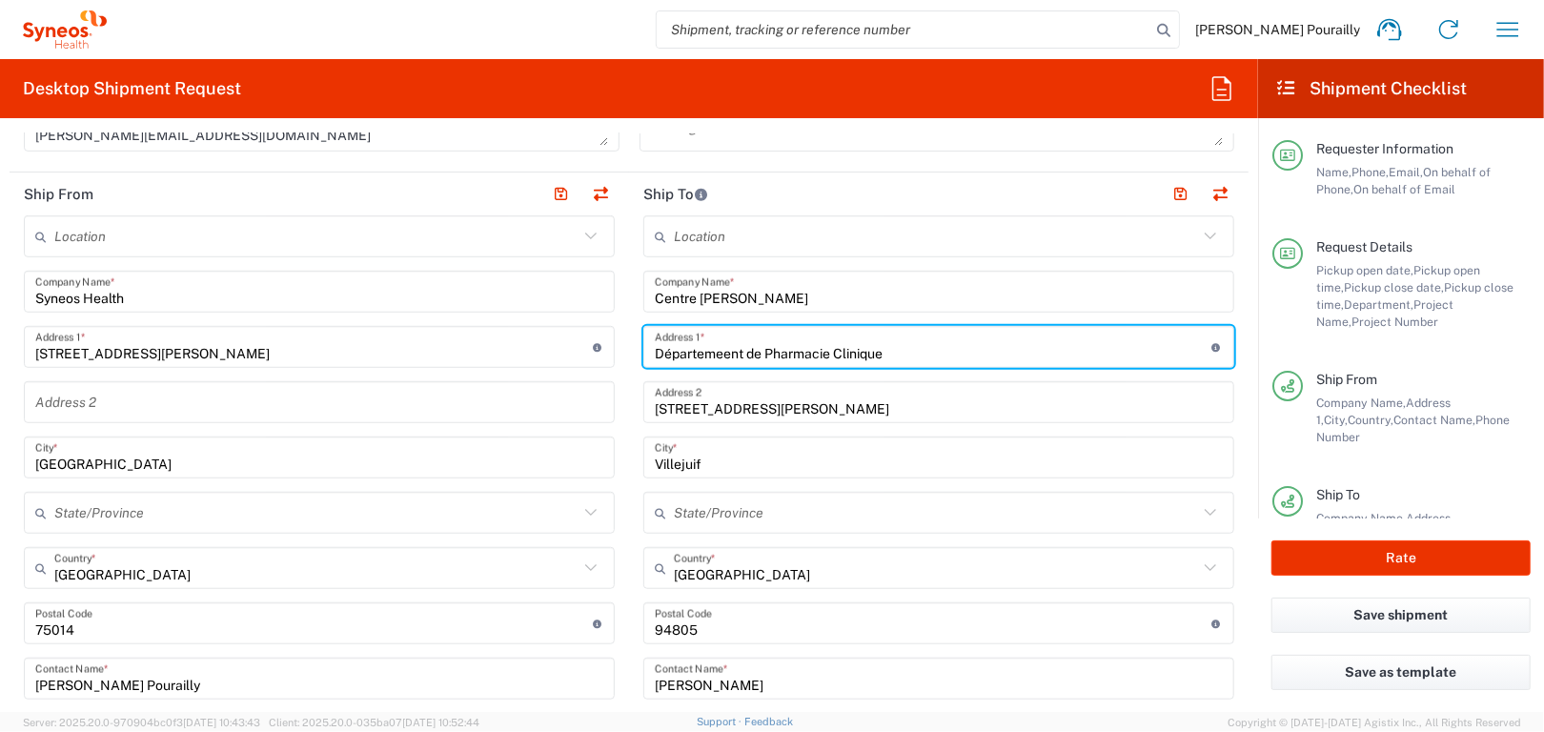
drag, startPoint x: 887, startPoint y: 353, endPoint x: 608, endPoint y: 361, distance: 279.4
click at [608, 361] on div "Ship From Location [PERSON_NAME] LLC-[GEOGRAPHIC_DATA] [GEOGRAPHIC_DATA] [GEOGR…" at bounding box center [629, 598] width 1239 height 851
type input "CRC - UF Unite de Phase Precoce"
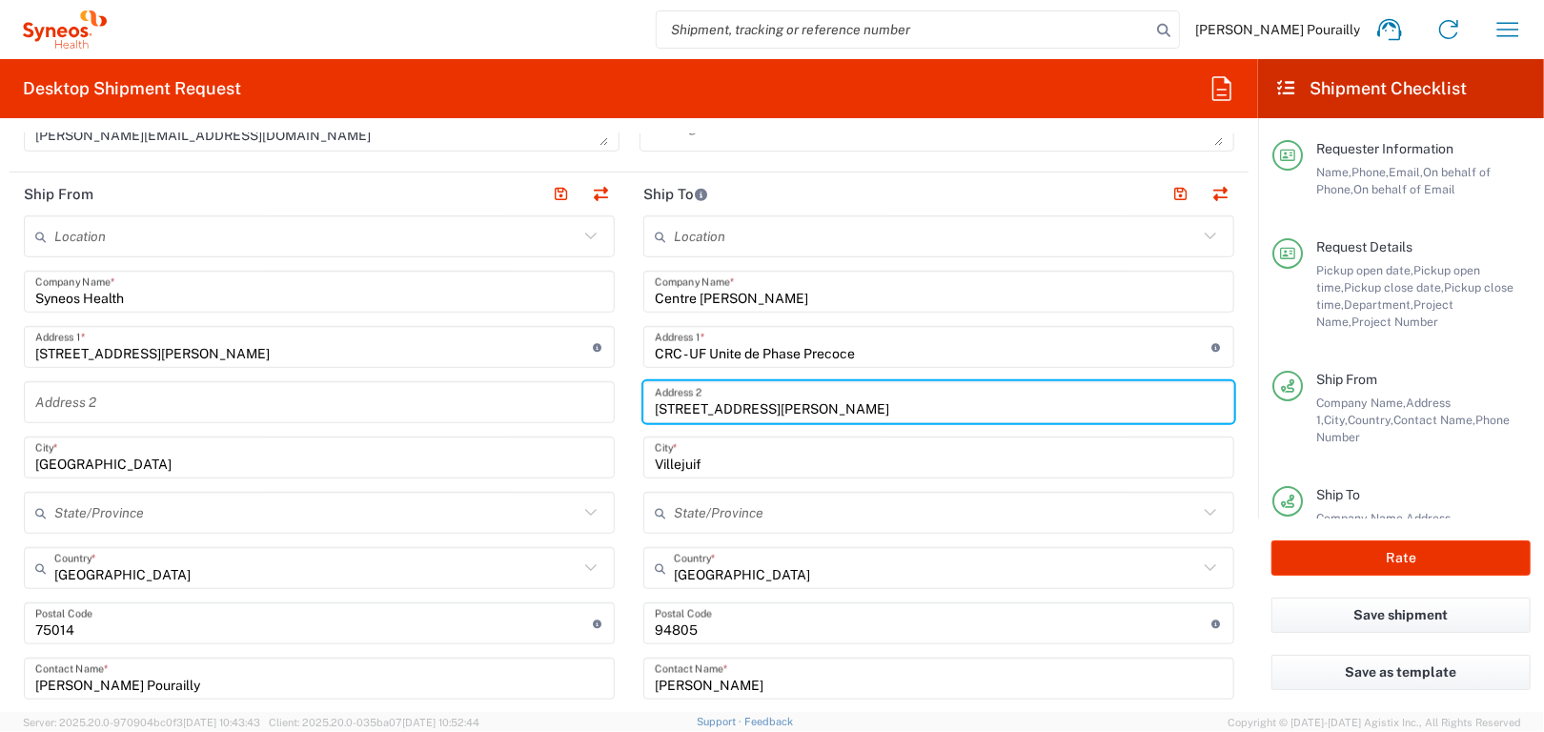
drag, startPoint x: 793, startPoint y: 407, endPoint x: 589, endPoint y: 409, distance: 204.0
click at [590, 409] on div "Ship From Location [PERSON_NAME] LLC-[GEOGRAPHIC_DATA] [GEOGRAPHIC_DATA] [GEOGR…" at bounding box center [629, 598] width 1239 height 851
type input "[STREET_ADDRESS][PERSON_NAME]"
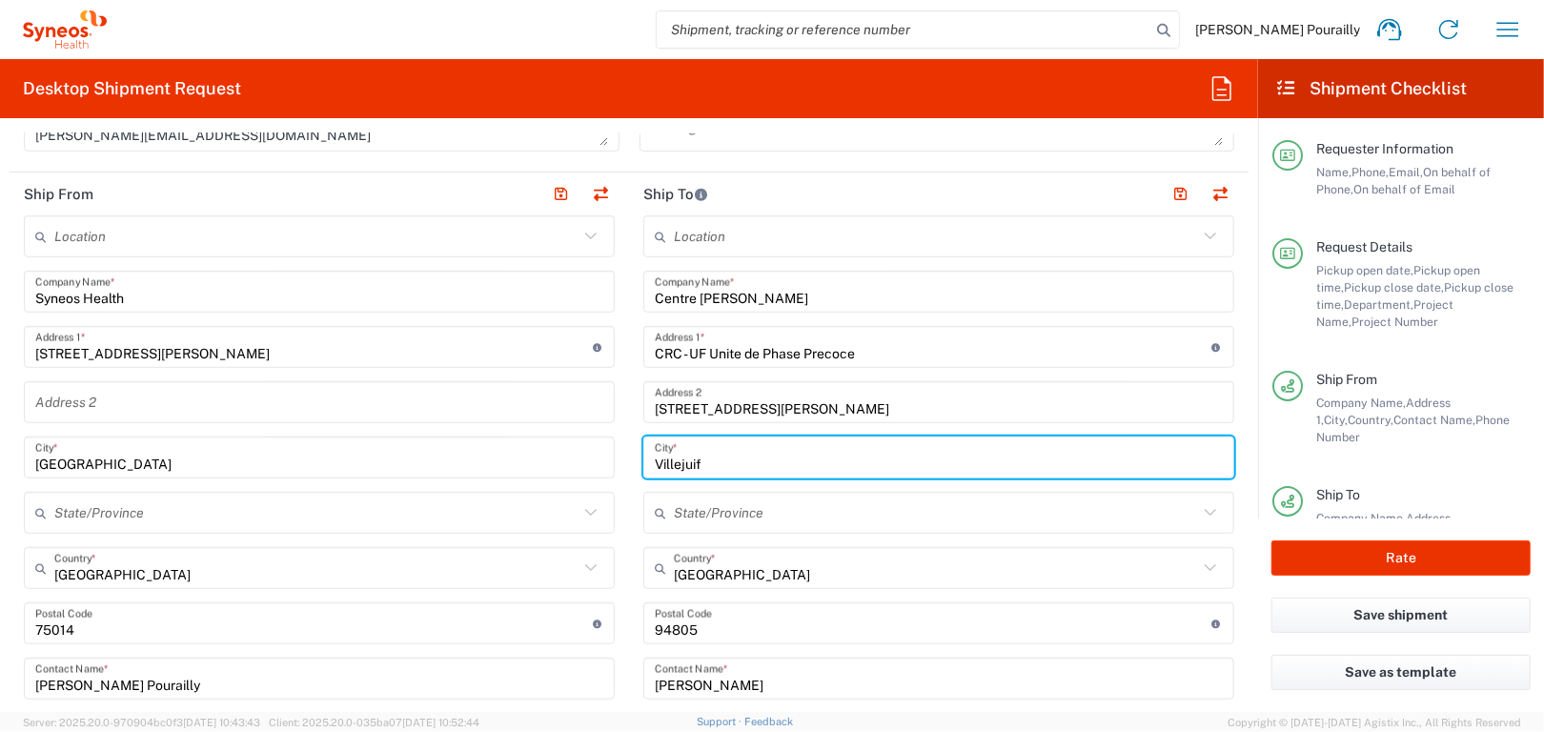
click at [700, 461] on input "Villejuif" at bounding box center [939, 457] width 568 height 33
type input "V"
type input "[GEOGRAPHIC_DATA]"
click at [711, 631] on input "undefined" at bounding box center [934, 623] width 558 height 33
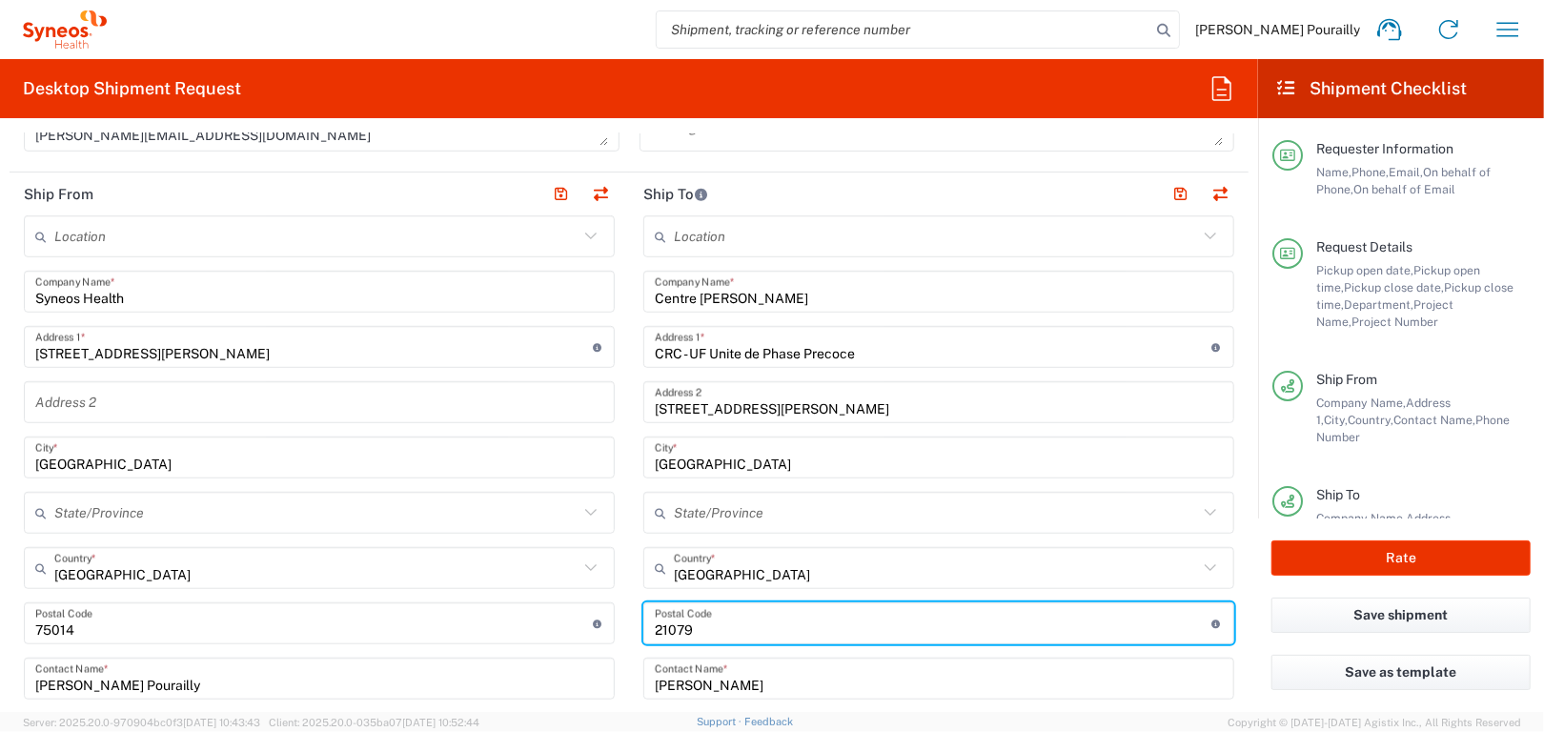
drag, startPoint x: 821, startPoint y: 686, endPoint x: 850, endPoint y: 721, distance: 45.3
click at [821, 685] on input "[PERSON_NAME]" at bounding box center [939, 678] width 568 height 33
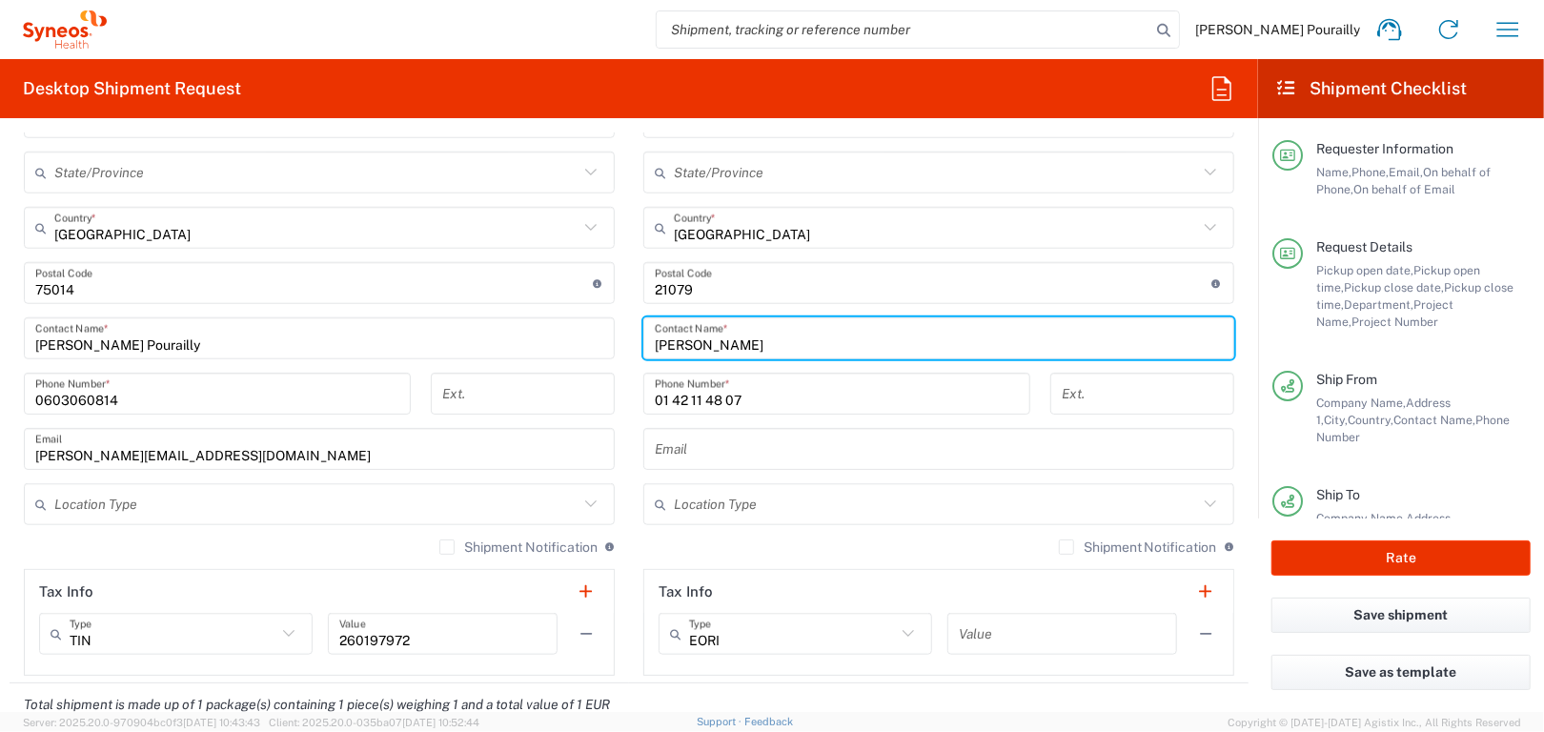
scroll to position [1144, 0]
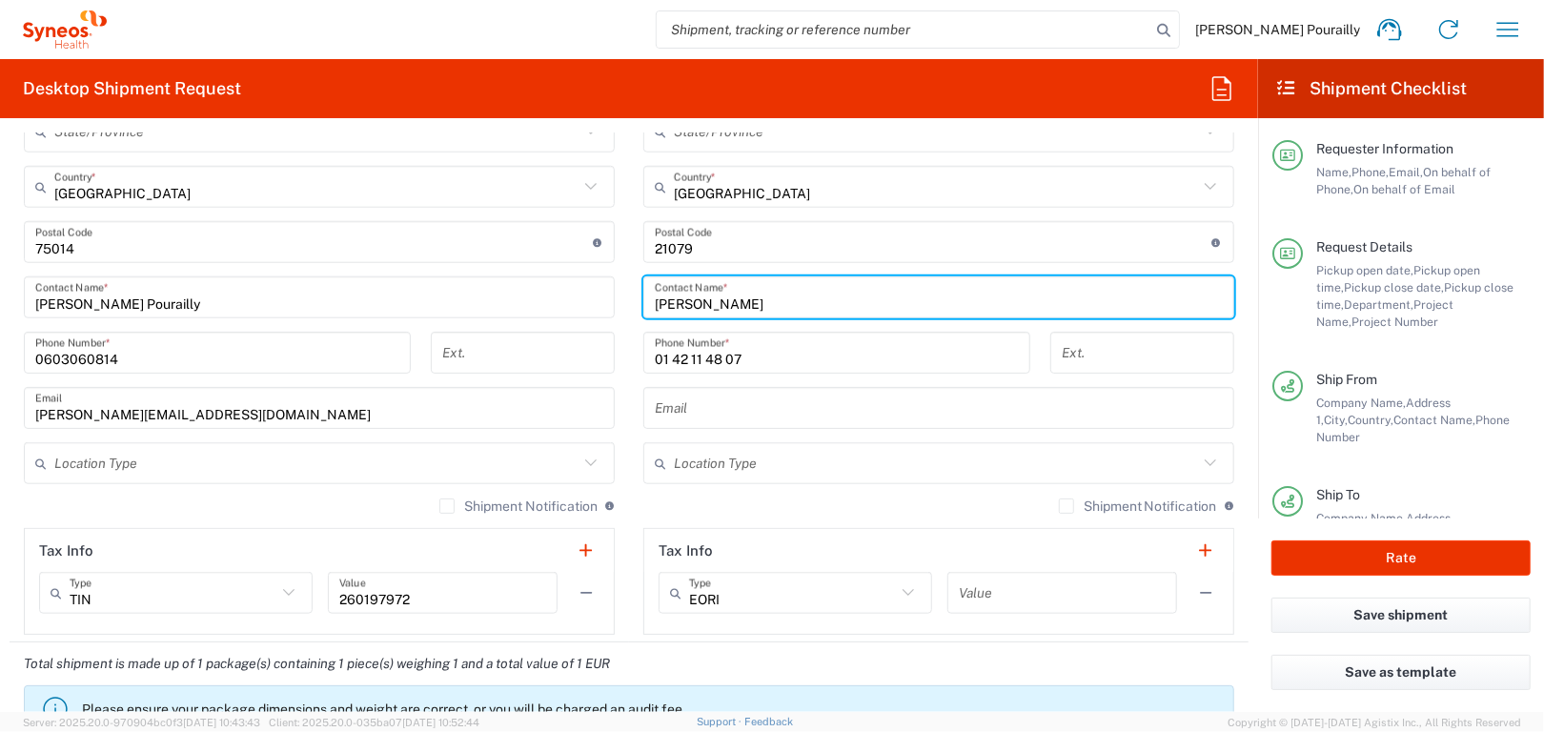
click at [757, 361] on input "01 42 11 48 07" at bounding box center [837, 352] width 364 height 33
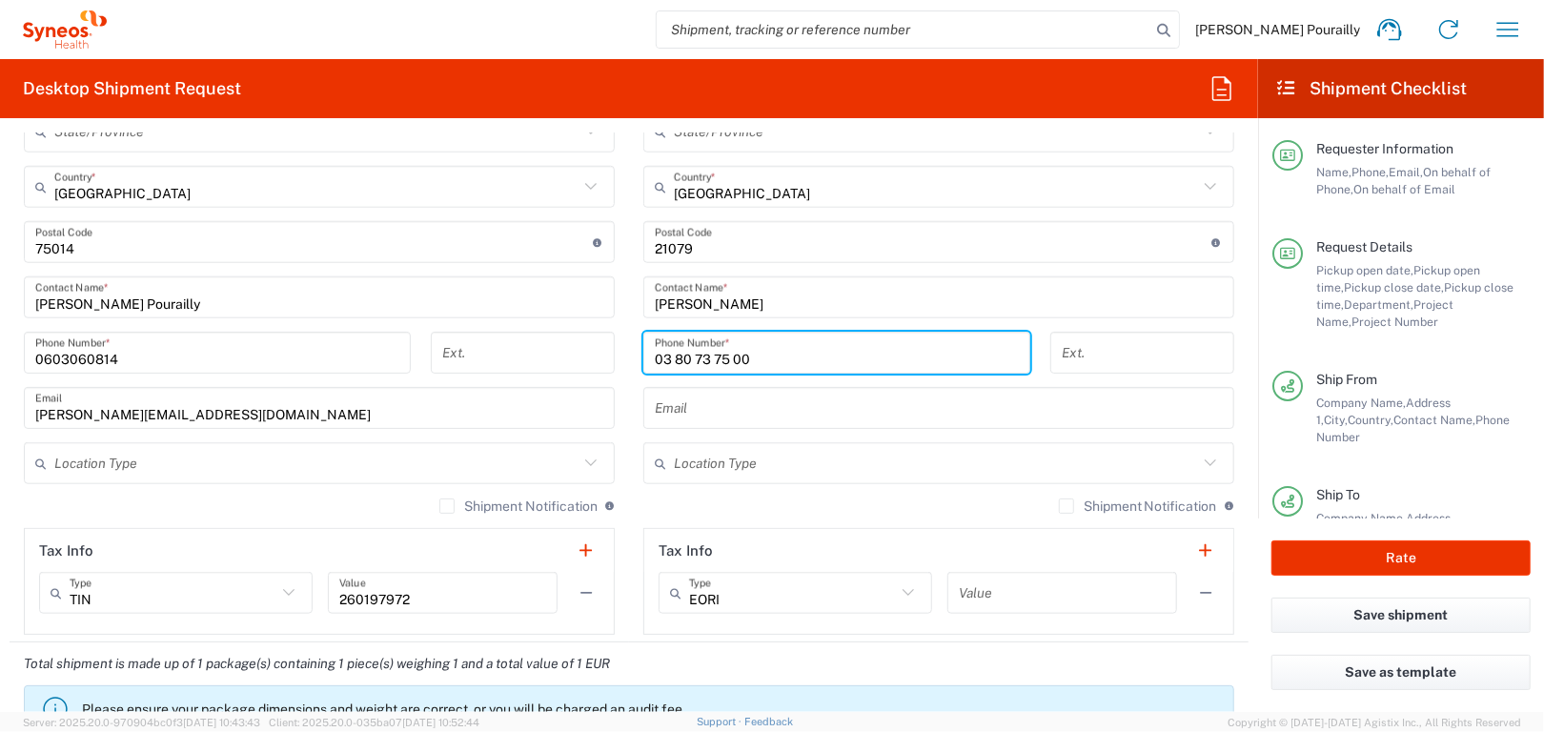
click at [1108, 347] on input "tel" at bounding box center [1142, 352] width 161 height 33
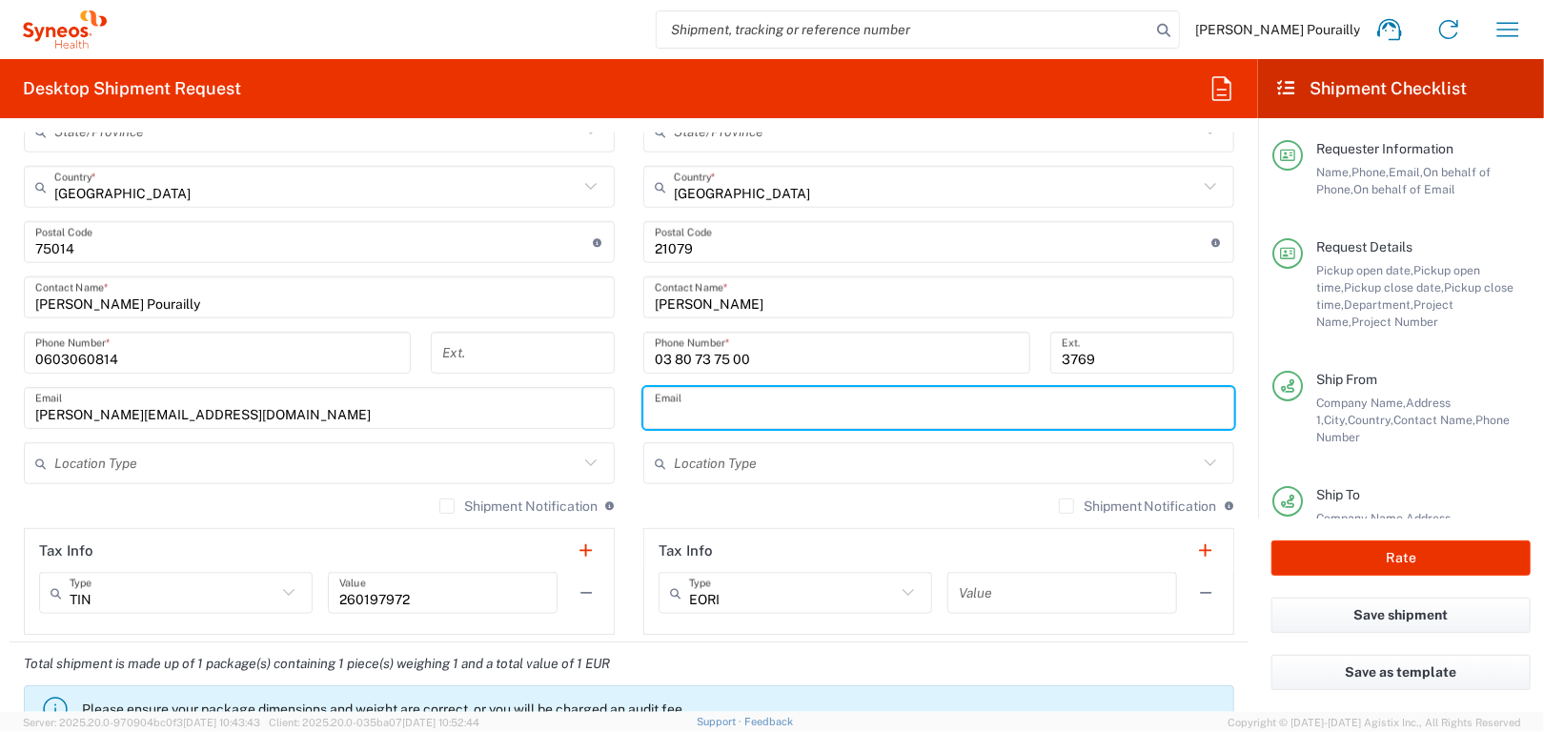
click at [763, 413] on input "text" at bounding box center [939, 408] width 568 height 33
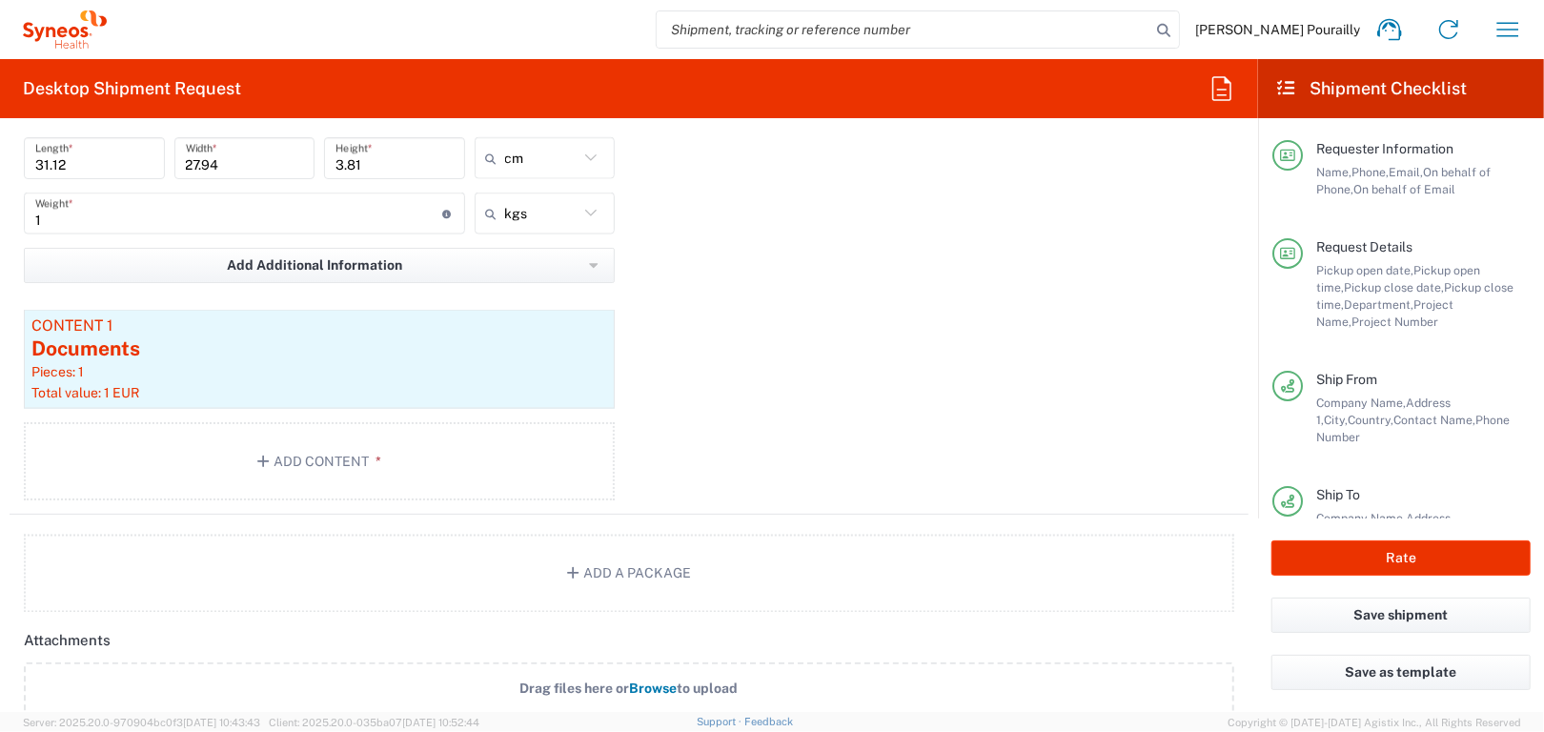
scroll to position [1906, 0]
click at [295, 457] on button "Add Content *" at bounding box center [319, 459] width 591 height 78
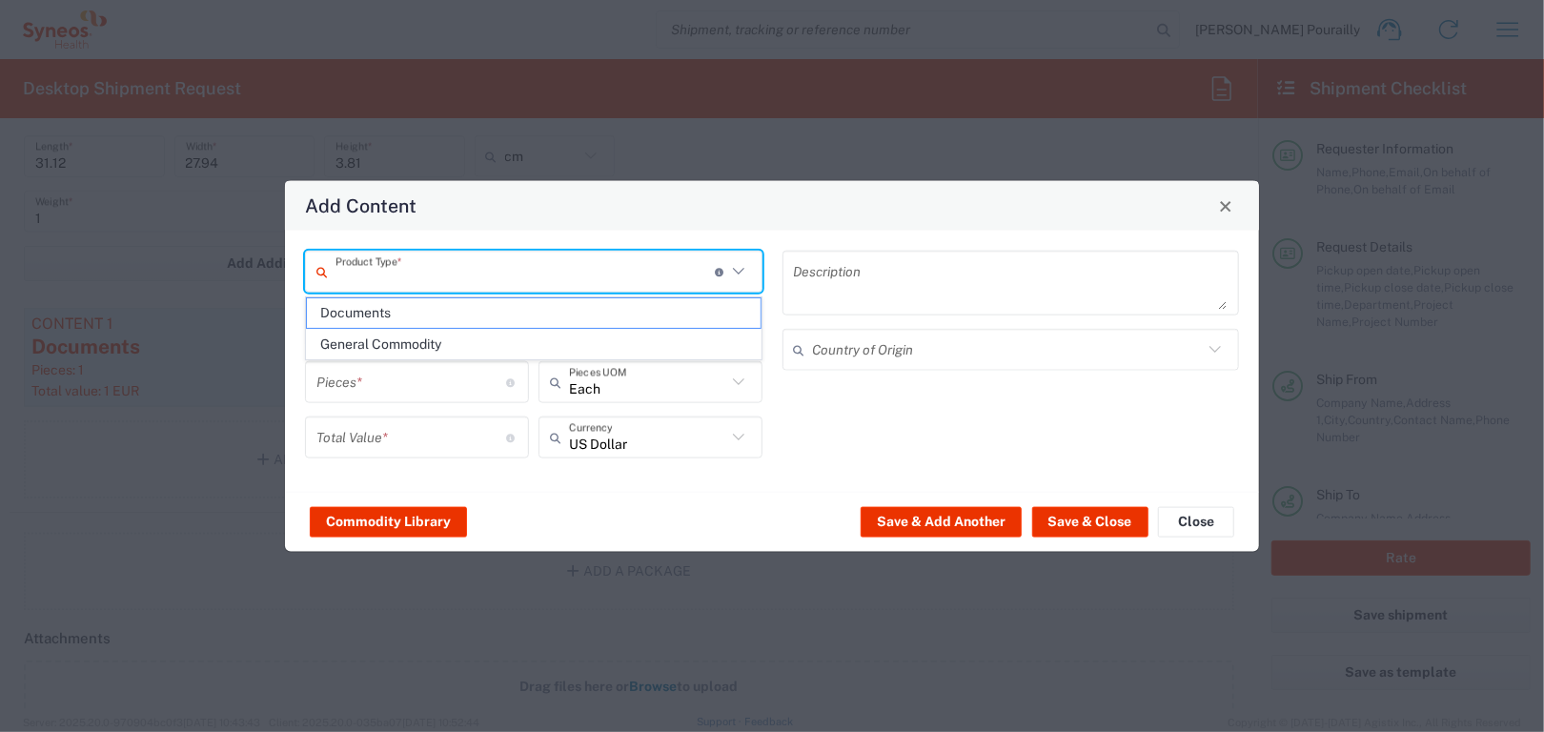
click at [422, 276] on input "text" at bounding box center [524, 270] width 379 height 33
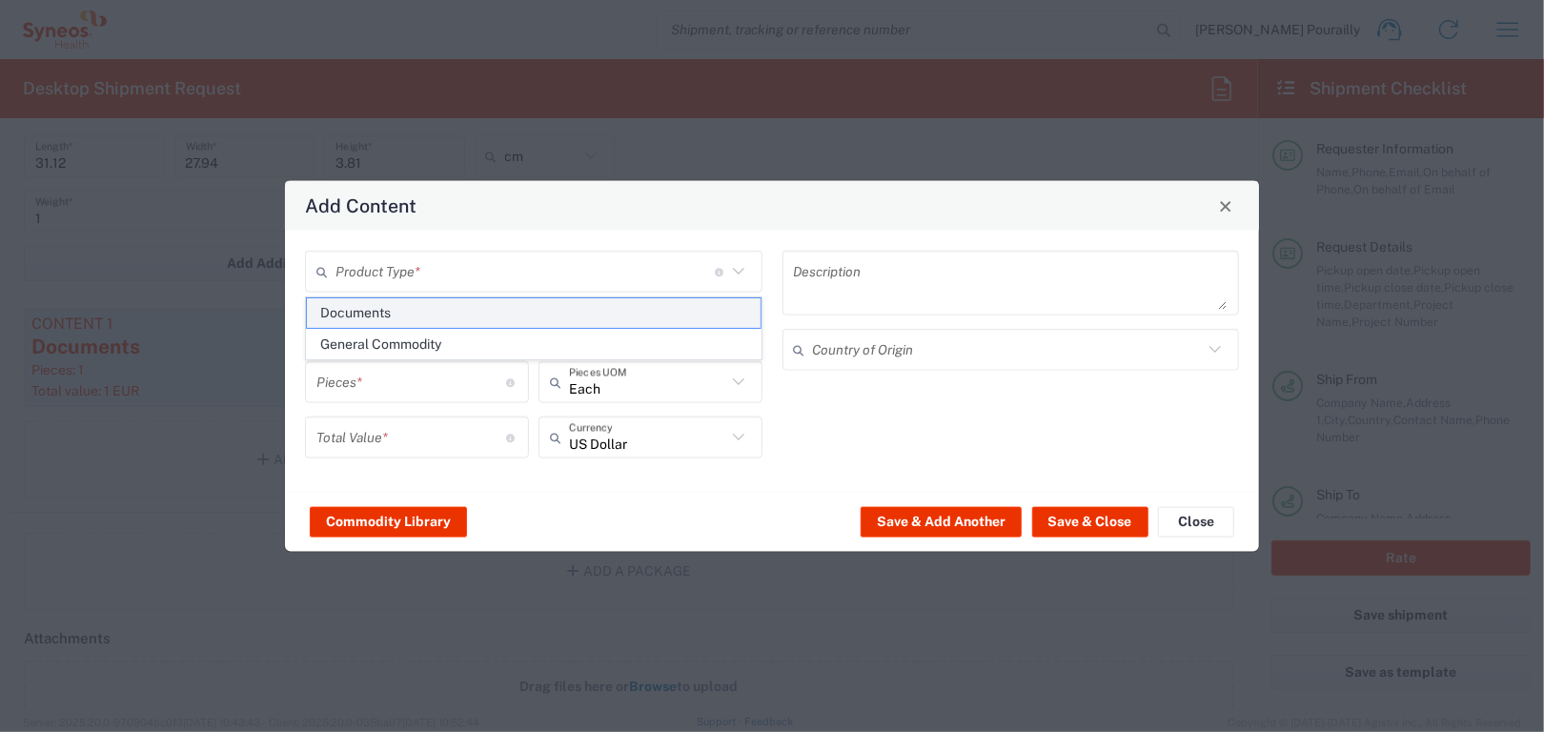
click at [371, 307] on span "Documents" at bounding box center [534, 313] width 454 height 30
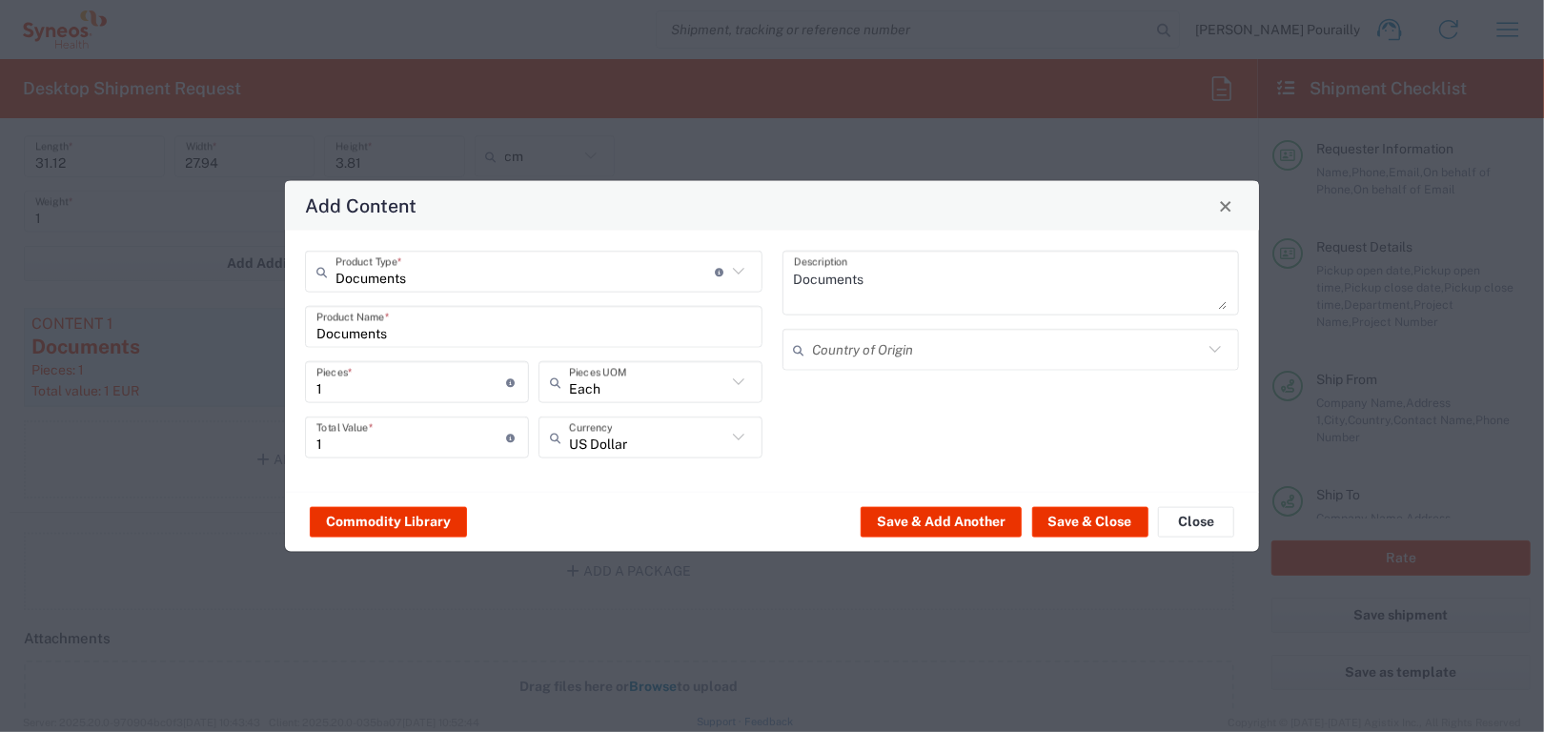
click at [737, 440] on icon at bounding box center [738, 437] width 25 height 25
click at [580, 399] on span "Euro" at bounding box center [650, 400] width 220 height 30
drag, startPoint x: 1106, startPoint y: 525, endPoint x: 1108, endPoint y: 730, distance: 204.9
click at [1105, 525] on button "Save & Close" at bounding box center [1090, 521] width 116 height 30
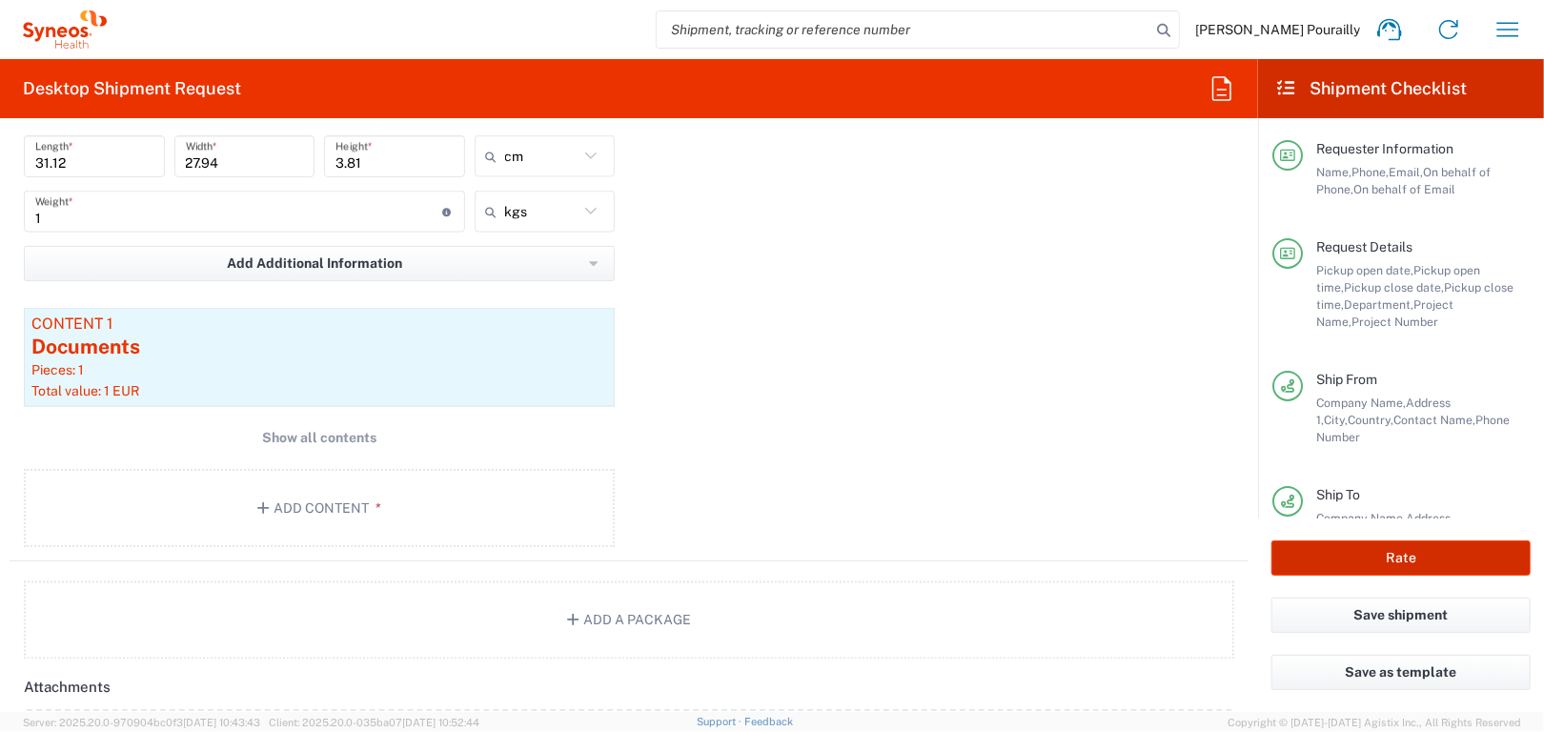
click at [1397, 560] on button "Rate" at bounding box center [1400, 557] width 259 height 35
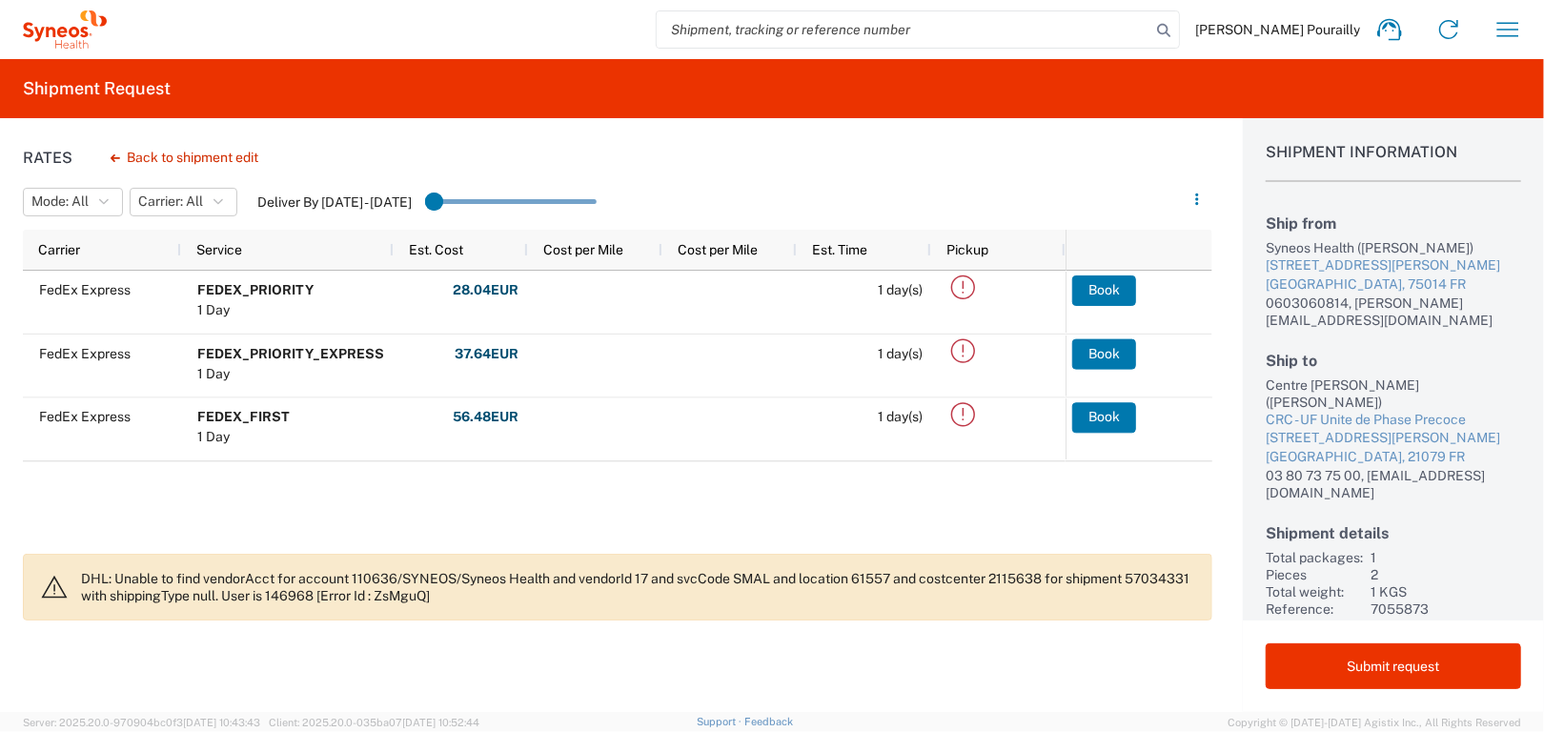
scroll to position [21, 0]
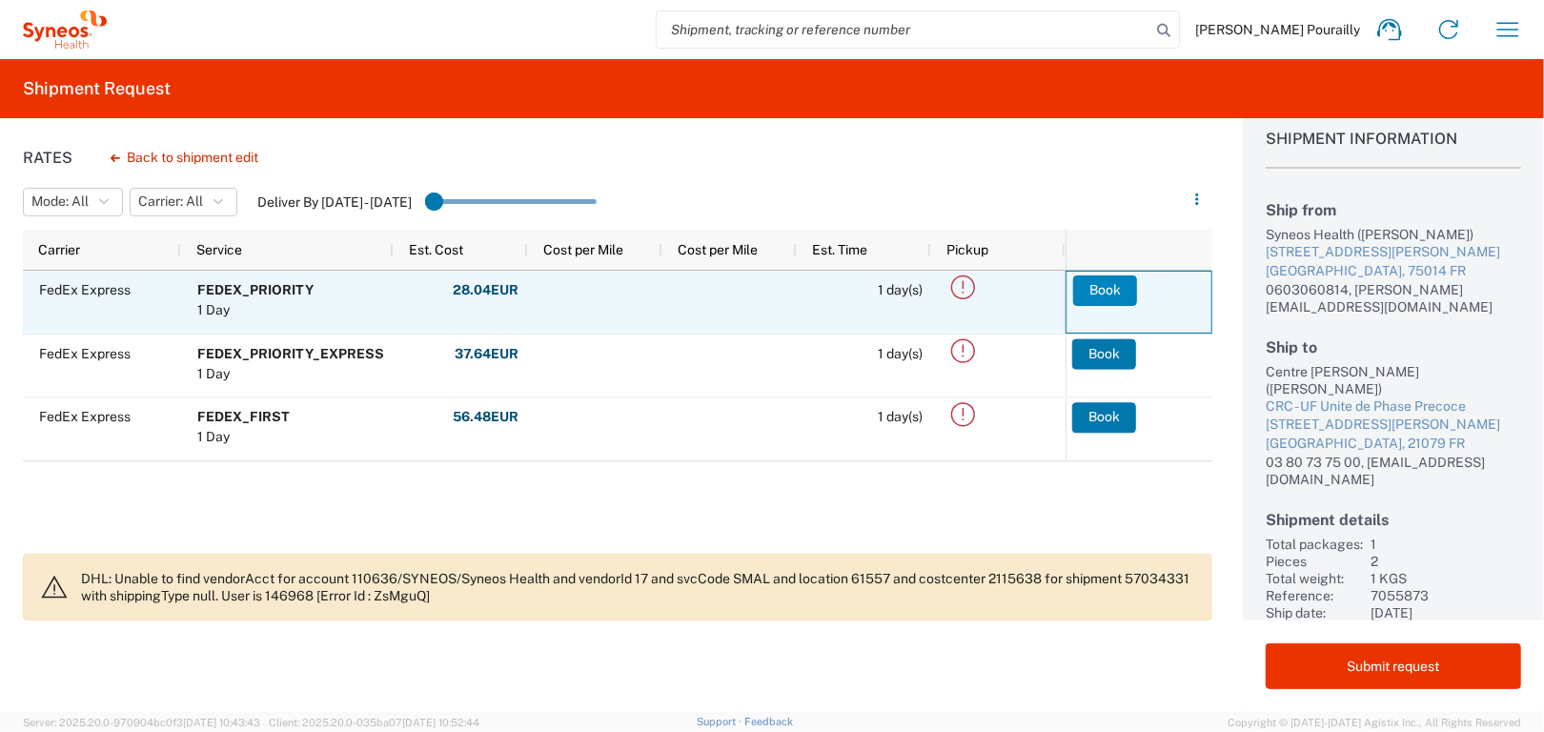
click at [1108, 292] on button "Book" at bounding box center [1105, 290] width 64 height 30
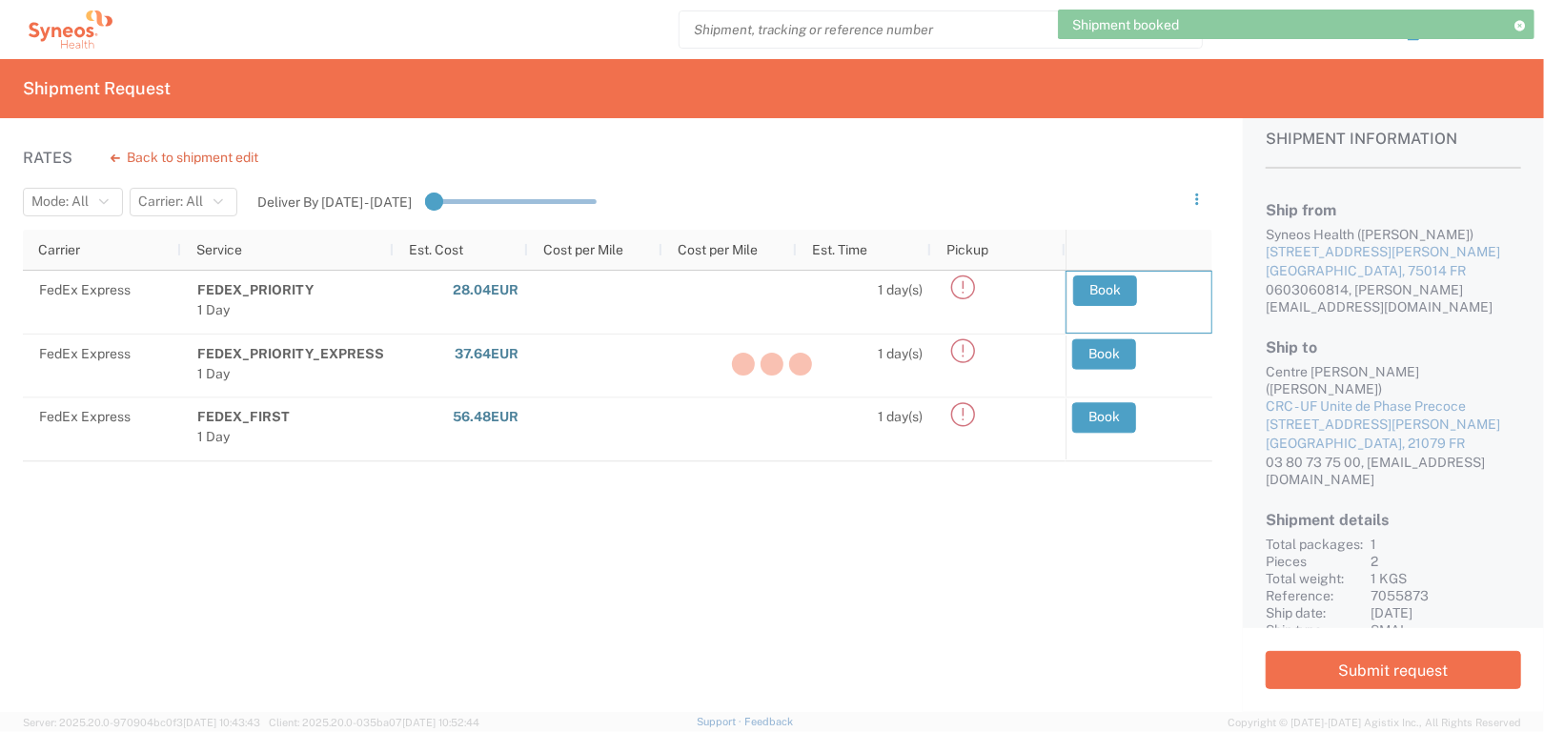
scroll to position [13, 0]
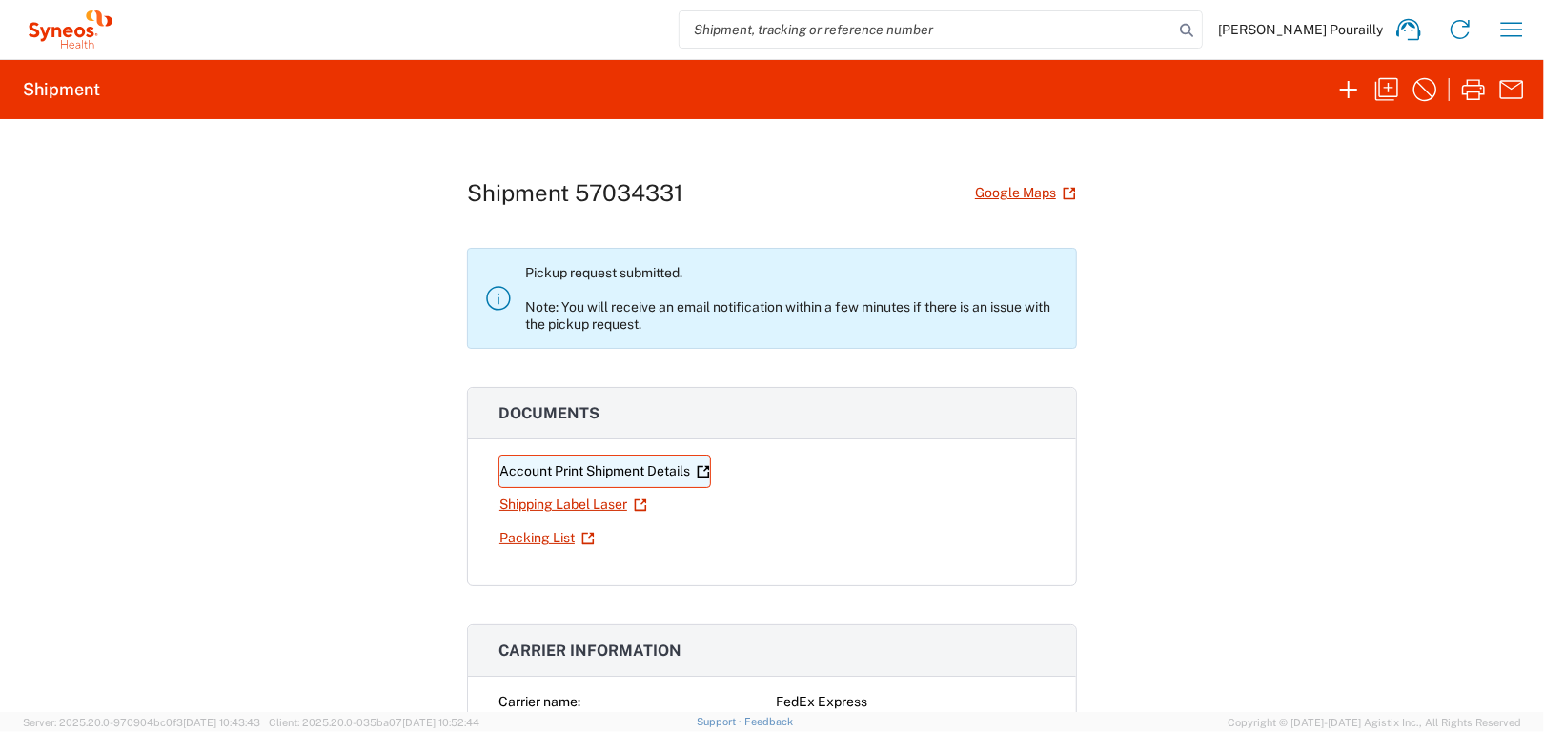
click at [614, 462] on link "Account Print Shipment Details" at bounding box center [604, 471] width 213 height 33
click at [628, 472] on link "Account Print Shipment Details" at bounding box center [604, 471] width 213 height 33
click at [555, 504] on link "Shipping Label Laser" at bounding box center [573, 504] width 150 height 33
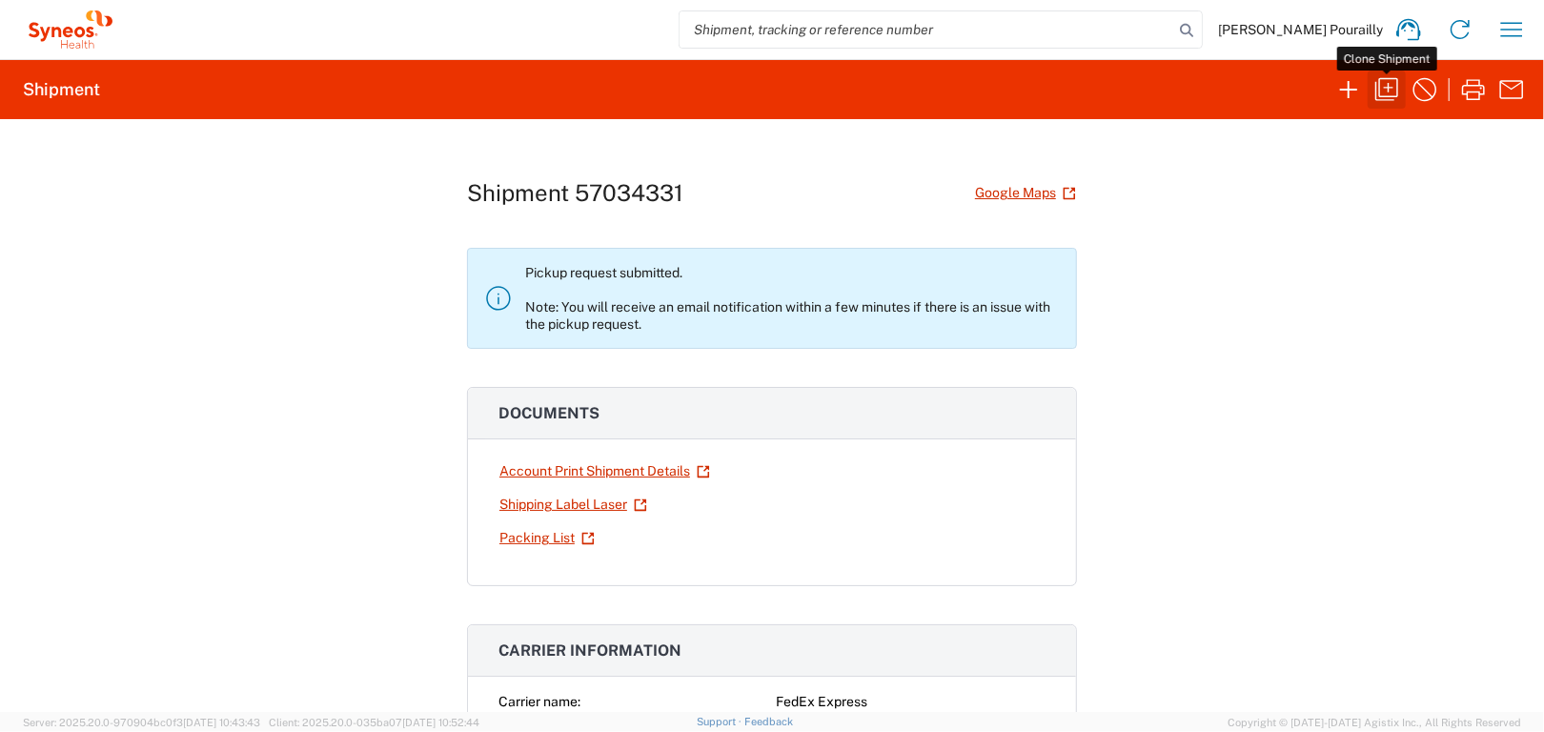
click at [1393, 87] on icon "button" at bounding box center [1387, 89] width 30 height 30
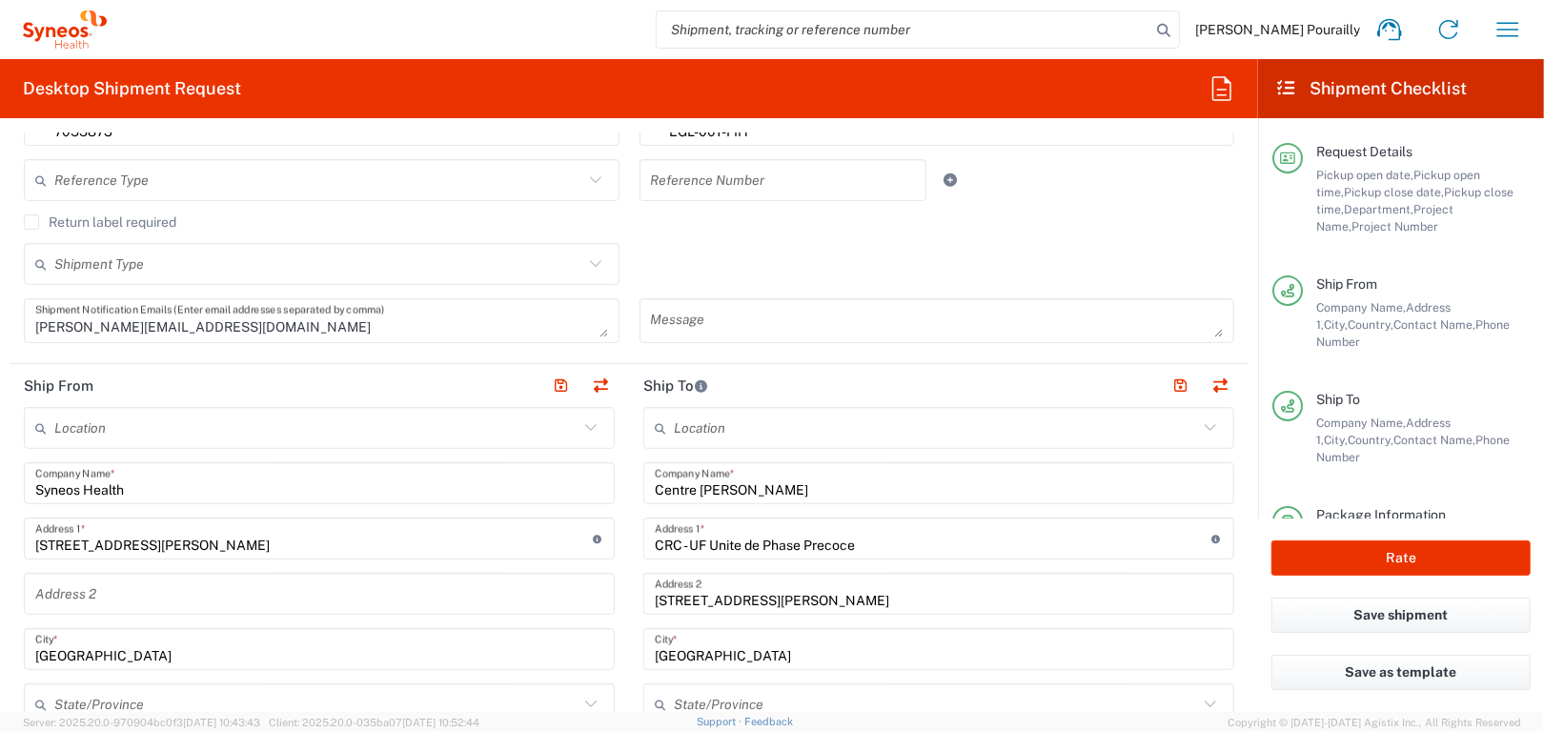
scroll to position [572, 0]
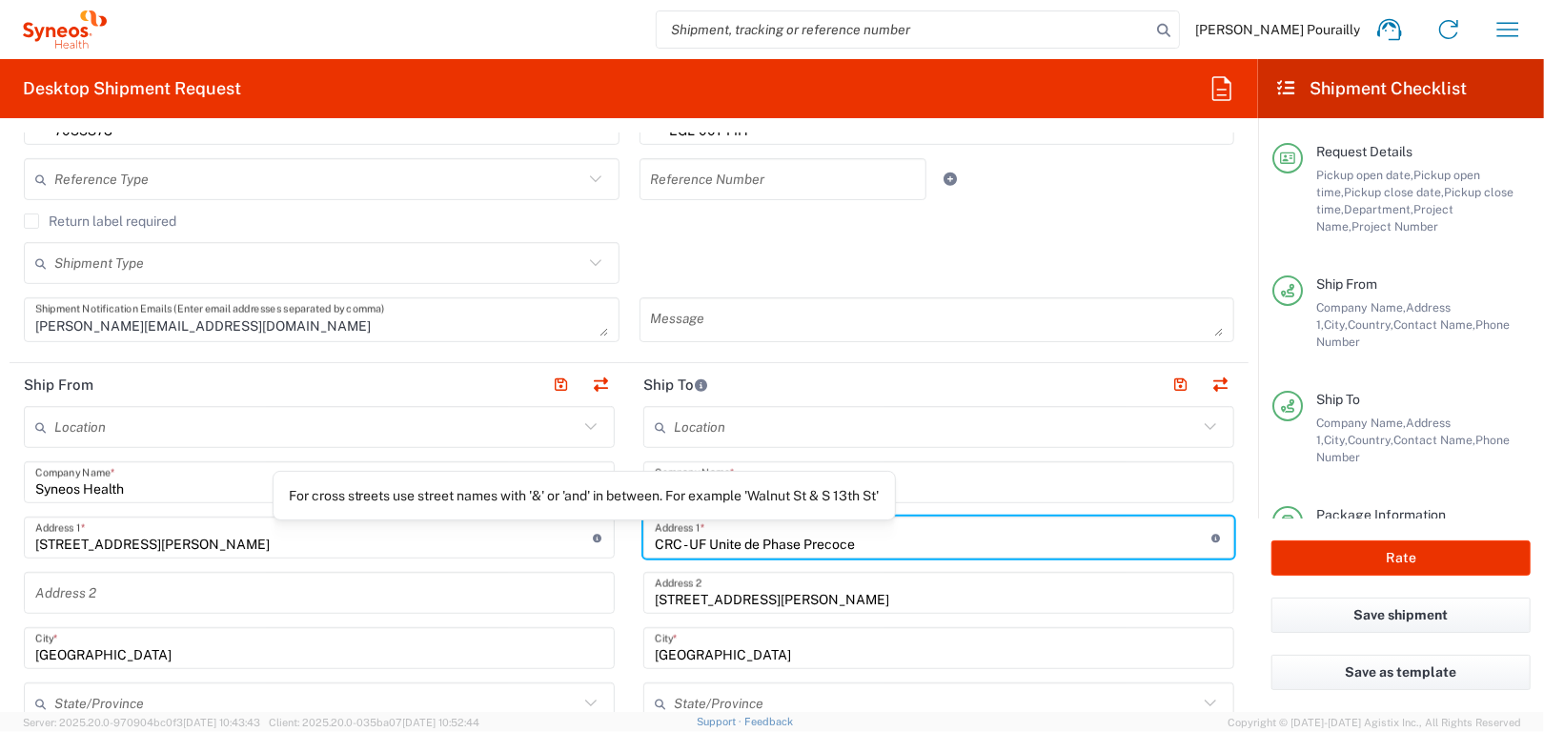
drag, startPoint x: 861, startPoint y: 544, endPoint x: 595, endPoint y: 538, distance: 266.0
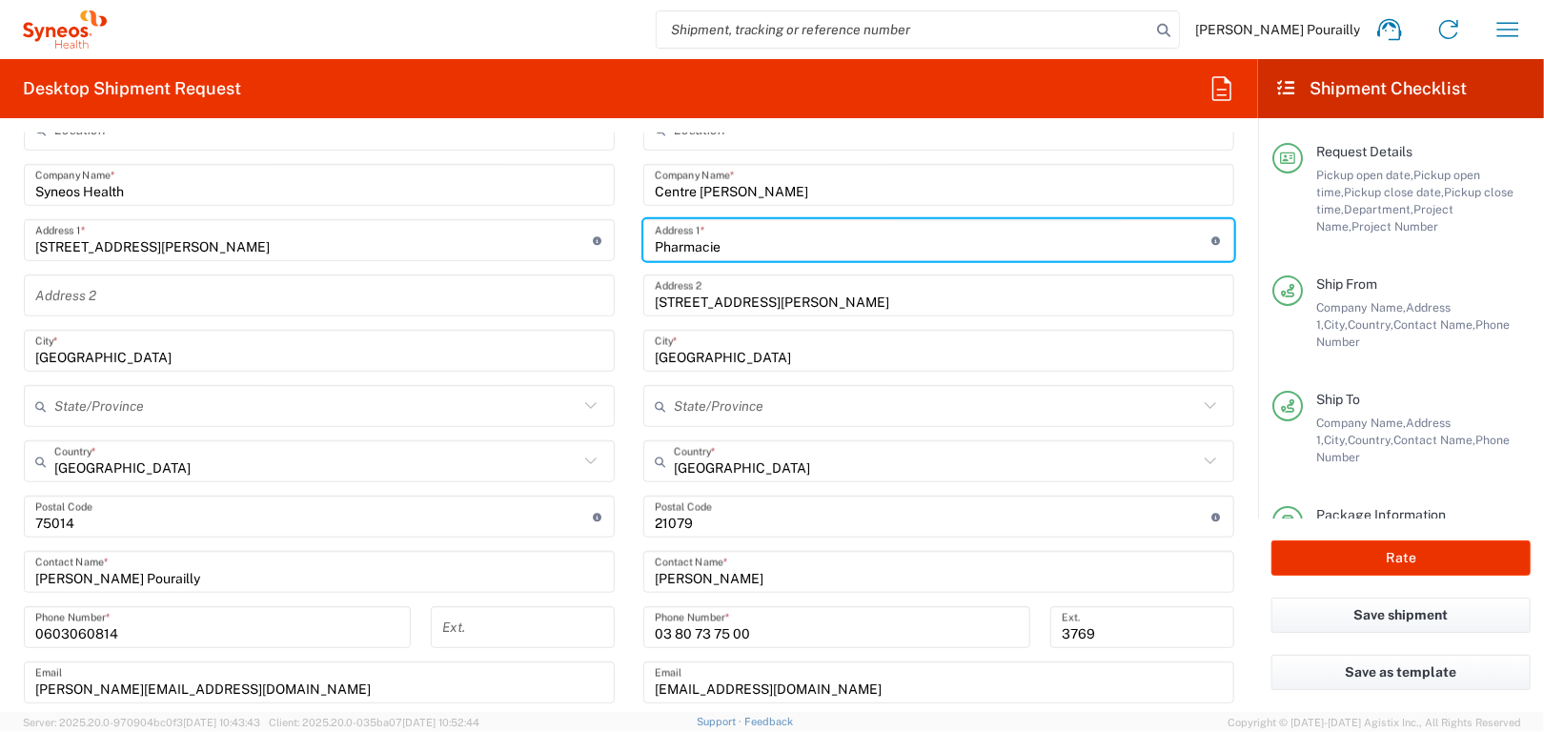
scroll to position [953, 0]
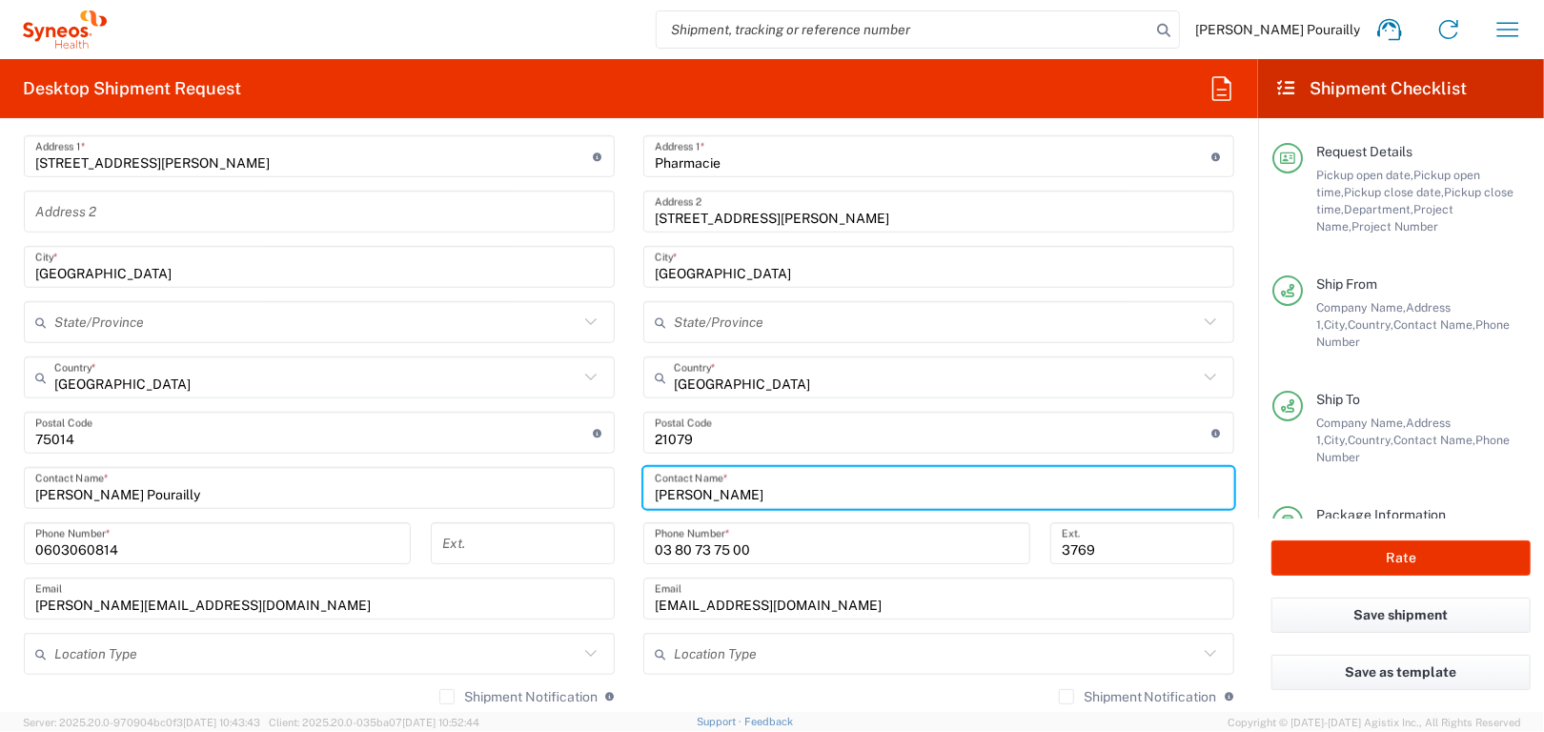
drag, startPoint x: 762, startPoint y: 489, endPoint x: 615, endPoint y: 499, distance: 147.2
click at [615, 499] on div "Ship From Location [PERSON_NAME] LLC-[GEOGRAPHIC_DATA] [GEOGRAPHIC_DATA] [GEOGR…" at bounding box center [629, 407] width 1239 height 851
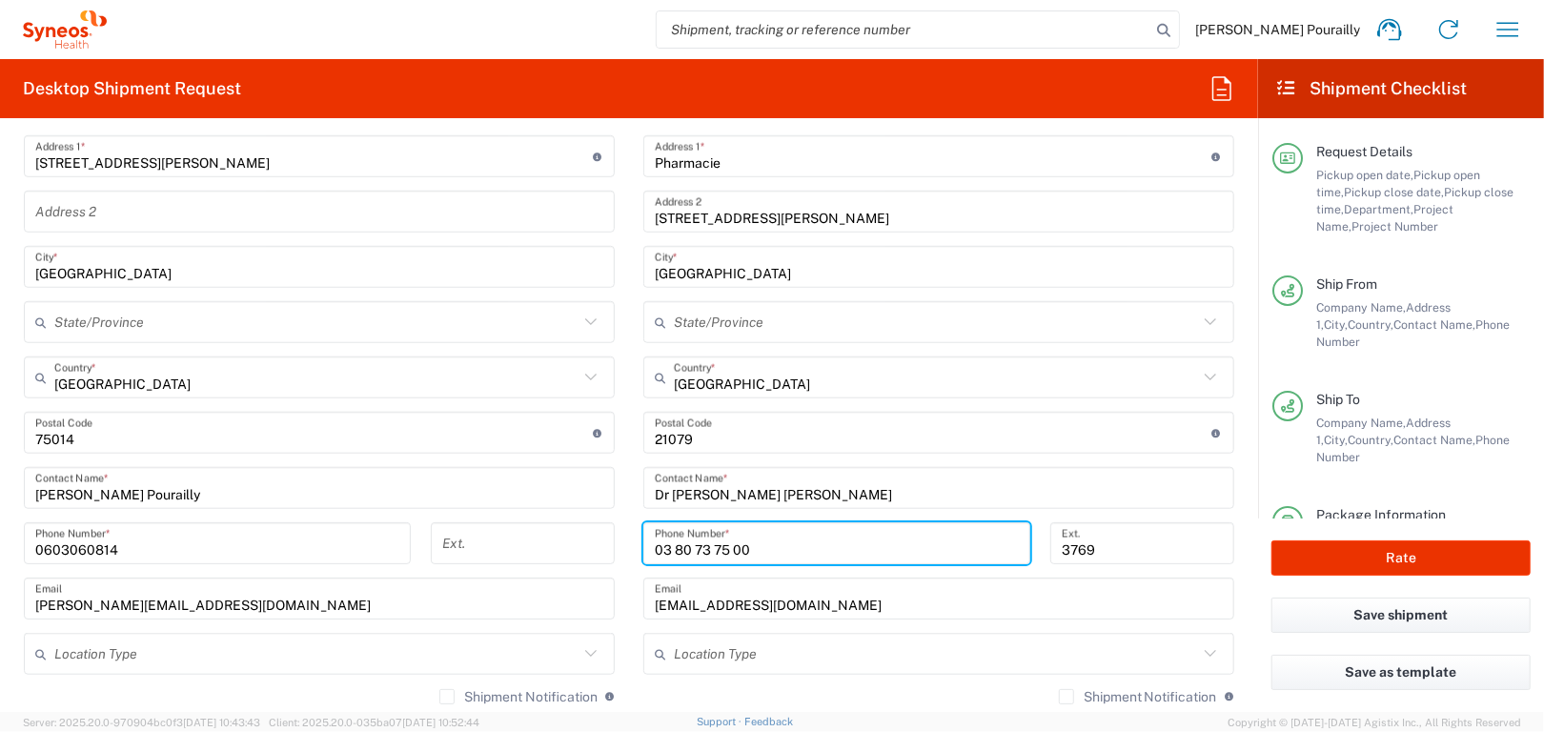
drag, startPoint x: 724, startPoint y: 546, endPoint x: 784, endPoint y: 699, distance: 163.9
click at [741, 546] on input "03 80 73 75 00" at bounding box center [837, 543] width 364 height 33
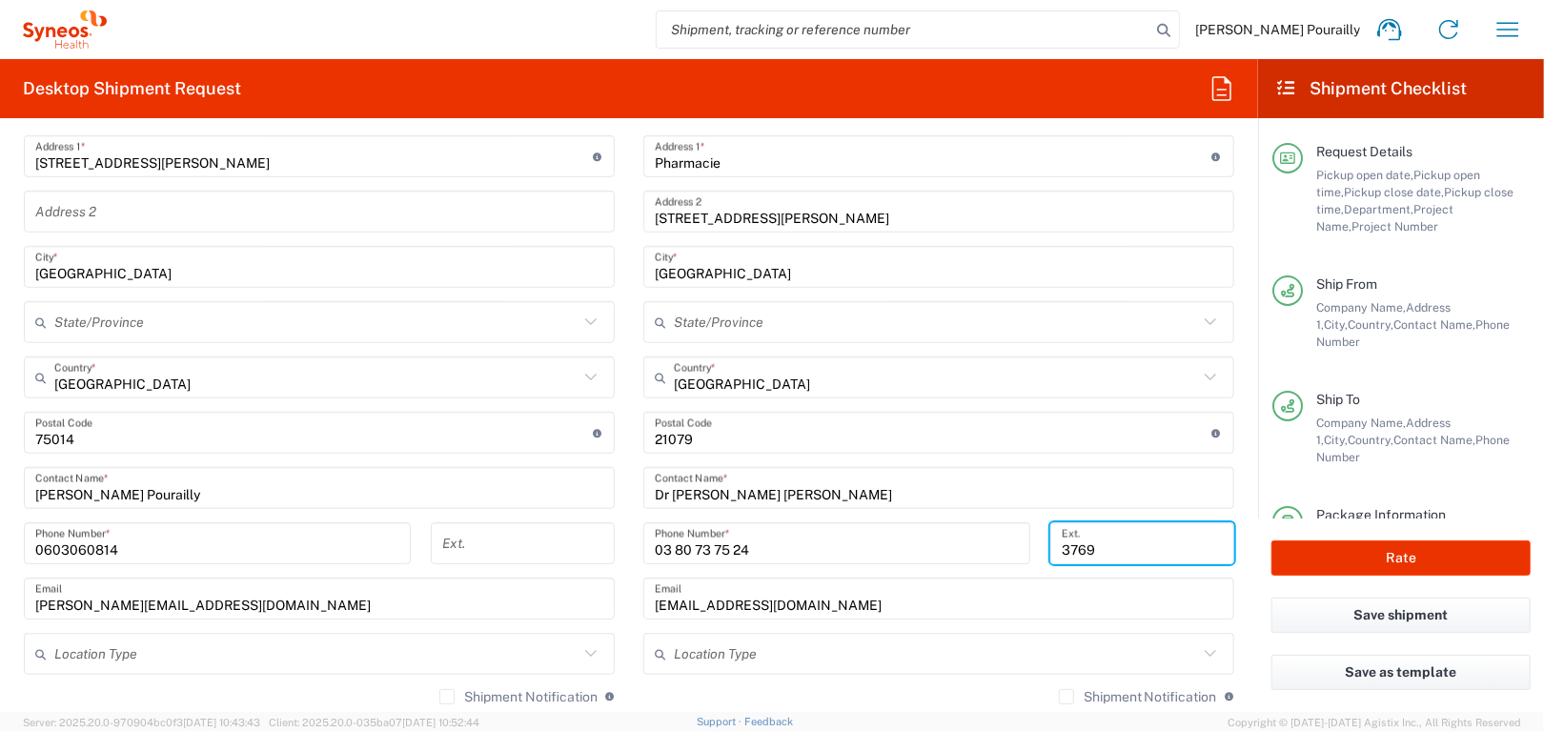
drag, startPoint x: 1050, startPoint y: 548, endPoint x: 1084, endPoint y: 548, distance: 33.4
click at [1084, 548] on input "3769" at bounding box center [1142, 543] width 161 height 33
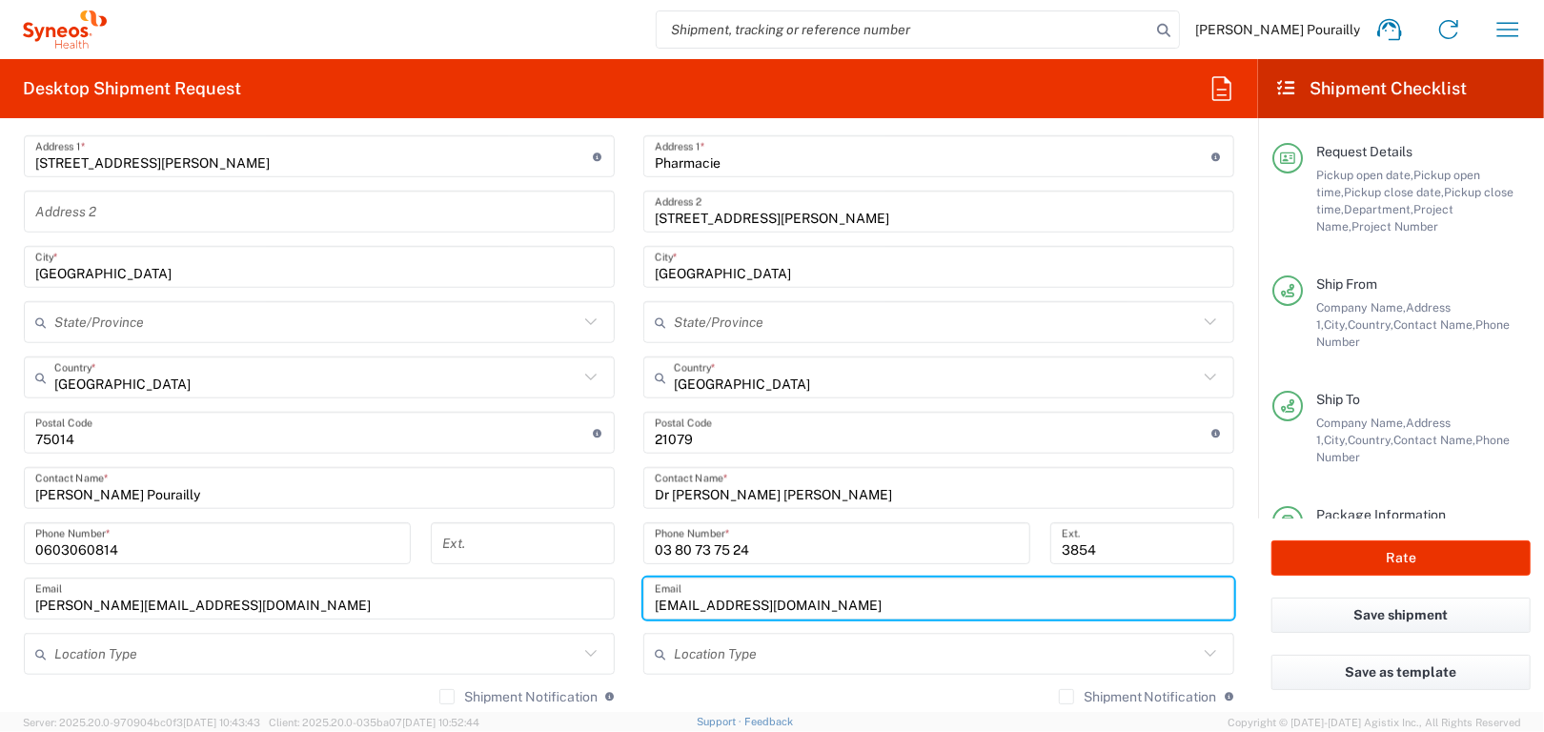
drag, startPoint x: 705, startPoint y: 601, endPoint x: 639, endPoint y: 609, distance: 67.2
click at [643, 609] on div "[EMAIL_ADDRESS][DOMAIN_NAME] Email" at bounding box center [938, 599] width 591 height 42
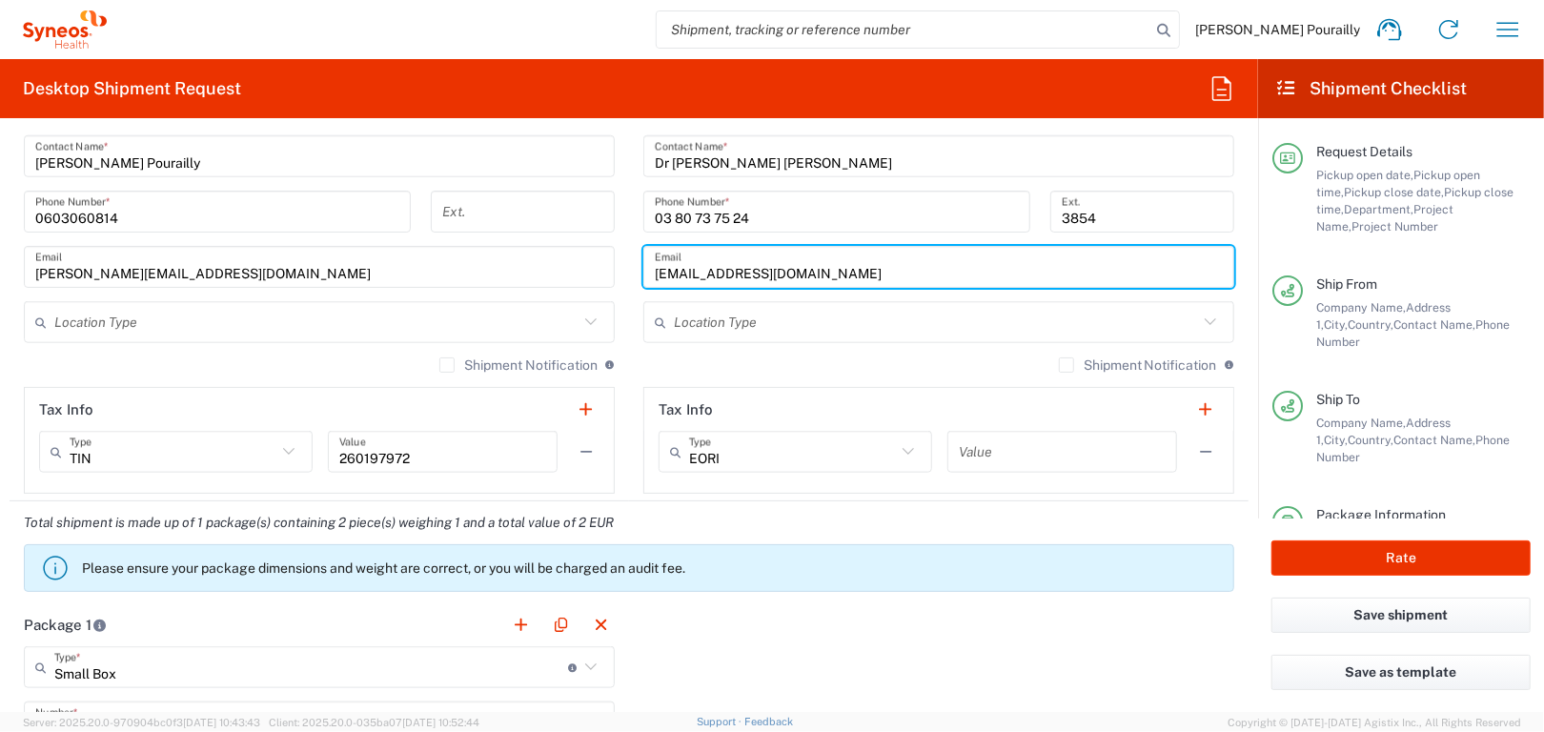
scroll to position [1334, 0]
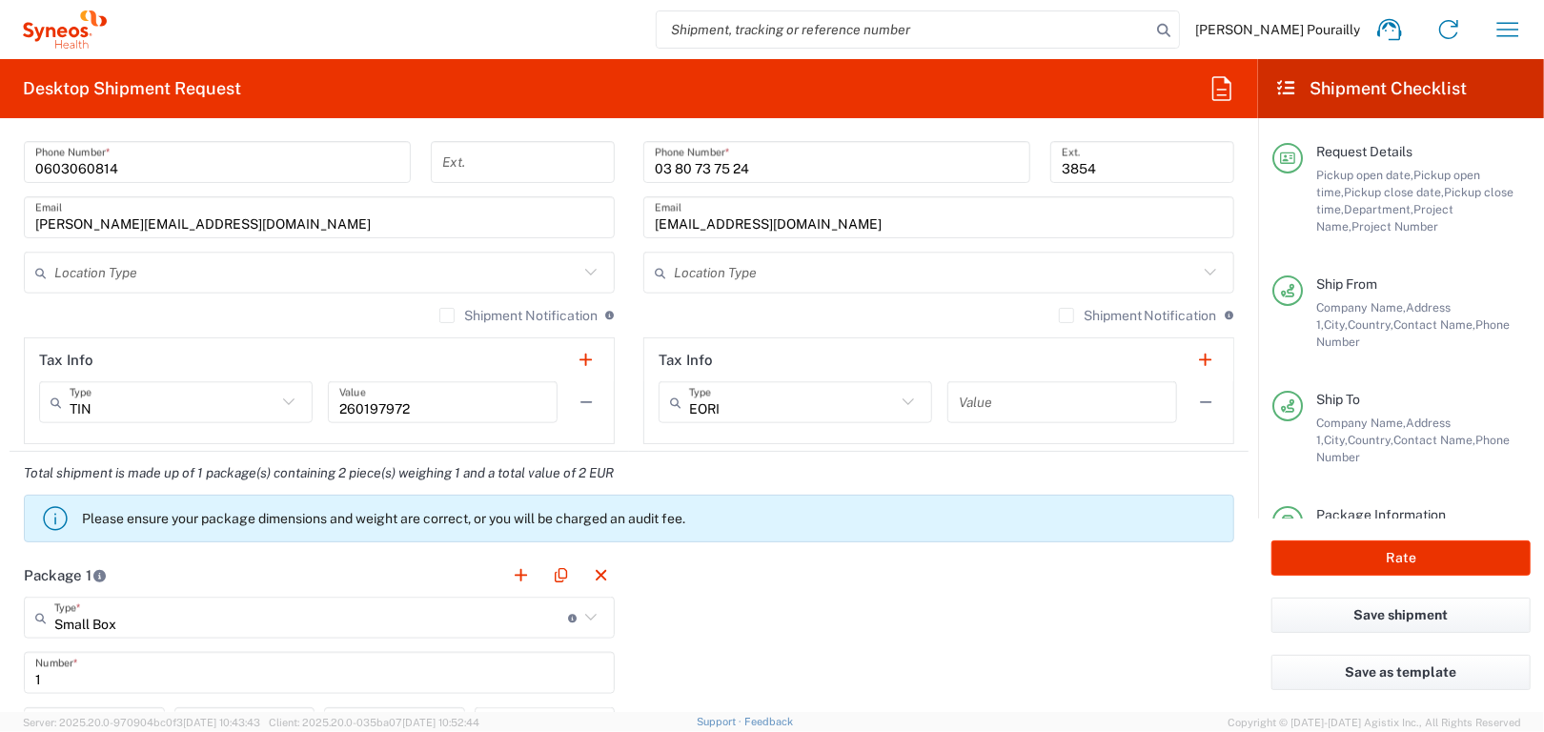
click at [580, 615] on icon at bounding box center [591, 617] width 25 height 25
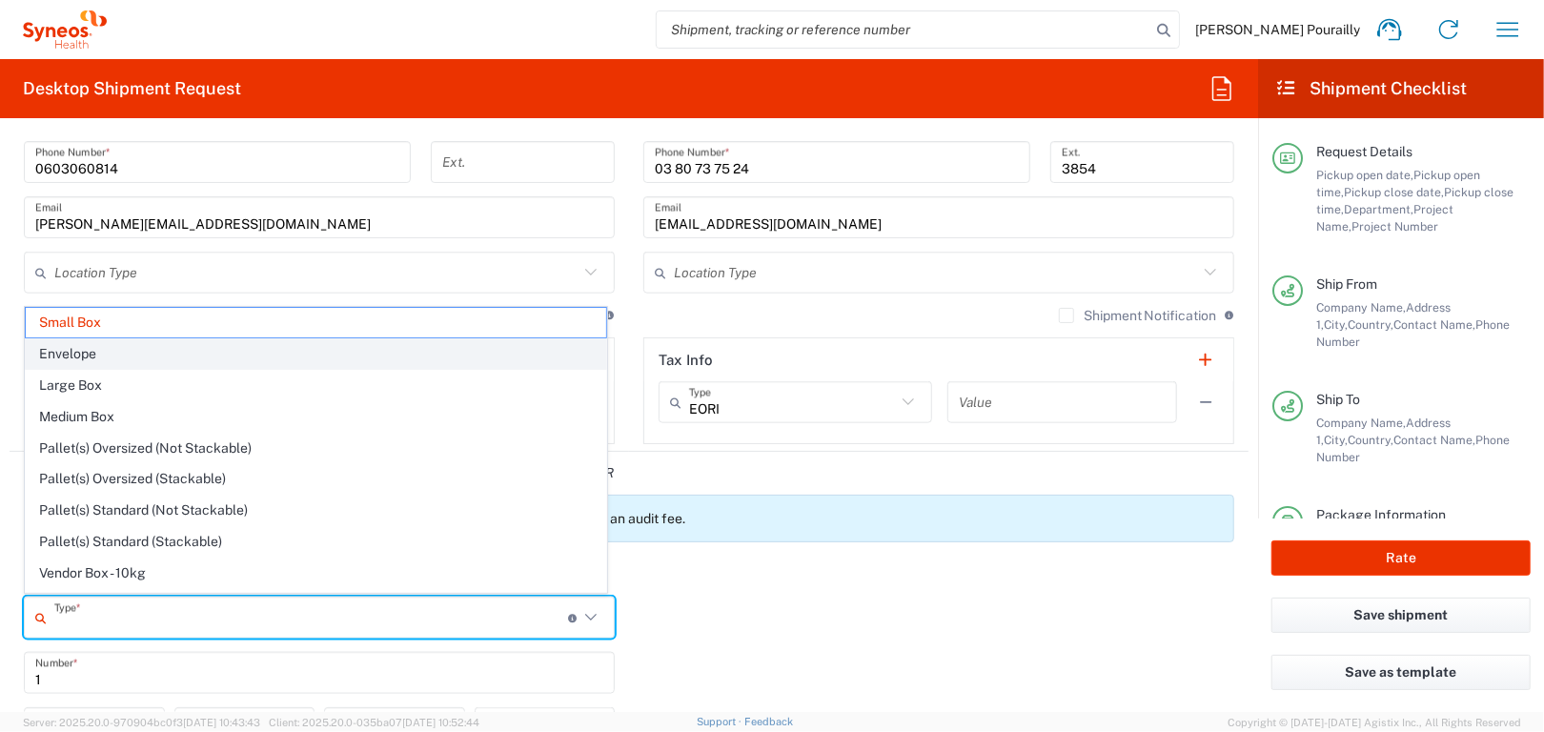
click at [80, 357] on span "Envelope" at bounding box center [316, 354] width 580 height 30
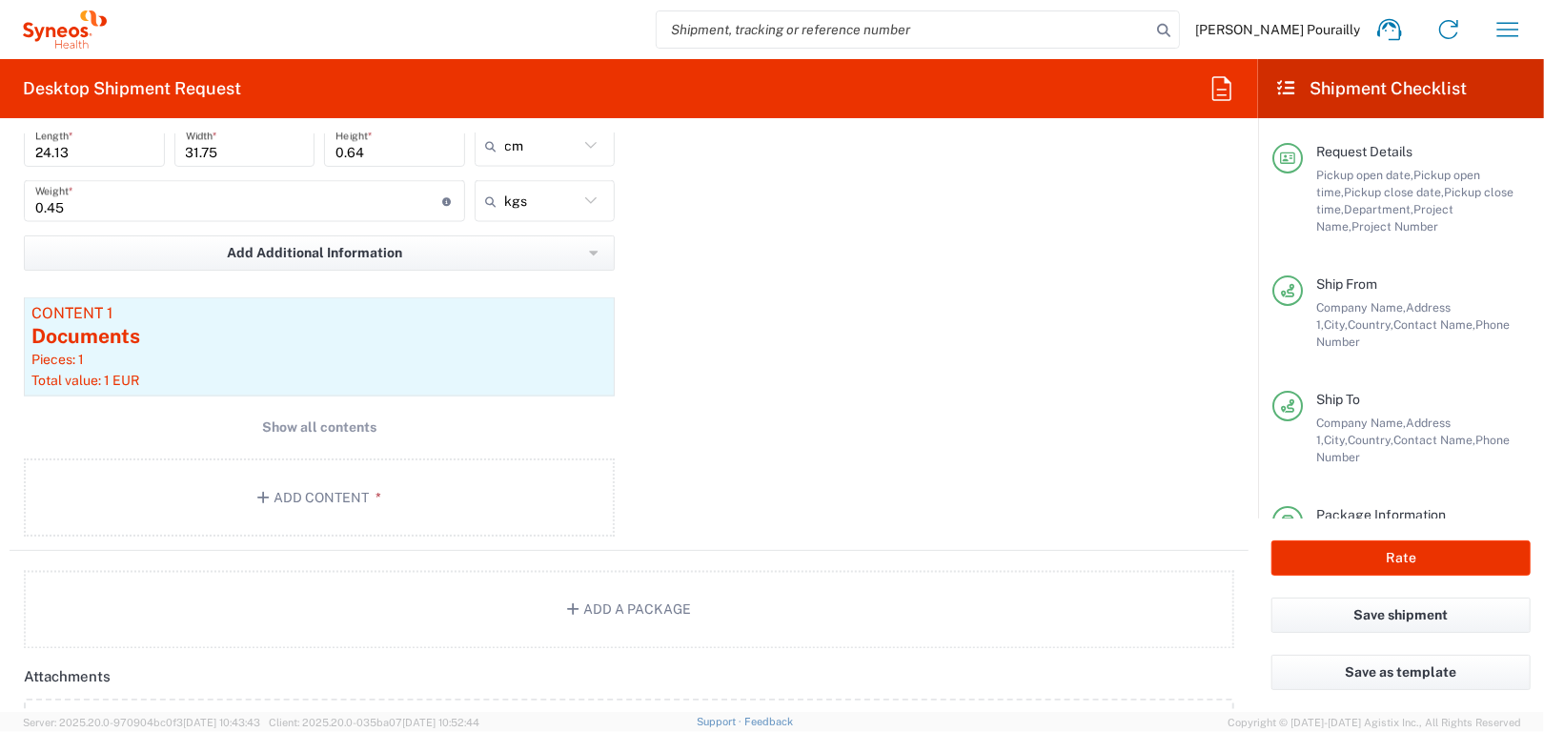
scroll to position [2002, 0]
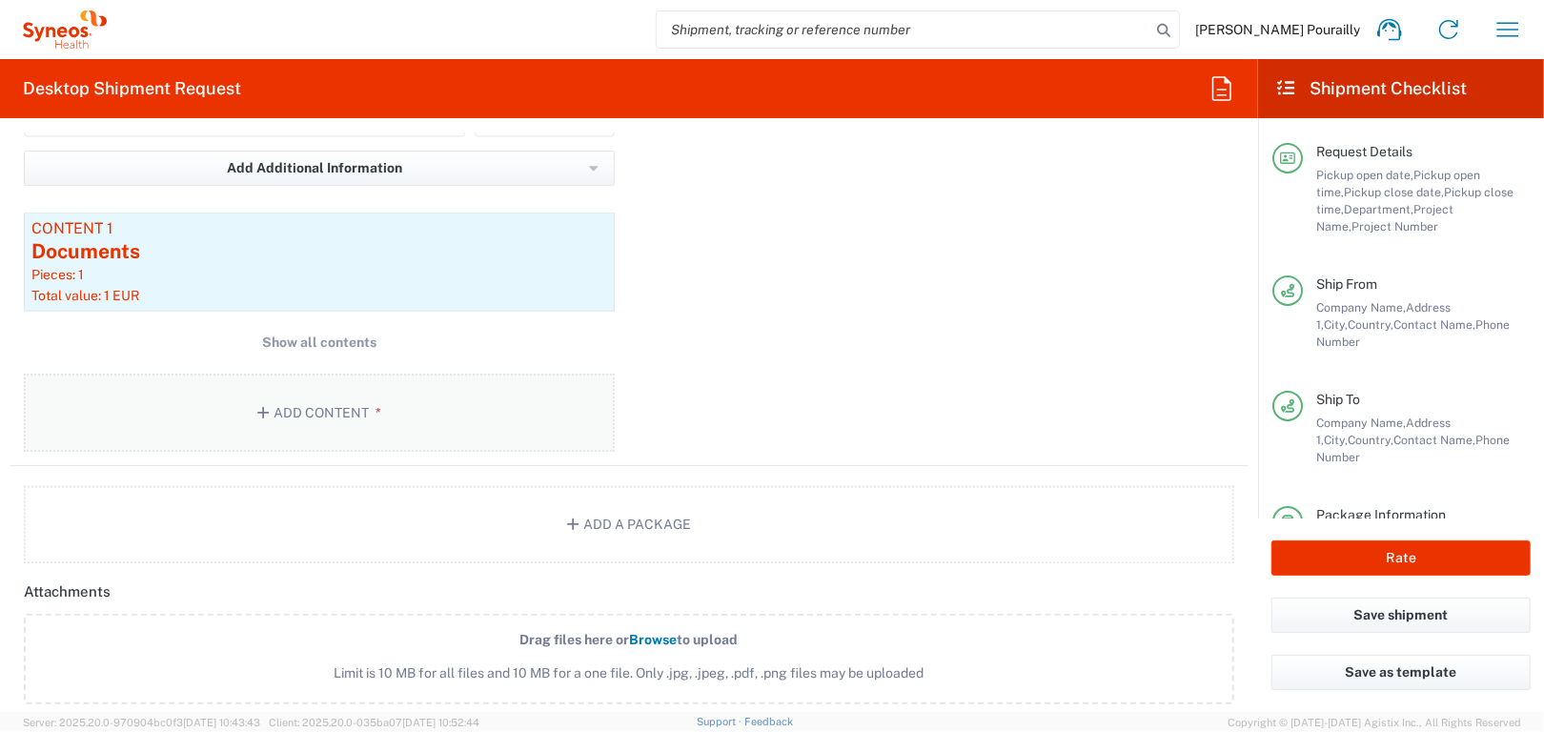
click at [356, 410] on button "Add Content *" at bounding box center [319, 413] width 591 height 78
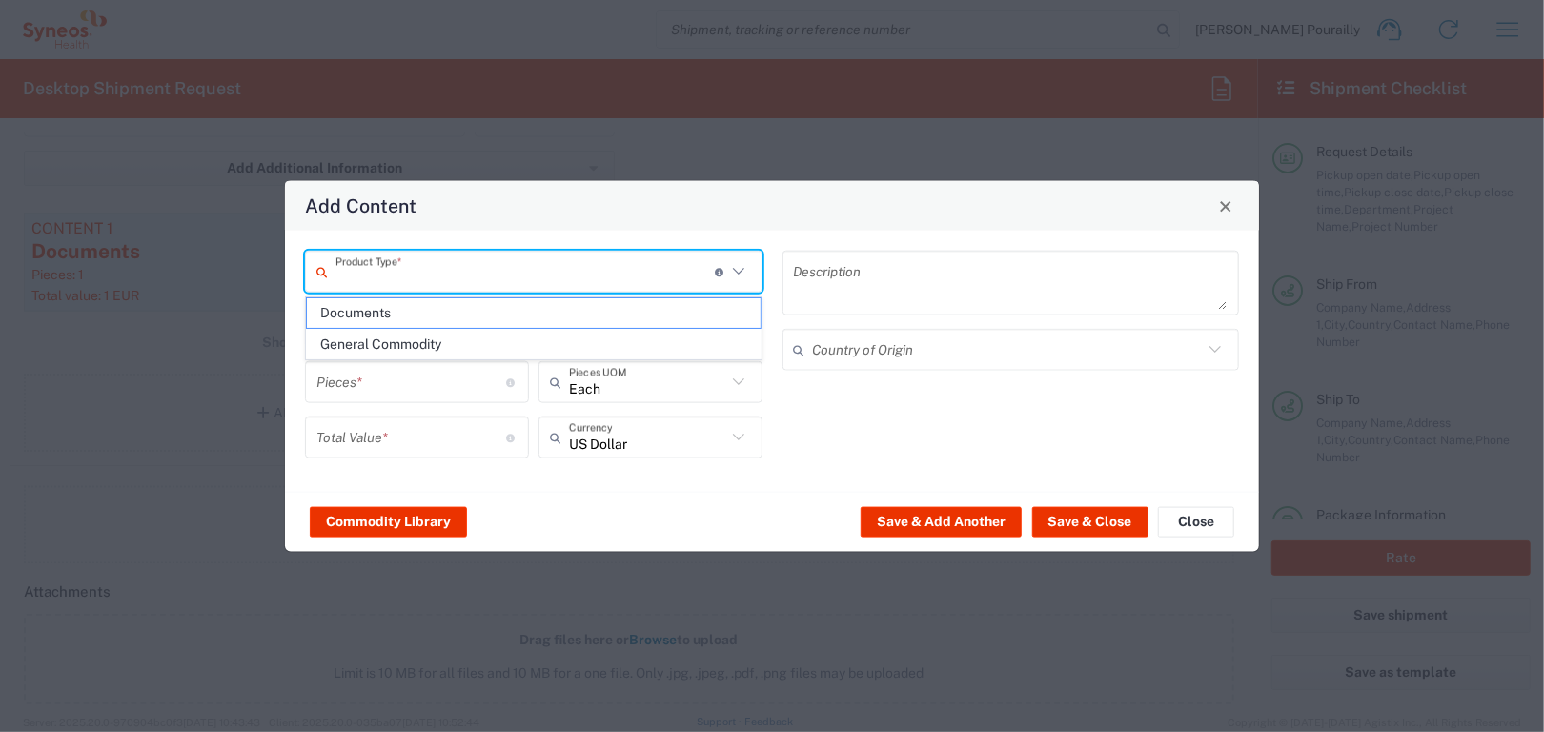
click at [461, 273] on input "text" at bounding box center [524, 270] width 379 height 33
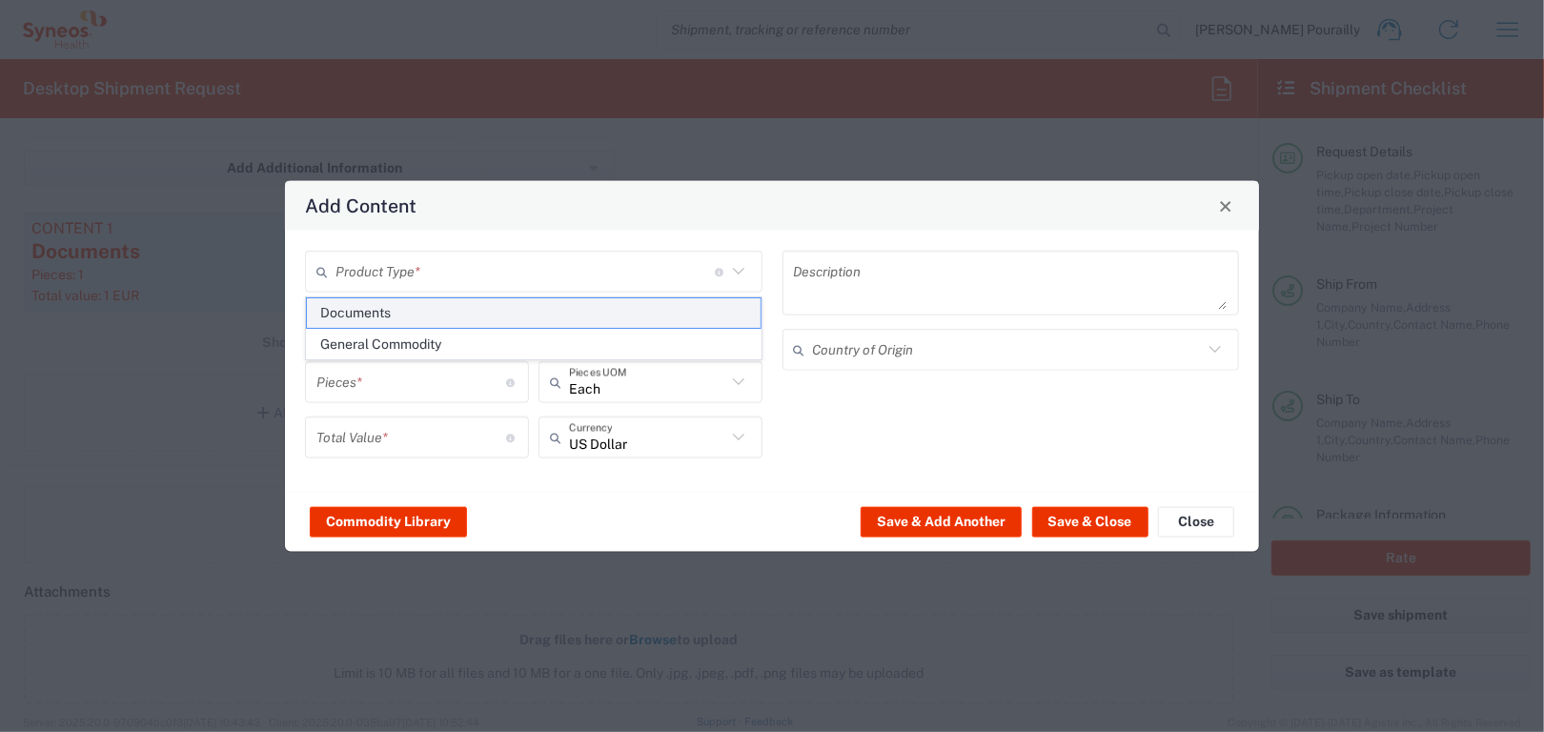
click at [364, 308] on span "Documents" at bounding box center [534, 313] width 454 height 30
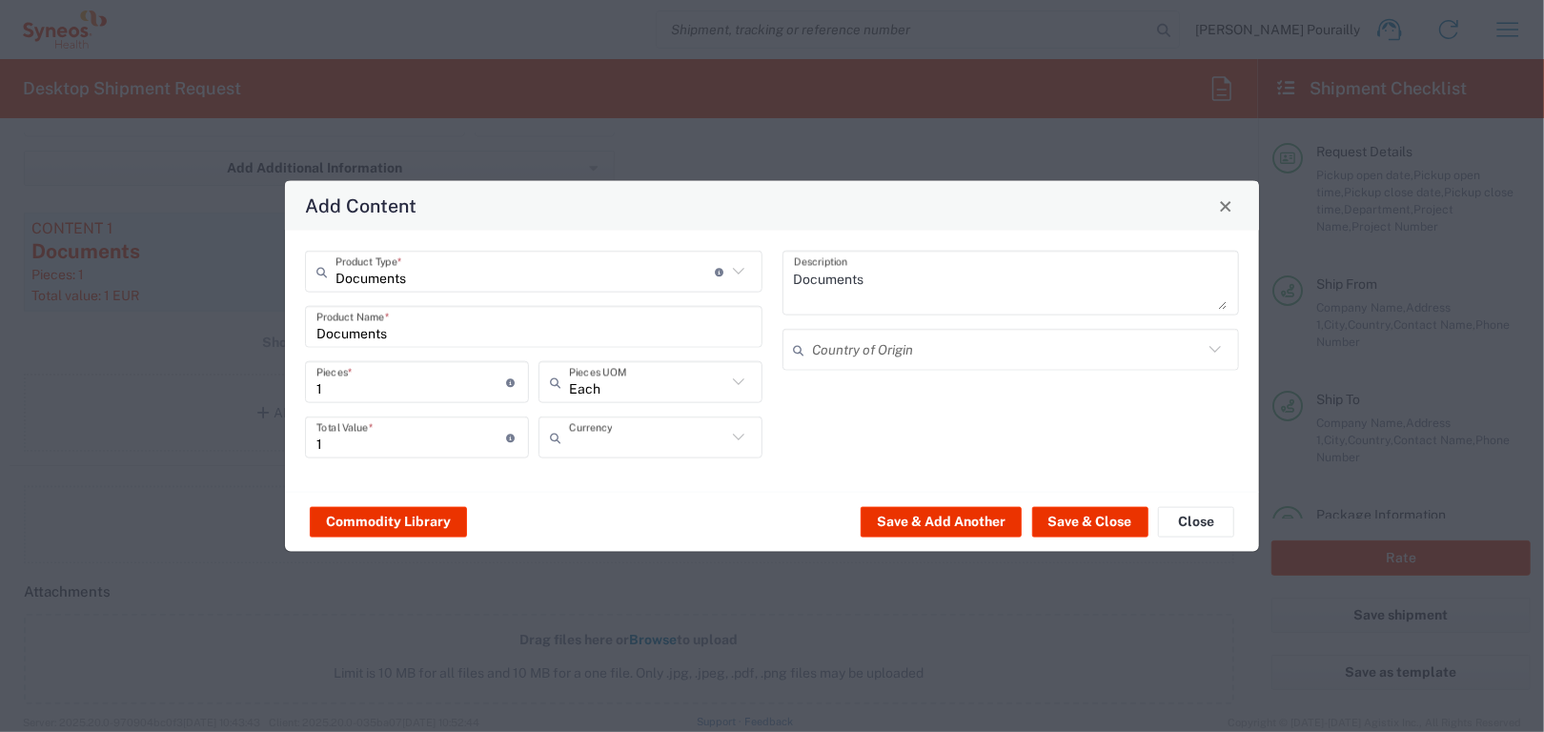
click at [627, 445] on input "text" at bounding box center [647, 436] width 157 height 33
click at [570, 398] on span "Euro" at bounding box center [650, 400] width 220 height 30
click at [1110, 525] on button "Save & Close" at bounding box center [1090, 521] width 116 height 30
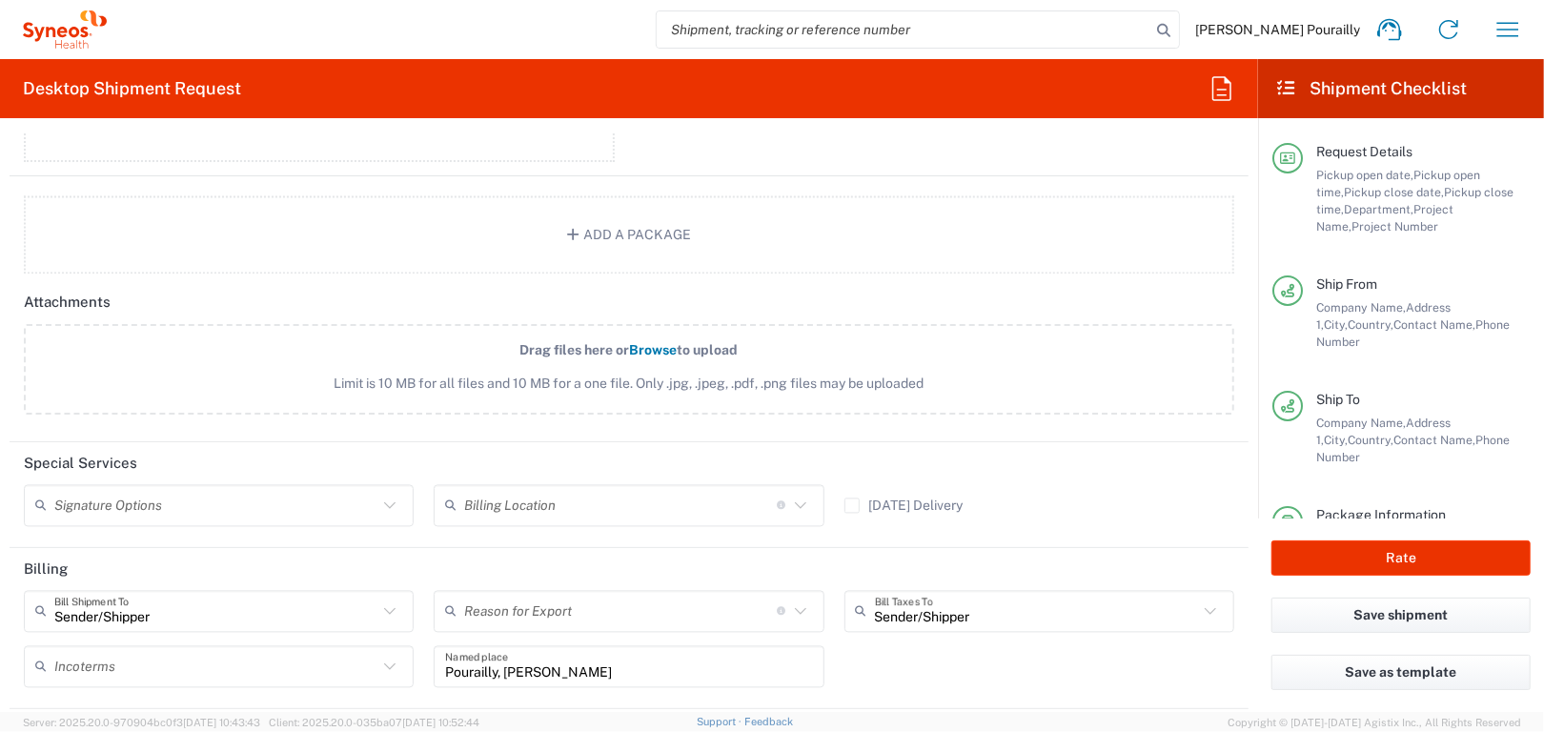
scroll to position [2383, 0]
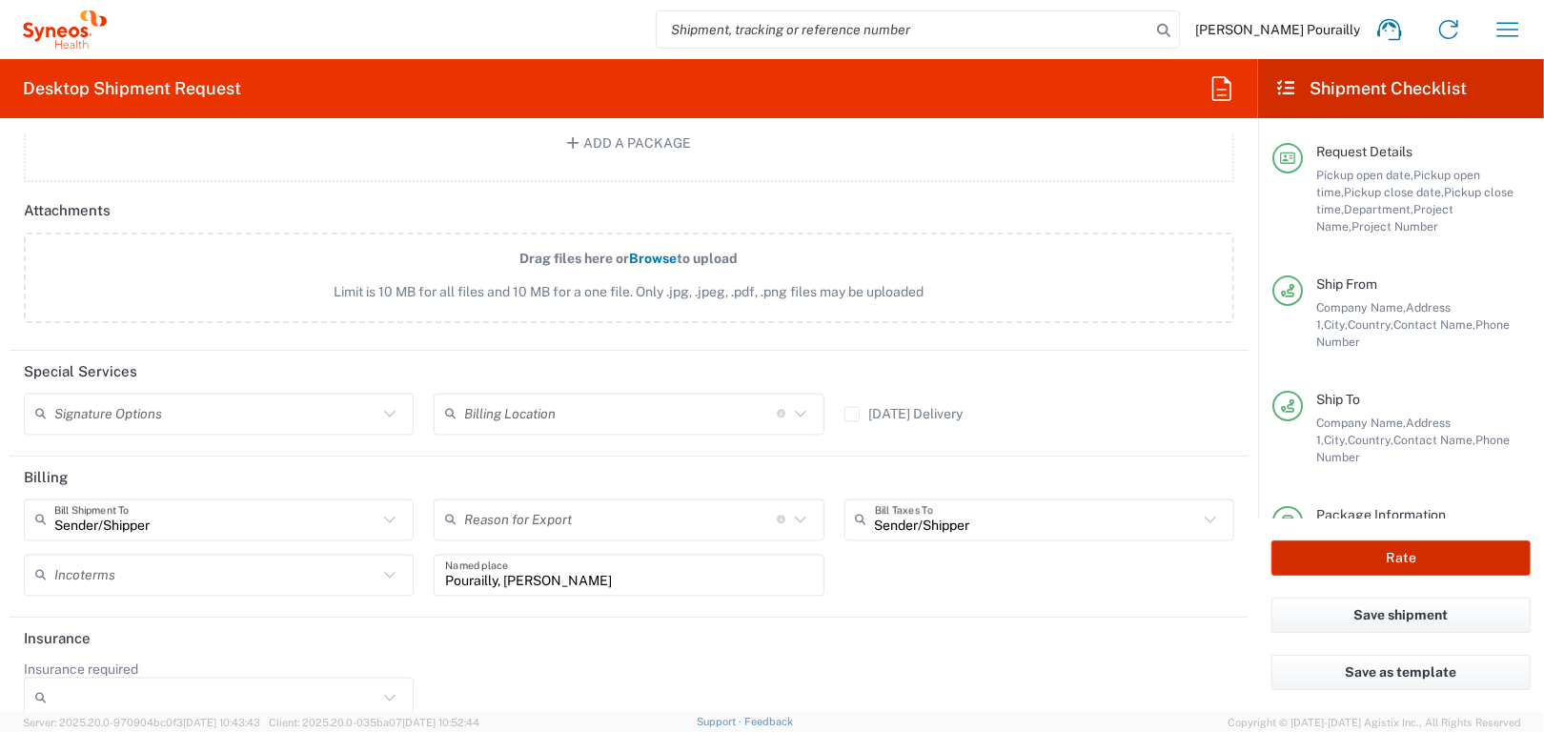
click at [1406, 557] on button "Rate" at bounding box center [1400, 557] width 259 height 35
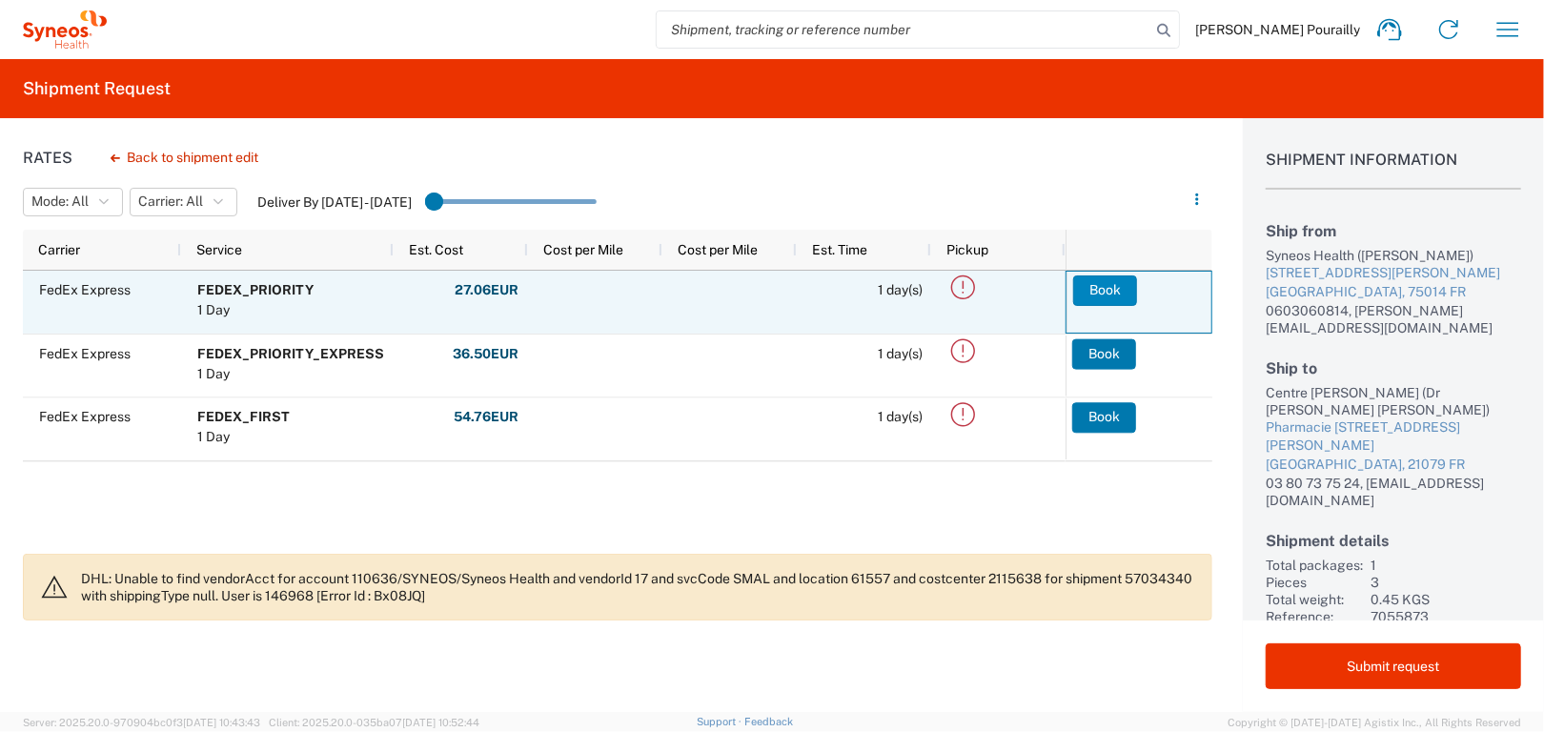
click at [1109, 289] on button "Book" at bounding box center [1105, 290] width 64 height 30
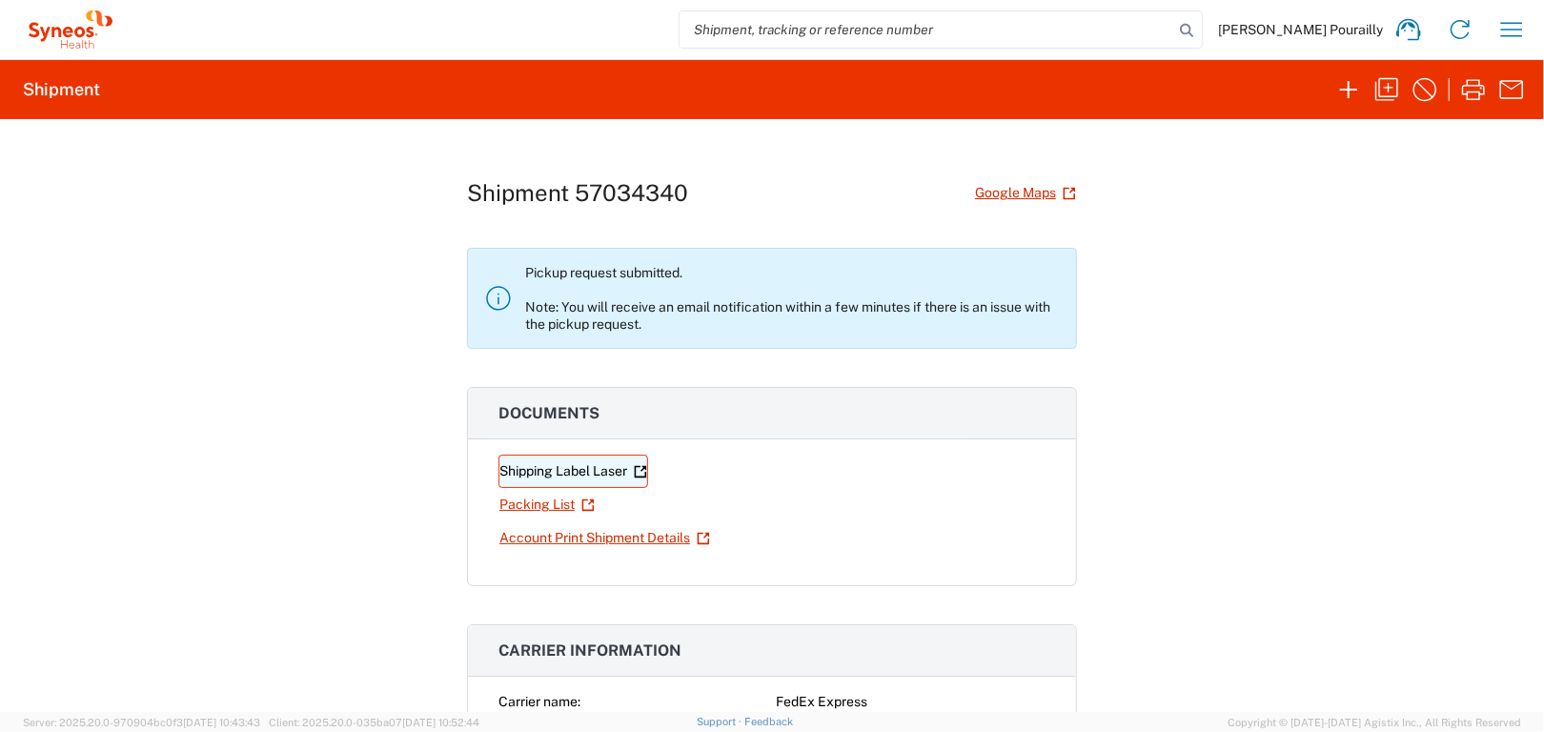
click at [600, 473] on link "Shipping Label Laser" at bounding box center [573, 471] width 150 height 33
click at [858, 32] on input "search" at bounding box center [927, 29] width 494 height 36
click at [1200, 29] on icon at bounding box center [1186, 30] width 27 height 27
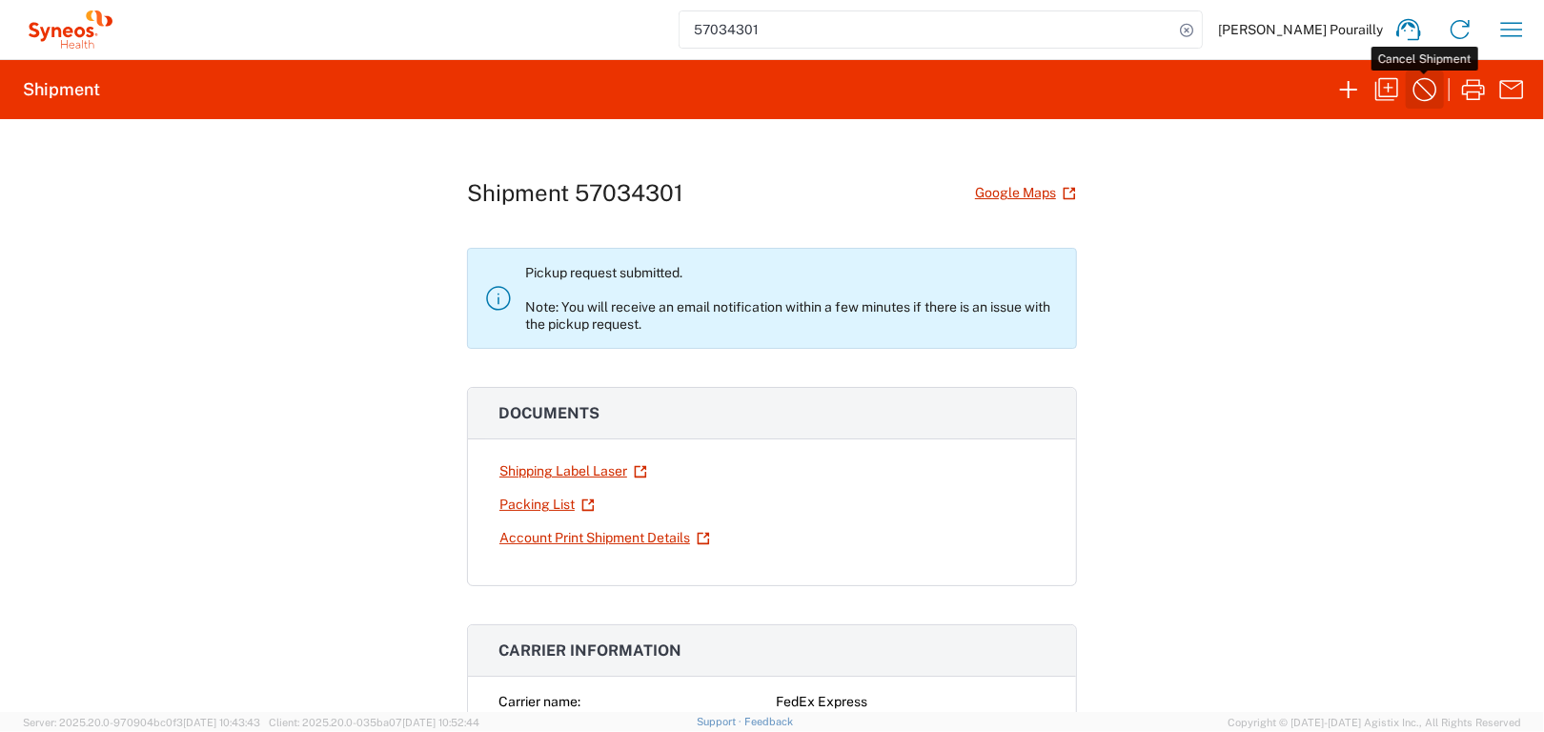
click at [1428, 91] on icon "button" at bounding box center [1425, 89] width 30 height 30
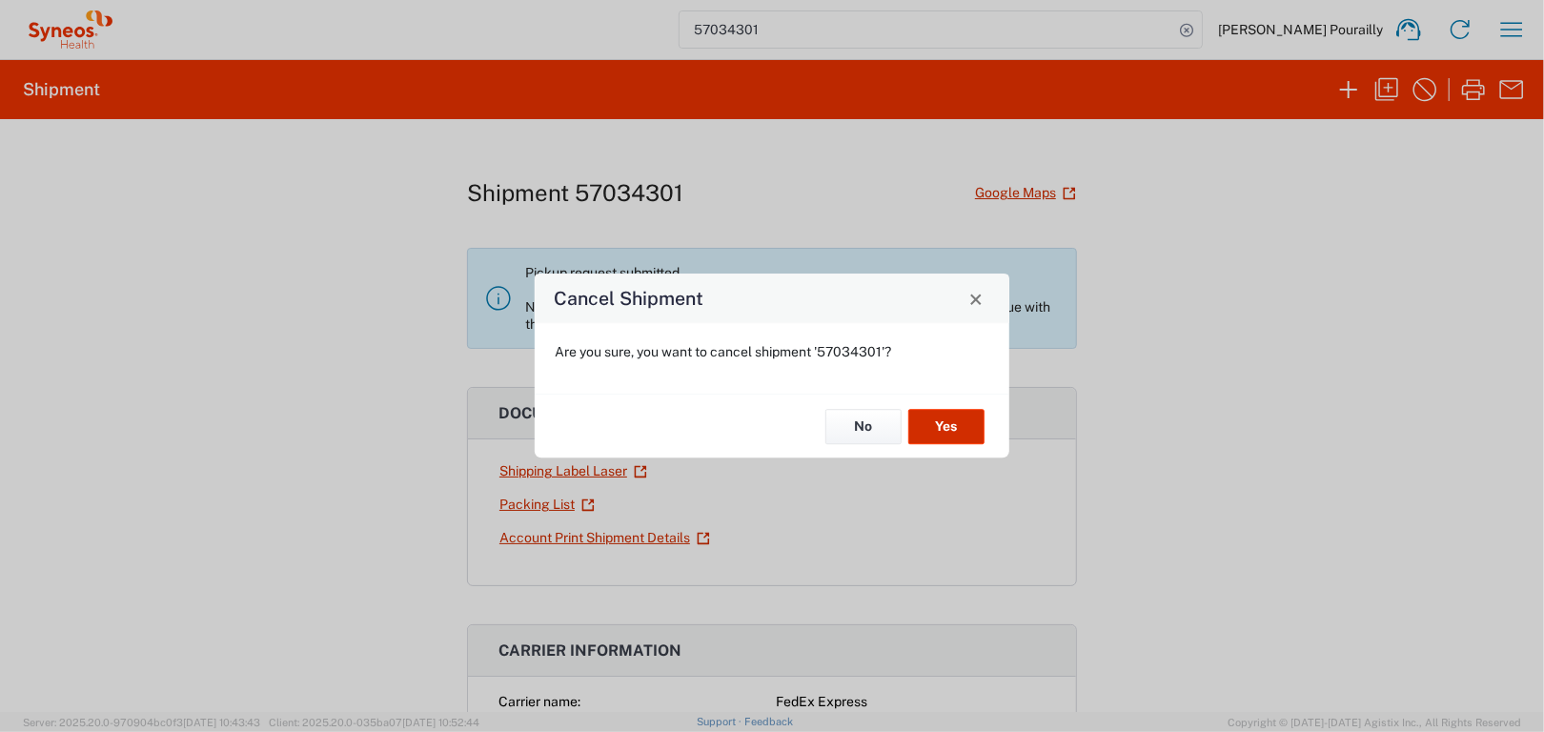
click at [948, 423] on button "Yes" at bounding box center [946, 426] width 76 height 35
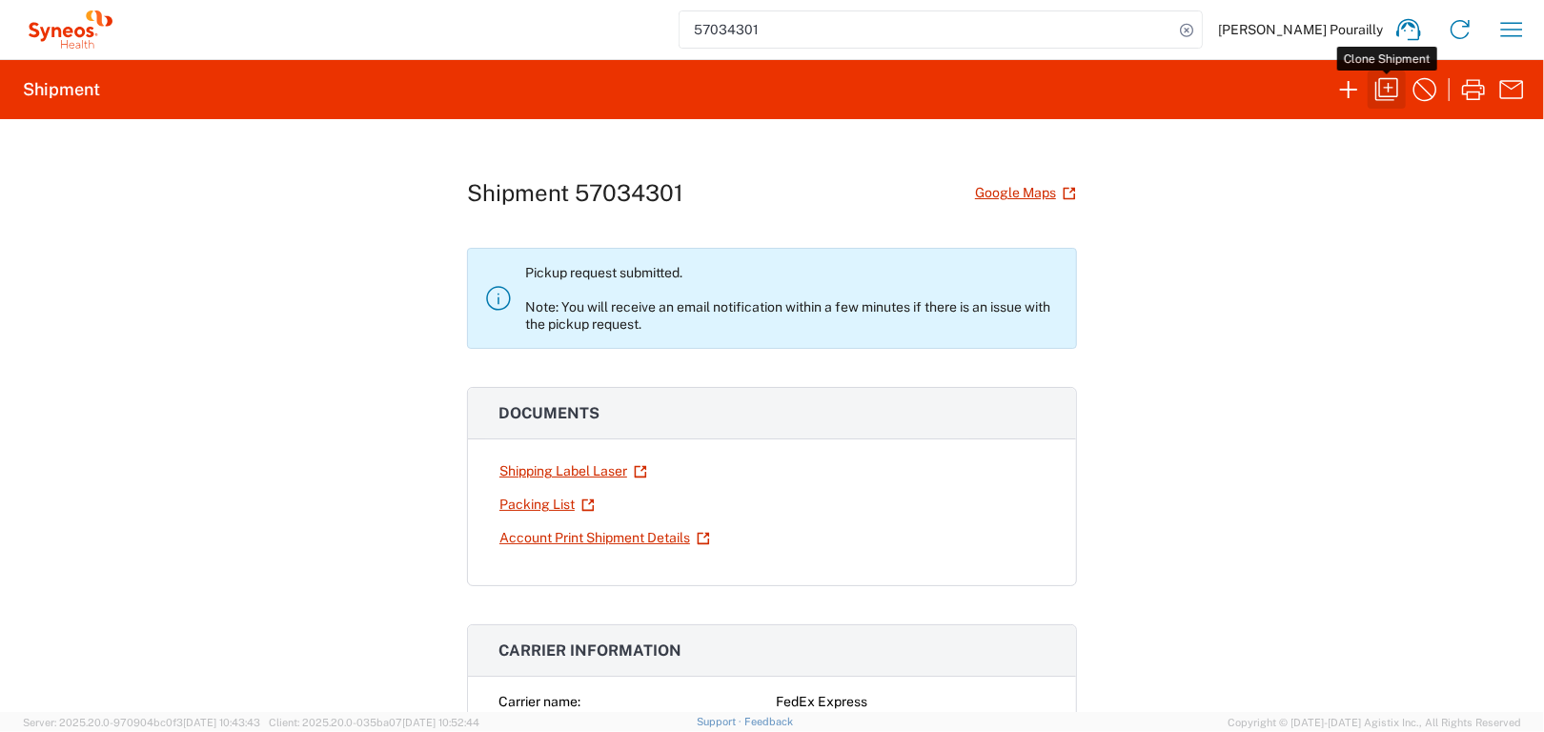
click at [1389, 86] on icon "button" at bounding box center [1386, 89] width 23 height 23
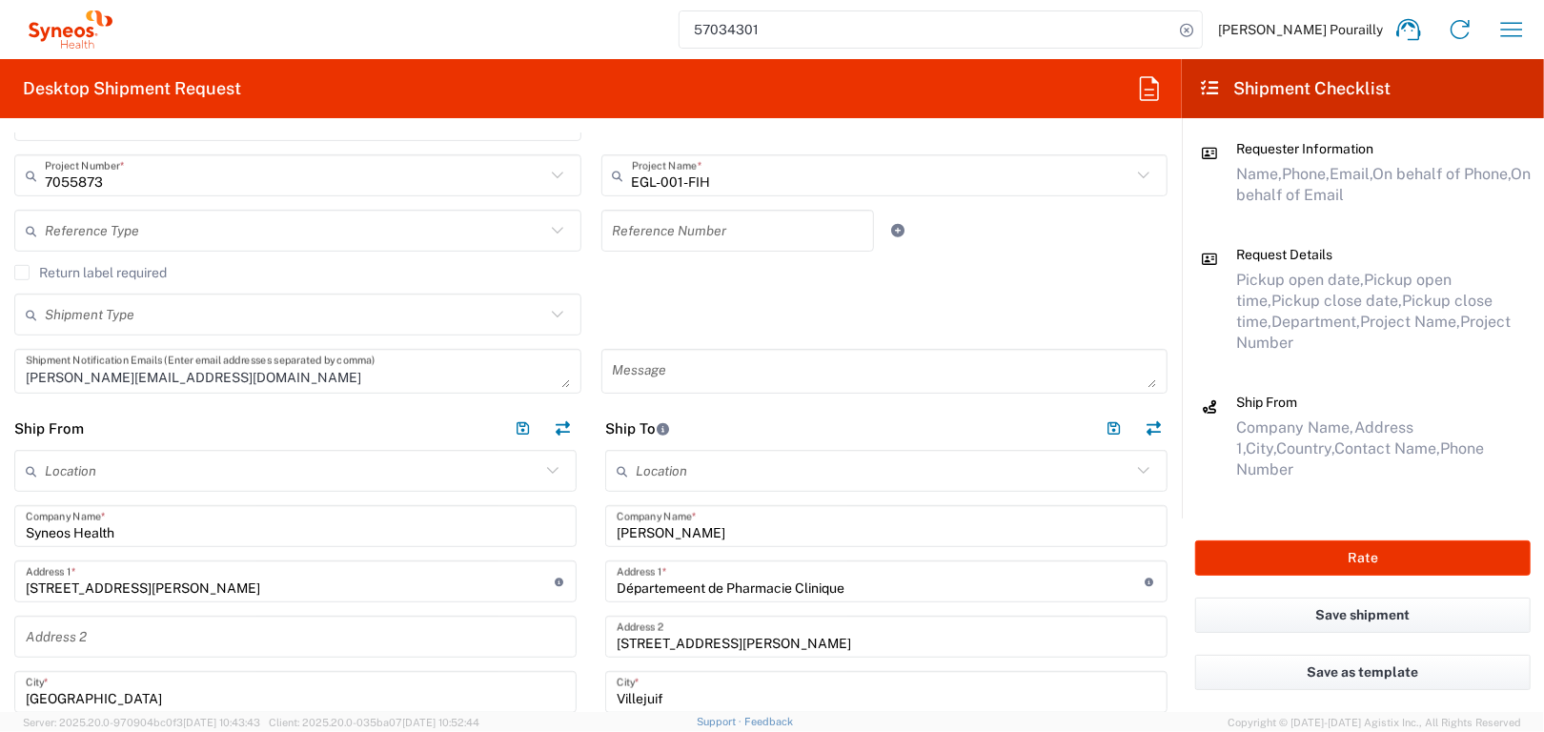
scroll to position [572, 0]
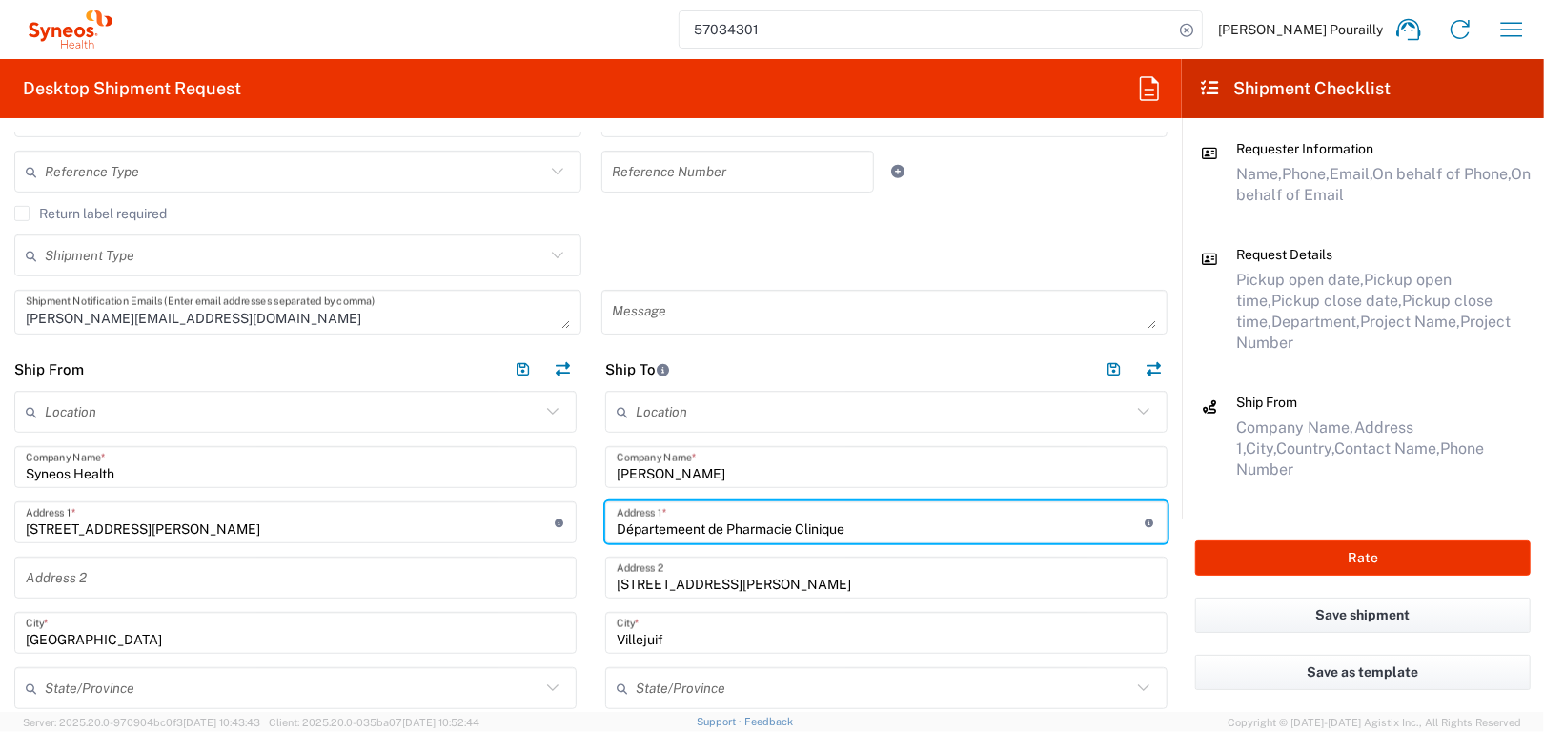
drag, startPoint x: 678, startPoint y: 528, endPoint x: 807, endPoint y: 730, distance: 240.1
click at [678, 528] on input "Départemeent de Pharmacie Clinique" at bounding box center [881, 522] width 529 height 33
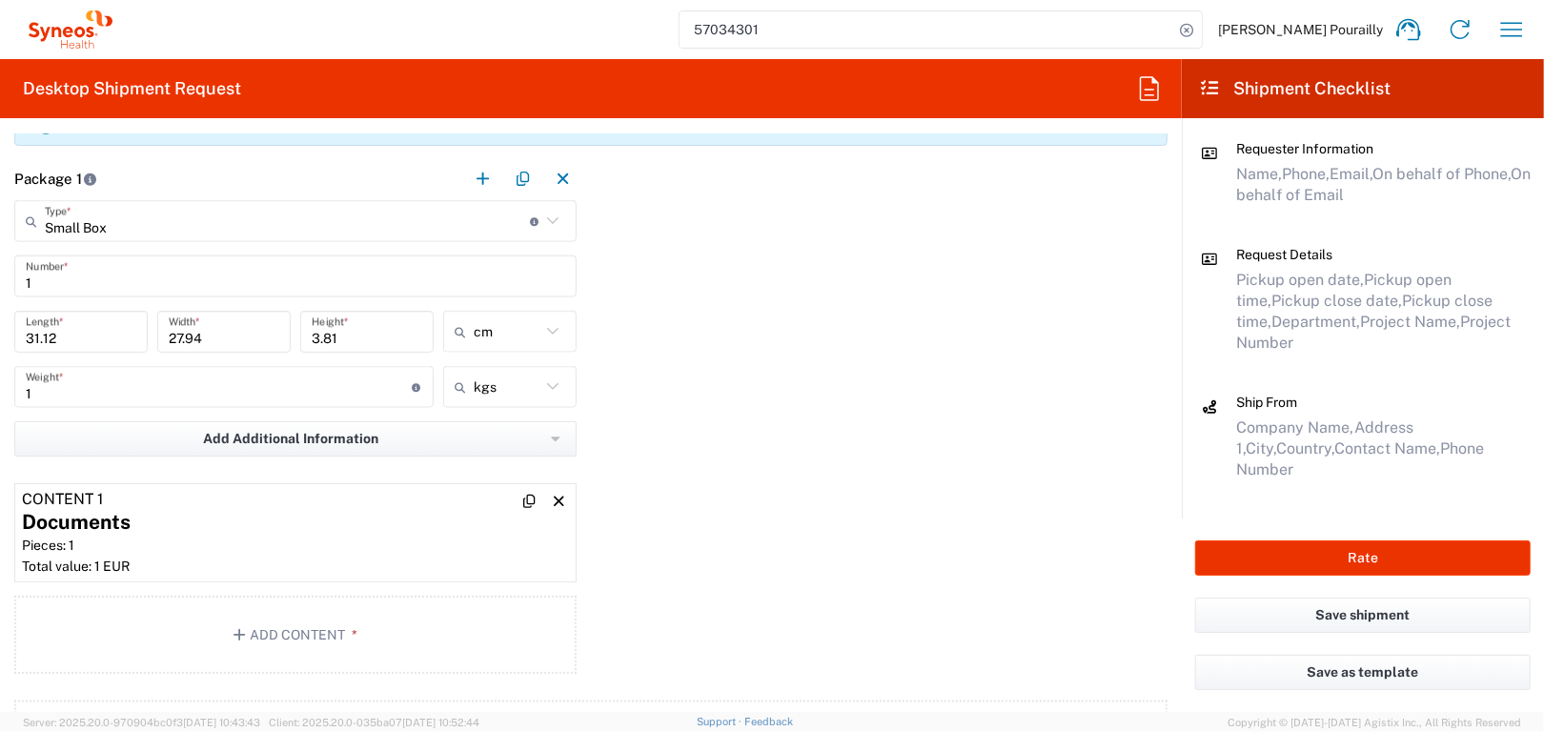
scroll to position [1620, 0]
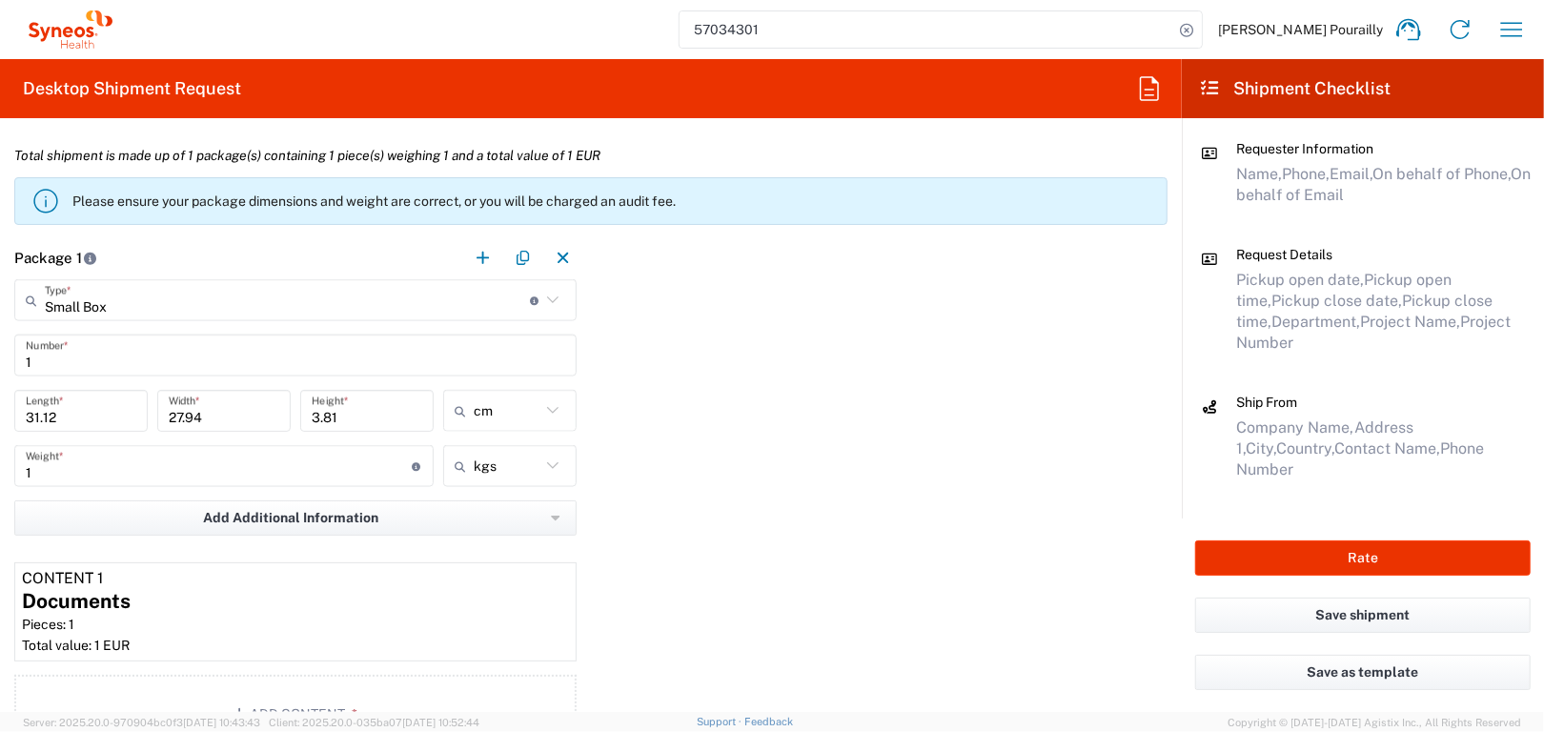
click at [546, 295] on icon at bounding box center [552, 300] width 25 height 25
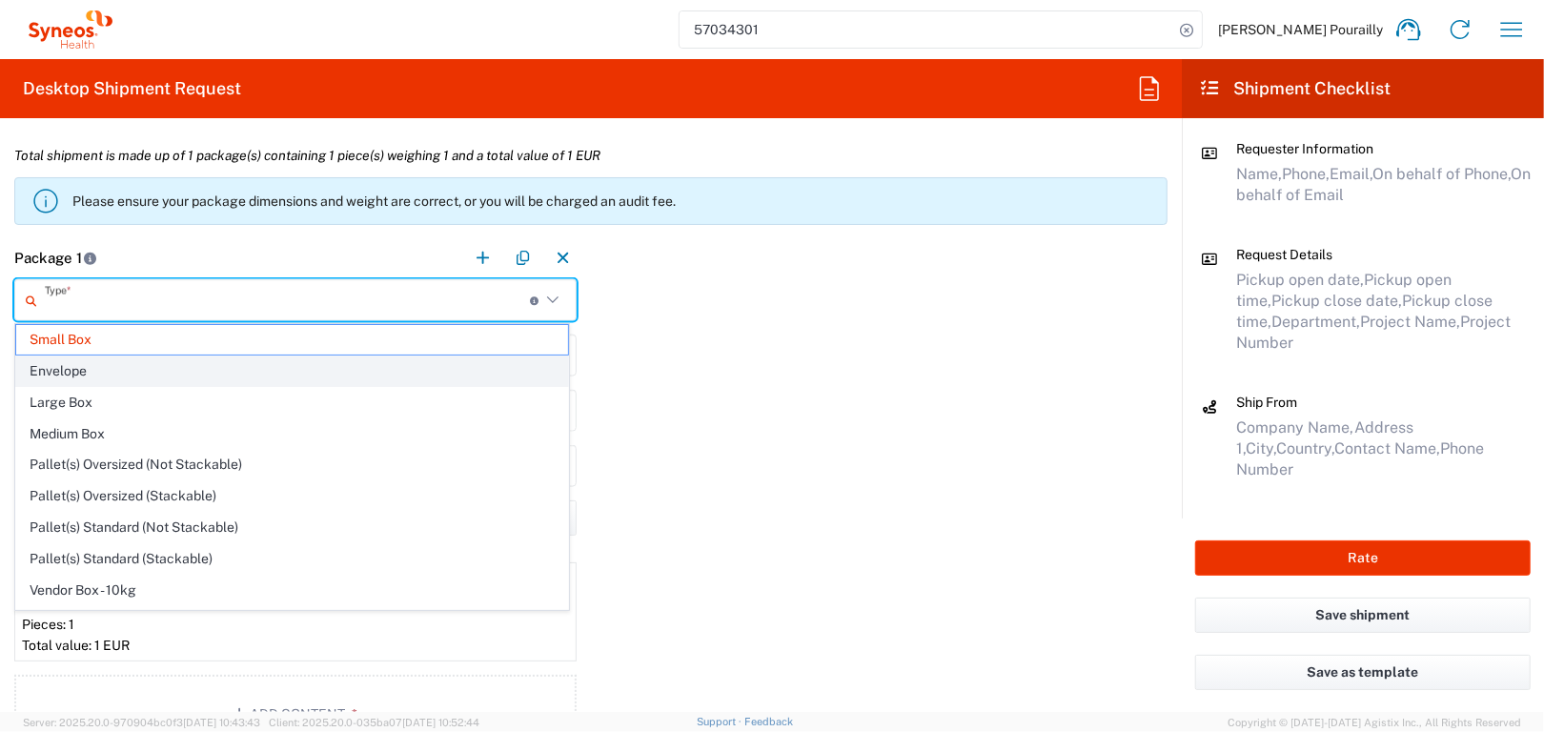
click at [69, 366] on span "Envelope" at bounding box center [292, 371] width 552 height 30
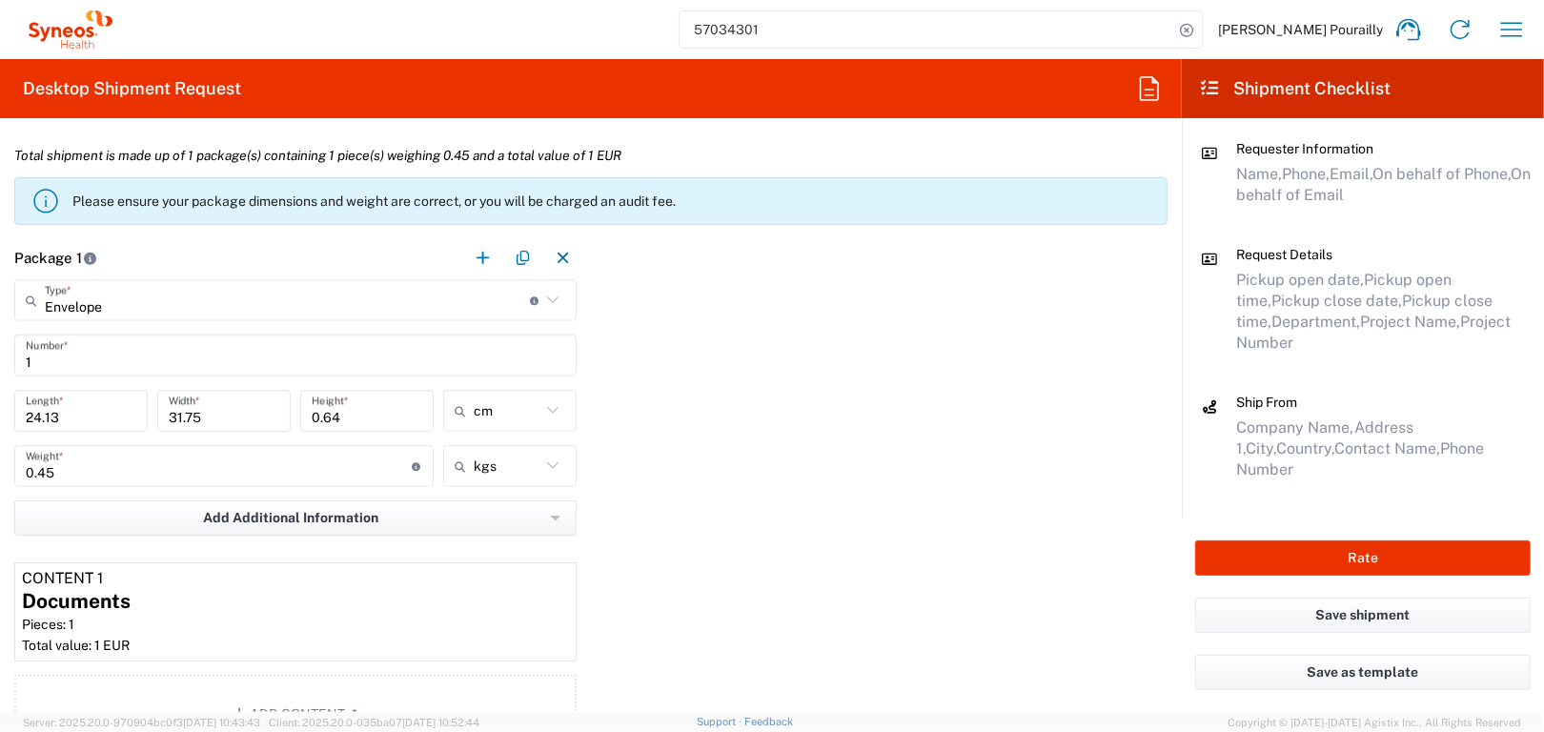
click at [746, 422] on div "Package 1 Envelope Type * Material used to package goods Small Box Envelope Lar…" at bounding box center [591, 497] width 1182 height 523
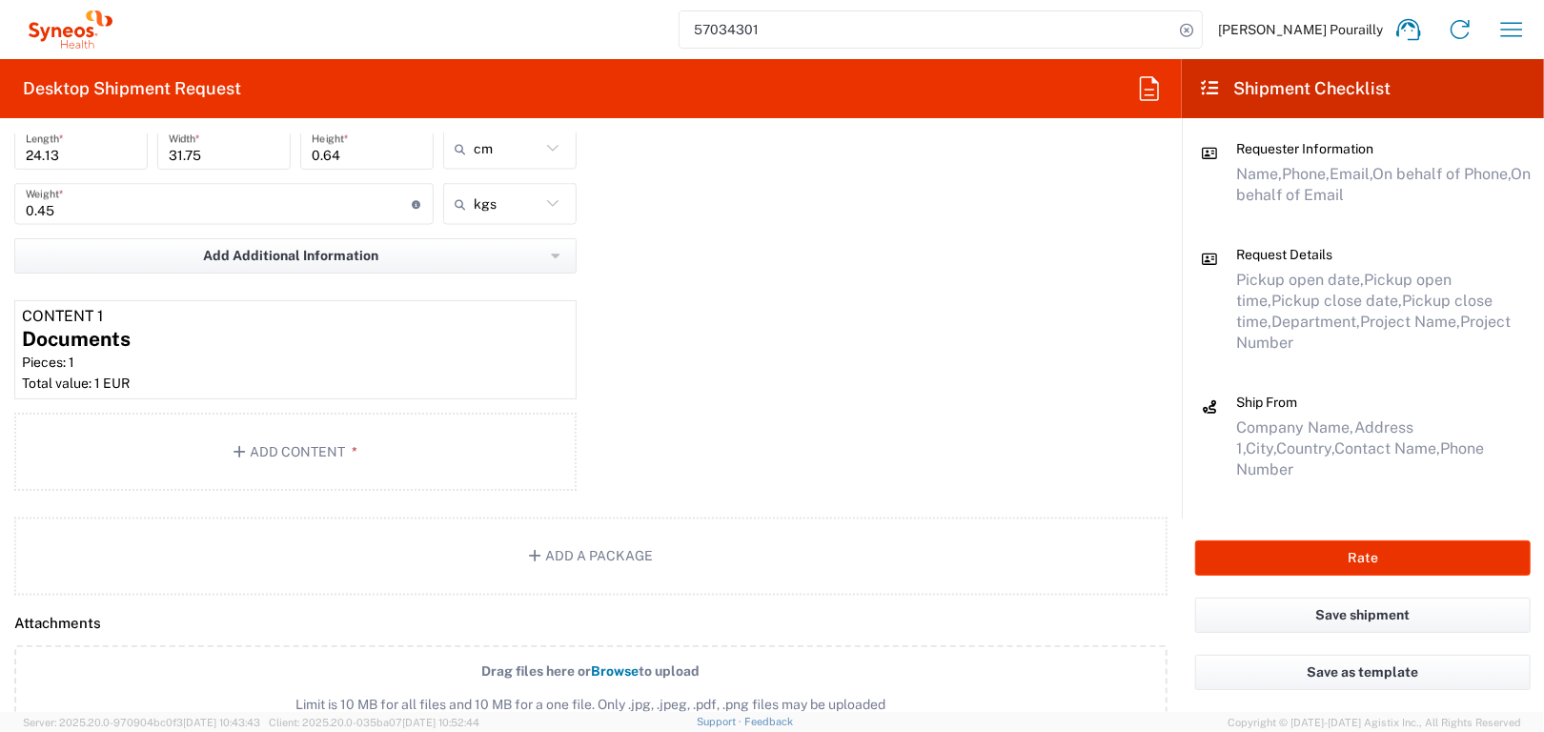
scroll to position [1906, 0]
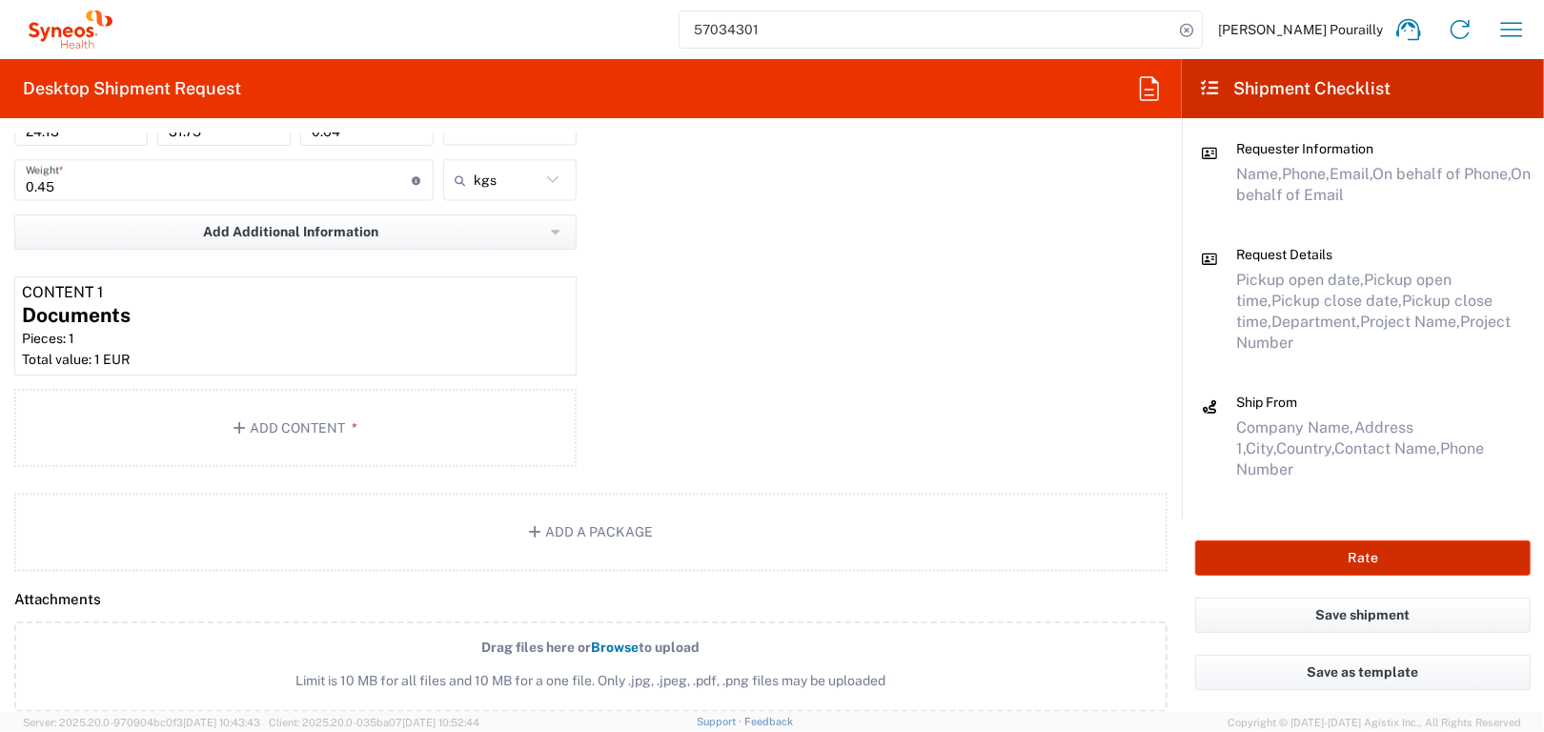
click at [1361, 563] on button "Rate" at bounding box center [1362, 557] width 335 height 35
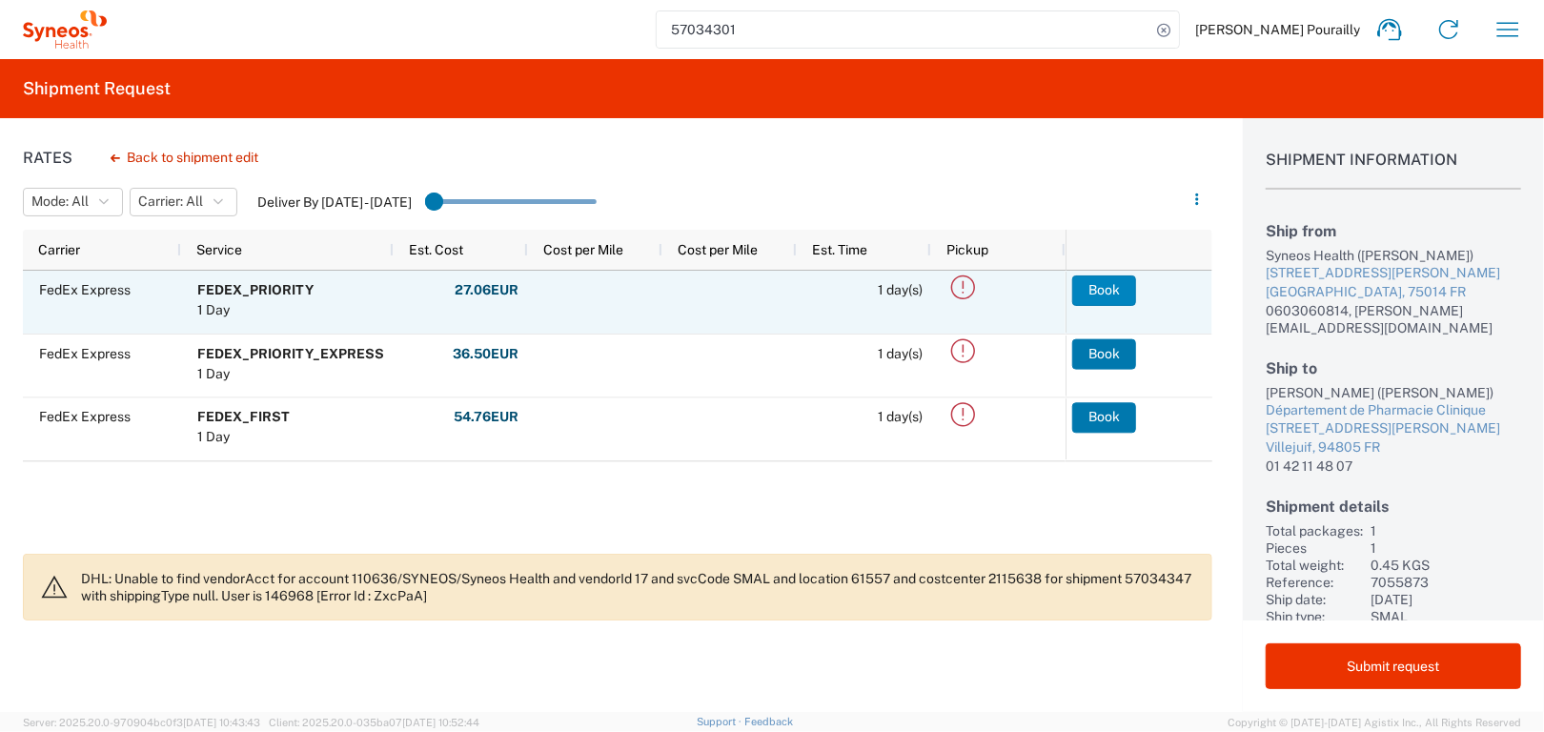
click at [1113, 292] on button "Book" at bounding box center [1104, 290] width 64 height 30
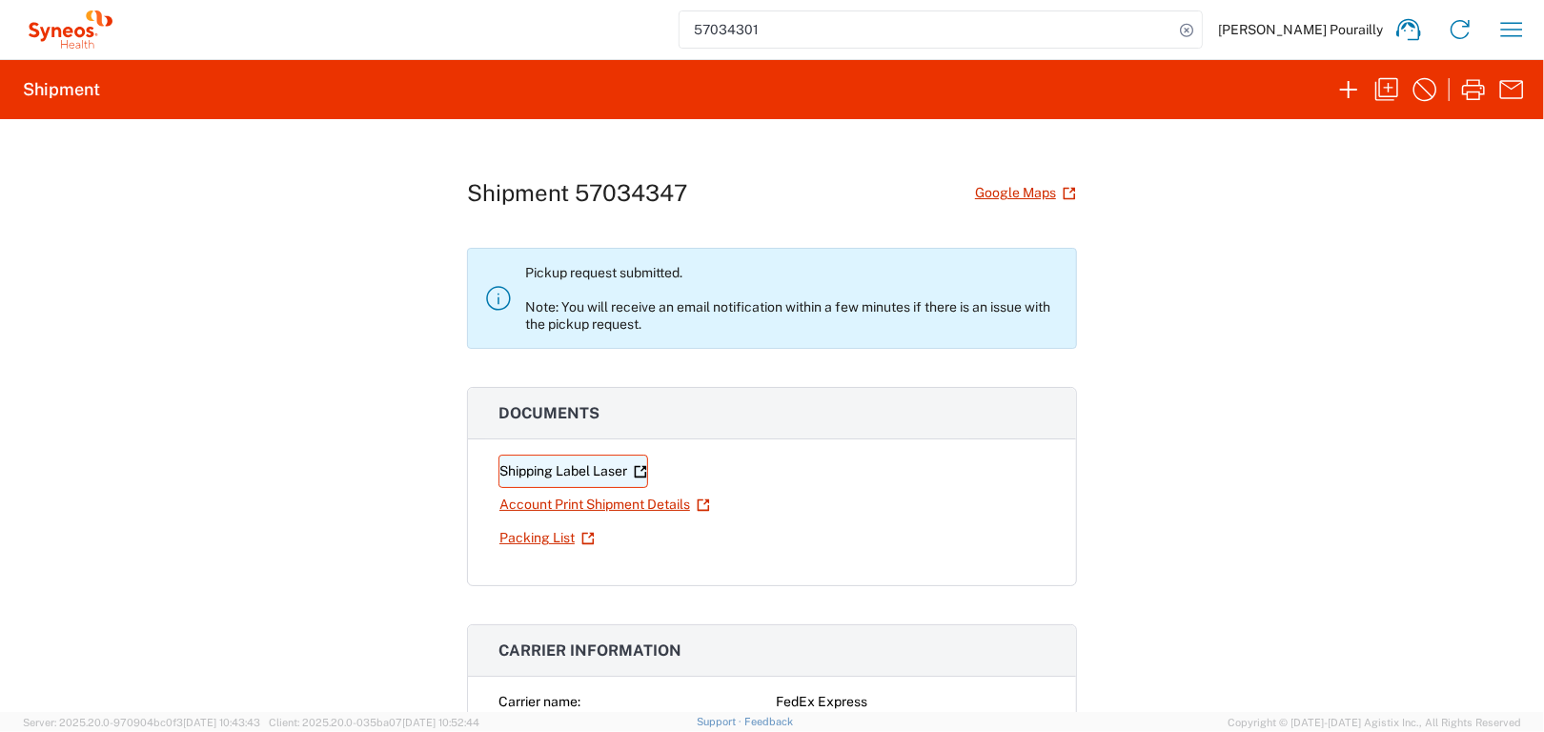
click at [571, 469] on link "Shipping Label Laser" at bounding box center [573, 471] width 150 height 33
